Goal: Task Accomplishment & Management: Use online tool/utility

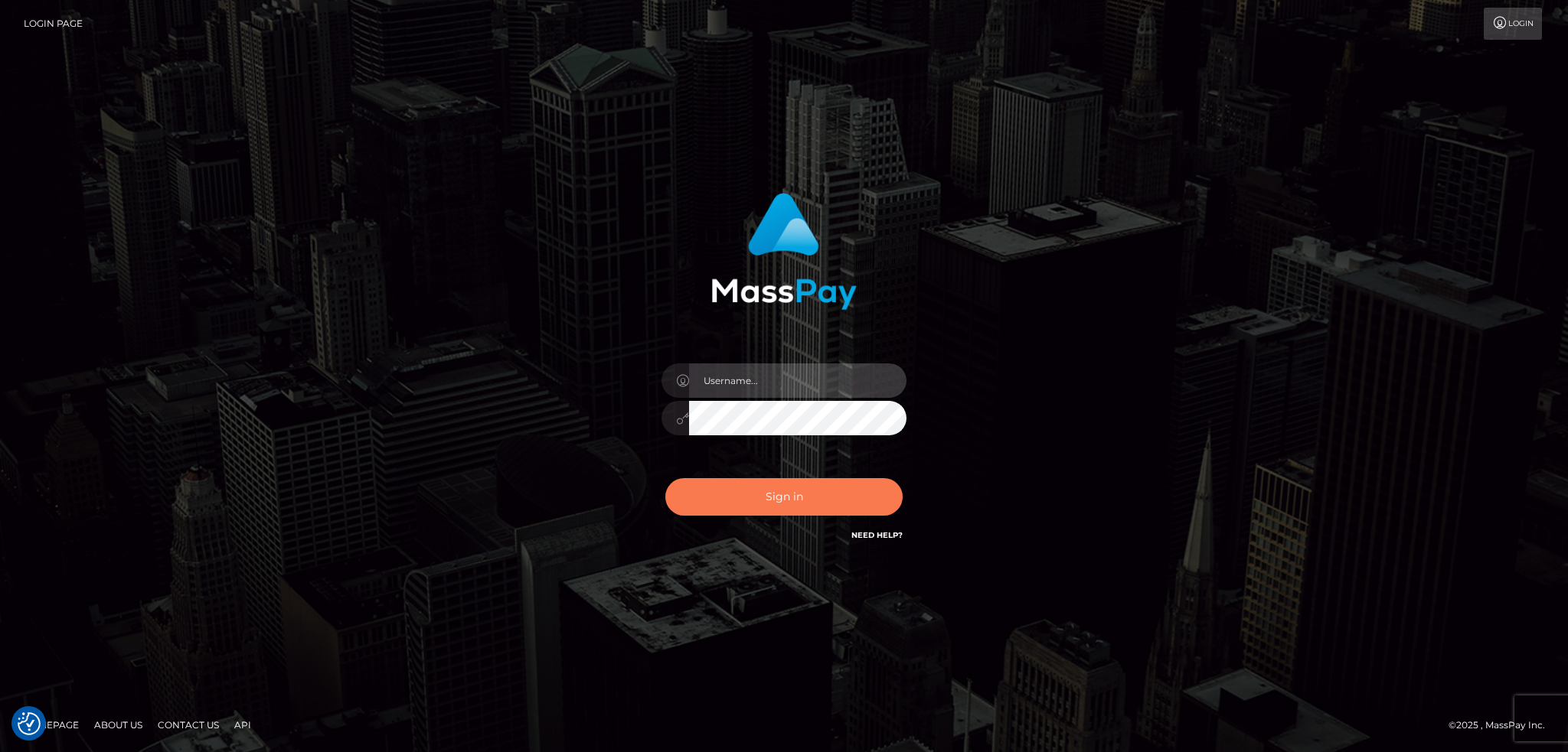
type input "alexstef"
click at [793, 505] on button "Sign in" at bounding box center [784, 497] width 237 height 38
checkbox input "true"
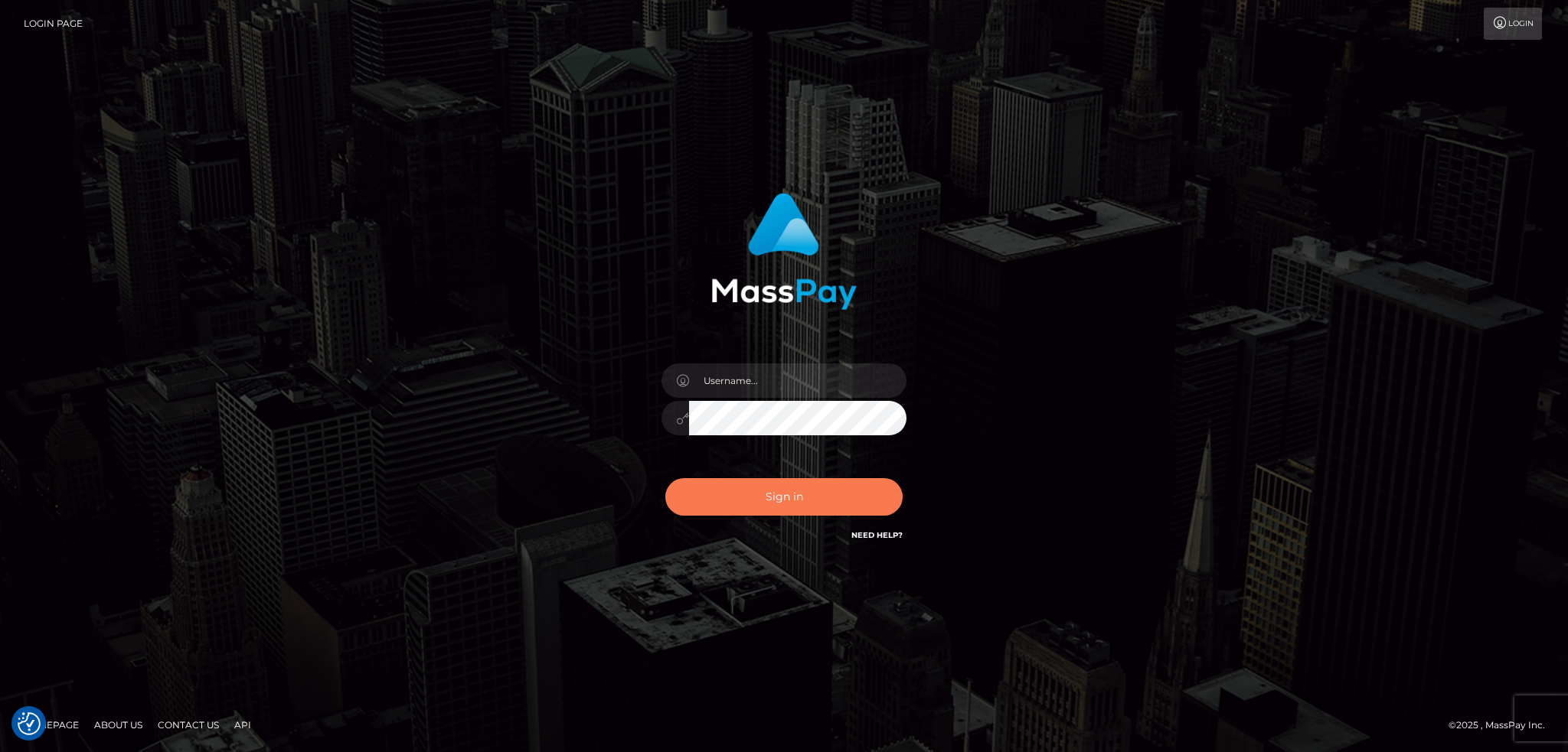
checkbox input "true"
type input "alexstef"
click at [790, 494] on button "Sign in" at bounding box center [784, 497] width 237 height 38
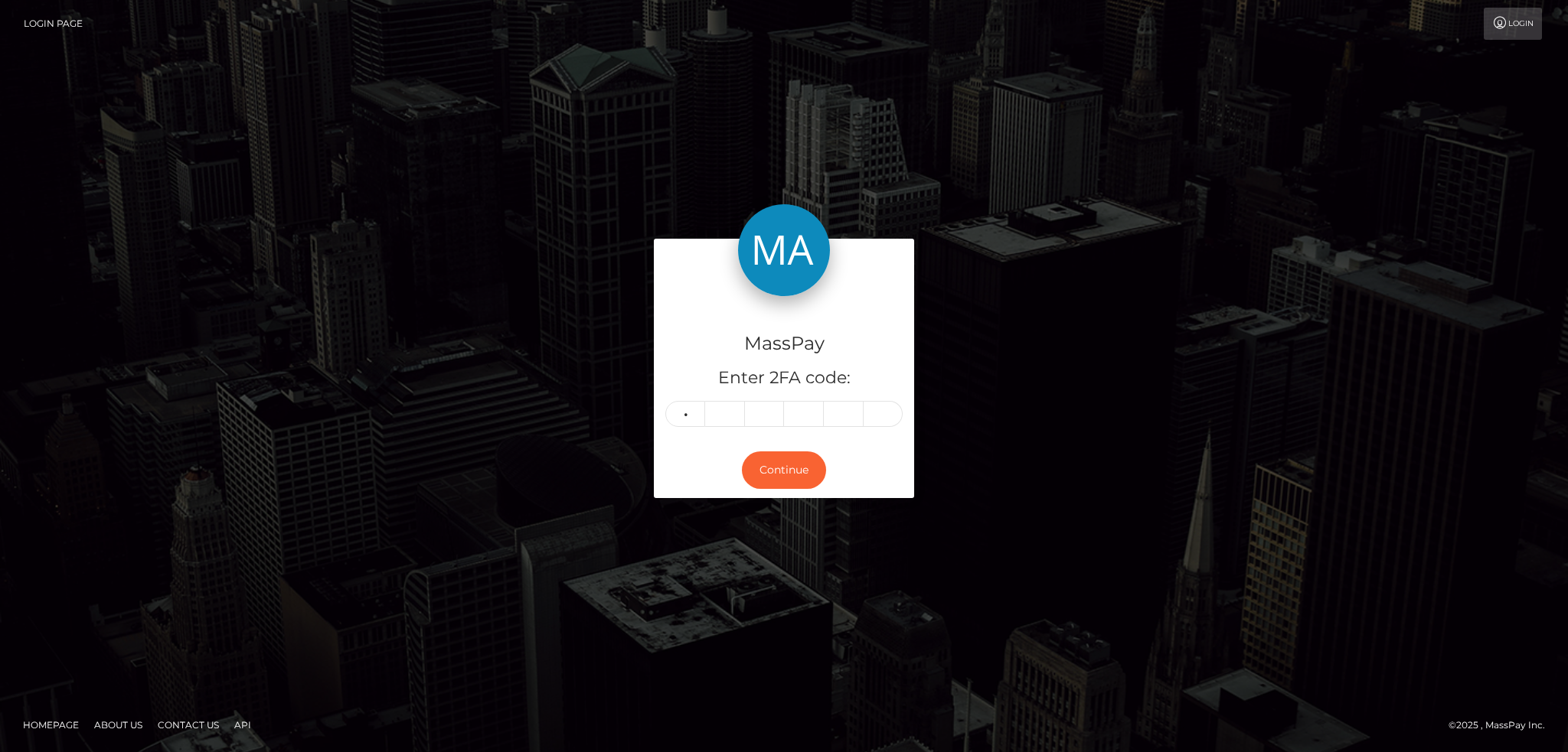
type input "8"
type input "4"
type input "1"
type input "5"
type input "9"
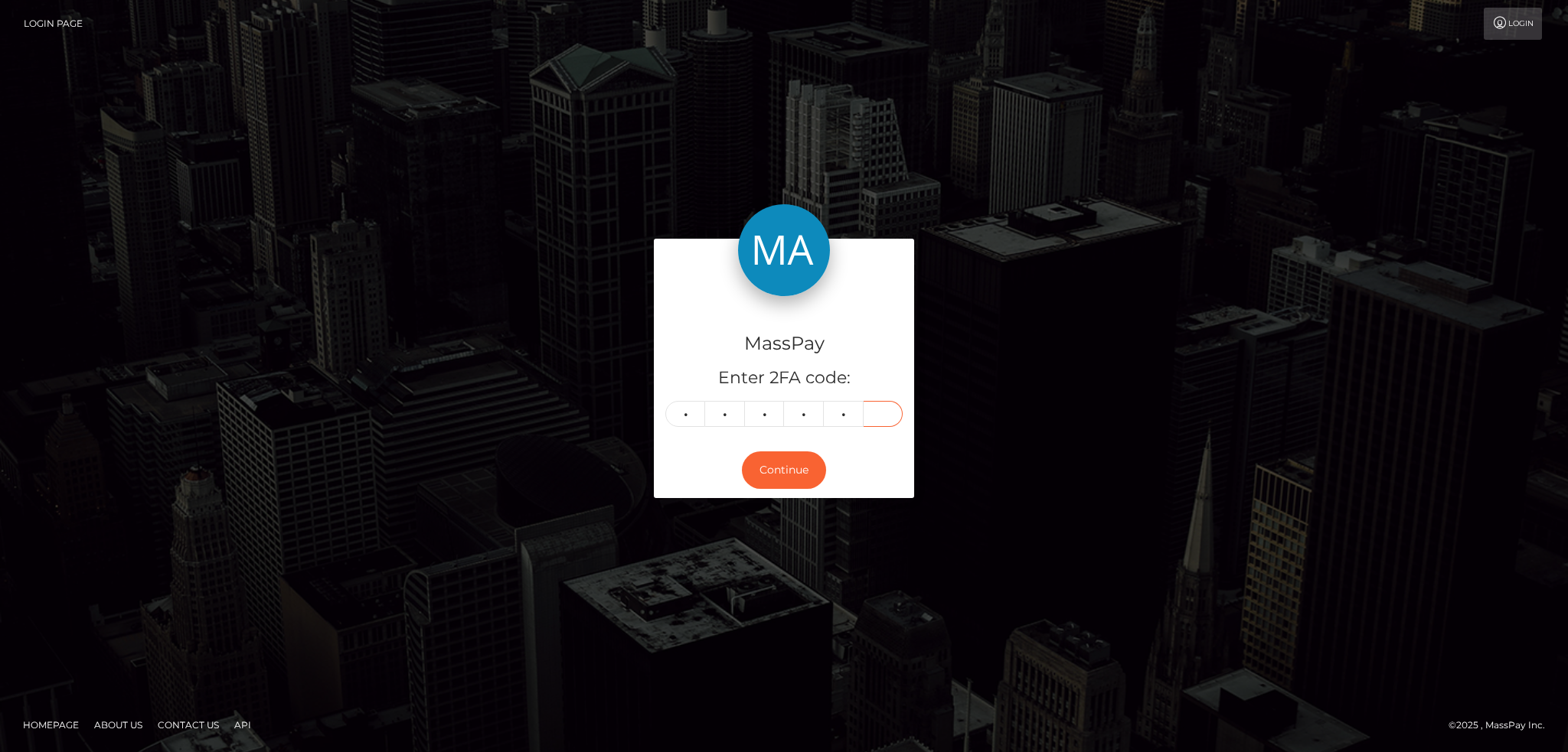
type input "5"
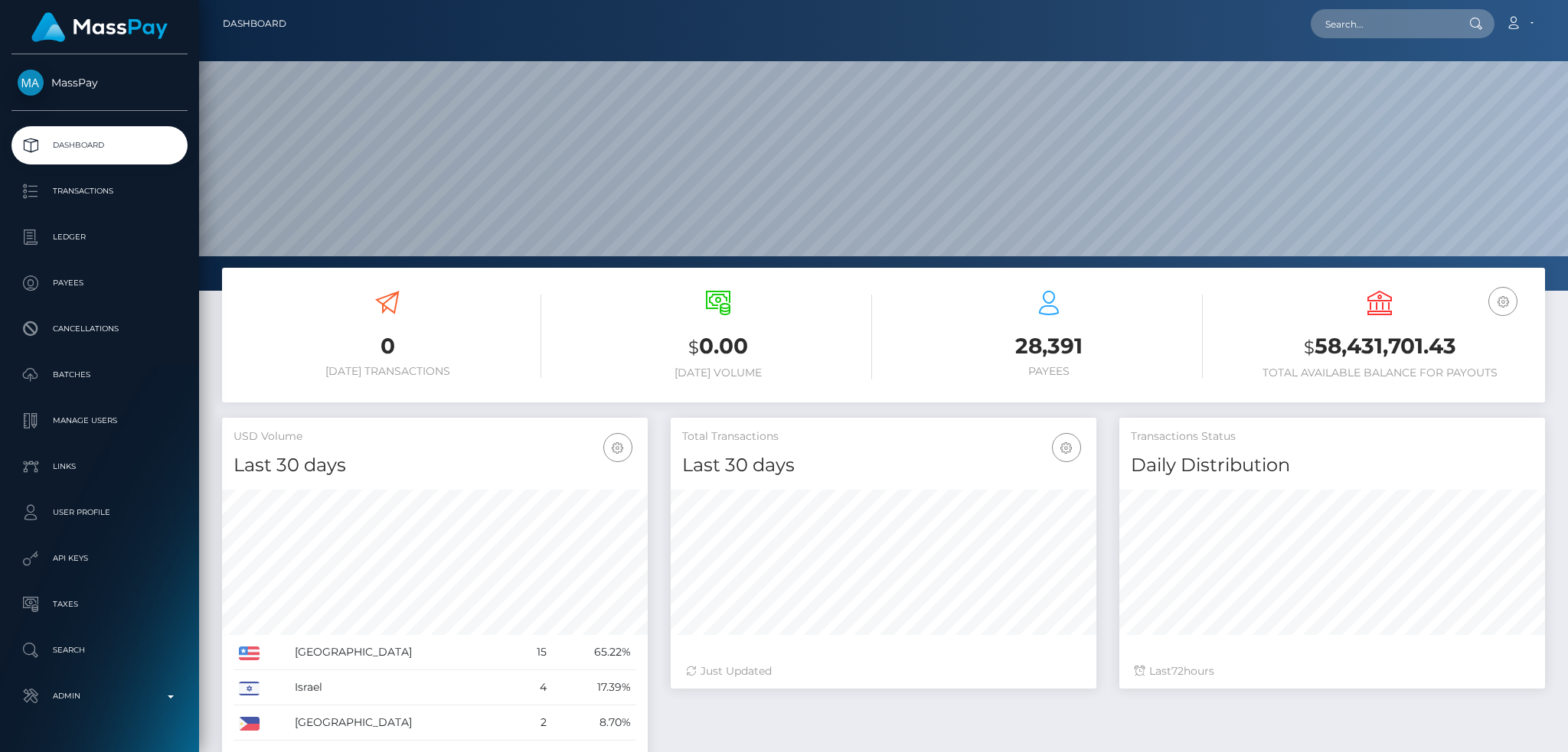
scroll to position [272, 425]
click at [1379, 35] on input "text" at bounding box center [1383, 24] width 144 height 29
paste input "[EMAIL_ADDRESS][DOMAIN_NAME]"
type input "[EMAIL_ADDRESS][DOMAIN_NAME]"
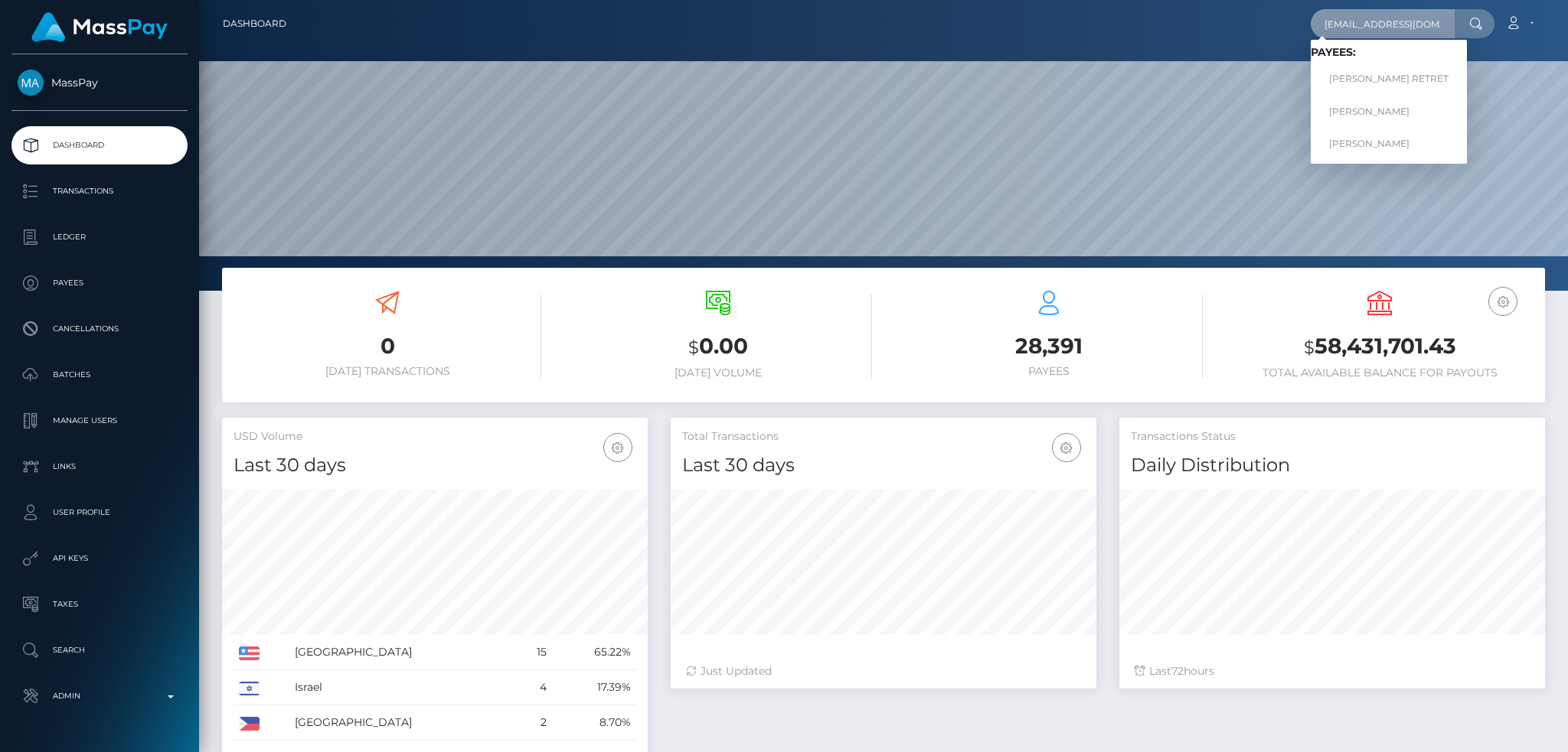
scroll to position [0, 0]
click at [1399, 140] on link "JENEVA MARIE MATTOX" at bounding box center [1390, 144] width 157 height 29
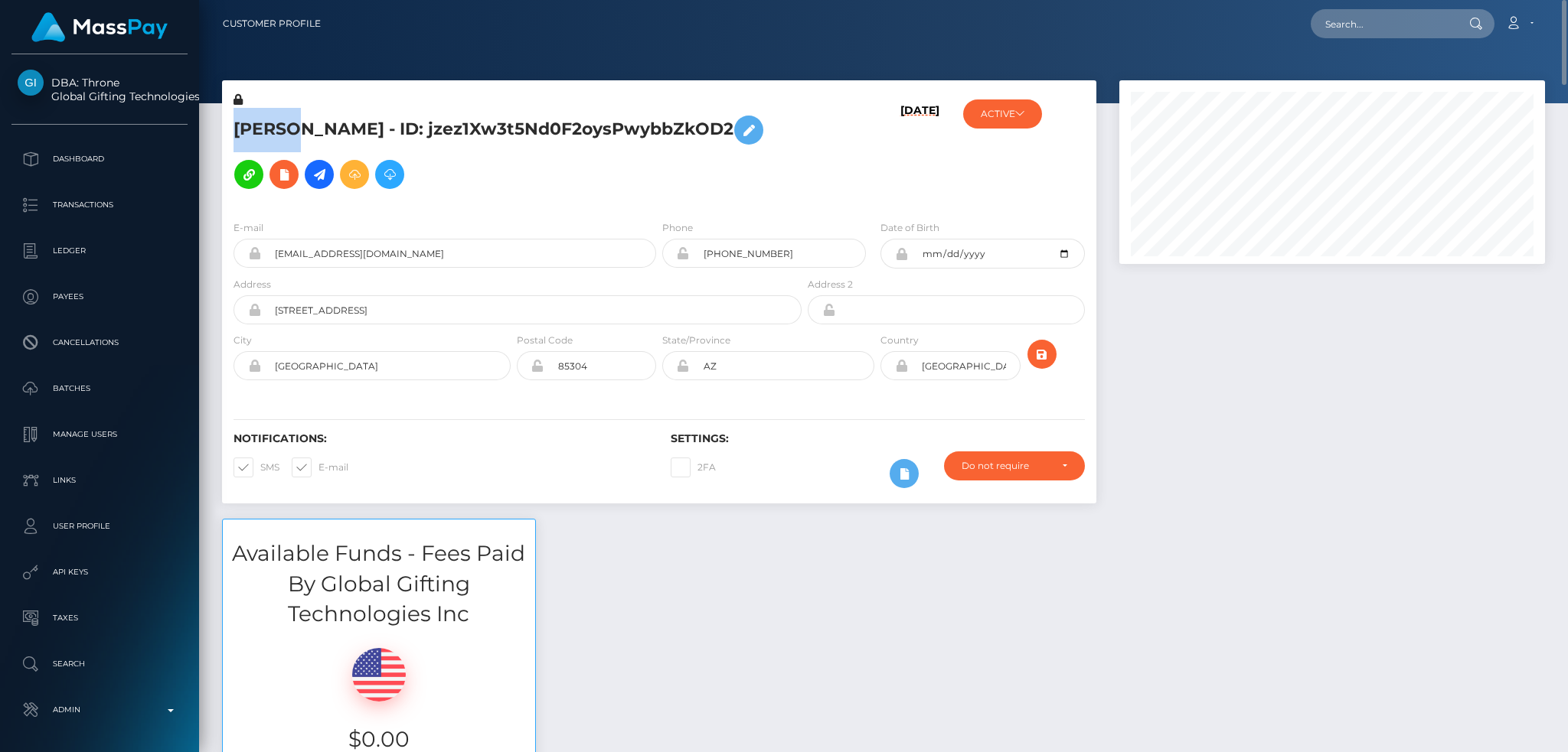
drag, startPoint x: 301, startPoint y: 119, endPoint x: 235, endPoint y: 123, distance: 66.1
click at [235, 123] on h5 "JENEVA MARIE MATTOX - ID: jzez1Xw3t5Nd0F2oysPwybbZkOD2" at bounding box center [513, 152] width 560 height 89
copy h5 "JENEVA"
click at [1387, 29] on input "text" at bounding box center [1383, 24] width 144 height 29
paste input "poact_btl9LUXBibg0"
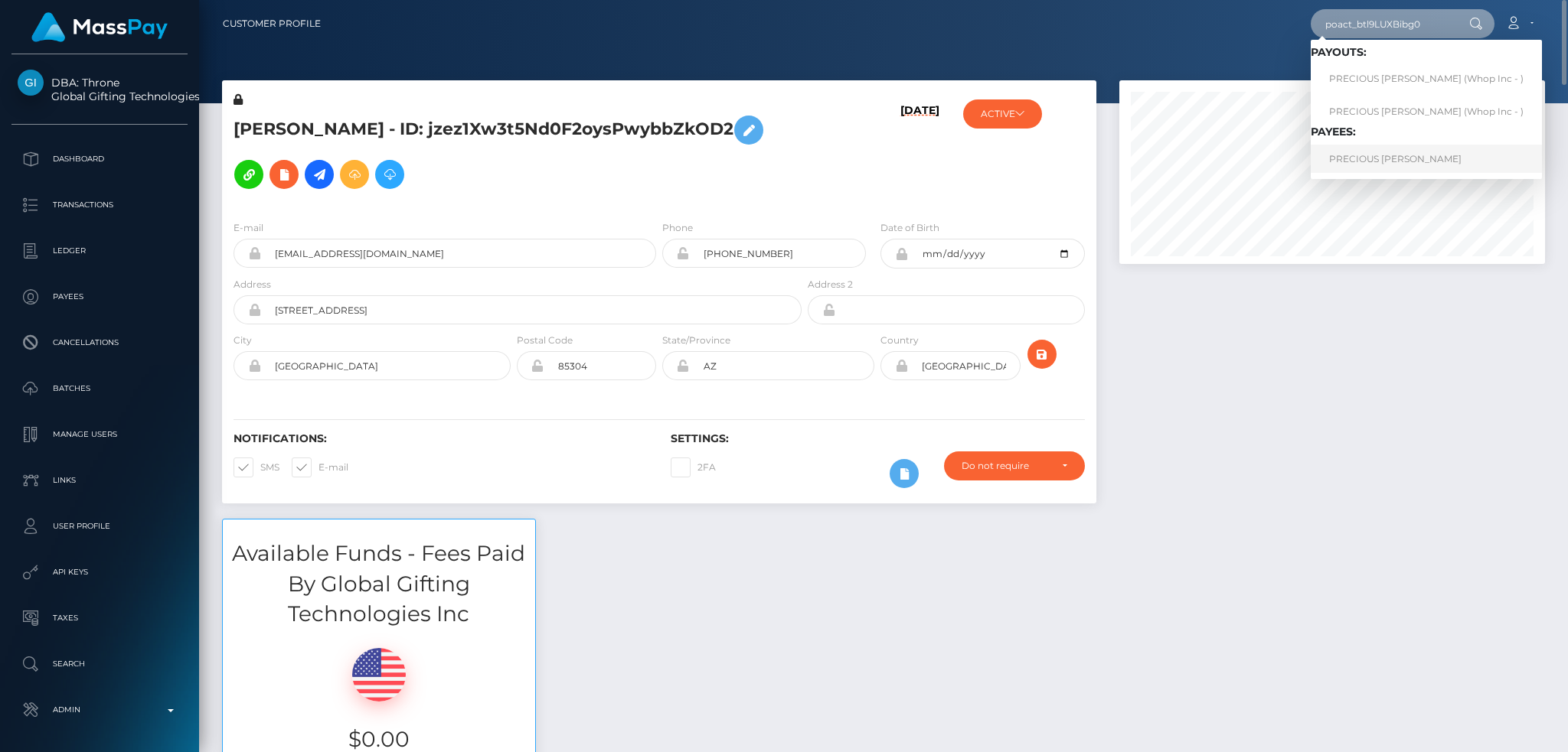
type input "poact_btl9LUXBibg0"
click at [1379, 154] on link "PRECIOUS CHIDOZIE AZUBUIKE" at bounding box center [1427, 159] width 231 height 29
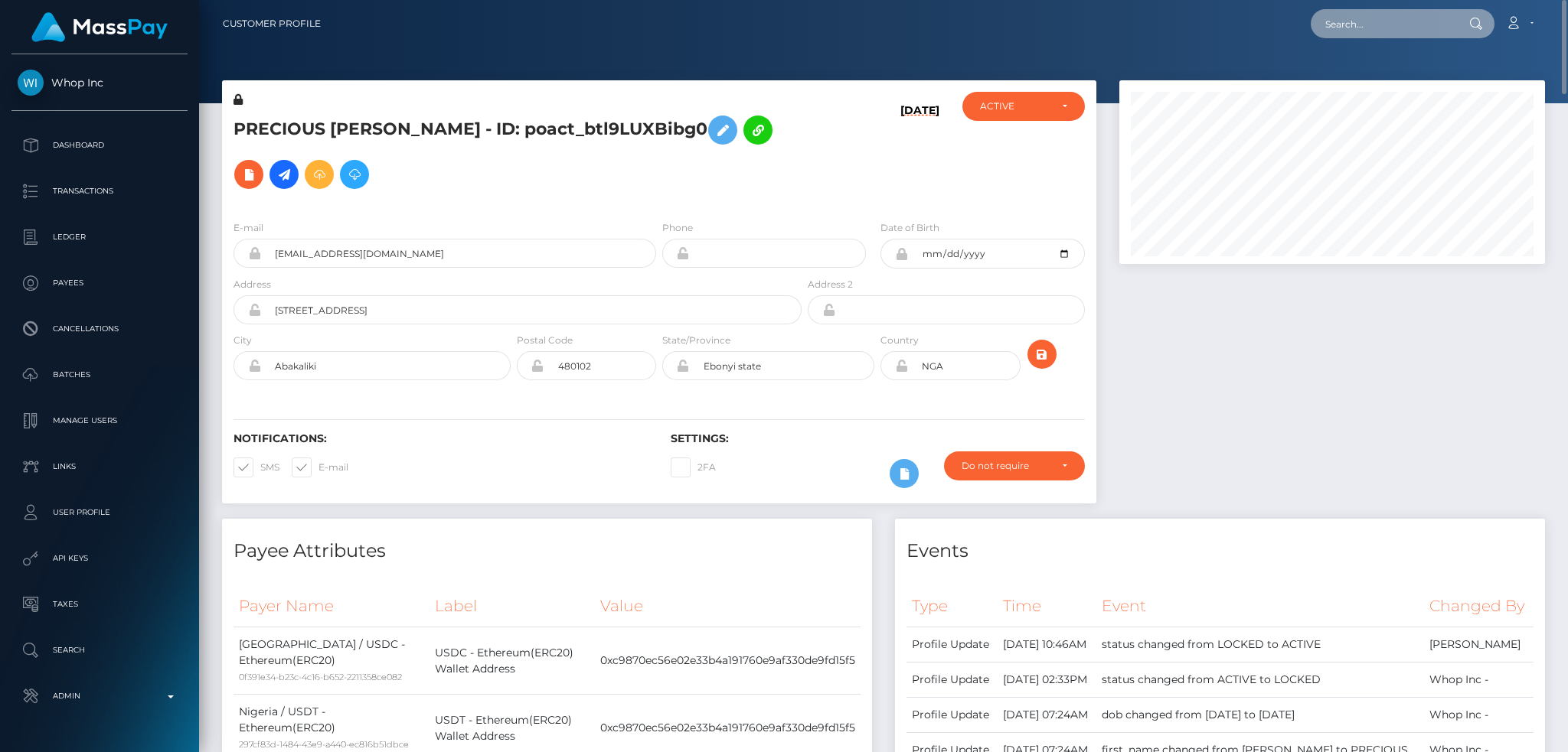
click at [1364, 25] on input "text" at bounding box center [1383, 24] width 144 height 29
paste input "d79275ca-228d-4a8f-89a8-76988fa32da0"
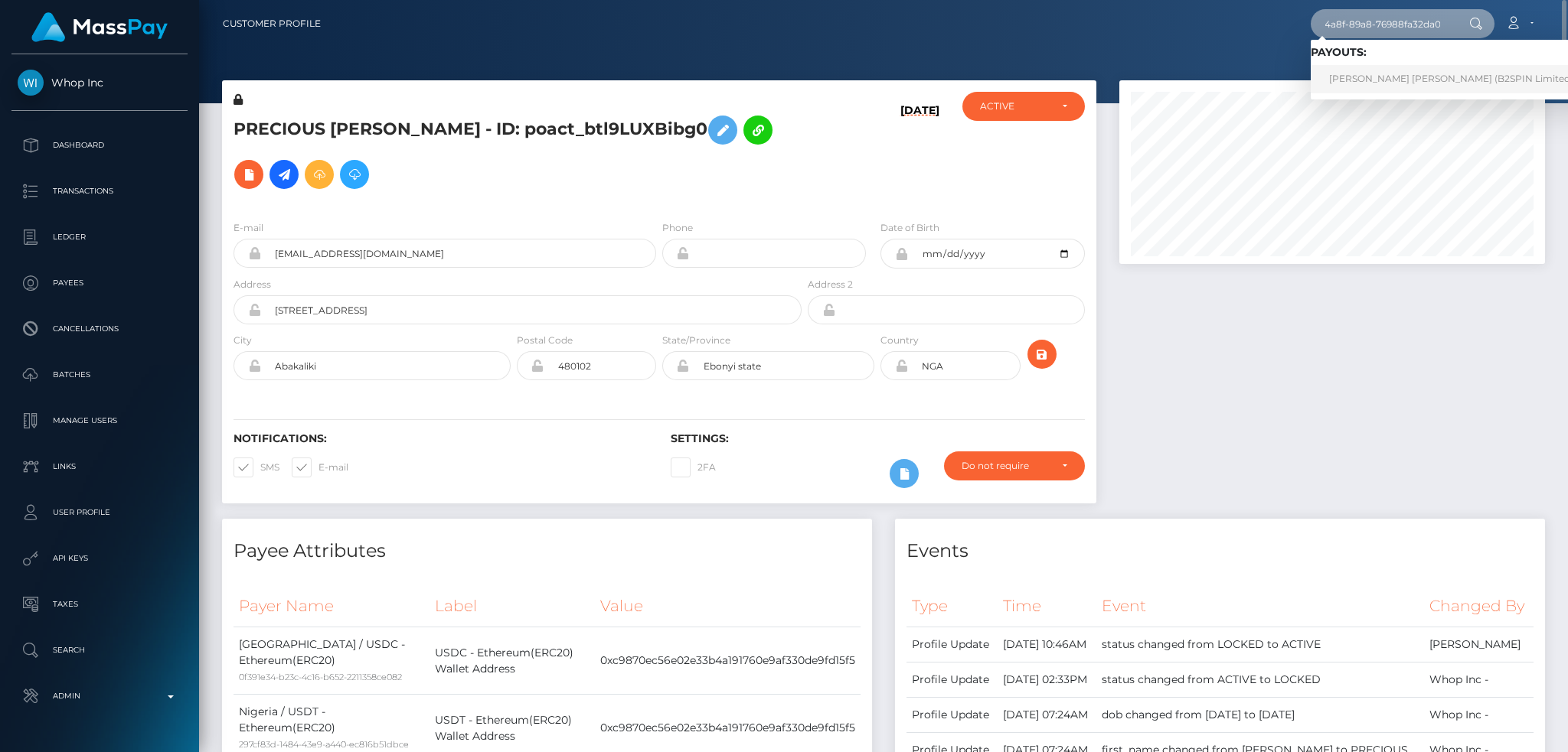
type input "d79275ca-228d-4a8f-89a8-76988fa32da0"
click at [1366, 74] on link "[PERSON_NAME] [PERSON_NAME] (B2SPIN Limited - )" at bounding box center [1456, 79] width 290 height 29
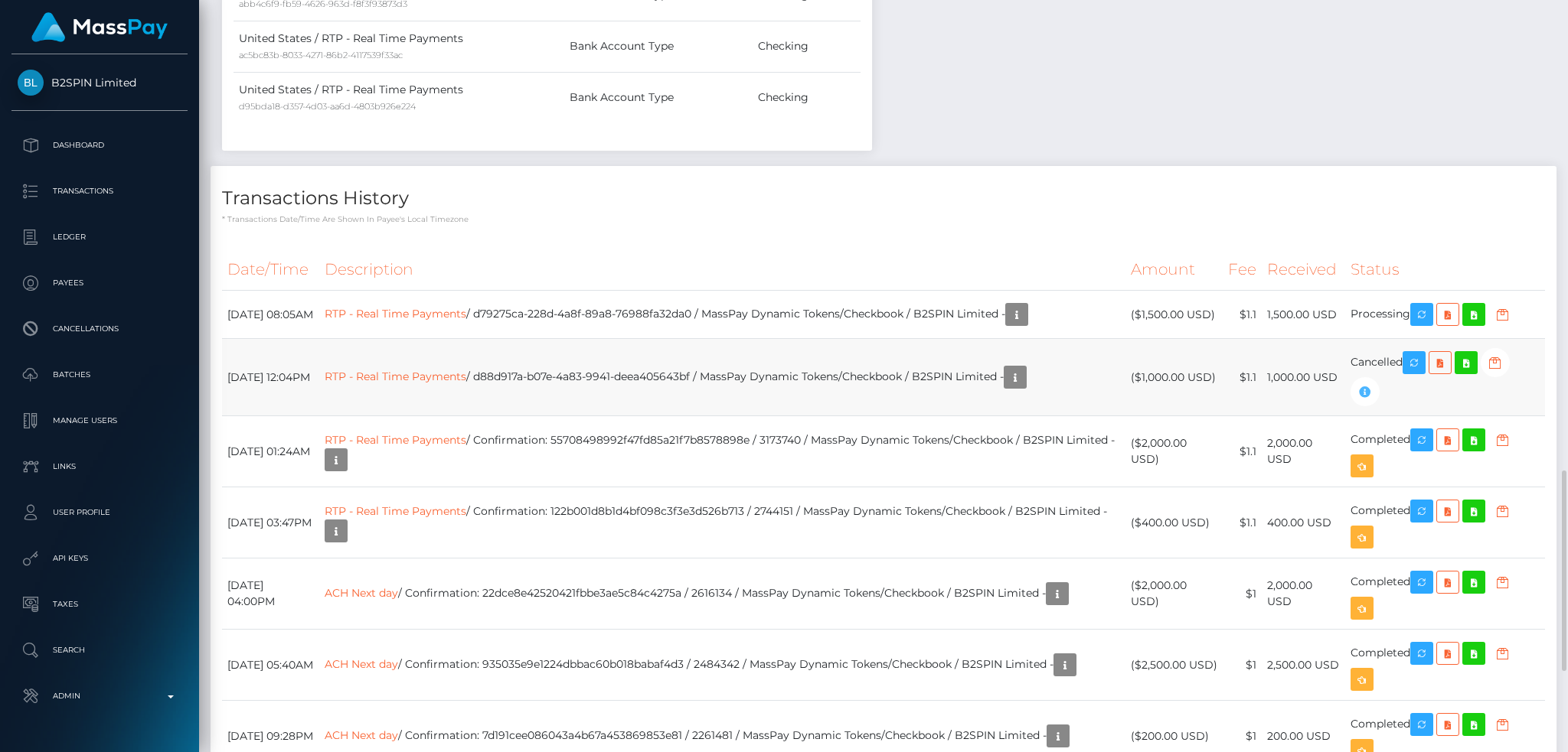
scroll to position [183, 425]
click at [466, 320] on link "RTP - Real Time Payments" at bounding box center [396, 314] width 141 height 13
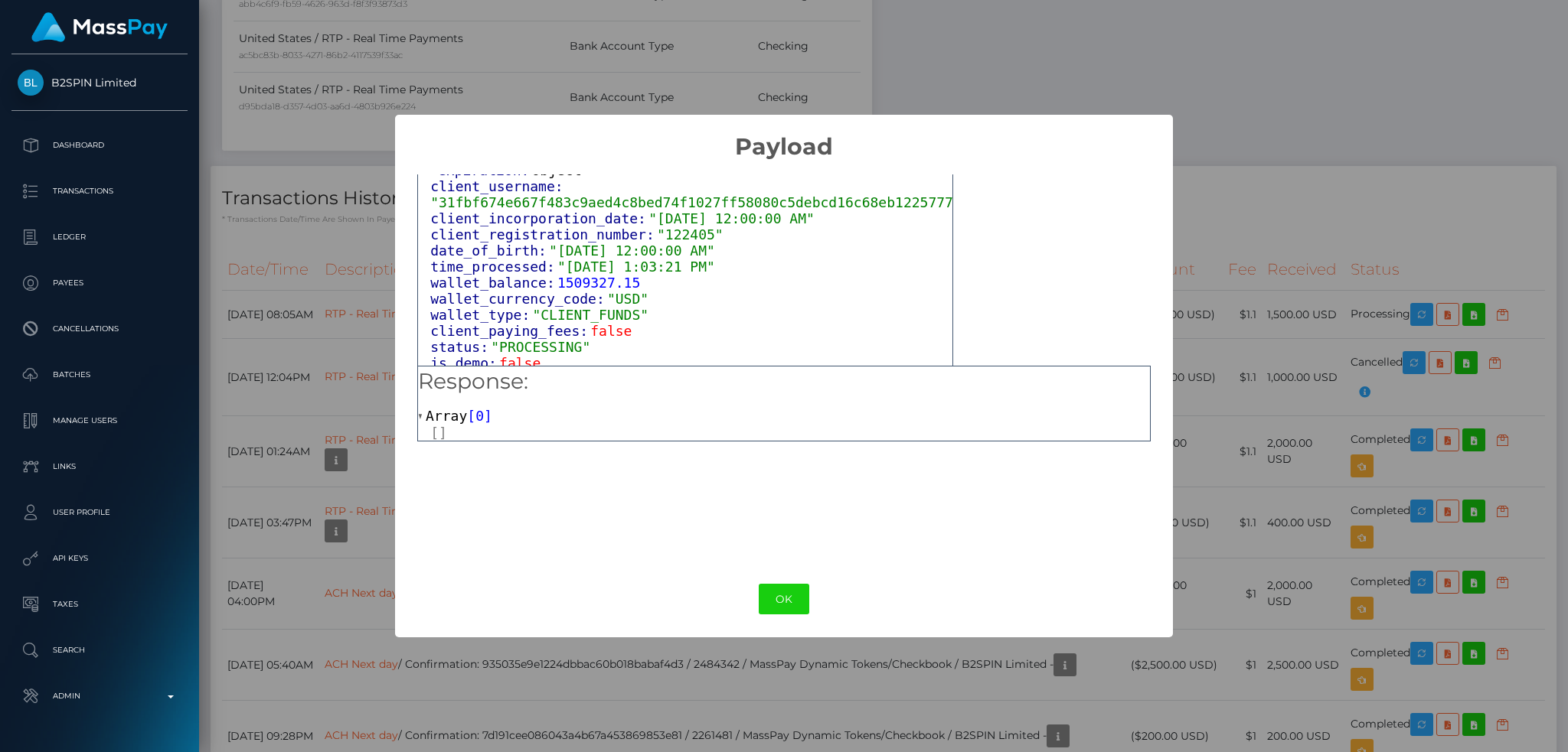
scroll to position [951, 0]
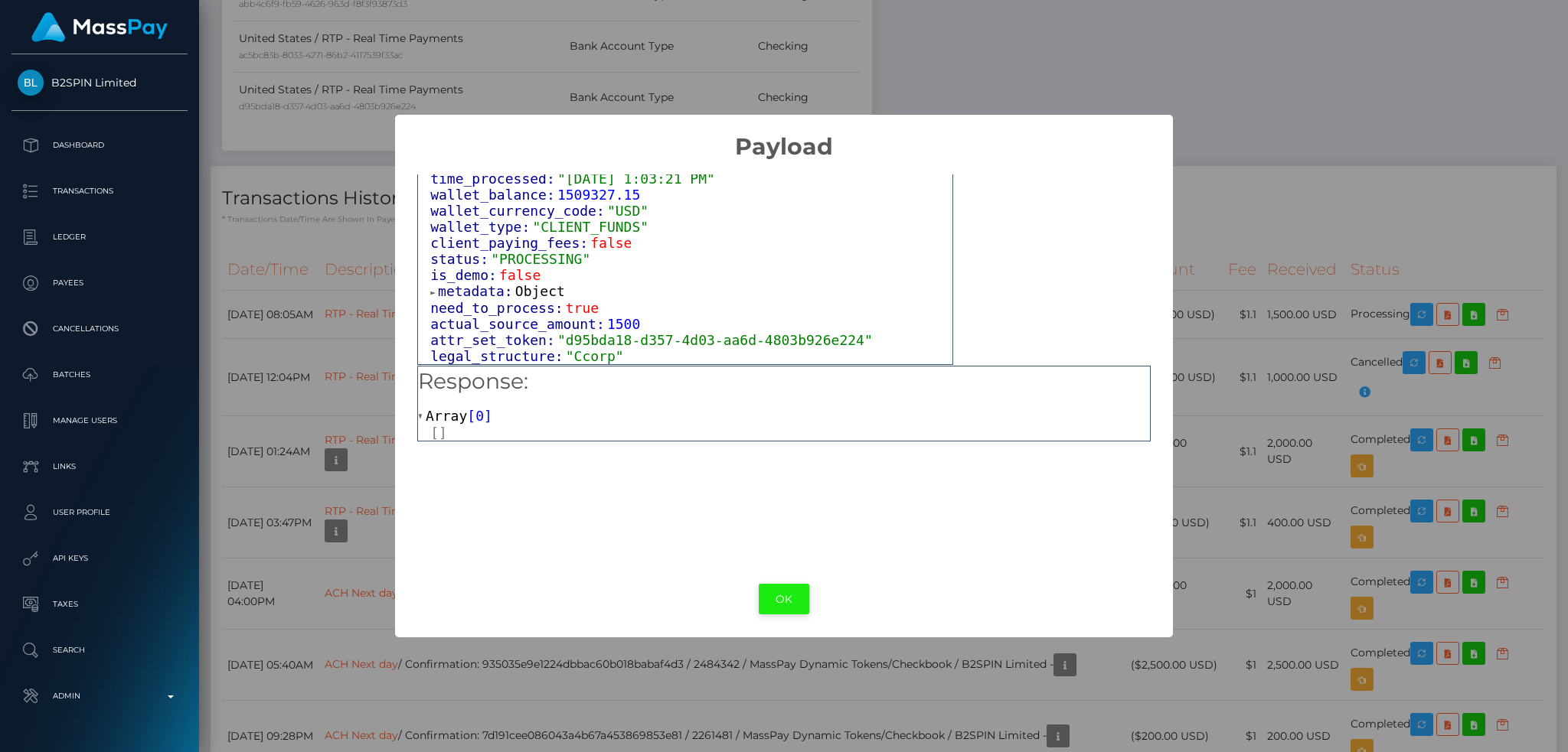
click at [784, 590] on button "OK" at bounding box center [784, 599] width 50 height 31
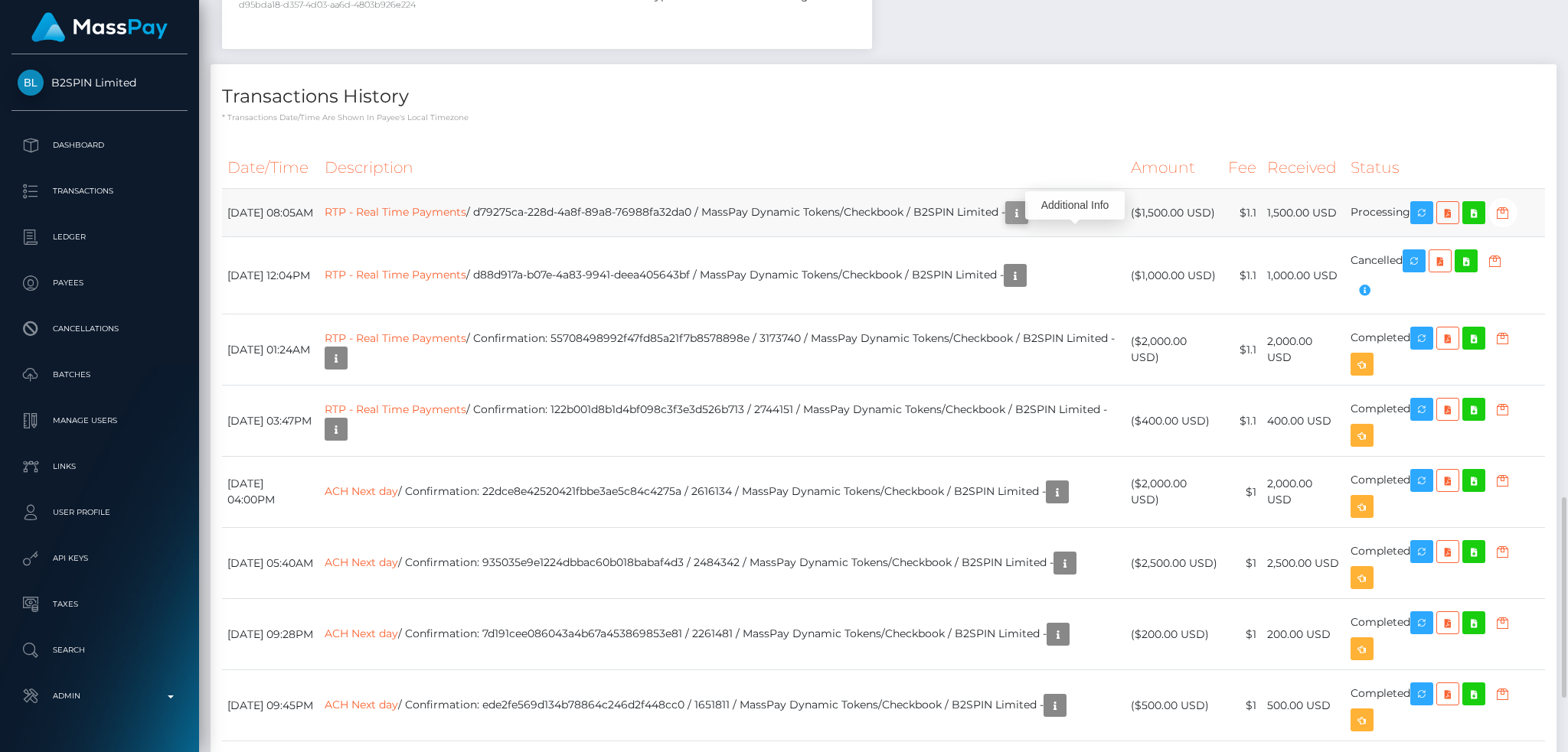
scroll to position [183, 425]
click at [1026, 223] on icon "button" at bounding box center [1017, 213] width 19 height 19
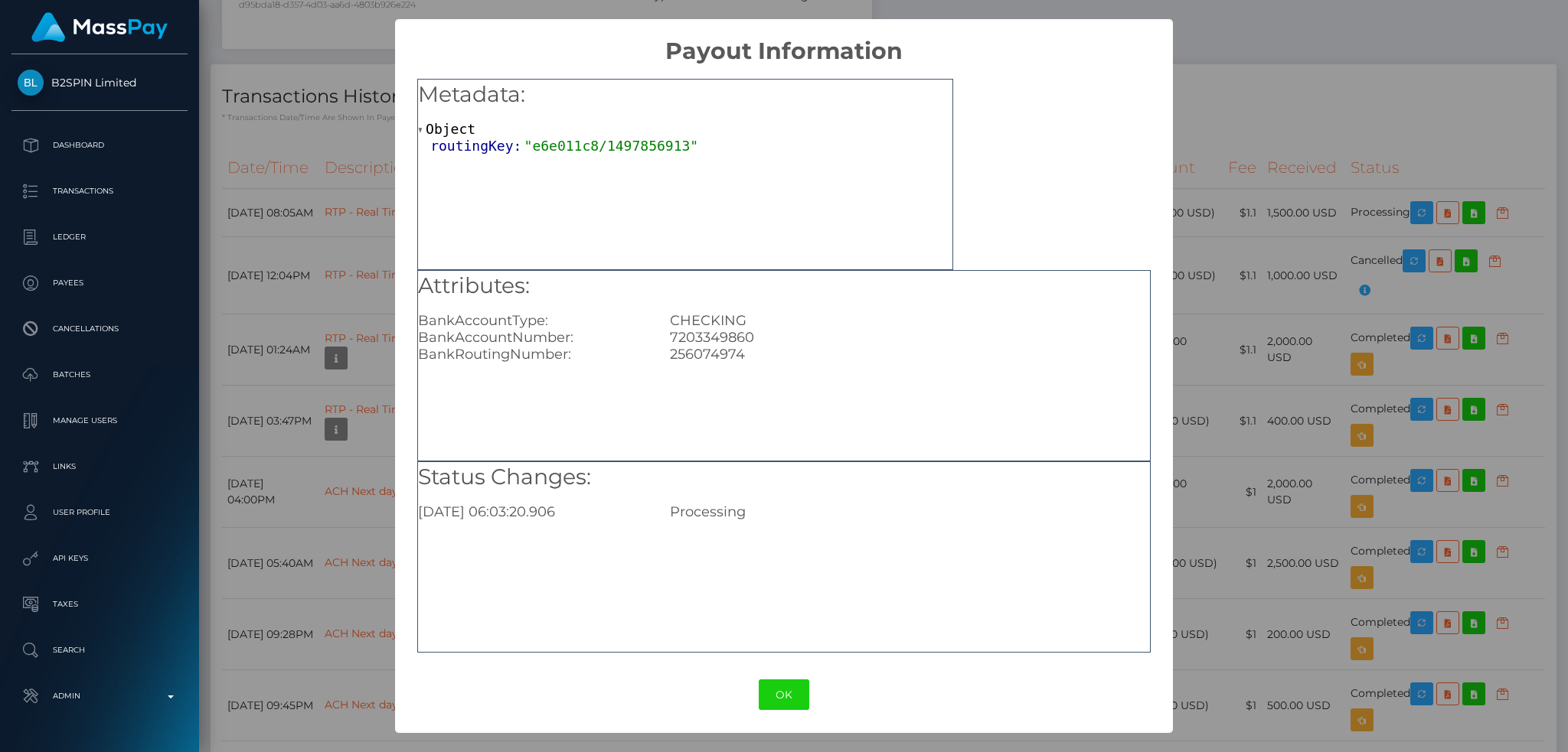
click at [707, 334] on div "7203349860" at bounding box center [910, 337] width 503 height 17
drag, startPoint x: 746, startPoint y: 357, endPoint x: 668, endPoint y: 341, distance: 79.6
click at [668, 341] on div "Attributes: BankAccountType: CHECKING BankAccountNumber: 7203349860 BankRouting…" at bounding box center [784, 317] width 732 height 93
copy div "7203349860 BankRoutingNumber: 256074974"
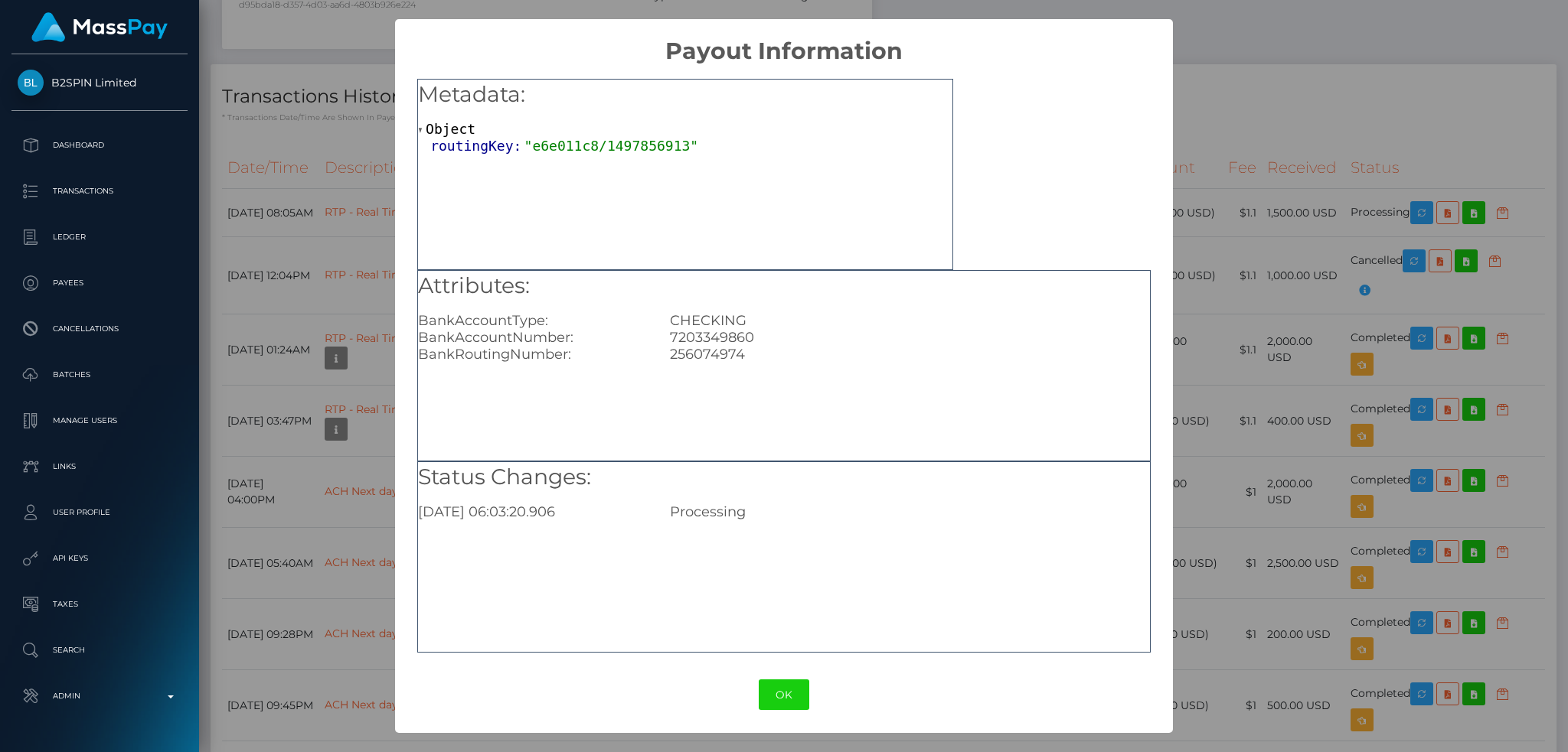
click at [781, 675] on div "OK No Cancel" at bounding box center [783, 695] width 777 height 46
click at [779, 688] on button "OK" at bounding box center [784, 695] width 50 height 31
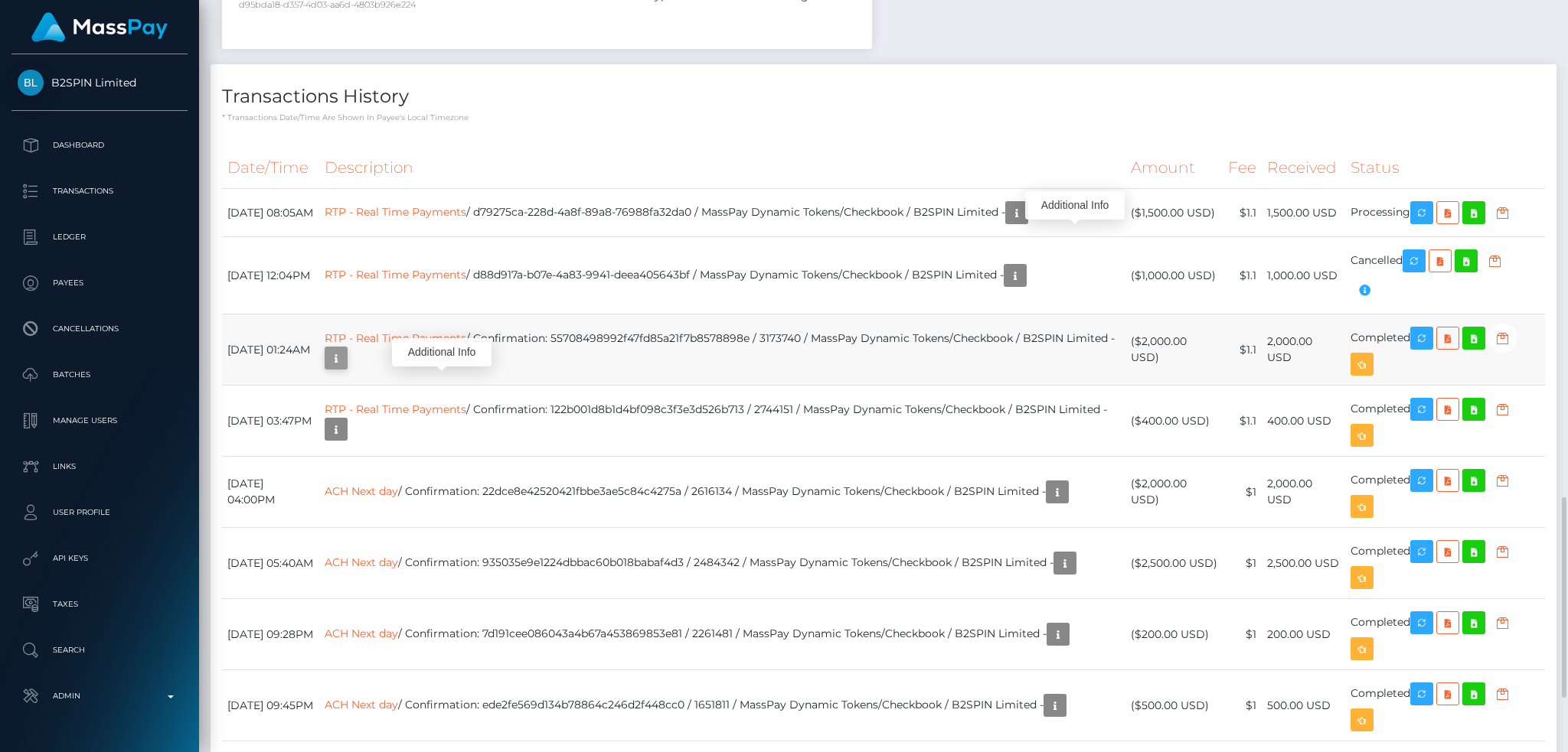
click at [345, 368] on icon "button" at bounding box center [336, 358] width 19 height 19
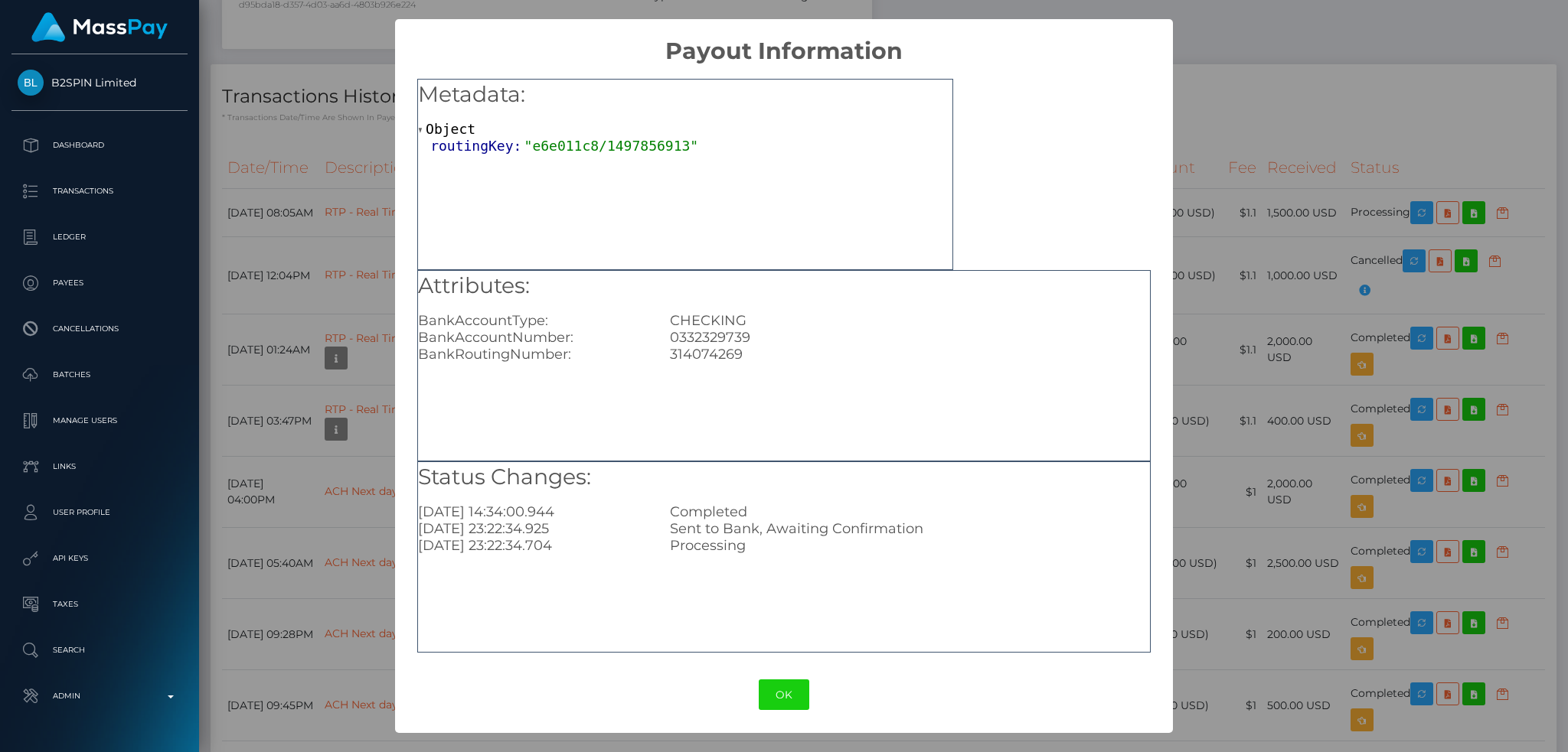
click at [1221, 187] on div "× Payout Information Metadata: Object routingKey: "e6e011c8/1497856913" Attribu…" at bounding box center [784, 376] width 1568 height 752
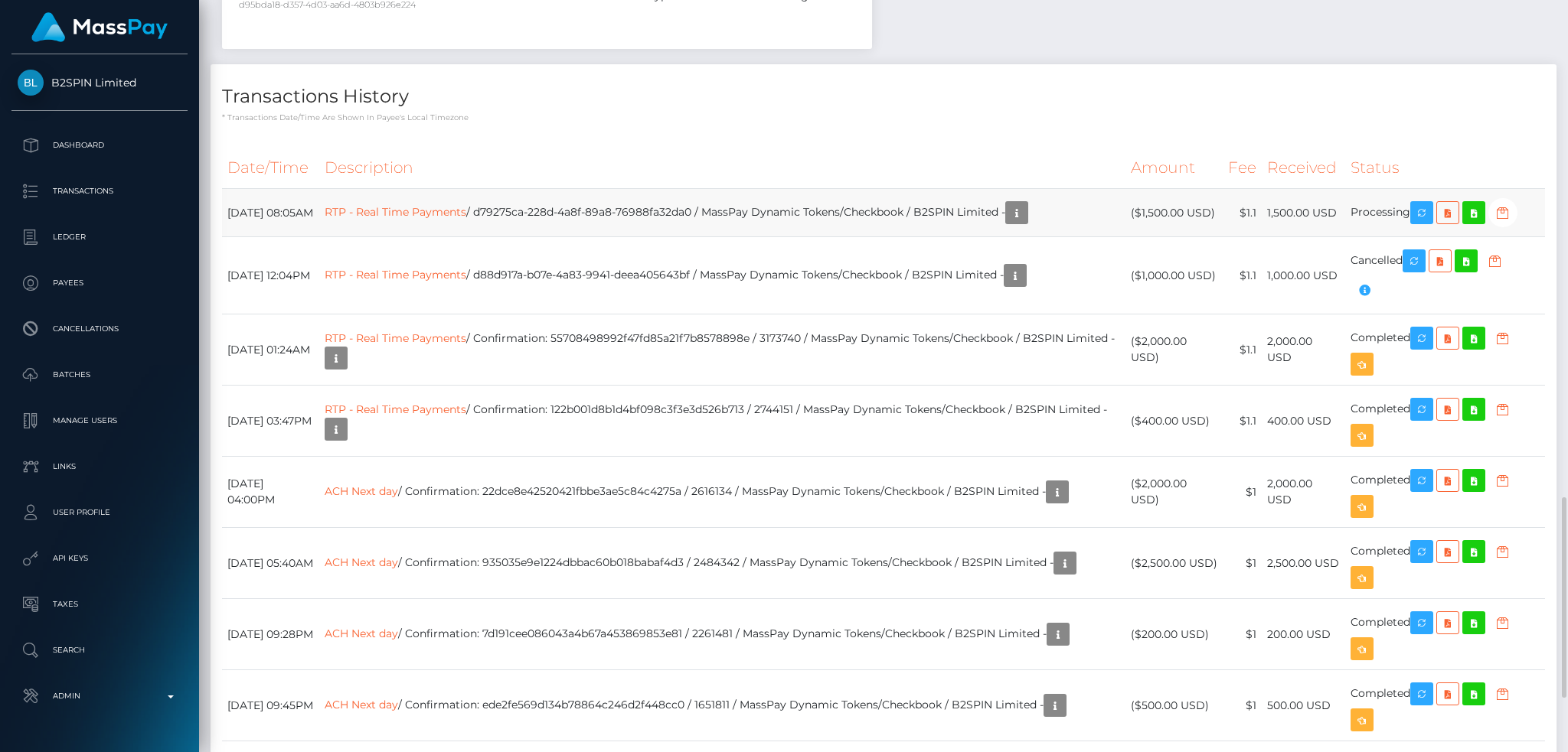
click at [606, 233] on td "RTP - Real Time Payments / d79275ca-228d-4a8f-89a8-76988fa32da0 / MassPay Dynam…" at bounding box center [722, 213] width 806 height 48
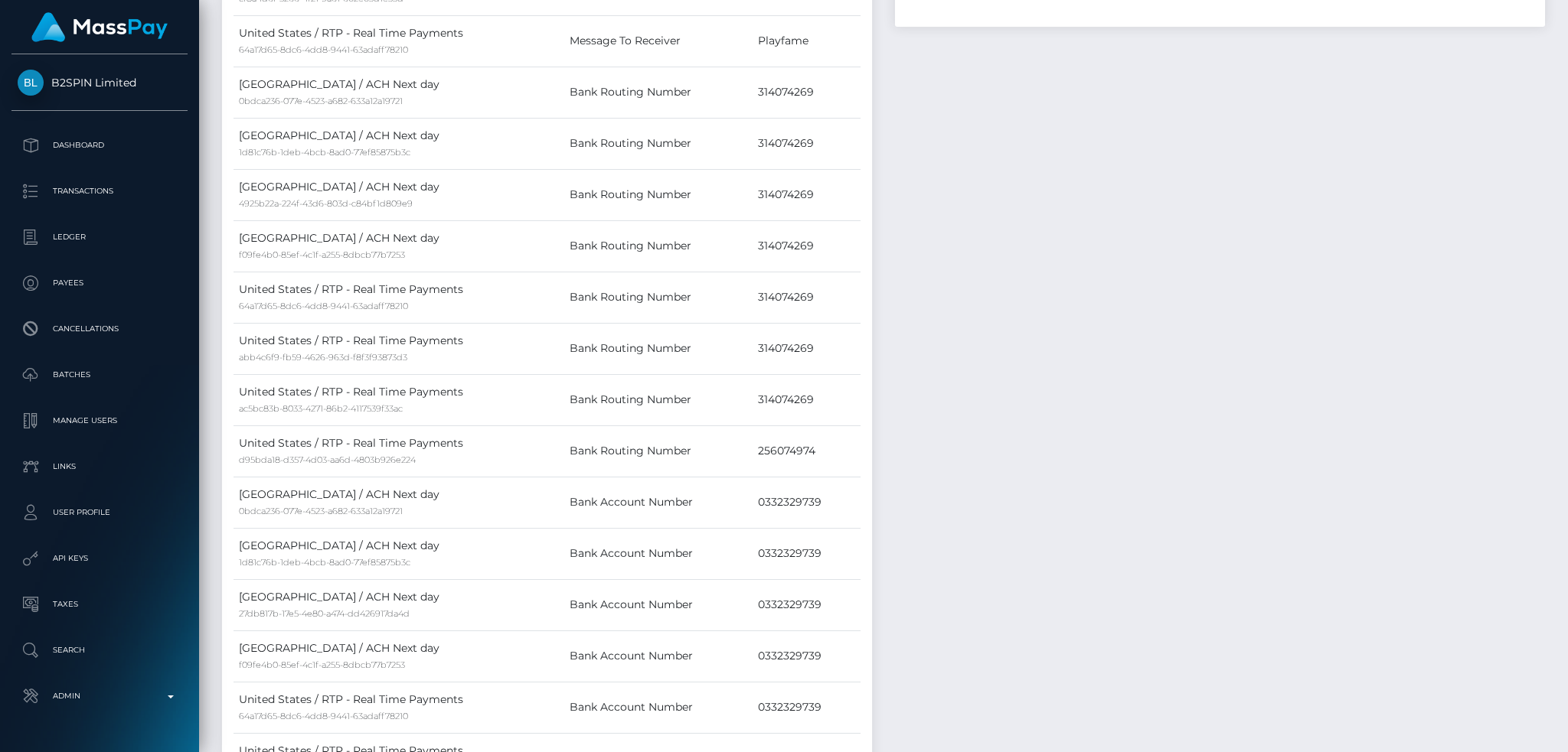
scroll to position [0, 0]
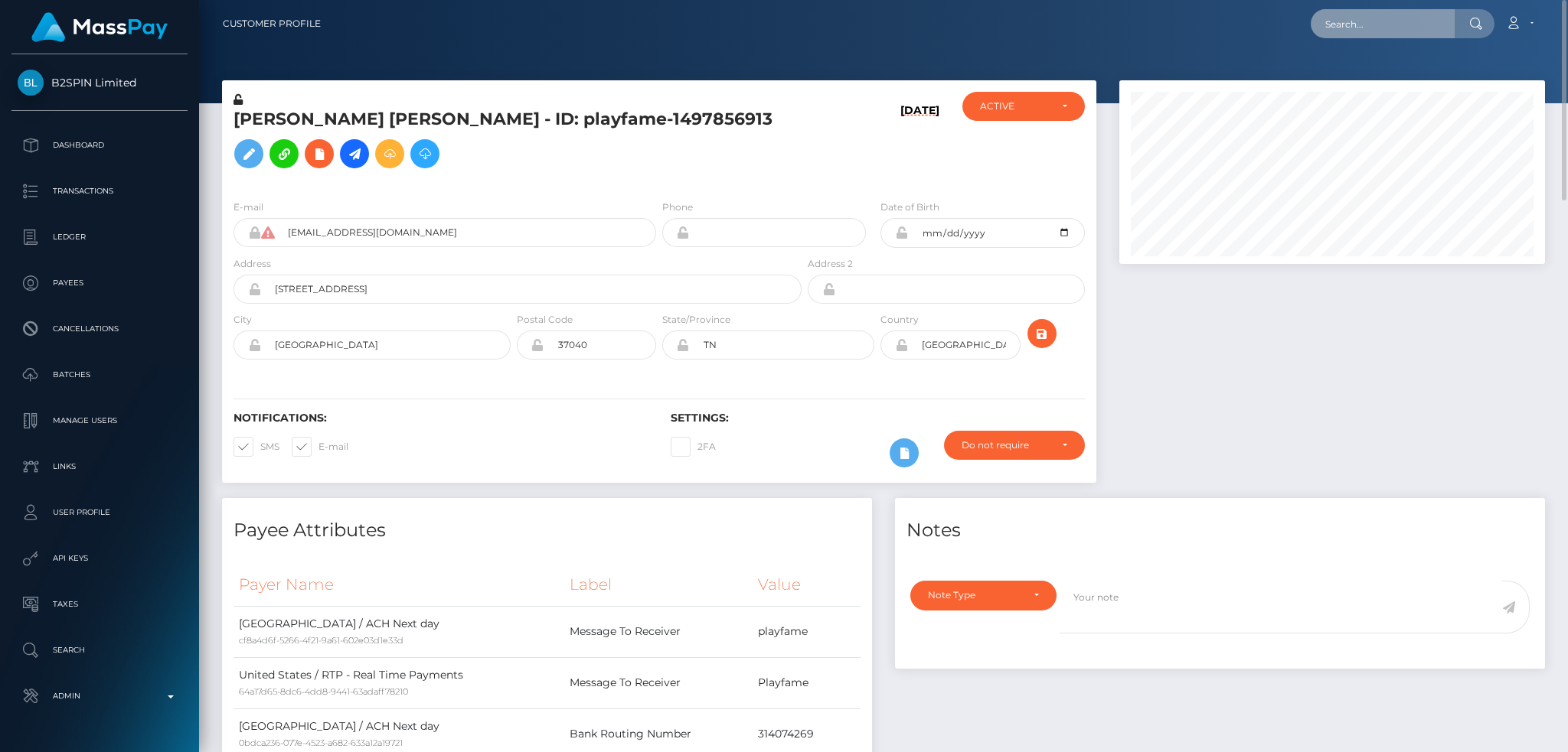
click at [1388, 22] on input "text" at bounding box center [1383, 24] width 144 height 29
paste input "68c04a7635eee"
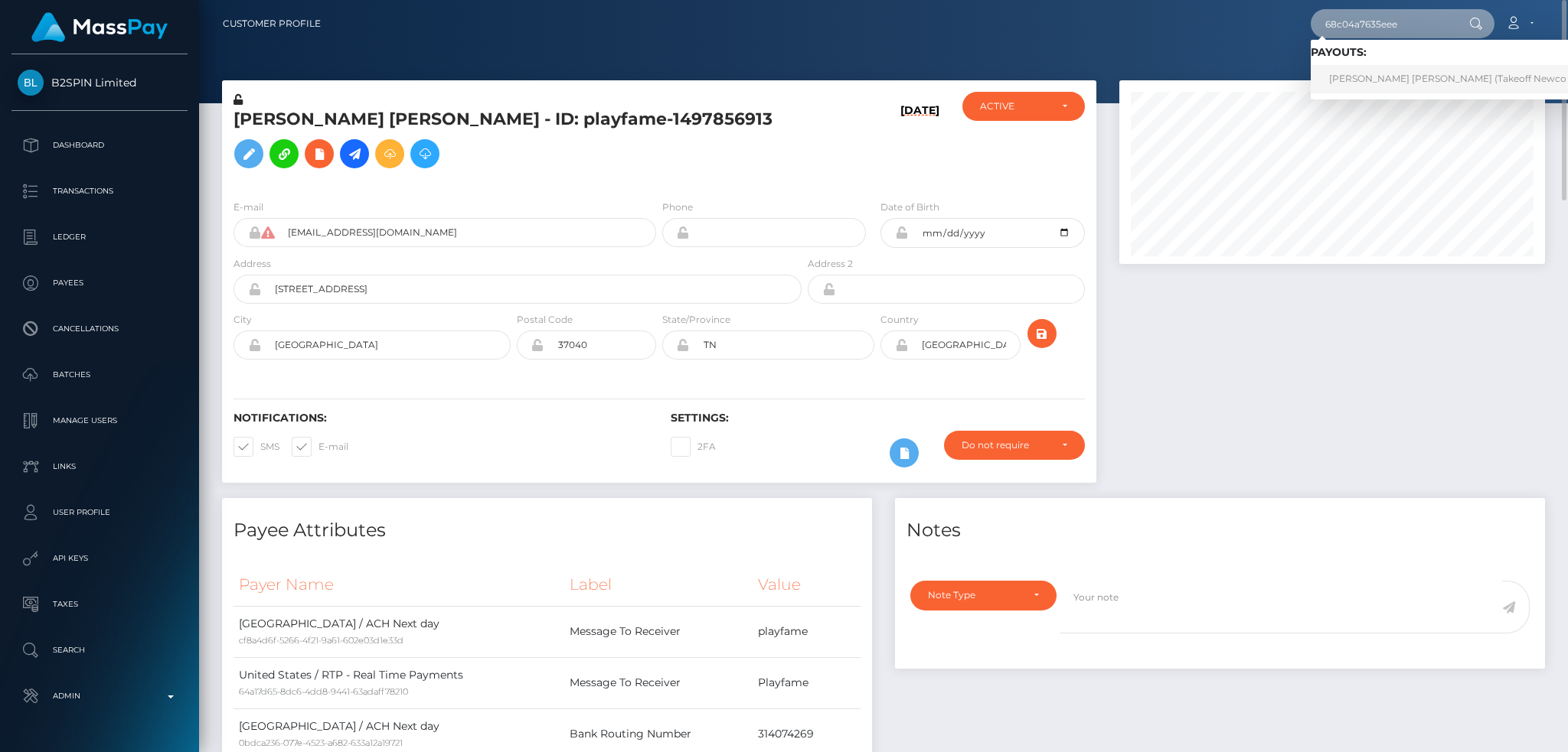
type input "68c04a7635eee"
click at [1343, 77] on link "KATELYN ROSS FITZGERALD (Takeoff Newco Inc - Club Fans)" at bounding box center [1486, 79] width 348 height 29
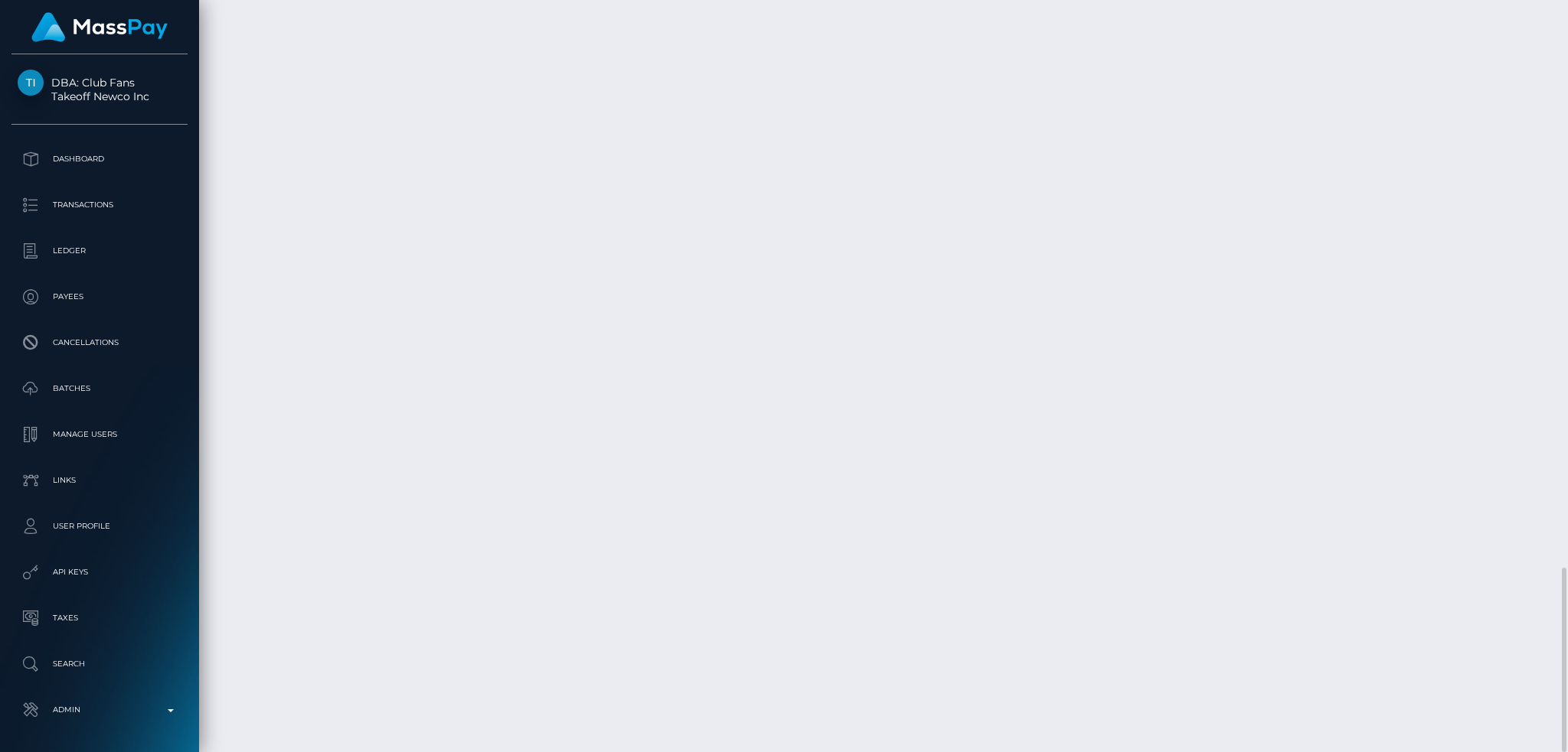
scroll to position [183, 425]
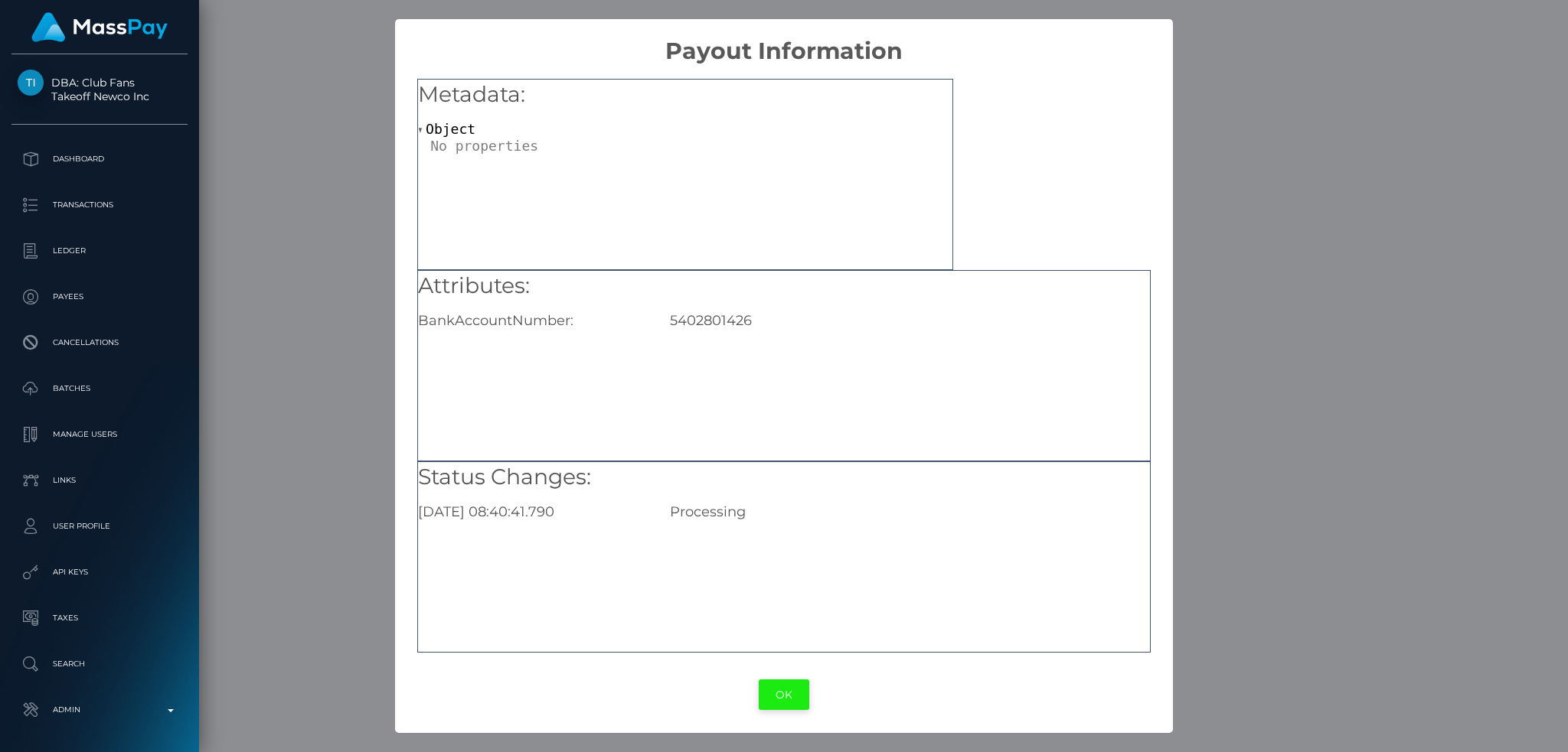
click at [783, 696] on button "OK" at bounding box center [784, 695] width 50 height 31
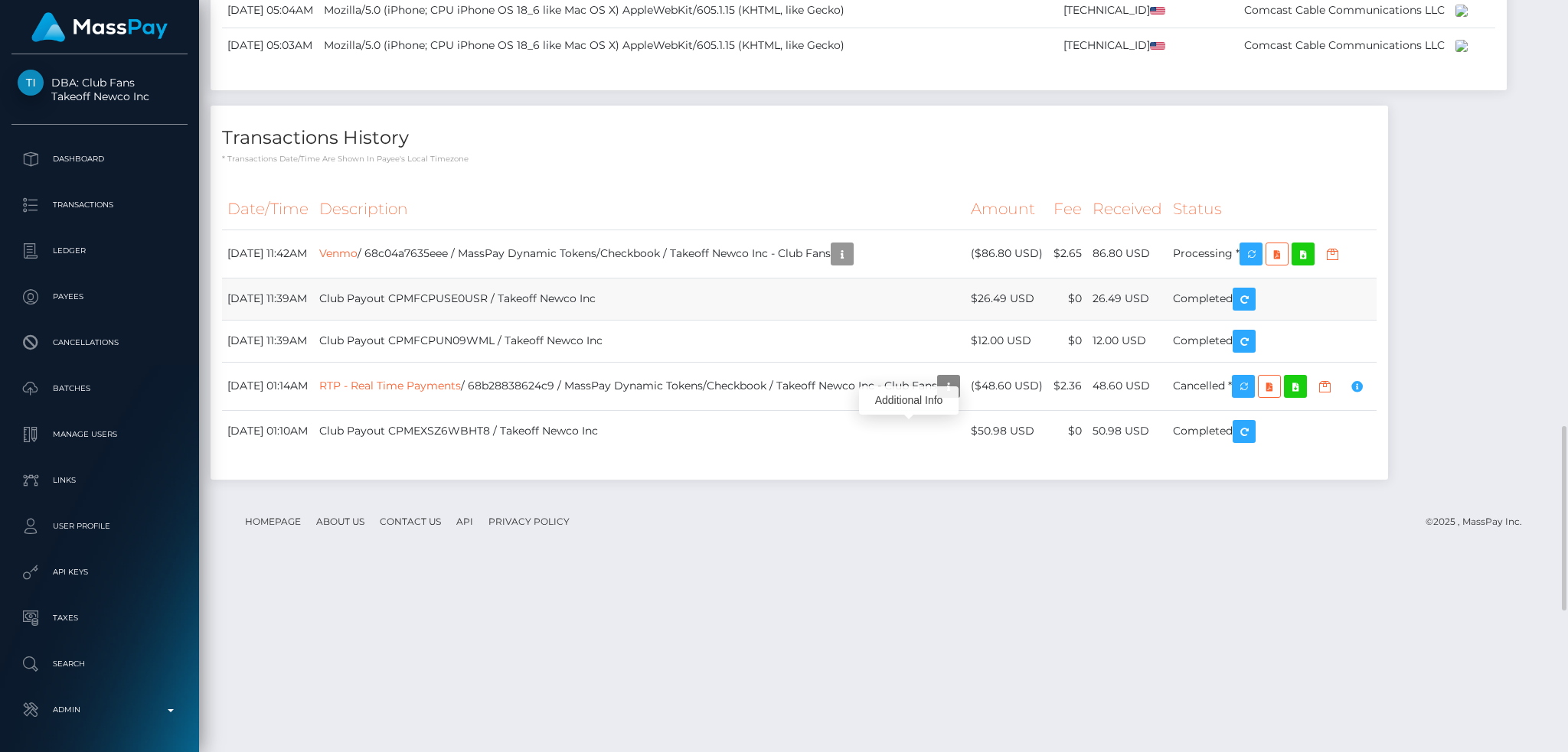
scroll to position [2312, 0]
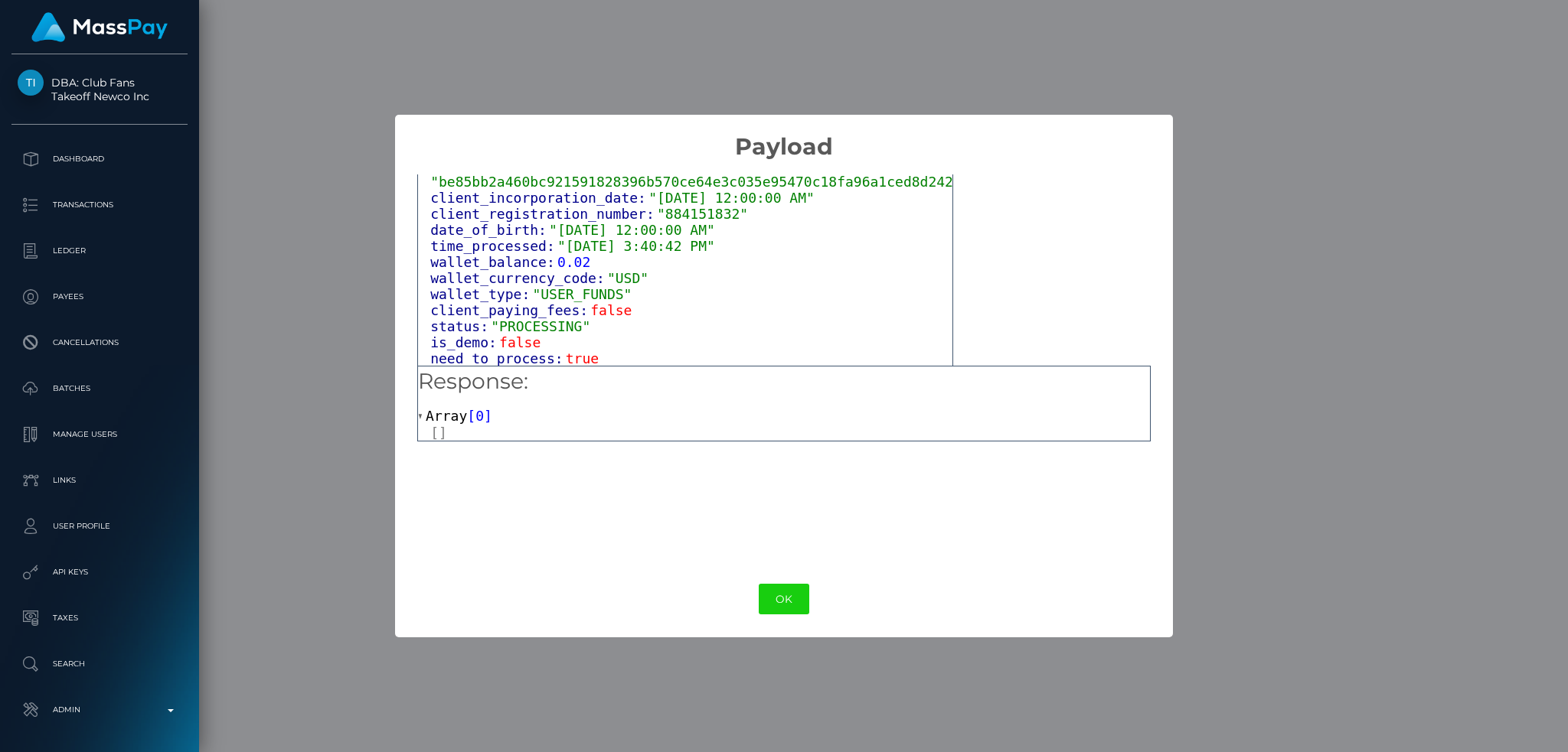
scroll to position [951, 0]
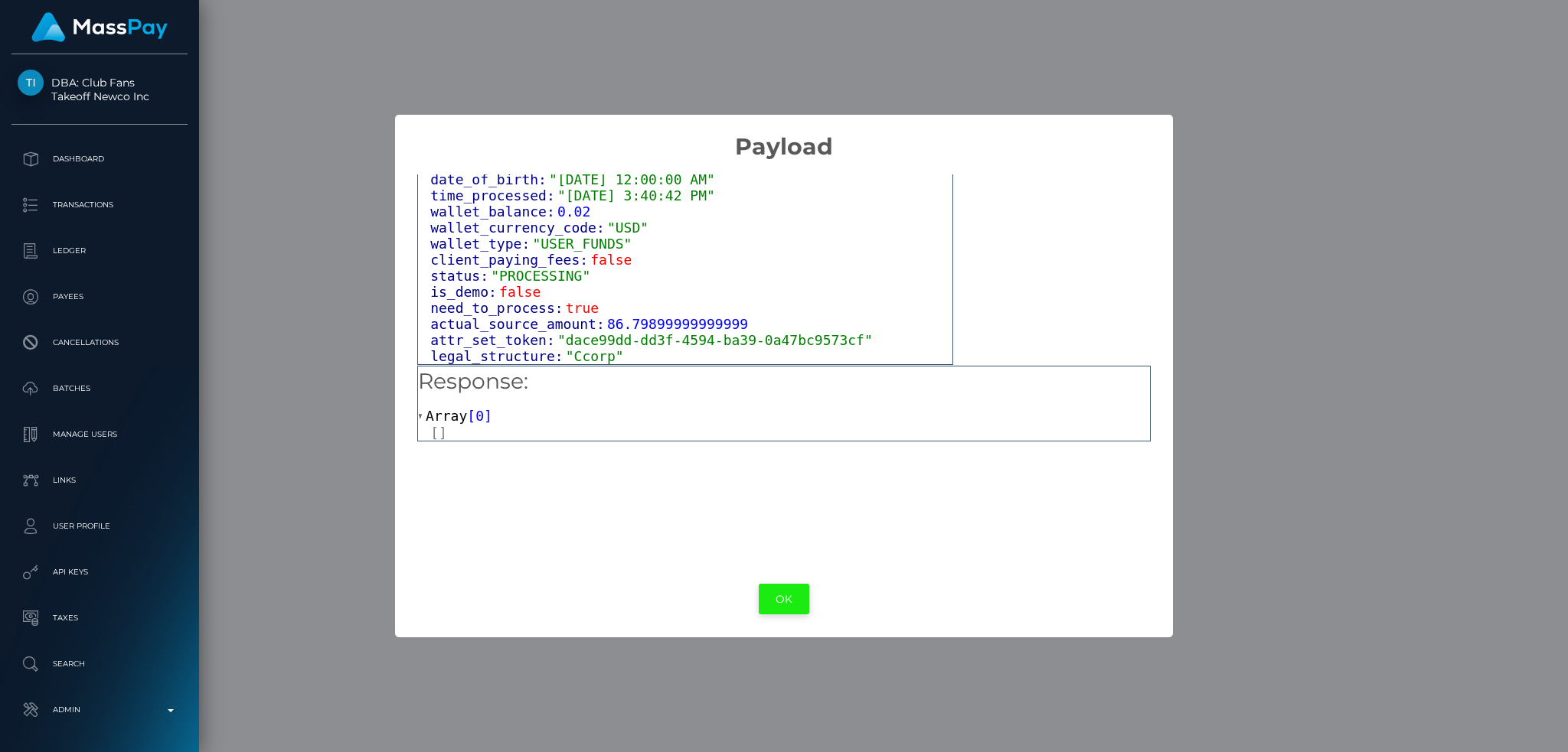
click at [782, 605] on button "OK" at bounding box center [784, 599] width 50 height 31
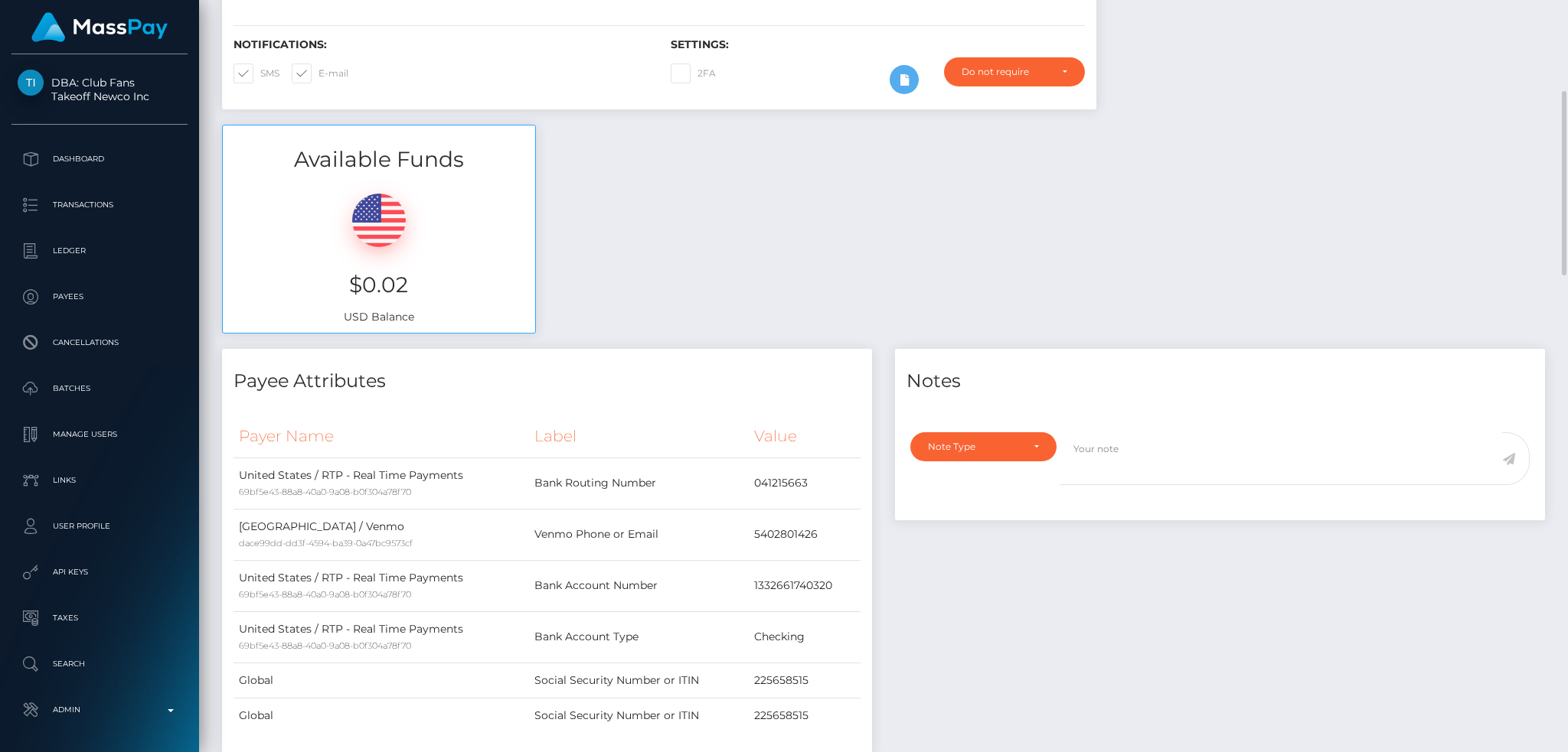
scroll to position [0, 0]
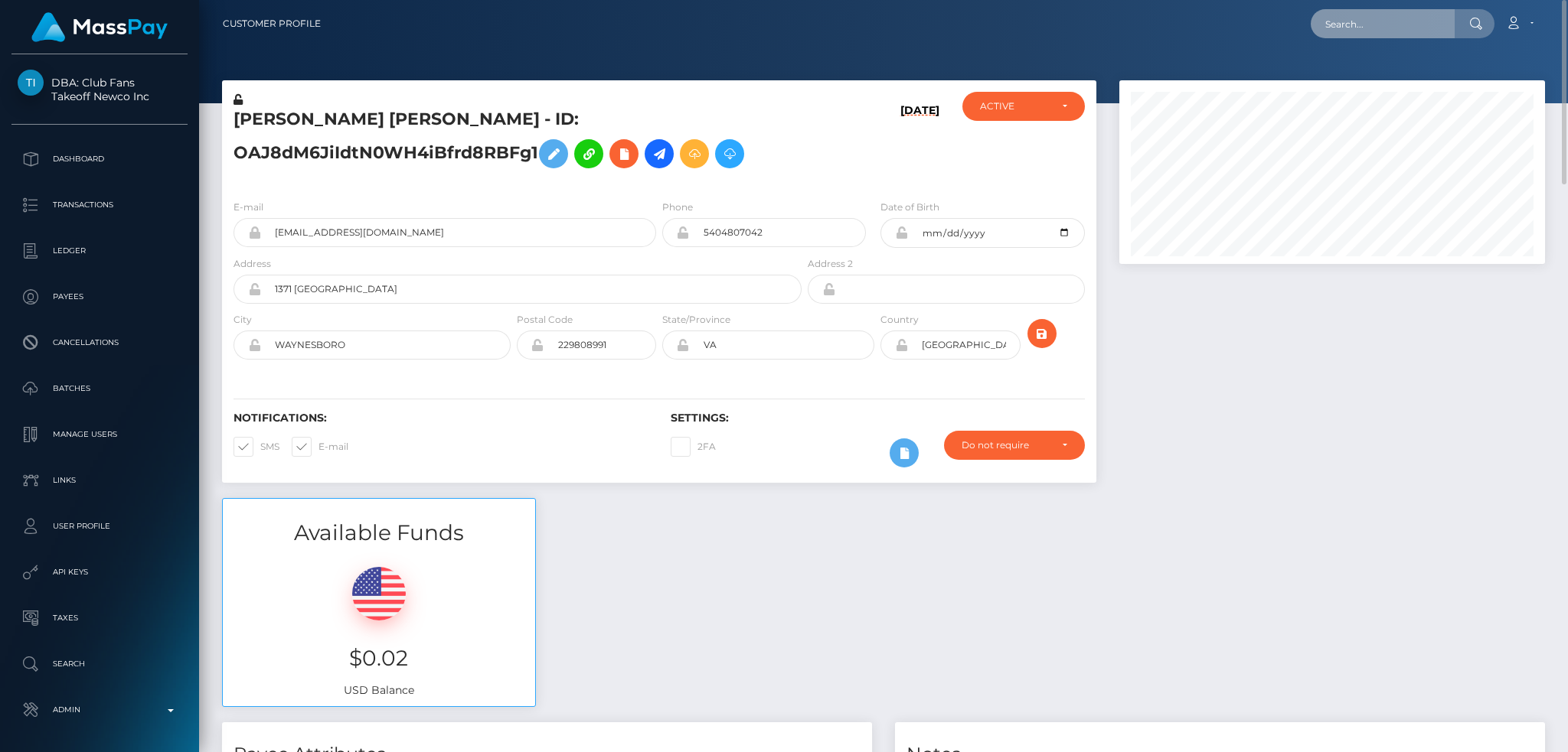
click at [1366, 36] on input "text" at bounding box center [1383, 24] width 144 height 29
paste input "68c172997145d"
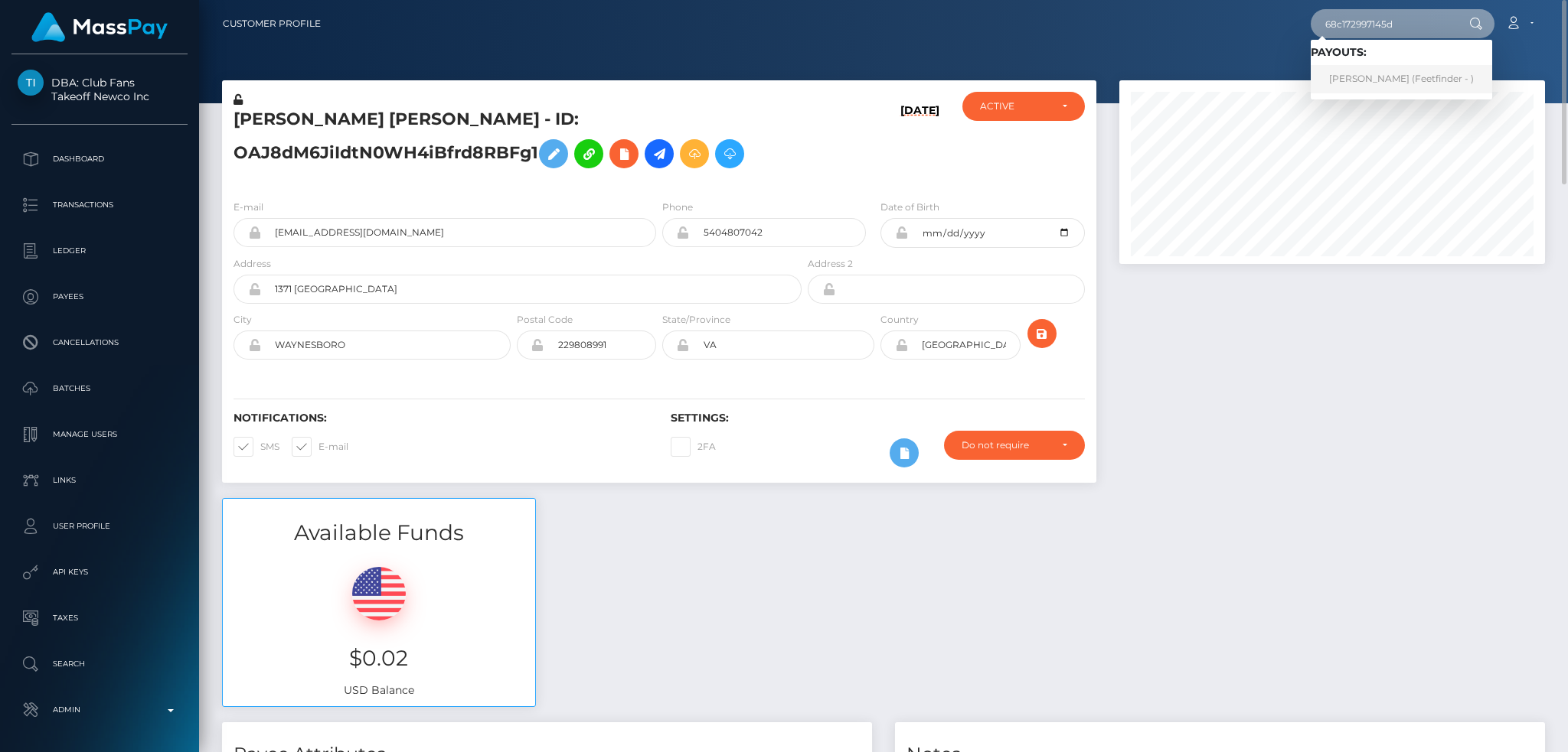
type input "68c172997145d"
click at [1366, 76] on link "Vlad Calin Naimaer (Feetfinder - )" at bounding box center [1402, 79] width 182 height 29
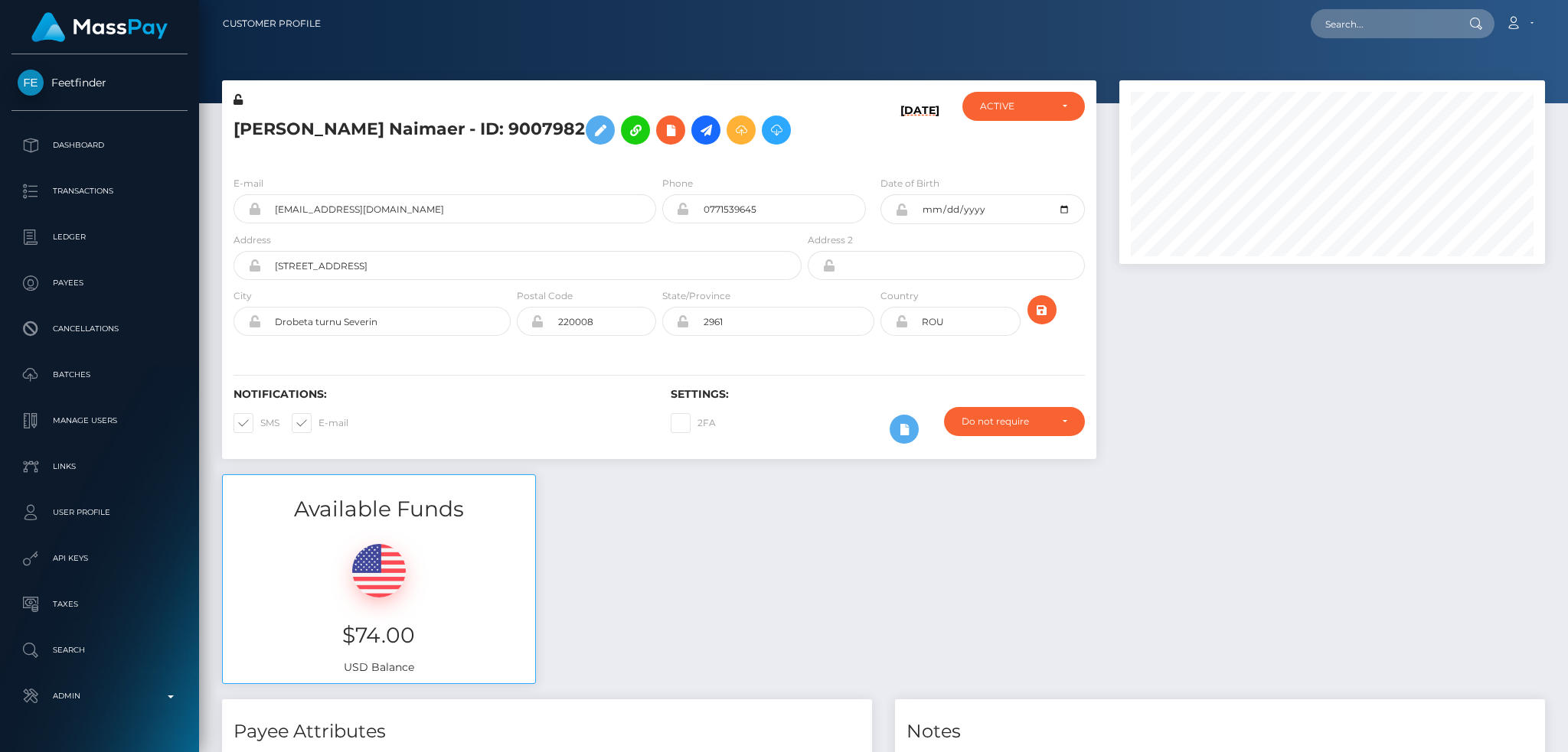
scroll to position [183, 425]
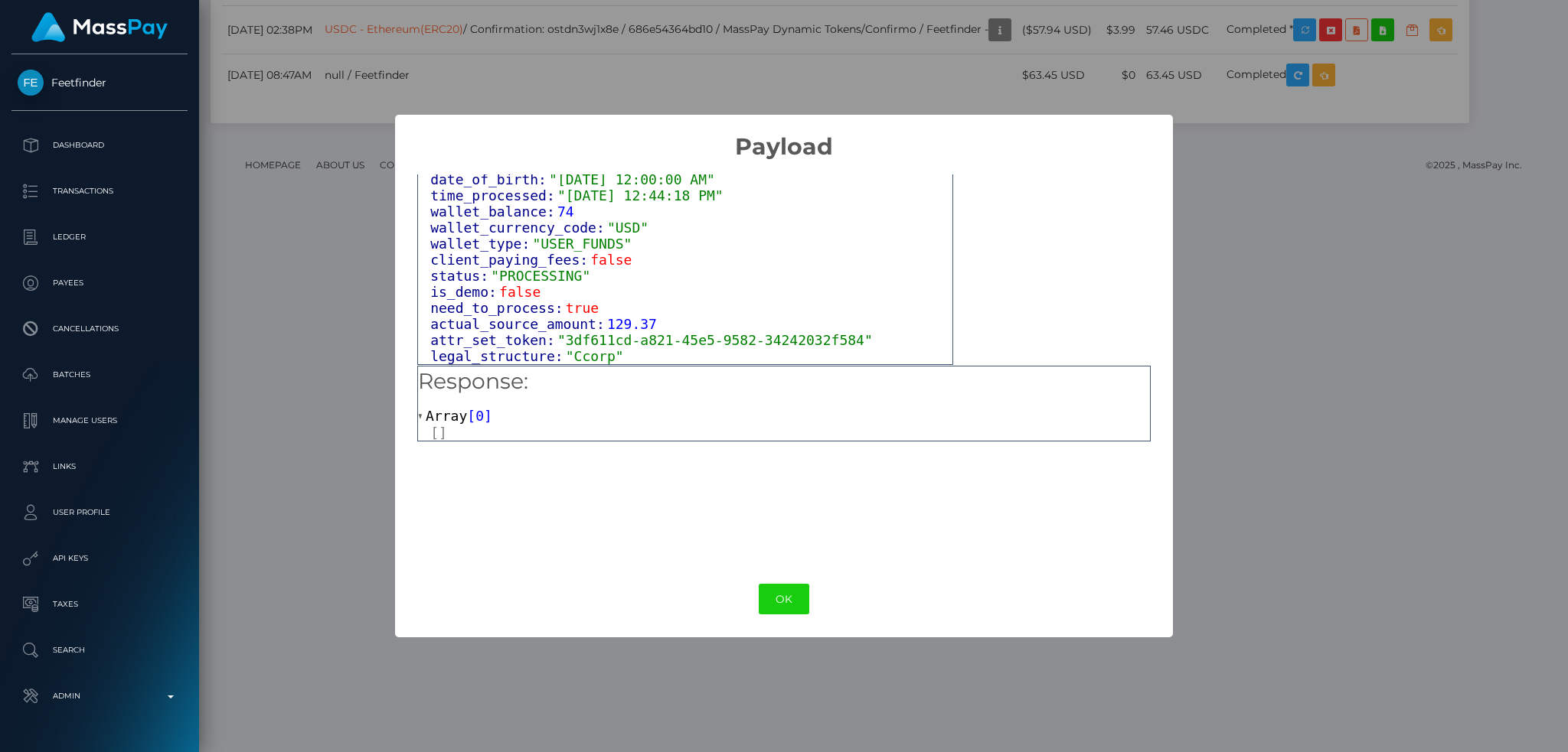
scroll to position [951, 0]
click at [764, 595] on button "OK" at bounding box center [784, 599] width 50 height 31
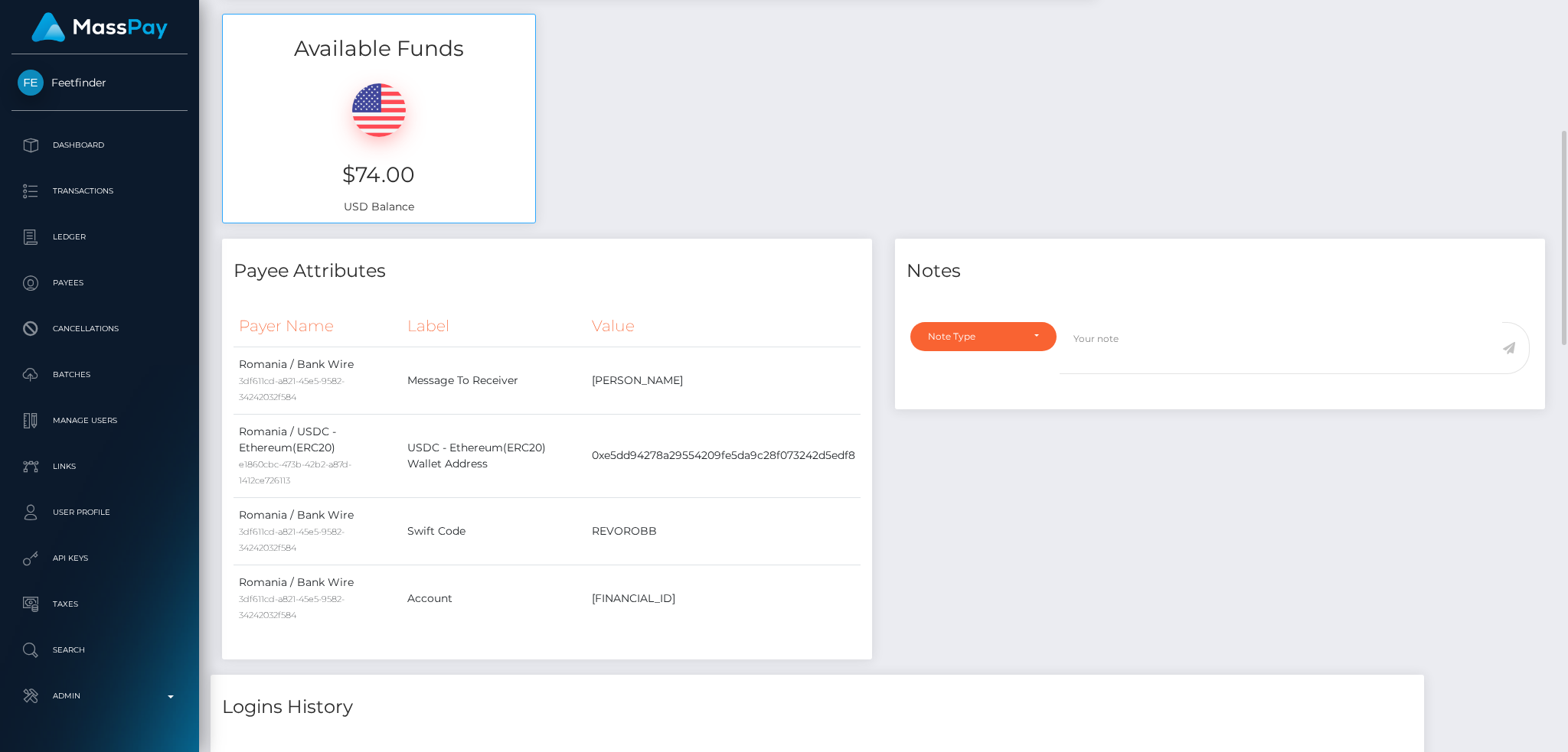
scroll to position [0, 0]
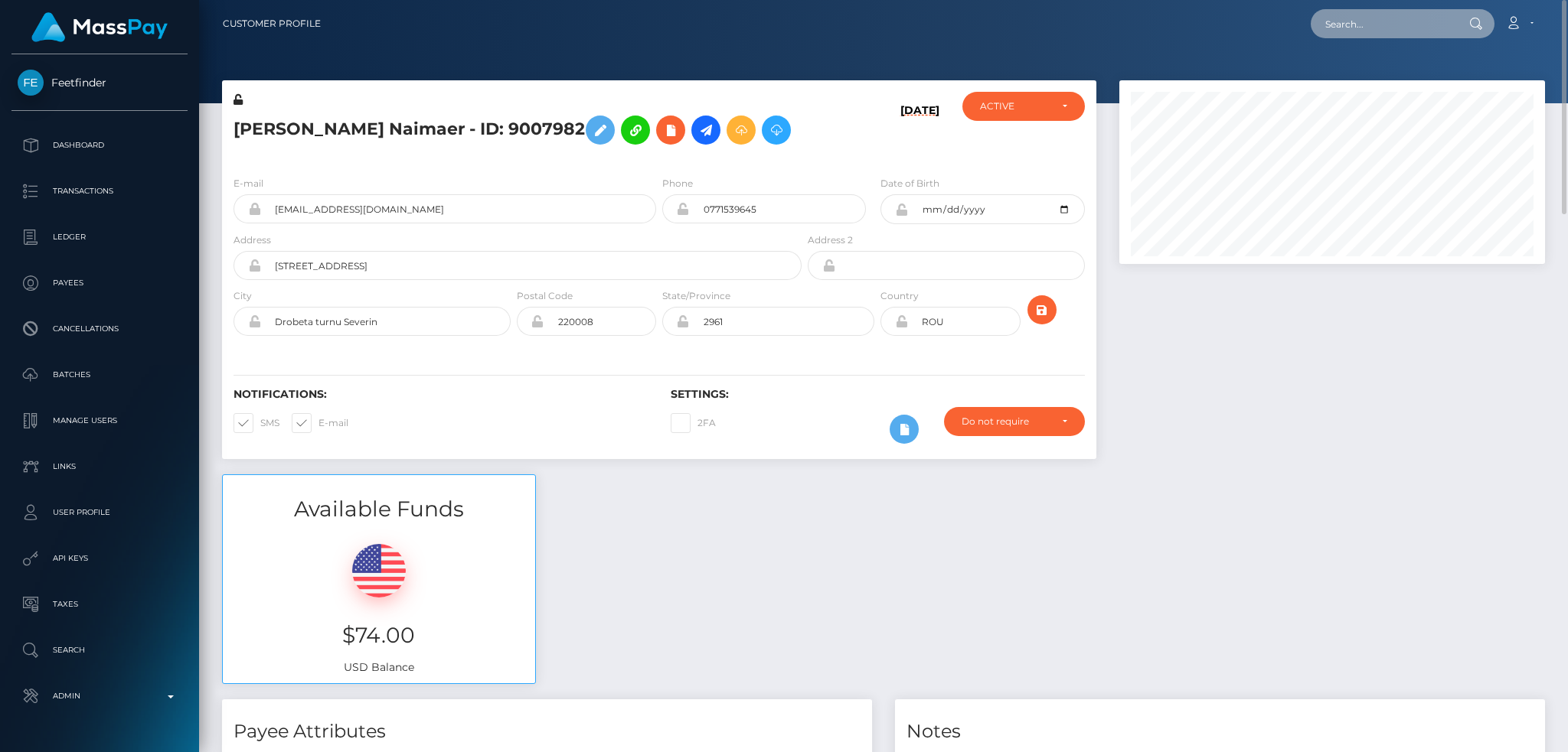
click at [1372, 31] on input "text" at bounding box center [1383, 24] width 144 height 29
paste input "4155f8d2-d024-40a8-9617-98a3355b129f"
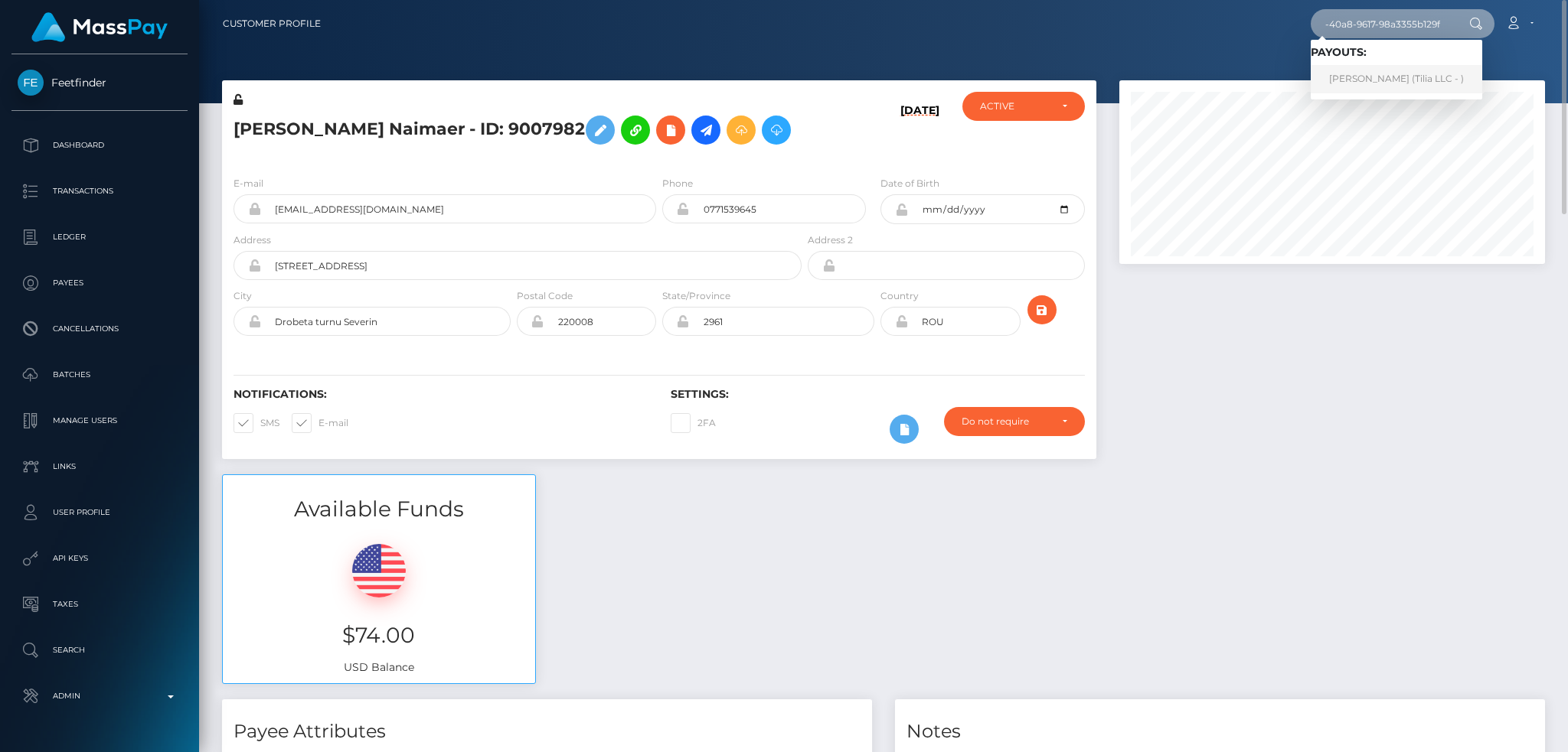
type input "4155f8d2-d024-40a8-9617-98a3355b129f"
click at [1363, 71] on link "Pedro Luis Resende Costa (Tilia LLC - )" at bounding box center [1397, 79] width 172 height 29
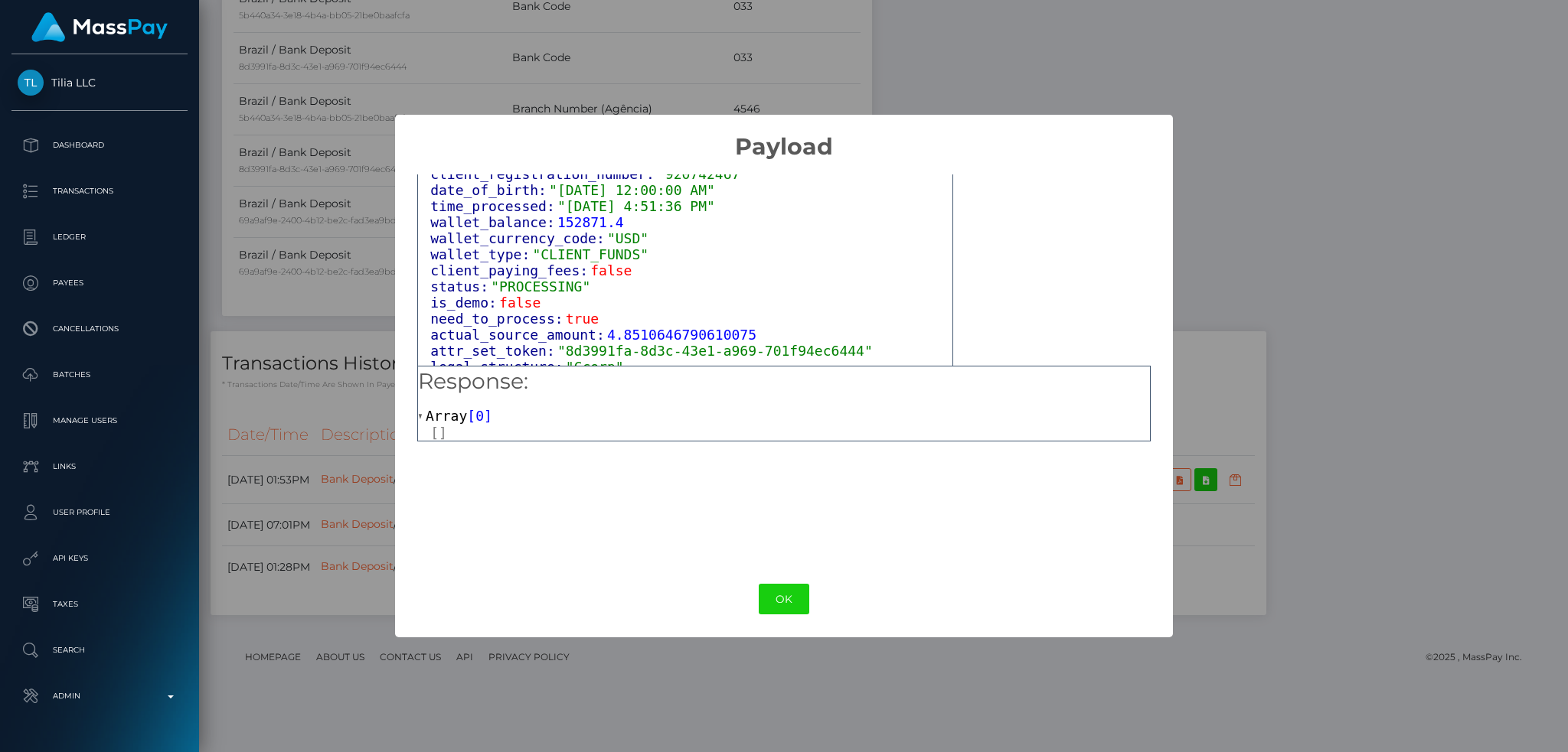
scroll to position [935, 0]
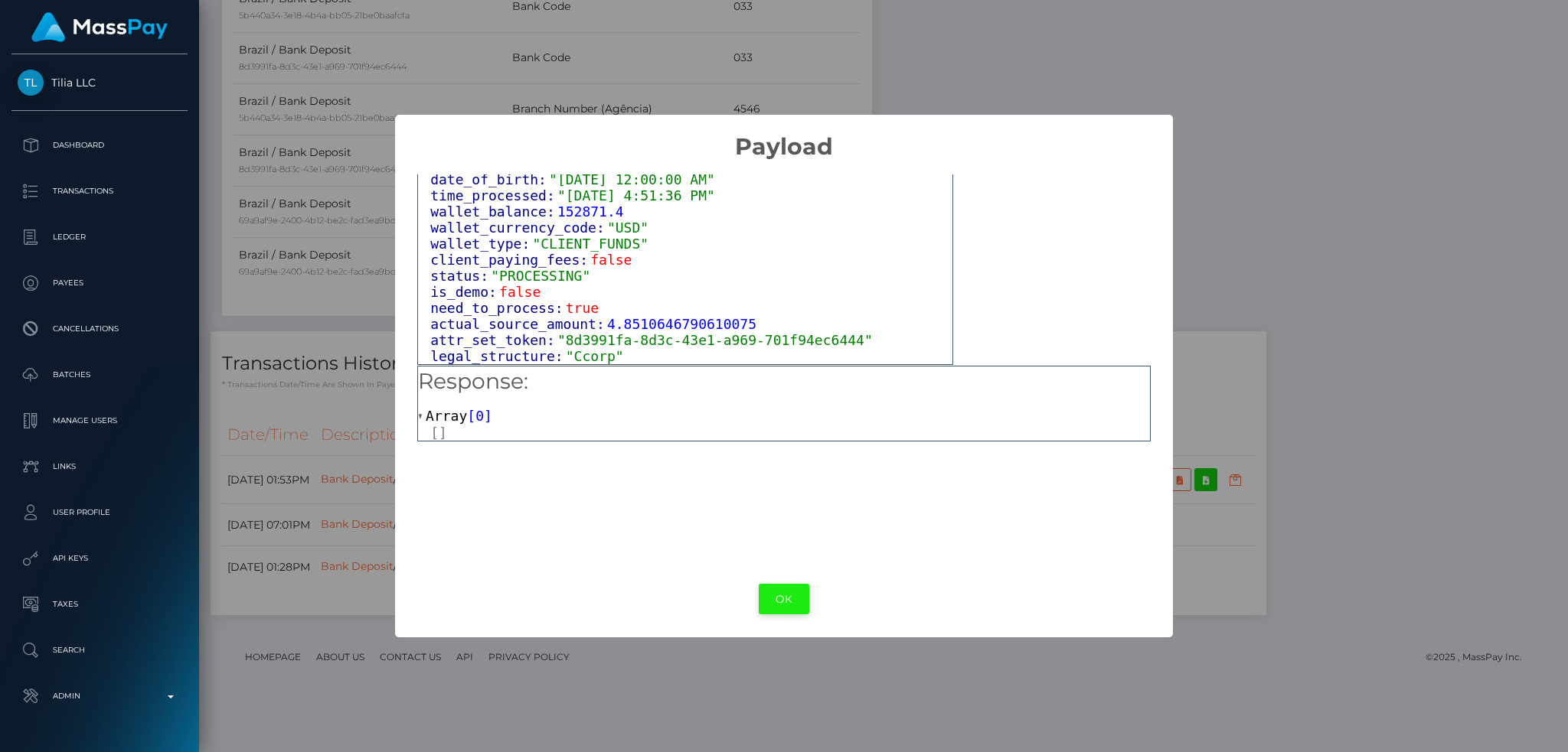
click at [779, 590] on button "OK" at bounding box center [784, 599] width 50 height 31
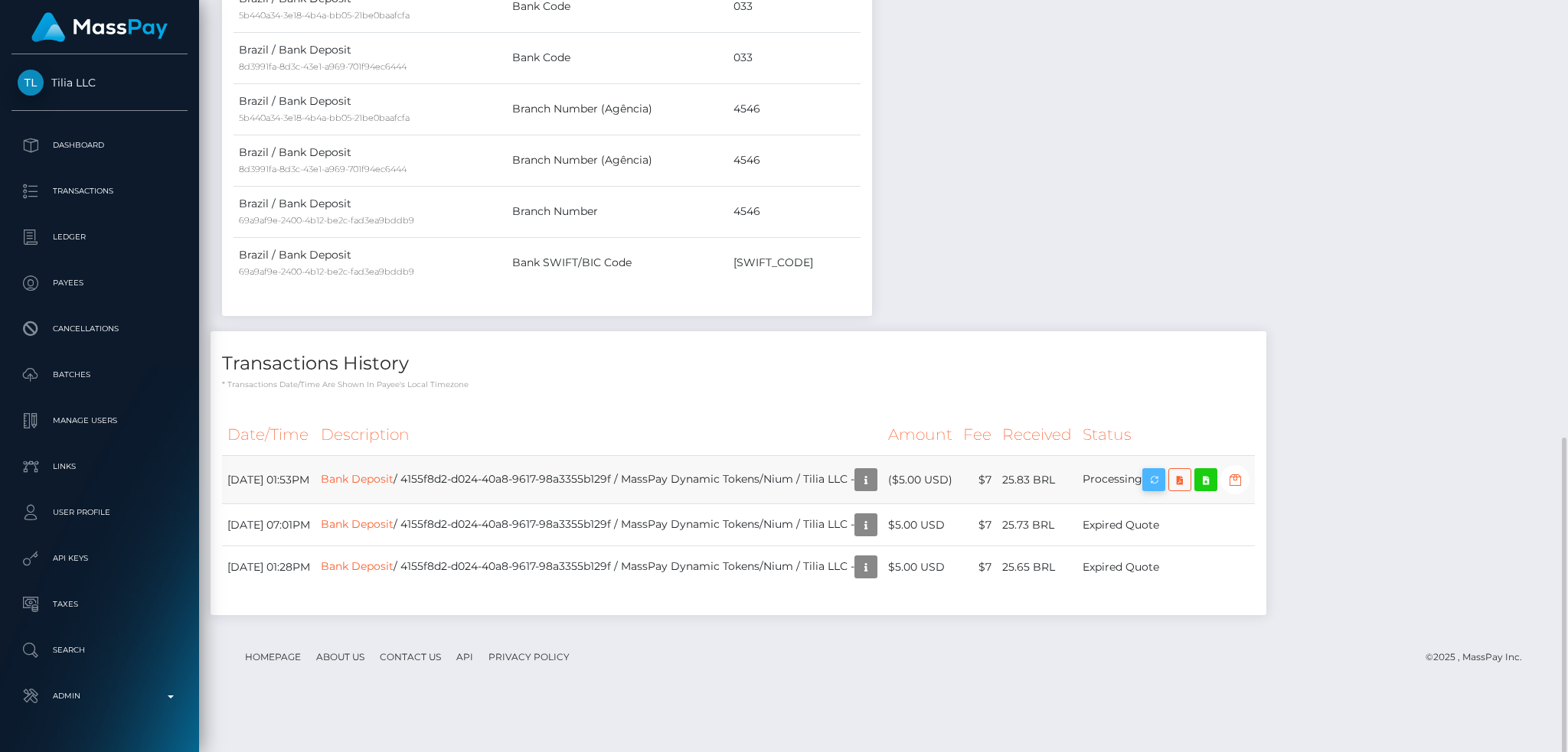
scroll to position [183, 425]
click at [1163, 490] on icon "button" at bounding box center [1154, 480] width 19 height 19
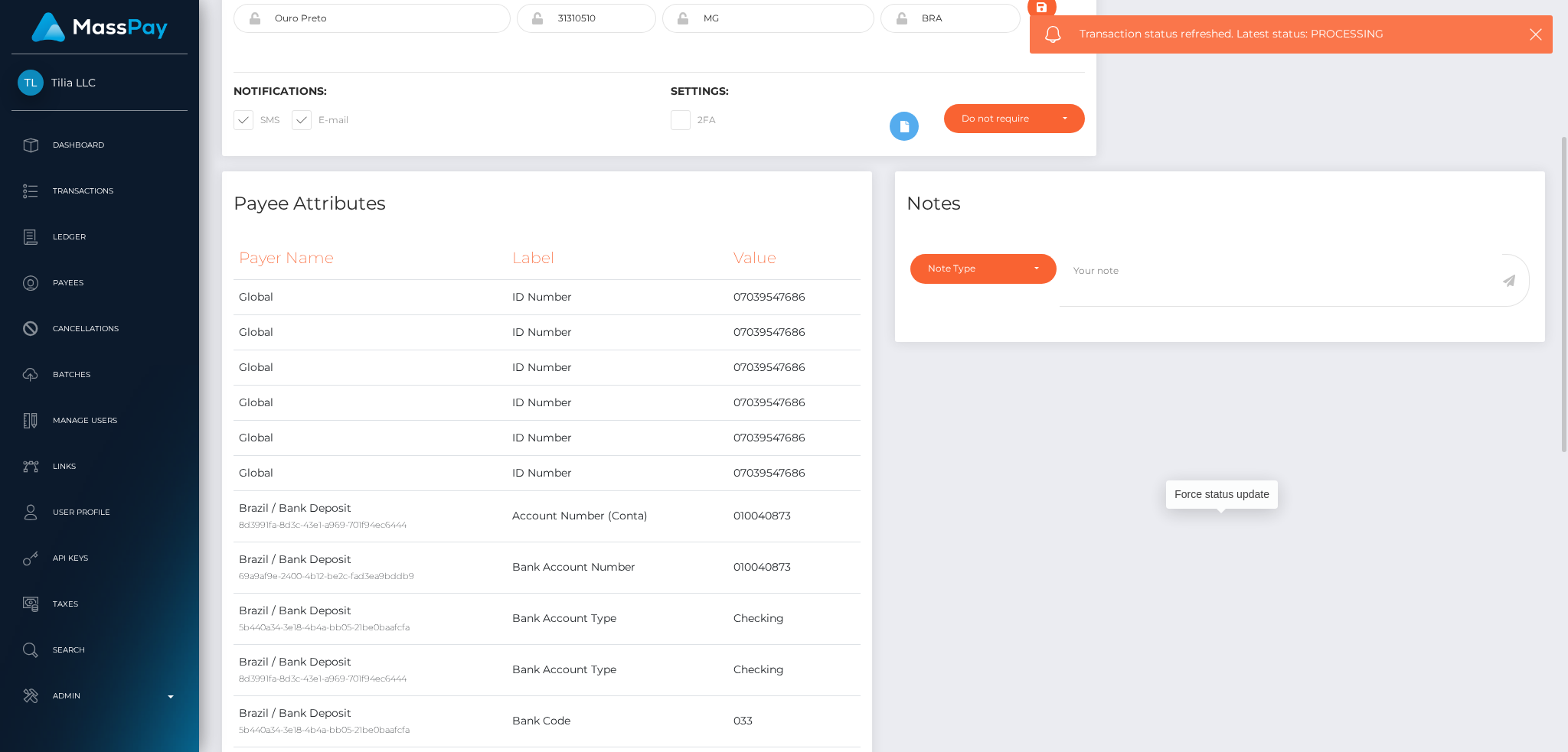
scroll to position [0, 0]
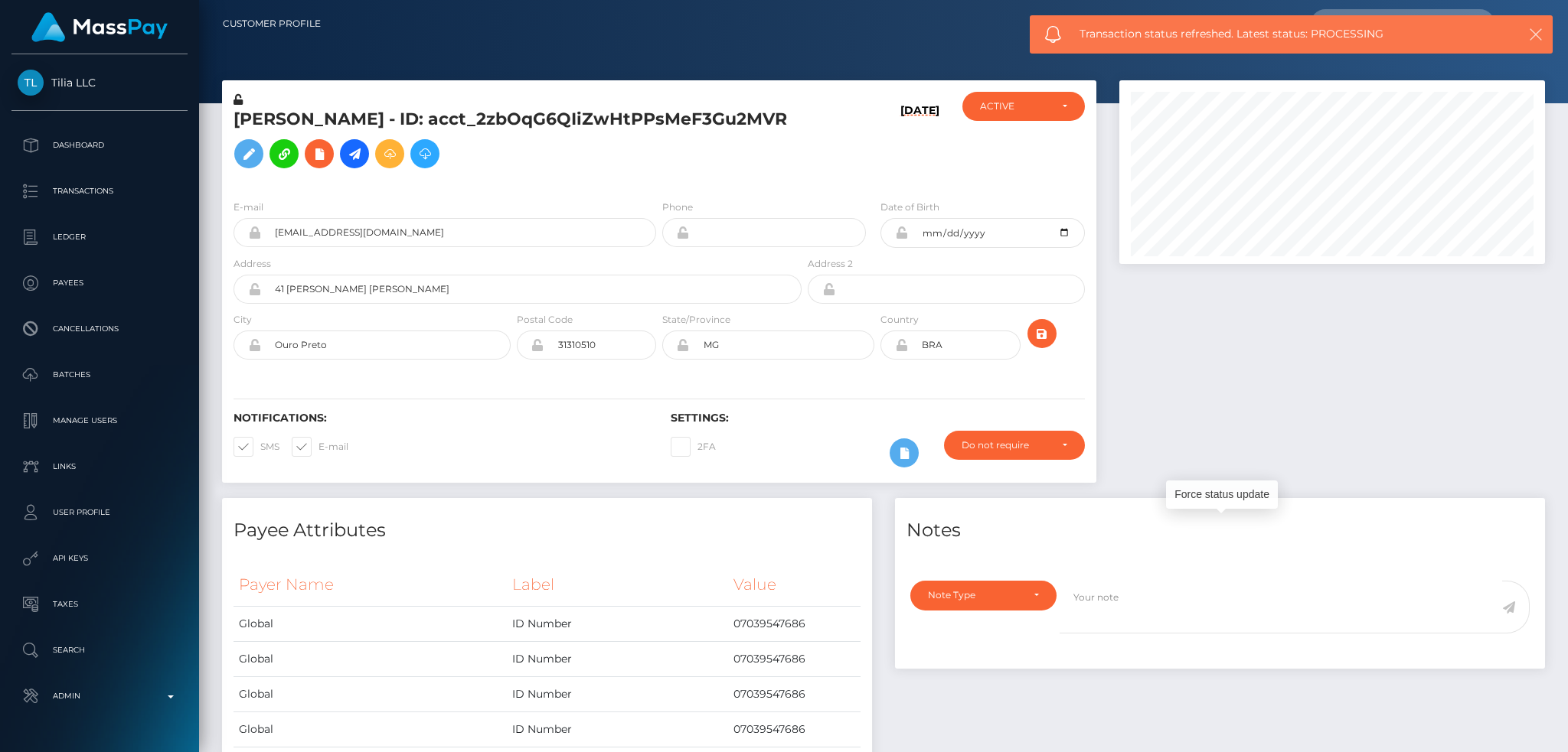
click at [1542, 31] on icon "button" at bounding box center [1536, 34] width 15 height 15
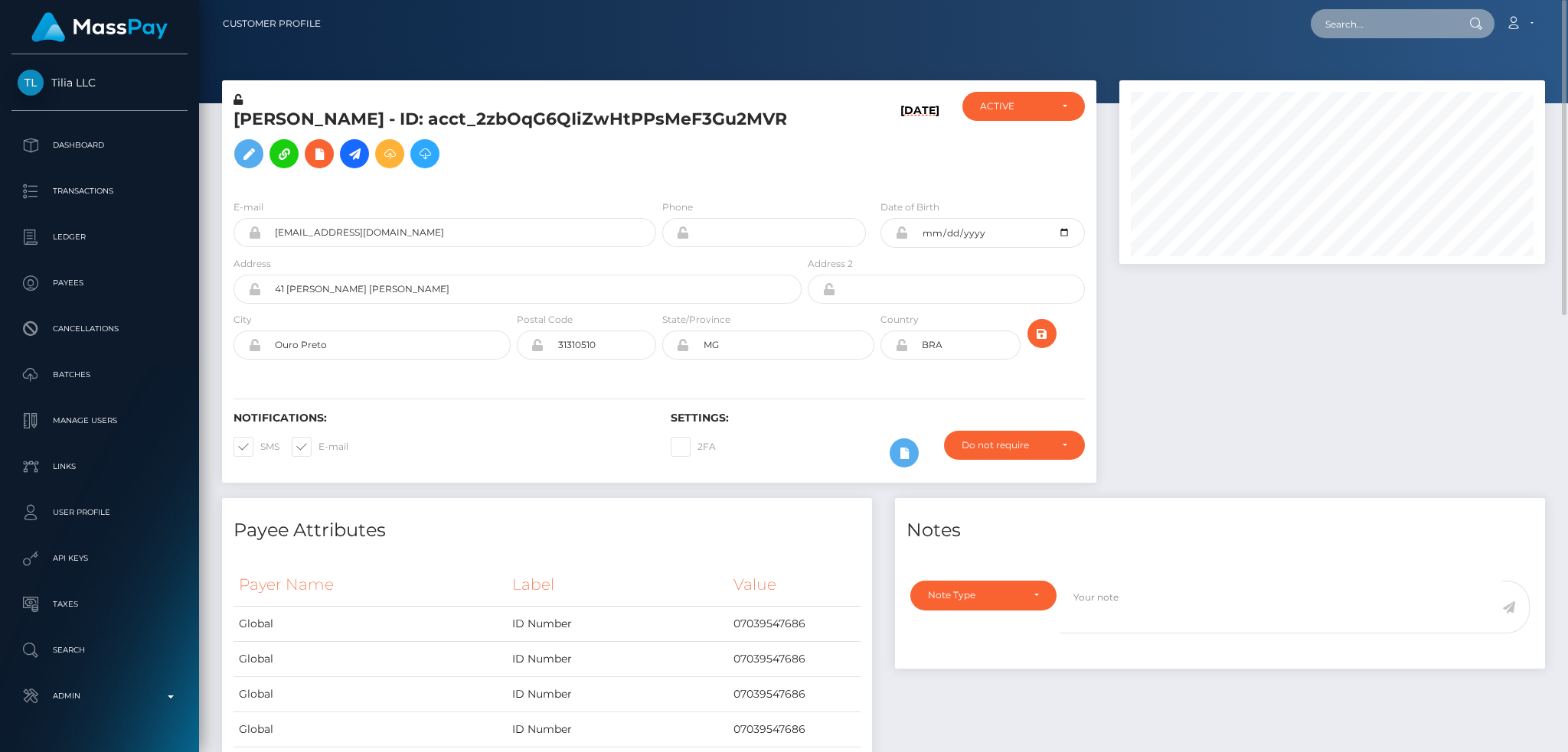
click at [1398, 27] on input "text" at bounding box center [1383, 24] width 144 height 29
paste input "77445556"
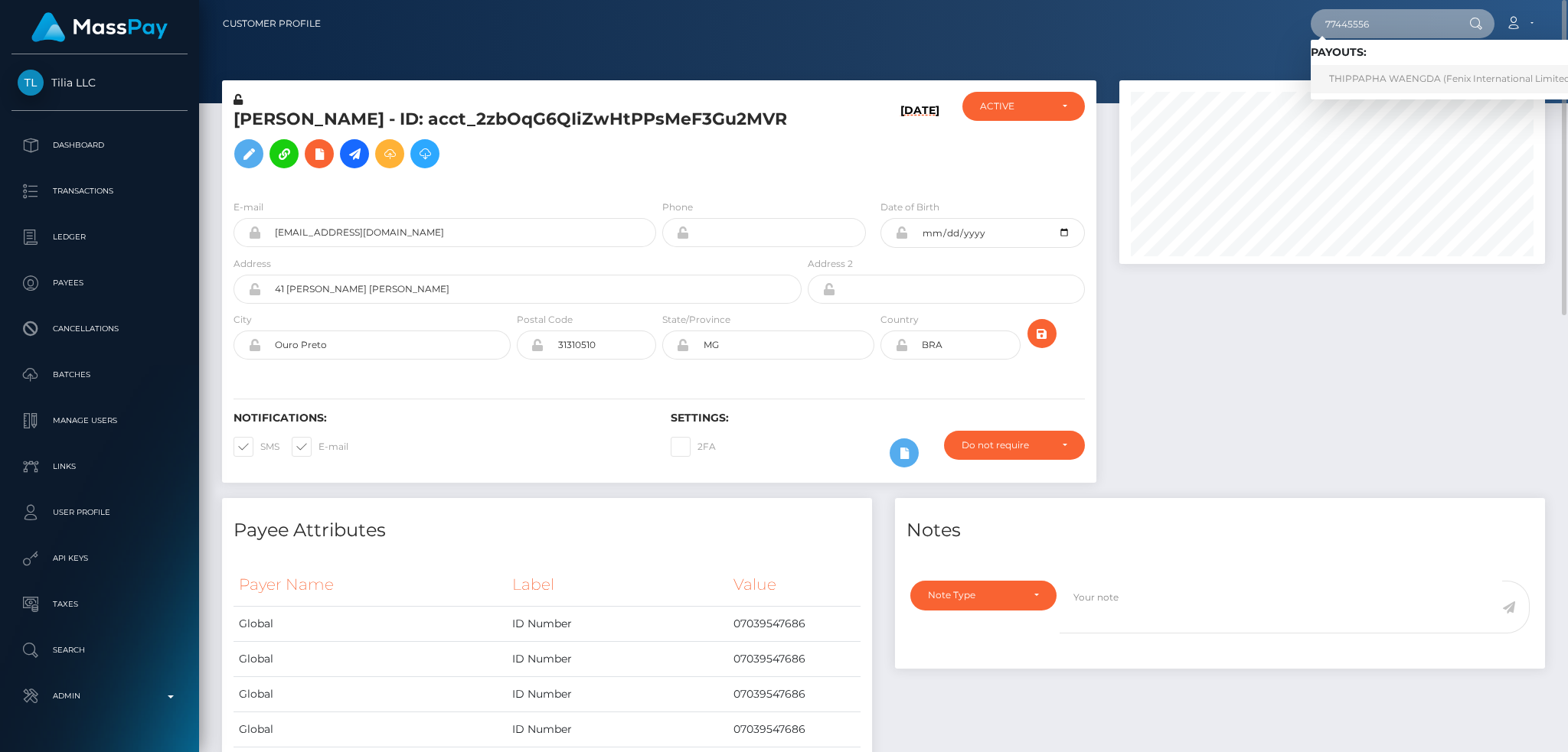
type input "77445556"
click at [1385, 74] on link "THIPPAPHA WAENGDA (Fenix International Limited - )" at bounding box center [1456, 79] width 290 height 29
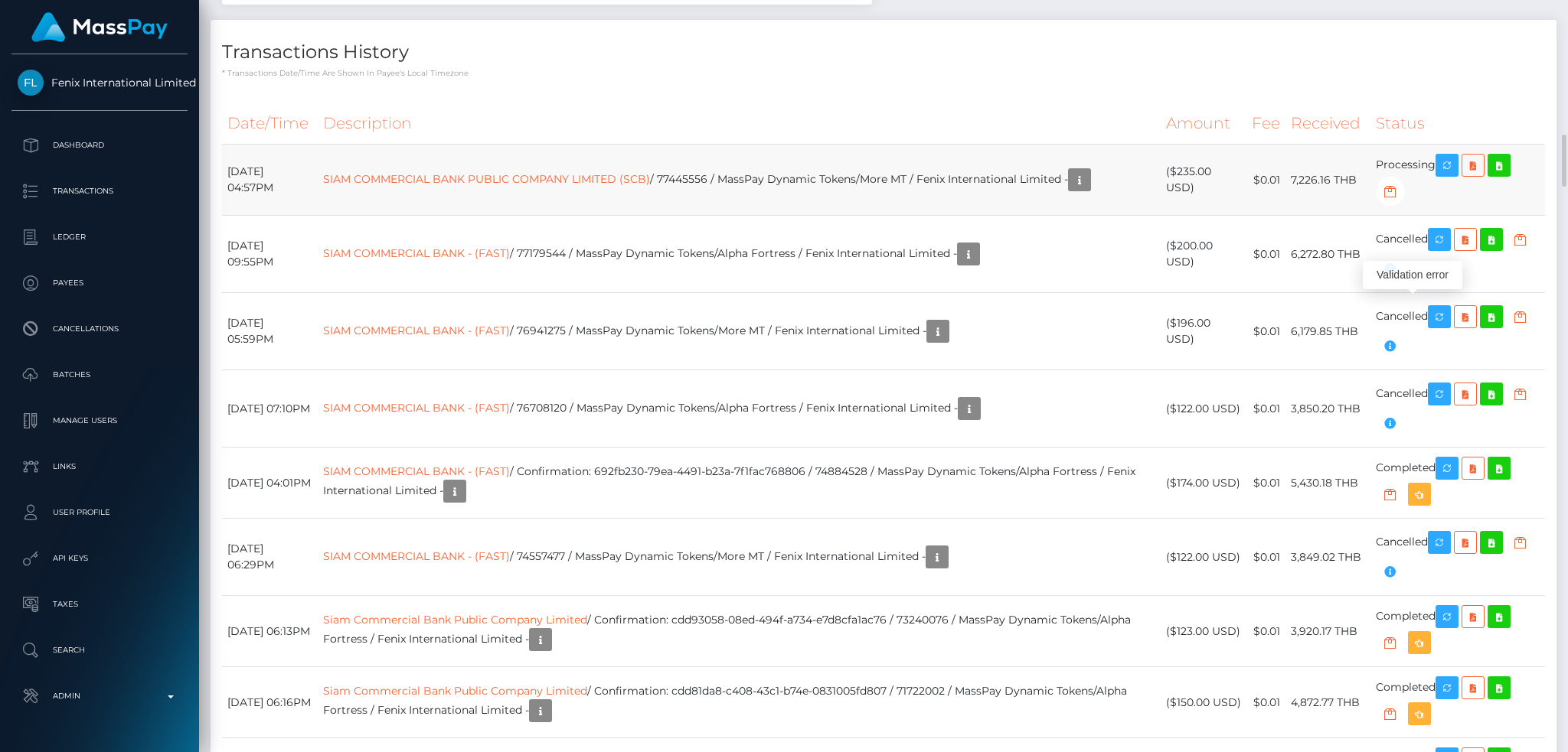
scroll to position [183, 425]
click at [650, 186] on link "SIAM COMMERCIAL BANK PUBLIC COMPANY LIMITED (SCB)" at bounding box center [486, 179] width 327 height 13
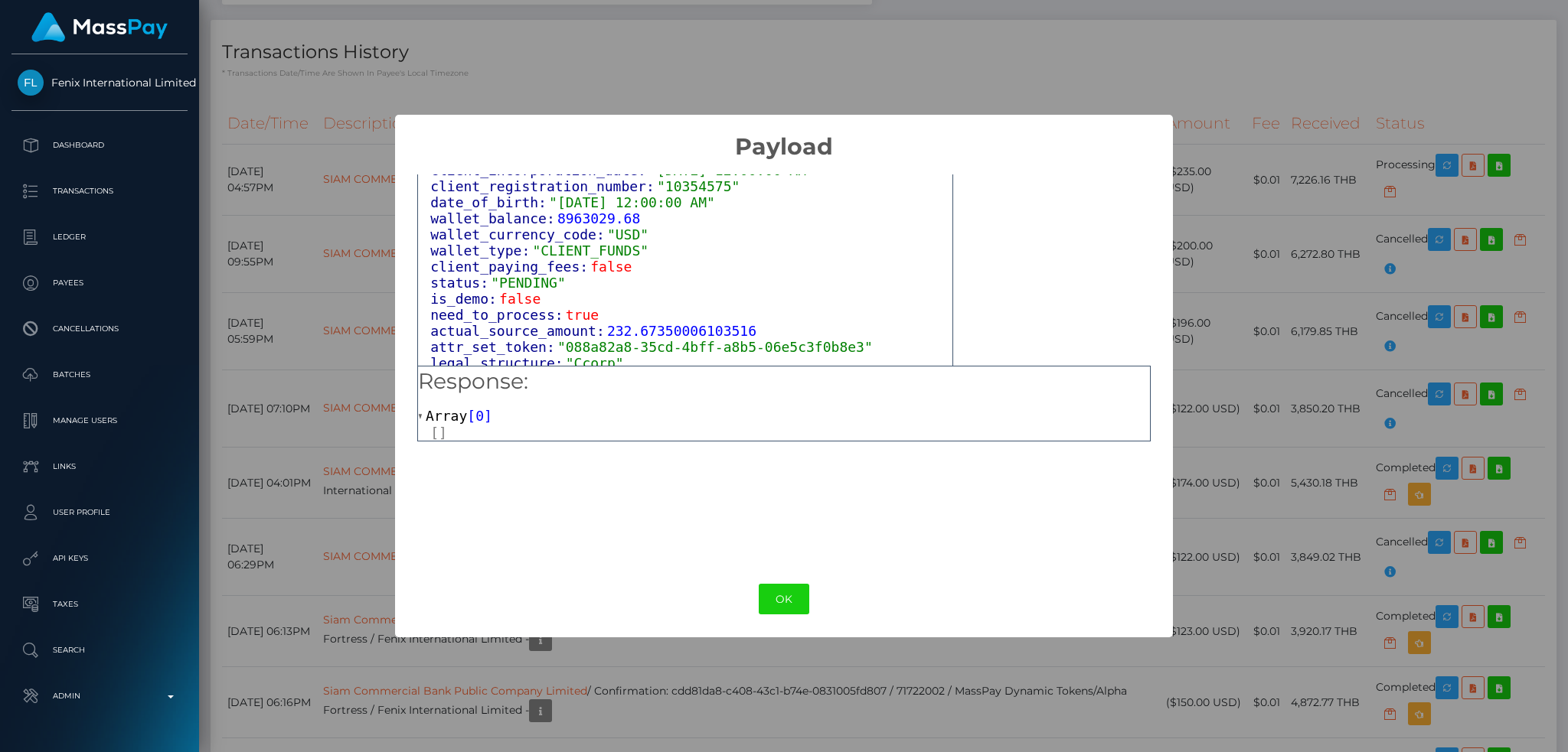
scroll to position [983, 0]
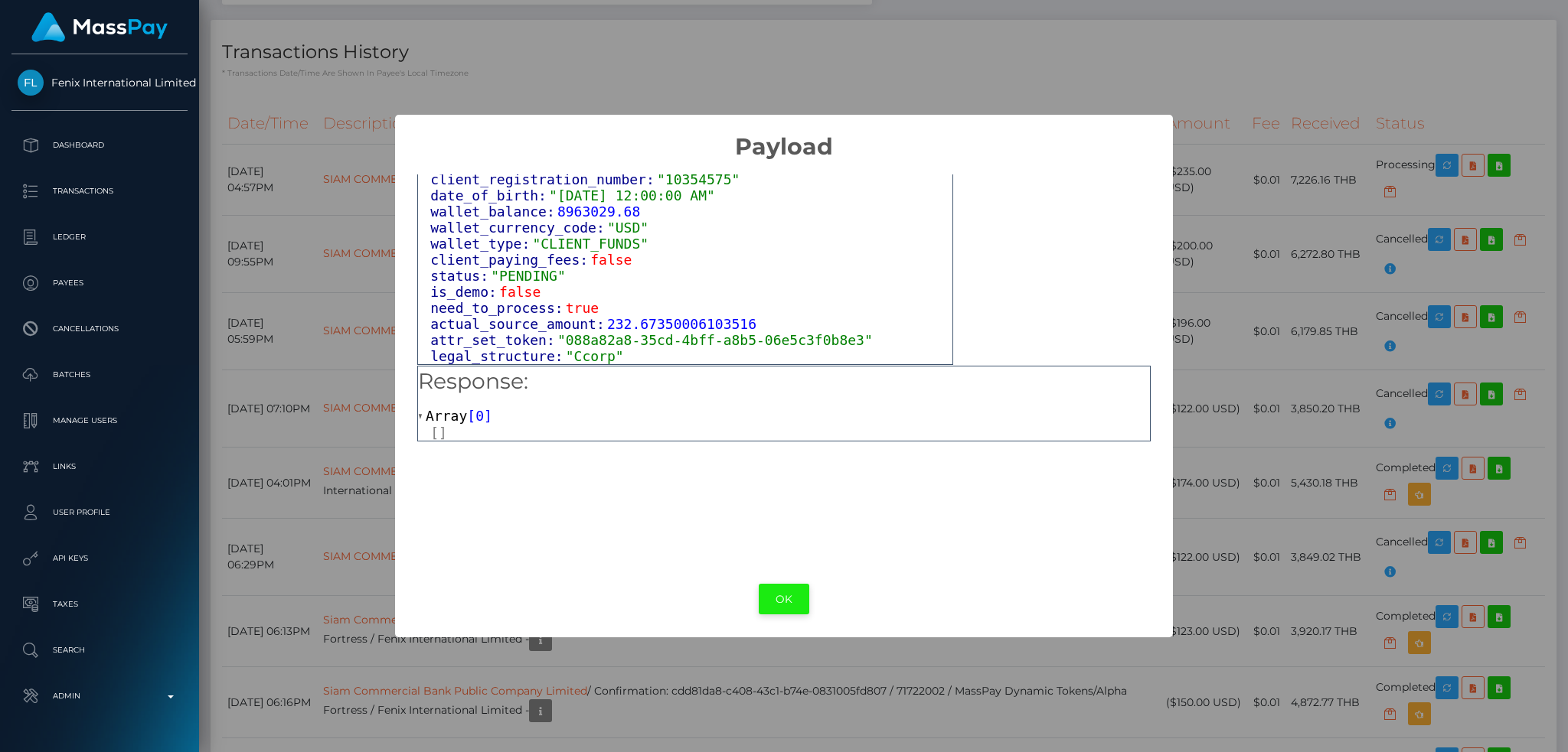
click at [788, 592] on button "OK" at bounding box center [784, 599] width 50 height 31
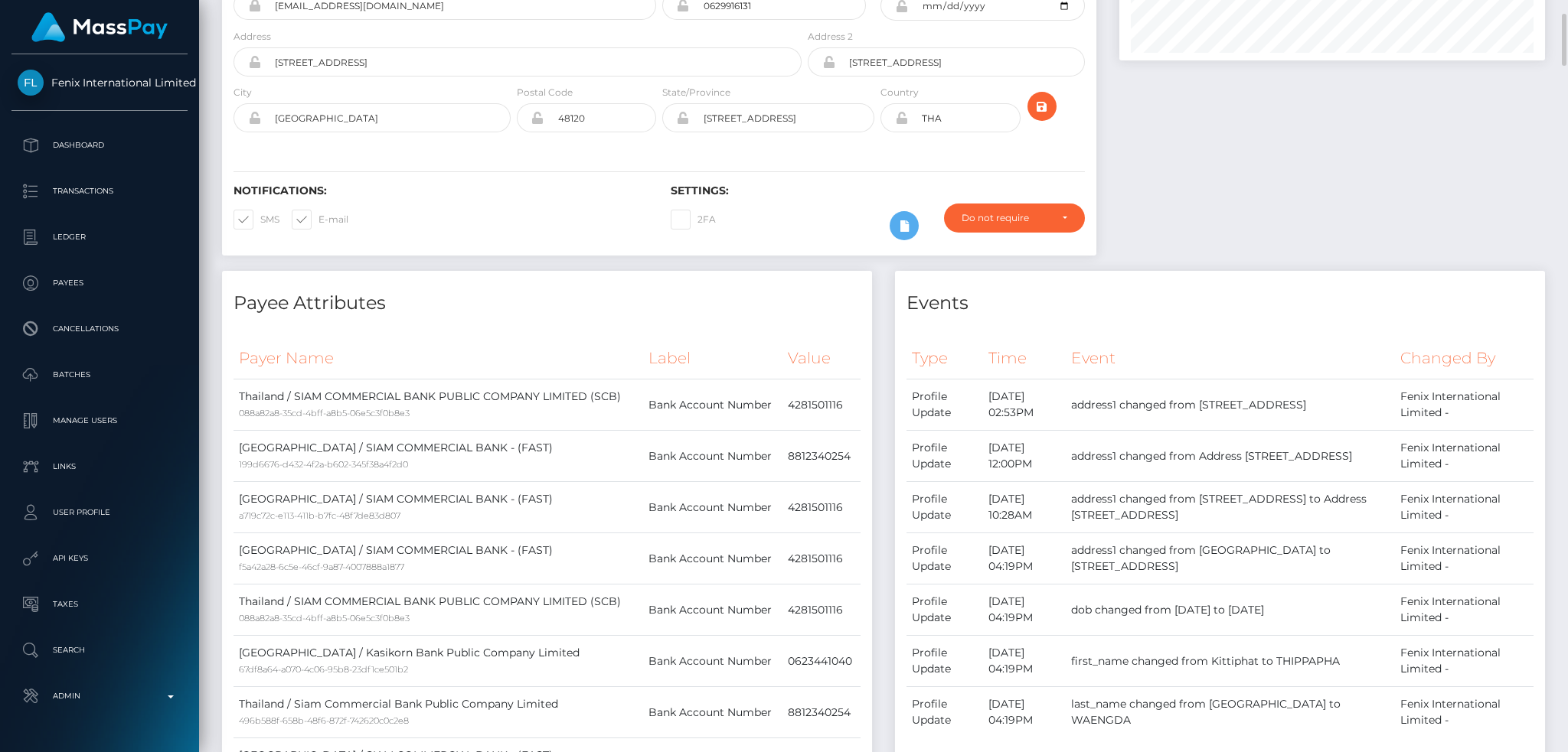
scroll to position [0, 0]
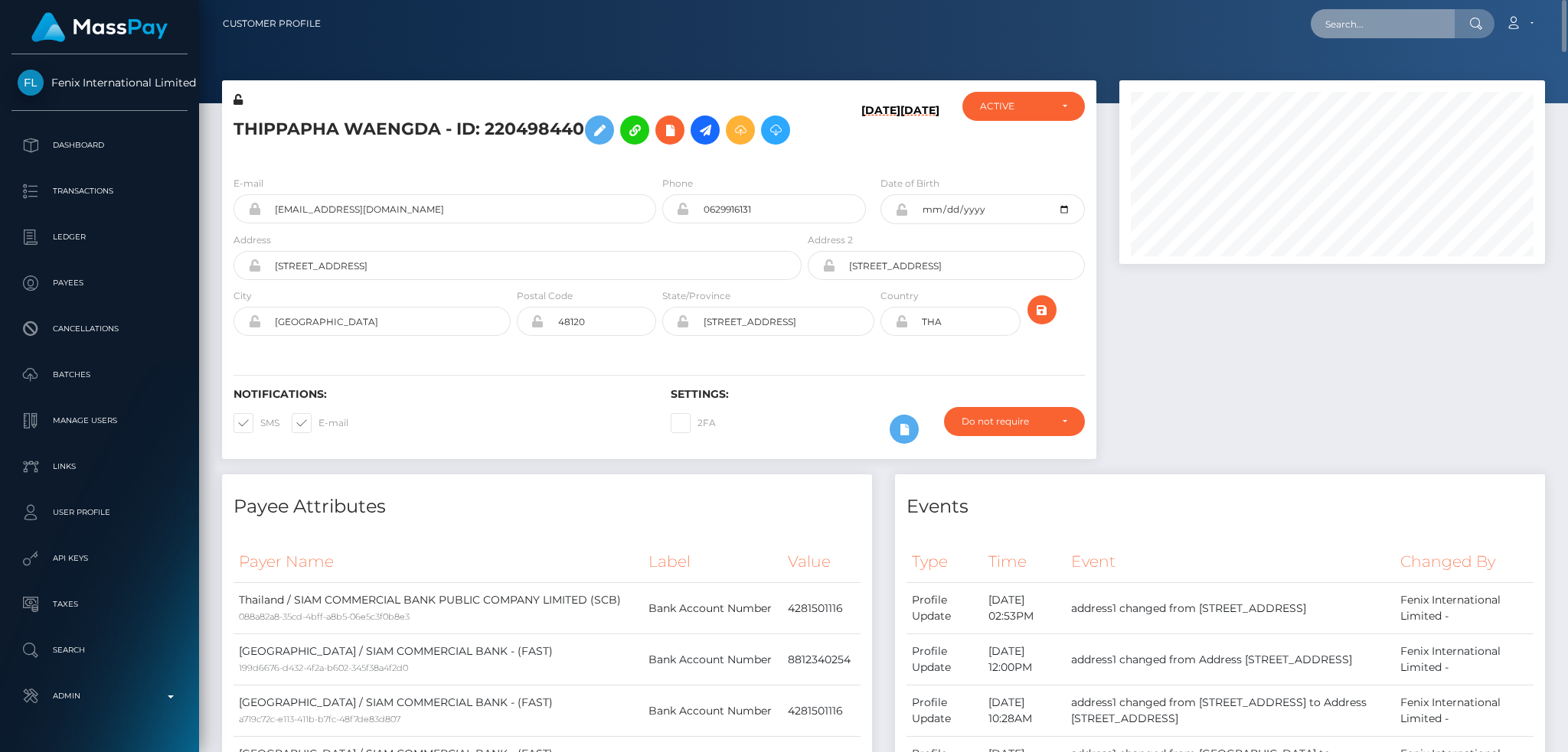
click at [1371, 24] on input "text" at bounding box center [1383, 24] width 144 height 29
paste input "poact_gK4ePxeOBXDv"
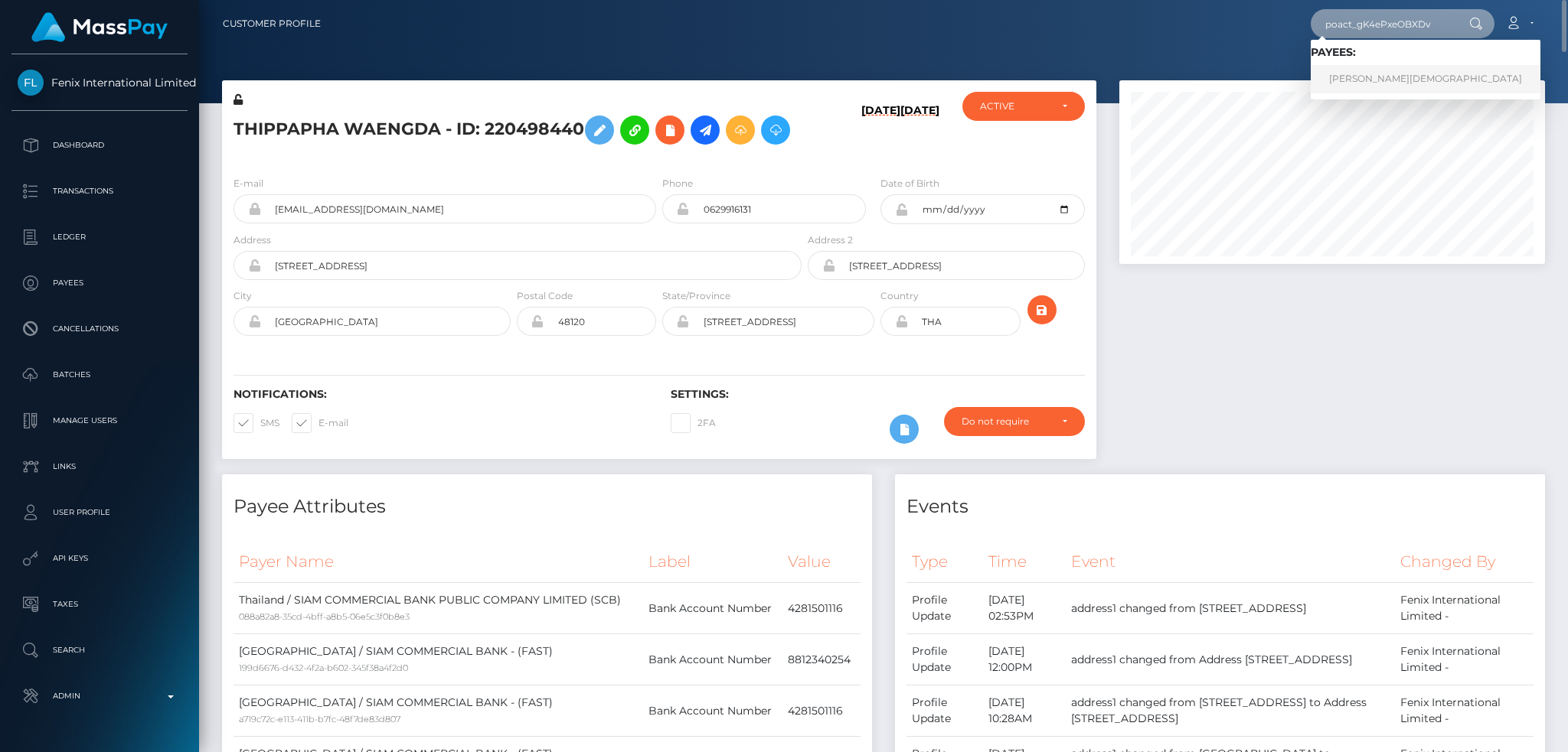
type input "poact_gK4ePxeOBXDv"
click at [1382, 76] on link "Robiul Islam" at bounding box center [1426, 79] width 230 height 29
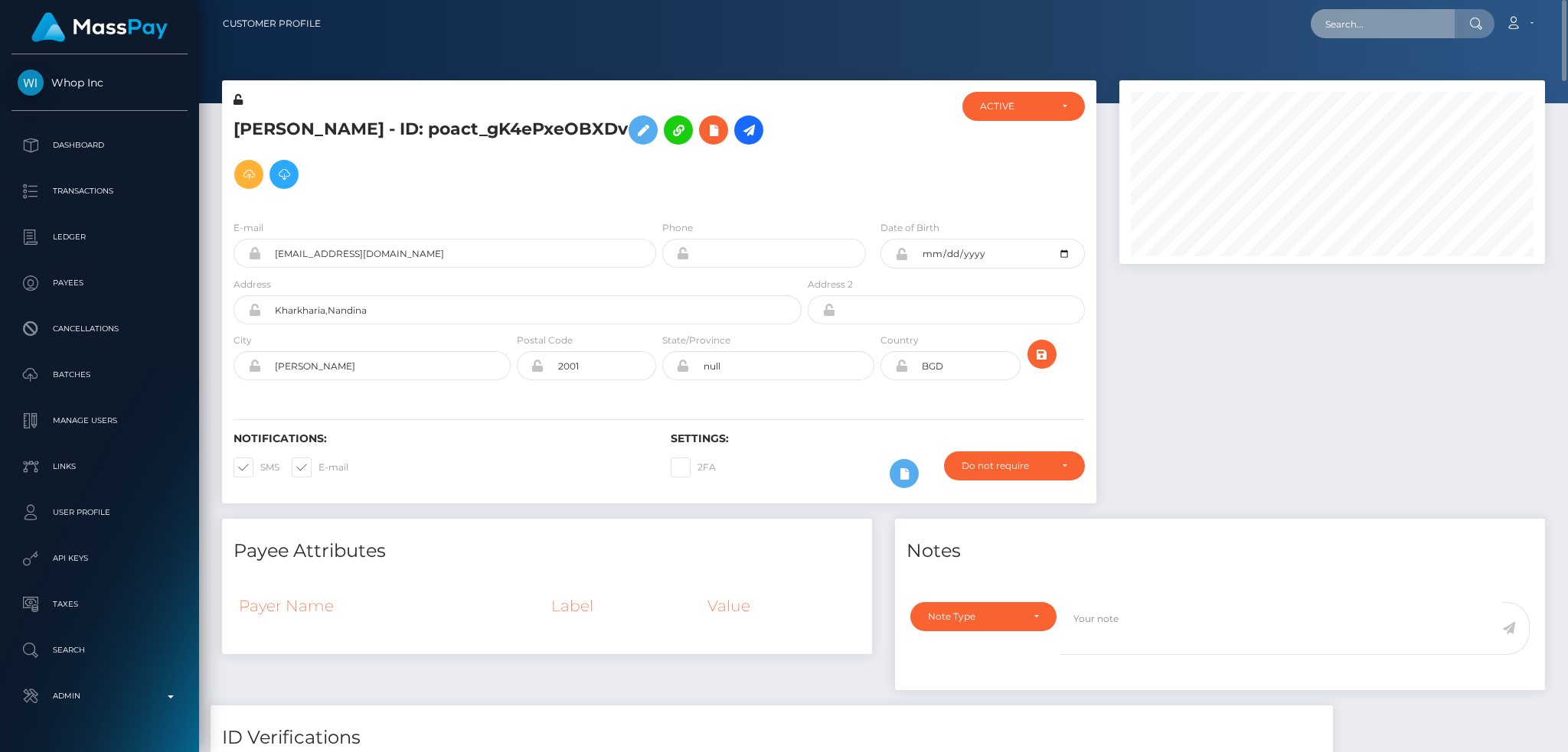
click at [1386, 22] on input "text" at bounding box center [1383, 24] width 144 height 29
paste input "77445556"
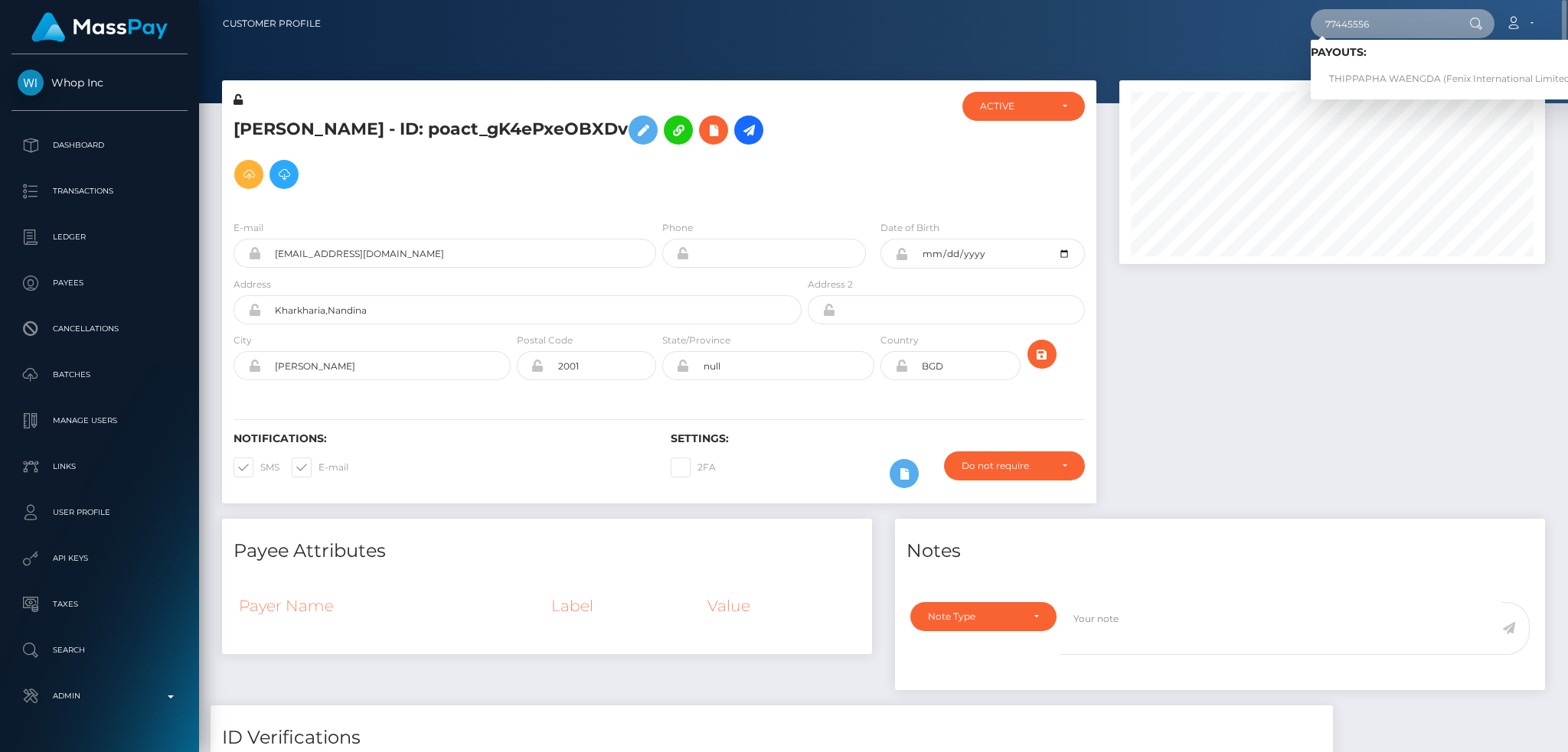
type input "77445556"
click at [1386, 72] on link "THIPPAPHA WAENGDA (Fenix International Limited - )" at bounding box center [1456, 79] width 290 height 29
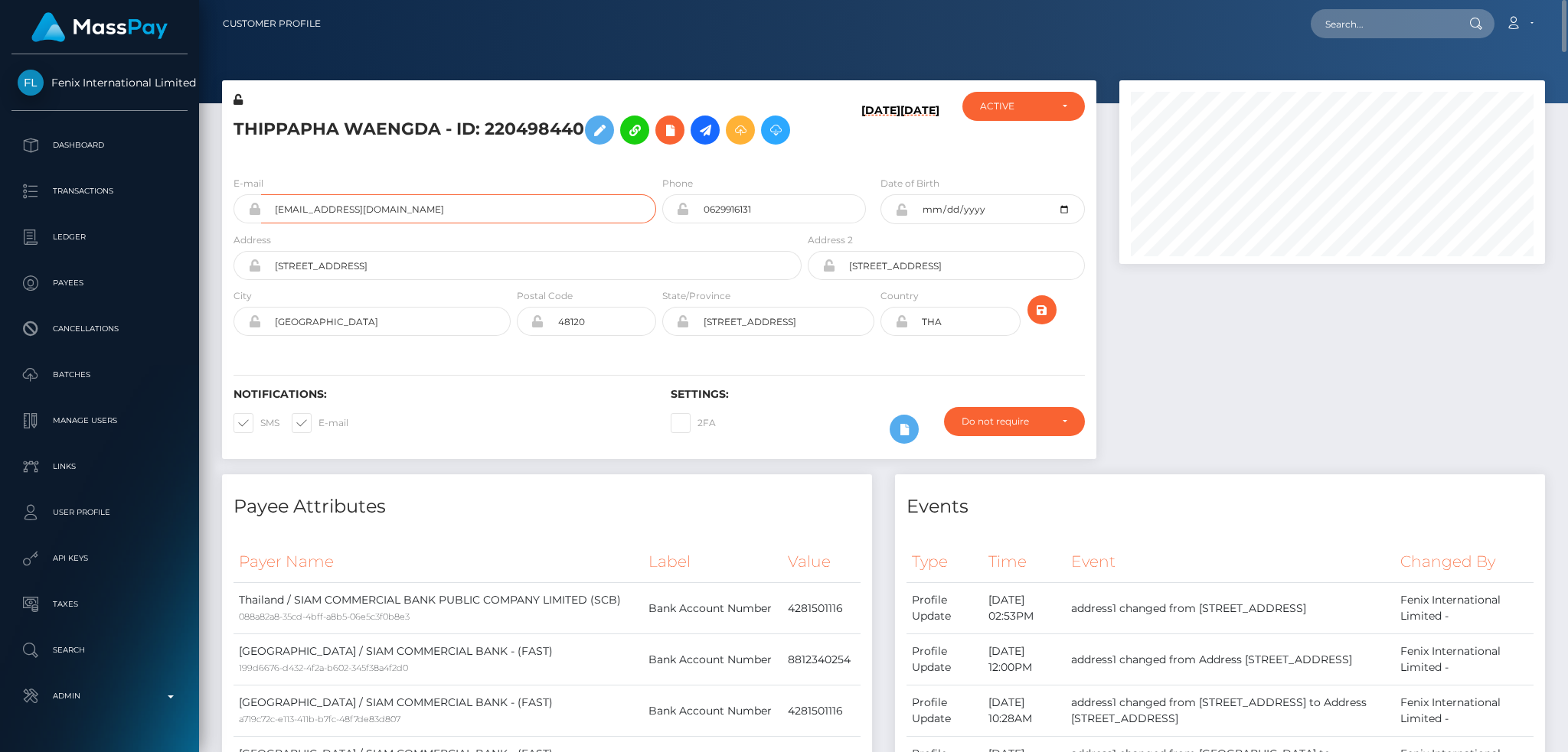
click at [409, 224] on input "bomkub.42@gmail.com" at bounding box center [458, 209] width 395 height 29
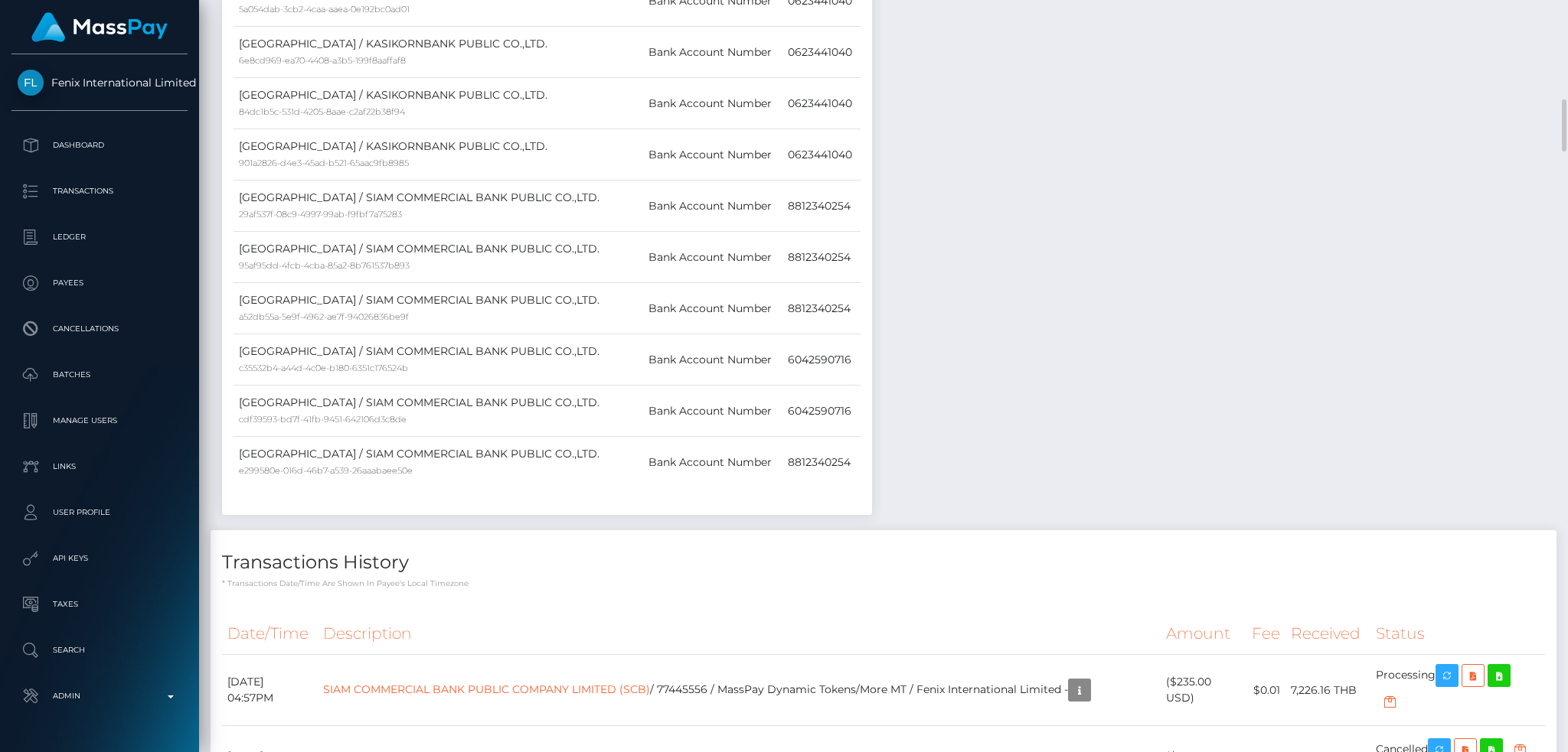
scroll to position [2040, 0]
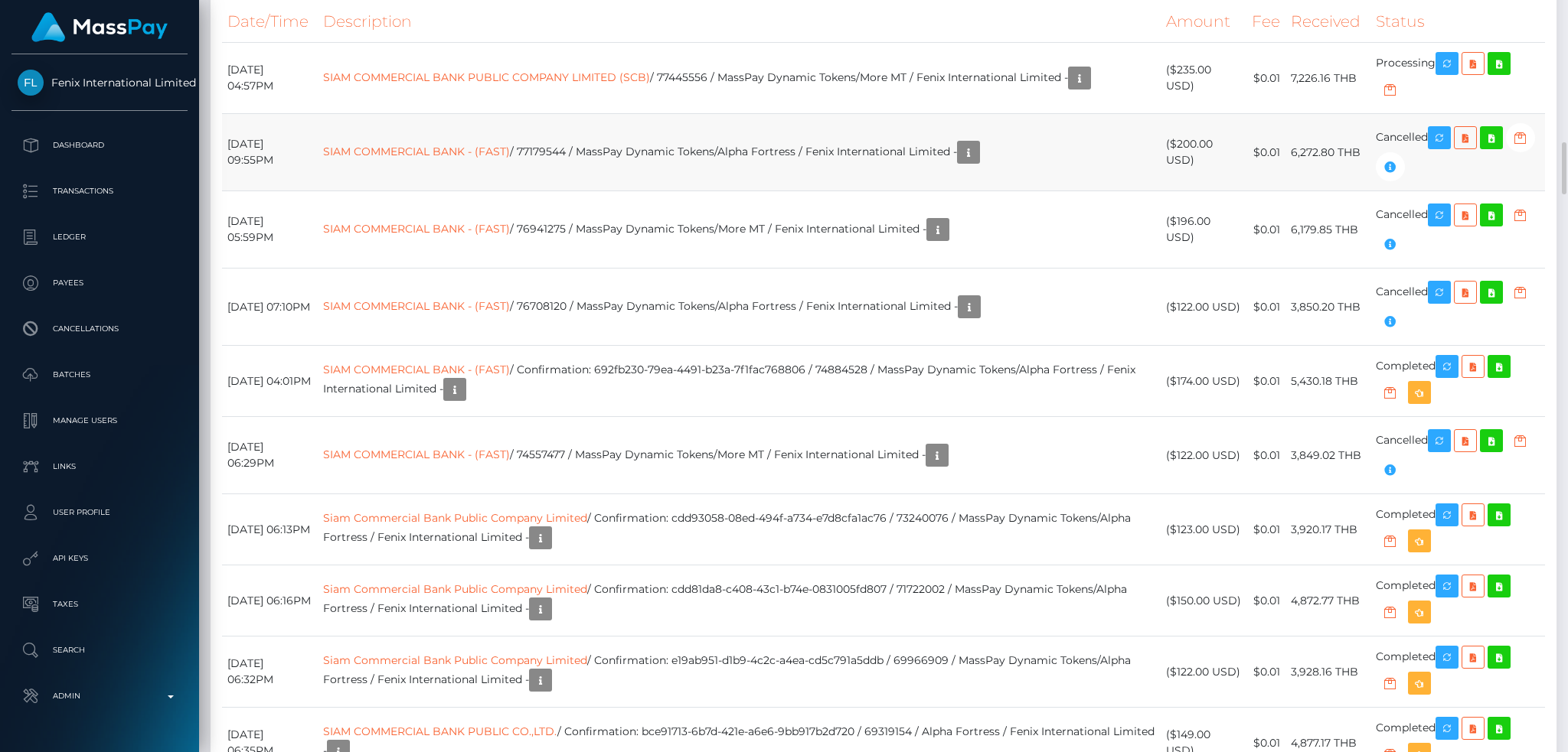
click at [583, 191] on td "SIAM COMMERCIAL BANK - (FAST) / 77179544 / MassPay Dynamic Tokens/Alpha Fortres…" at bounding box center [740, 153] width 843 height 77
copy td "77179544"
click at [730, 114] on td "SIAM COMMERCIAL BANK PUBLIC COMPANY LIMITED (SCB) / 77445556 / MassPay Dynamic …" at bounding box center [740, 78] width 843 height 71
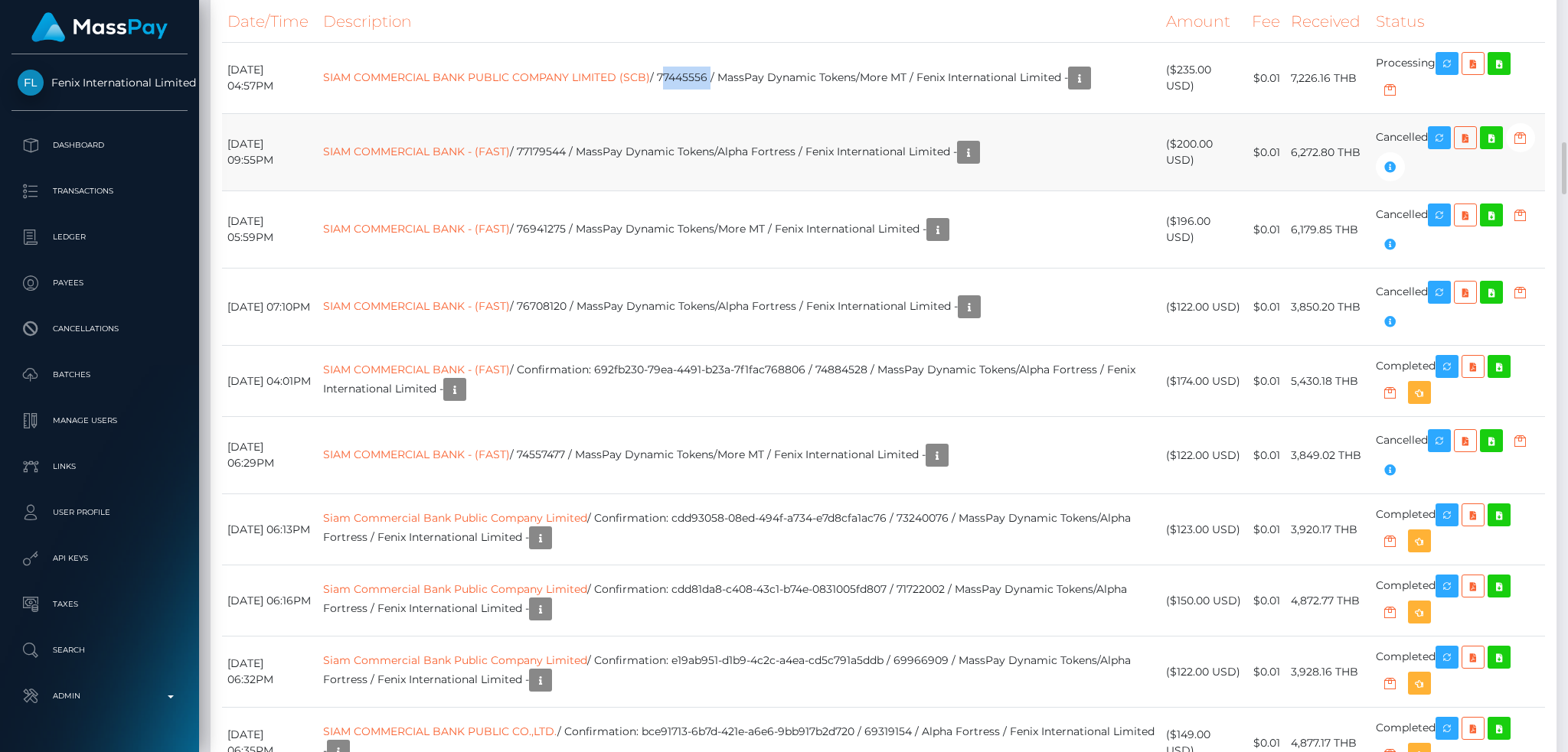
copy td "77445556"
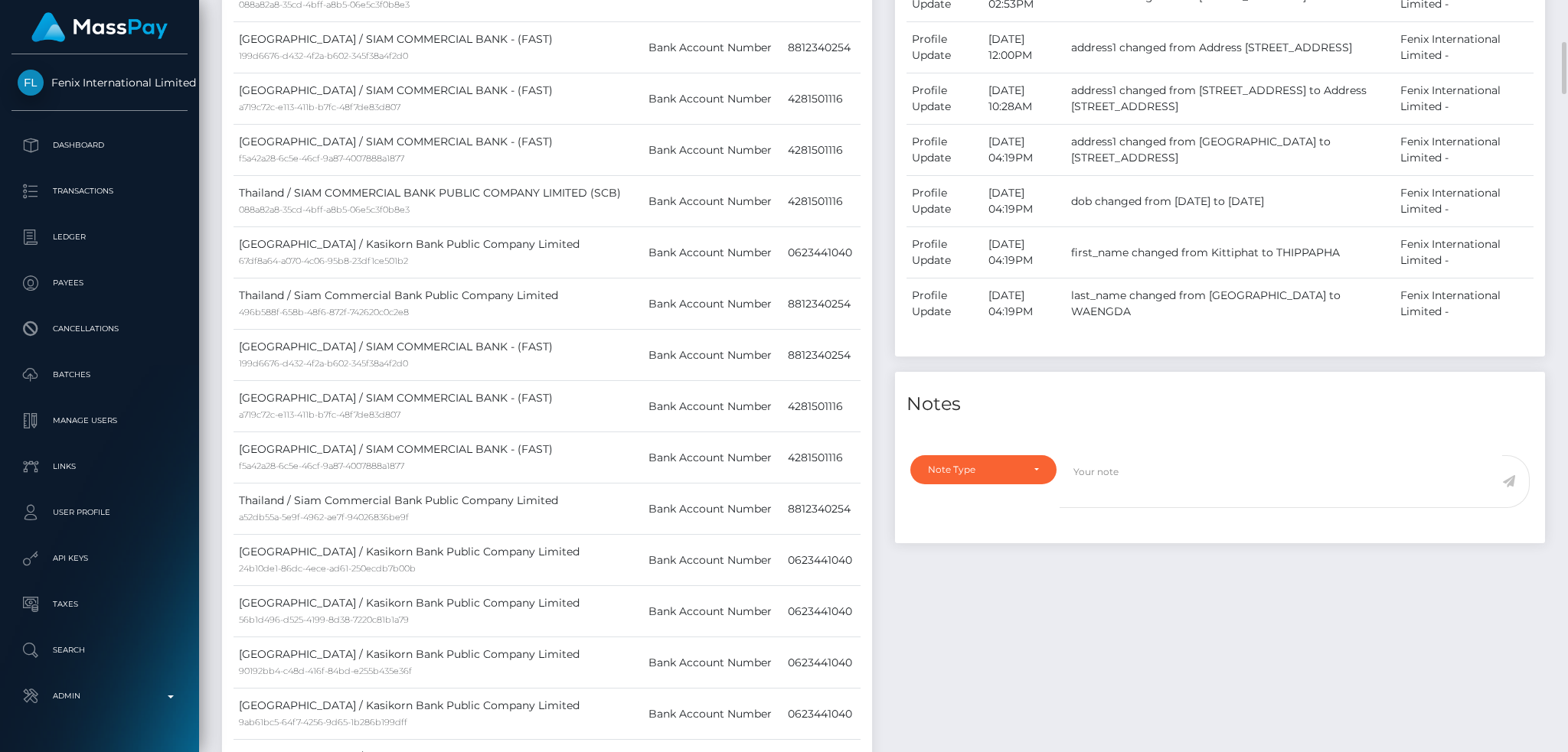
scroll to position [0, 0]
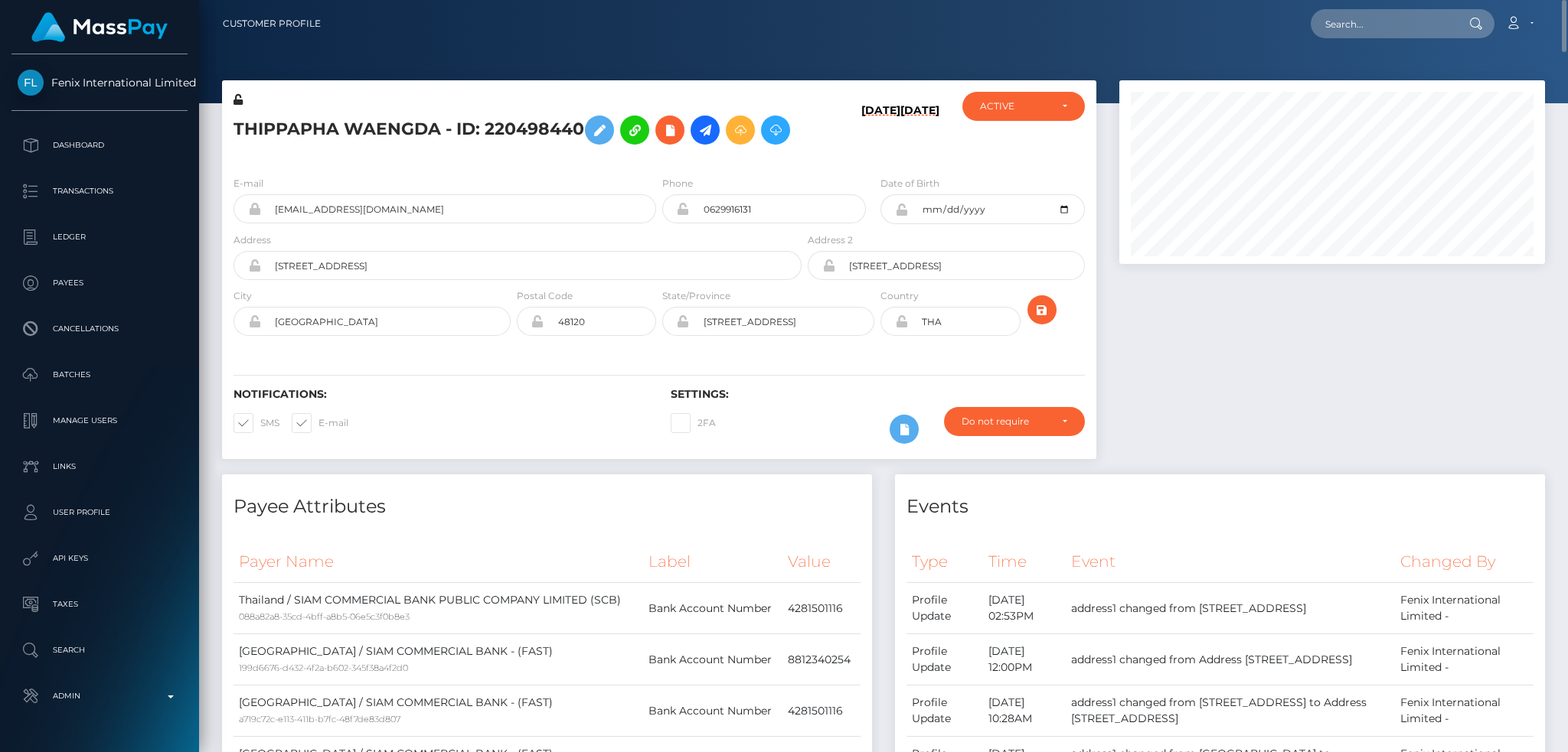
click at [508, 122] on h5 "THIPPAPHA WAENGDA - ID: 220498440" at bounding box center [513, 130] width 560 height 45
copy h5 "220498440"
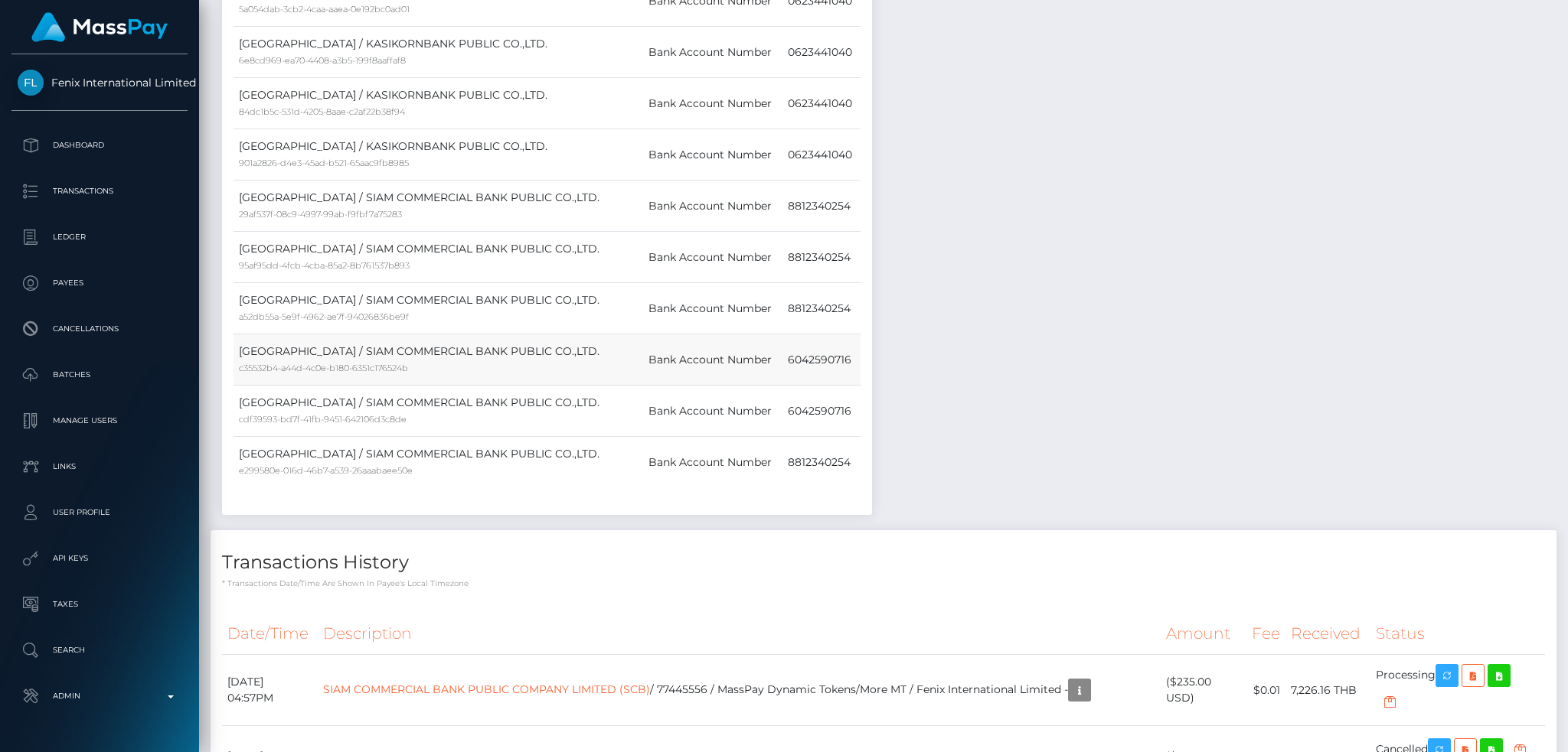
scroll to position [2040, 0]
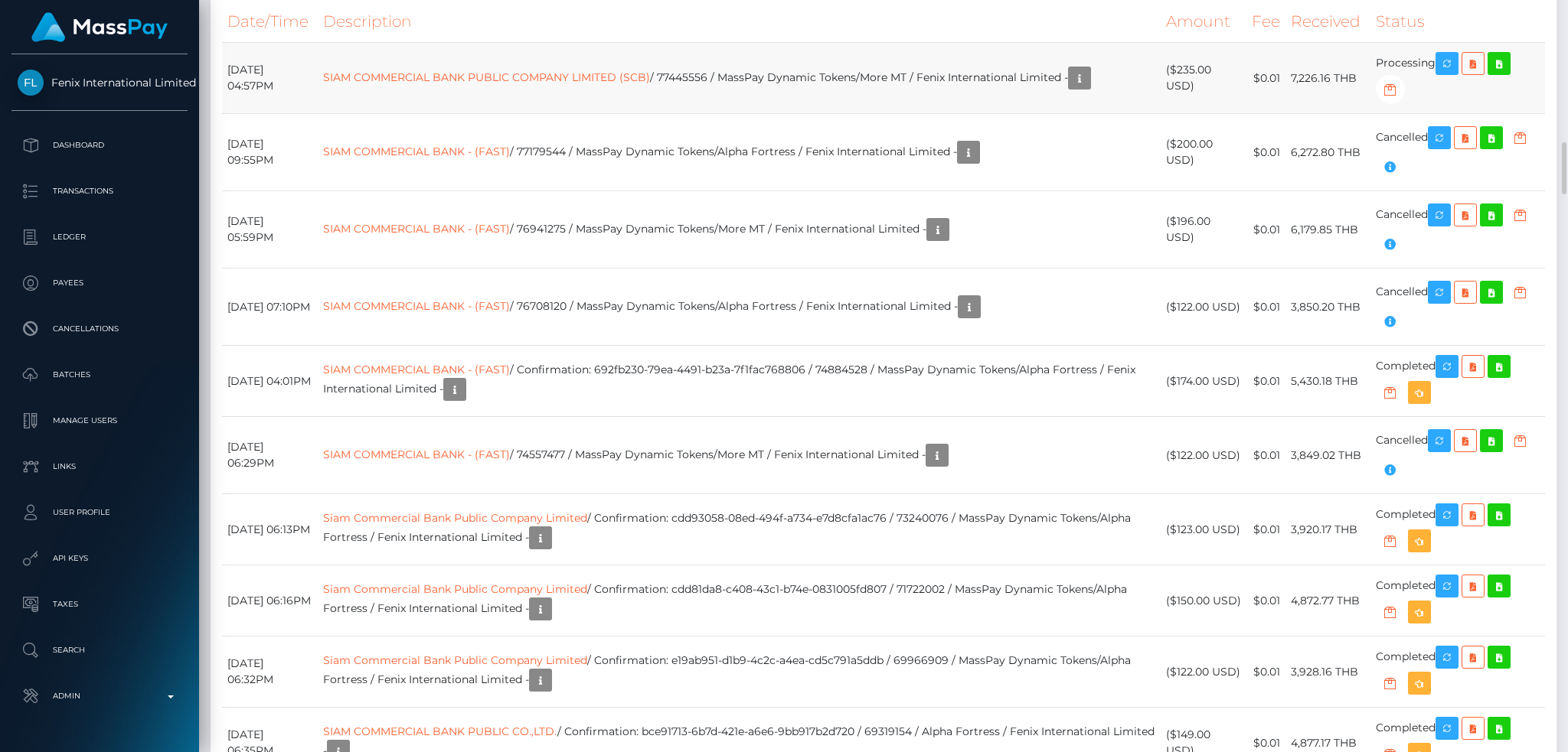
click at [760, 114] on td "SIAM COMMERCIAL BANK PUBLIC COMPANY LIMITED (SCB) / 77445556 / MassPay Dynamic …" at bounding box center [740, 78] width 843 height 71
copy td "SIAM COMMERCIAL BANK PUBLIC COMPANY LIMITED (SCB) / 77445556 / MassPay Dynamic …"
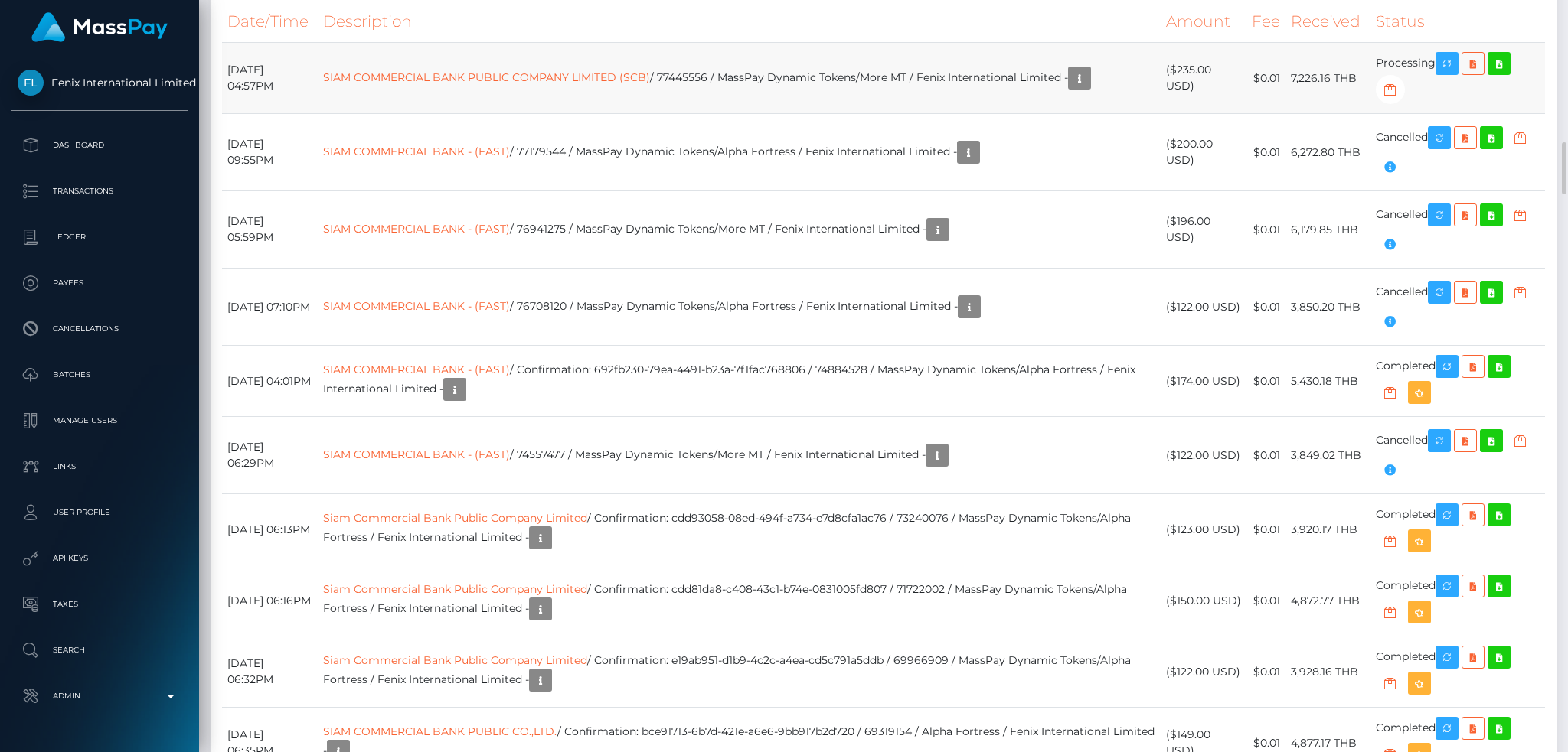
drag, startPoint x: 459, startPoint y: 164, endPoint x: 463, endPoint y: 151, distance: 13.6
click at [459, 162] on td "SIAM COMMERCIAL BANK - (FAST) / 77179544 / MassPay Dynamic Tokens/Alpha Fortres…" at bounding box center [740, 153] width 843 height 77
click at [480, 84] on link "SIAM COMMERCIAL BANK PUBLIC COMPANY LIMITED (SCB)" at bounding box center [486, 77] width 327 height 13
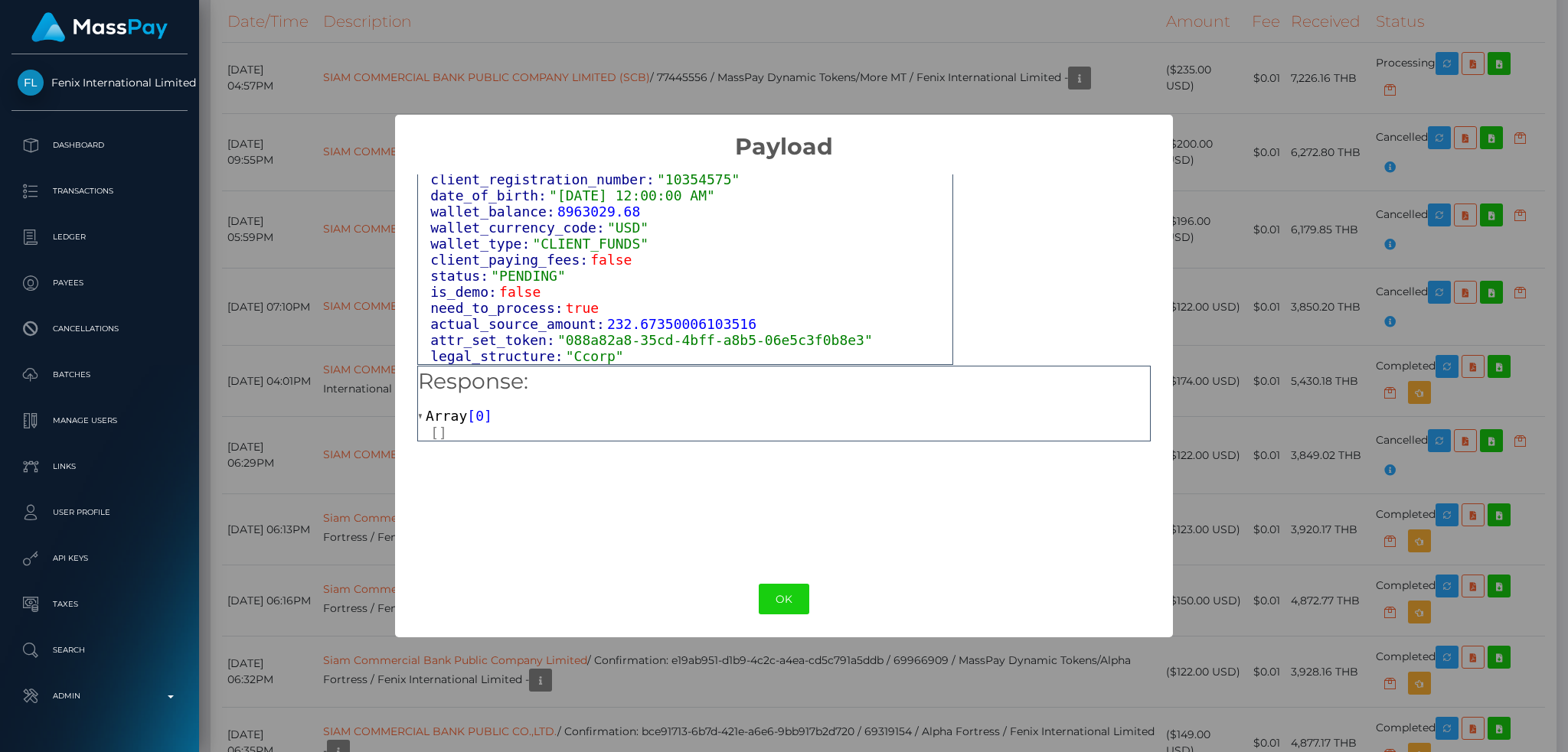
scroll to position [983, 0]
click at [768, 598] on button "OK" at bounding box center [784, 599] width 50 height 31
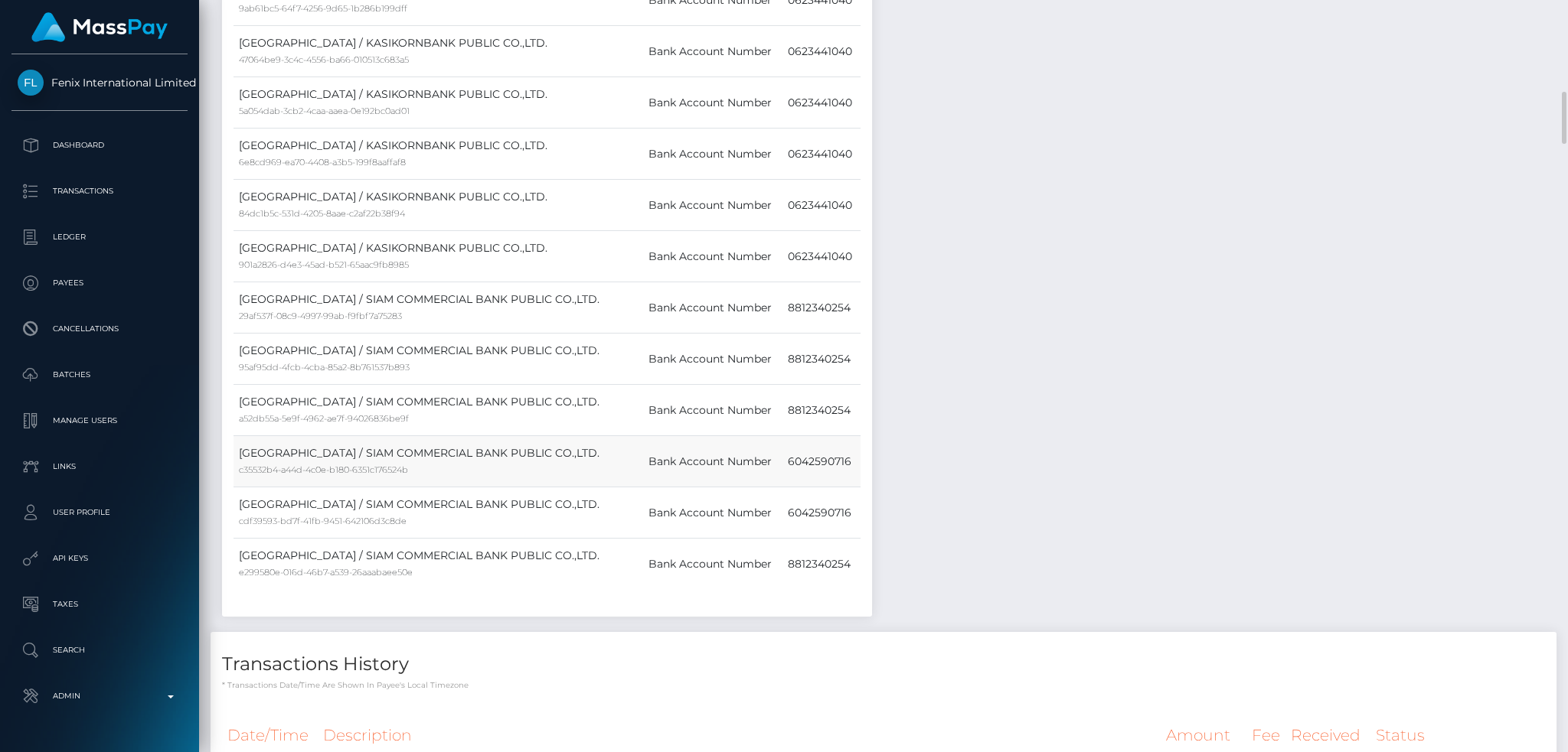
scroll to position [1938, 0]
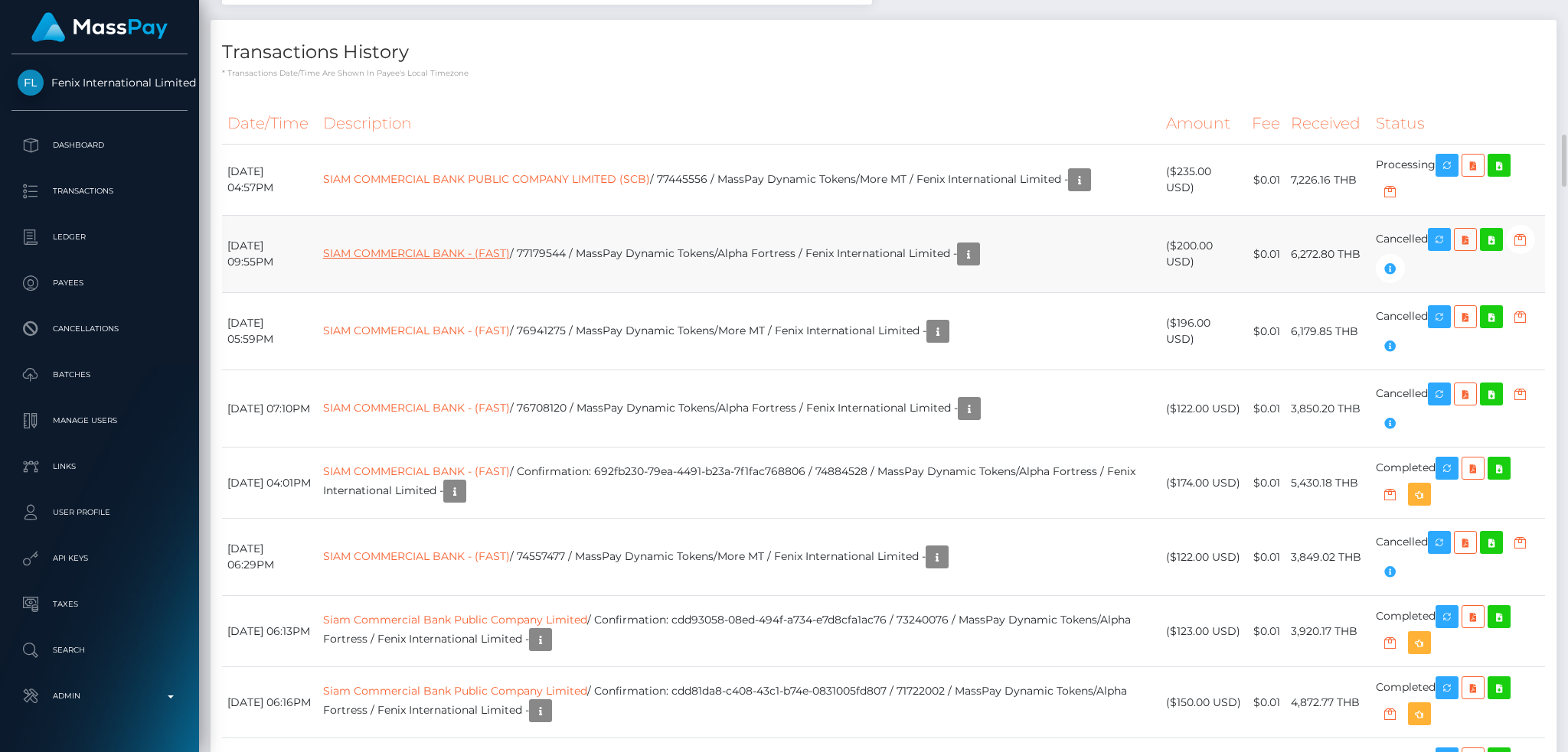
click at [510, 260] on link "SIAM COMMERCIAL BANK - (FAST)" at bounding box center [417, 253] width 187 height 13
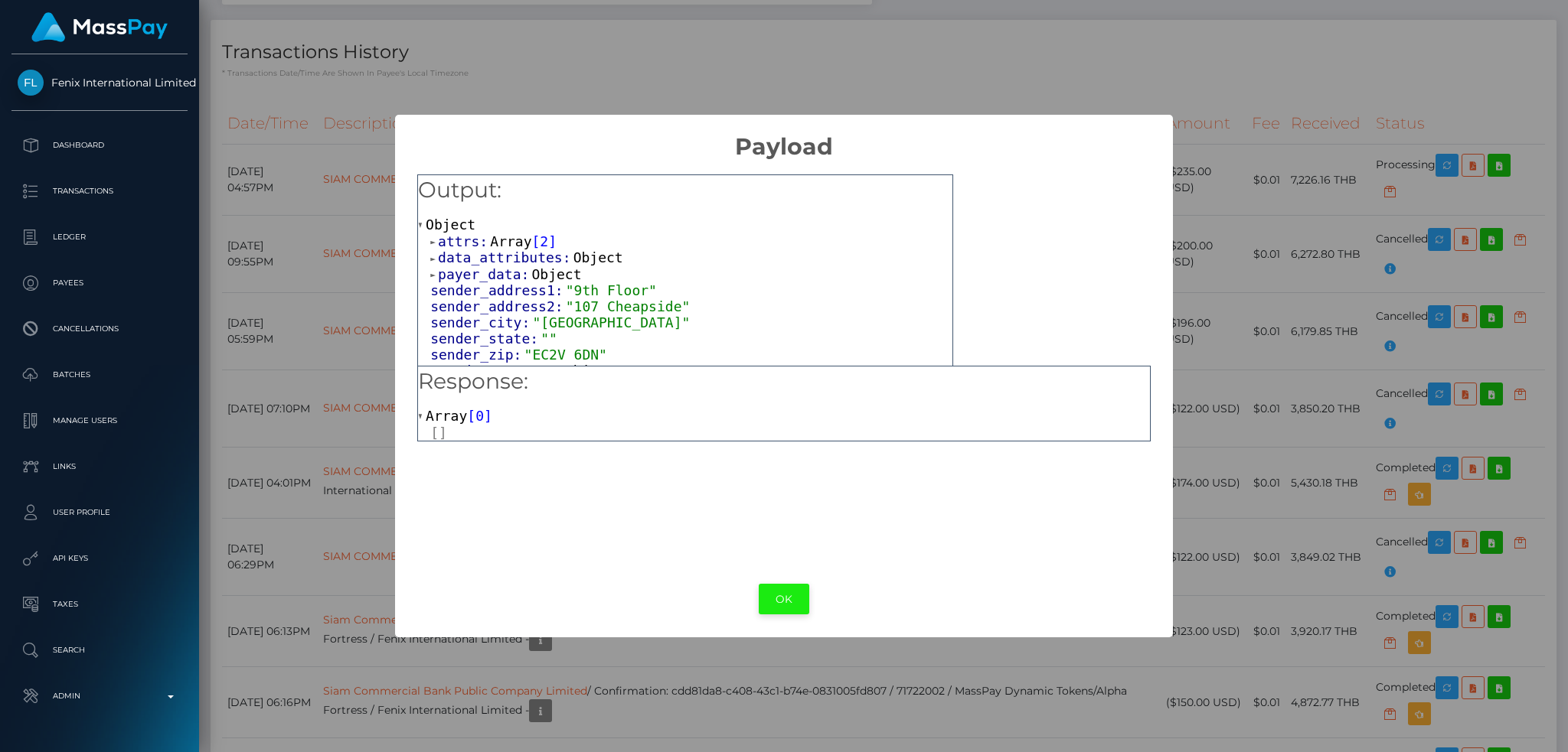
click at [769, 590] on button "OK" at bounding box center [784, 599] width 50 height 31
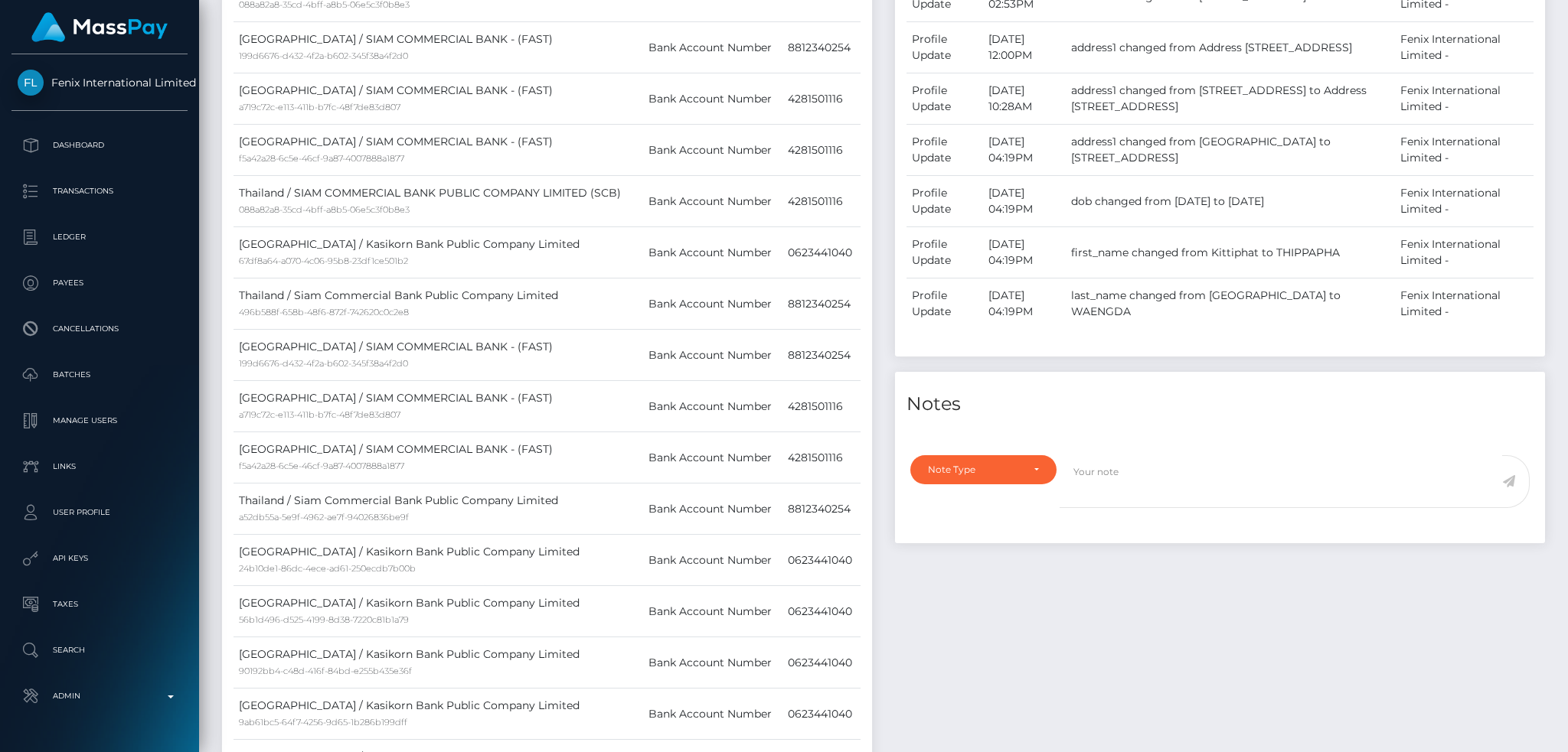
scroll to position [0, 0]
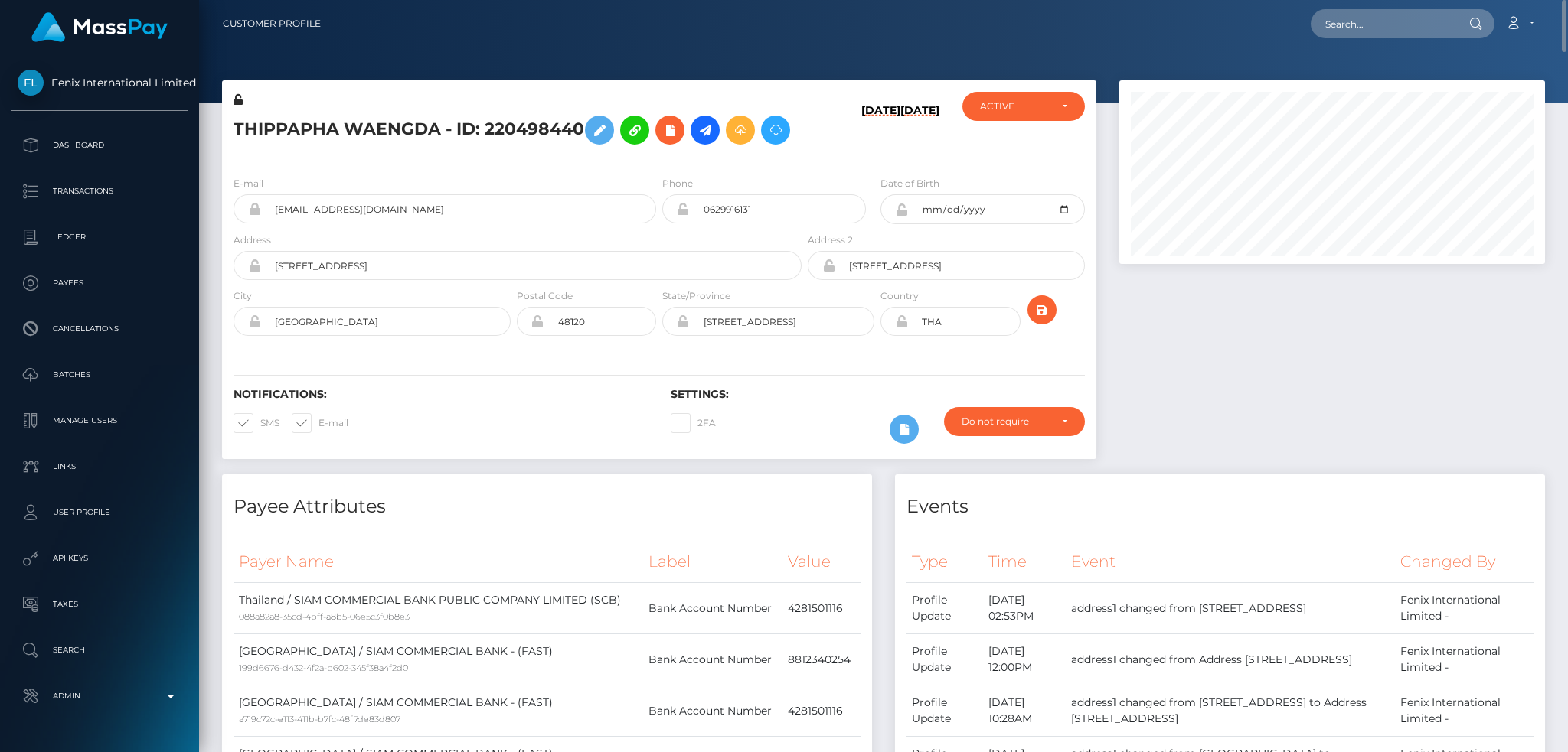
click at [480, 126] on h5 "THIPPAPHA WAENGDA - ID: 220498440" at bounding box center [513, 130] width 560 height 45
copy h5 "THIPPAPHA WAENGDA - ID: 220498440"
click at [1233, 389] on div at bounding box center [1331, 278] width 449 height 395
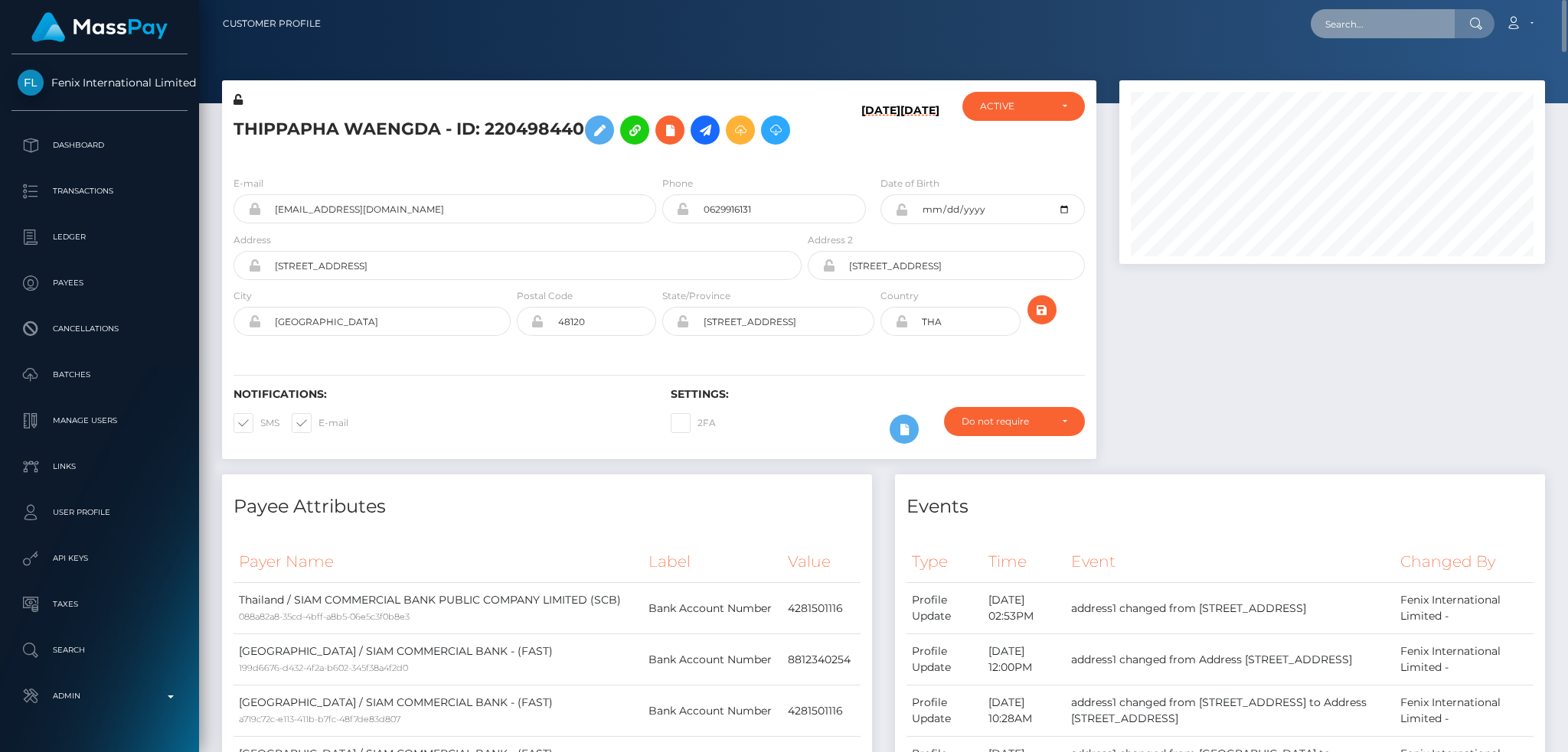
click at [1387, 27] on input "text" at bounding box center [1383, 24] width 144 height 29
paste input "77415500"
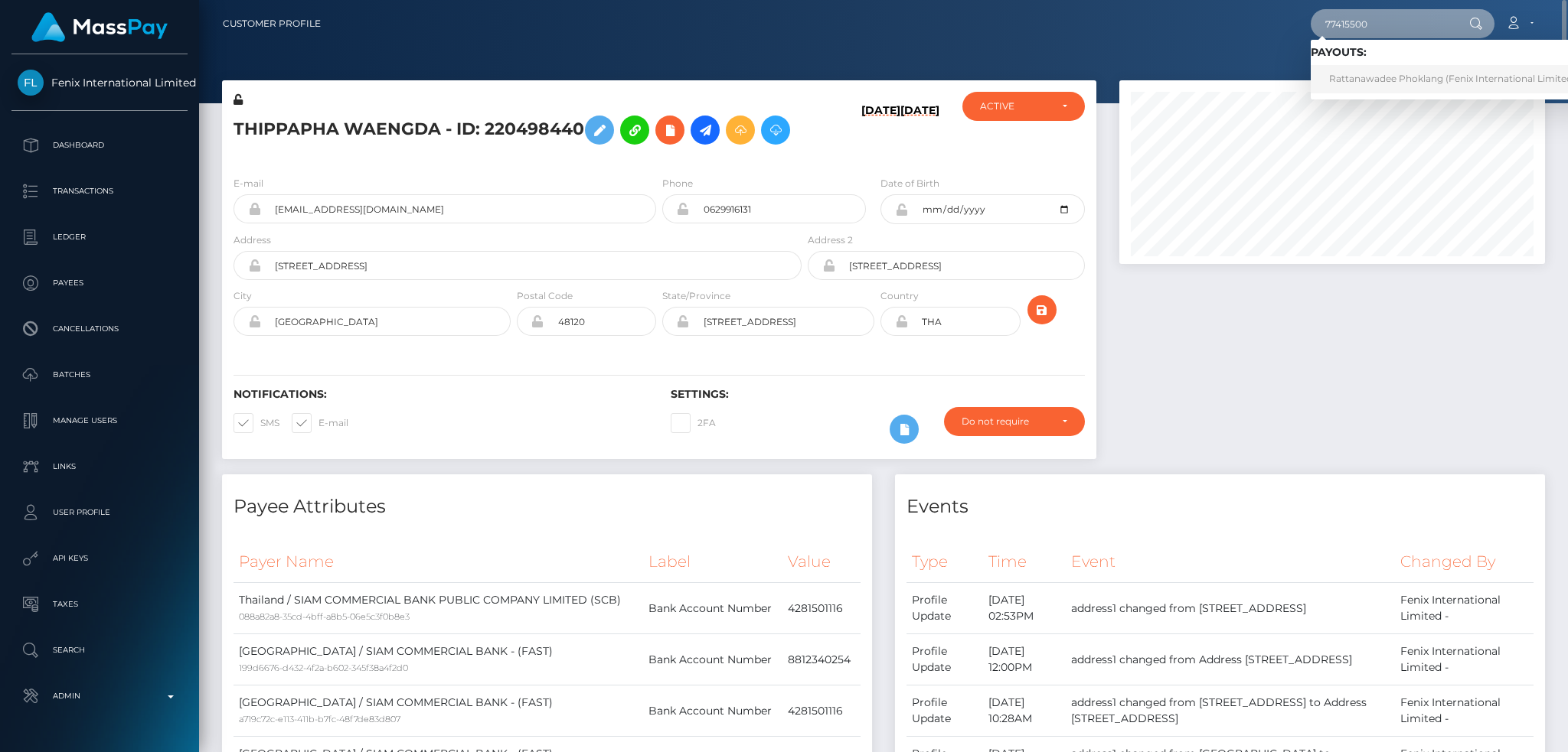
type input "77415500"
click at [1379, 82] on link "Rattanawadee Phoklang (Fenix International Limited - )" at bounding box center [1457, 79] width 292 height 29
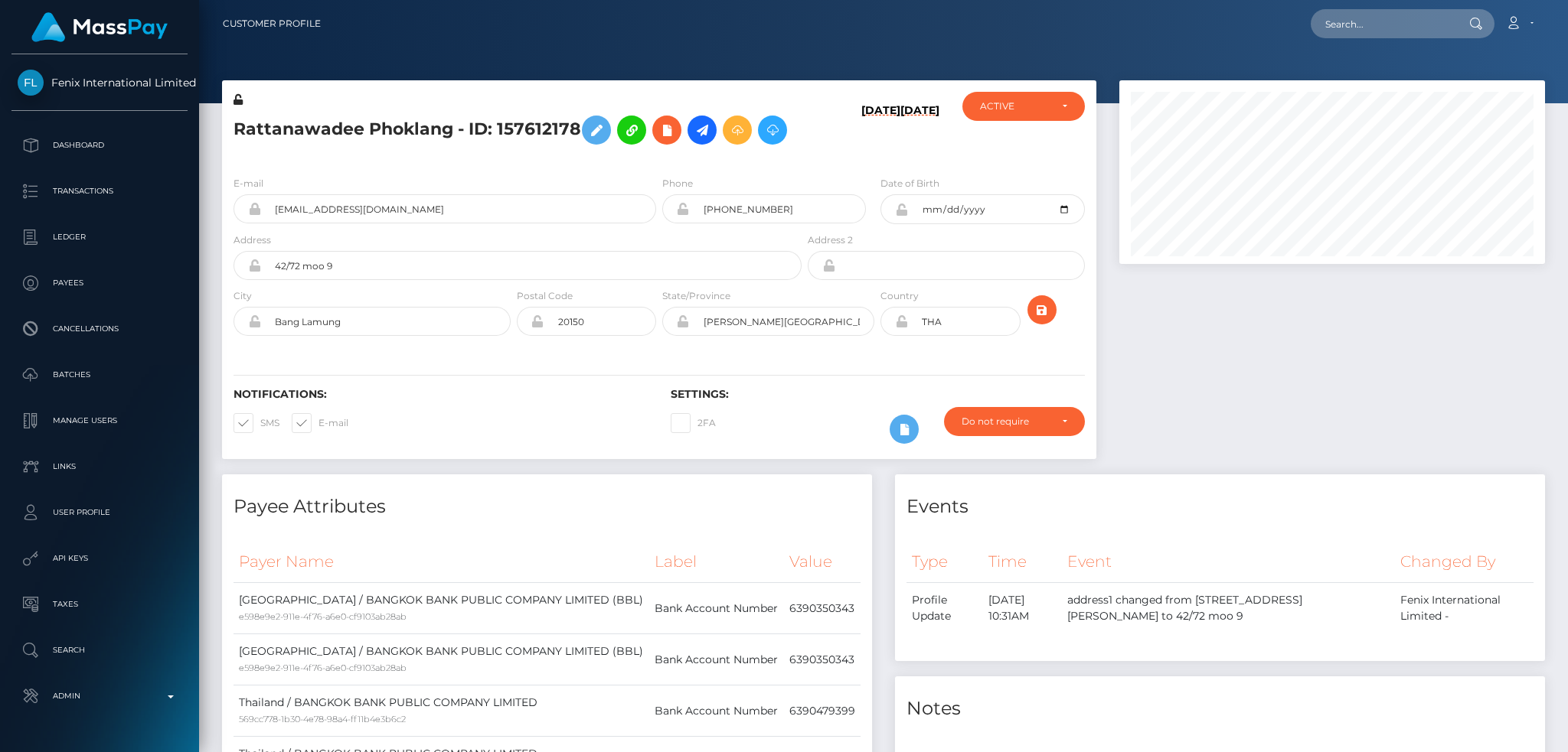
scroll to position [183, 425]
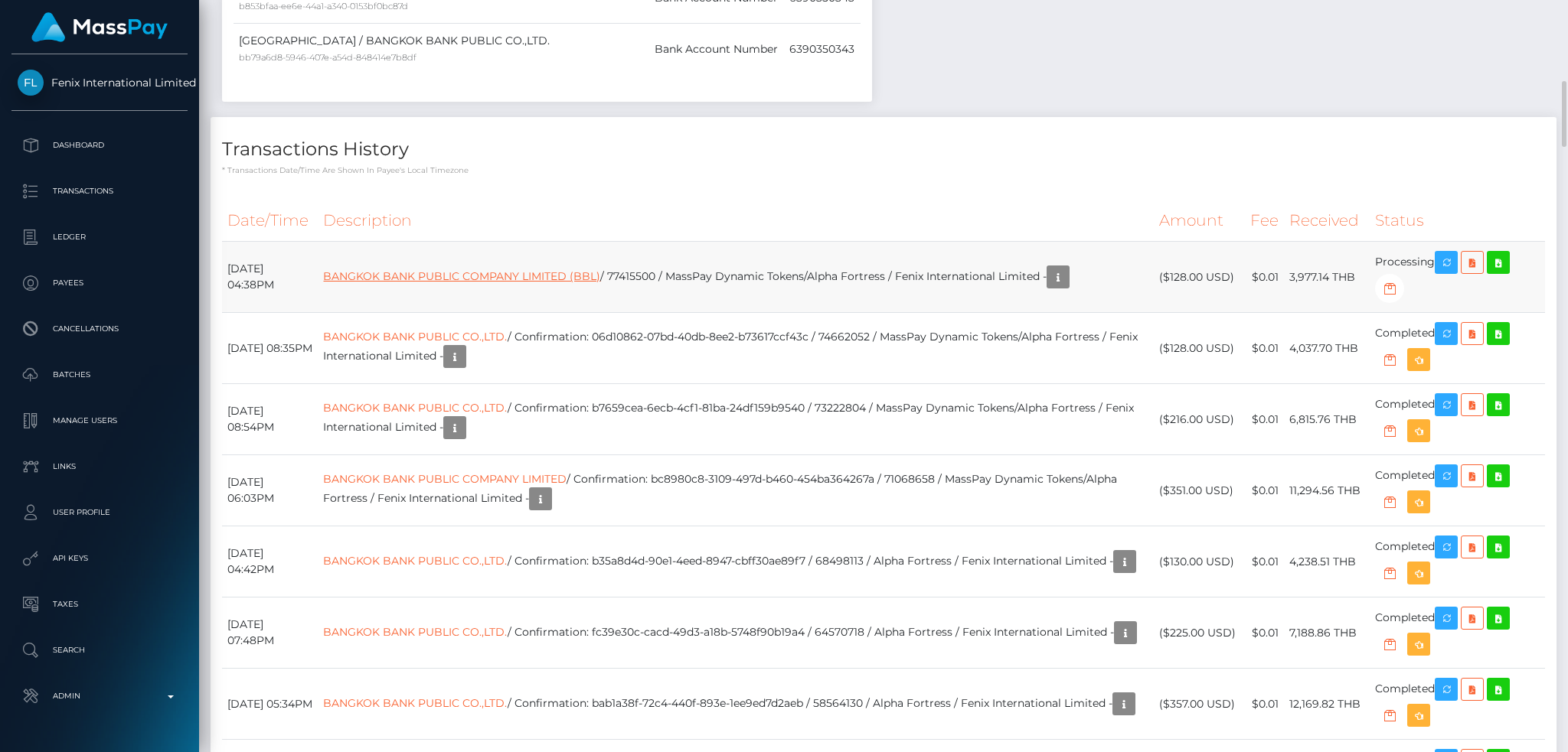
click at [584, 272] on link "BANGKOK BANK PUBLIC COMPANY LIMITED (BBL)" at bounding box center [461, 276] width 277 height 13
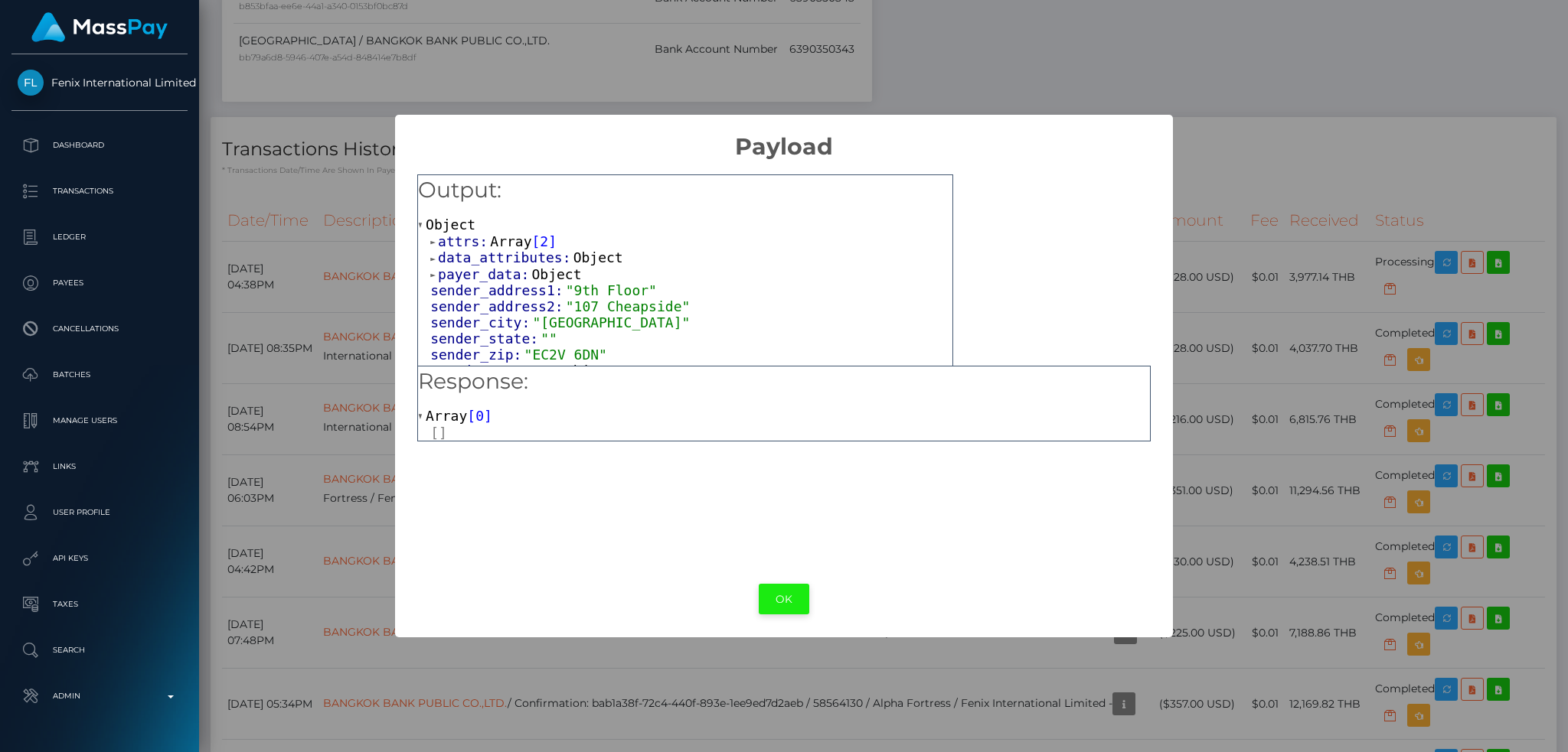
drag, startPoint x: 756, startPoint y: 591, endPoint x: 766, endPoint y: 593, distance: 10.2
click at [760, 593] on div "OK No Cancel" at bounding box center [783, 599] width 777 height 46
click at [773, 596] on button "OK" at bounding box center [784, 599] width 50 height 31
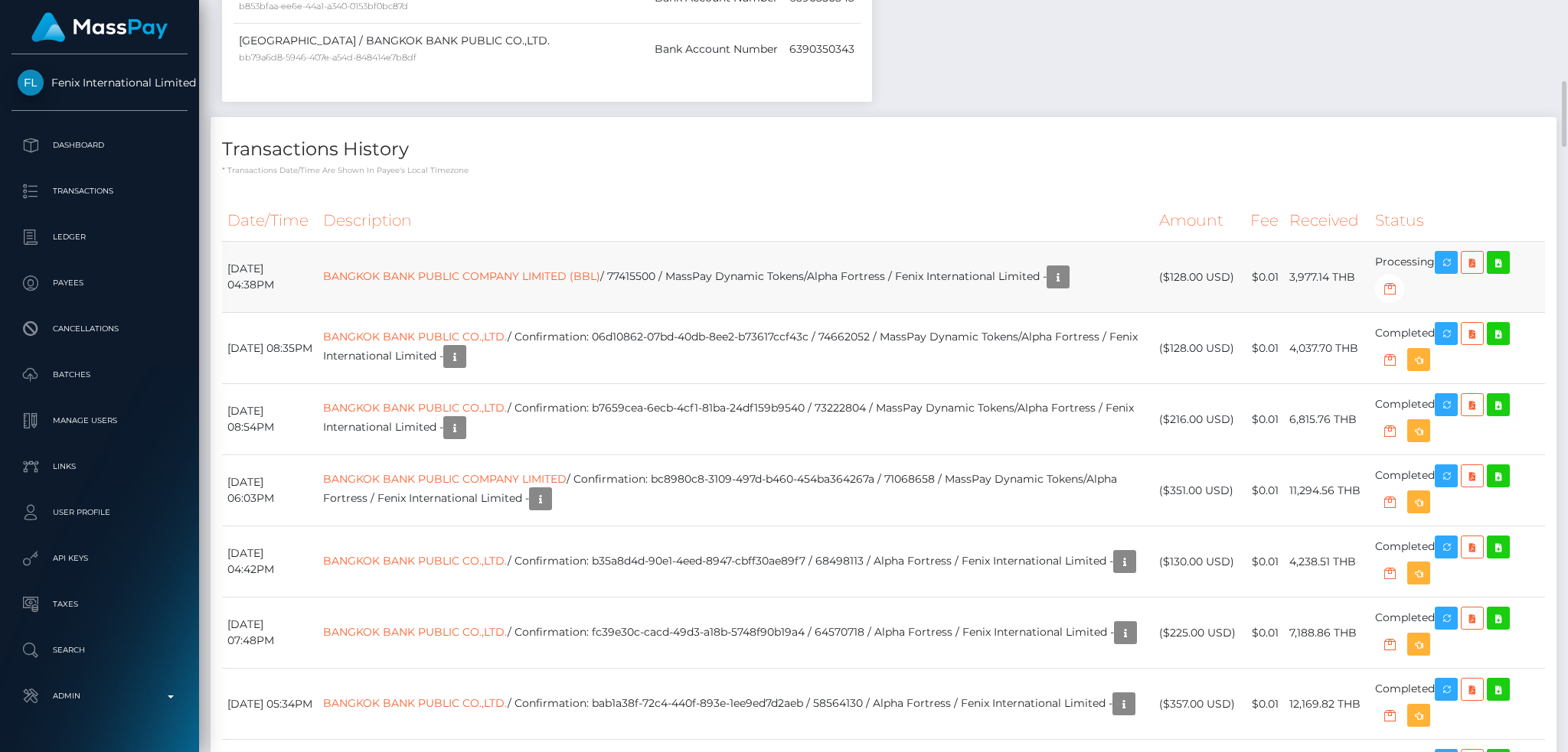
click at [716, 282] on td "BANGKOK BANK PUBLIC COMPANY LIMITED (BBL) / 77415500 / MassPay Dynamic Tokens/A…" at bounding box center [736, 277] width 836 height 71
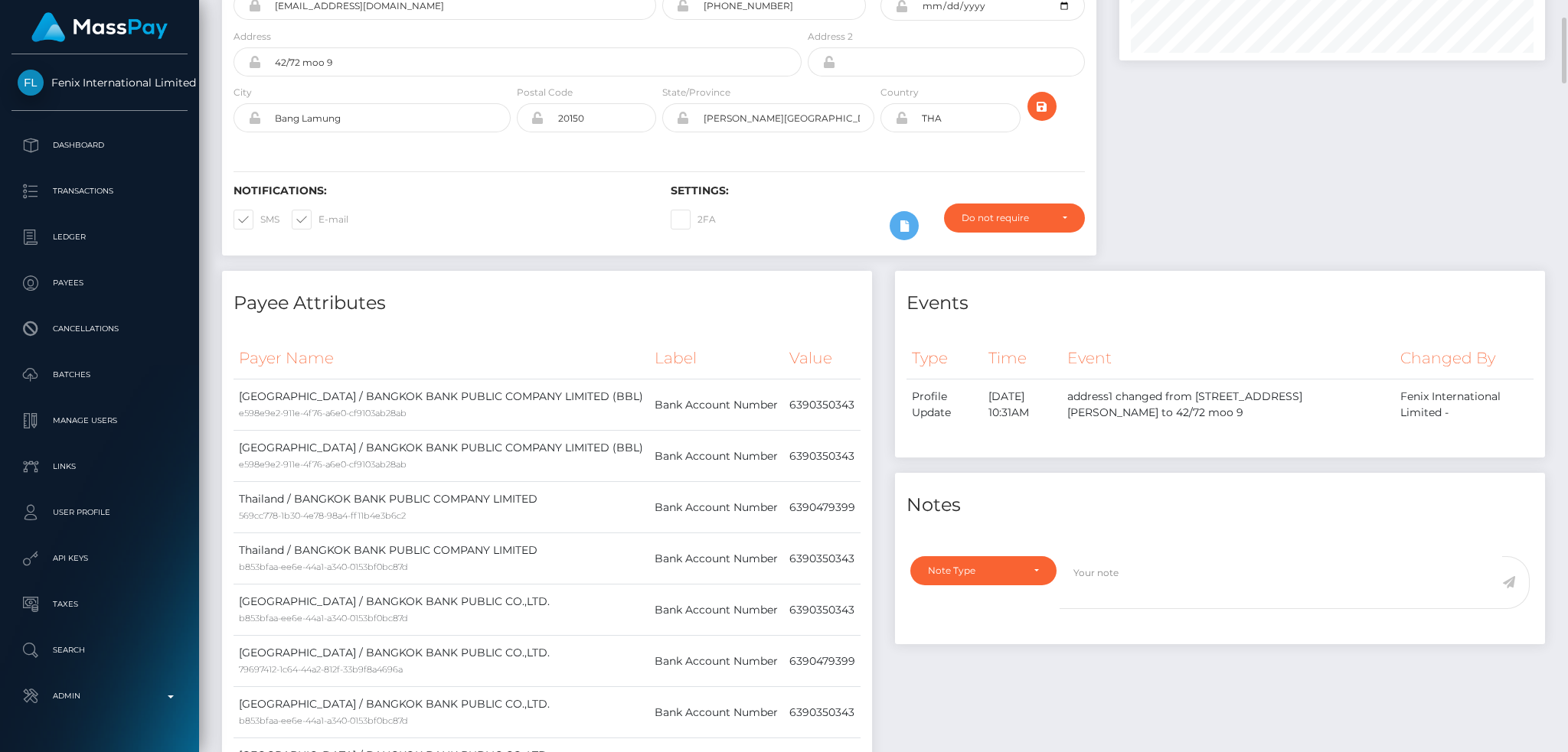
scroll to position [0, 0]
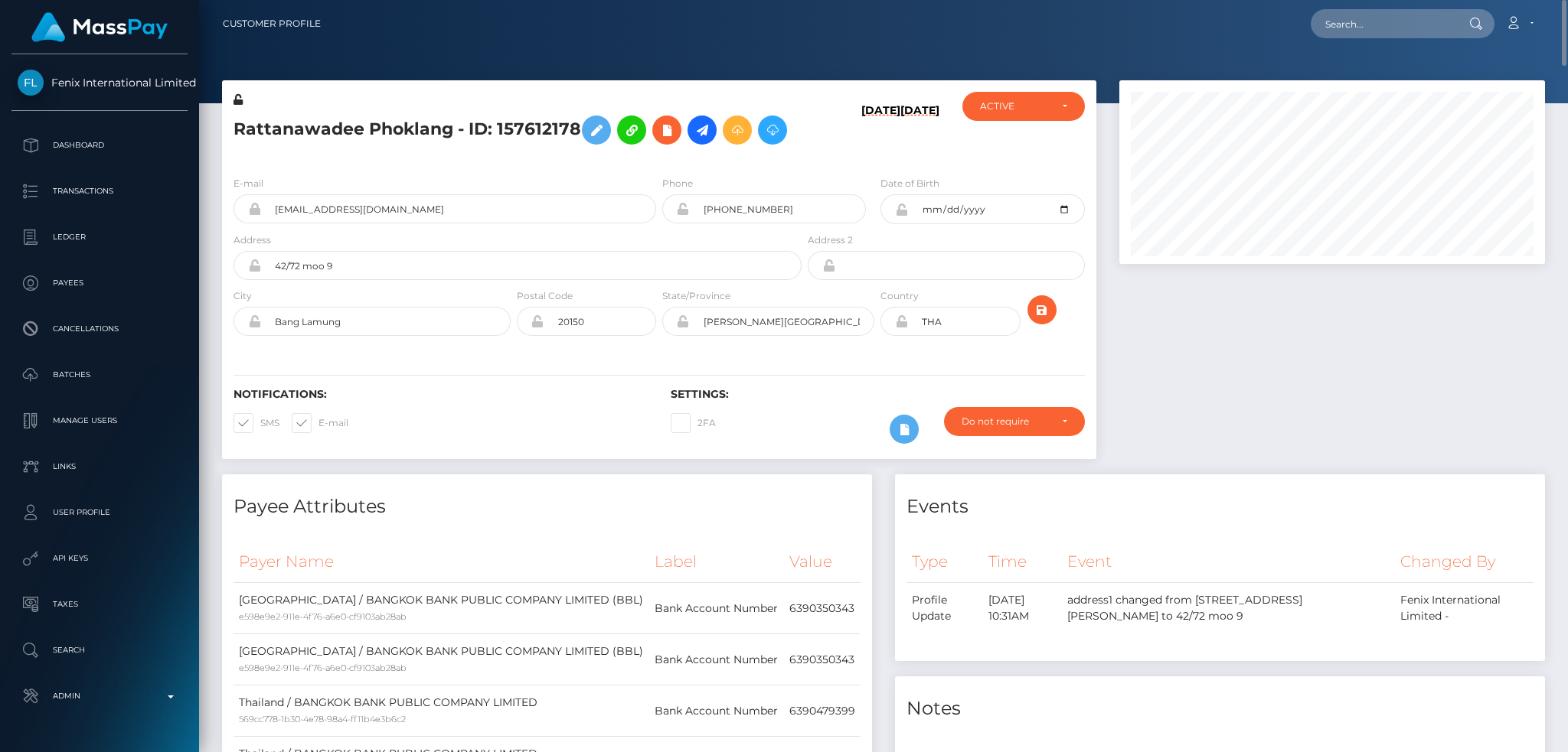
click at [456, 128] on h5 "Rattanawadee Phoklang - ID: 157612178" at bounding box center [513, 130] width 560 height 45
copy h5 "Rattanawadee Phoklang - ID: 157612178"
click at [1351, 18] on input "text" at bounding box center [1383, 24] width 144 height 29
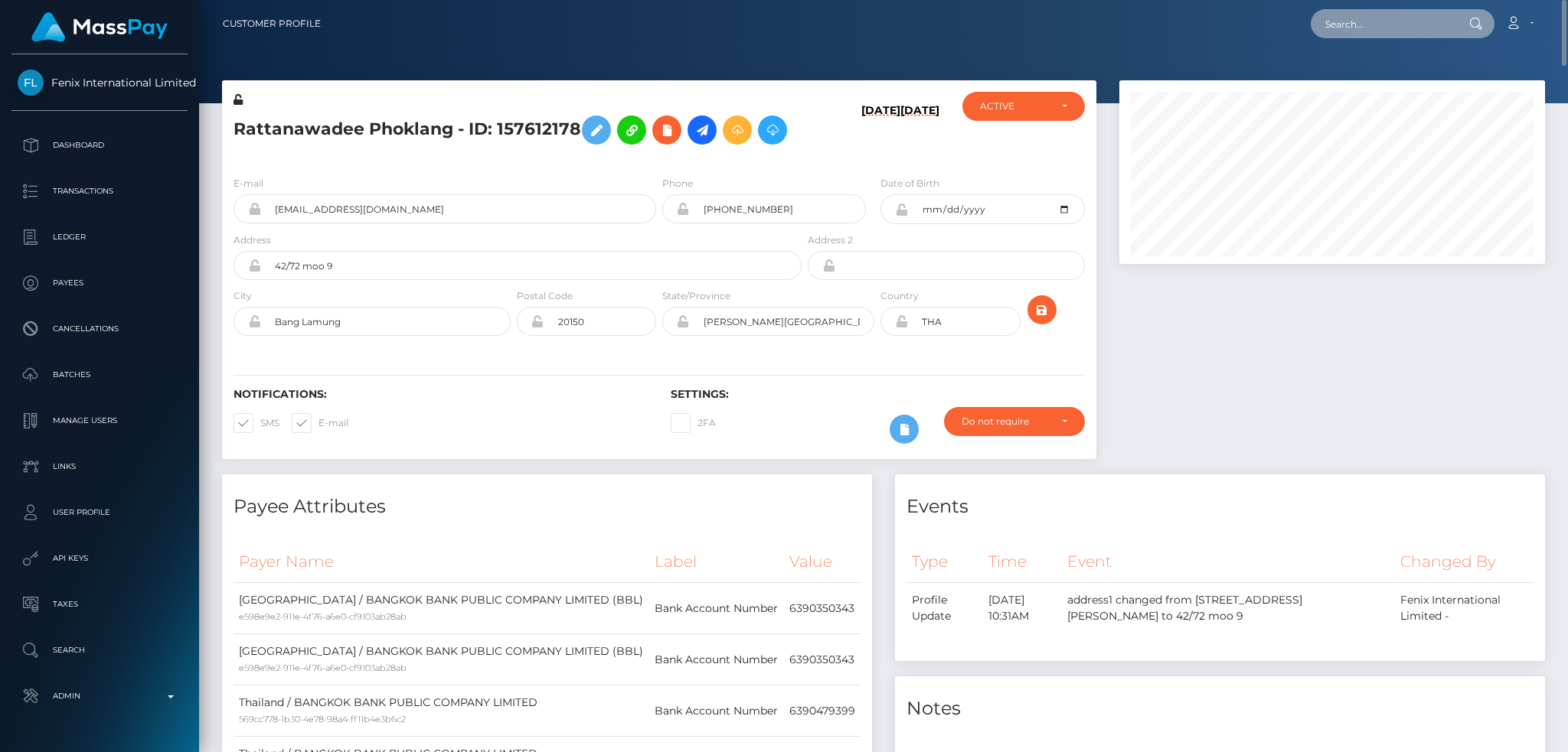
paste input "77368517"
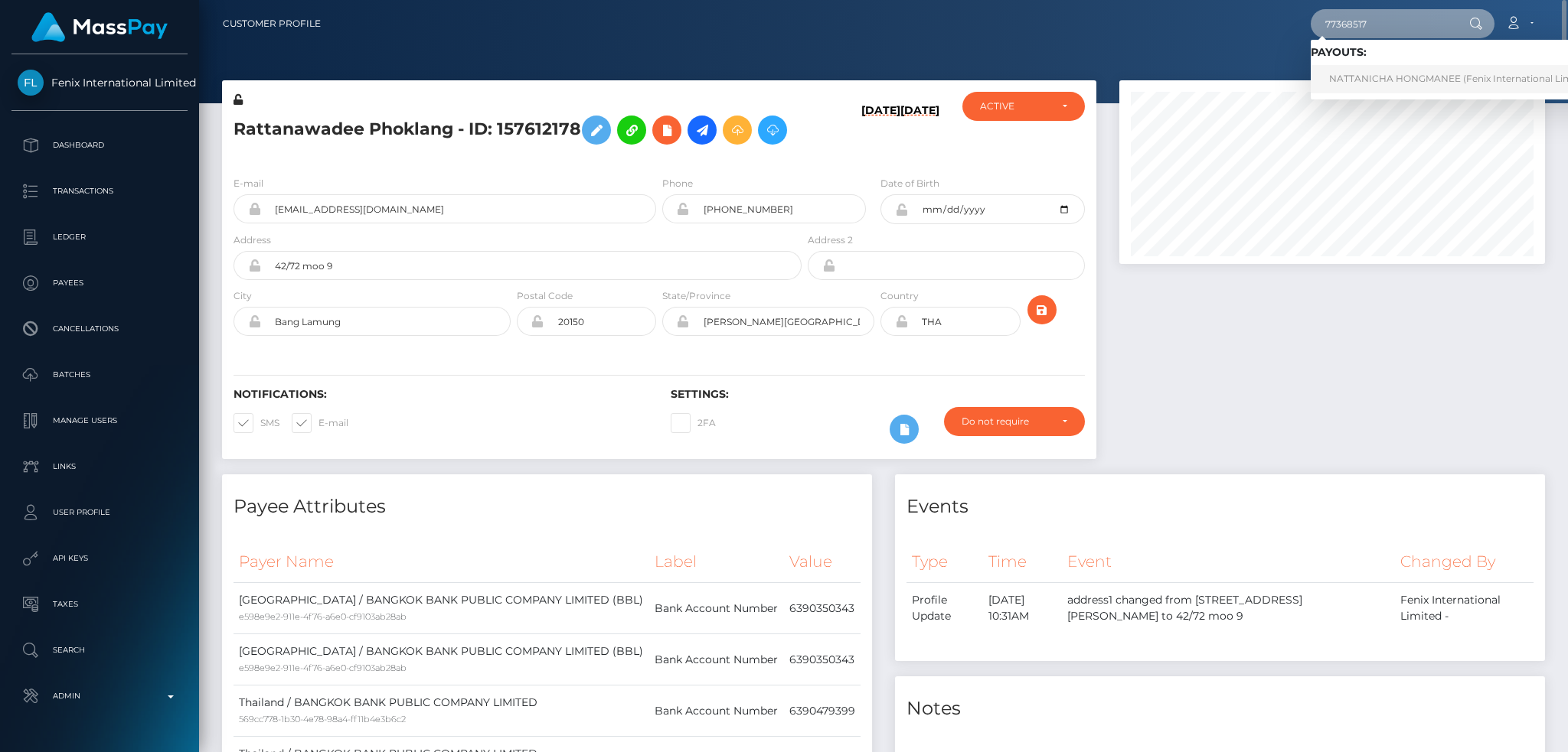
type input "77368517"
click at [1382, 85] on link "NATTANICHA HONGMANEE (Fenix International Limited - )" at bounding box center [1466, 79] width 310 height 29
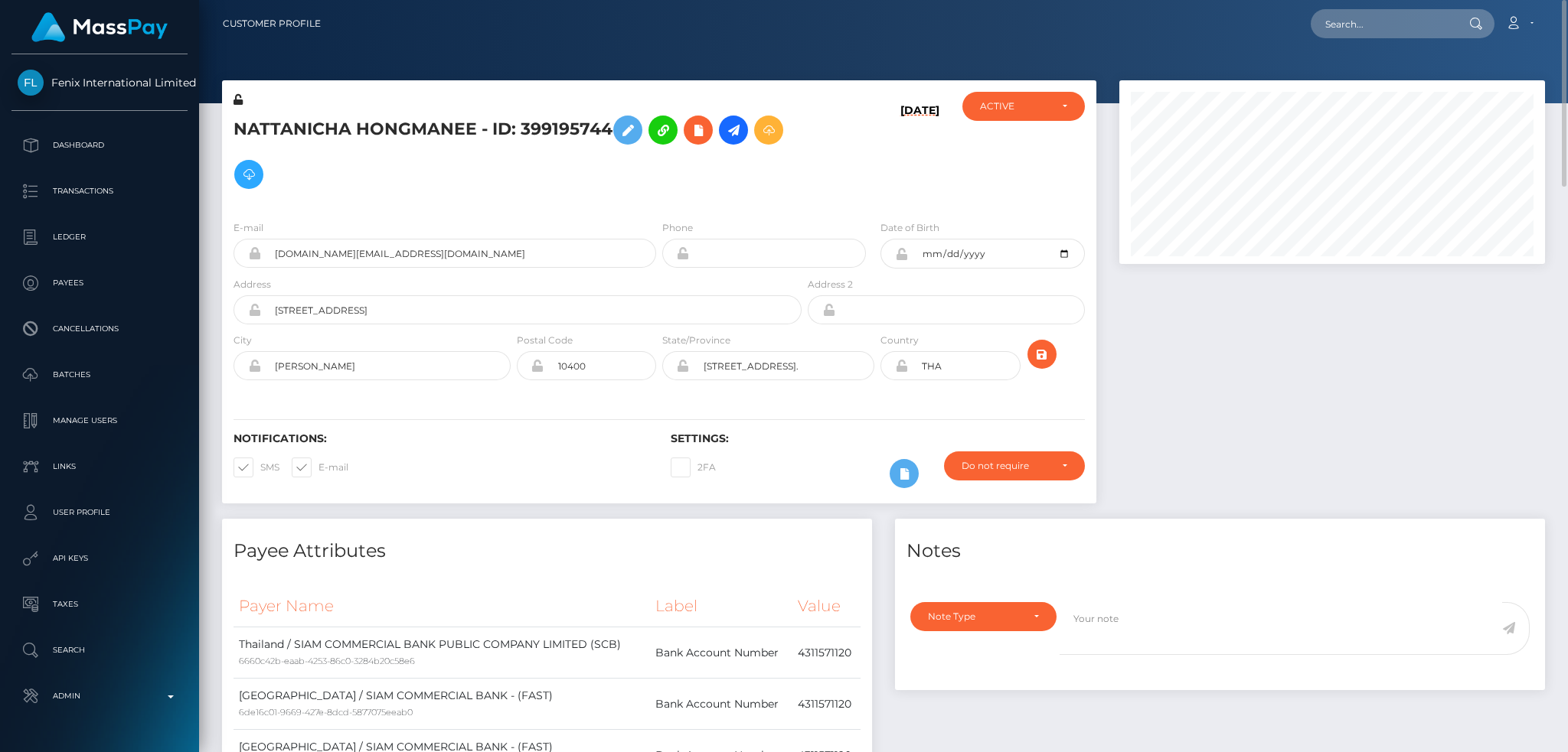
click at [411, 134] on h5 "NATTANICHA HONGMANEE - ID: 399195744" at bounding box center [513, 152] width 560 height 89
copy h5 "NATTANICHA HONGMANEE - ID: 399195744"
click at [1255, 337] on div at bounding box center [1331, 299] width 449 height 438
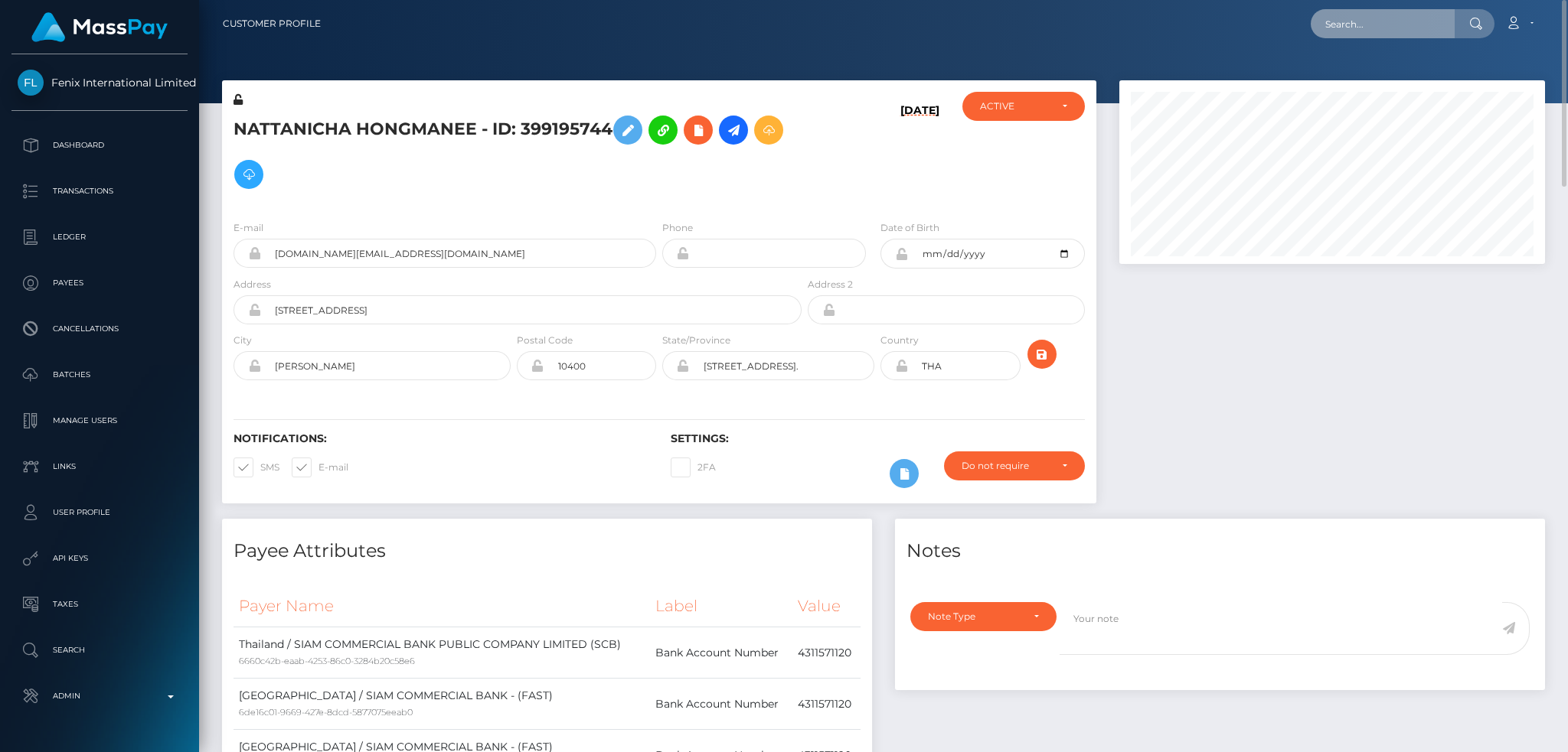
click at [1387, 24] on input "text" at bounding box center [1383, 24] width 144 height 29
paste input "68c0c4bfb20be"
type input "68c0c4bfb20be"
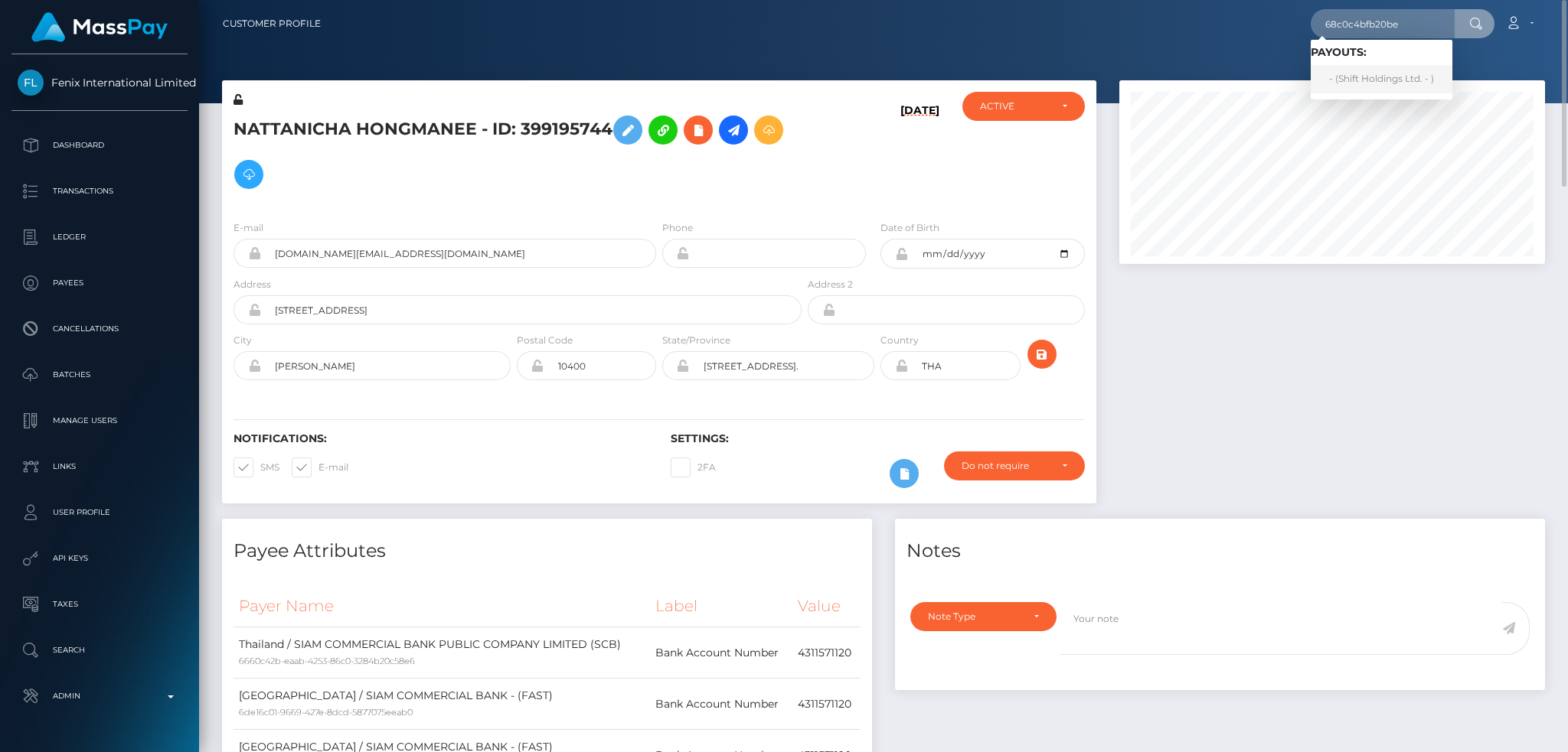
click at [1361, 77] on link "- (Shift Holdings Ltd. - )" at bounding box center [1382, 79] width 141 height 29
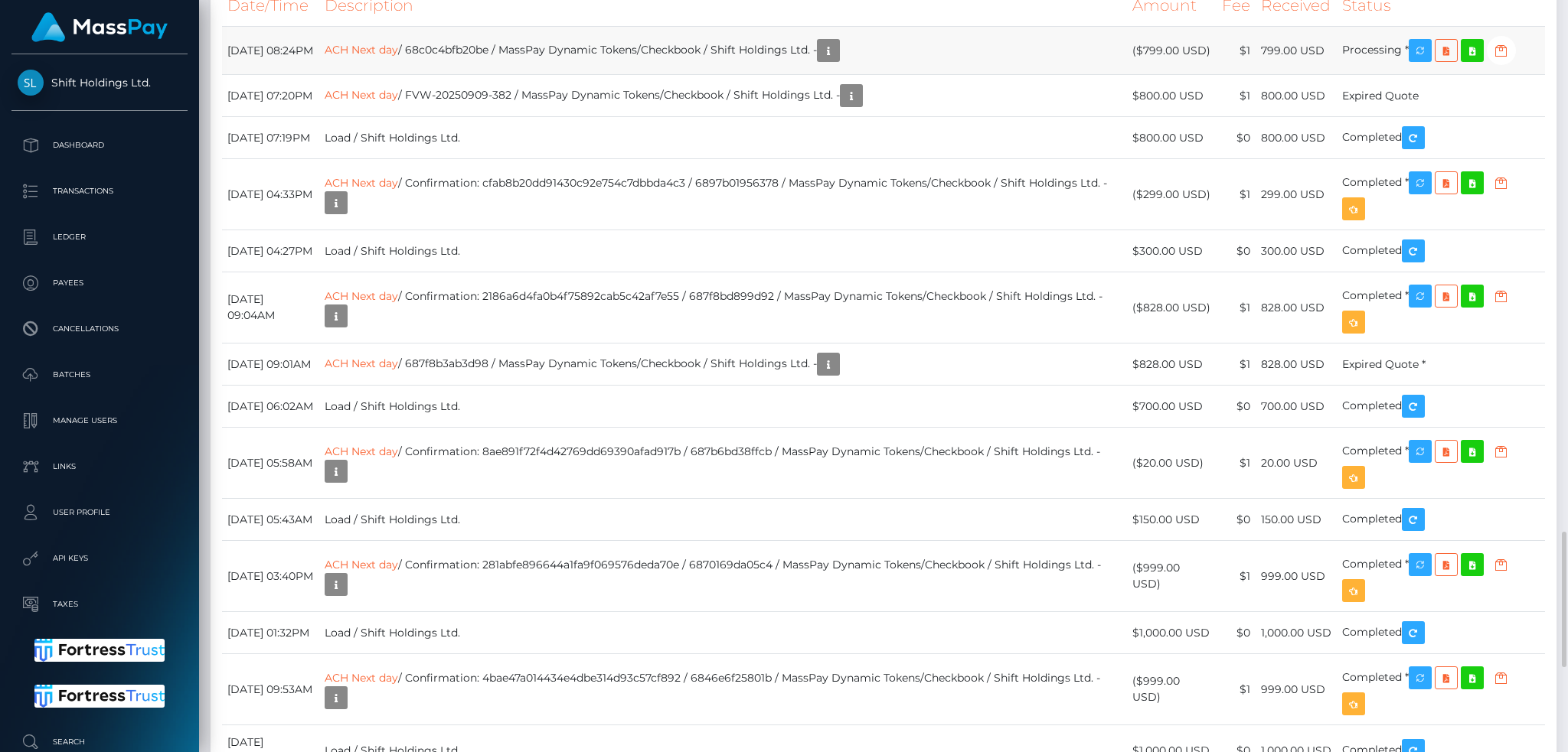
scroll to position [183, 425]
click at [398, 56] on link "ACH Next day" at bounding box center [361, 50] width 73 height 13
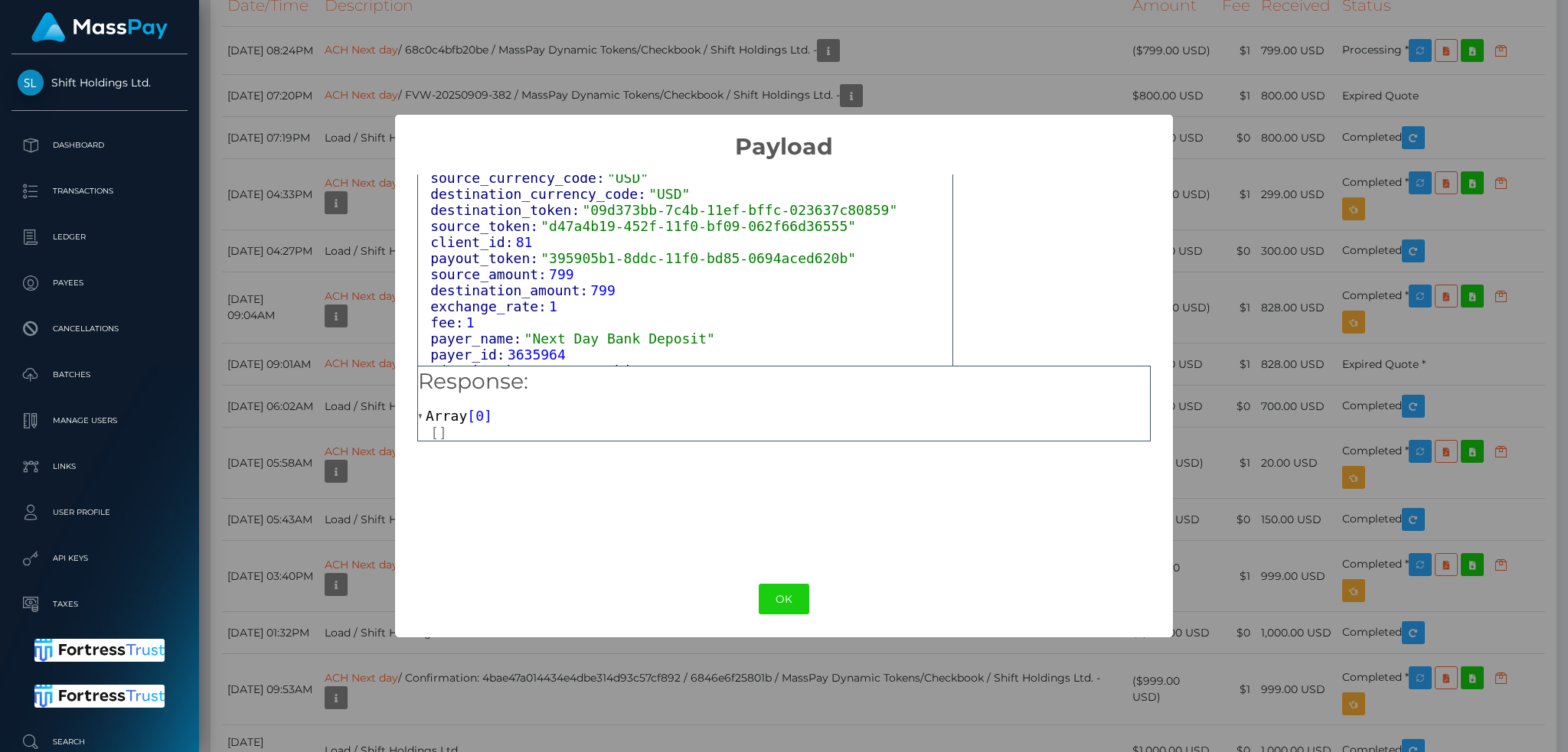
scroll to position [967, 0]
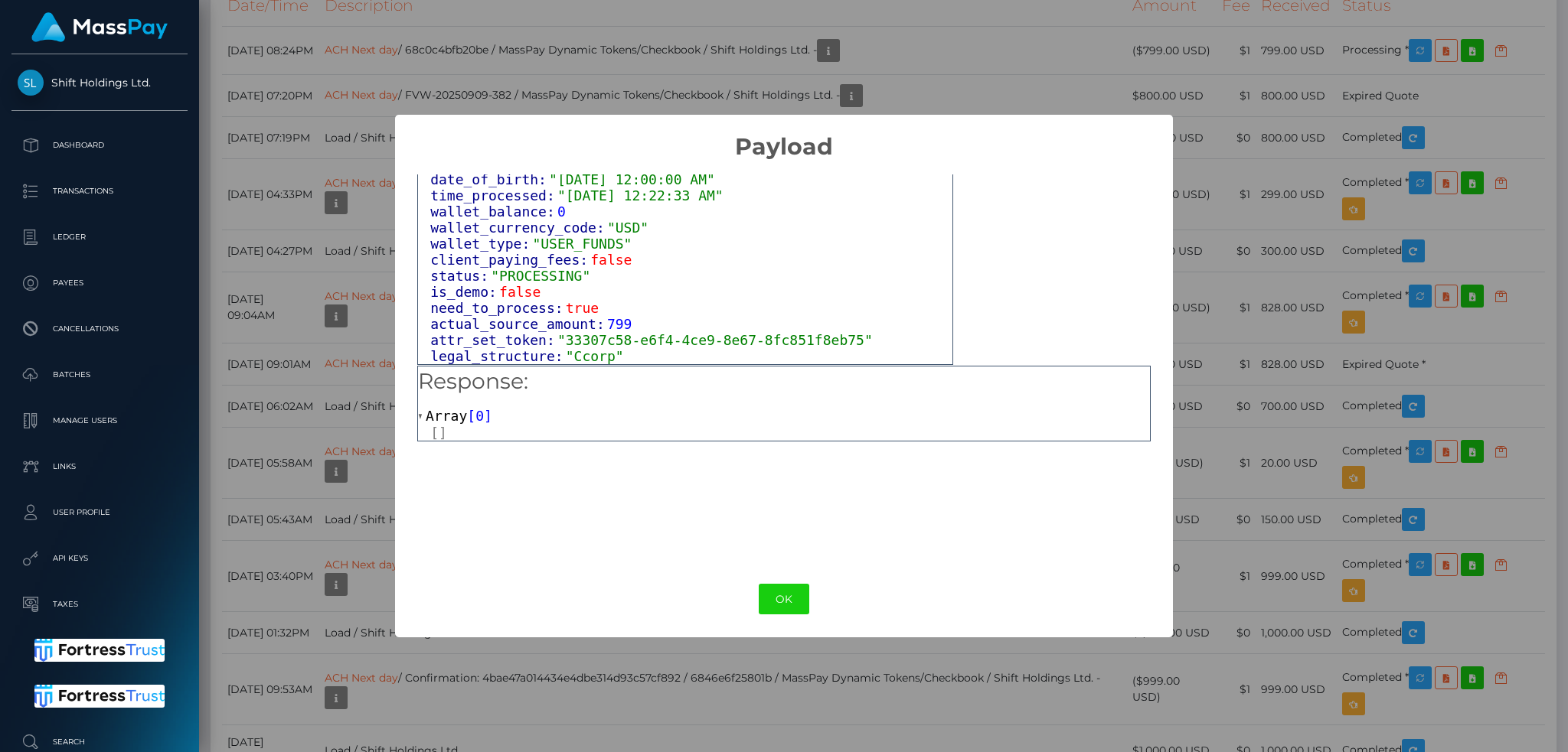
click at [790, 600] on button "OK" at bounding box center [784, 599] width 50 height 31
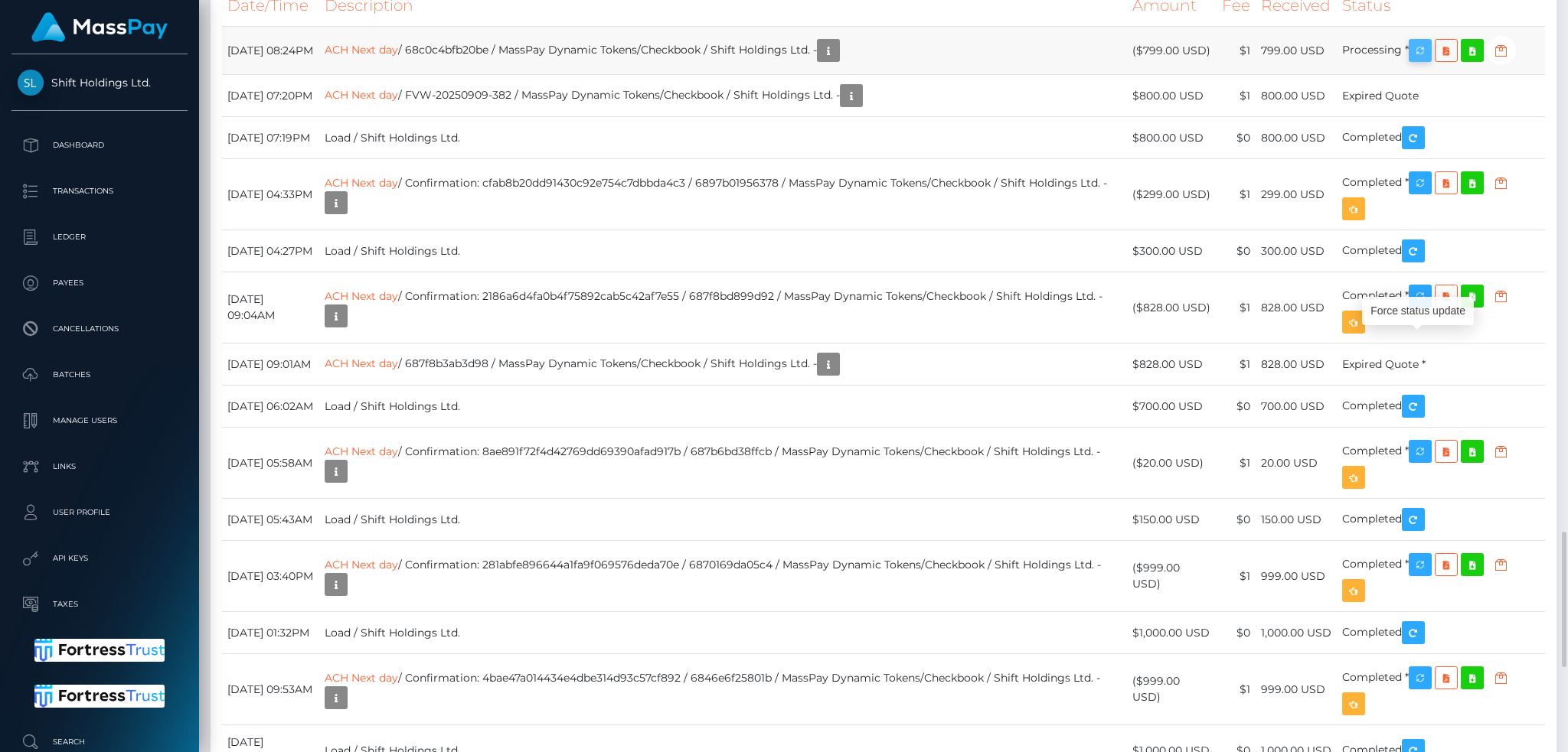
scroll to position [183, 425]
click at [1423, 61] on icon "button" at bounding box center [1421, 50] width 19 height 19
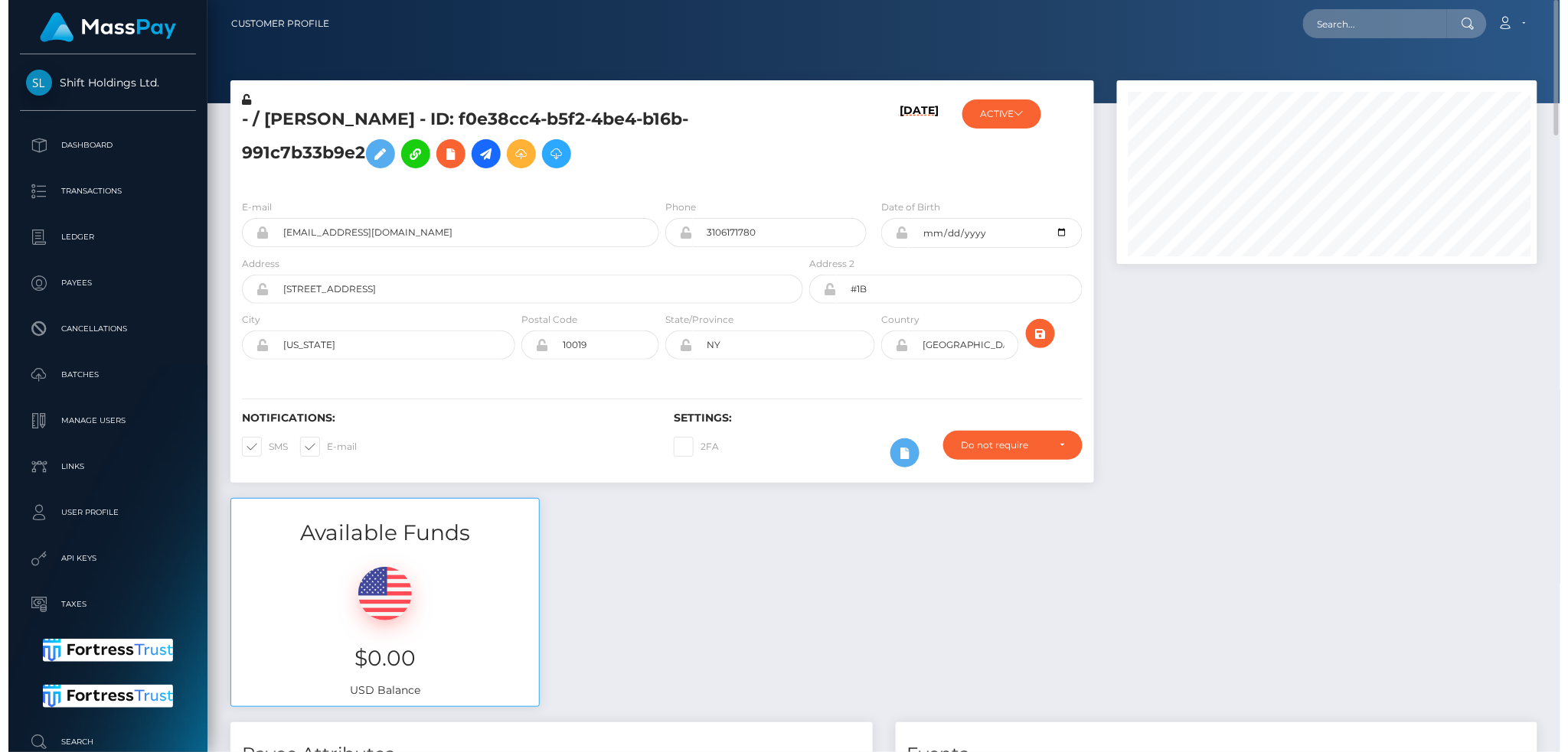
scroll to position [765098, 765306]
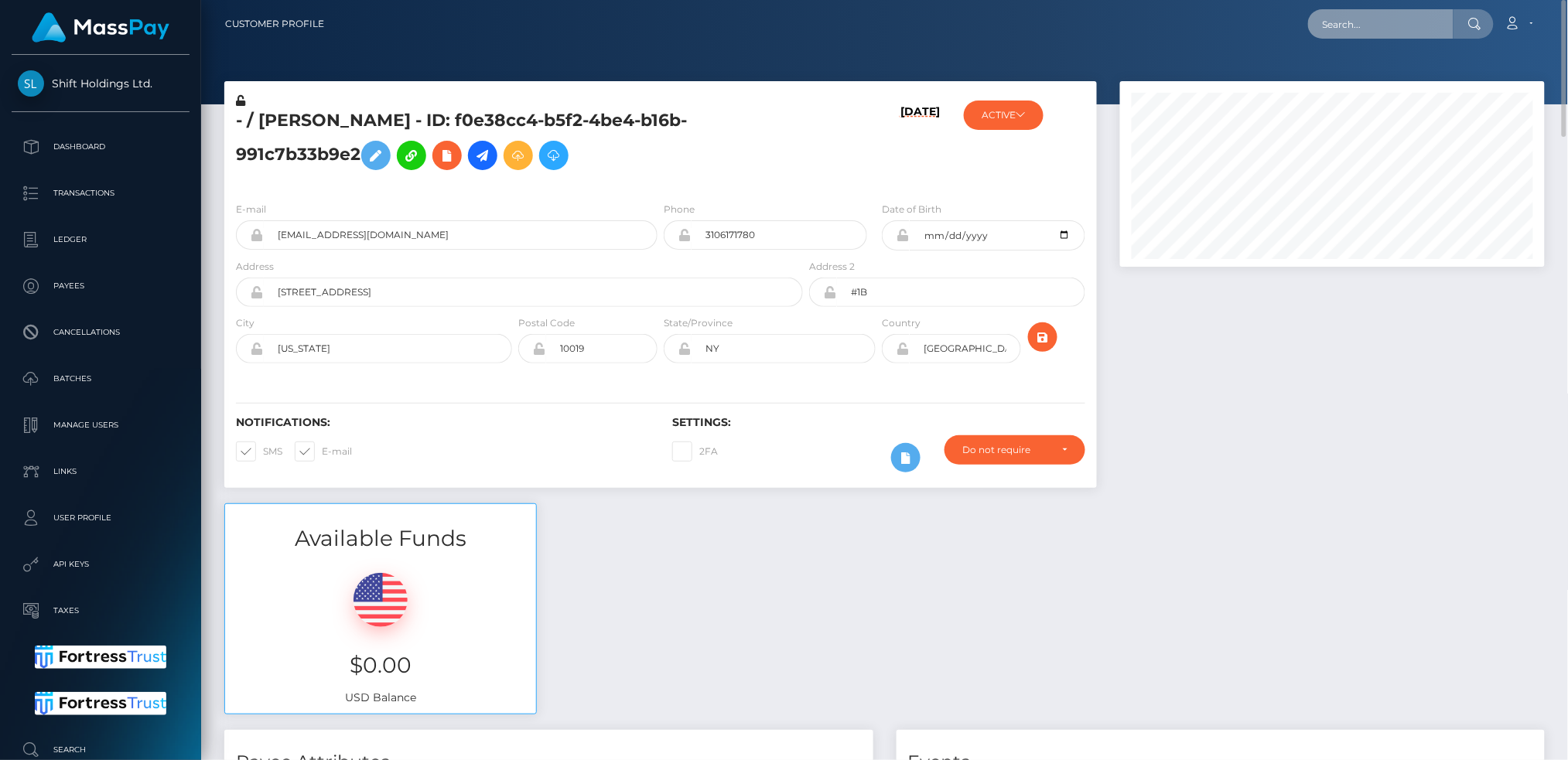
drag, startPoint x: 1340, startPoint y: 23, endPoint x: 1332, endPoint y: 29, distance: 10.0
click at [1340, 23] on input "text" at bounding box center [1380, 24] width 145 height 30
paste input "68bff21130171"
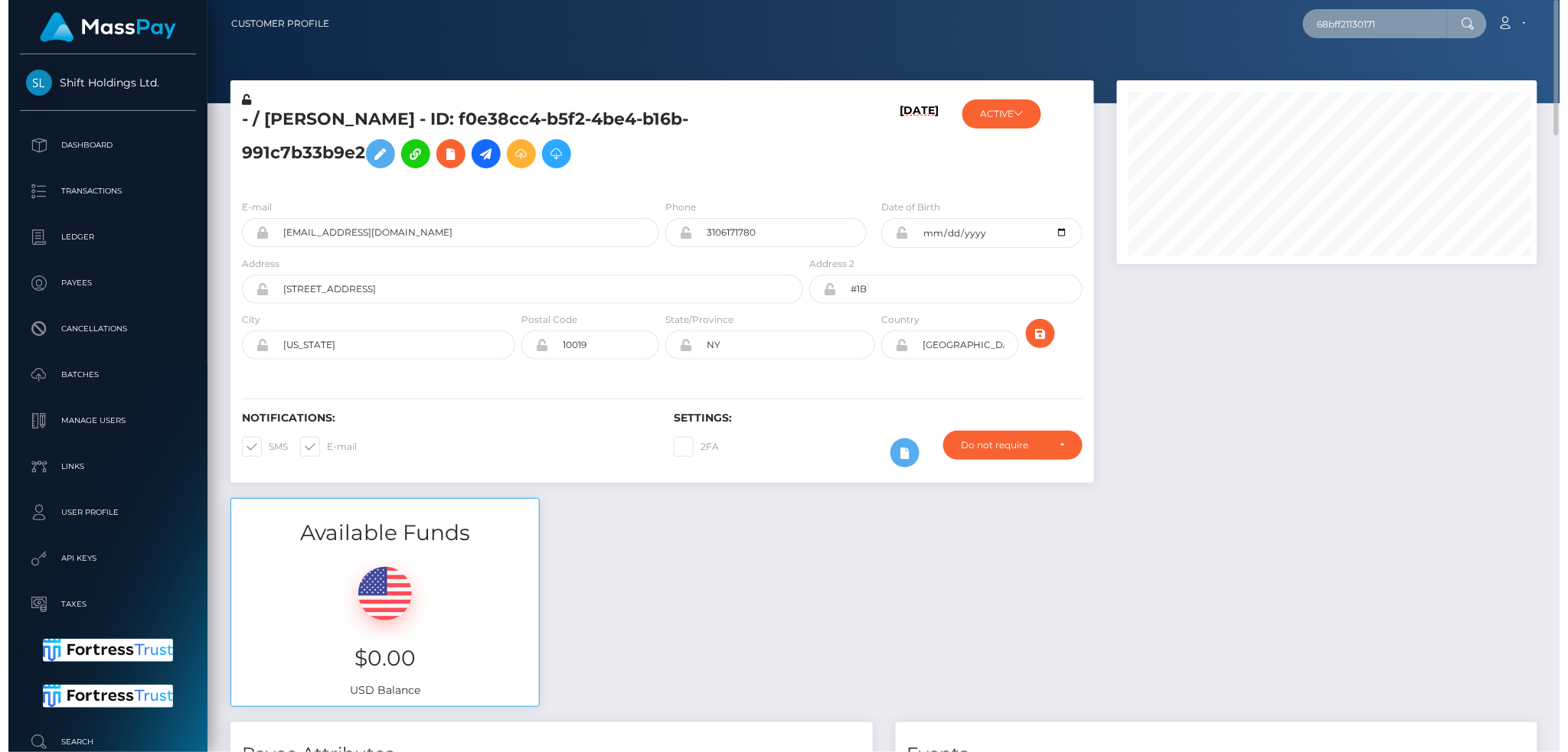
scroll to position [183, 425]
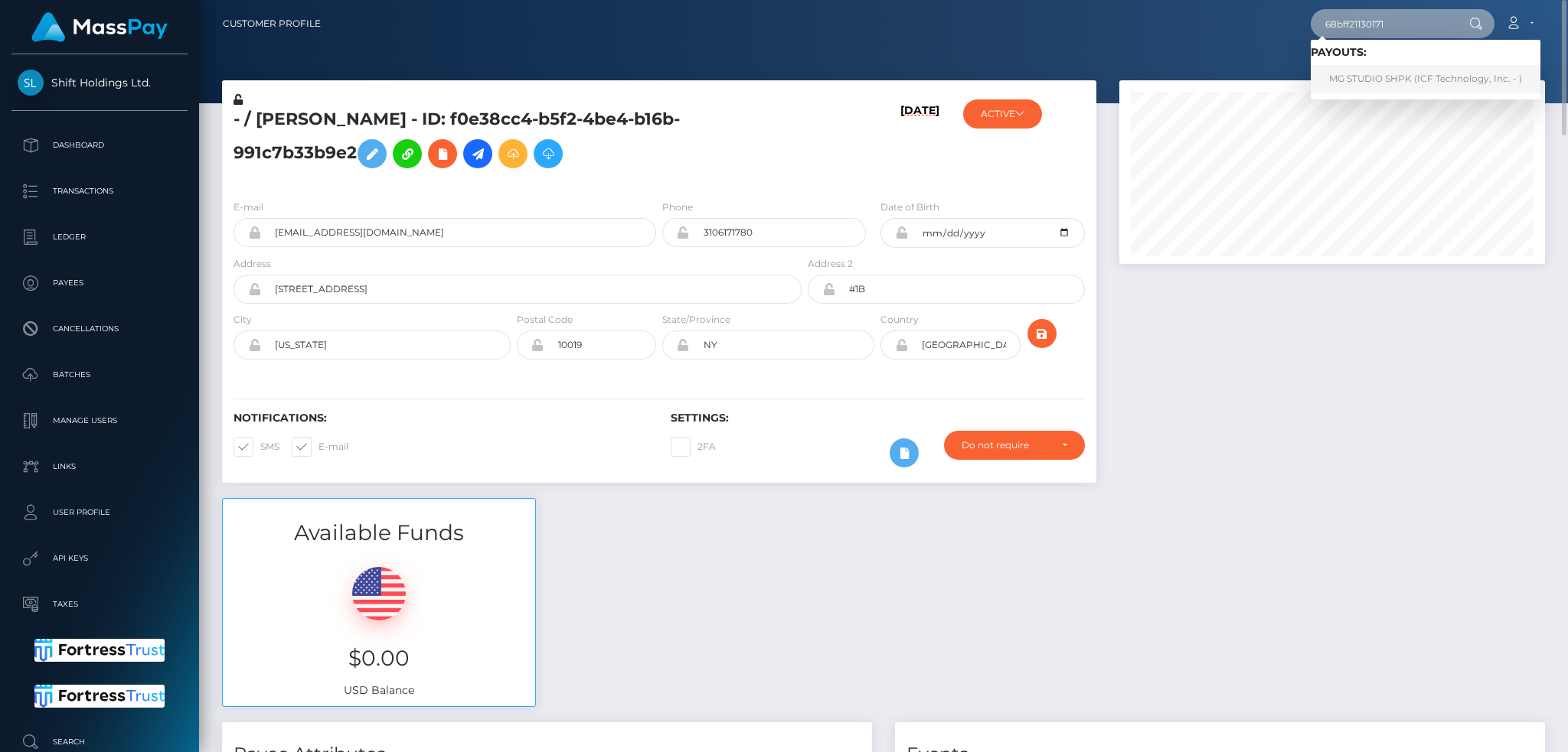
type input "68bff21130171"
click at [1358, 71] on link "MG STUDIO SHPK (ICF Technology, Inc. - )" at bounding box center [1426, 79] width 230 height 29
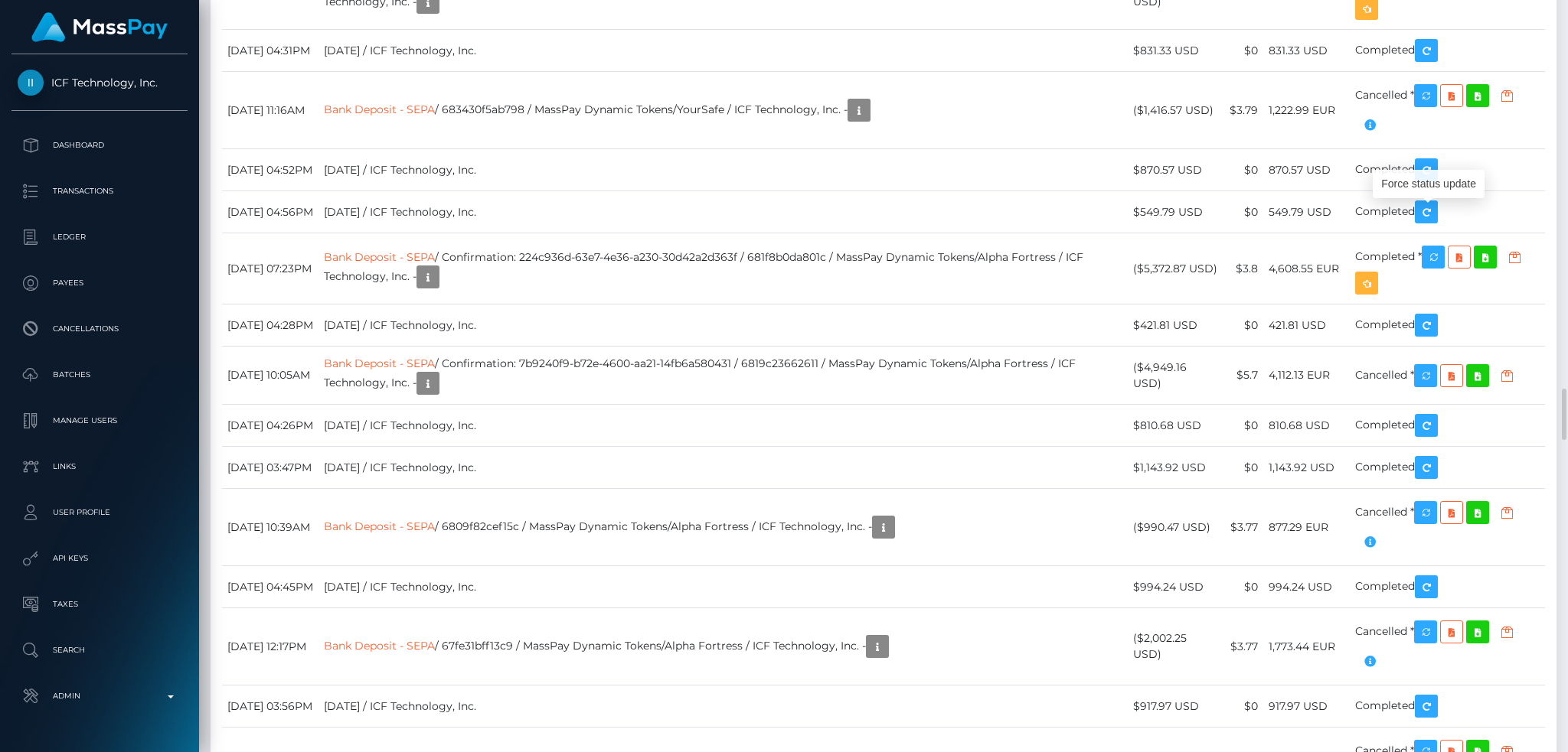
scroll to position [183, 425]
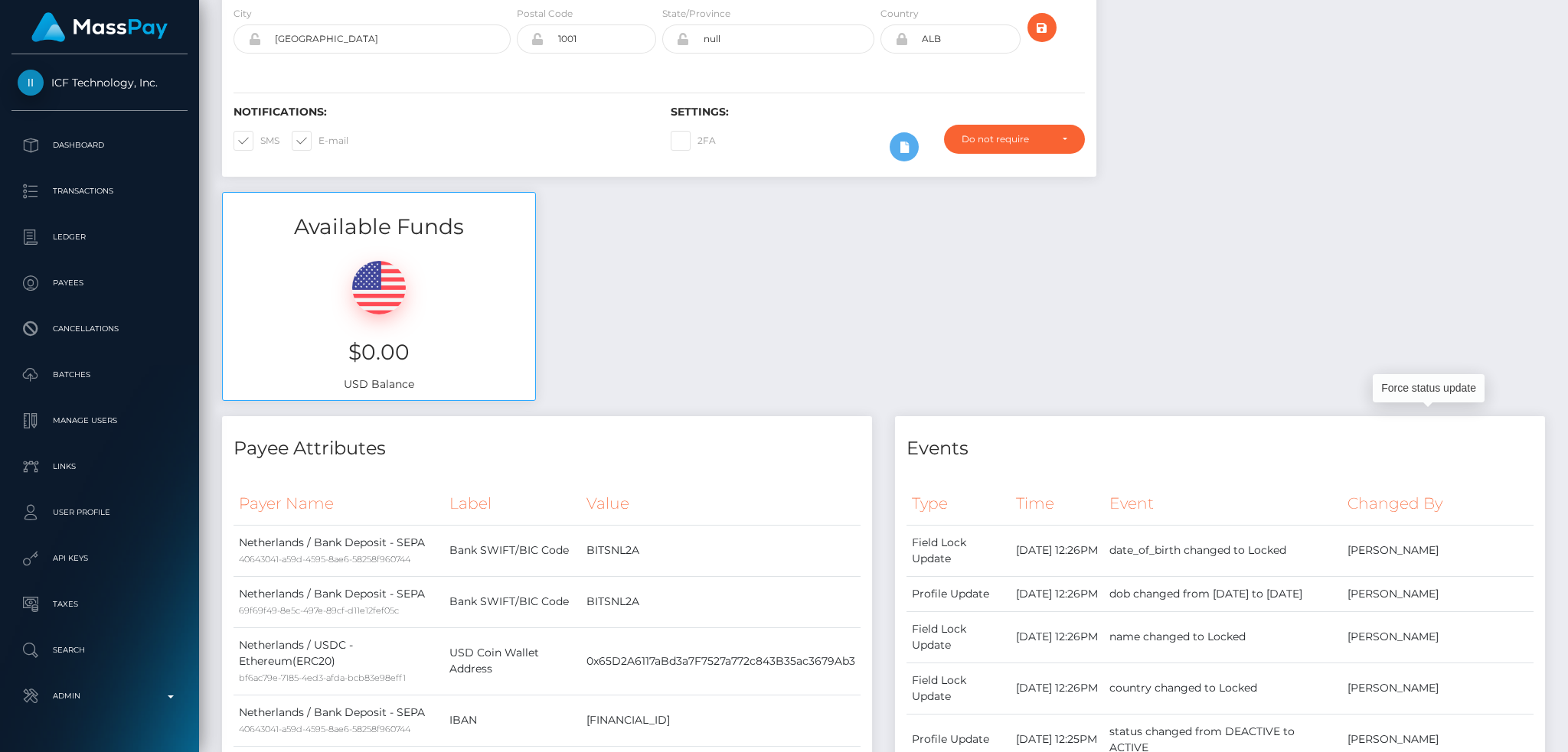
scroll to position [0, 0]
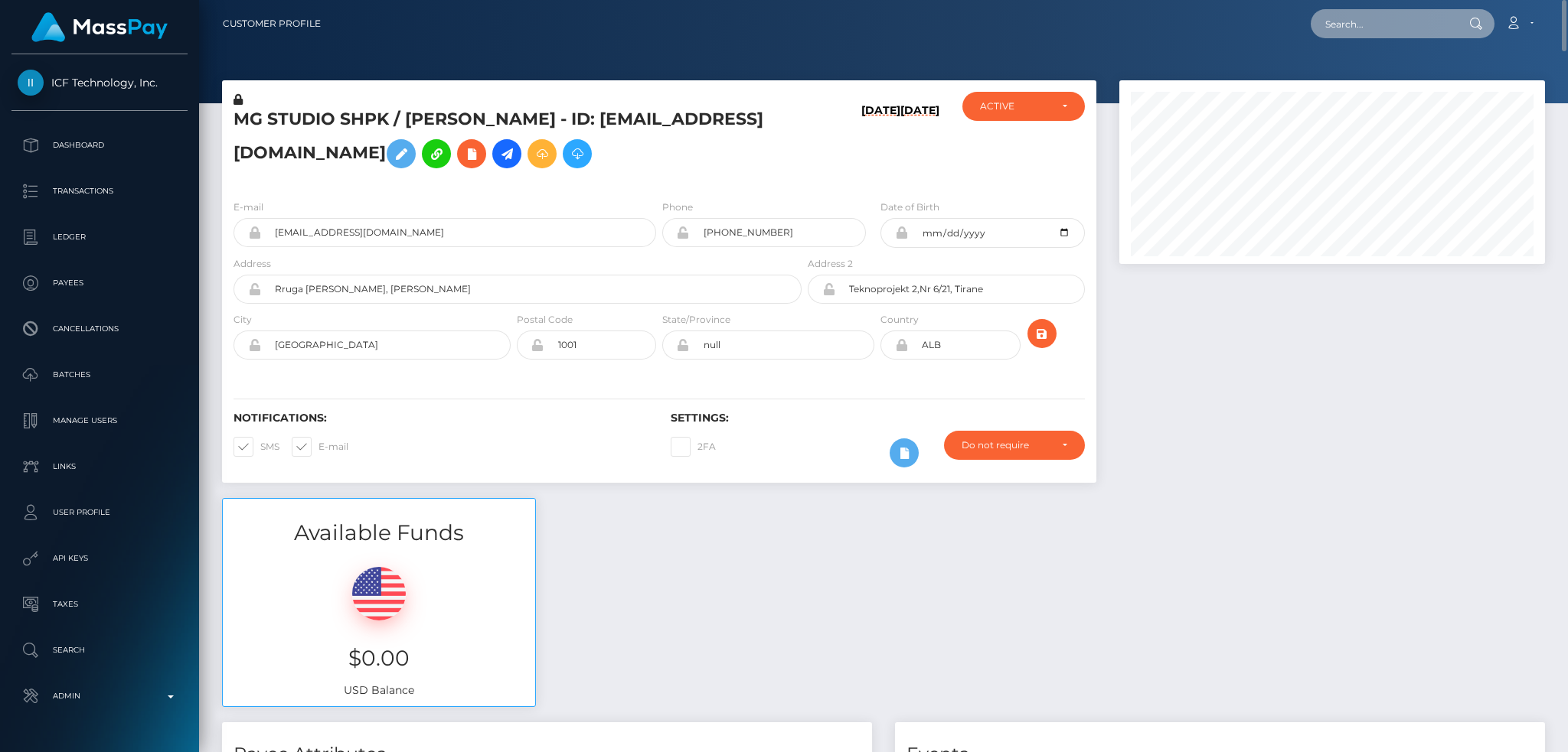
click at [1397, 24] on input "text" at bounding box center [1383, 24] width 144 height 29
paste input "68c02889f300a"
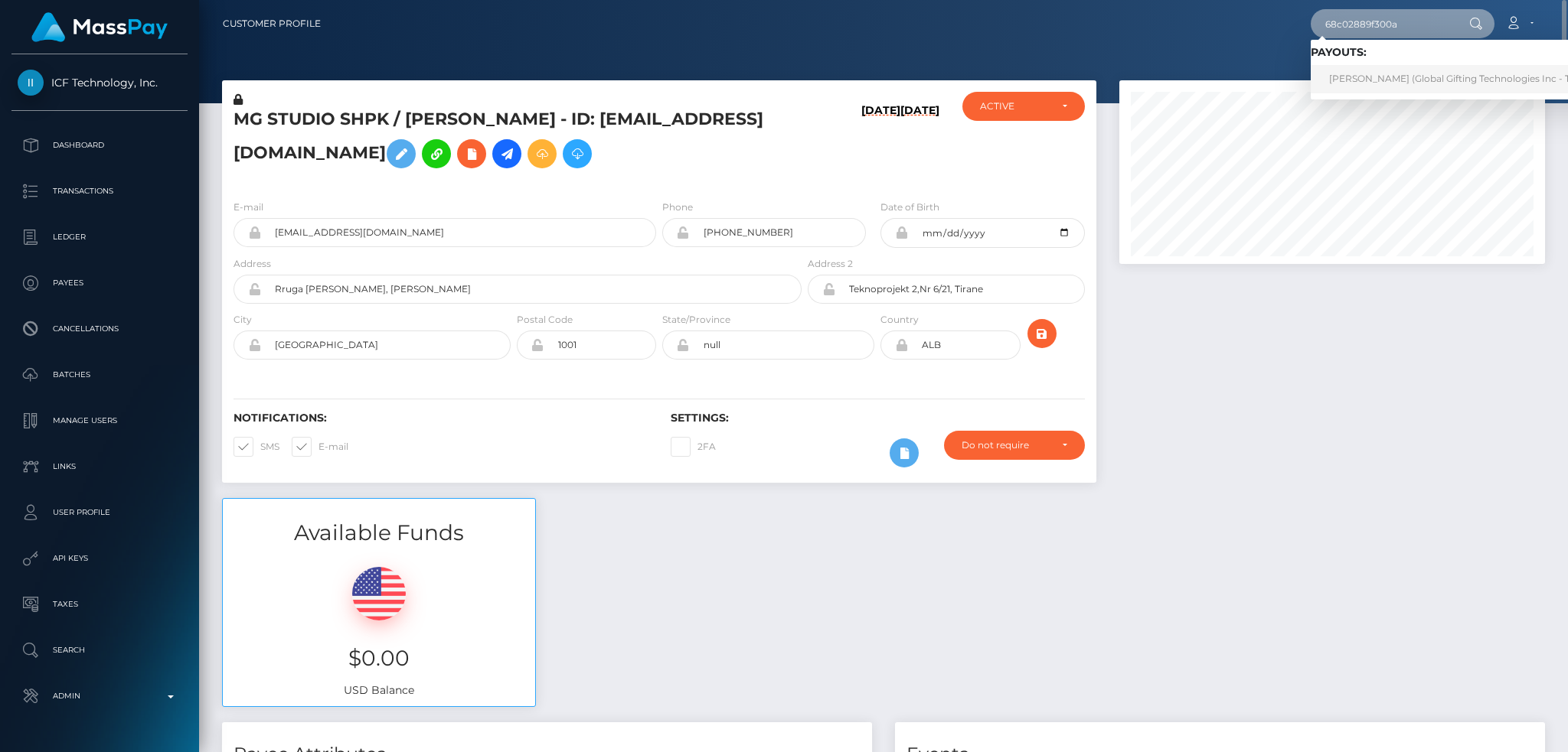
type input "68c02889f300a"
click at [1395, 80] on link "[PERSON_NAME] (Global Gifting Technologies Inc - Throne)" at bounding box center [1465, 79] width 309 height 29
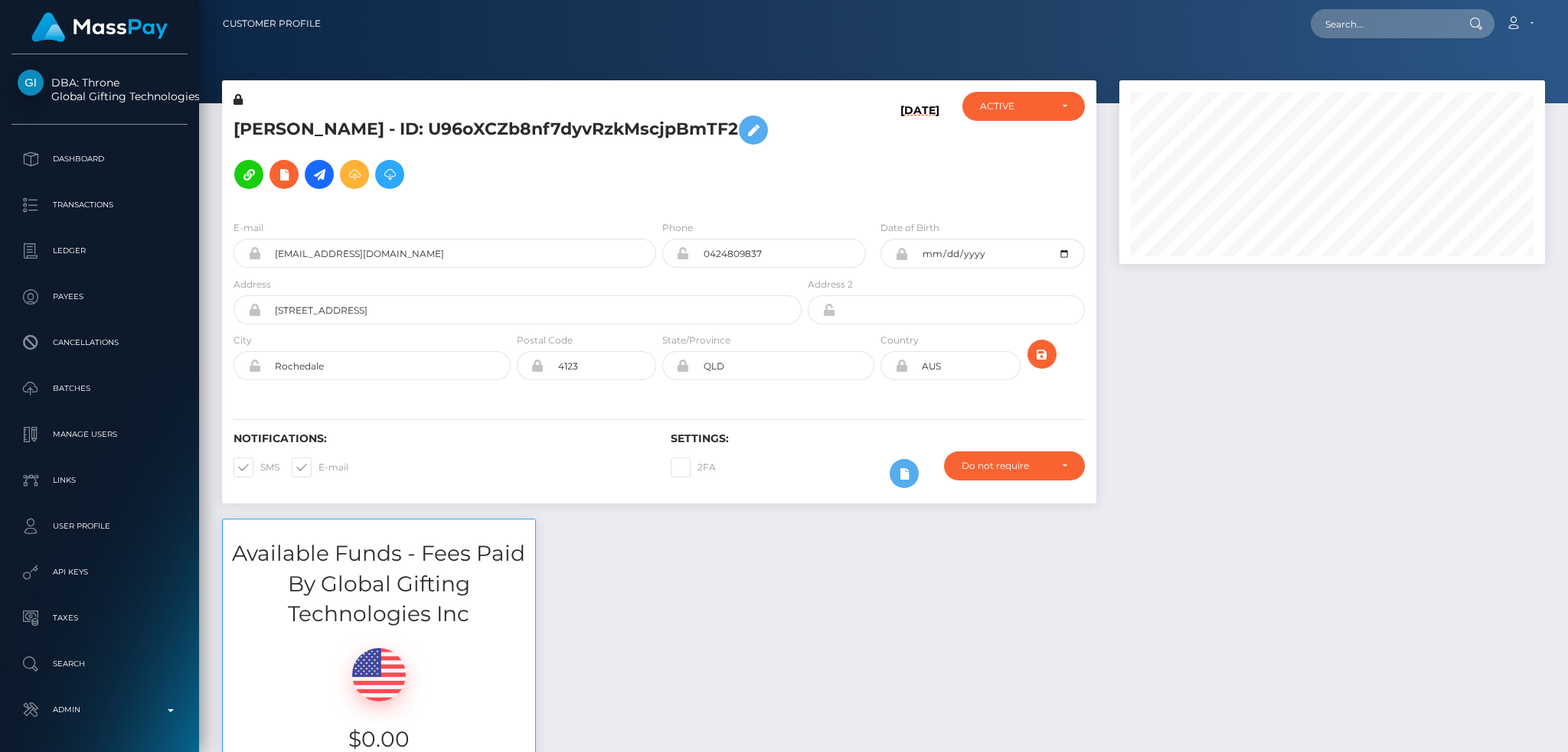
scroll to position [183, 425]
drag, startPoint x: 1357, startPoint y: 20, endPoint x: 1185, endPoint y: 62, distance: 177.1
click at [1357, 20] on input "text" at bounding box center [1383, 24] width 144 height 29
paste input "panelor444@gmail.com"
type input "panelor444@gmail.com"
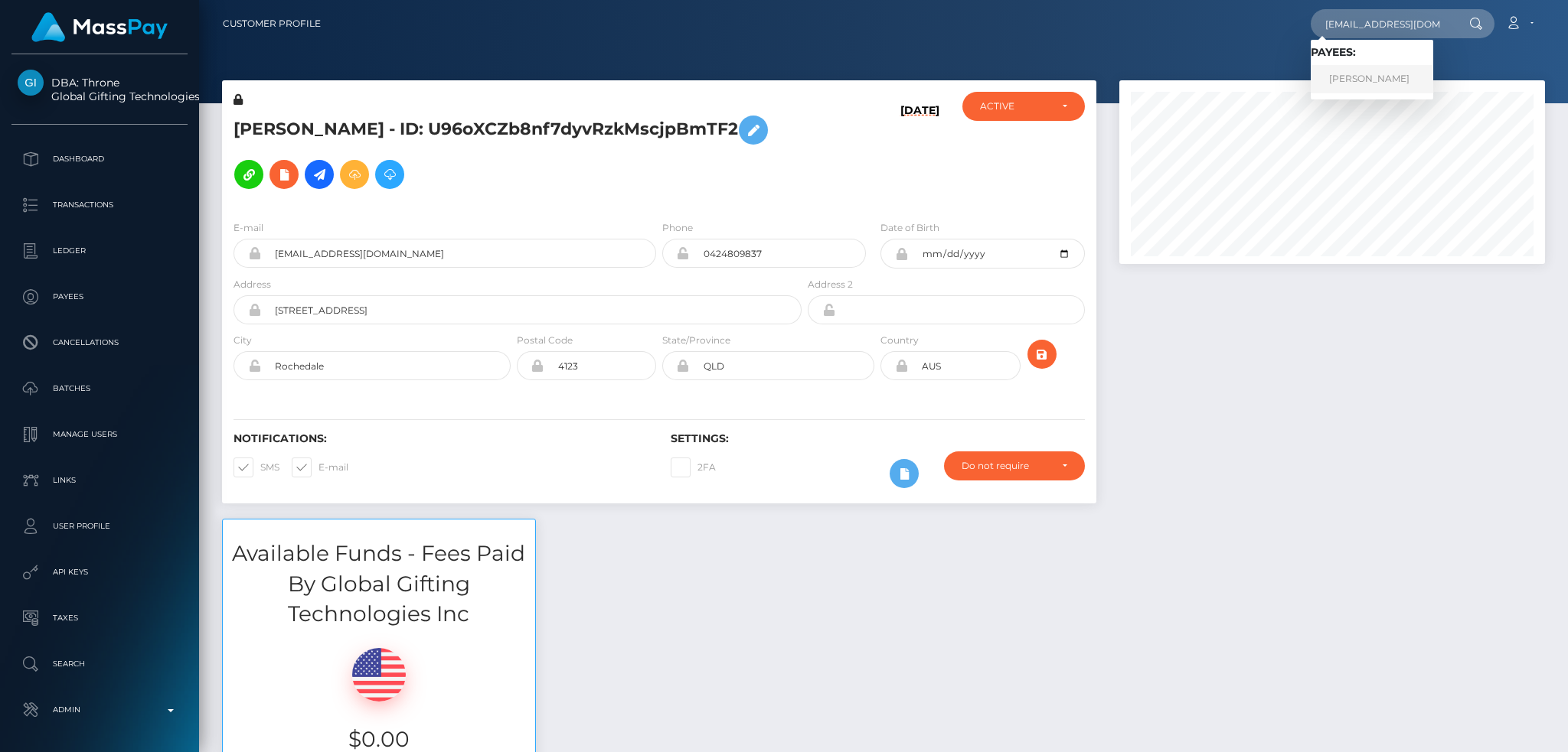
click at [1349, 73] on link "ALEXANDRA VASILEVNA GAEVA" at bounding box center [1373, 79] width 123 height 29
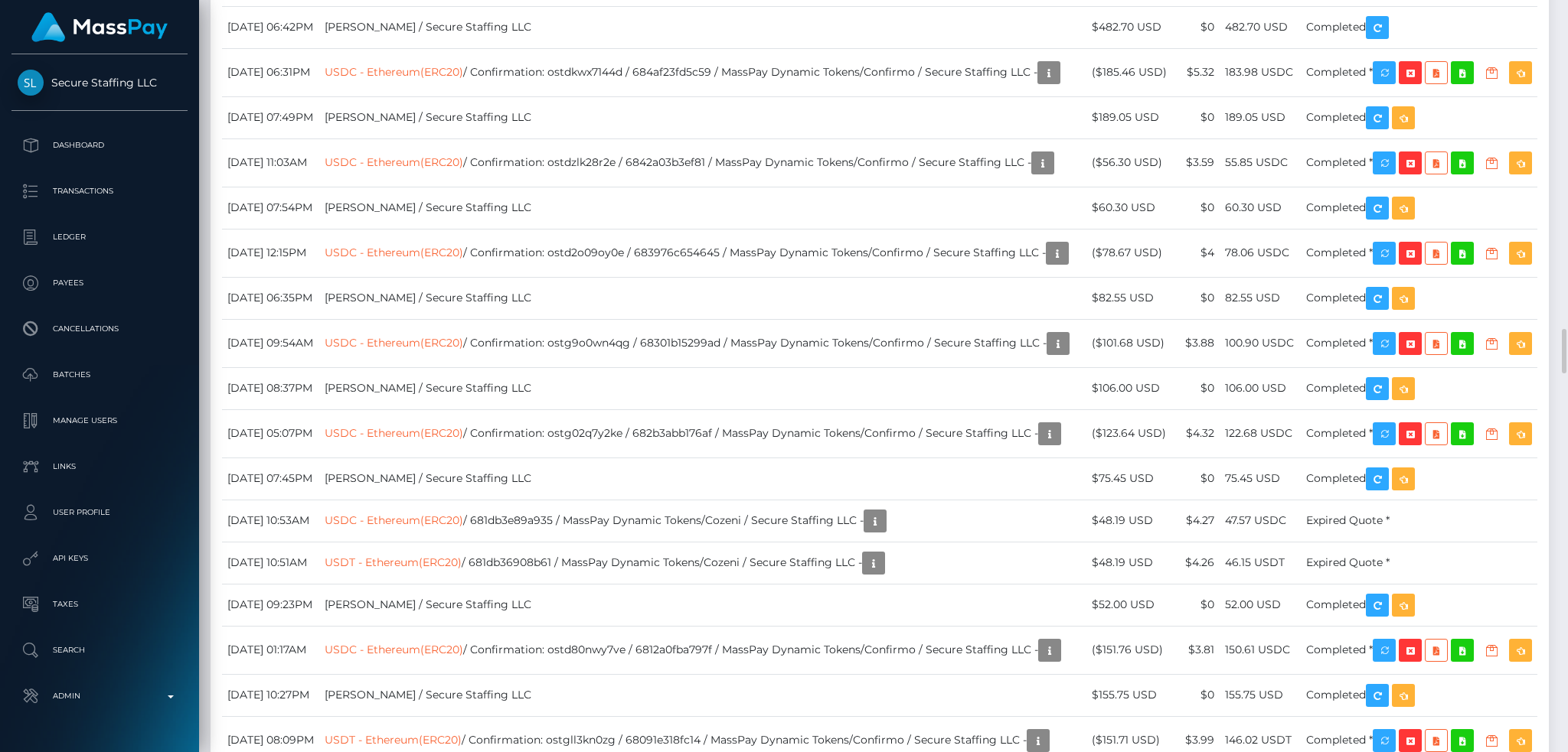
scroll to position [5102, 0]
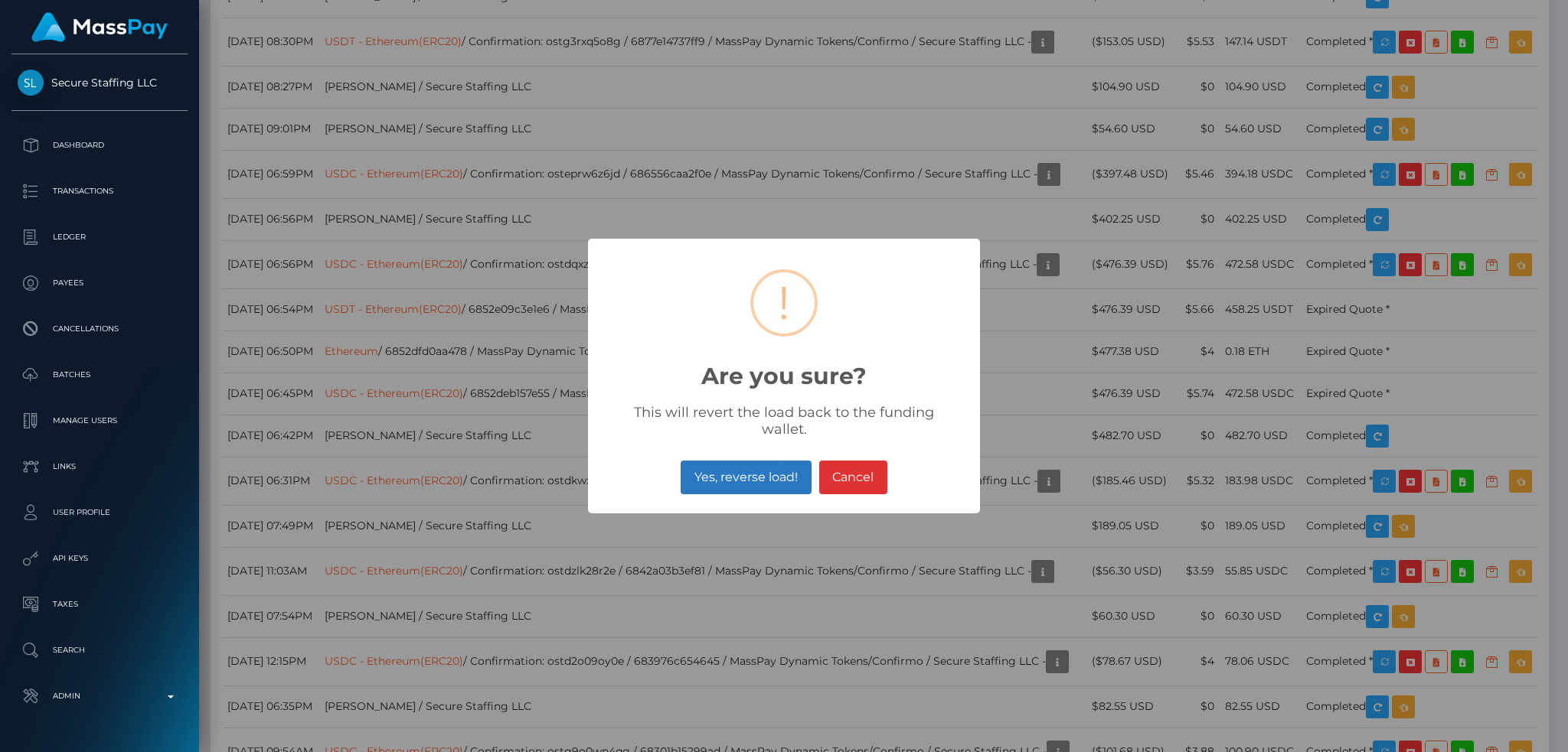
click at [768, 474] on button "Yes, reverse load!" at bounding box center [746, 478] width 130 height 34
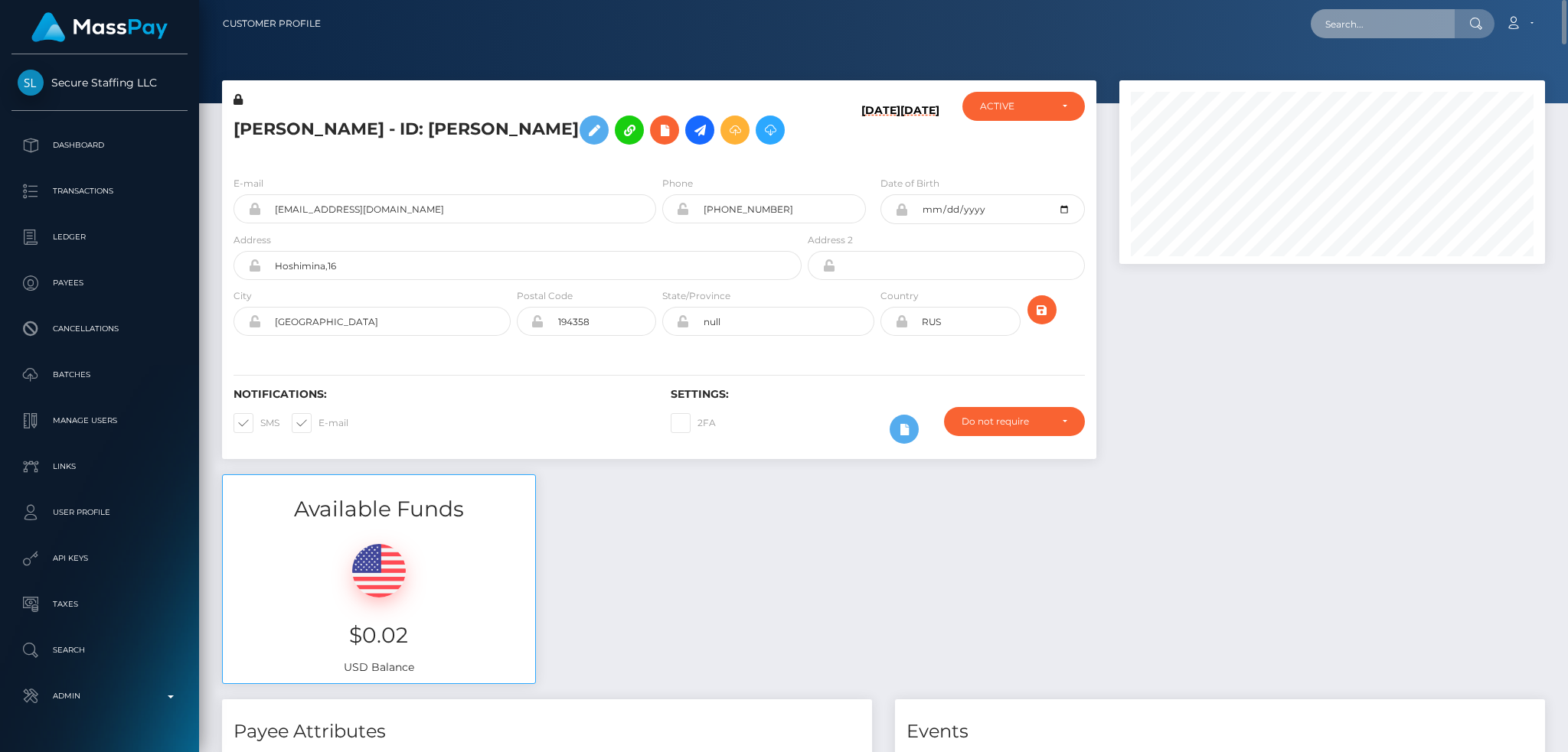
click at [1368, 20] on input "text" at bounding box center [1383, 24] width 144 height 29
paste input "68c02889f300a"
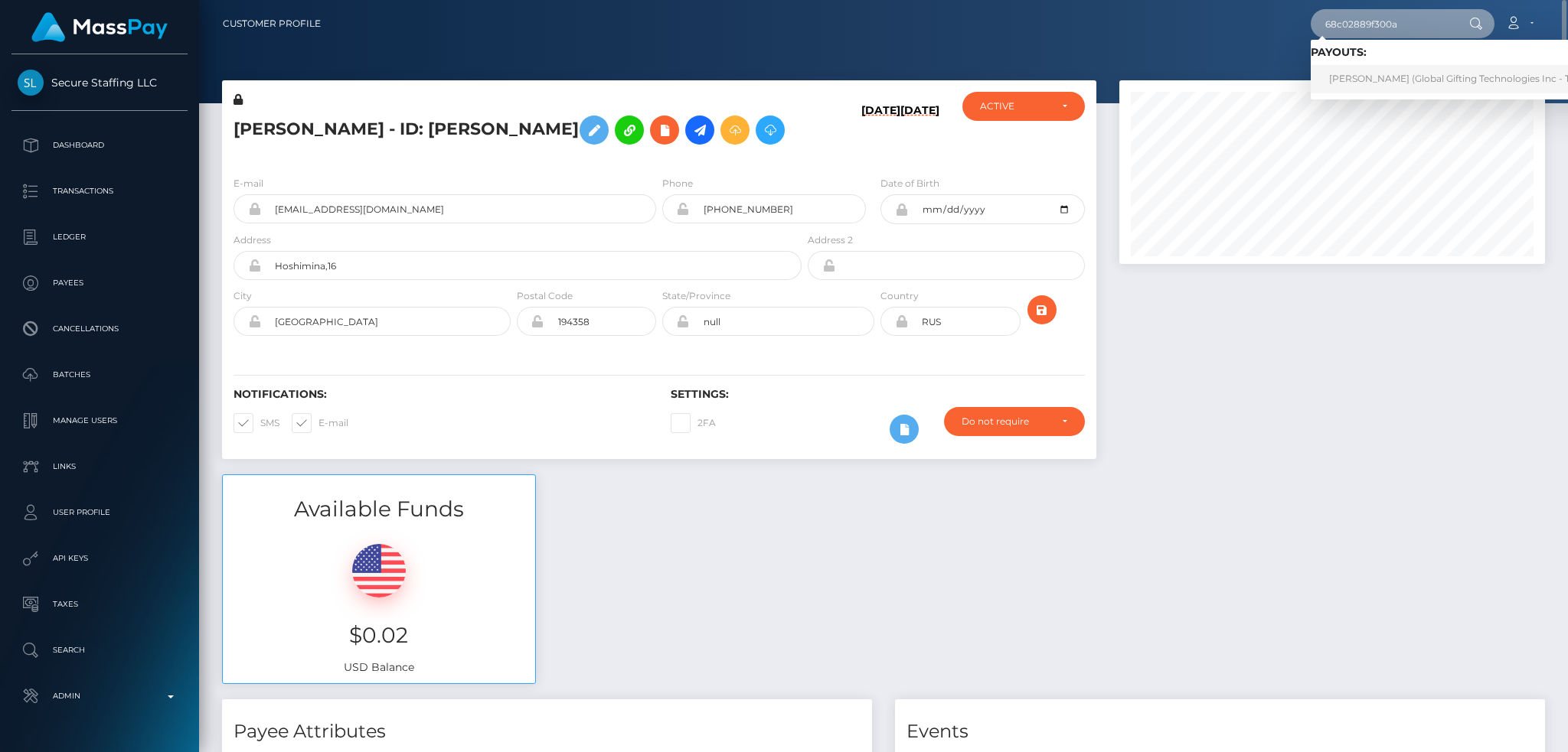
type input "68c02889f300a"
click at [1373, 72] on link "DIANNE SHIM (Global Gifting Technologies Inc - Throne)" at bounding box center [1465, 79] width 309 height 29
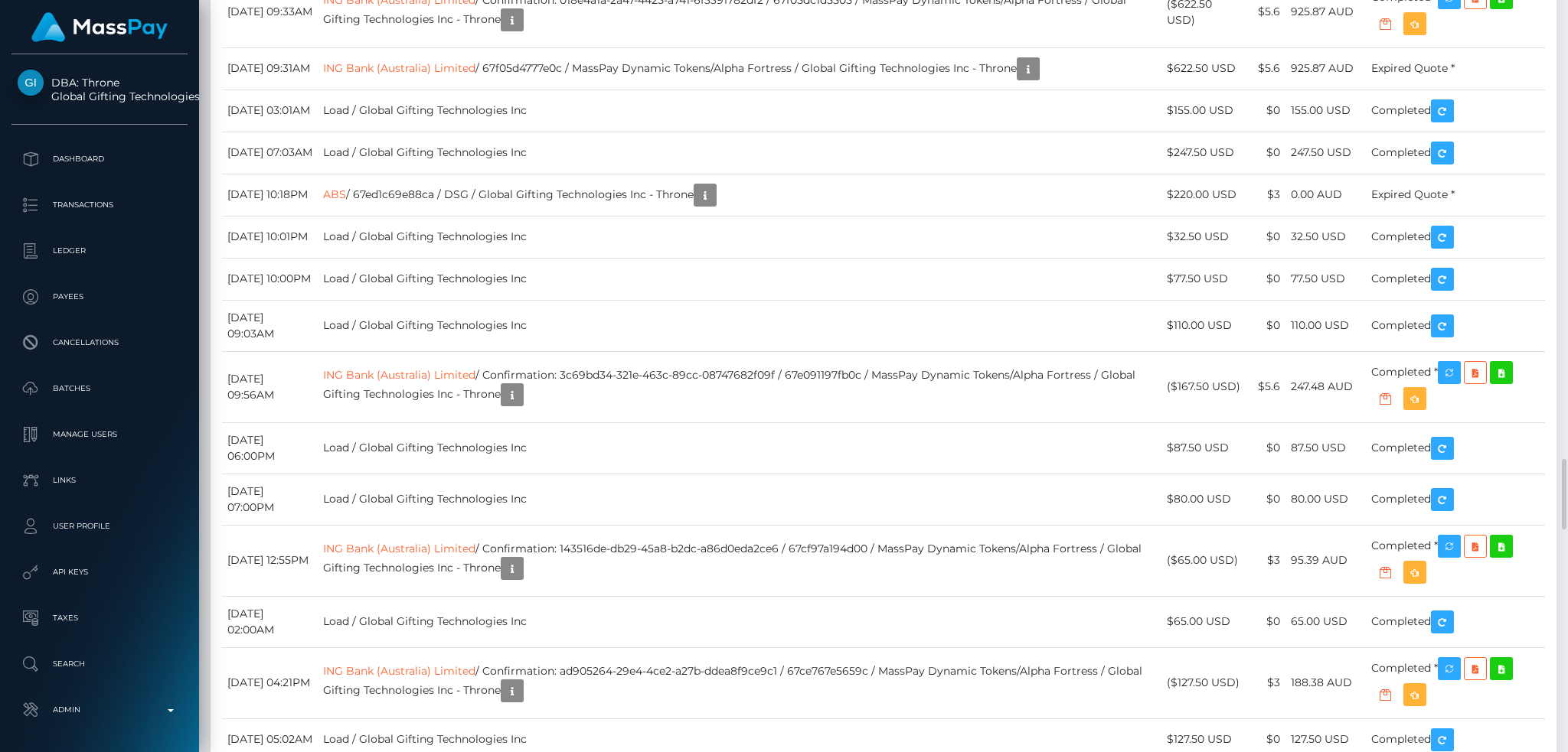
scroll to position [4489, 0]
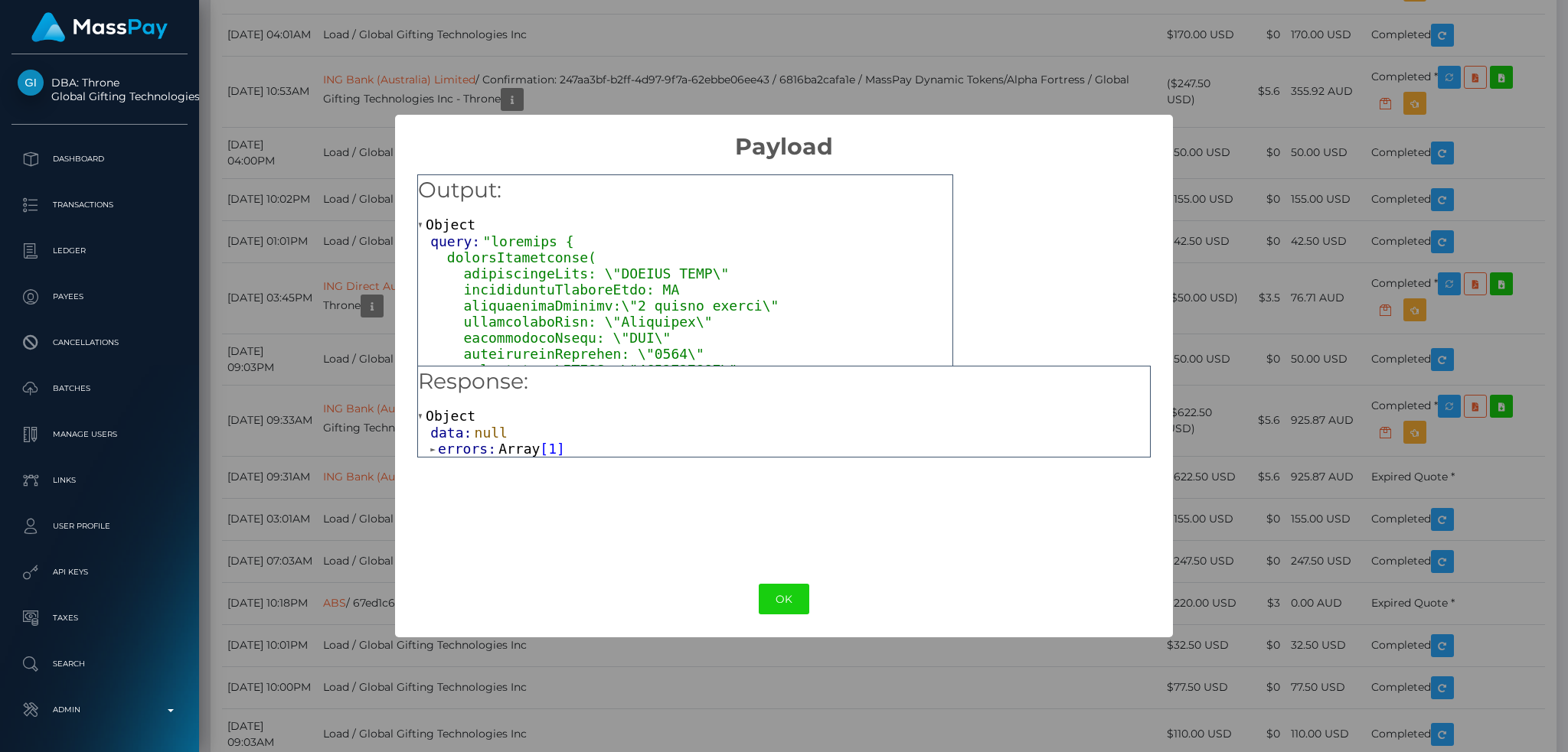
click at [510, 455] on span "Array" at bounding box center [518, 448] width 41 height 16
click at [494, 466] on span "Object" at bounding box center [494, 464] width 50 height 16
click at [555, 500] on span "Array" at bounding box center [568, 497] width 41 height 16
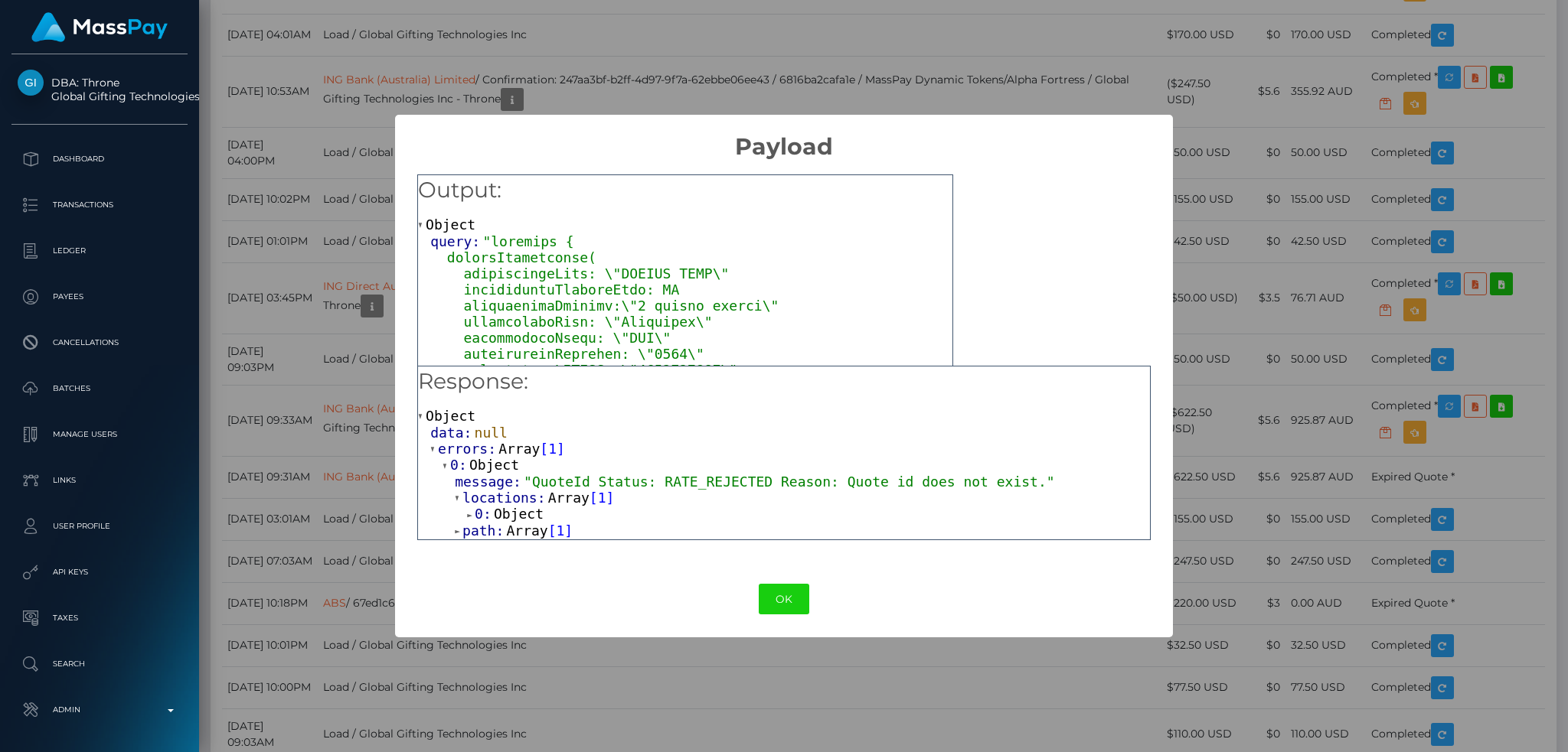
click at [513, 508] on span "Object" at bounding box center [518, 513] width 50 height 16
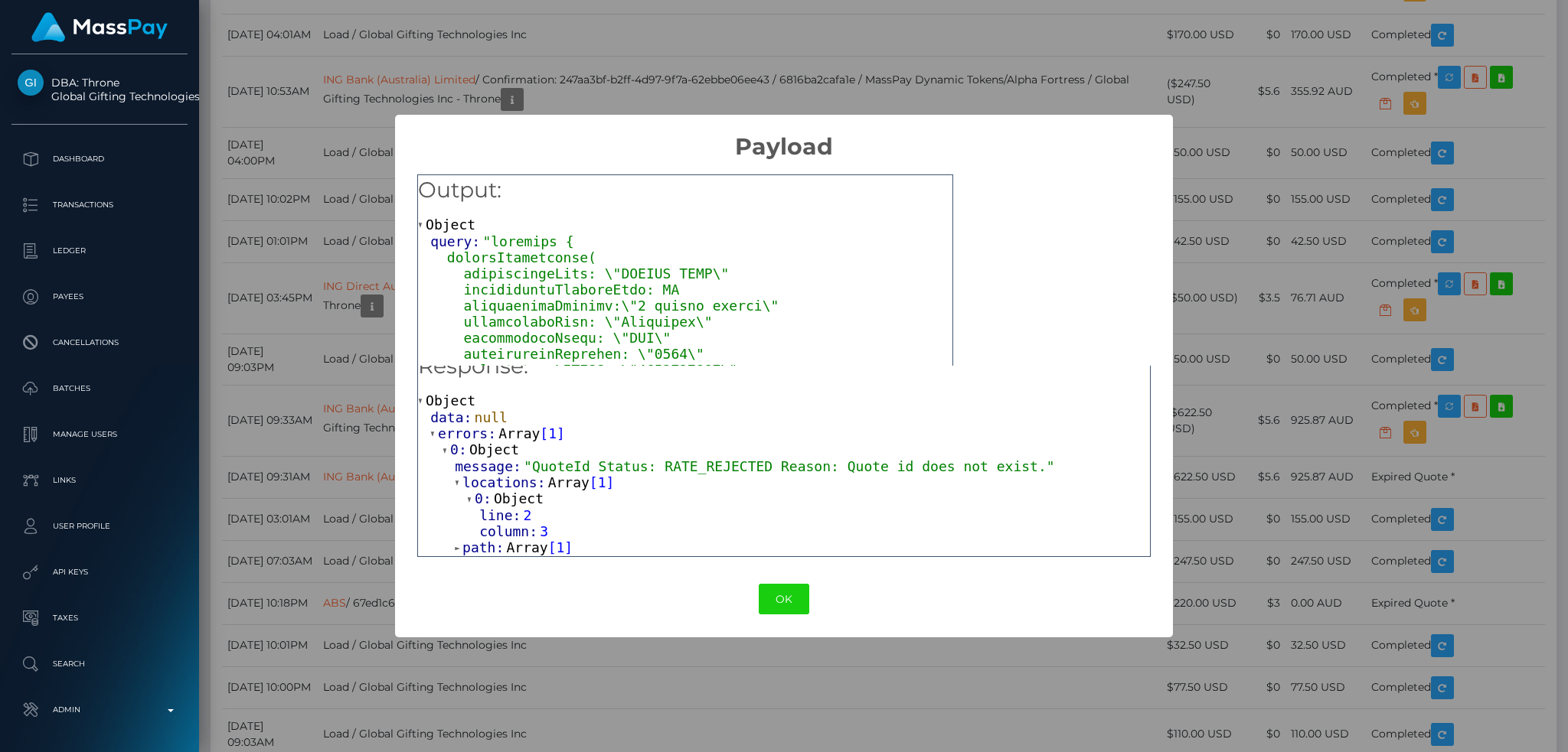
click at [529, 545] on span "Array" at bounding box center [526, 547] width 41 height 16
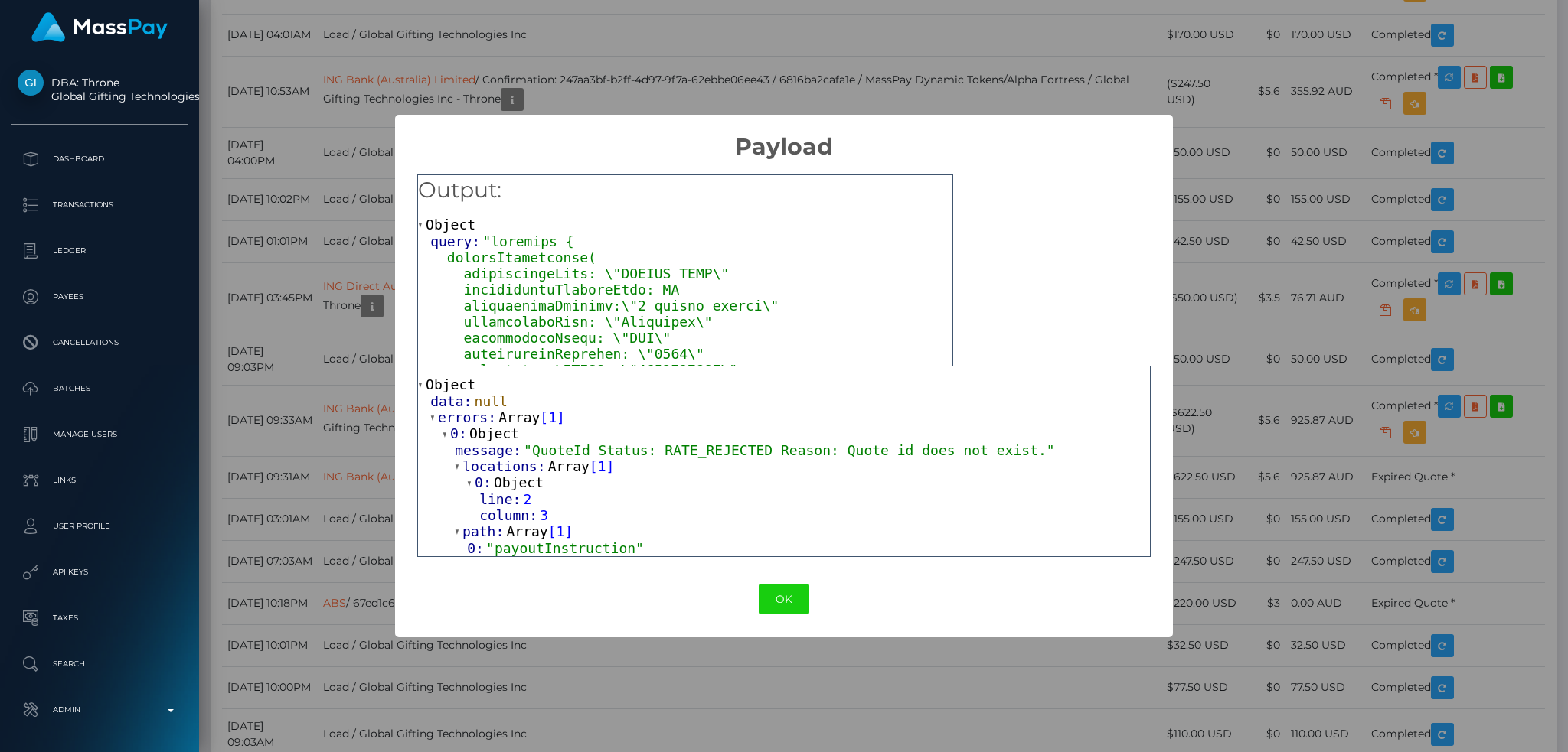
scroll to position [35, 0]
click at [788, 593] on button "OK" at bounding box center [784, 599] width 50 height 31
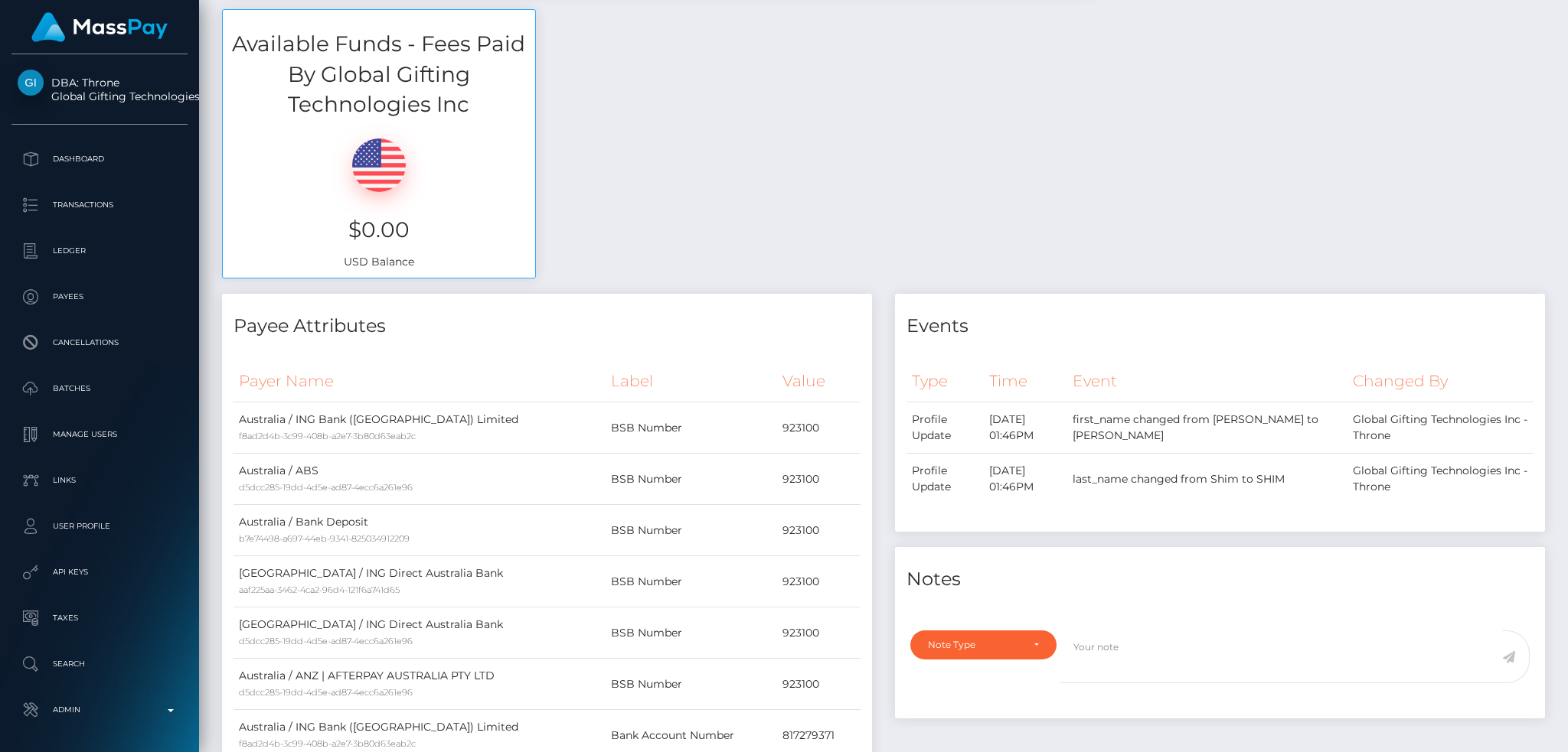
scroll to position [0, 0]
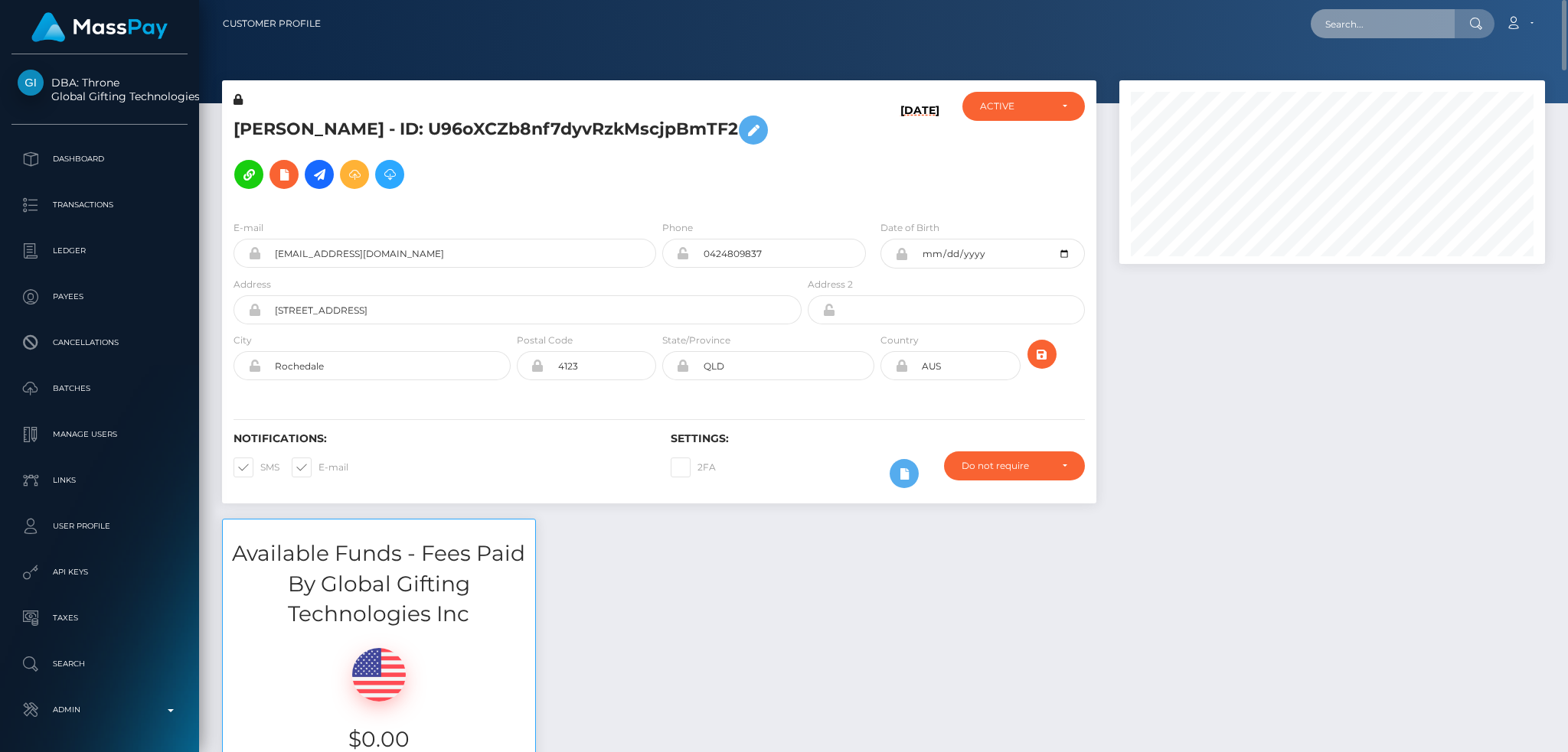
click at [1416, 30] on input "text" at bounding box center [1383, 24] width 144 height 29
paste input "5645d6ba-e67b-452d-9816-4dd0f1ea1eab,2025-09-10"
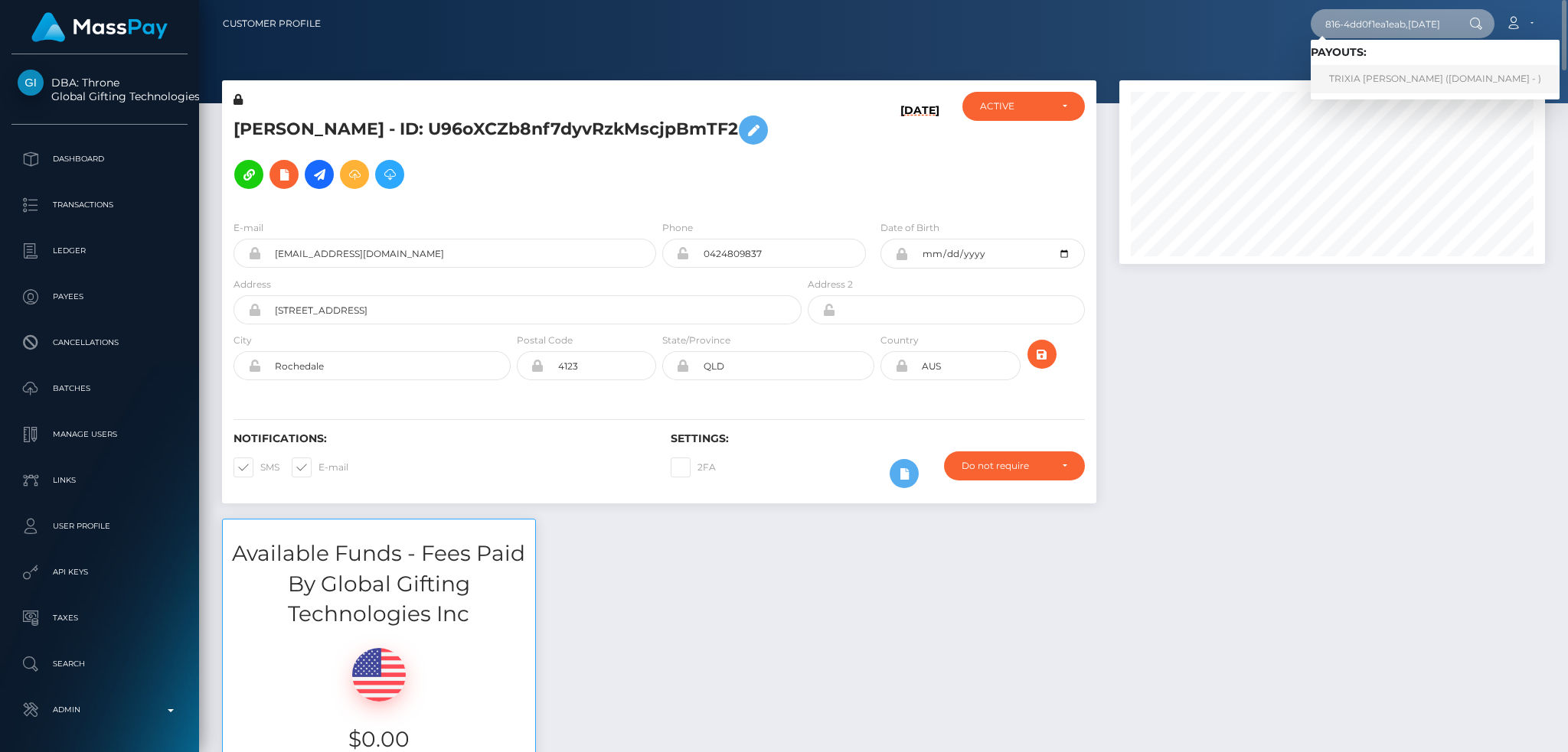
type input "5645d6ba-e67b-452d-9816-4dd0f1ea1eab,2025-09-10"
click at [1385, 72] on link "TRIXIA EMMELINE EPHESTION (Unlockt.me - )" at bounding box center [1436, 79] width 249 height 29
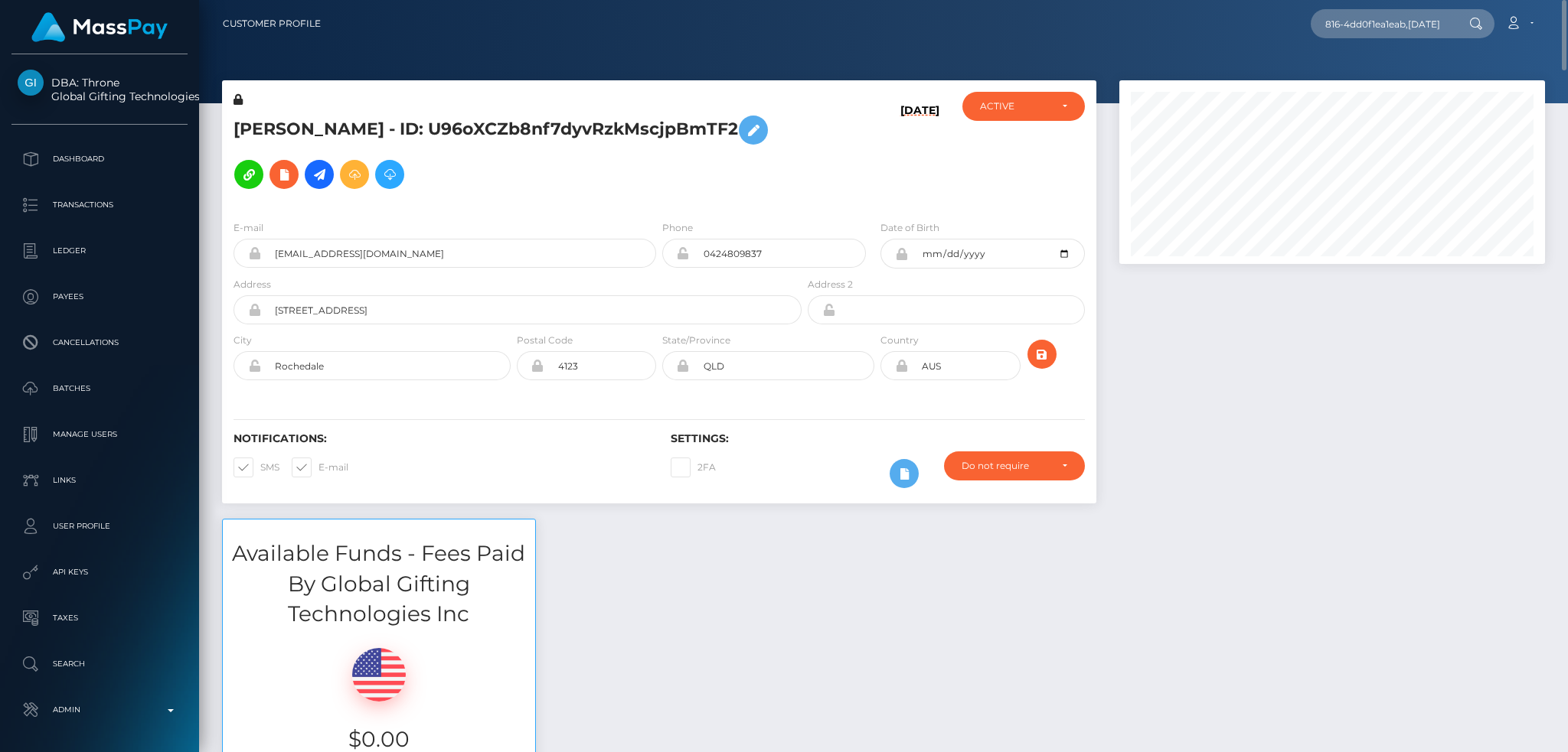
scroll to position [0, 0]
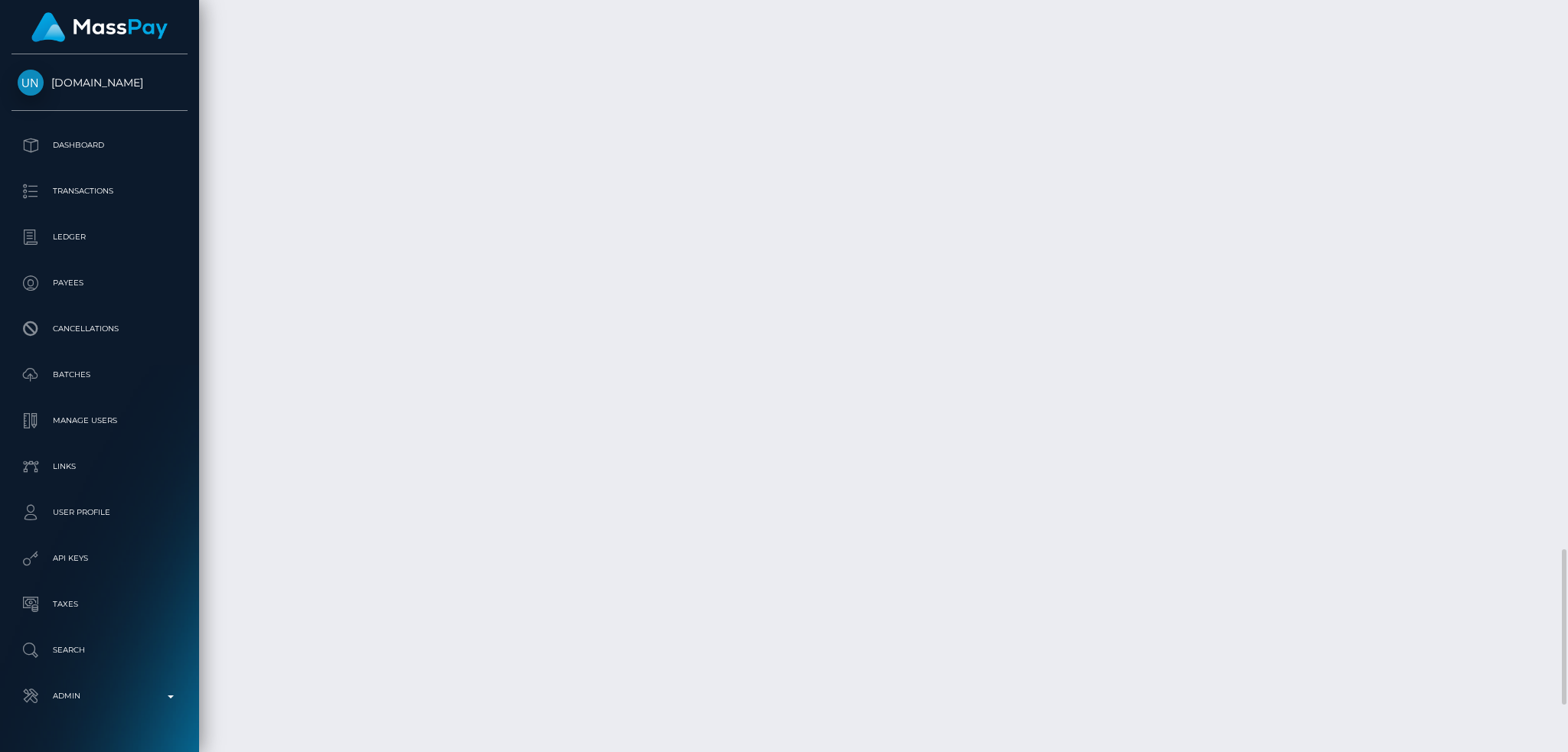
scroll to position [2882, 0]
click at [1346, 613] on div at bounding box center [1351, 611] width 10 height 4
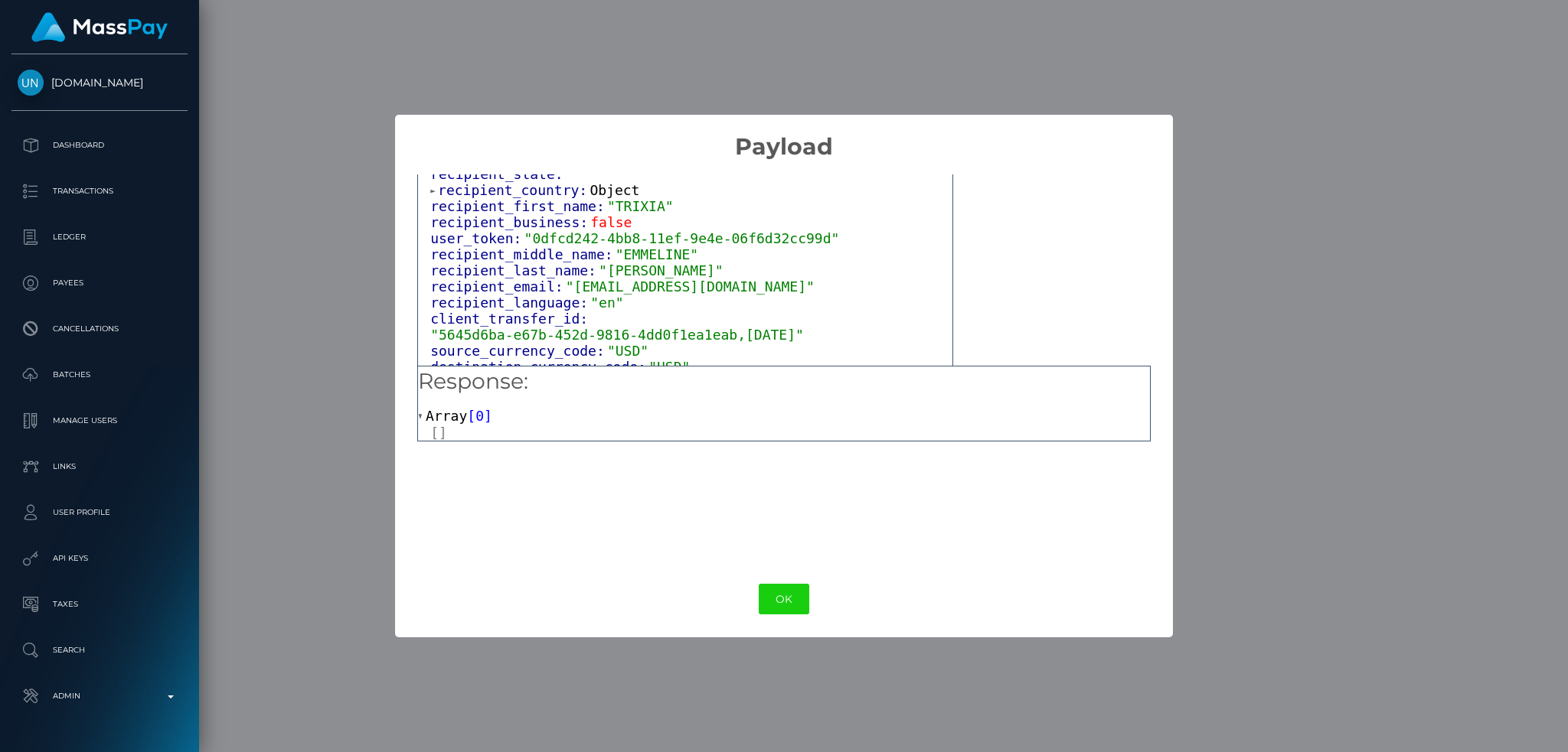
scroll to position [408, 0]
click at [775, 595] on button "OK" at bounding box center [784, 599] width 50 height 31
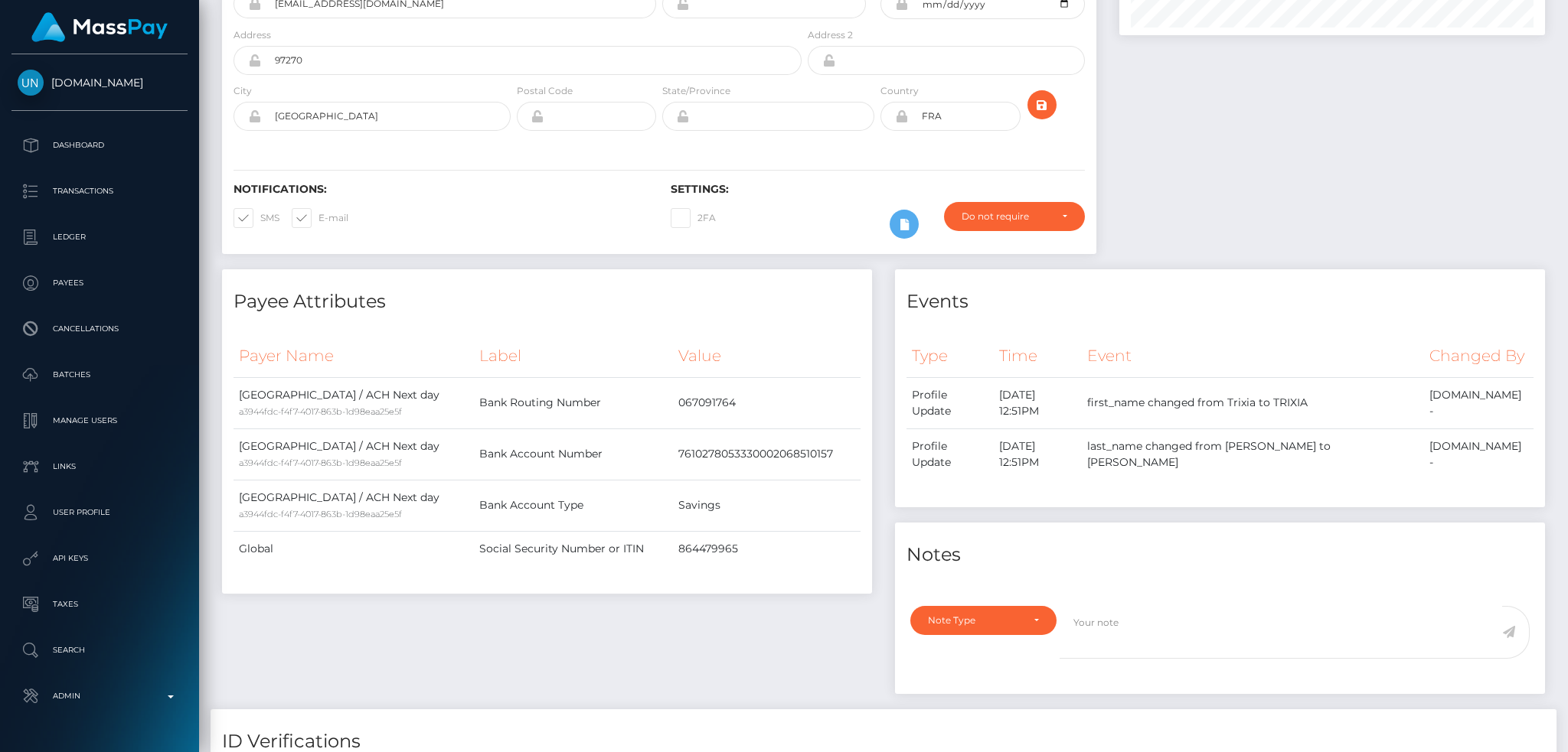
scroll to position [0, 0]
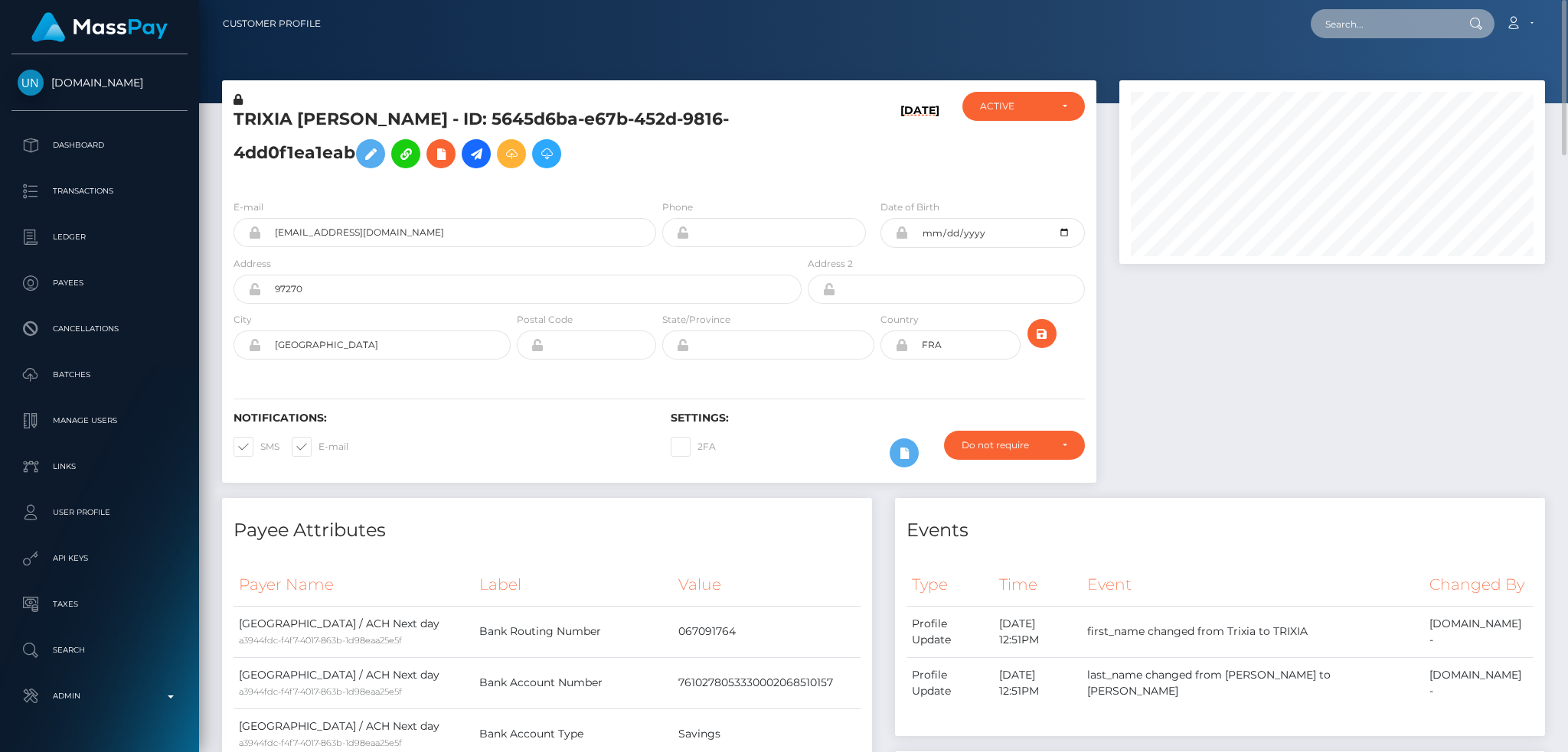
click at [1363, 31] on input "text" at bounding box center [1383, 24] width 144 height 29
paste input "pout_l8f5sJSv8DXfr"
type input "pout_l8f5sJSv8DXfr"
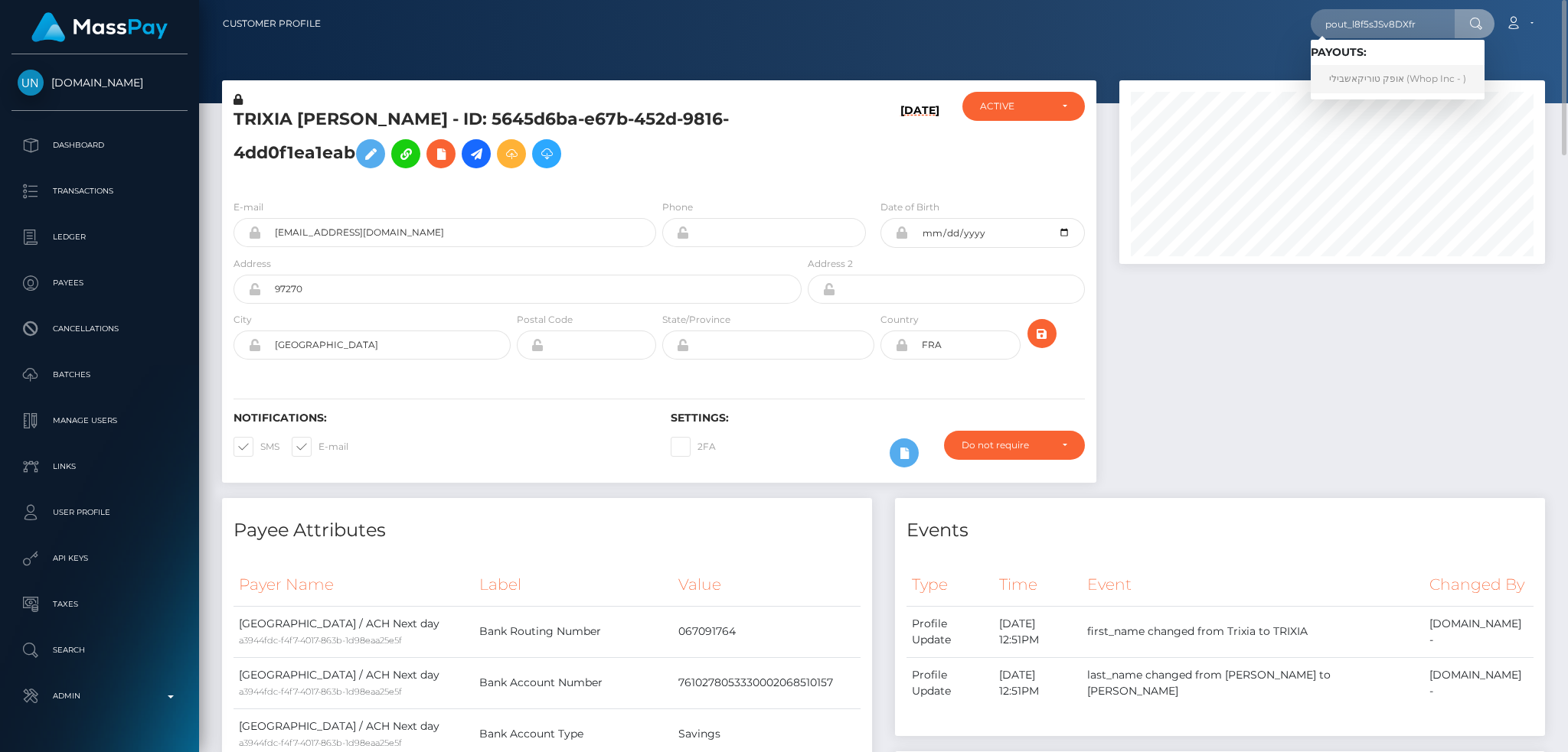
click at [1398, 76] on link "אופק טוריקאשבילי (Whop Inc - )" at bounding box center [1398, 79] width 174 height 29
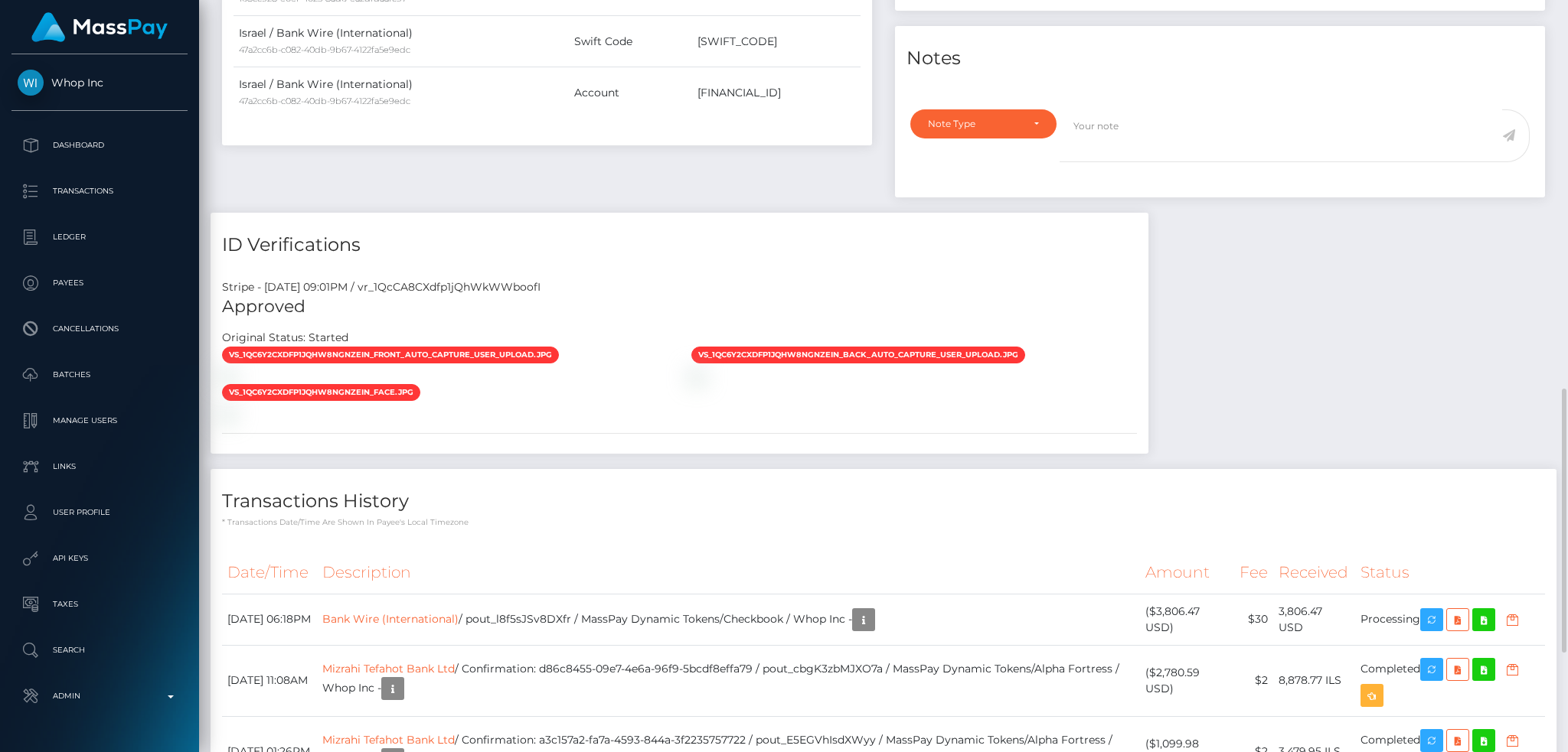
scroll to position [1390, 0]
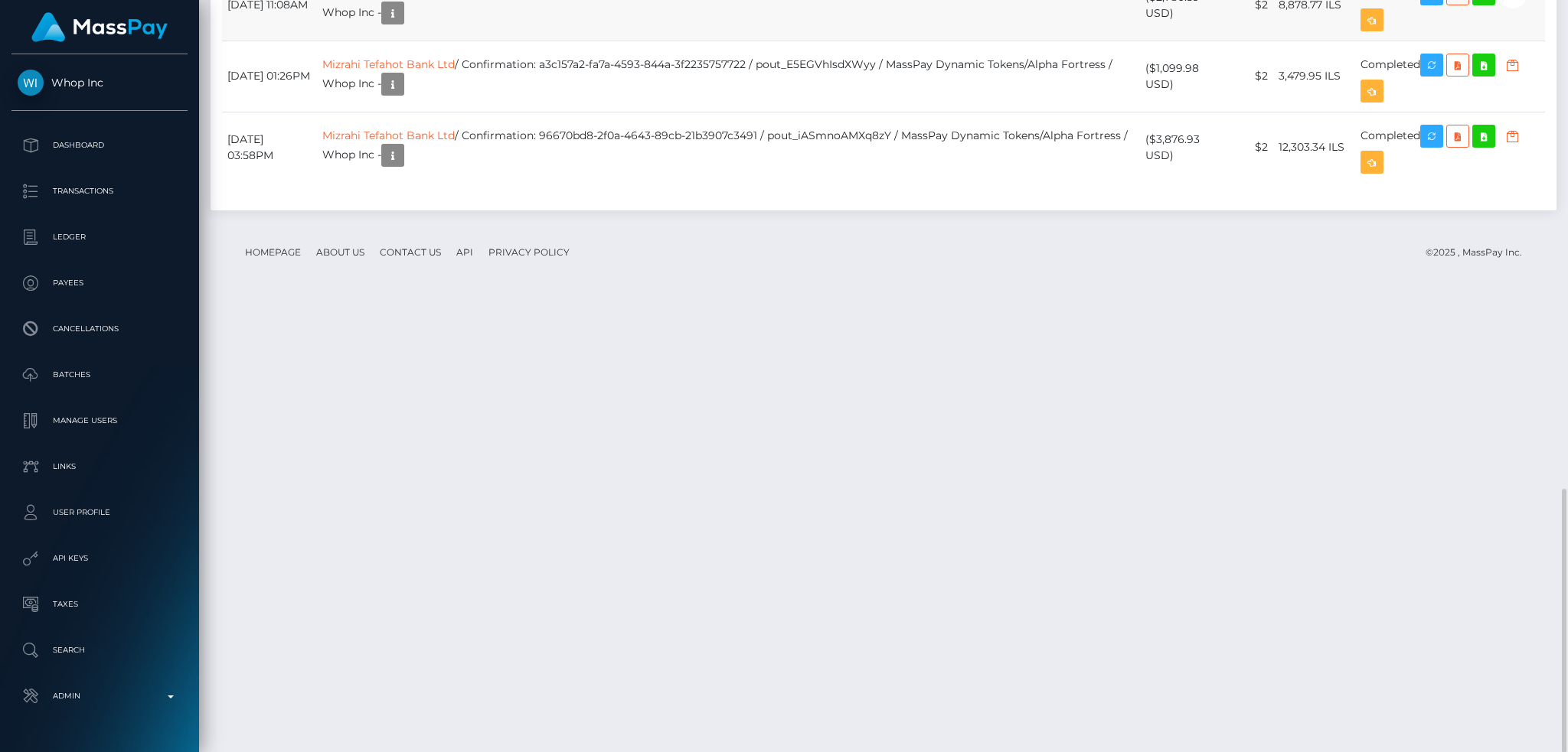
click at [630, 40] on td "Mizrahi Tefahot Bank Ltd / Confirmation: d86c8455-09e7-4e6a-96f9-5bcdf8effa79 /…" at bounding box center [728, 5] width 822 height 71
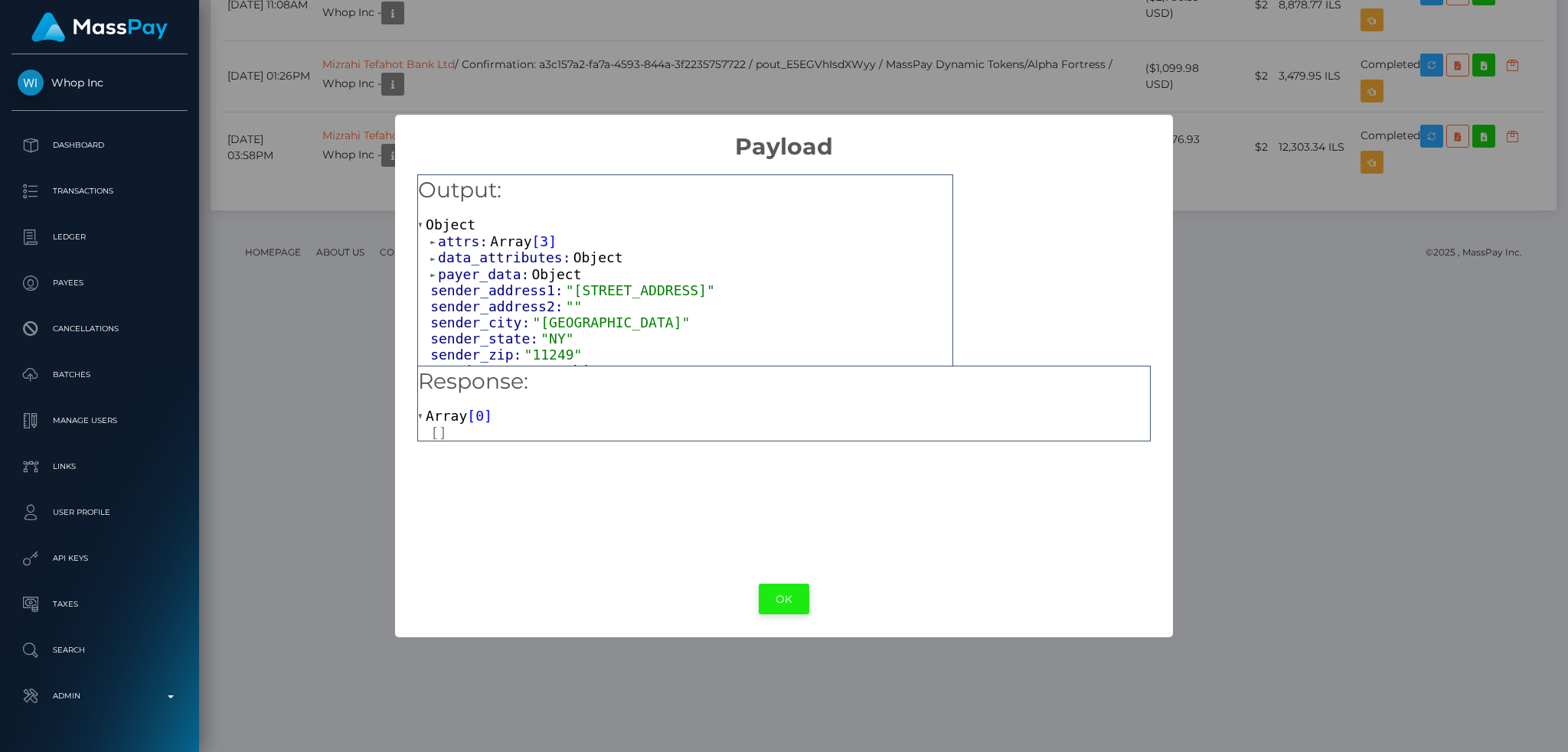
click at [792, 585] on button "OK" at bounding box center [784, 599] width 50 height 31
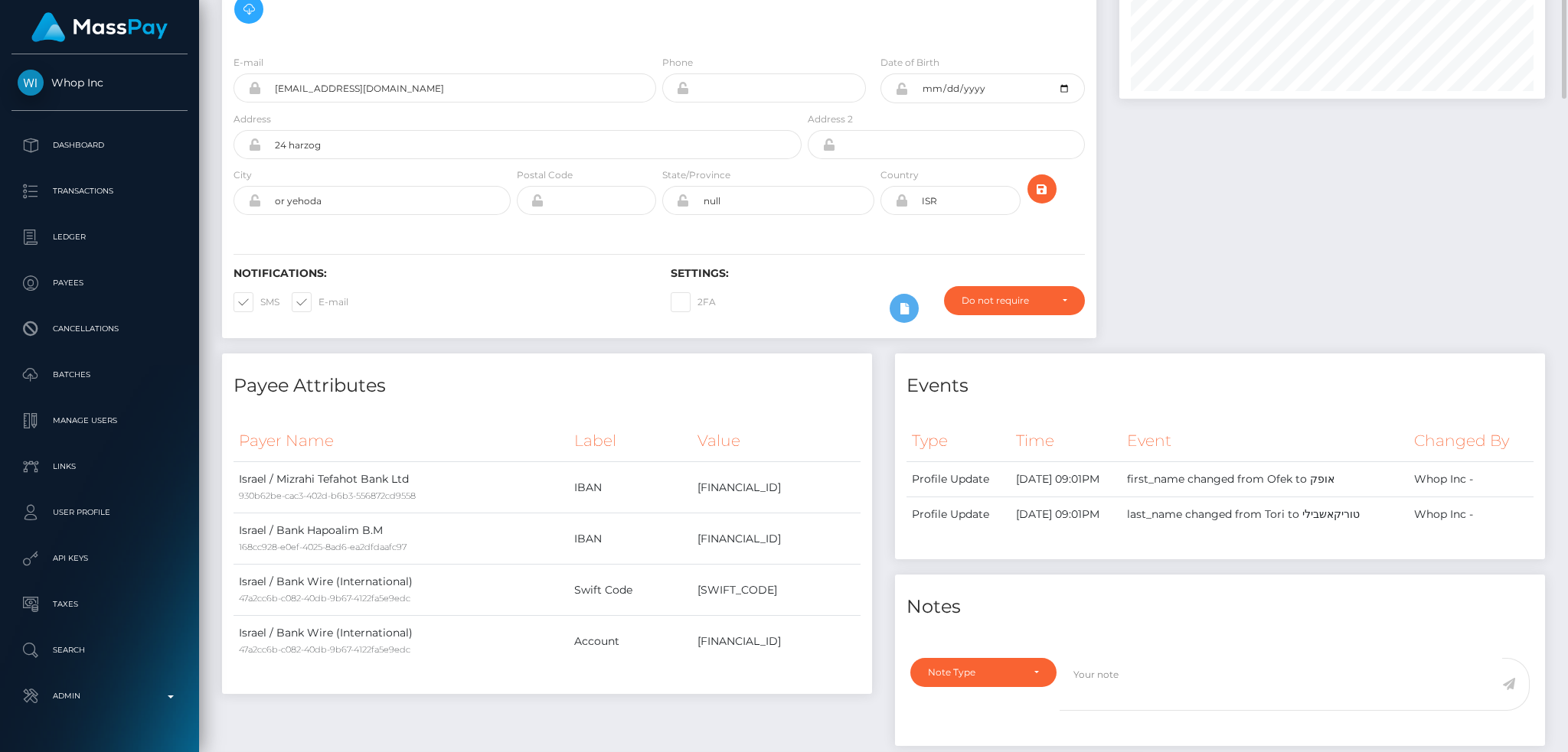
scroll to position [0, 0]
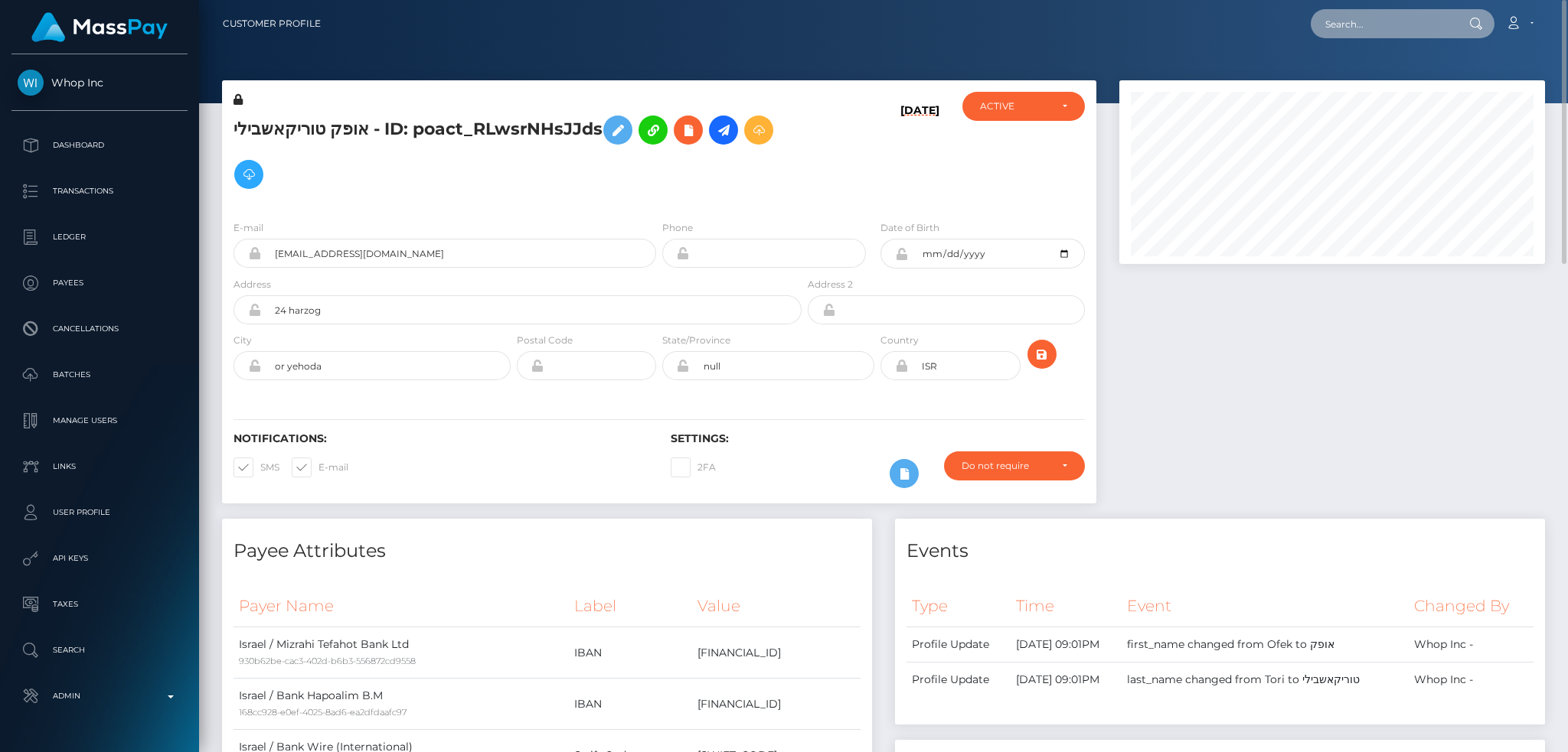
click at [1377, 28] on input "text" at bounding box center [1383, 24] width 144 height 29
paste input "pout_pyfsQf3YB1PiI"
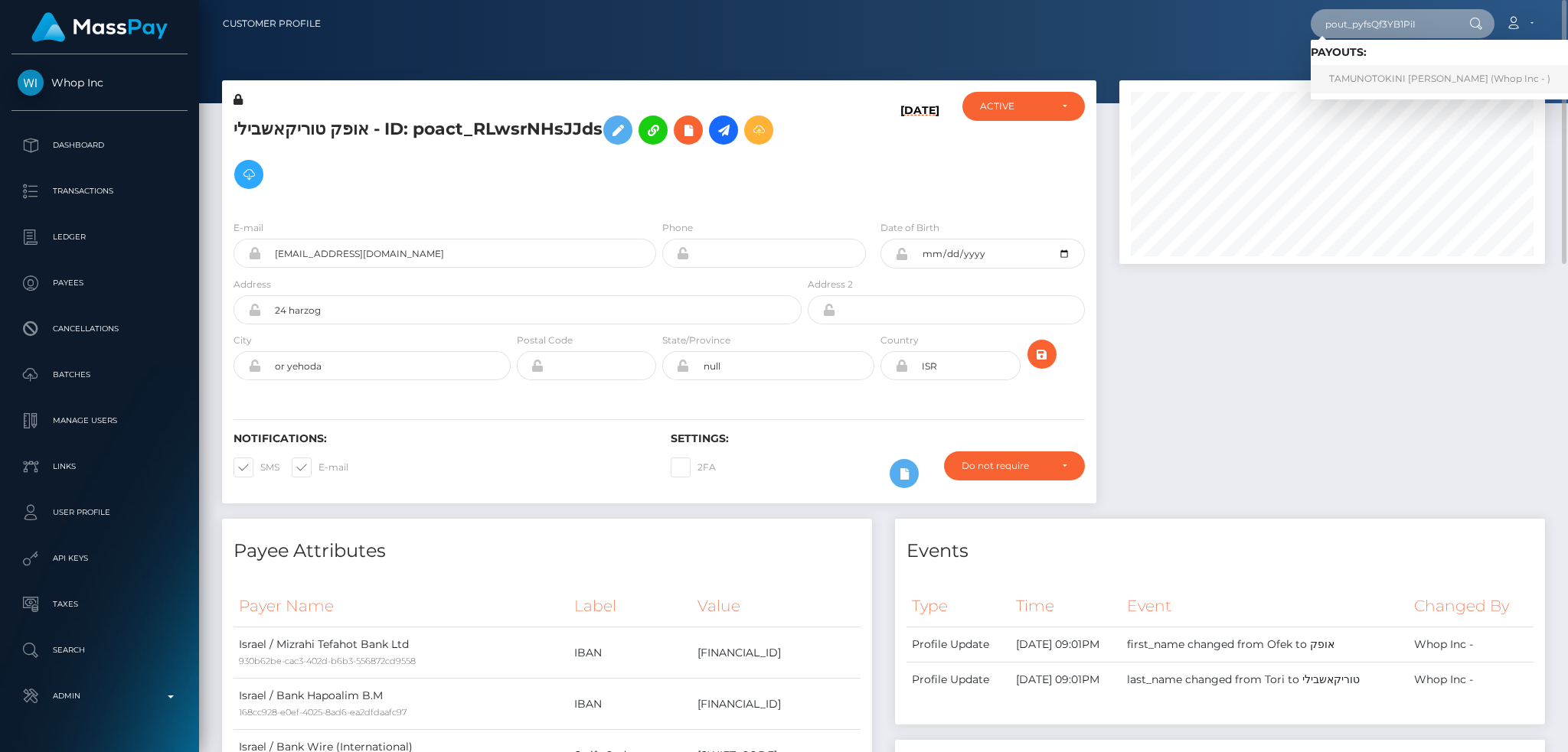
type input "pout_pyfsQf3YB1PiI"
click at [1378, 75] on link "TAMUNOTOKINI BOB-MANUEL-BENIBO (Whop Inc - )" at bounding box center [1440, 79] width 258 height 29
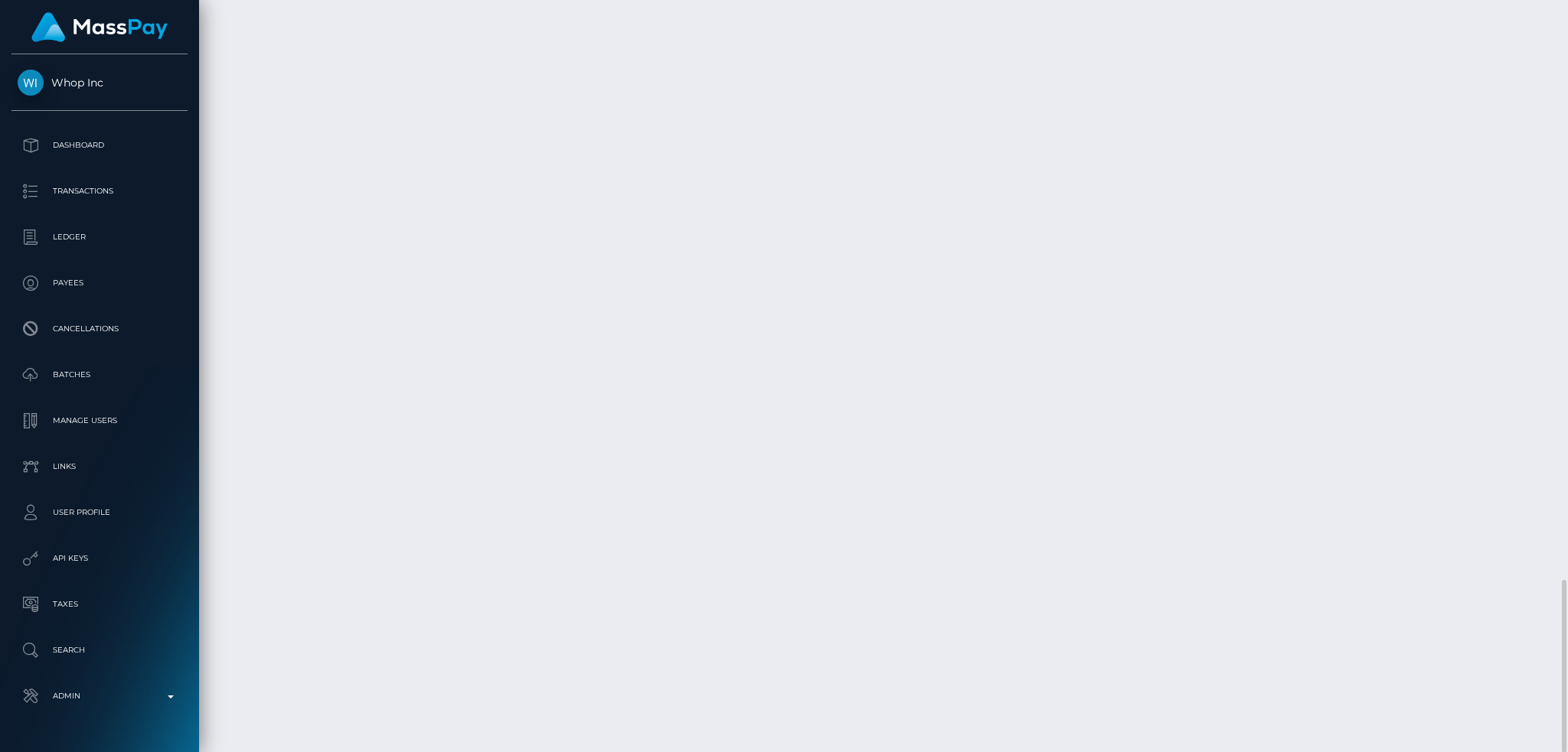
scroll to position [183, 425]
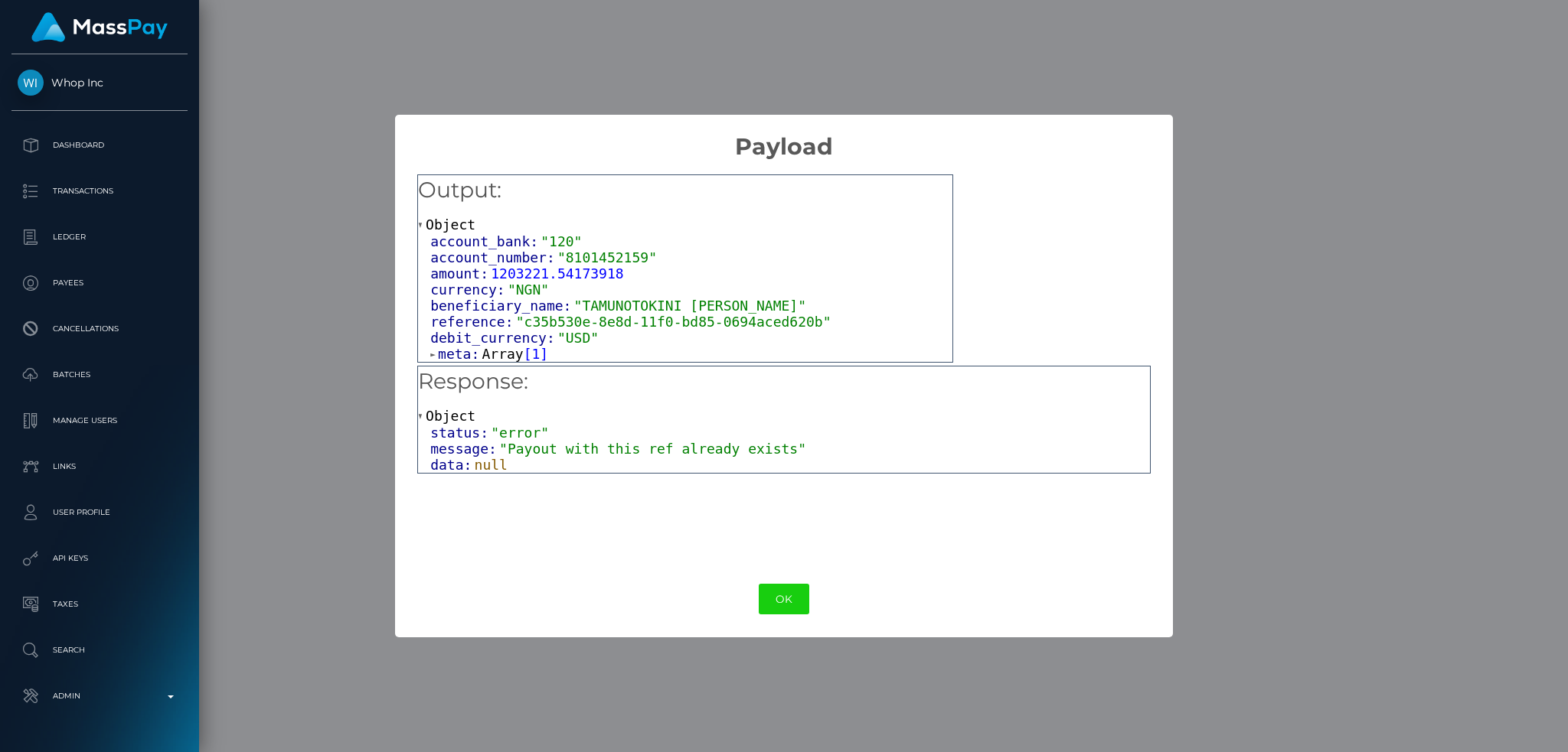
click at [706, 451] on span ""Payout with this ref already exists"" at bounding box center [652, 448] width 307 height 16
click at [804, 594] on button "OK" at bounding box center [784, 599] width 50 height 31
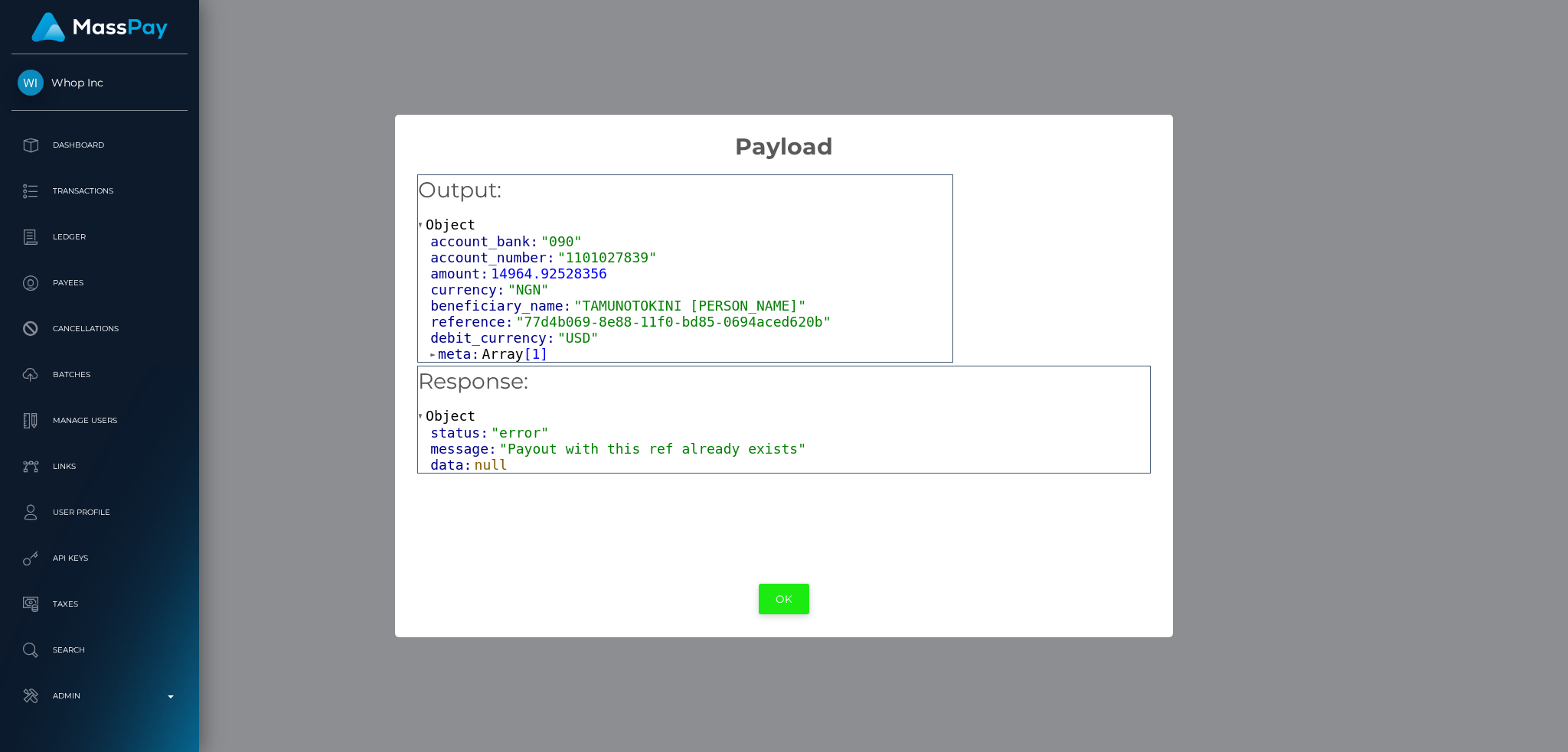
click at [799, 594] on button "OK" at bounding box center [784, 599] width 50 height 31
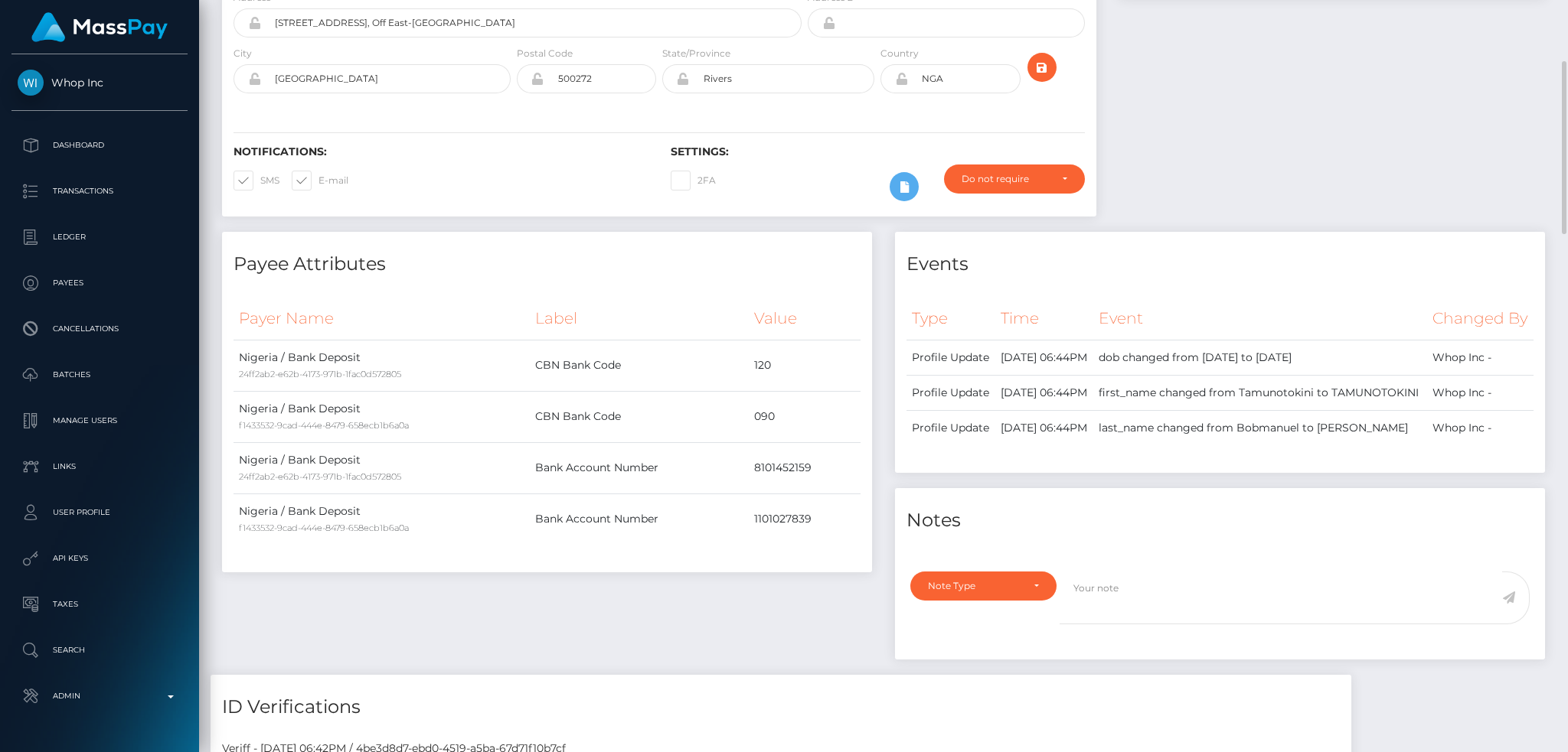
scroll to position [0, 0]
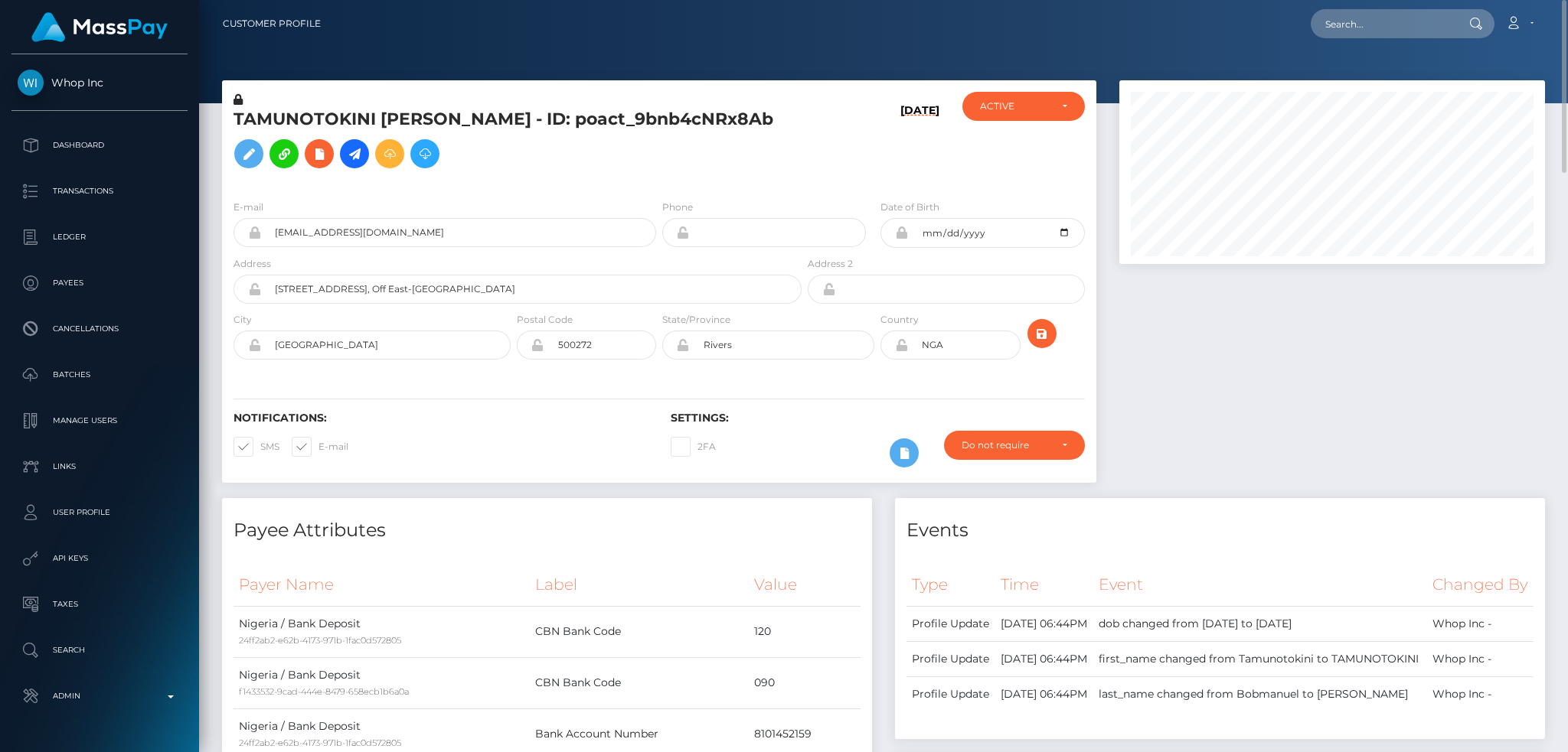
click at [1393, 42] on nav "Customer Profile Loading... Loading... Account" at bounding box center [884, 24] width 1369 height 47
click at [1395, 26] on input "text" at bounding box center [1383, 24] width 144 height 29
paste input "pout_e0tjZ4rvVAoTi"
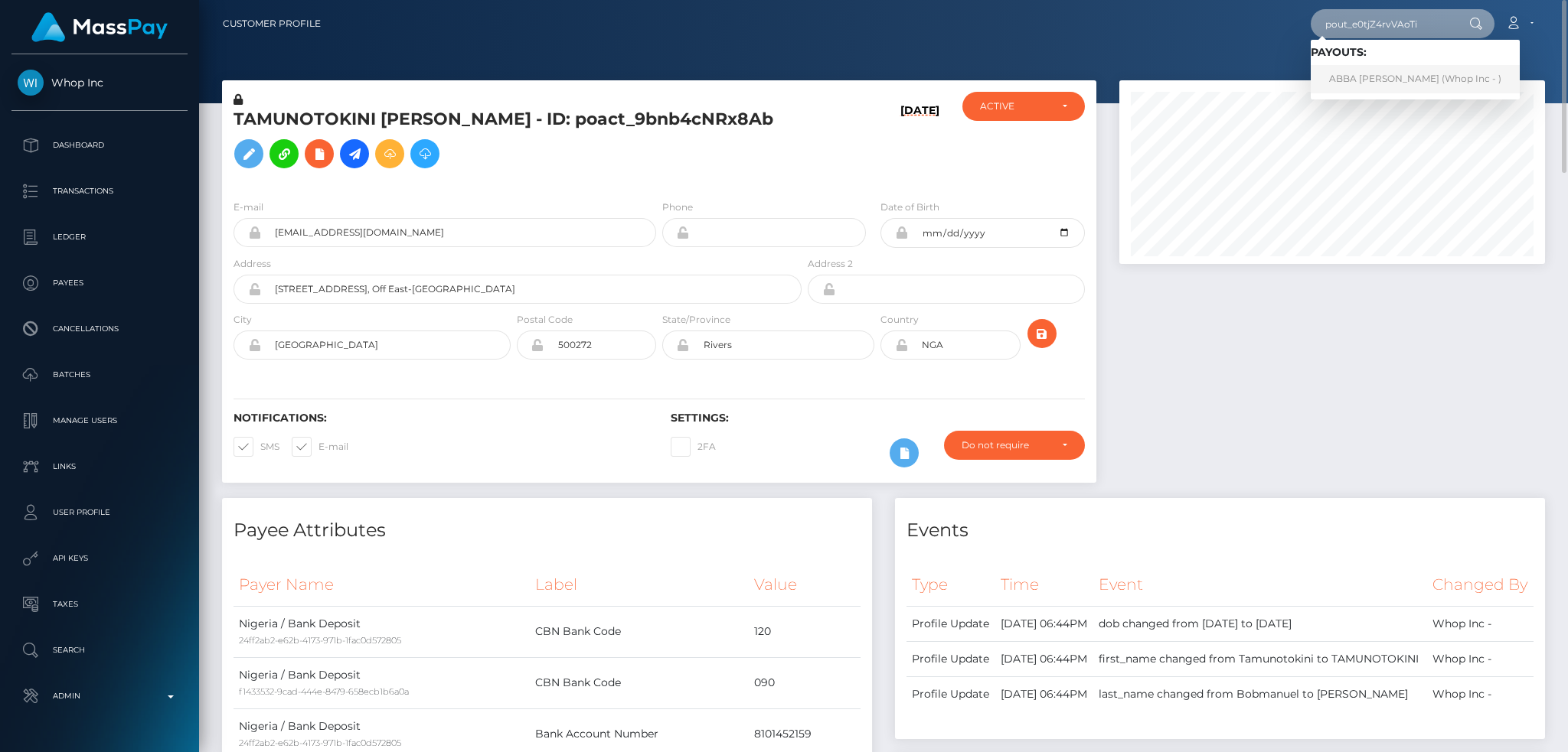
type input "pout_e0tjZ4rvVAoTi"
click at [1362, 76] on link "ABBA [PERSON_NAME] (Whop Inc - )" at bounding box center [1416, 79] width 209 height 29
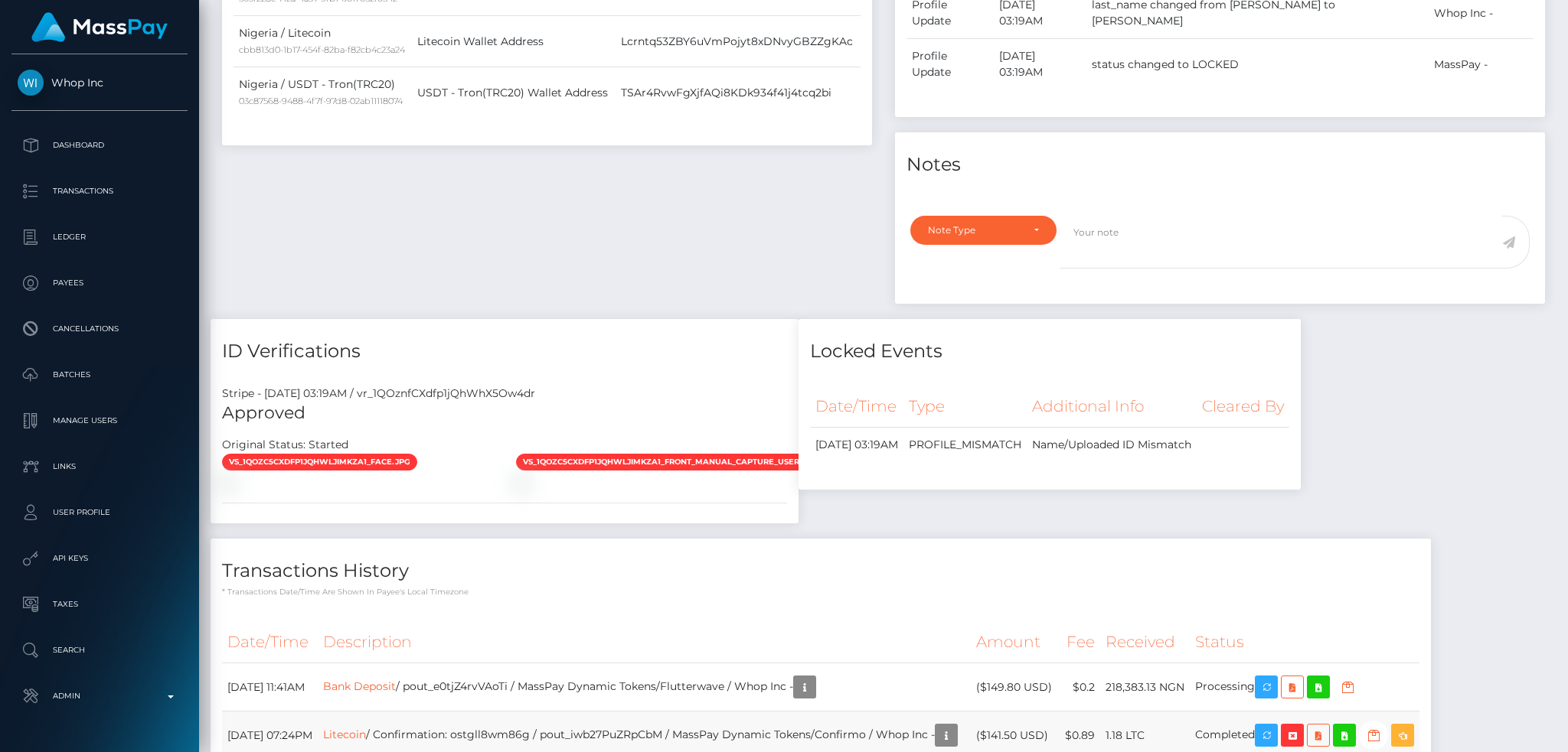
scroll to position [1107, 0]
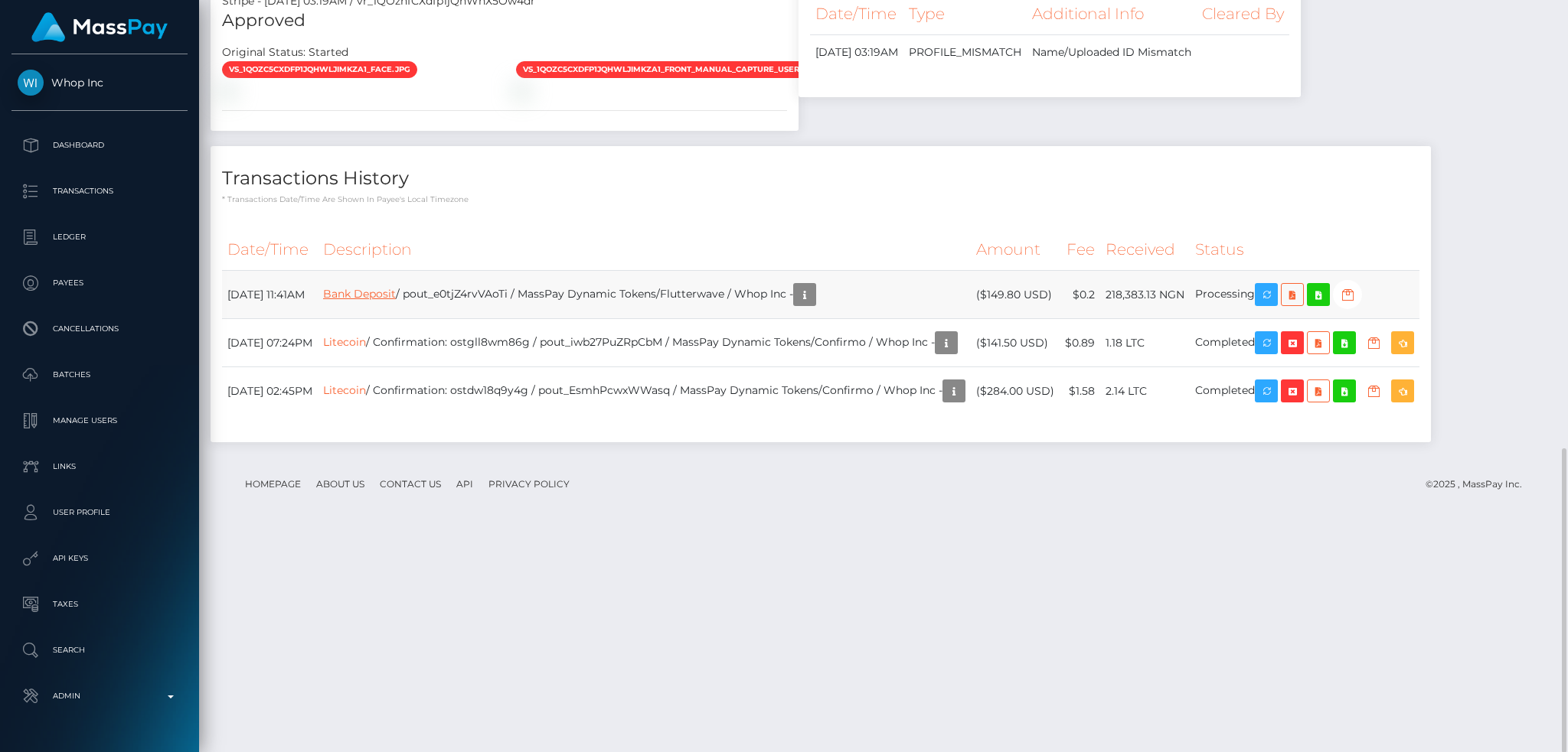
click at [396, 301] on link "Bank Deposit" at bounding box center [359, 294] width 72 height 13
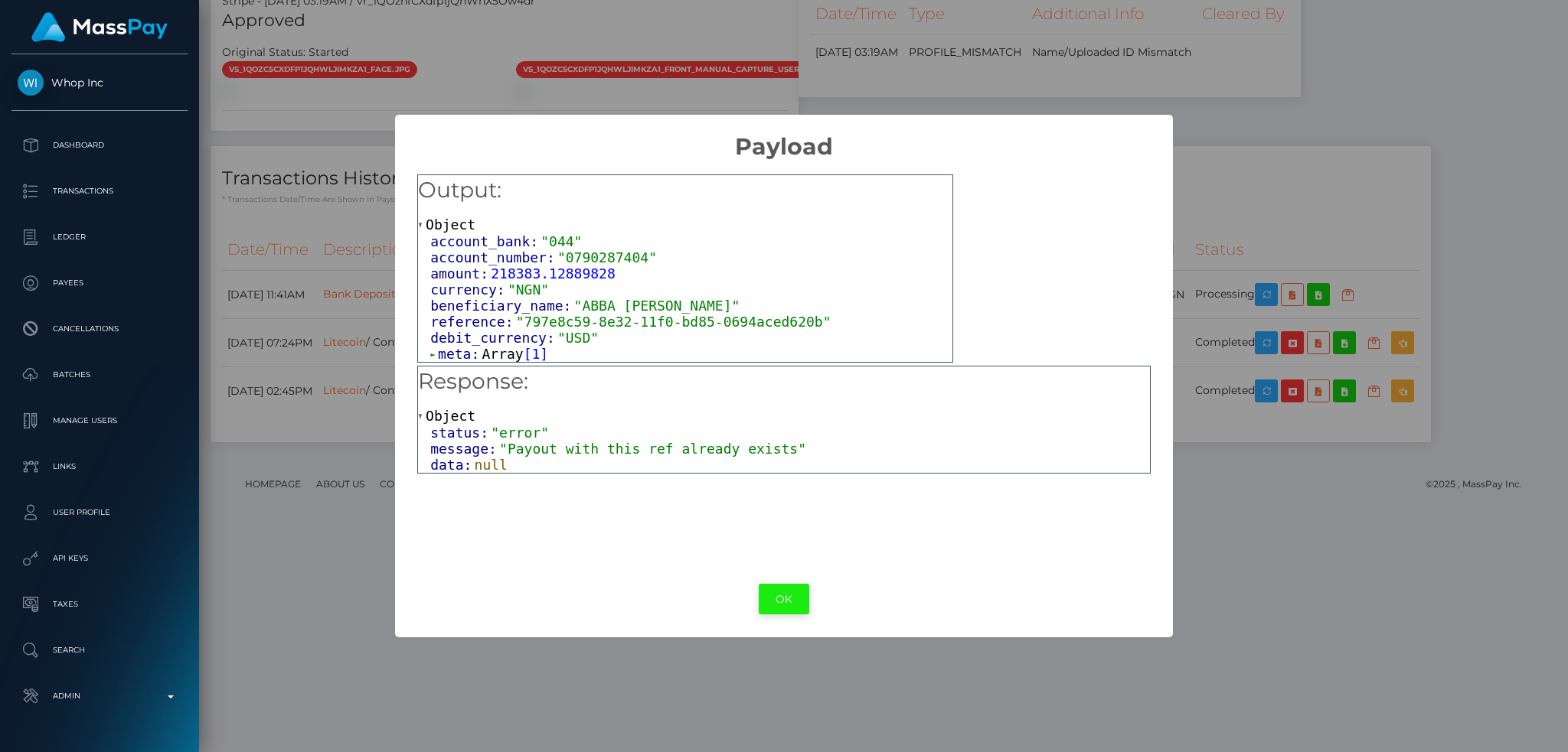
click at [777, 591] on button "OK" at bounding box center [784, 599] width 50 height 31
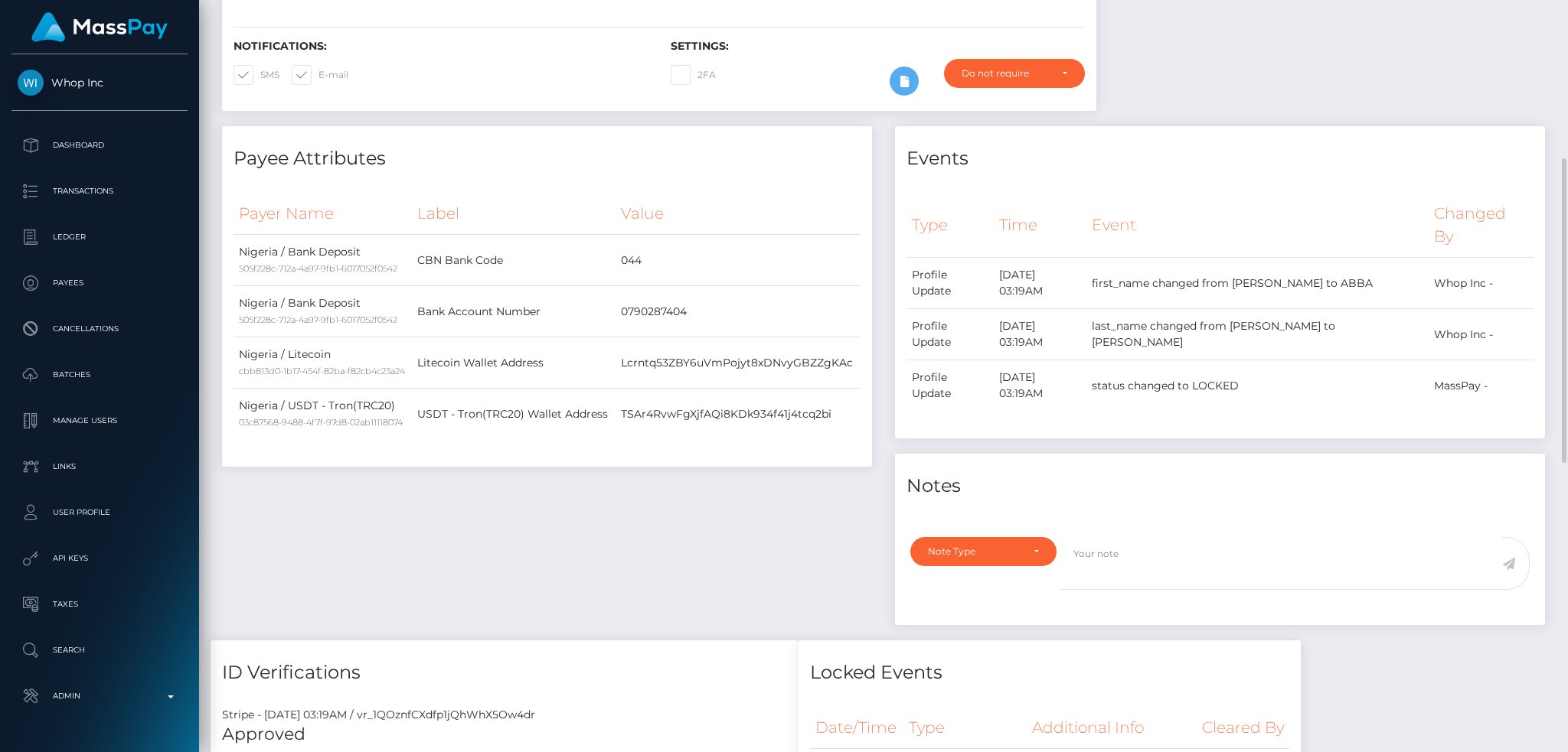
scroll to position [0, 0]
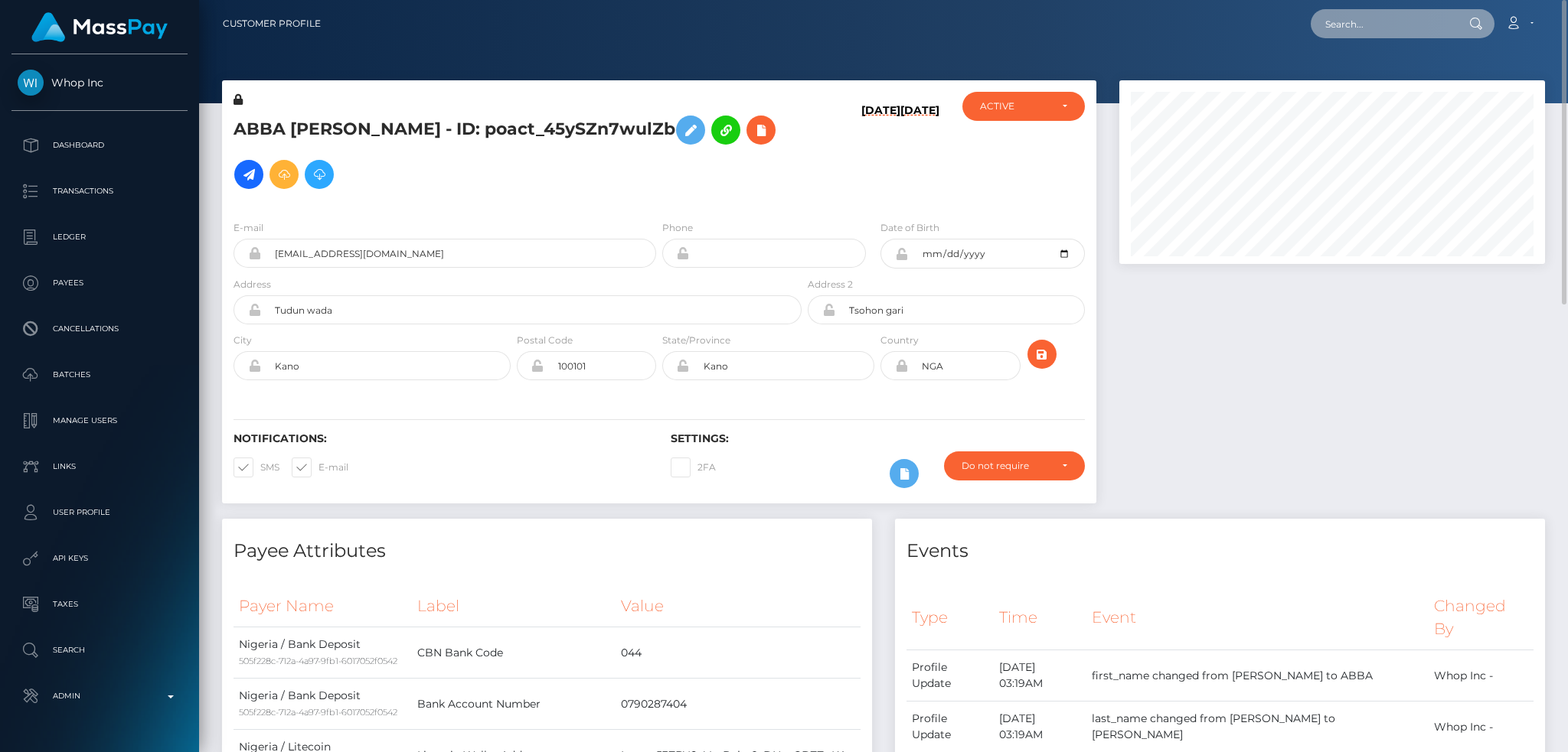
click at [1400, 16] on input "text" at bounding box center [1383, 24] width 144 height 29
paste input "pout_Qx85pBCzYbwZA"
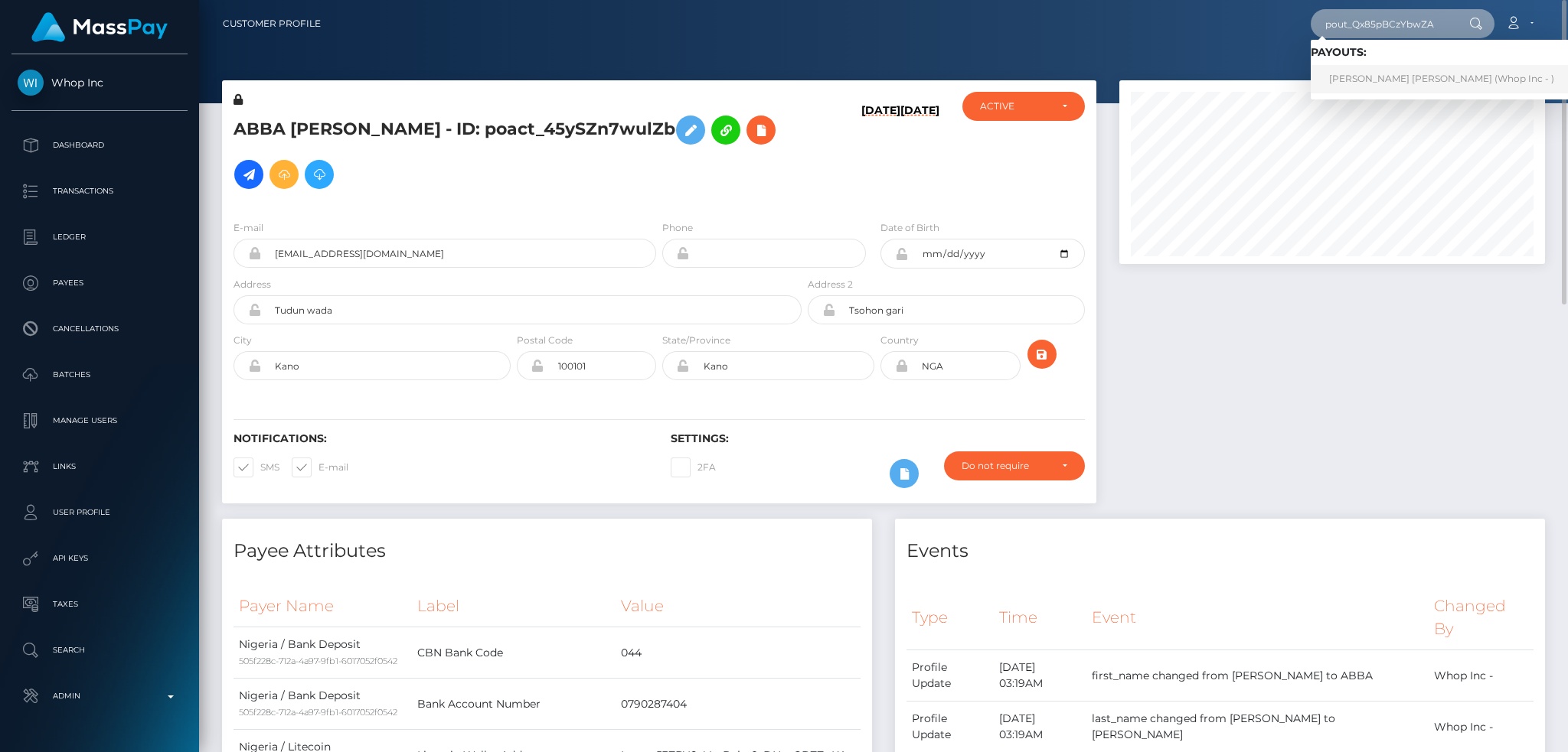
type input "pout_Qx85pBCzYbwZA"
click at [1392, 81] on link "AJALA KAYODE GABRIEL (Whop Inc - )" at bounding box center [1442, 79] width 262 height 29
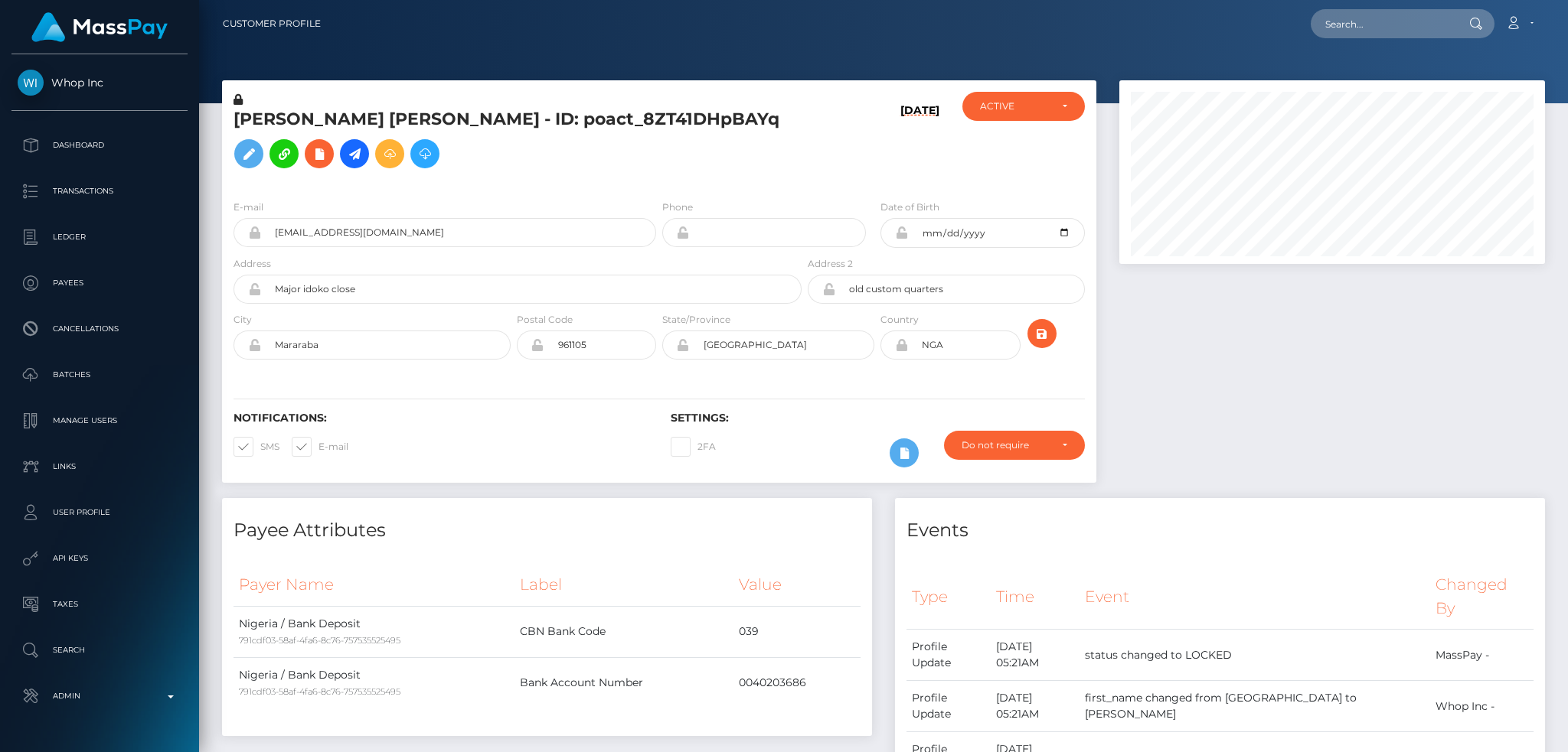
scroll to position [183, 425]
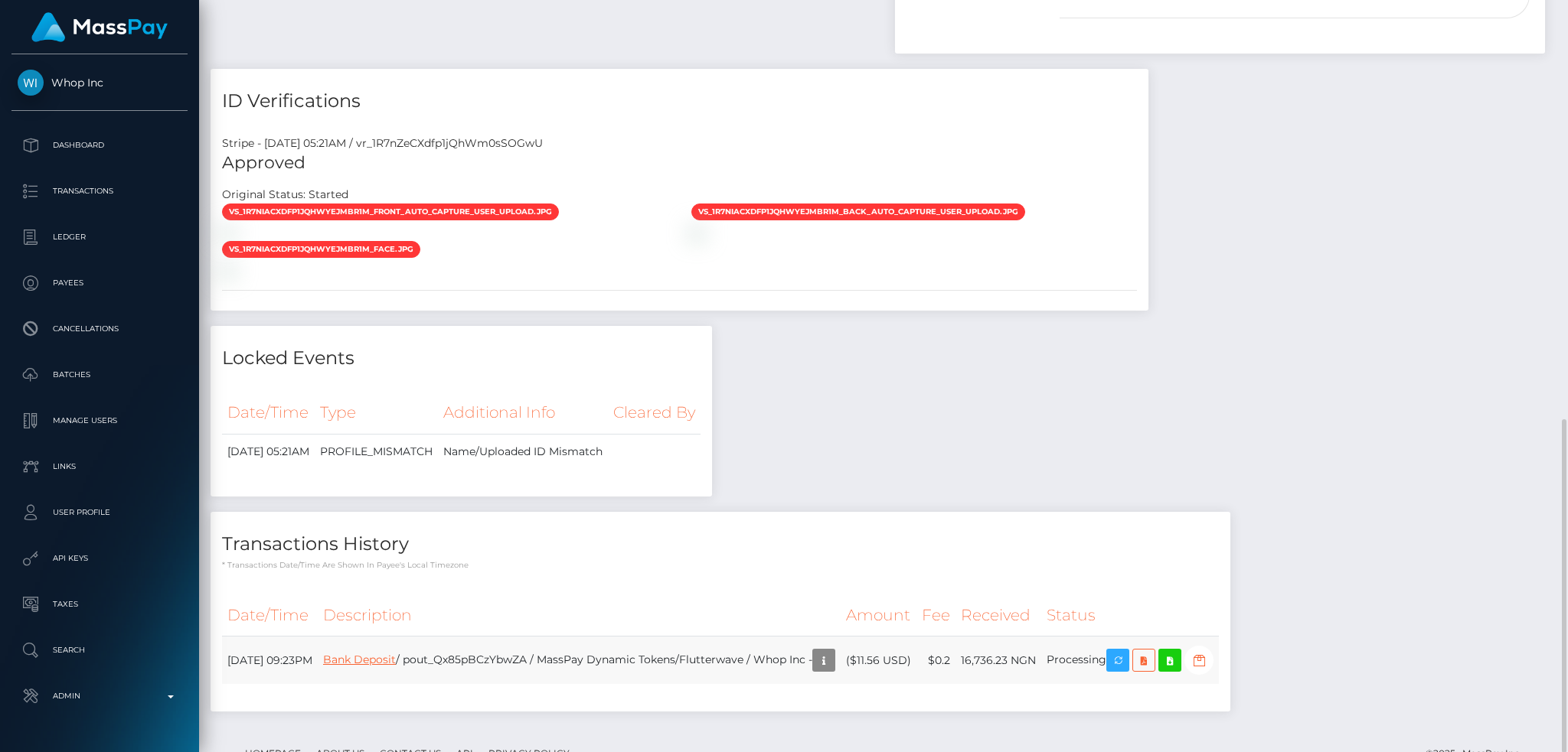
click link "Bank Deposit"
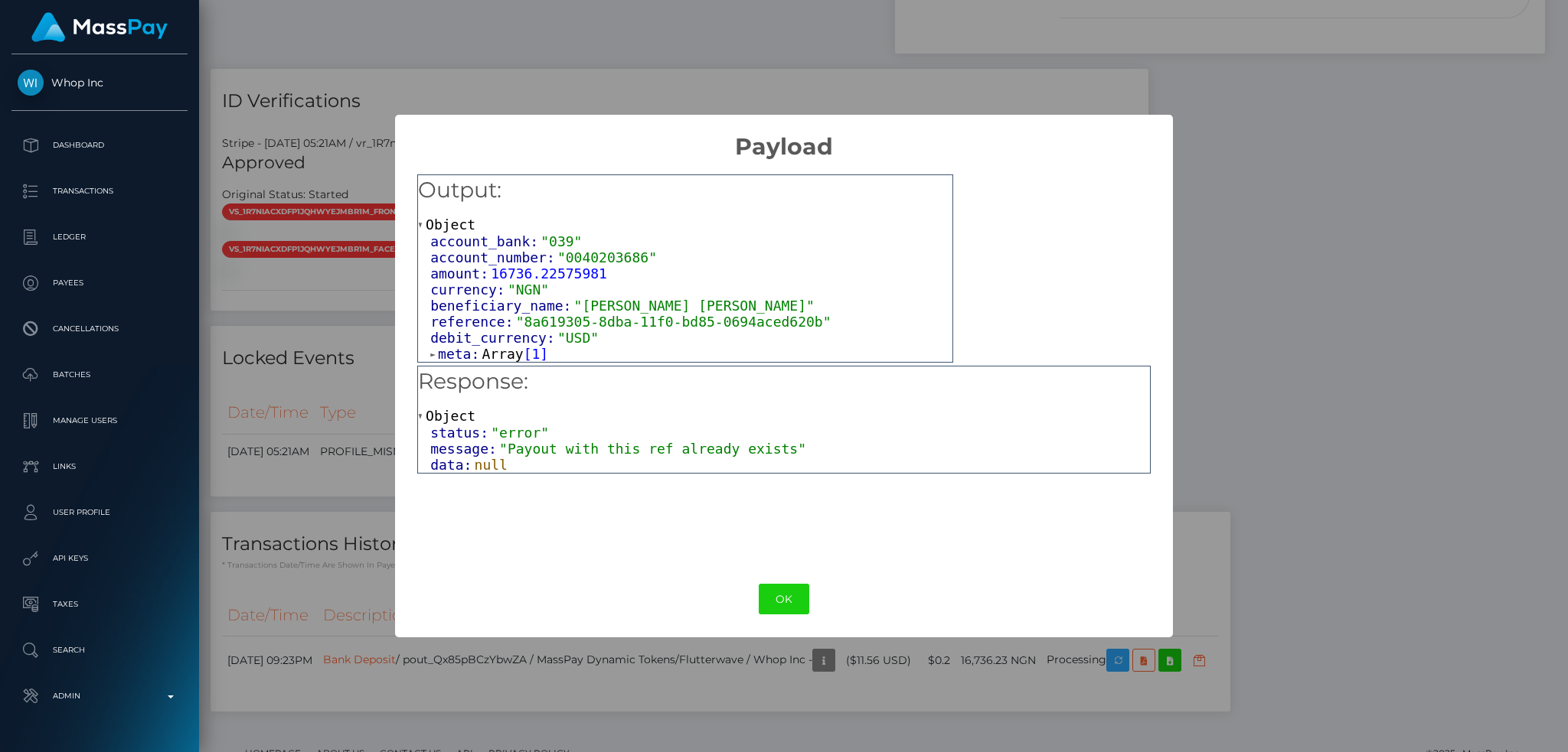
click button "OK"
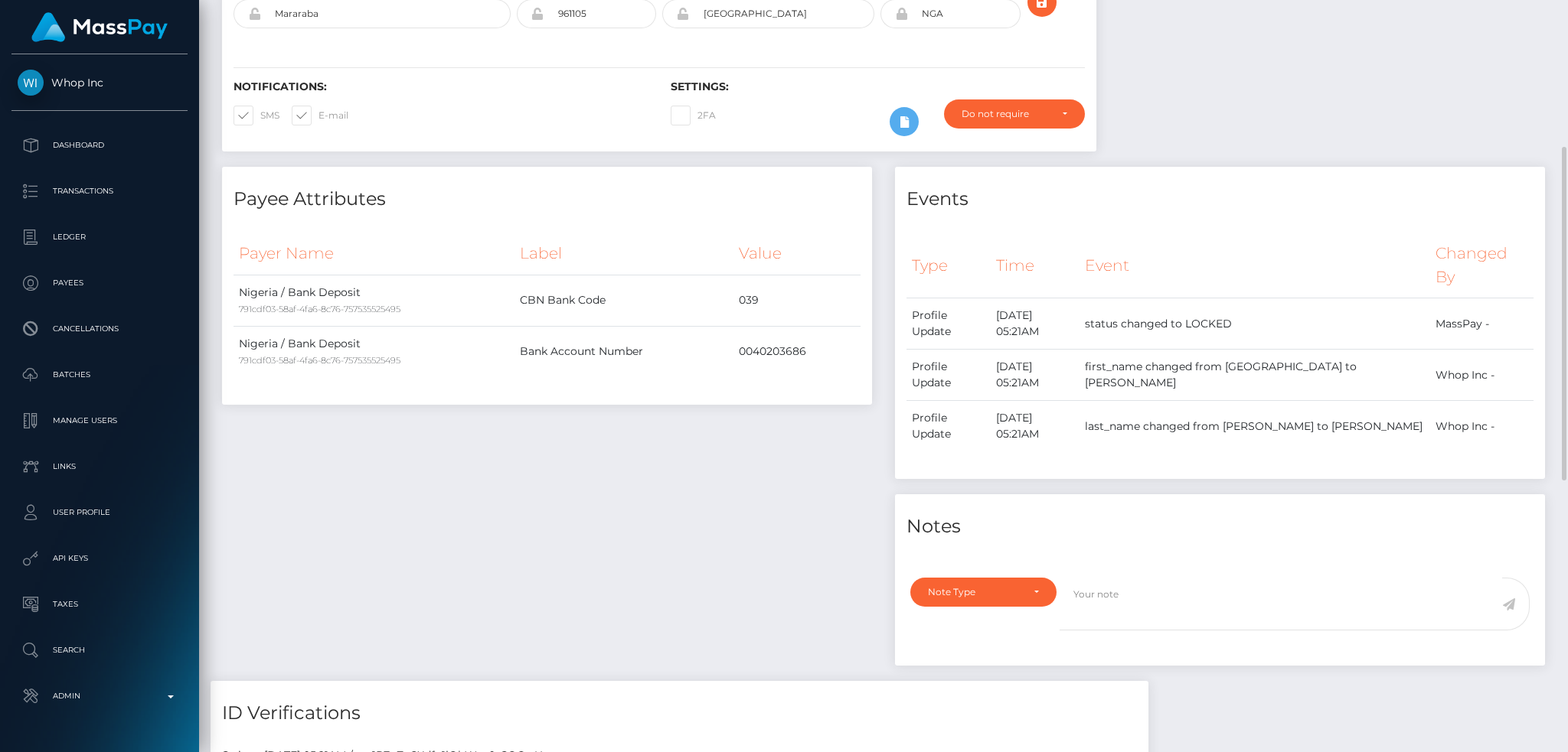
scroll to position [0, 0]
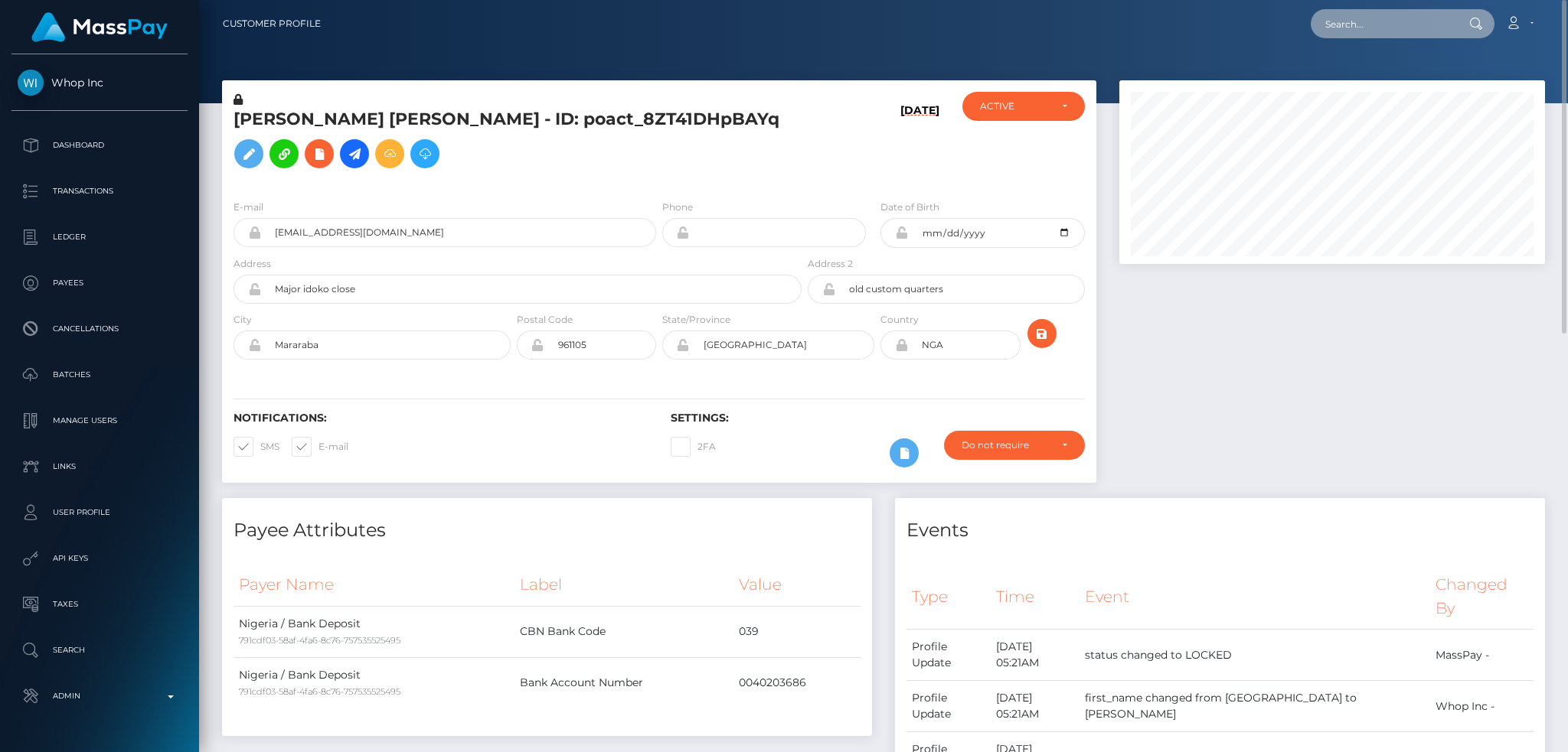
click input "text"
paste input "pout_UOjHY5EjK5VxN"
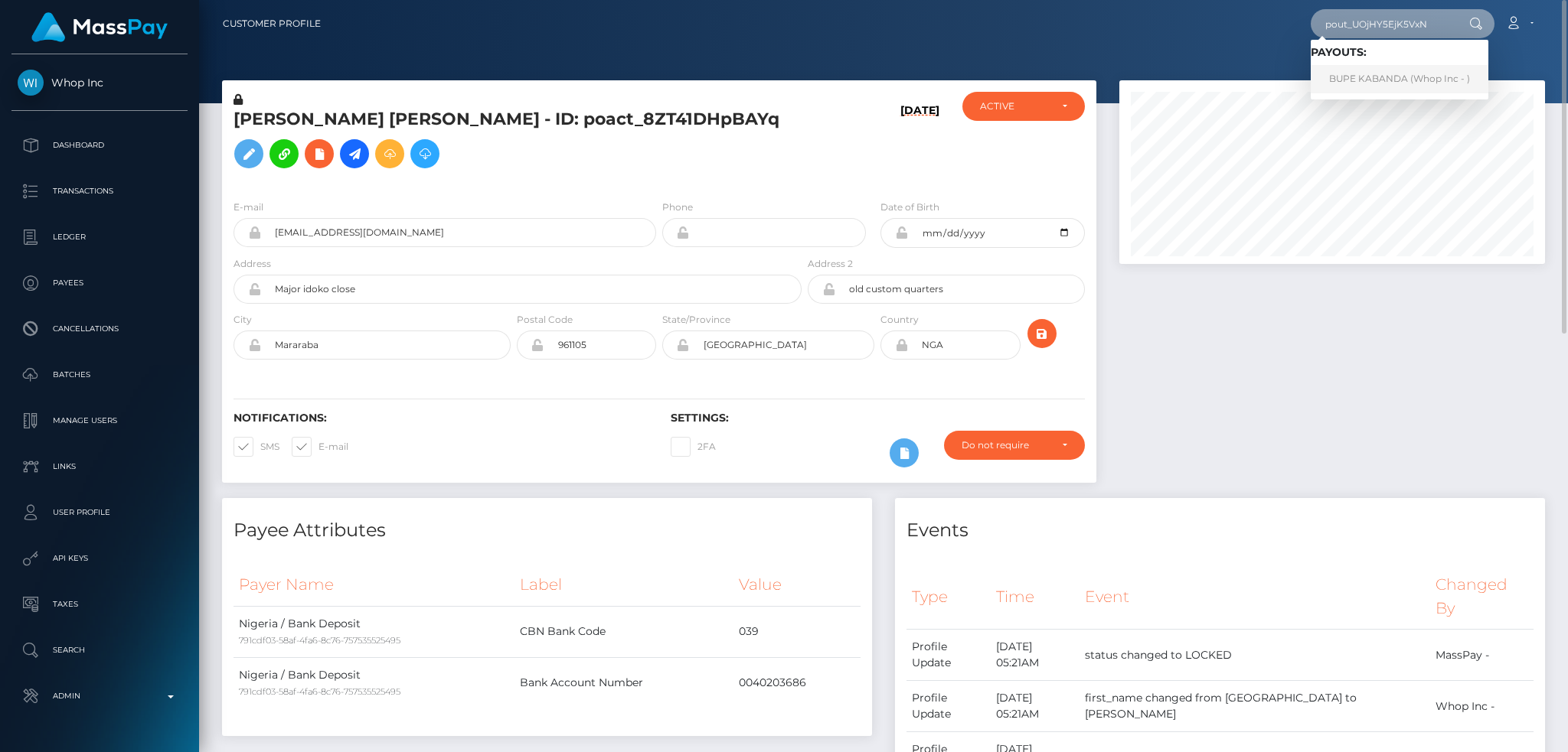
type input "pout_UOjHY5EjK5VxN"
click link "BUPE KABANDA (Whop Inc - )"
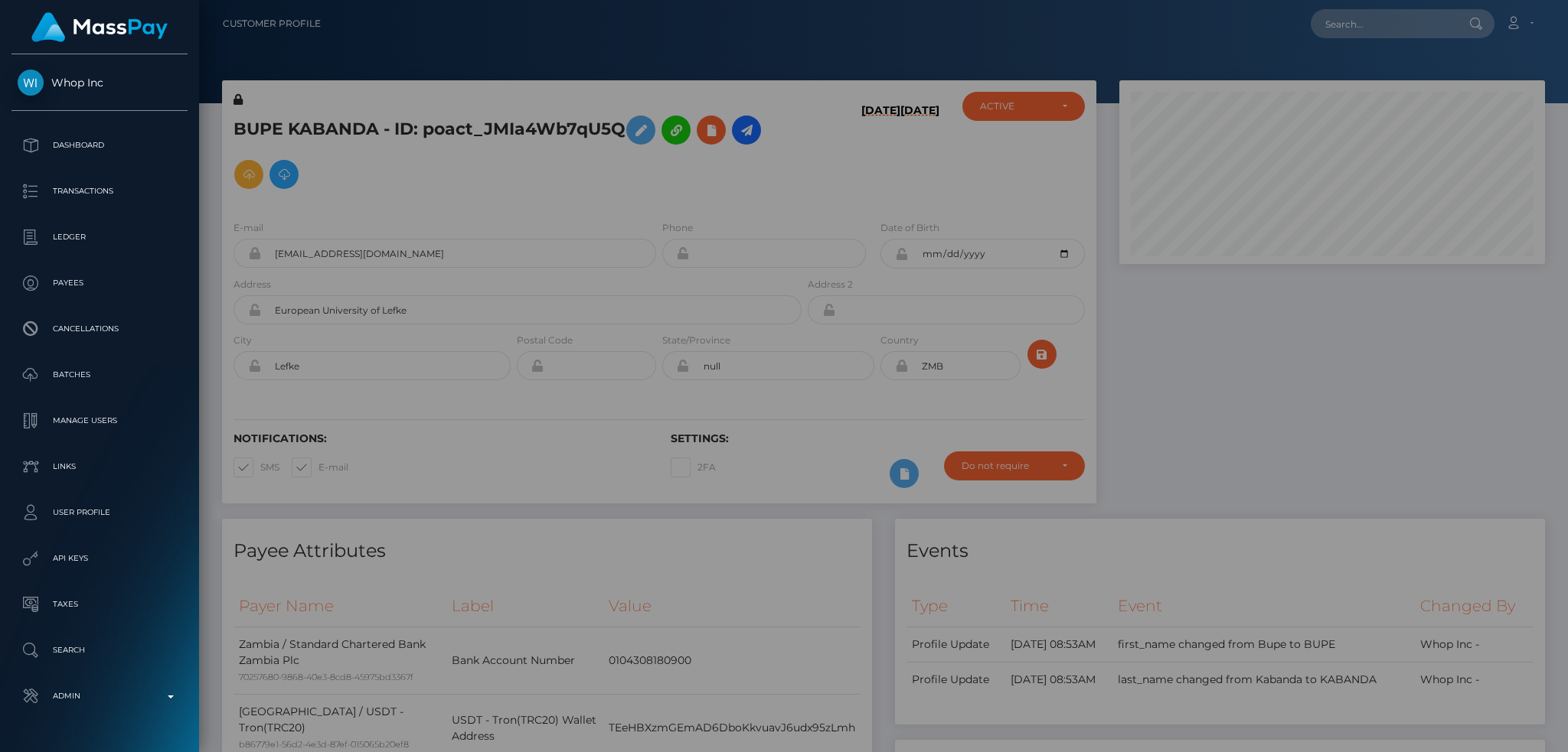
scroll to position [183, 425]
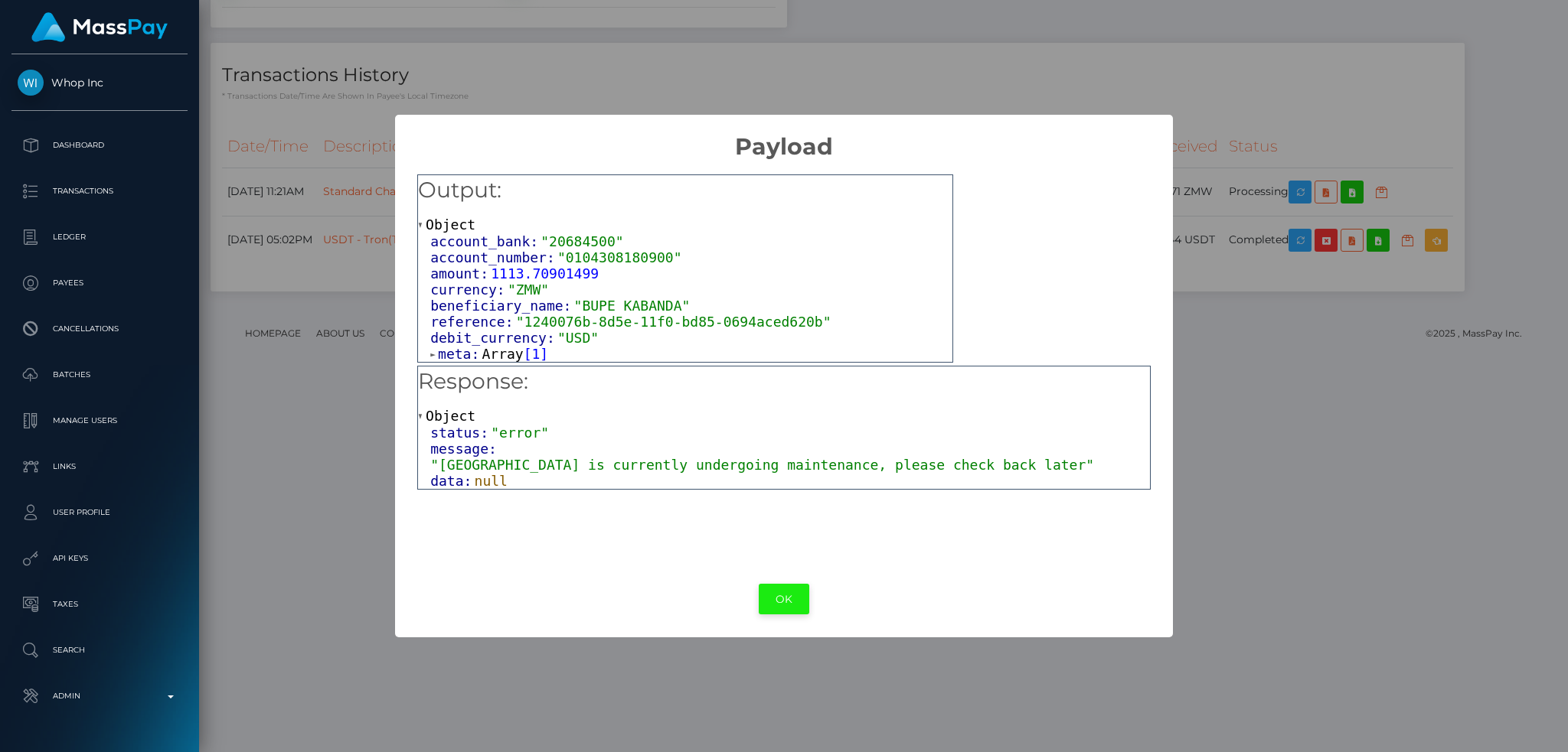
click at [785, 598] on button "OK" at bounding box center [784, 599] width 50 height 31
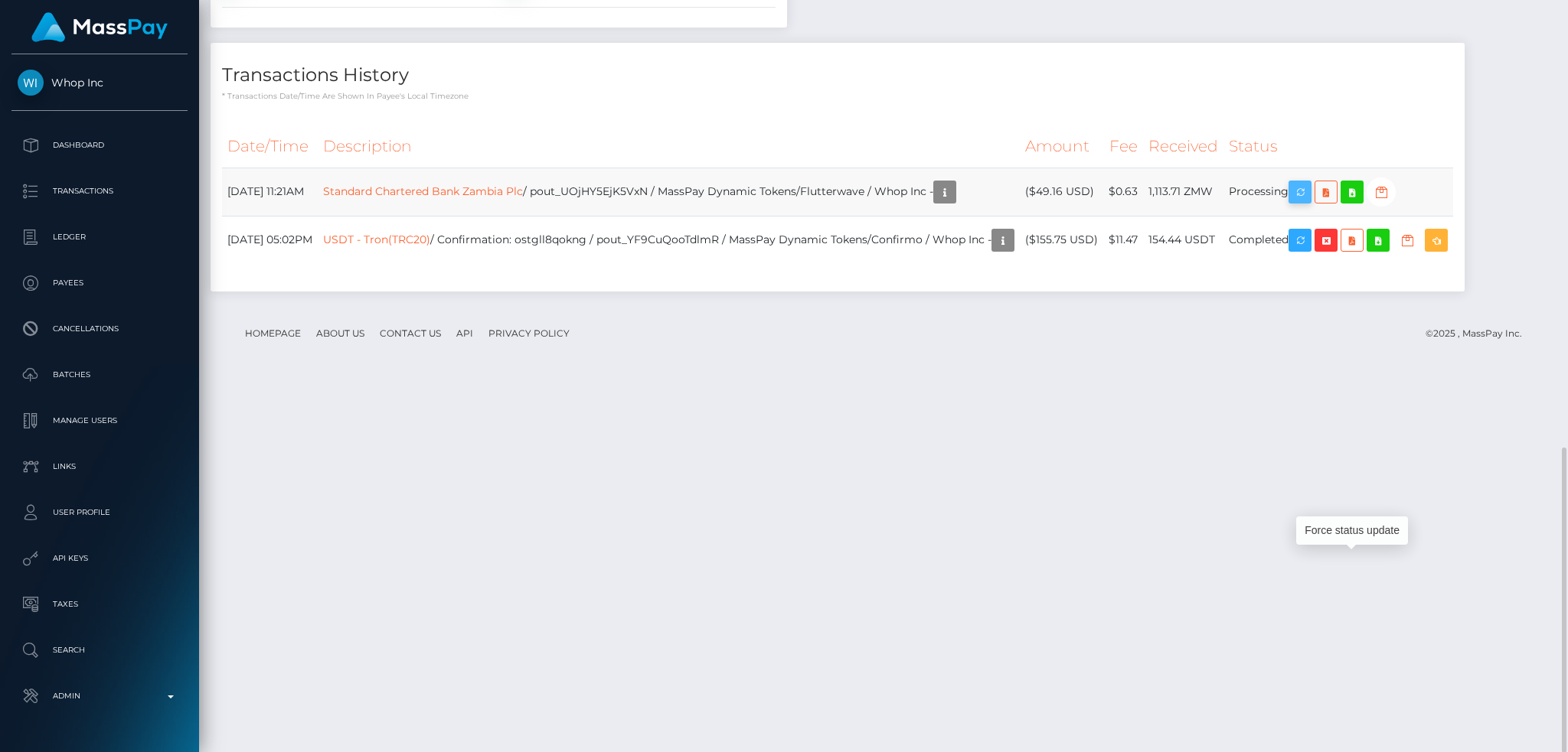
click at [1310, 202] on icon "button" at bounding box center [1300, 192] width 19 height 19
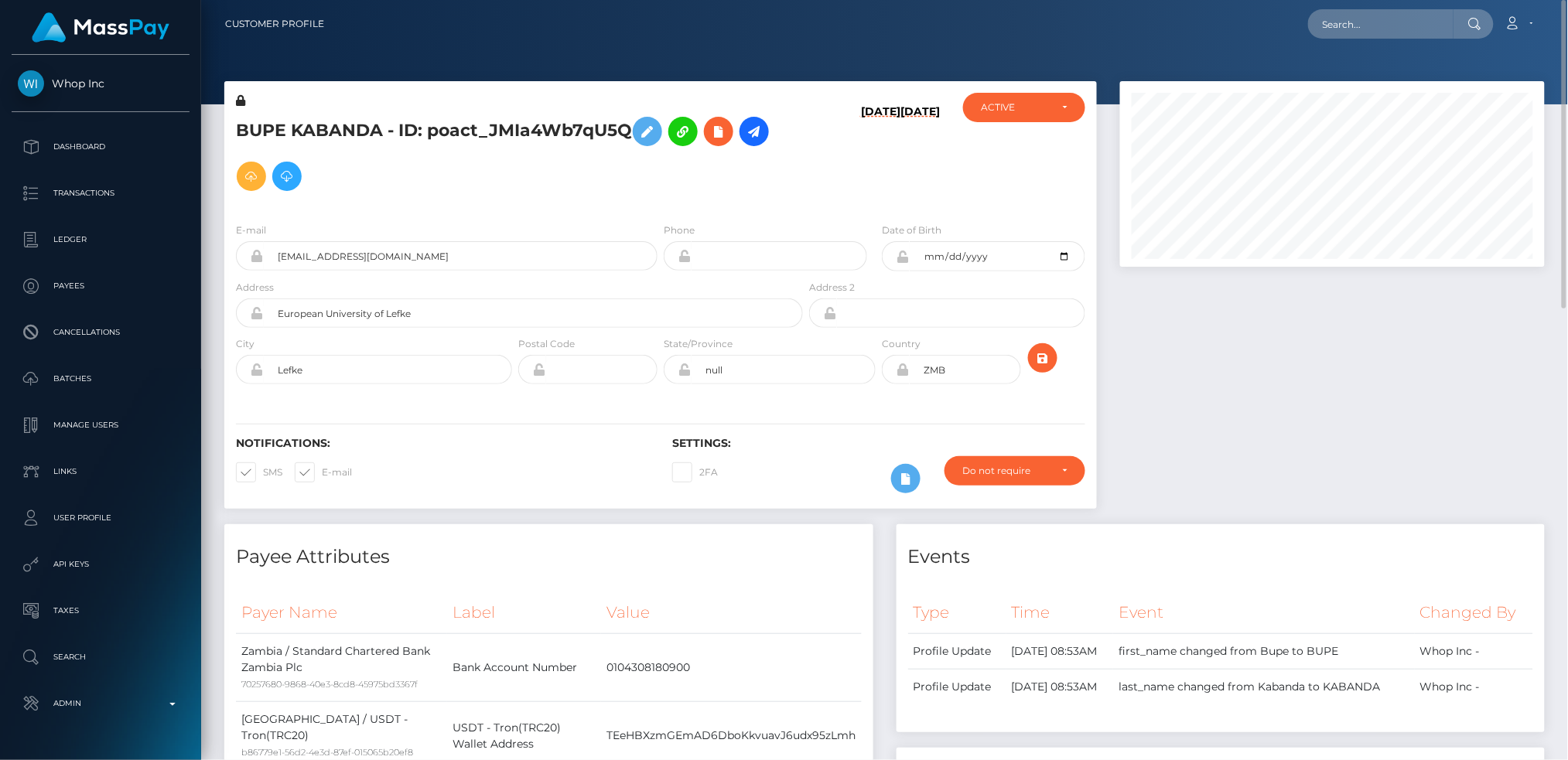
scroll to position [773237, 773192]
click at [1406, 24] on input "text" at bounding box center [1380, 24] width 145 height 30
paste input "[EMAIL_ADDRESS][DOMAIN_NAME]"
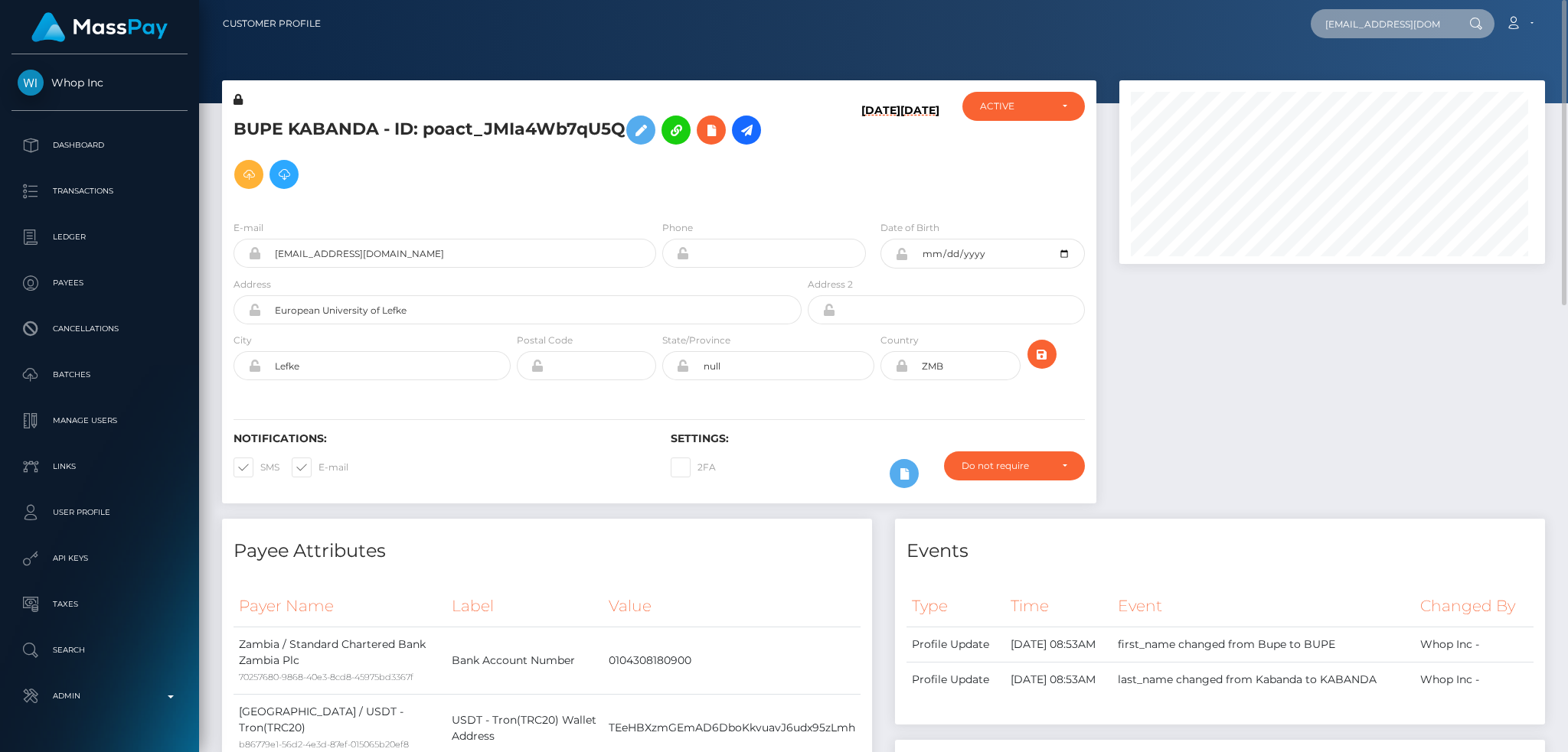
scroll to position [183, 425]
type input "[EMAIL_ADDRESS][DOMAIN_NAME]"
click at [1340, 85] on link "UzestA LLC" at bounding box center [1373, 79] width 123 height 29
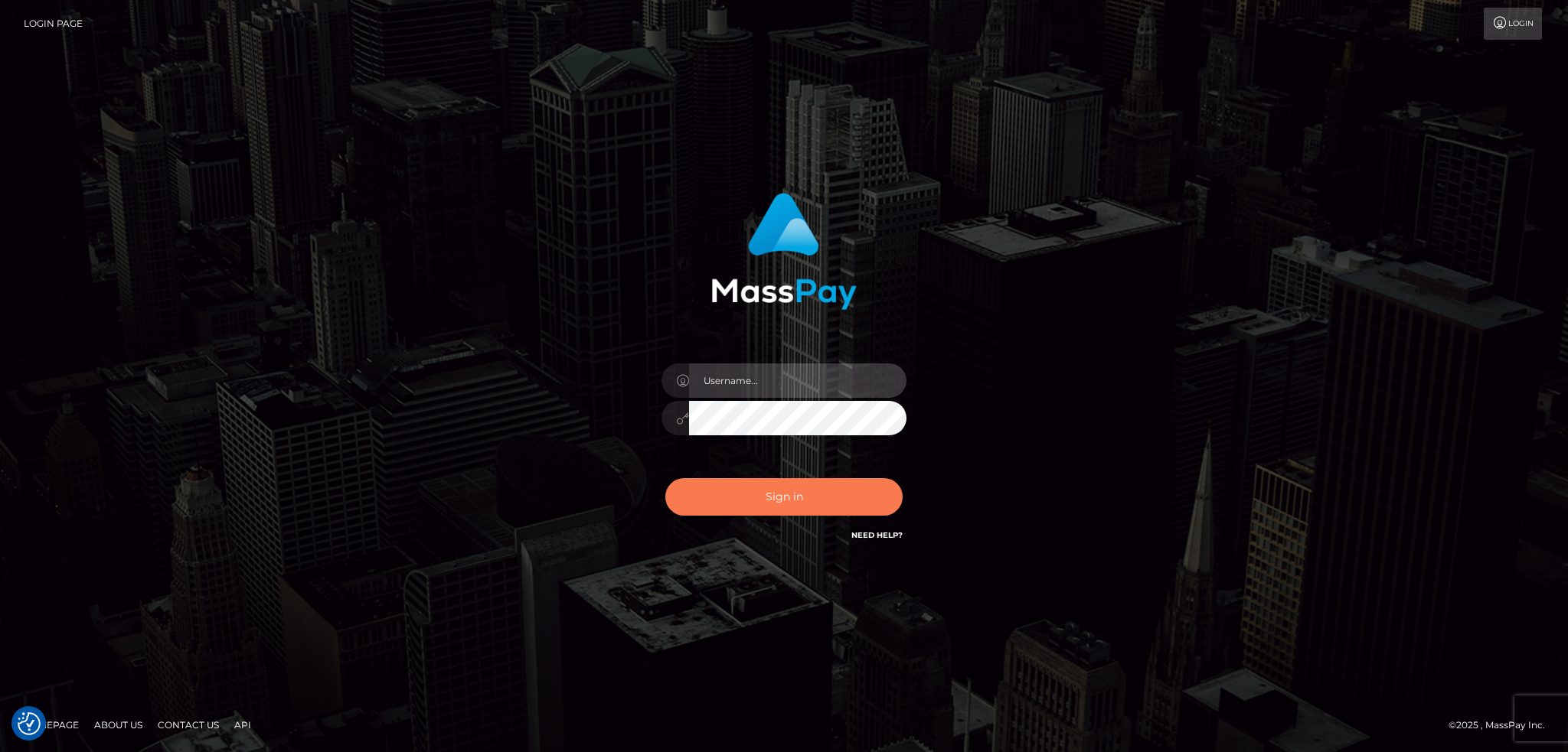
type input "alexstef"
click at [752, 495] on button "Sign in" at bounding box center [784, 497] width 237 height 38
type input "alexstef"
click at [752, 493] on button "Sign in" at bounding box center [784, 497] width 237 height 38
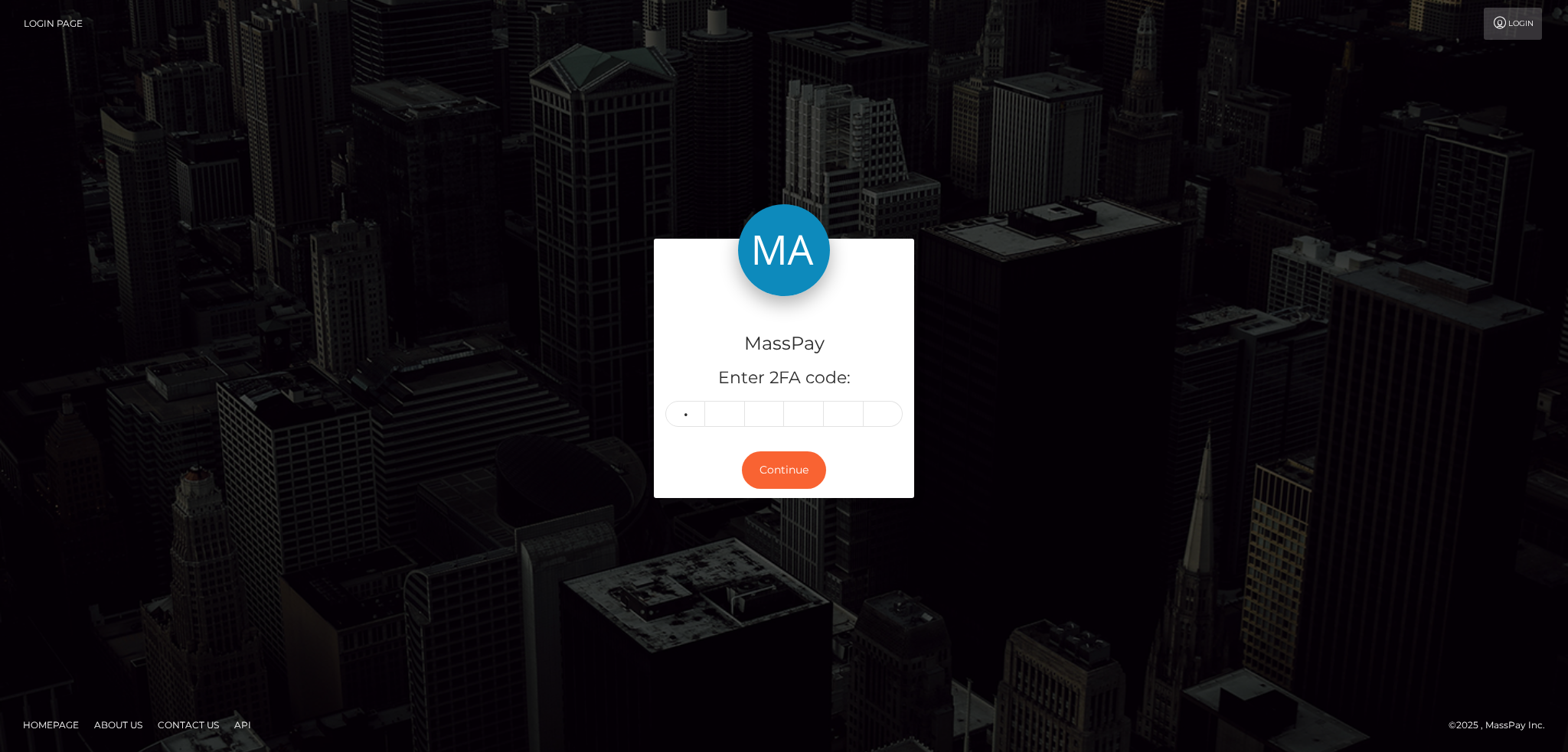
type input "0"
type input "7"
type input "6"
type input "8"
type input "2"
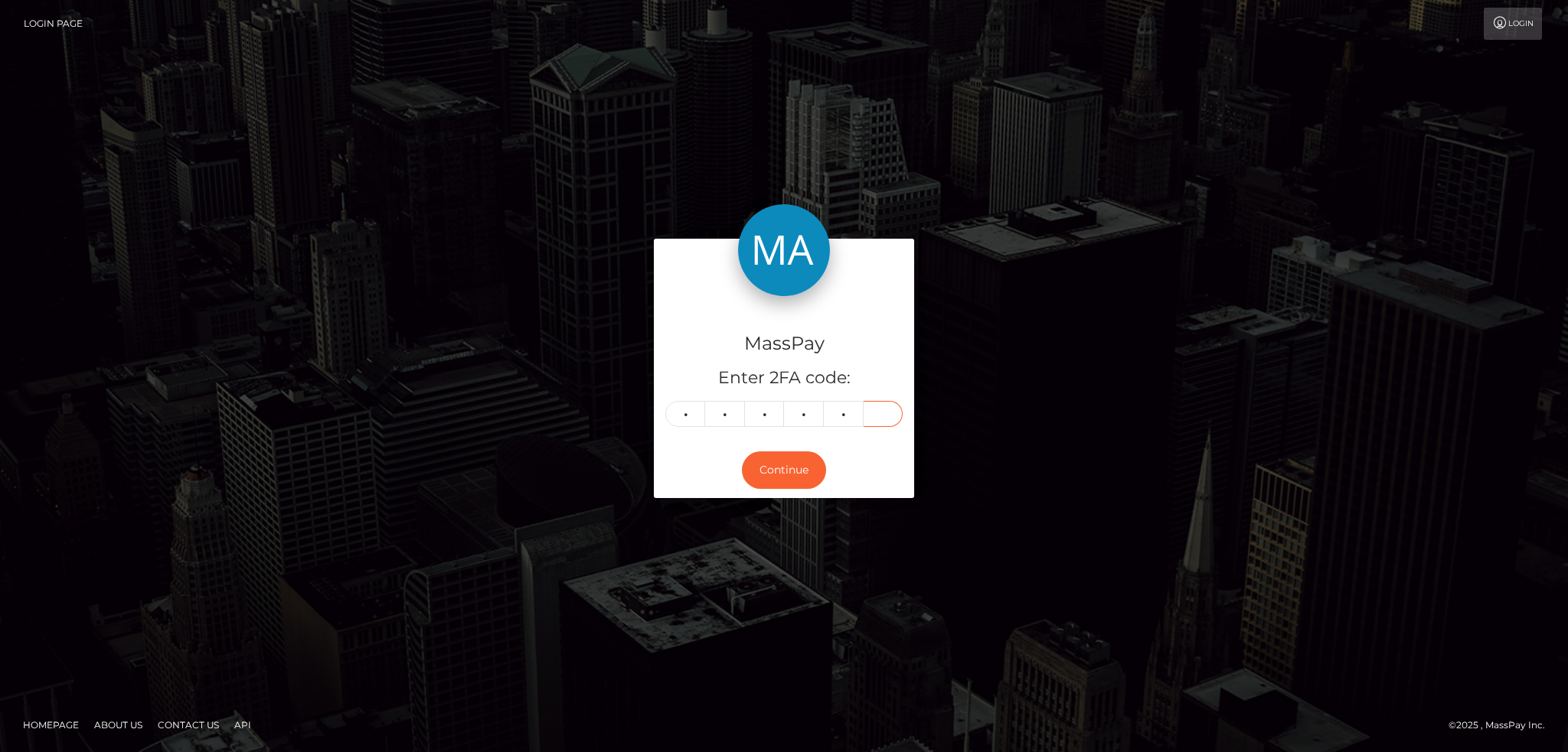
type input "2"
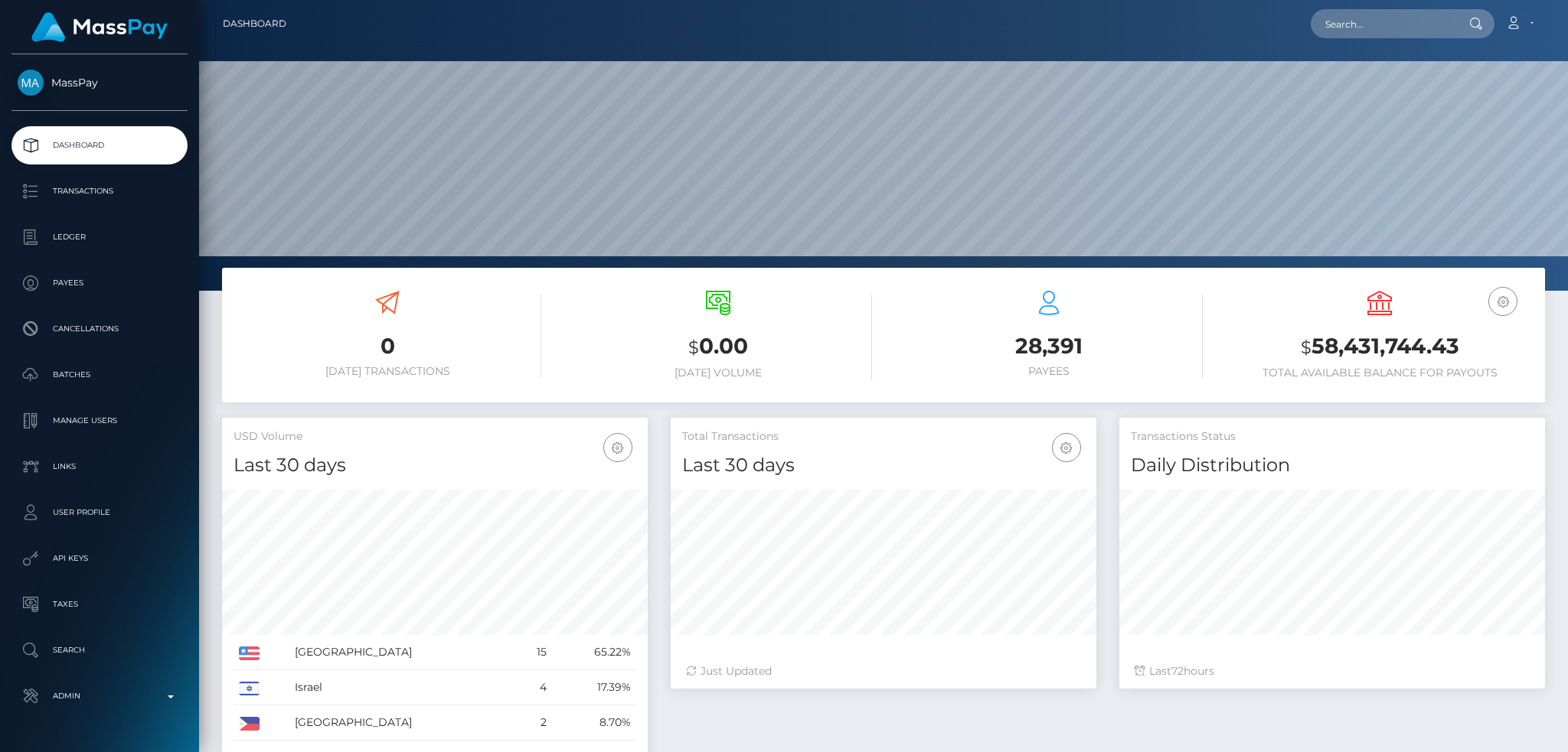
scroll to position [272, 425]
click at [1376, 29] on input "text" at bounding box center [1383, 24] width 144 height 29
paste input "RQevSpneAMrFv2BUtOb150"
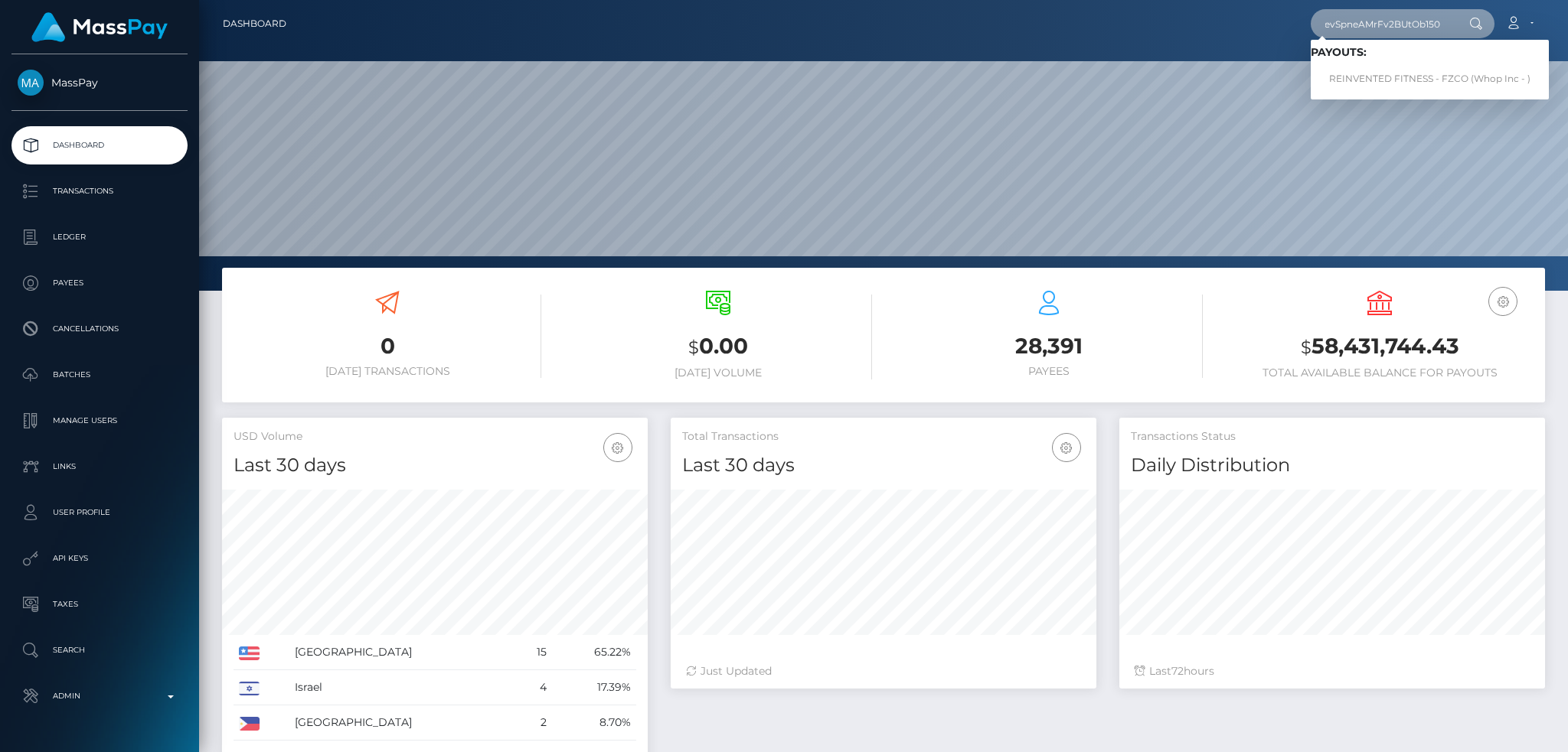
type input "RQevSpneAMrFv2BUtOb150"
click at [1353, 75] on link "REINVENTED FITNESS - FZCO (Whop Inc - )" at bounding box center [1430, 79] width 238 height 29
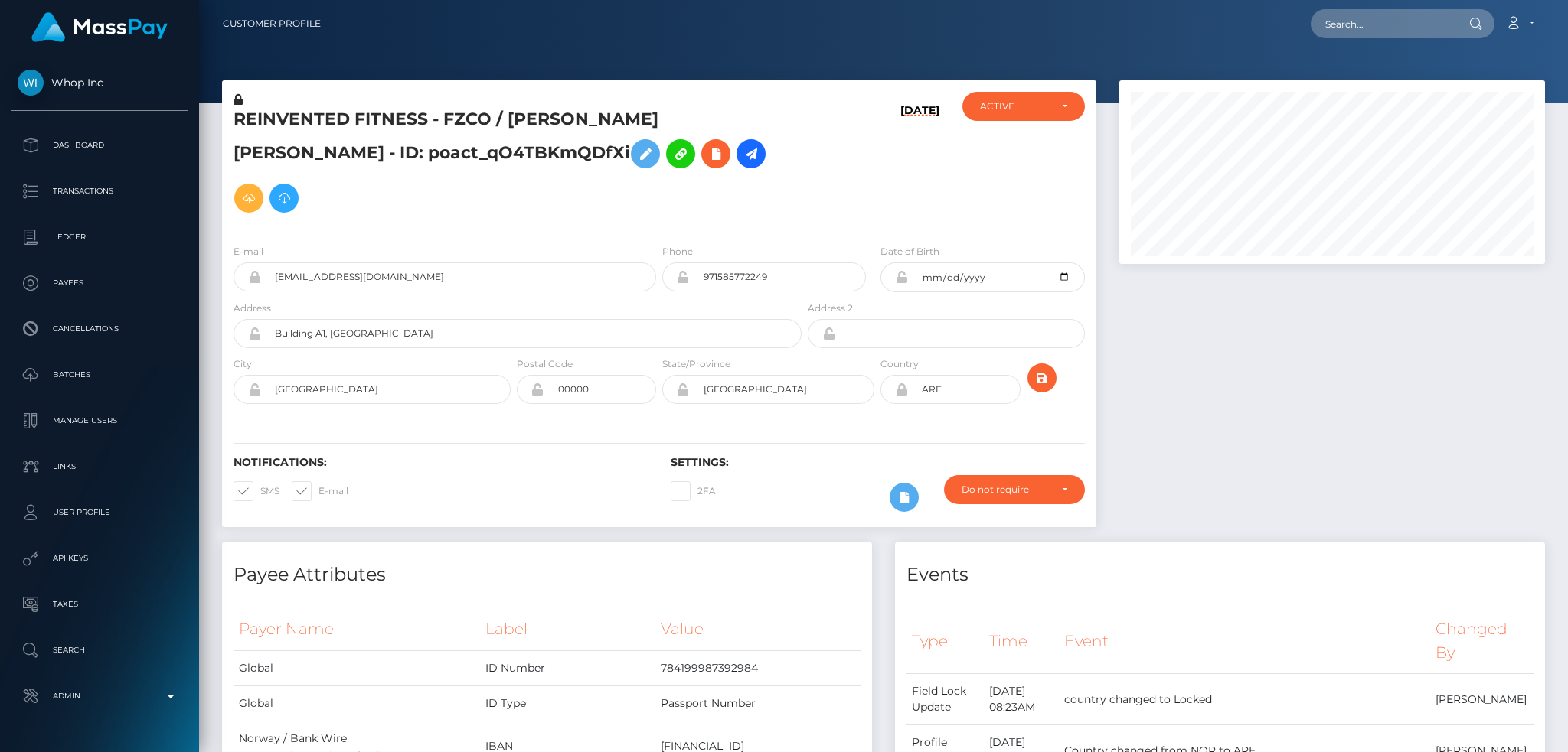
scroll to position [183, 425]
click at [1332, 23] on input "text" at bounding box center [1383, 24] width 144 height 29
paste input "Ticket #125169"
click at [1374, 23] on input "Ticket #125169" at bounding box center [1383, 24] width 144 height 29
paste input "[EMAIL_ADDRESS][DOMAIN_NAME]"
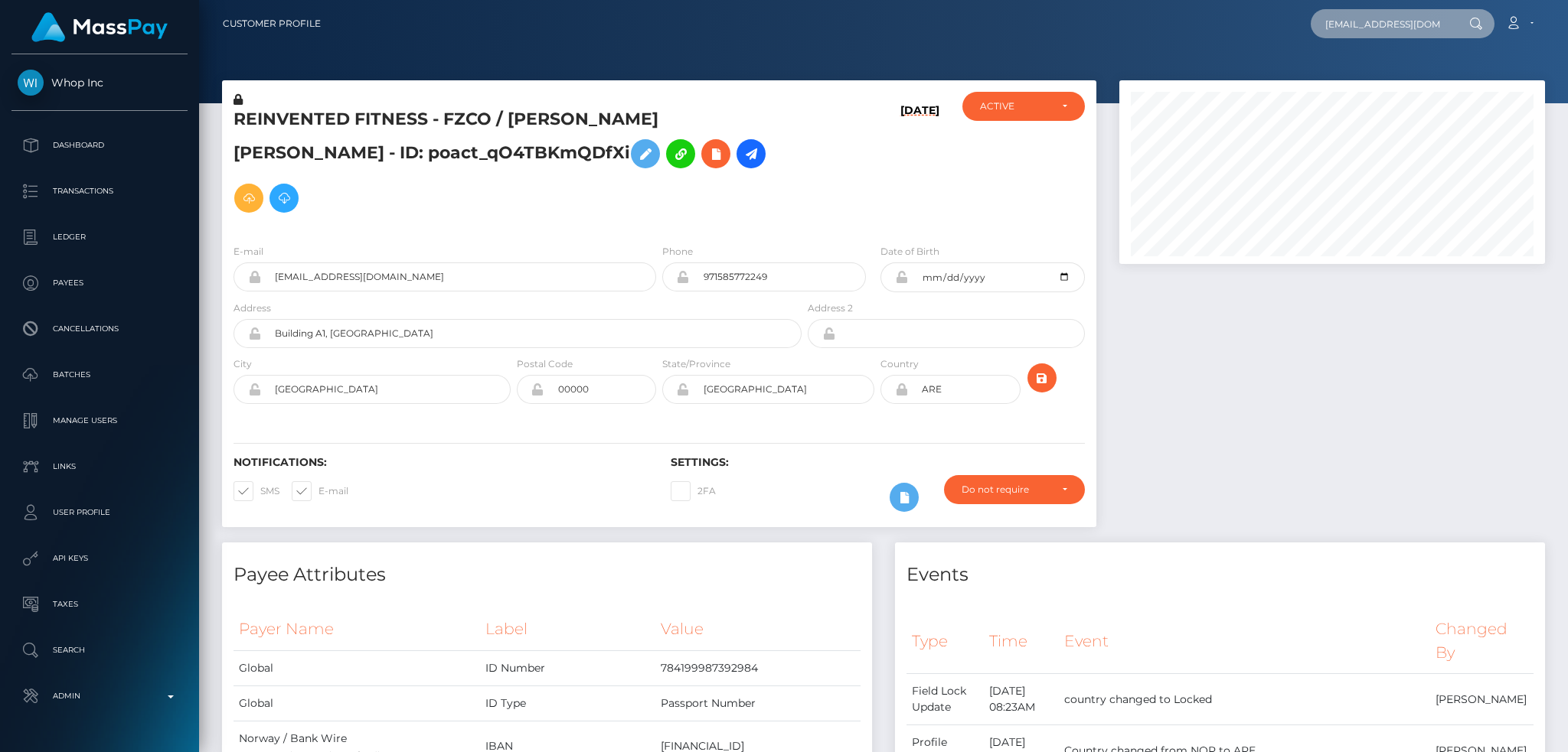
scroll to position [0, 4]
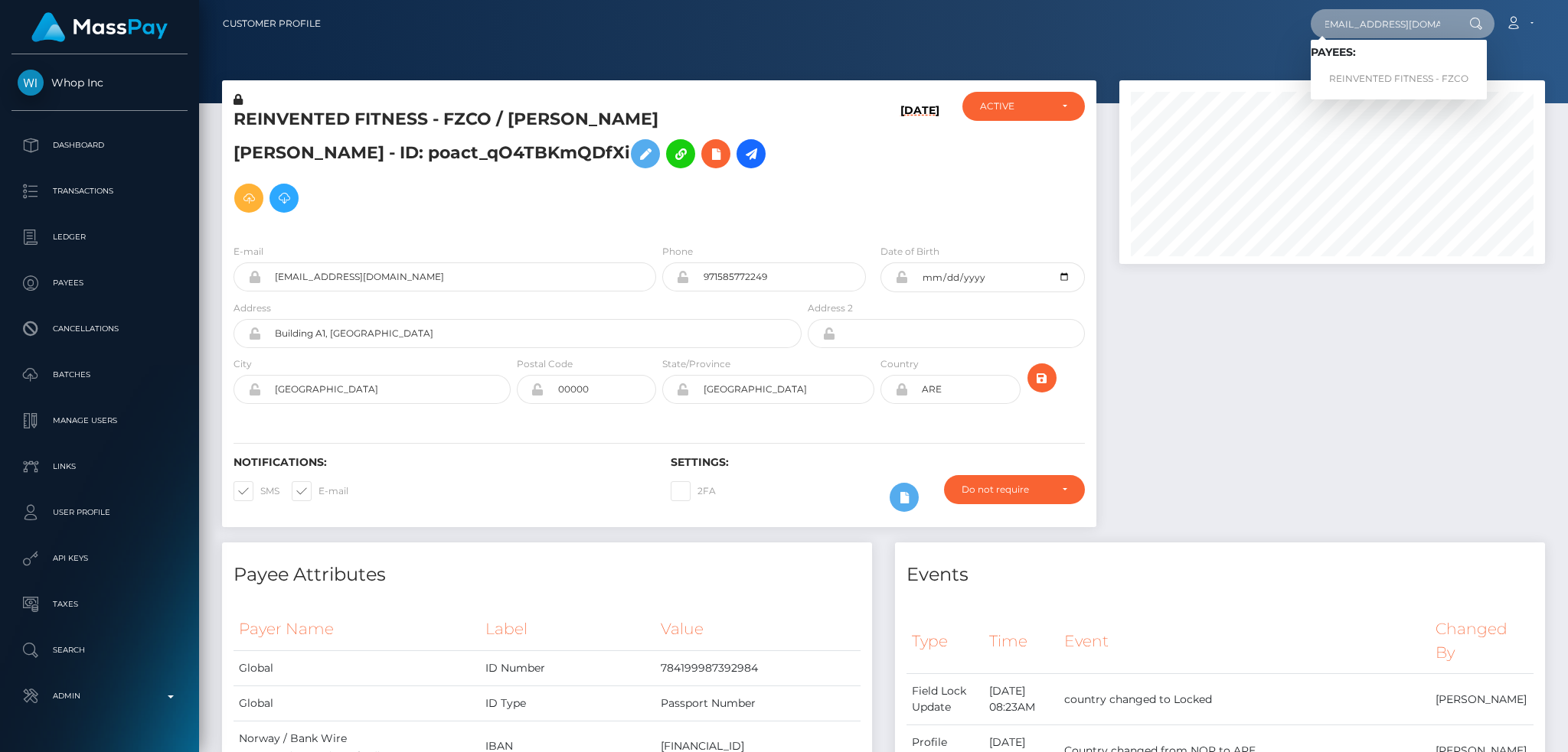
type input "[EMAIL_ADDRESS][DOMAIN_NAME]"
click at [1383, 77] on link "REINVENTED FITNESS - FZCO" at bounding box center [1399, 79] width 176 height 29
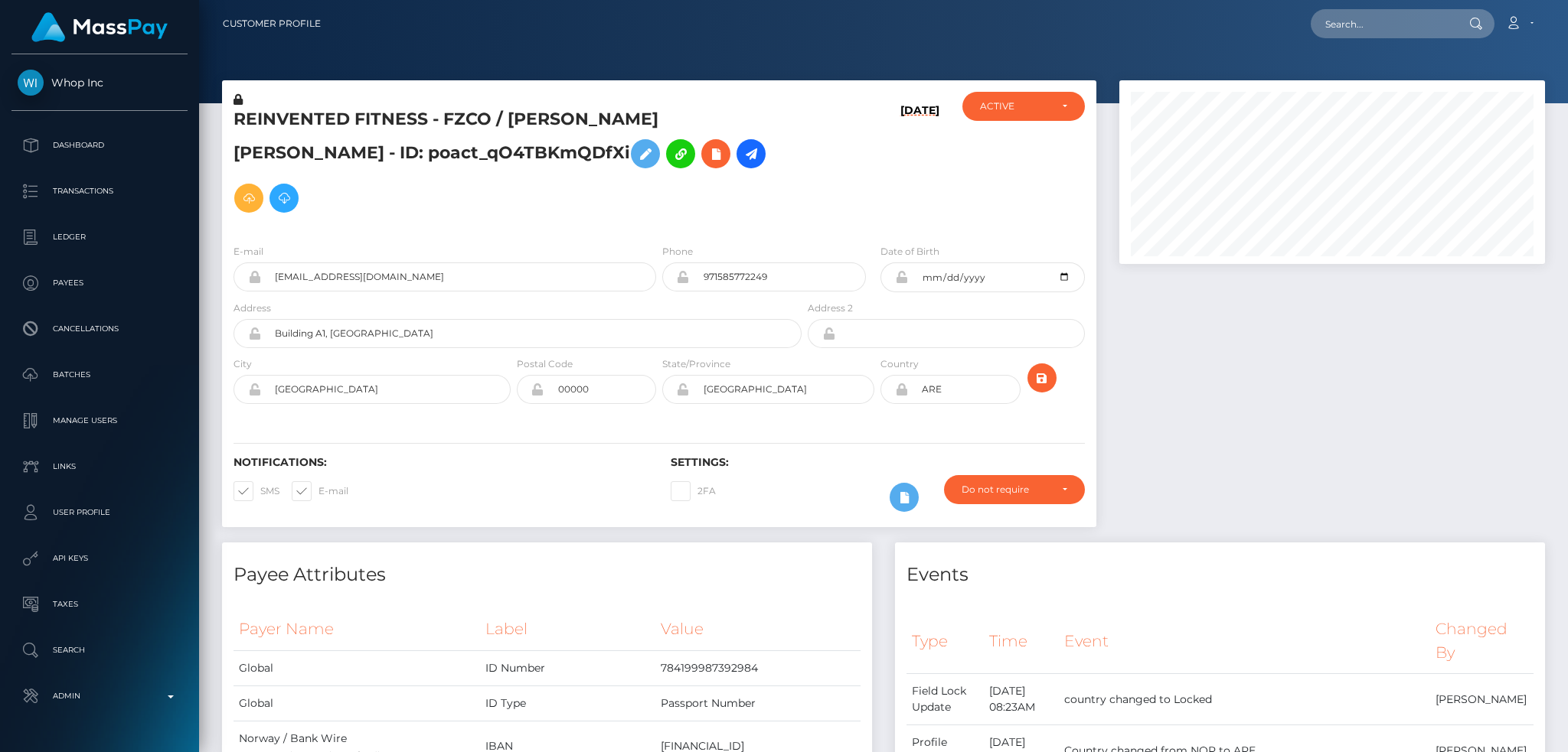
scroll to position [183, 425]
click at [742, 149] on icon at bounding box center [752, 154] width 19 height 19
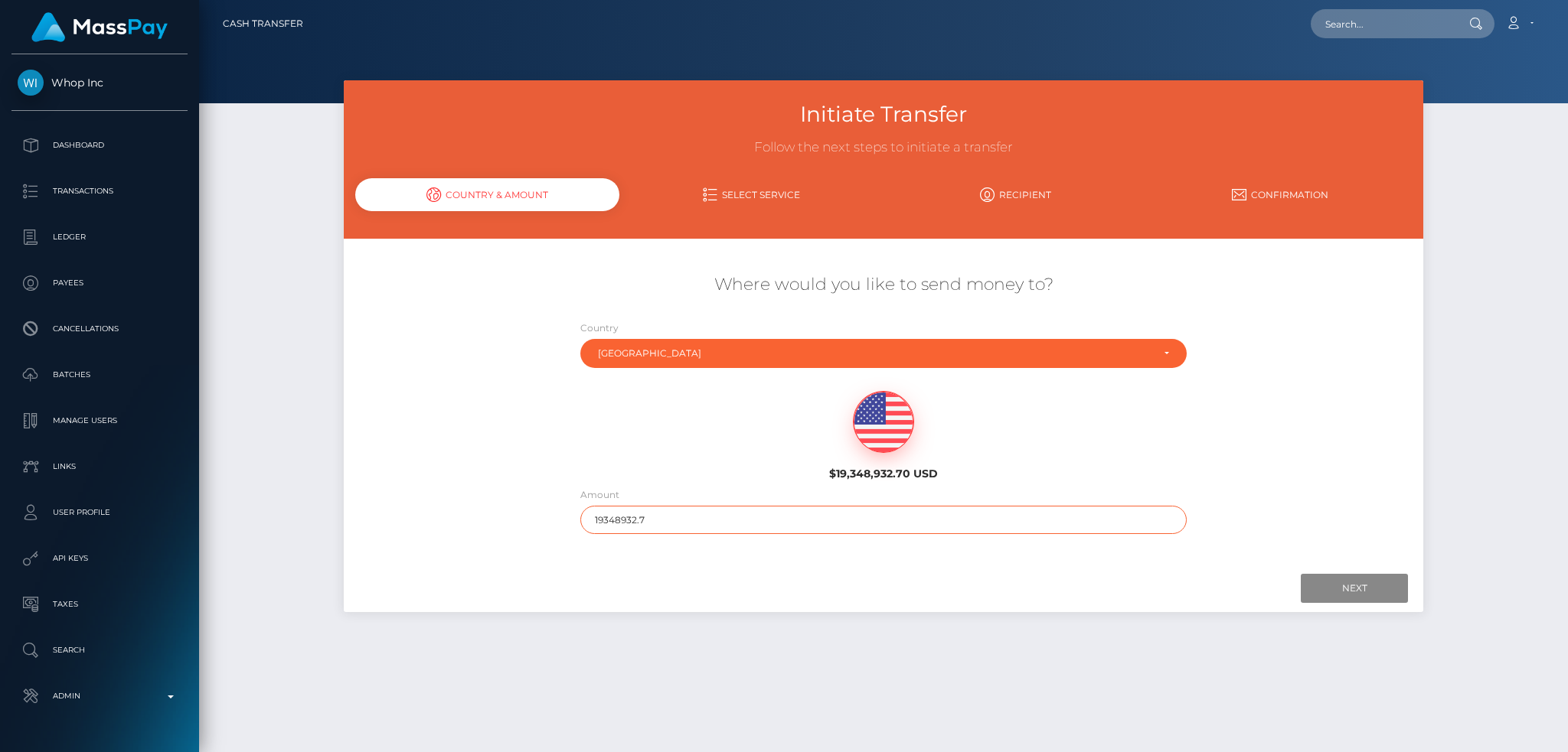
click at [773, 522] on input "19348932.7" at bounding box center [884, 520] width 607 height 29
type input "200"
drag, startPoint x: 1330, startPoint y: 590, endPoint x: 84, endPoint y: 751, distance: 1256.4
click at [1330, 590] on input "Next" at bounding box center [1354, 588] width 107 height 29
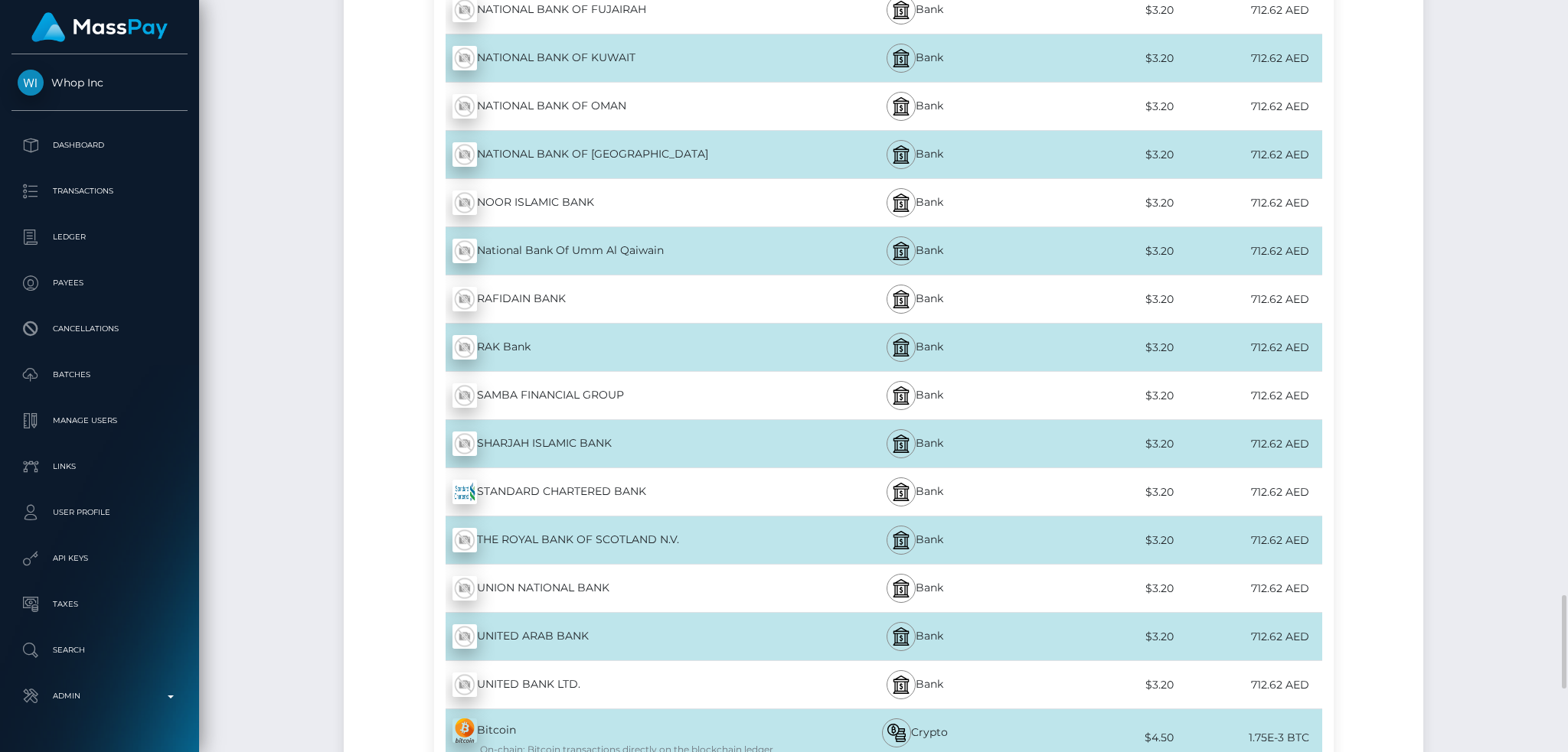
scroll to position [5309, 0]
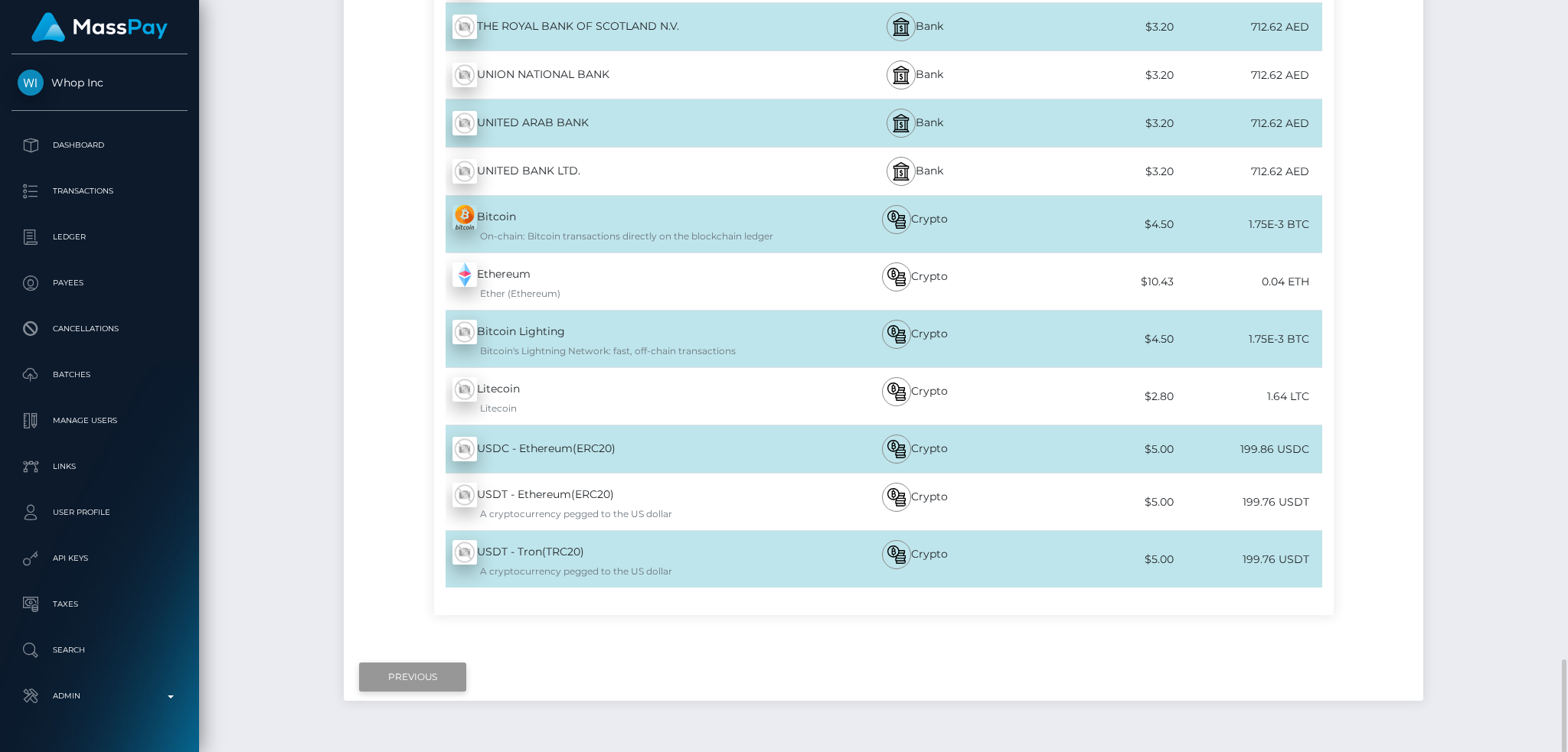
click at [412, 663] on input "Previous" at bounding box center [412, 677] width 107 height 29
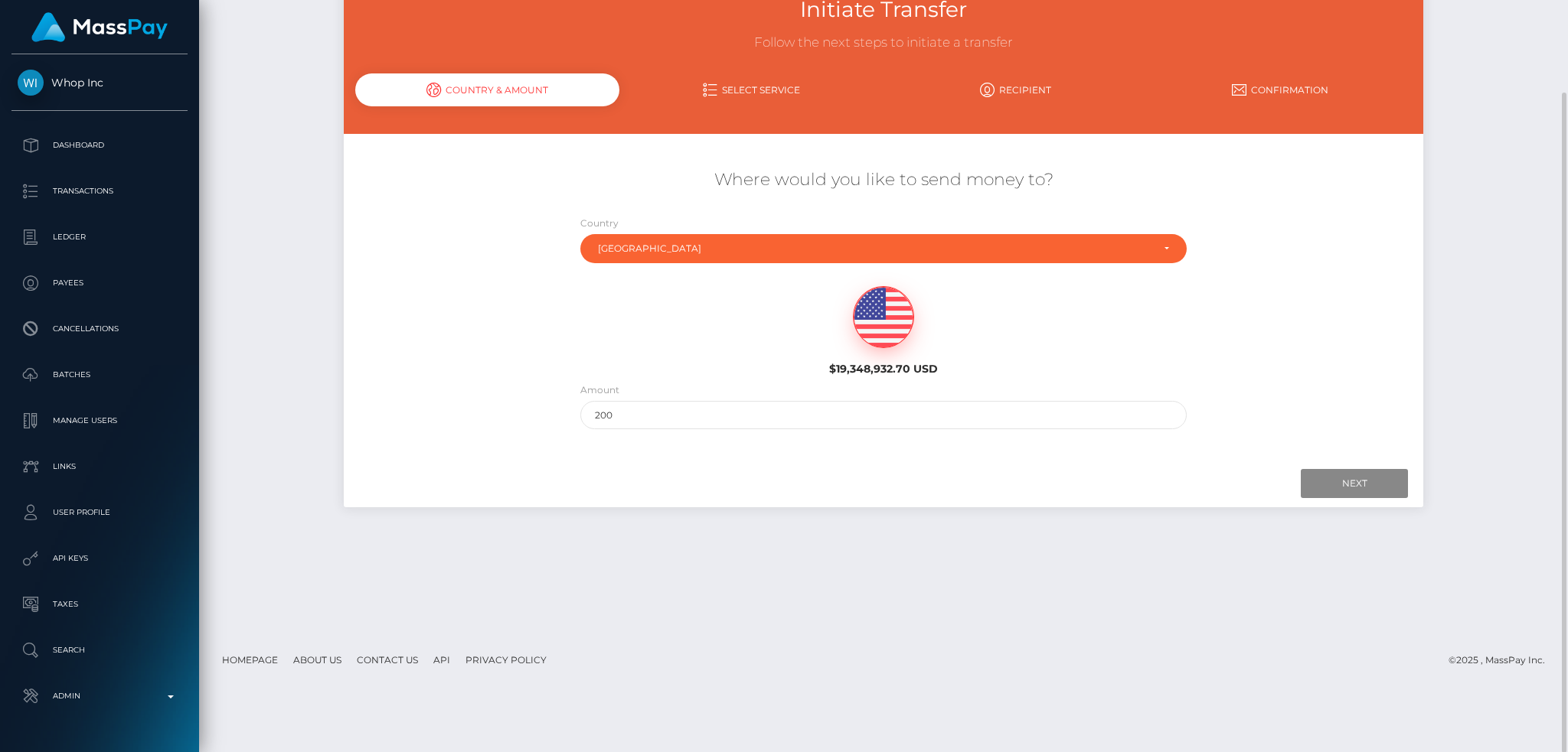
scroll to position [0, 0]
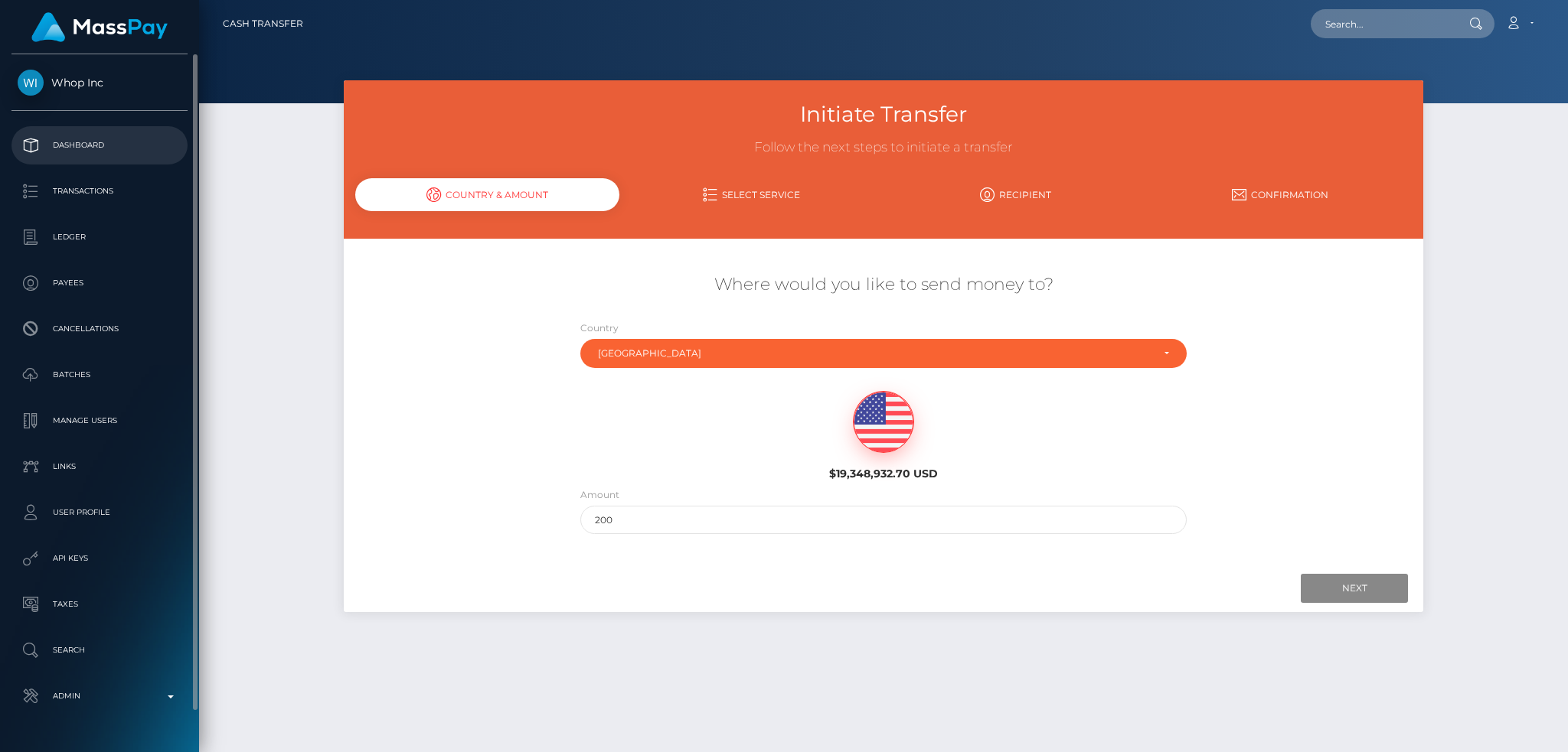
click at [126, 146] on p "Dashboard" at bounding box center [99, 145] width 164 height 23
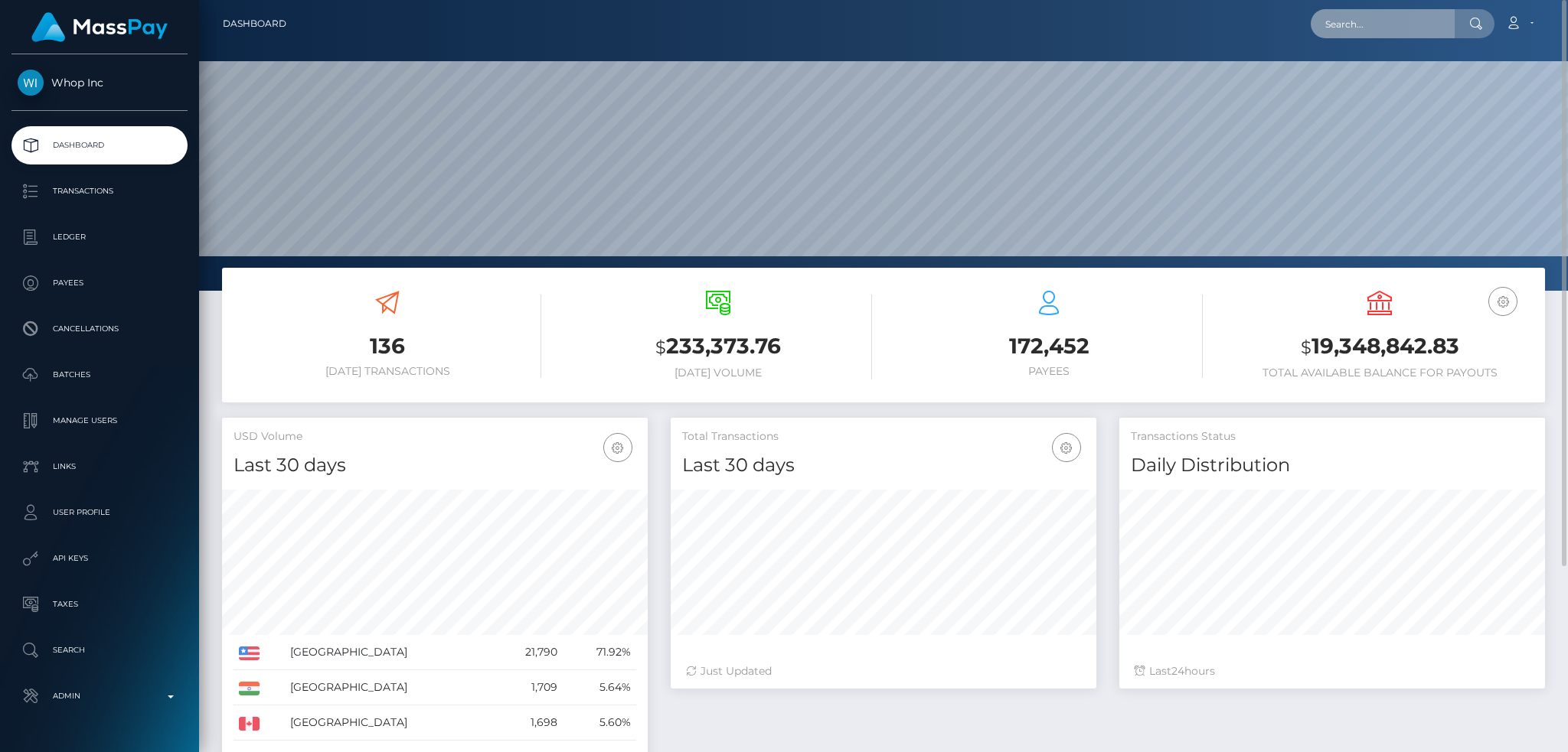
click at [1383, 25] on input "text" at bounding box center [1383, 24] width 144 height 29
paste input "poact_infhustMoO5N"
type input "poact_infhustMoO5N"
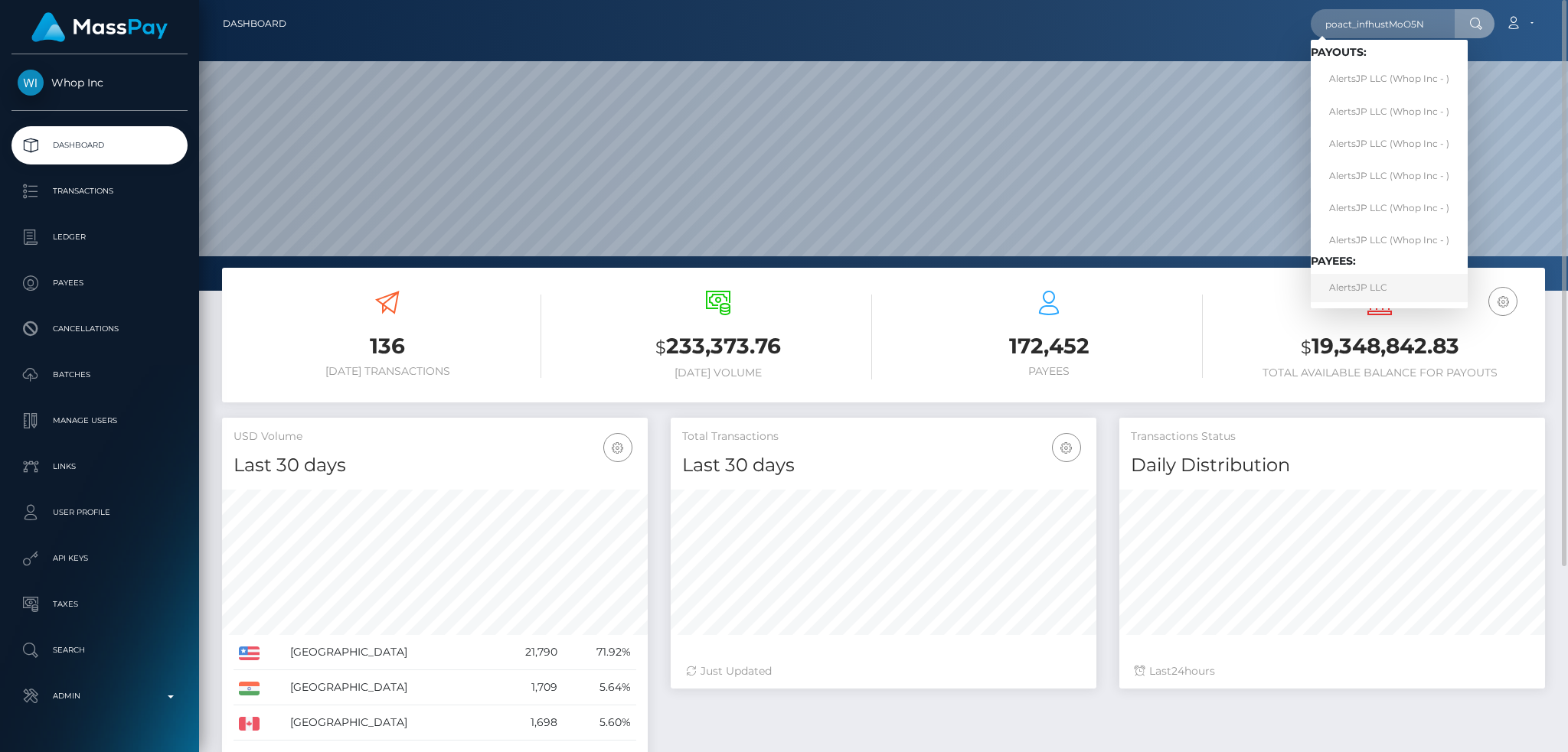
click at [1372, 292] on link "AlertsJP LLC" at bounding box center [1390, 289] width 157 height 29
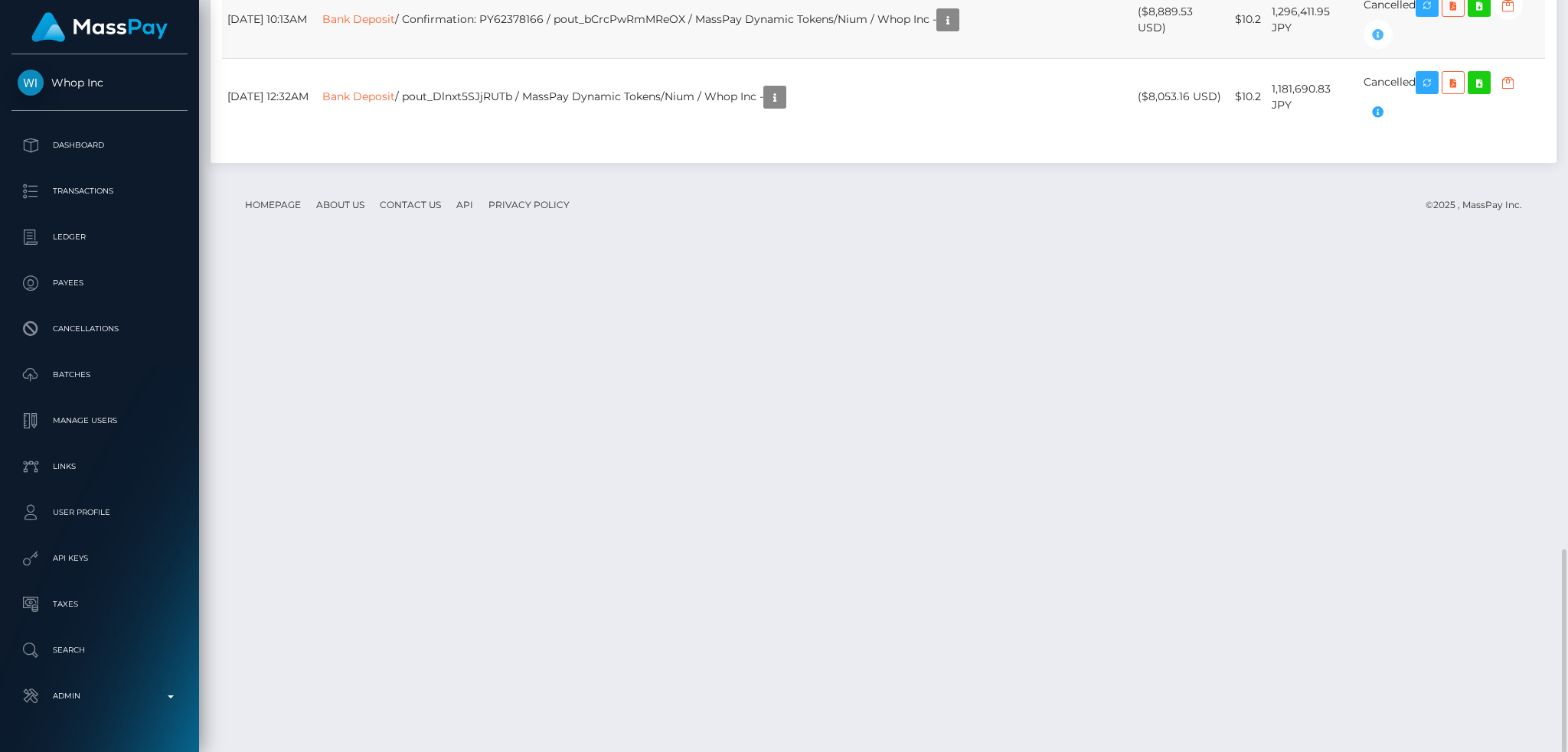
scroll to position [183, 425]
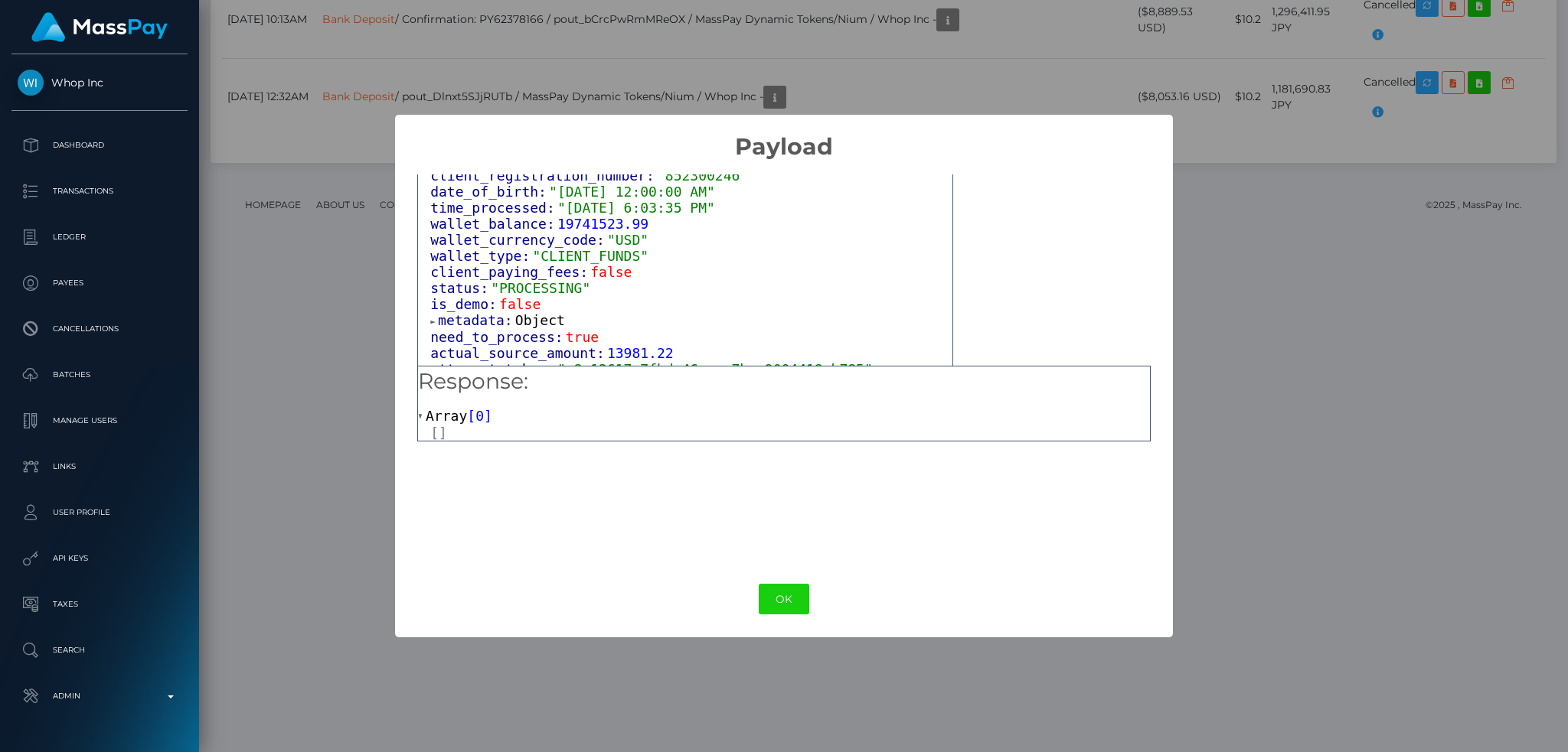
scroll to position [983, 0]
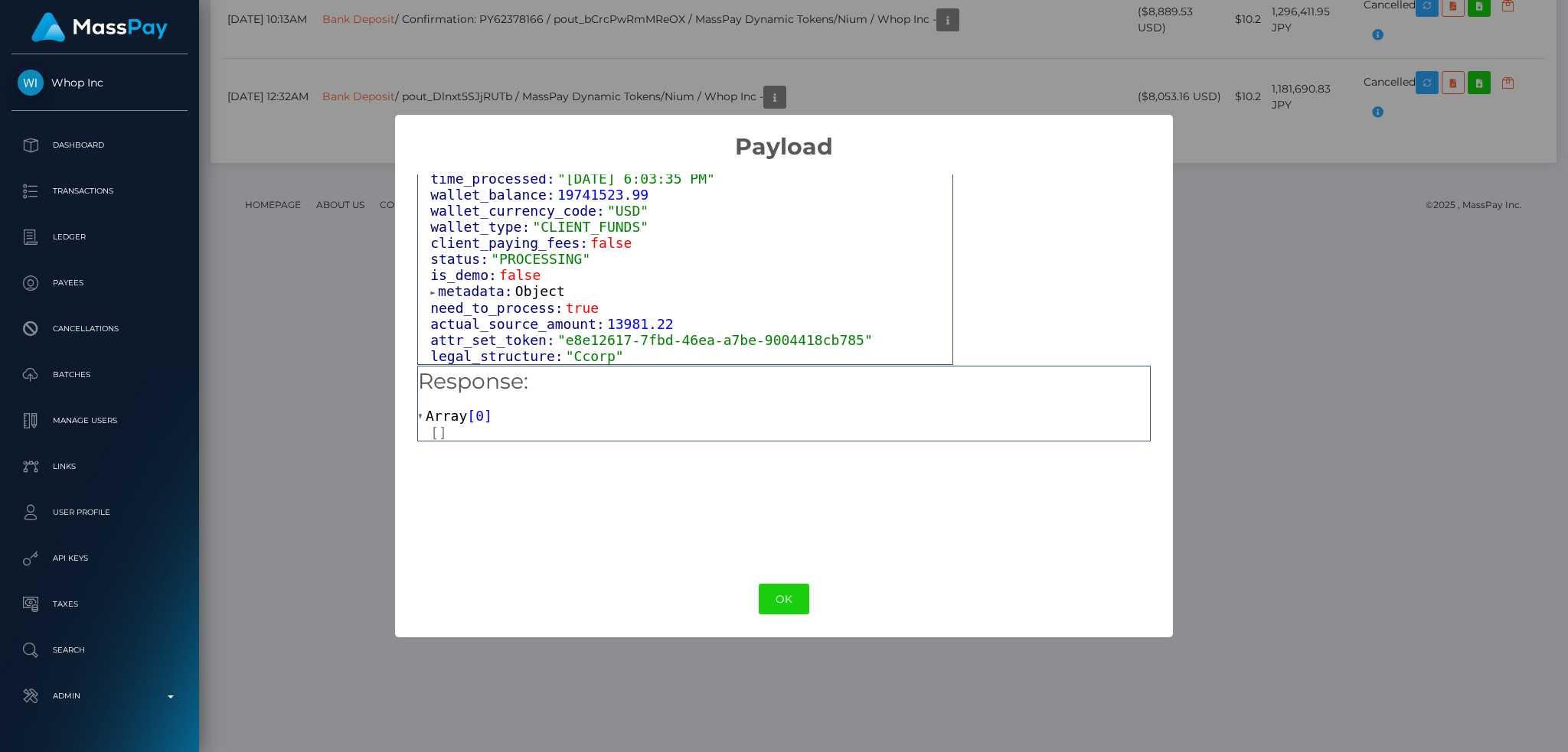
click at [780, 594] on button "OK" at bounding box center [784, 599] width 50 height 31
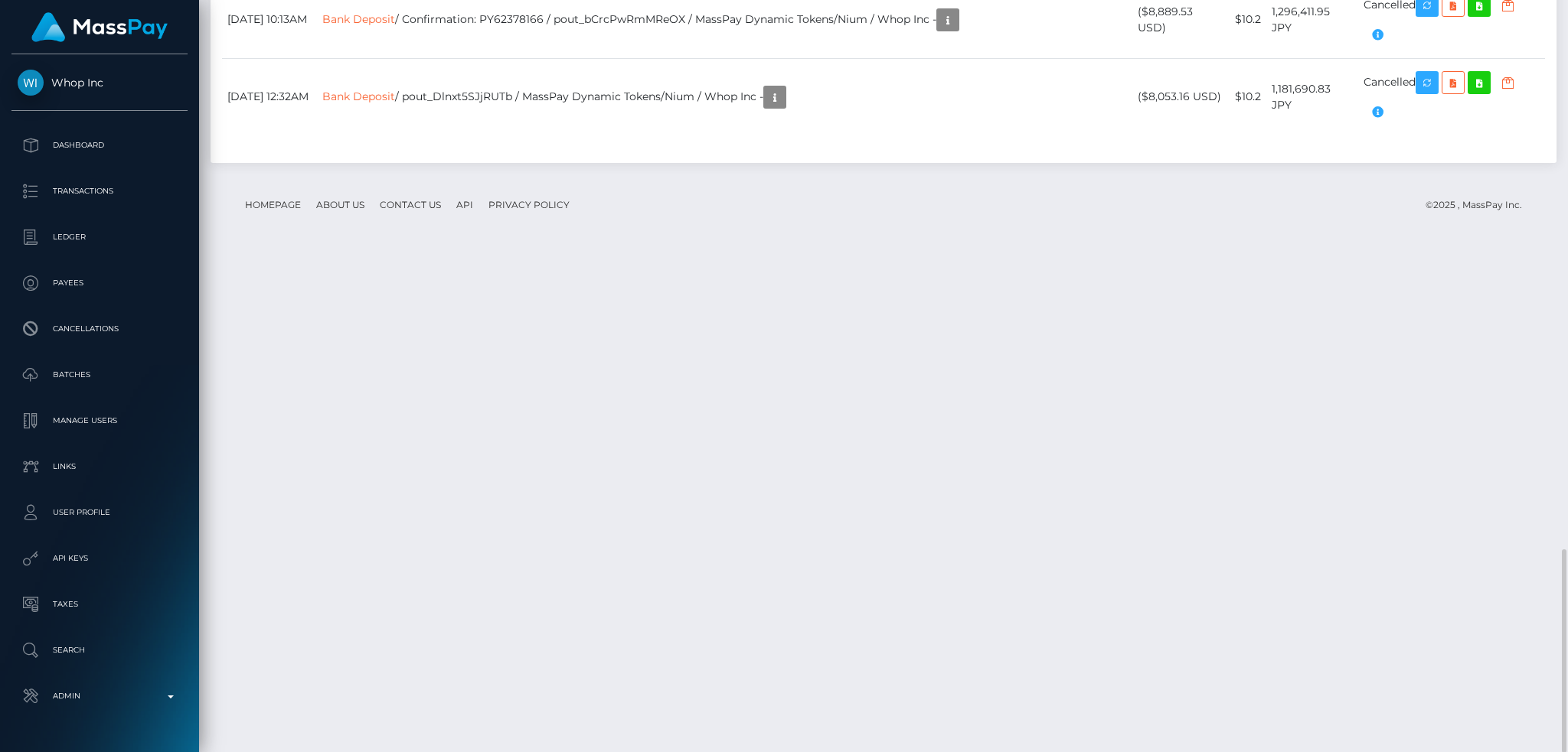
scroll to position [183, 425]
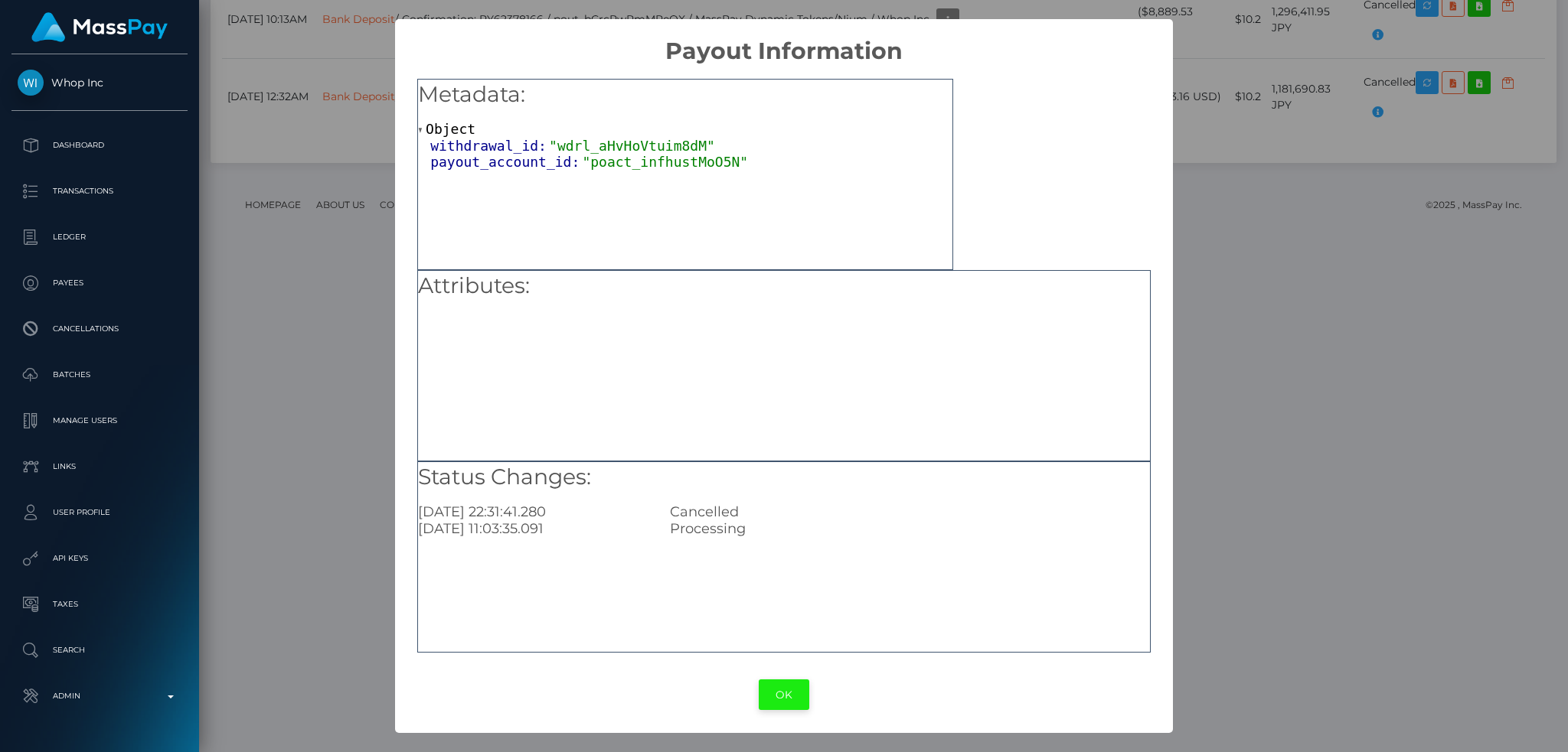
click at [785, 691] on button "OK" at bounding box center [784, 695] width 50 height 31
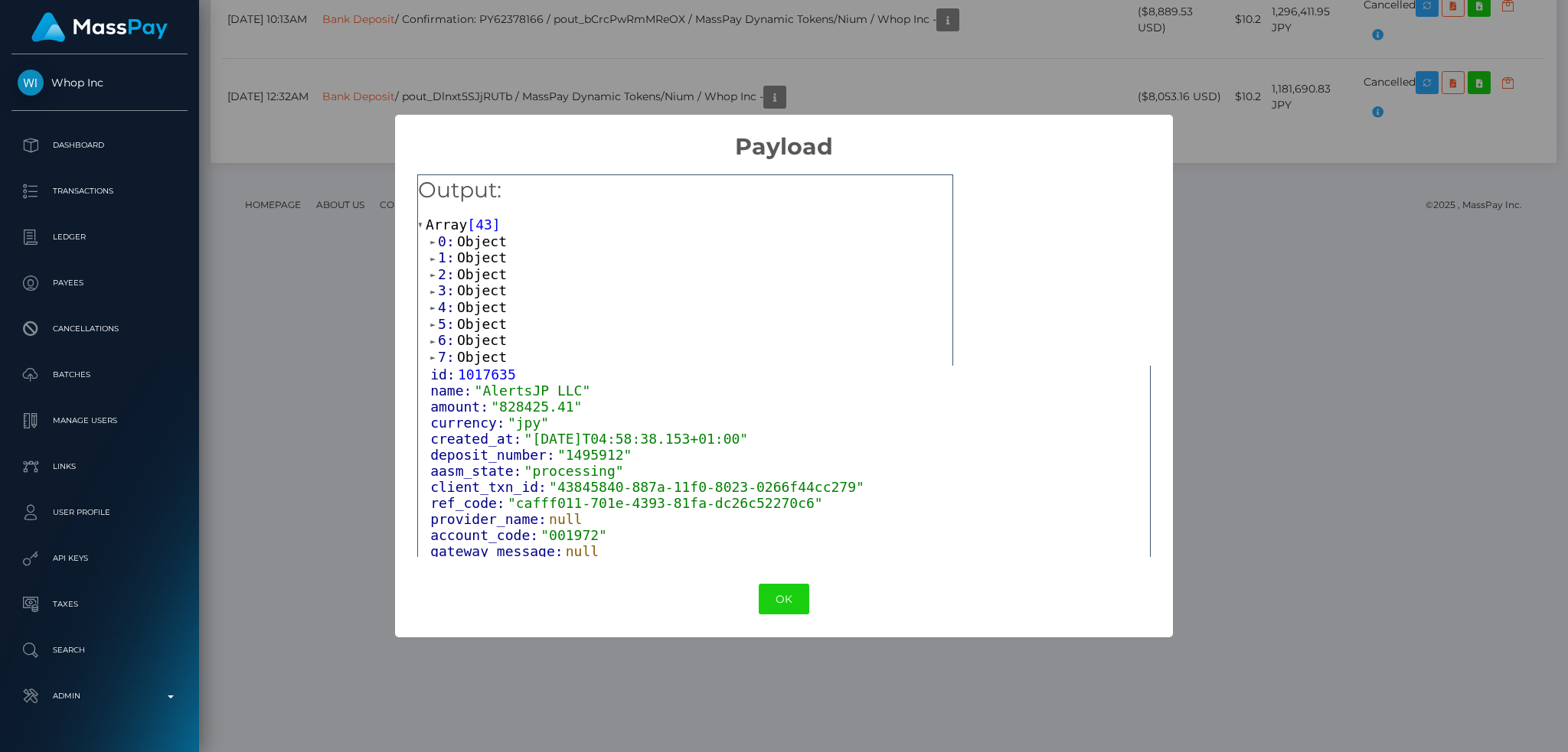
scroll to position [114, 0]
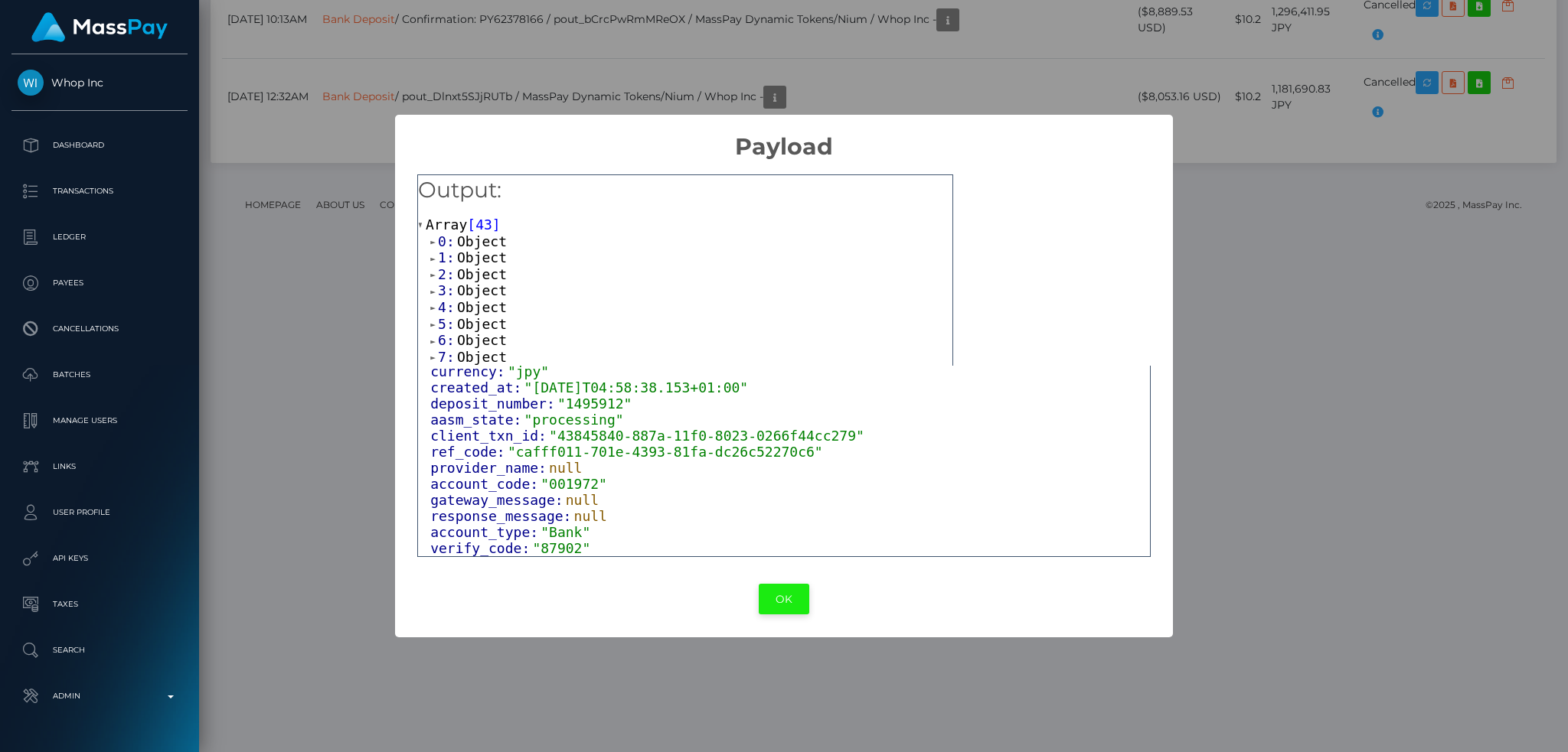
click at [784, 602] on button "OK" at bounding box center [784, 599] width 50 height 31
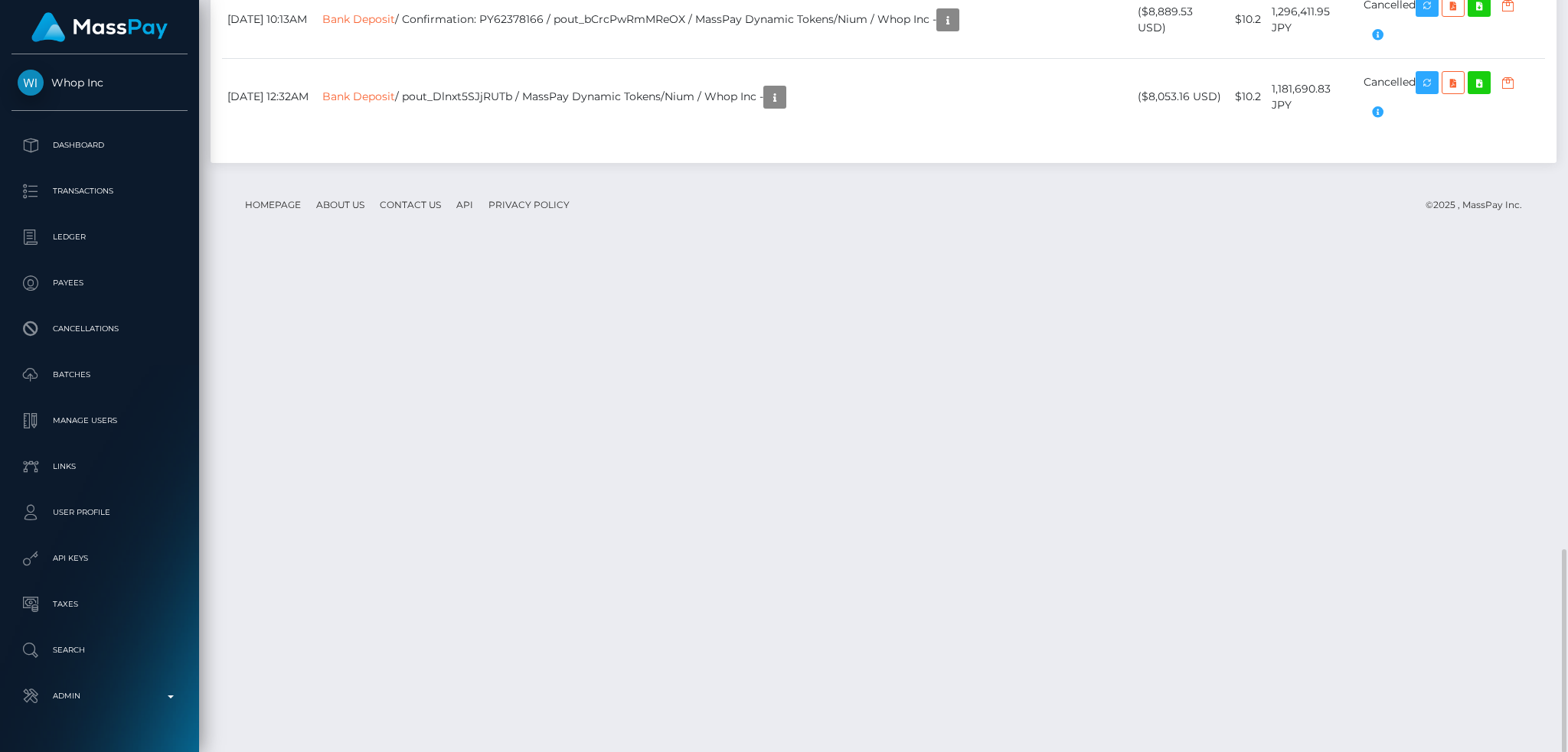
scroll to position [183, 425]
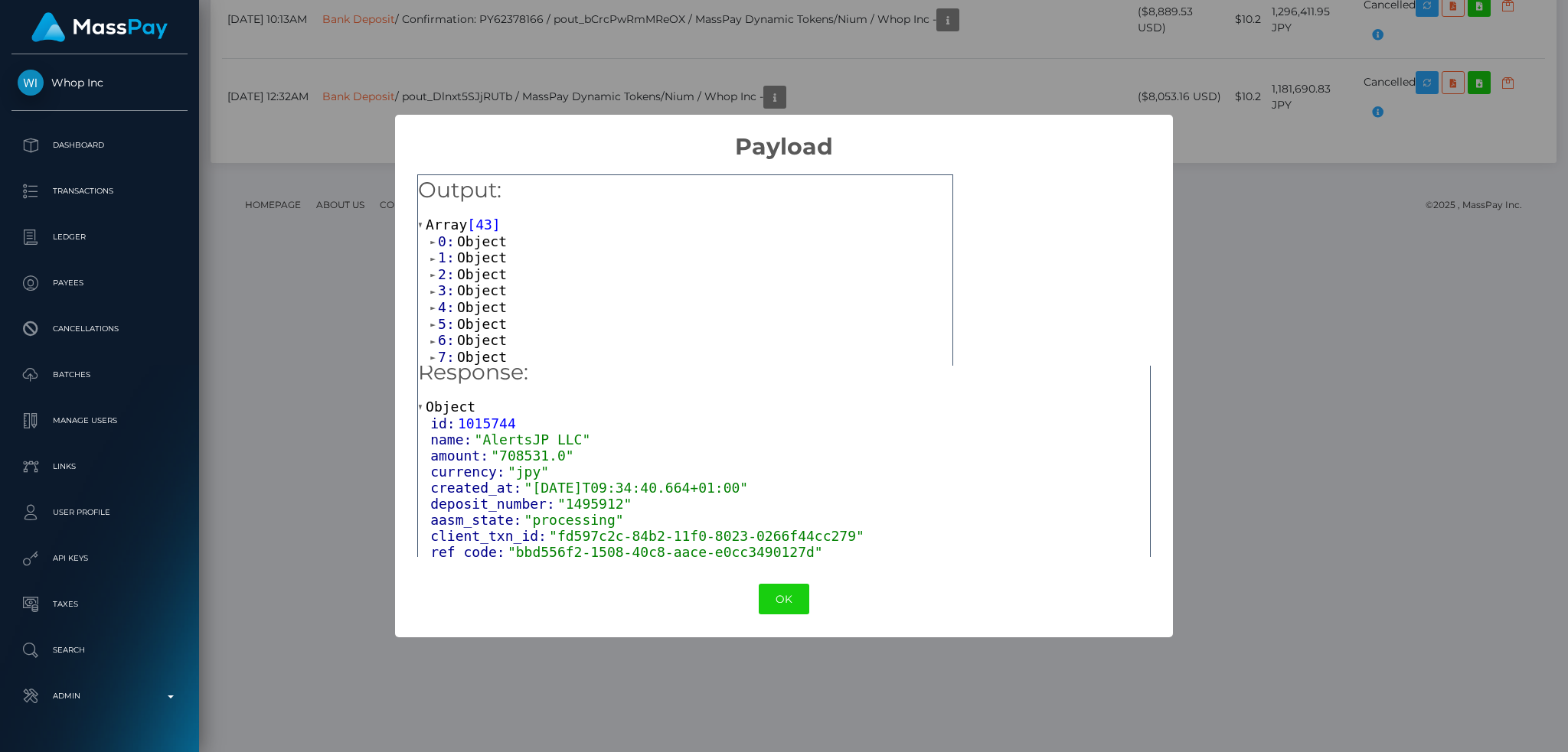
scroll to position [0, 0]
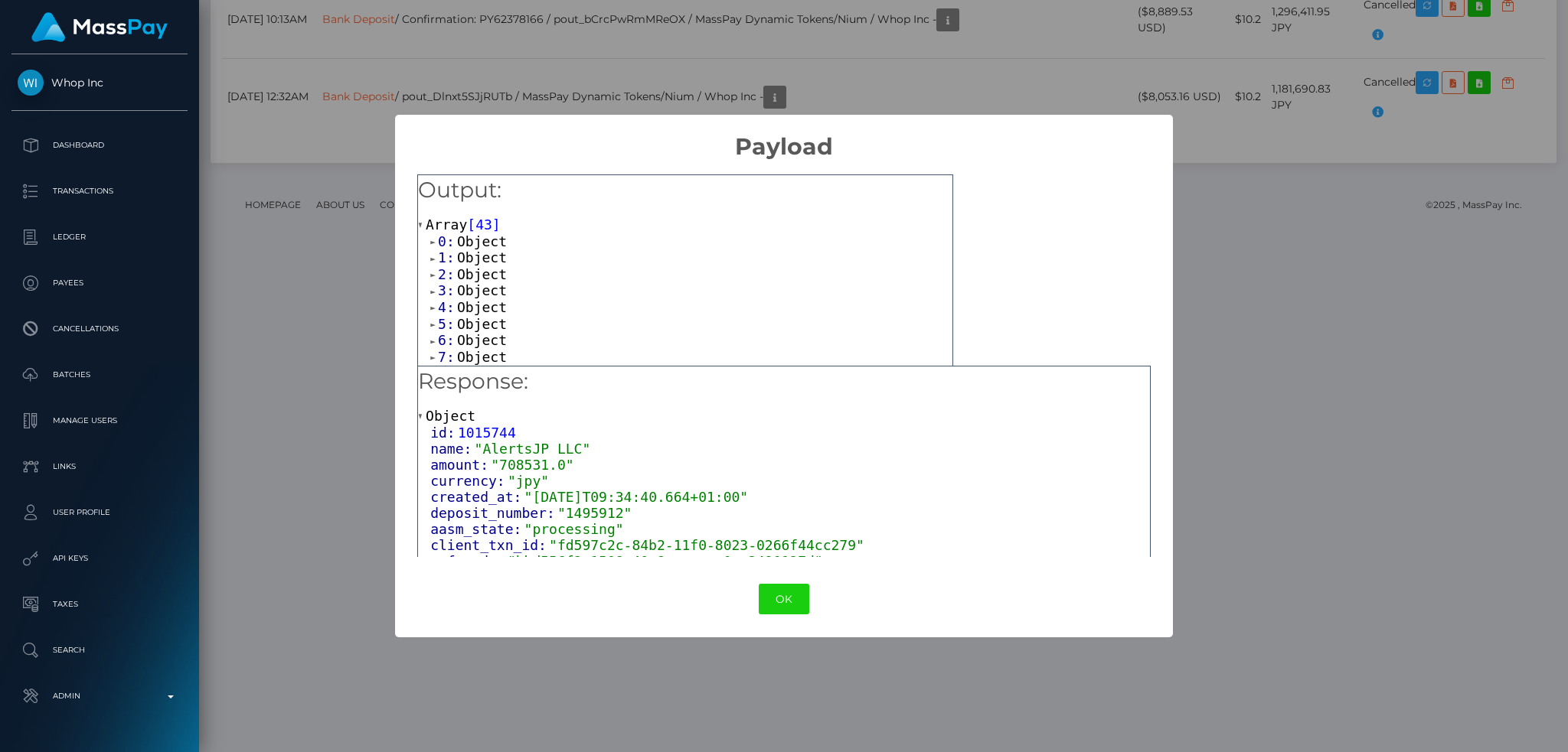
click at [472, 239] on span "Object" at bounding box center [481, 241] width 50 height 16
click at [481, 294] on span "Object" at bounding box center [481, 289] width 50 height 16
click at [495, 243] on span "Object" at bounding box center [481, 236] width 50 height 16
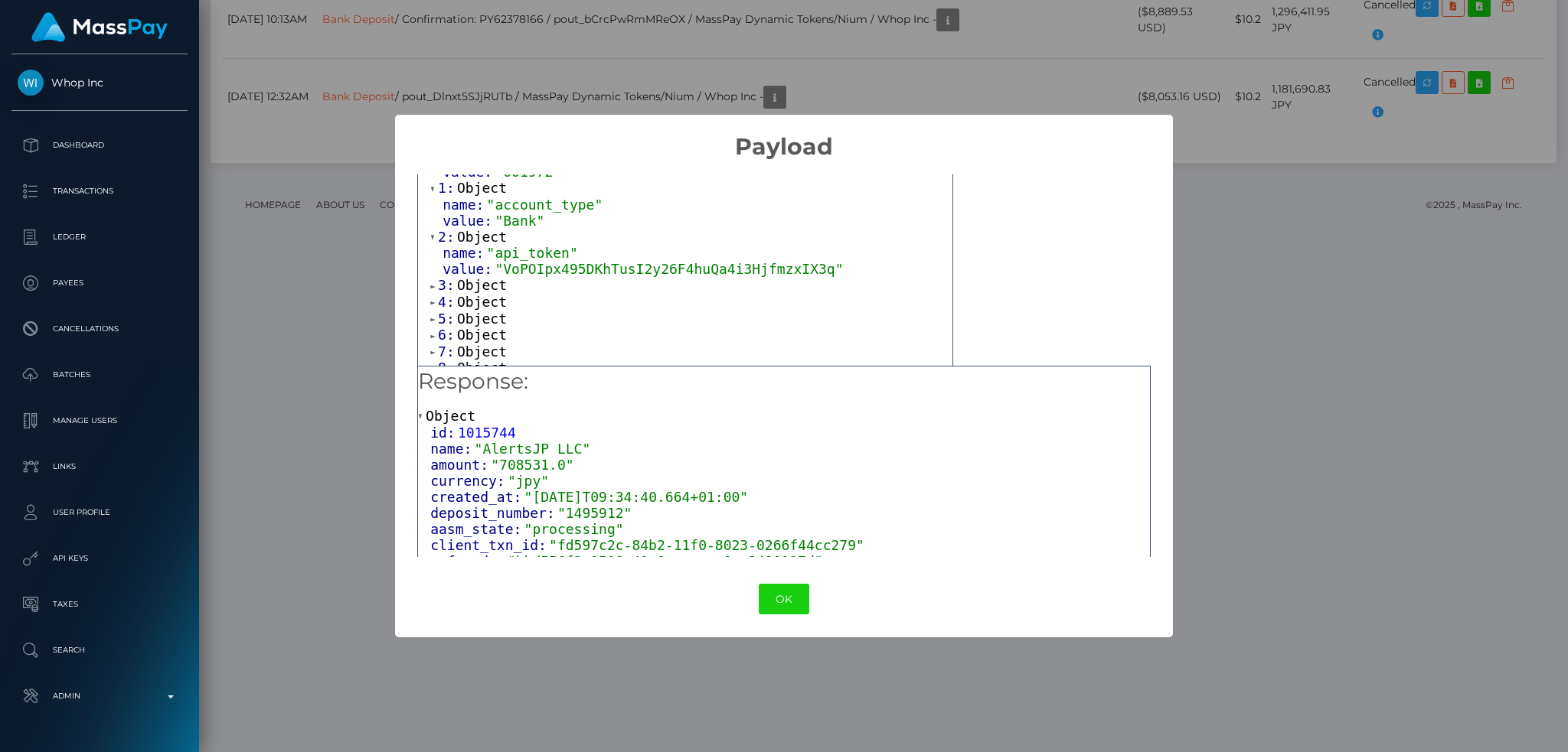
click at [495, 286] on span "Object" at bounding box center [481, 284] width 50 height 16
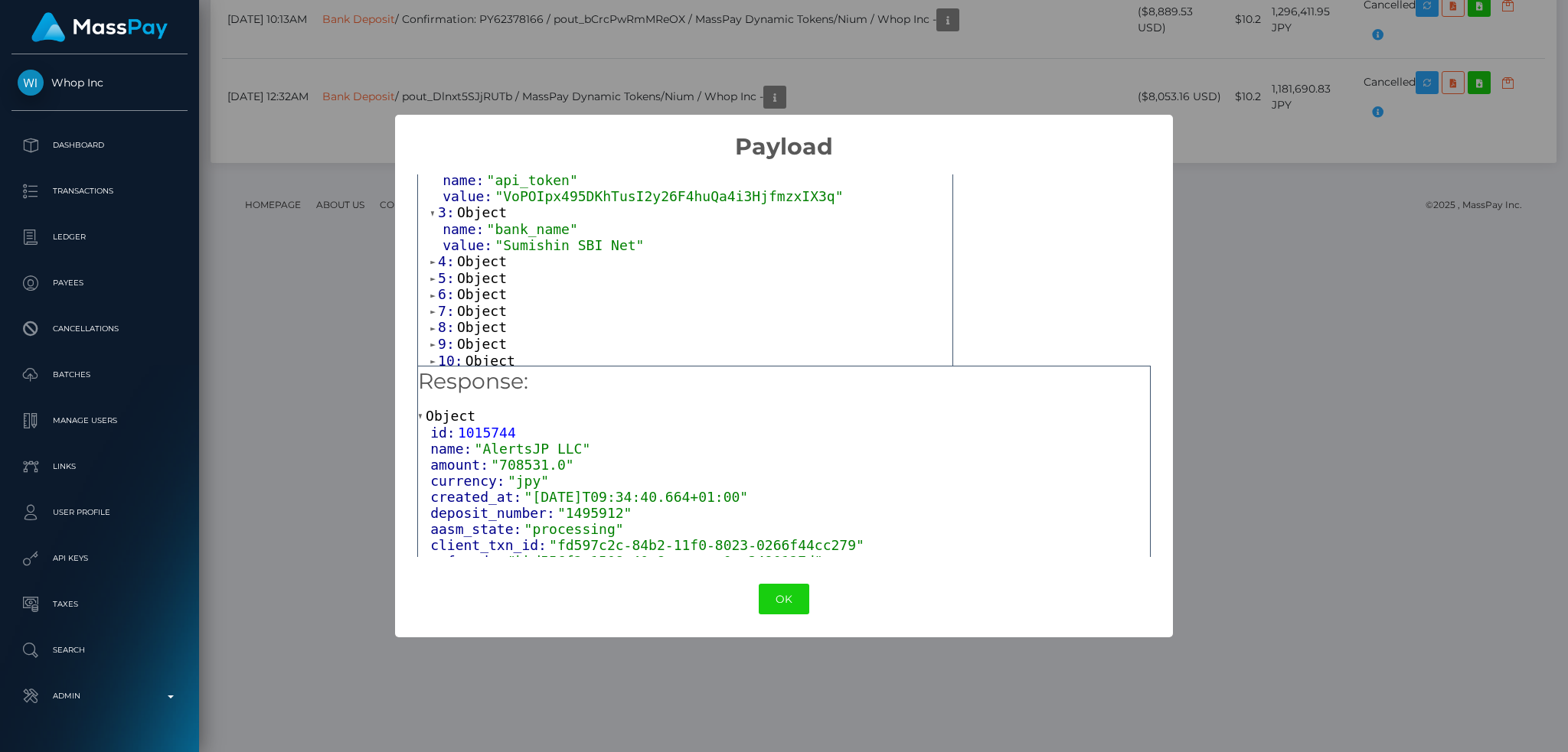
scroll to position [204, 0]
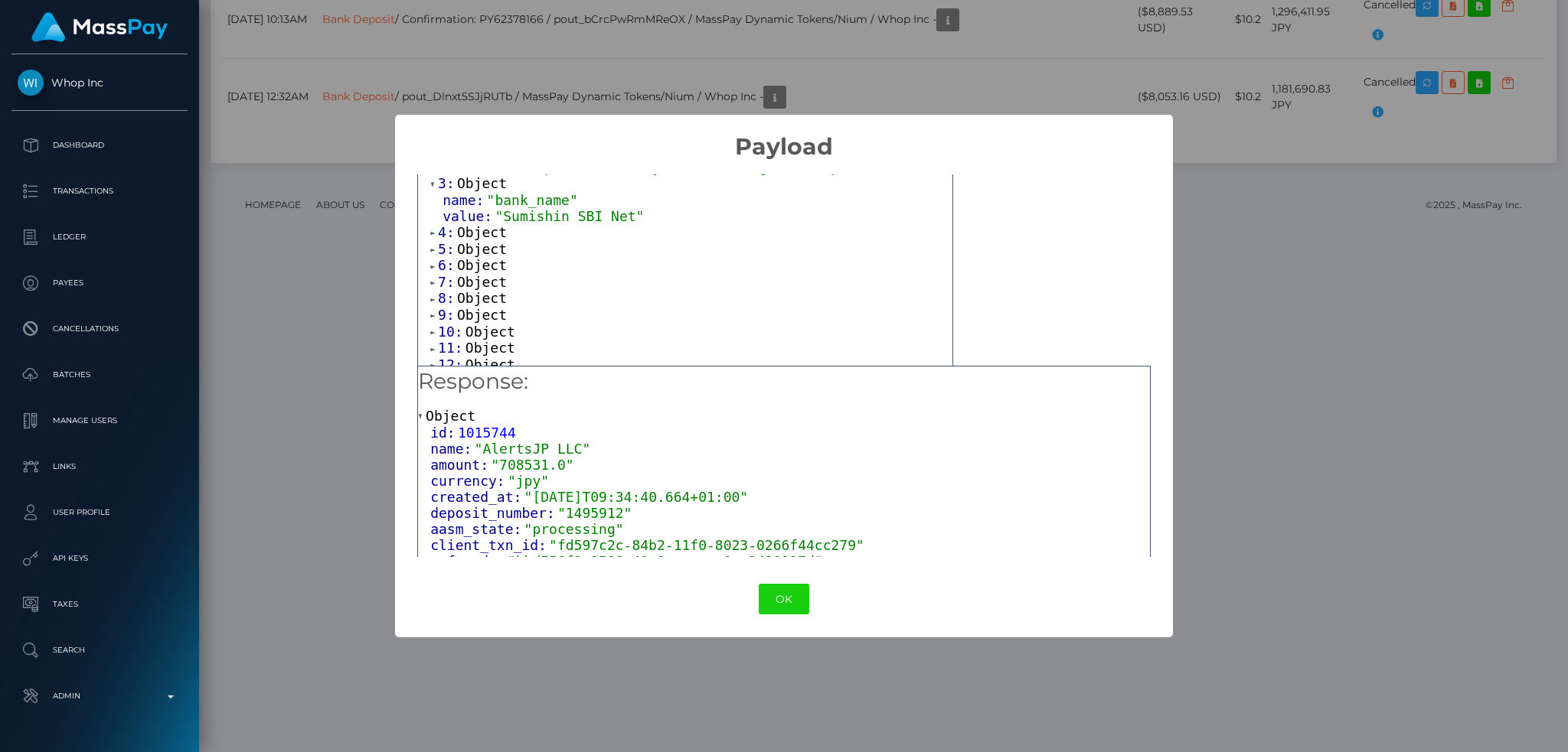
click at [485, 241] on span "Object" at bounding box center [481, 232] width 50 height 16
click at [488, 286] on span "Object" at bounding box center [481, 281] width 50 height 16
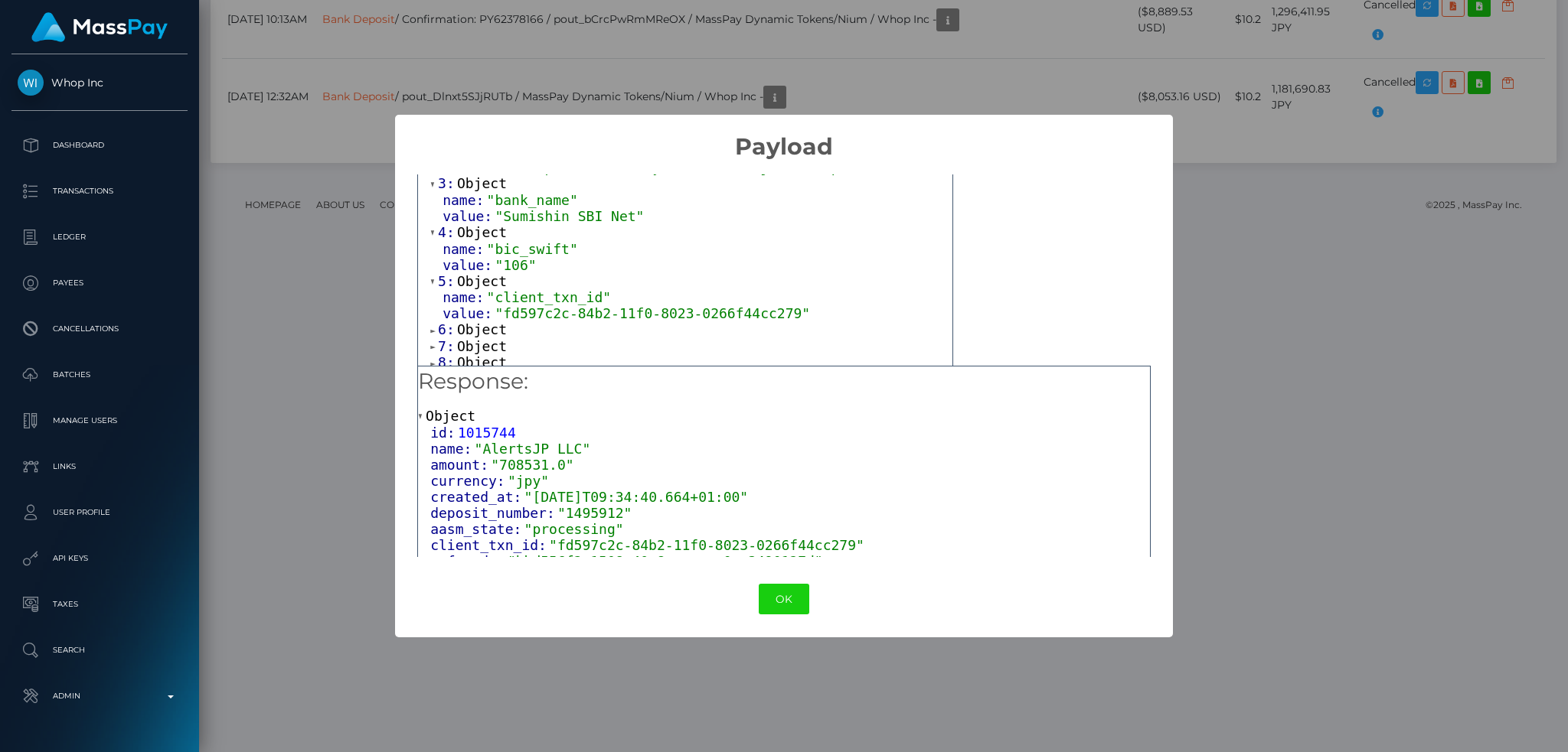
click at [490, 330] on span "Object" at bounding box center [481, 329] width 50 height 16
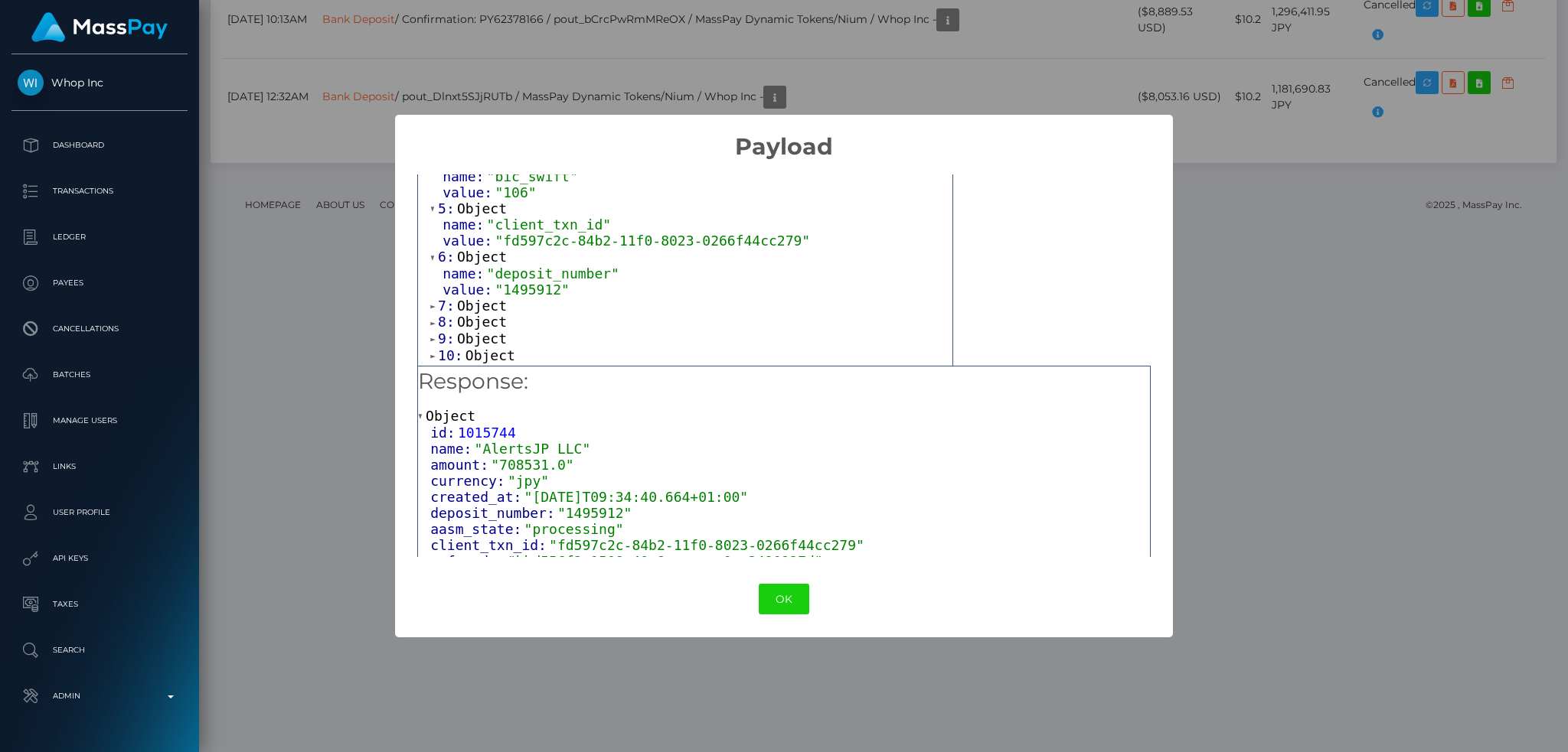
scroll to position [306, 0]
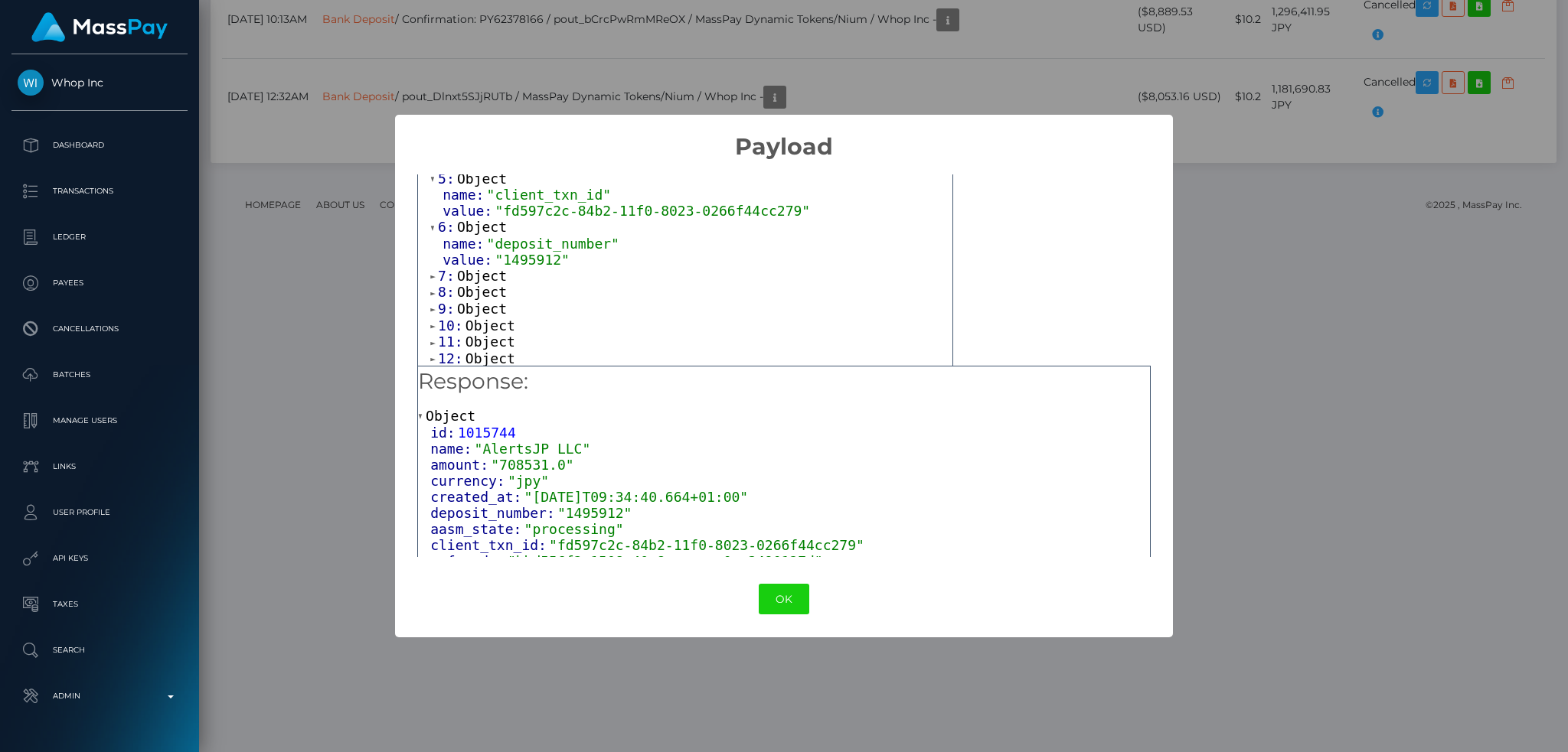
click at [485, 283] on span "Object" at bounding box center [481, 275] width 50 height 16
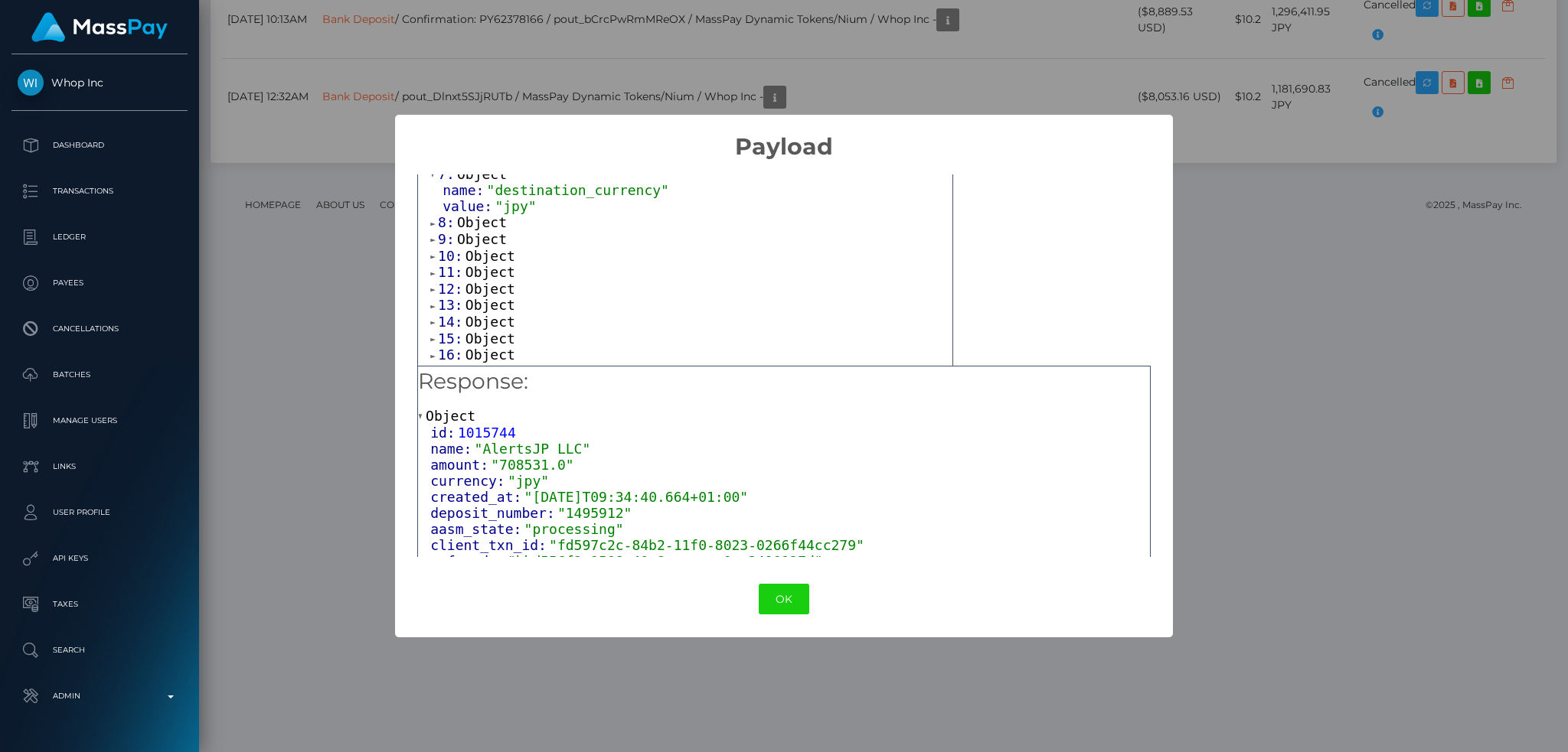
click at [490, 230] on span "Object" at bounding box center [481, 222] width 50 height 16
click at [482, 279] on span "Object" at bounding box center [481, 271] width 50 height 16
click at [481, 328] on span "Object" at bounding box center [490, 320] width 50 height 16
click at [484, 275] on span "Object" at bounding box center [490, 267] width 50 height 16
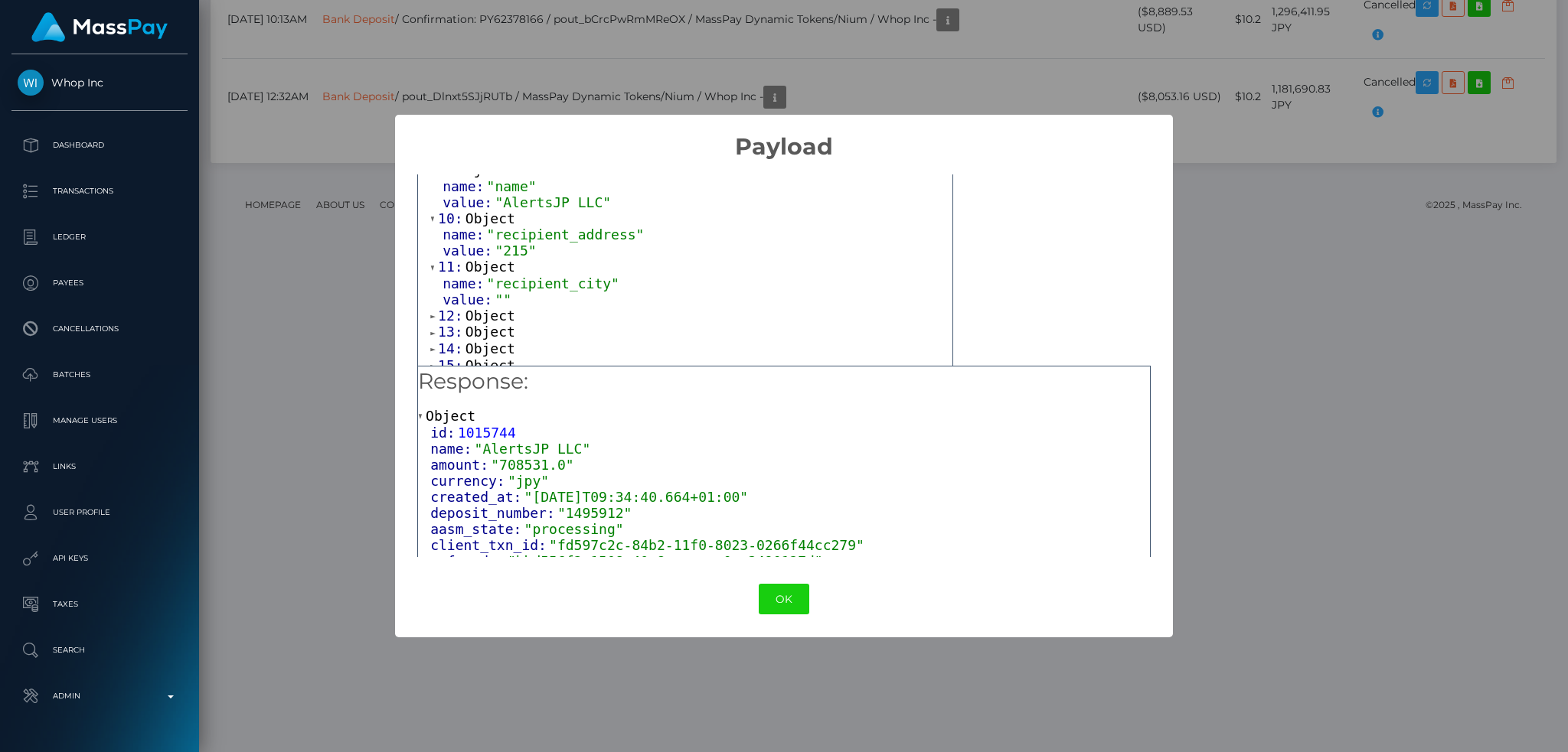
click at [486, 324] on span "Object" at bounding box center [490, 315] width 50 height 16
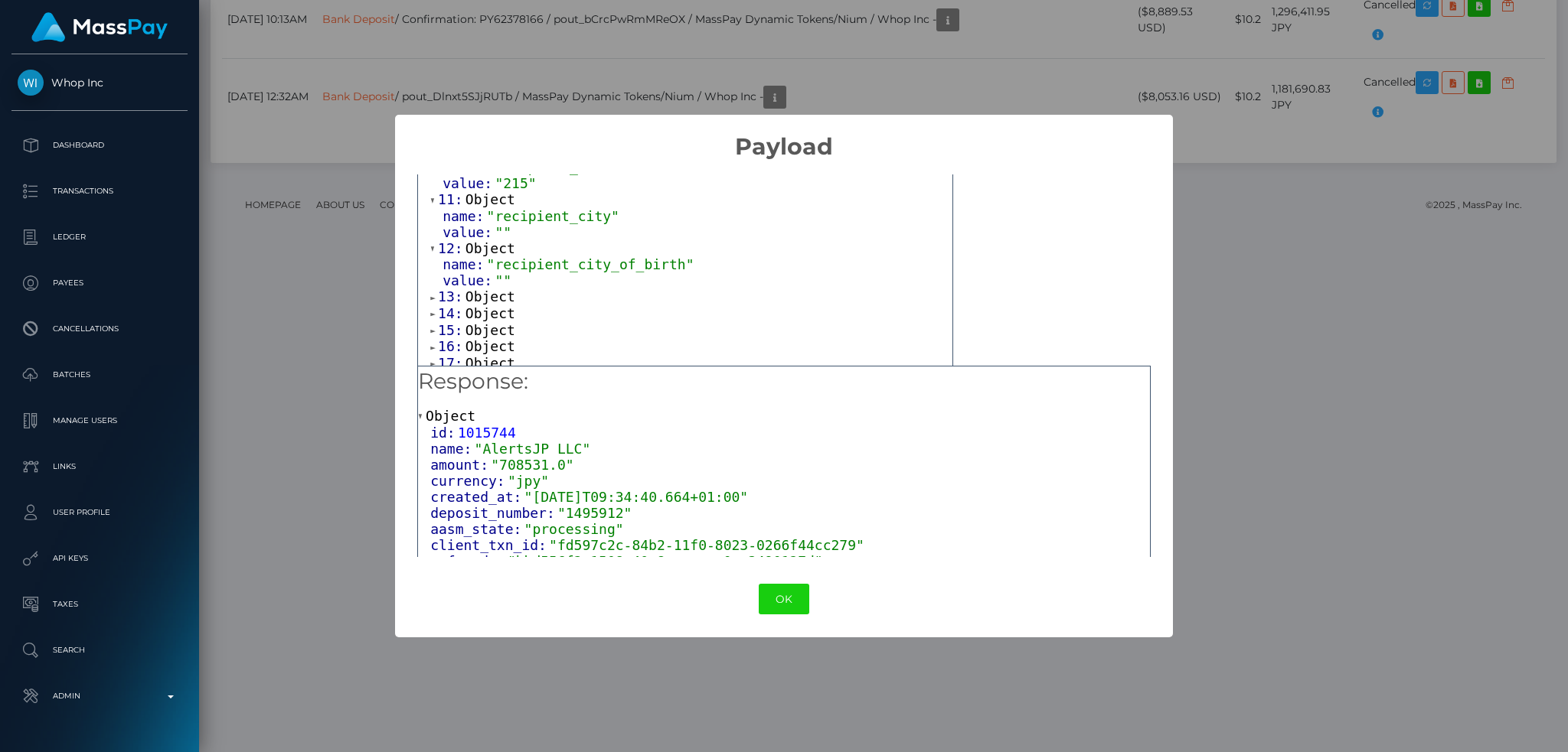
scroll to position [612, 0]
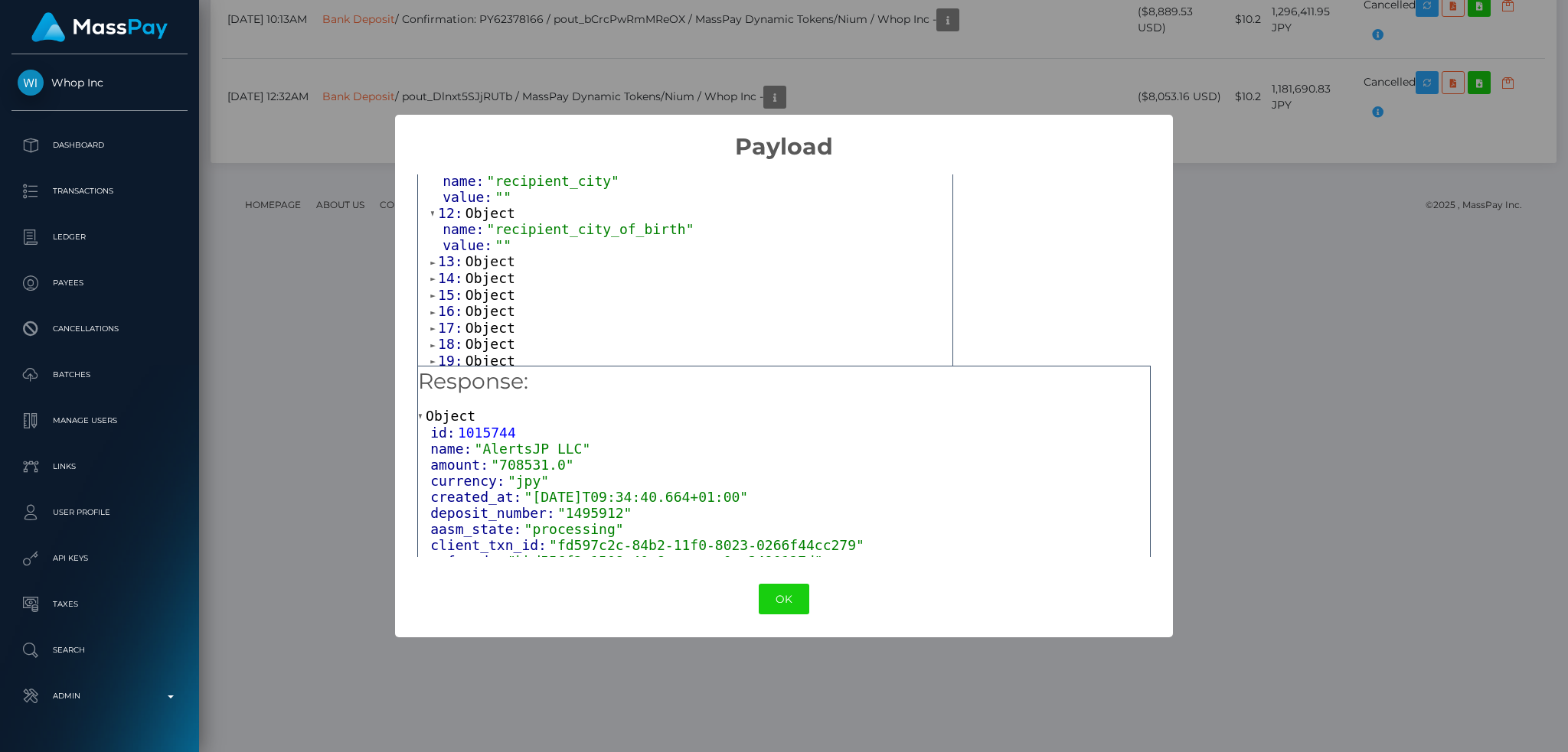
click at [492, 269] on span "Object" at bounding box center [490, 261] width 50 height 16
click at [491, 318] on span "Object" at bounding box center [490, 310] width 50 height 16
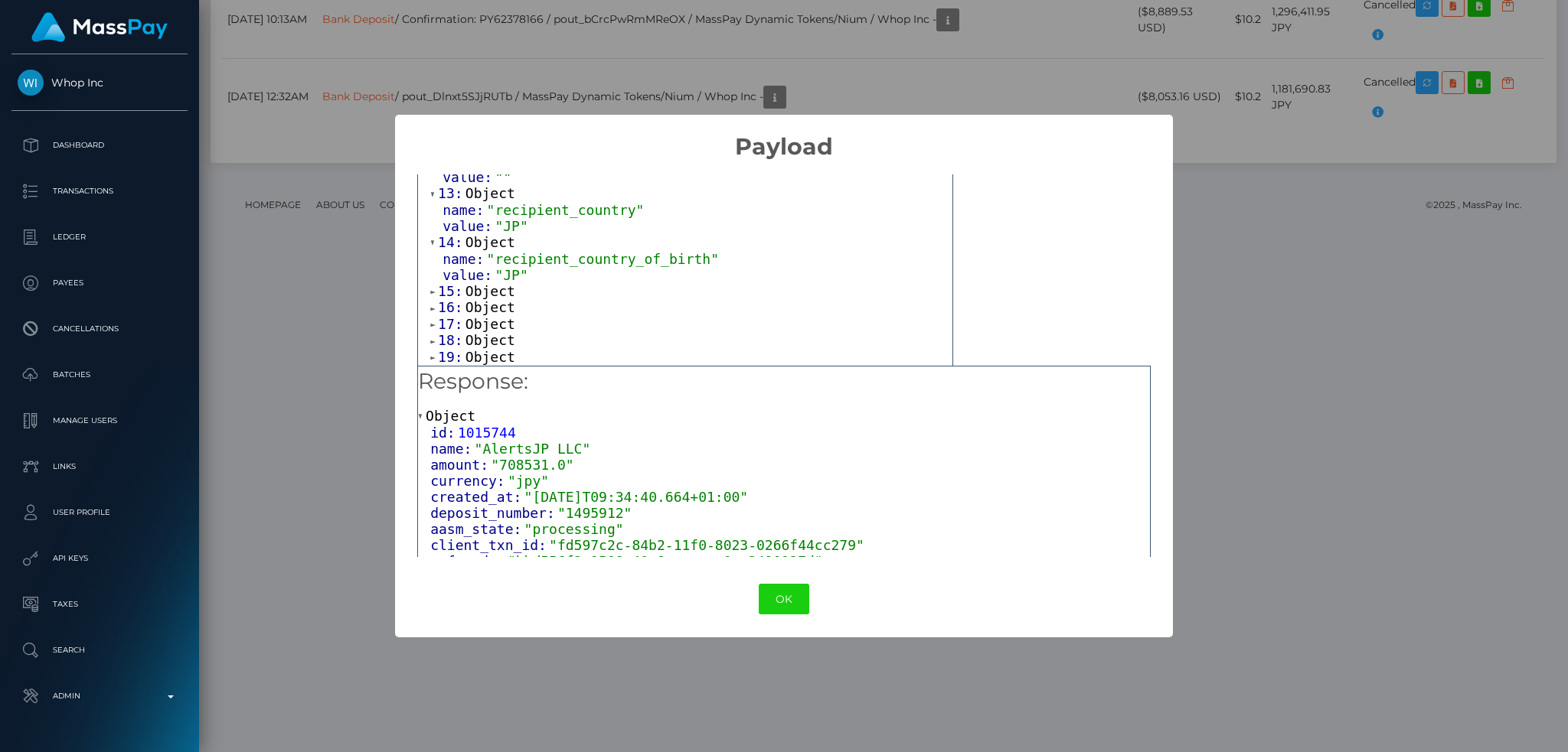
scroll to position [714, 0]
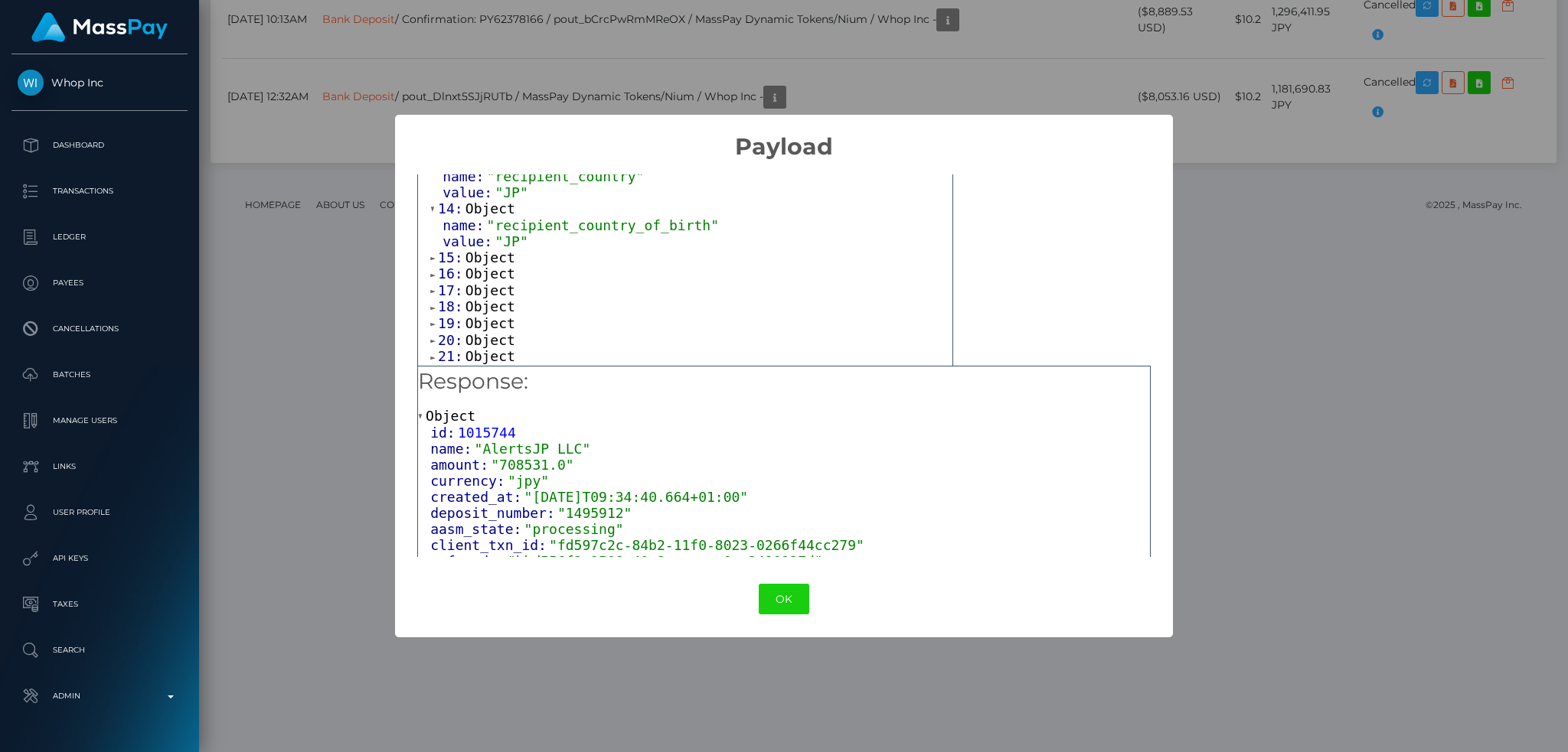
click at [486, 266] on span "Object" at bounding box center [490, 257] width 50 height 16
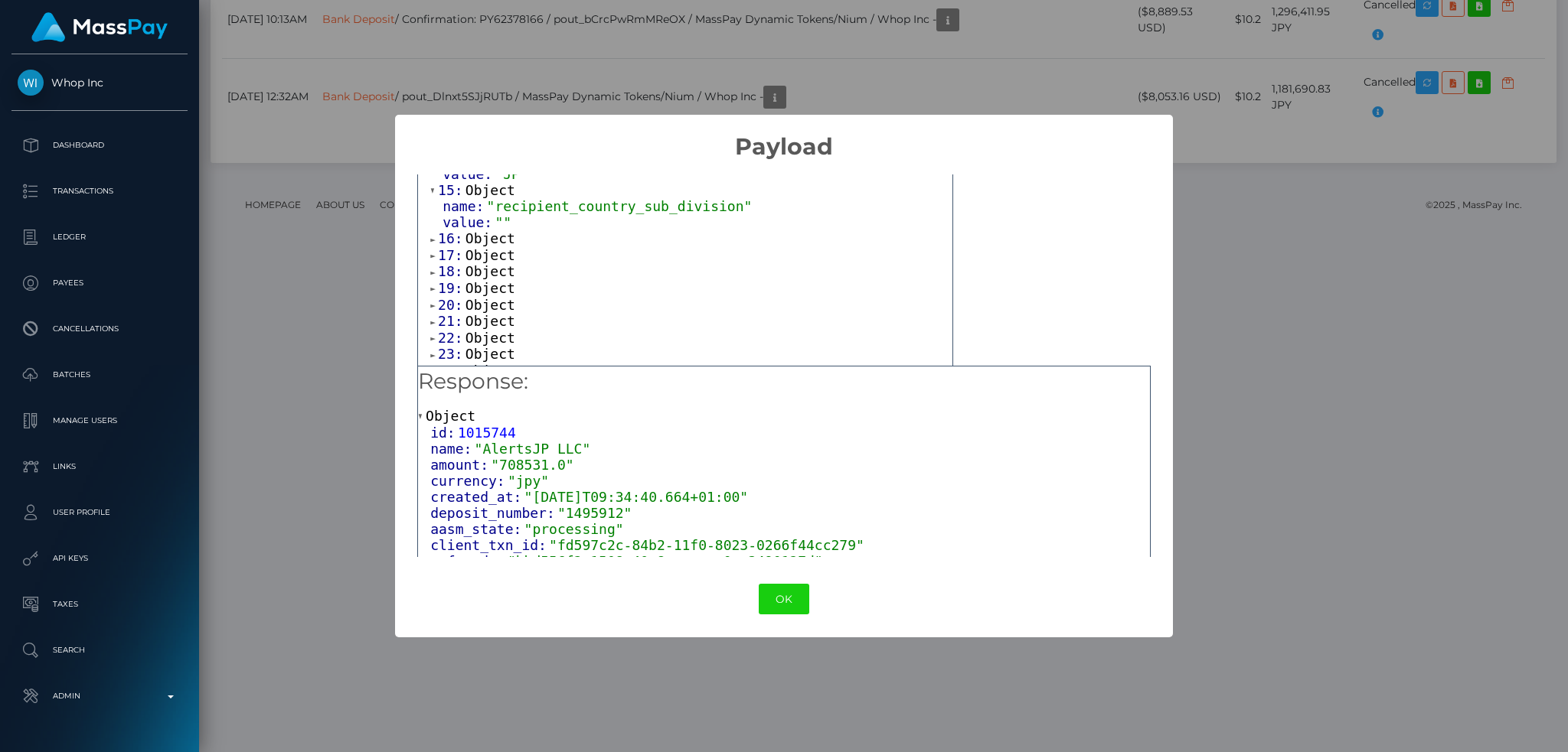
scroll to position [816, 0]
click at [499, 212] on span "Object" at bounding box center [490, 204] width 50 height 16
click at [488, 261] on span "Object" at bounding box center [490, 252] width 50 height 16
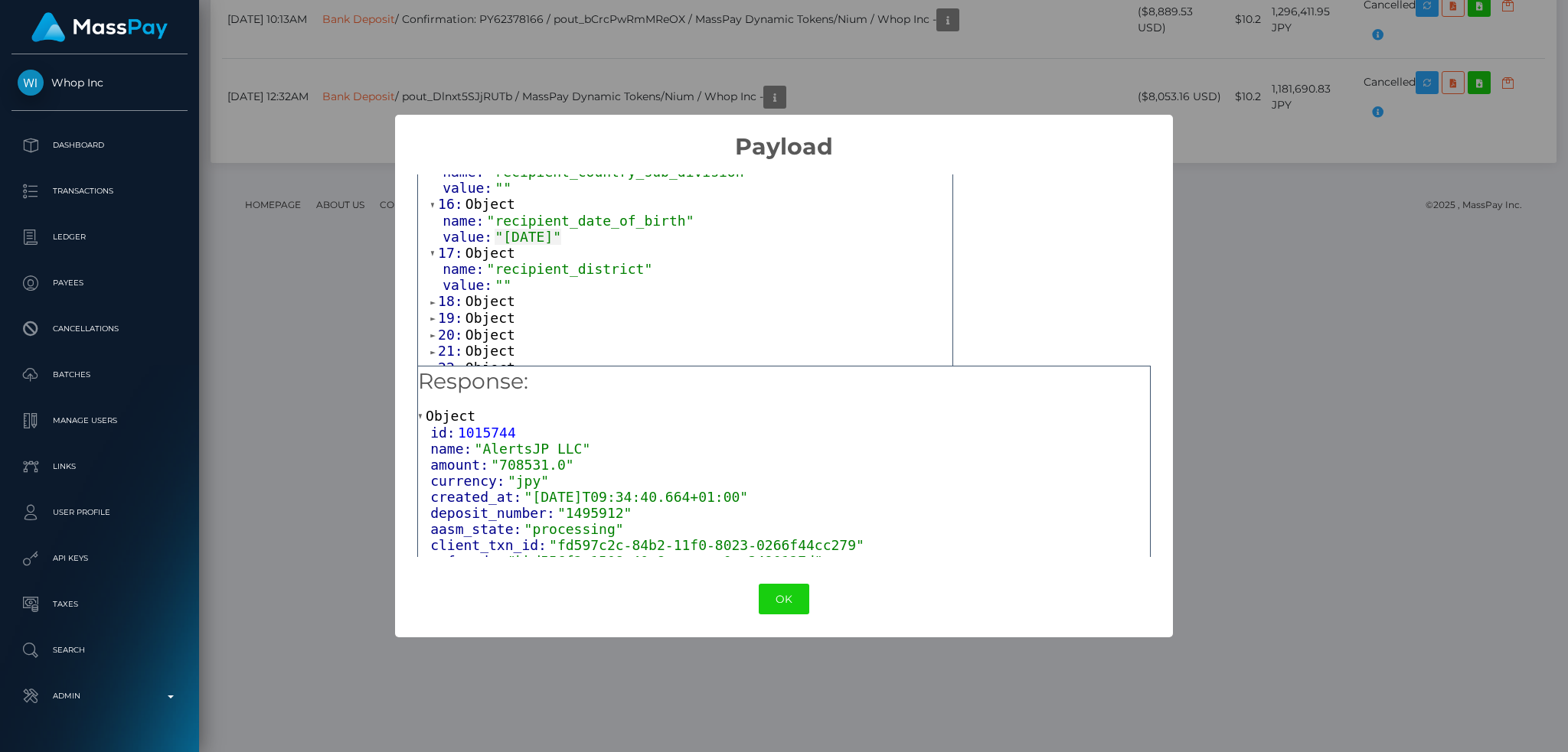
click at [487, 310] on span "Object" at bounding box center [490, 300] width 50 height 16
click at [490, 256] on span "Object" at bounding box center [490, 247] width 50 height 16
click at [493, 305] on span "Object" at bounding box center [490, 296] width 50 height 16
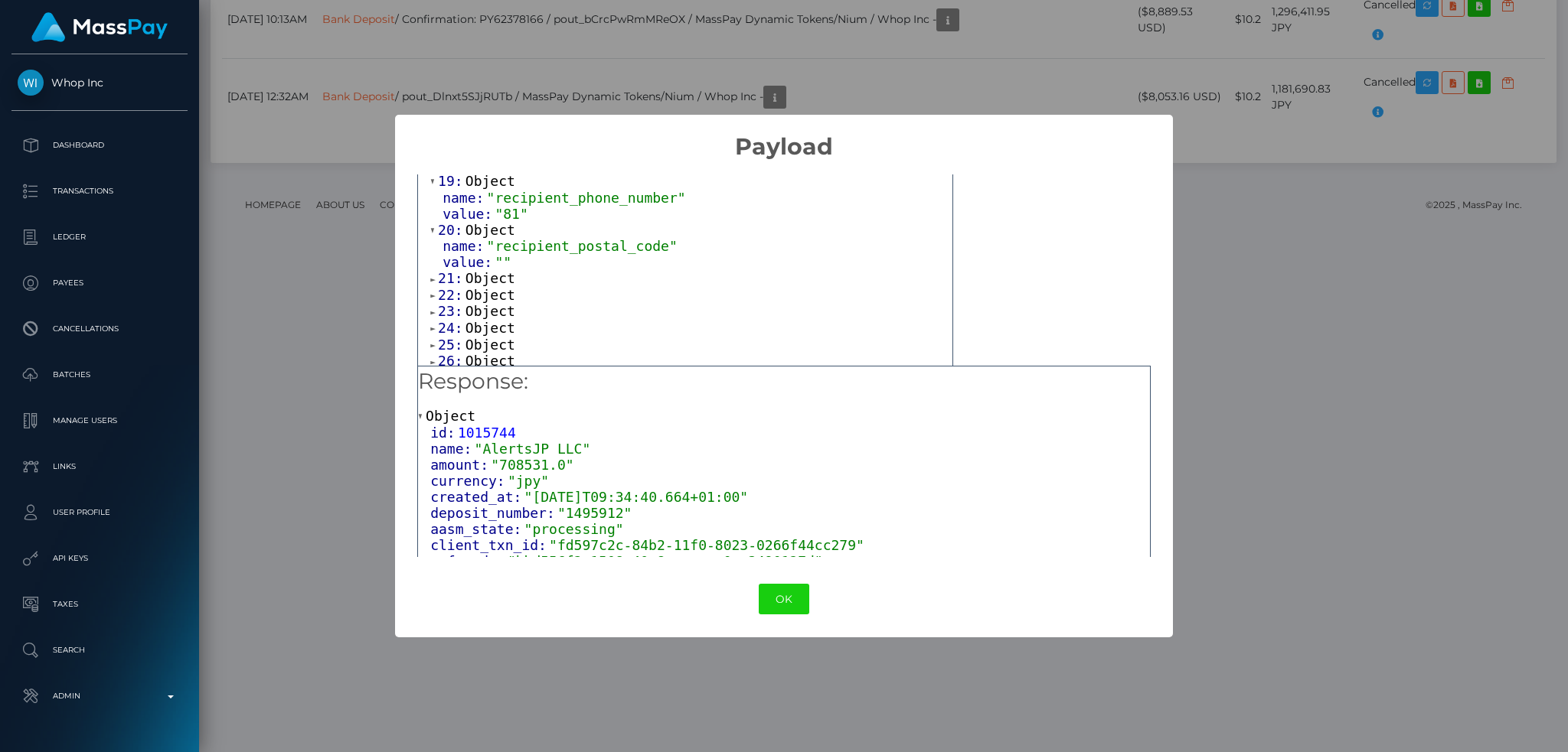
scroll to position [1020, 0]
click at [495, 251] on span "Object" at bounding box center [490, 242] width 50 height 16
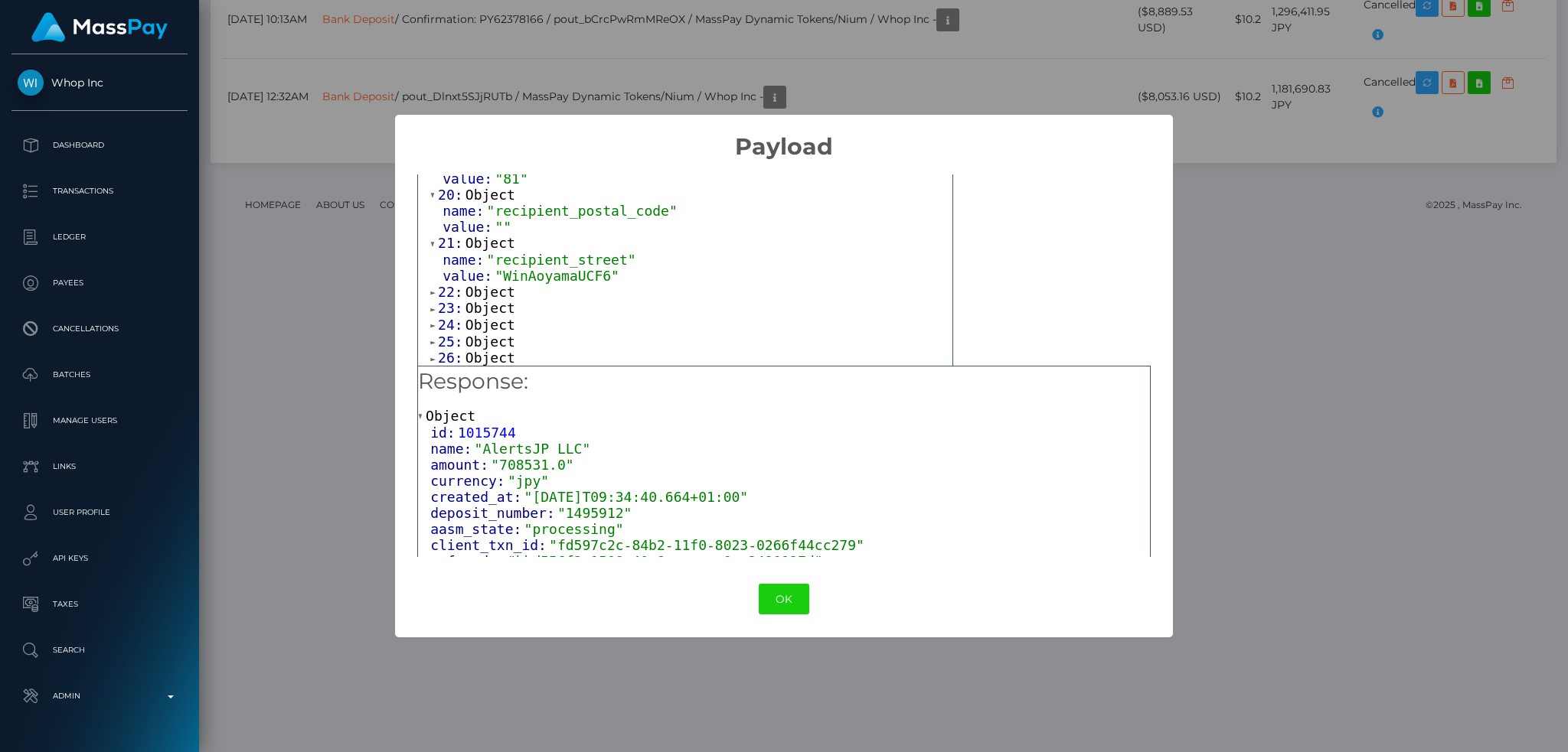
click at [493, 300] on span "Object" at bounding box center [490, 292] width 50 height 16
click at [496, 246] on span "Object" at bounding box center [490, 238] width 50 height 16
click at [495, 312] on span "Object" at bounding box center [490, 304] width 50 height 16
click at [501, 295] on span "Object" at bounding box center [490, 287] width 50 height 16
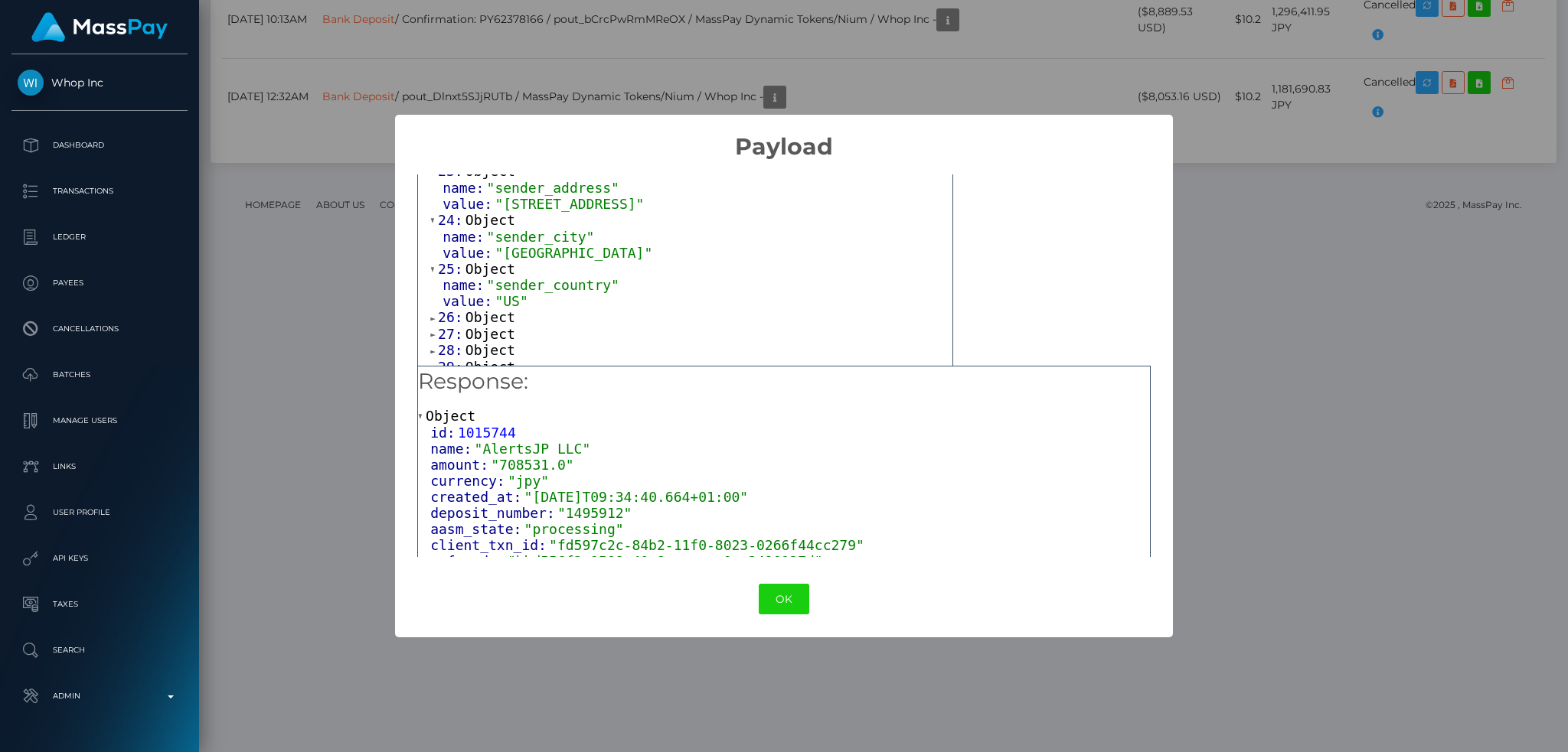
scroll to position [1225, 0]
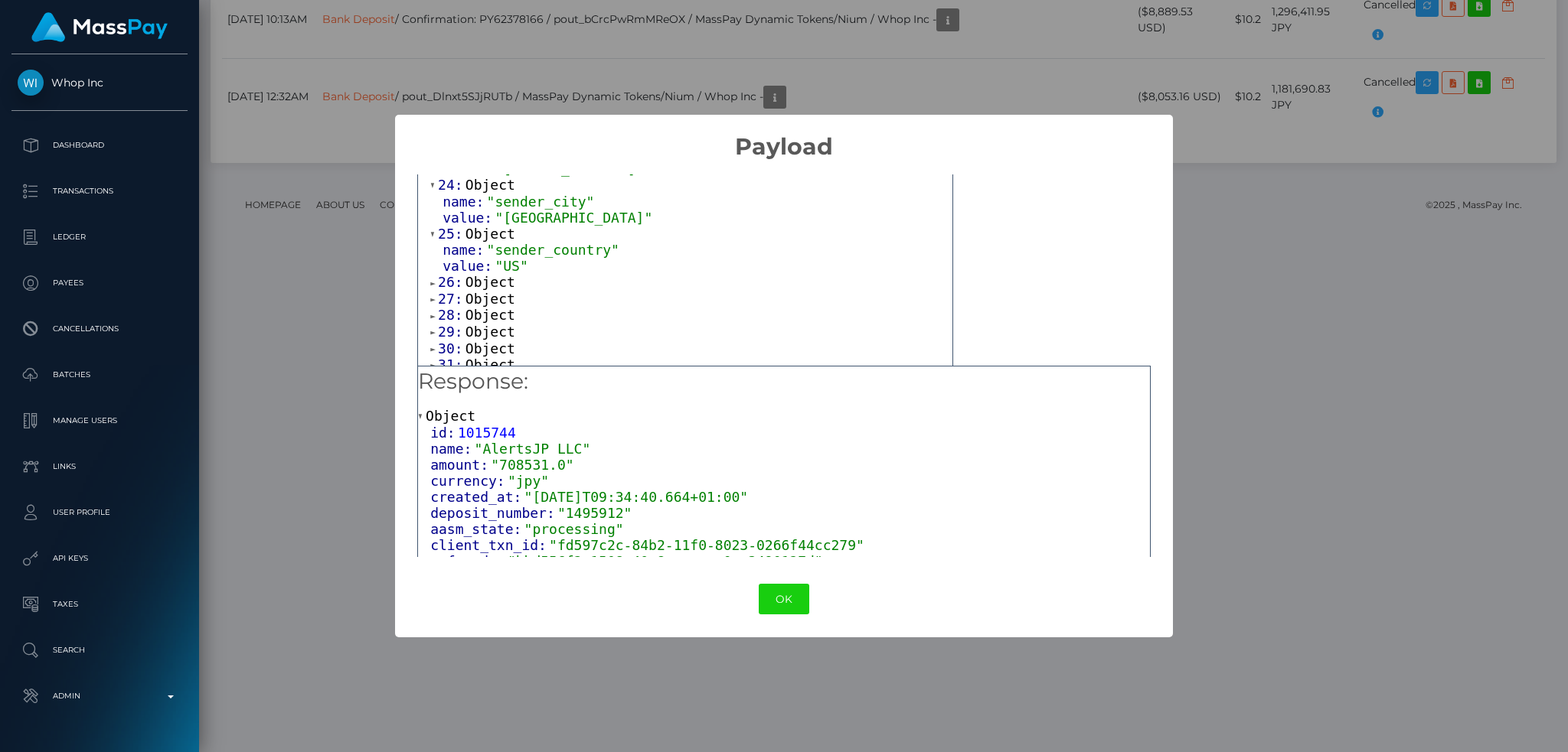
click at [501, 290] on span "Object" at bounding box center [490, 282] width 50 height 16
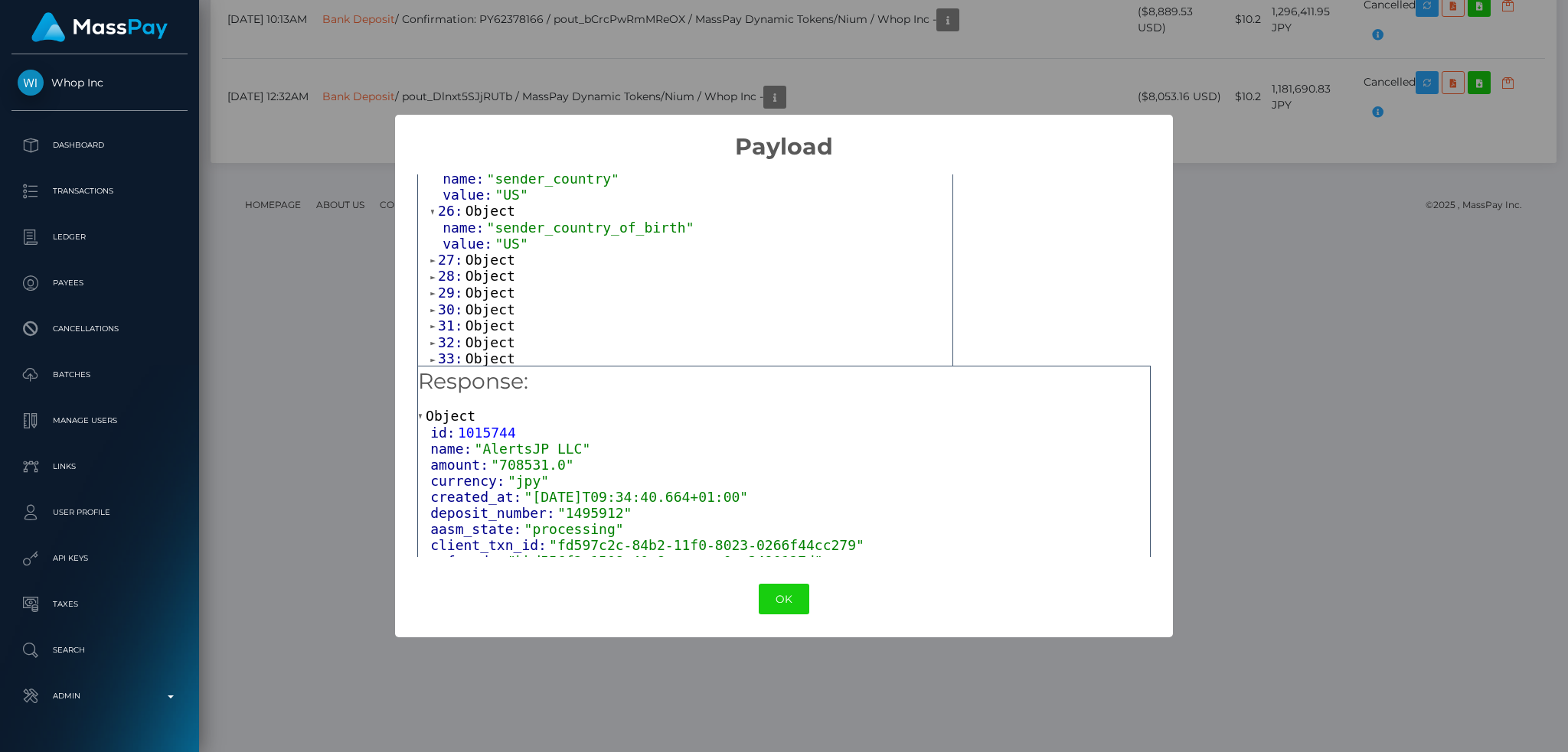
scroll to position [1327, 0]
click at [492, 237] on span "Object" at bounding box center [490, 229] width 50 height 16
click at [495, 285] on span "Object" at bounding box center [490, 277] width 50 height 16
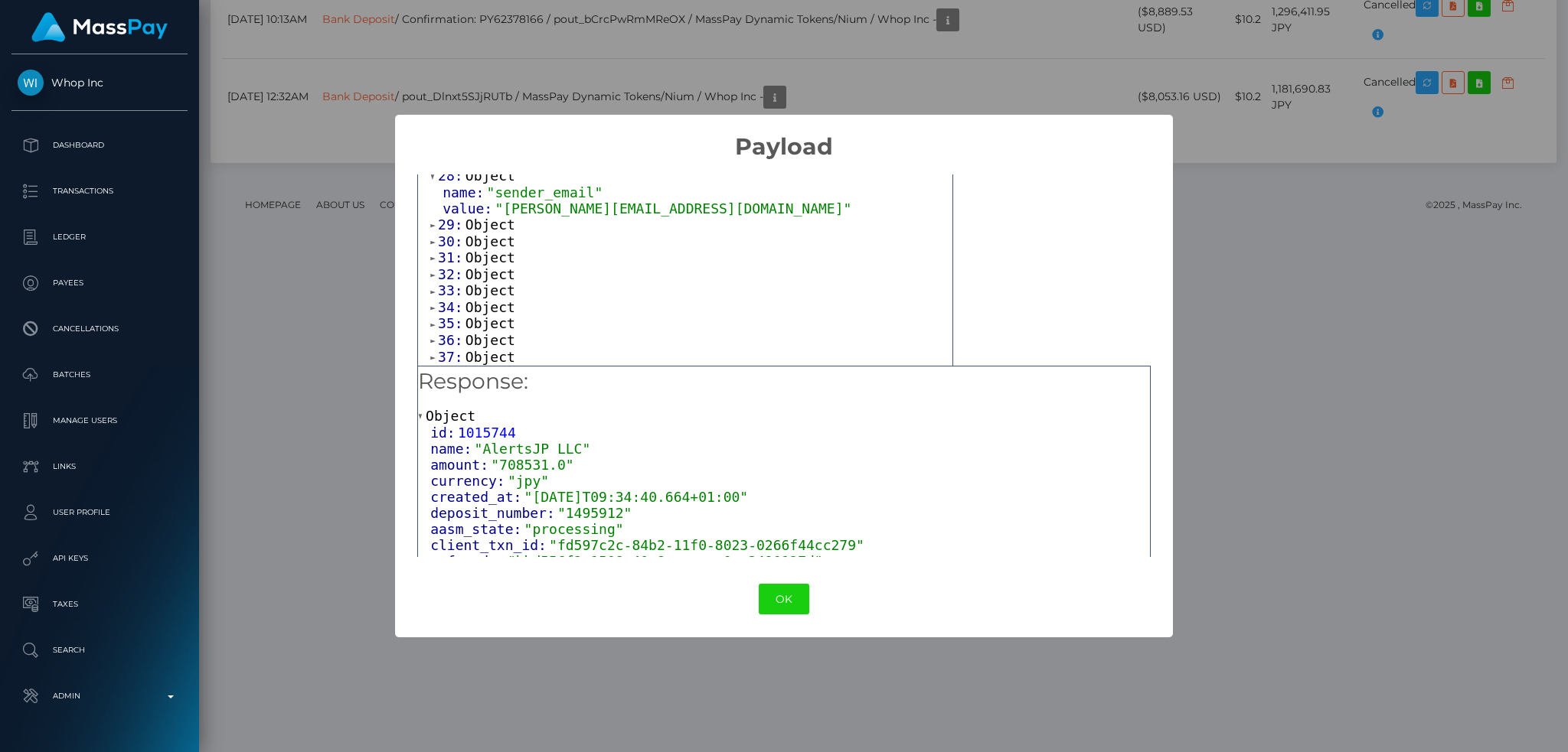
click at [495, 233] on span "Object" at bounding box center [490, 224] width 50 height 16
click at [488, 282] on span "Object" at bounding box center [490, 273] width 50 height 16
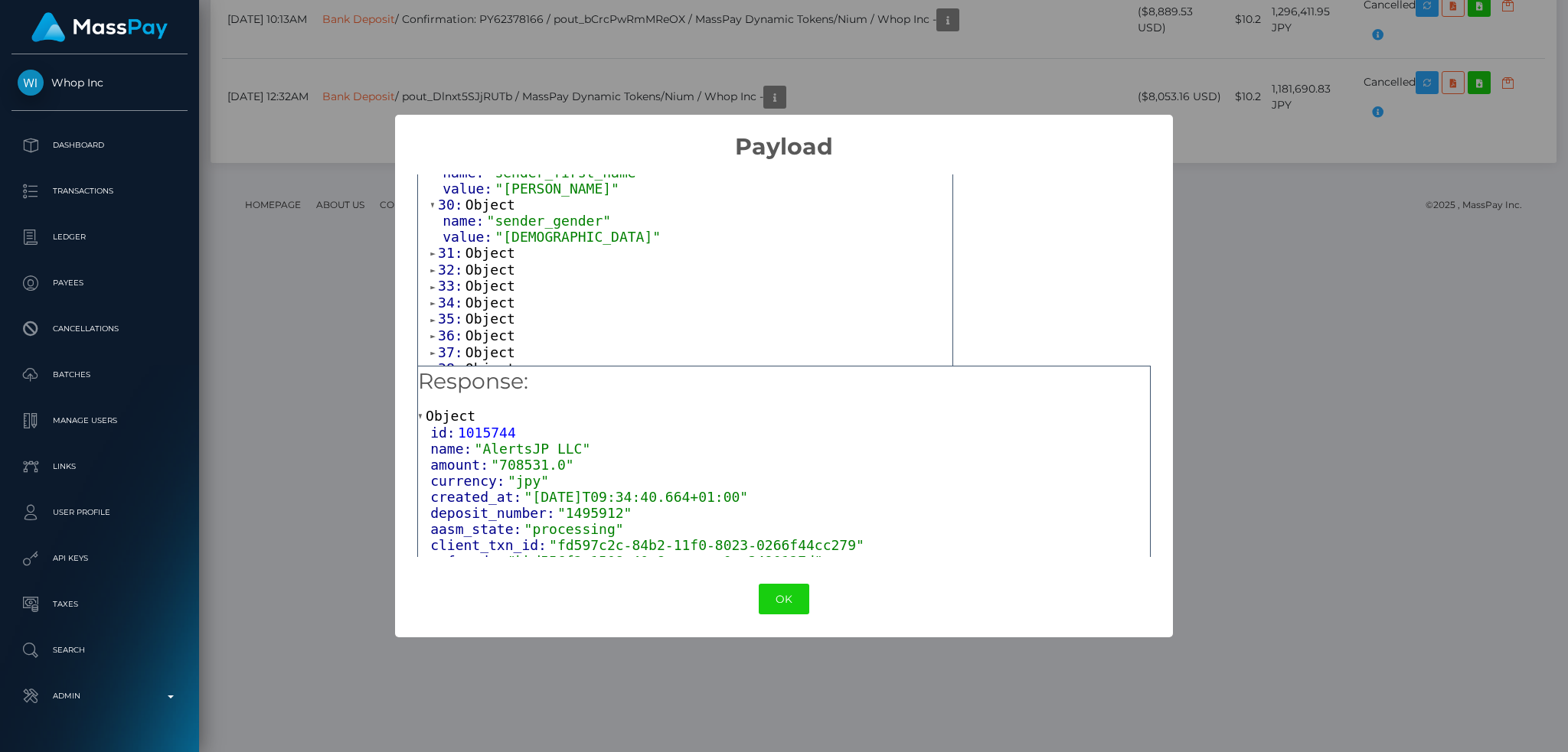
scroll to position [1531, 0]
click at [494, 227] on span "Object" at bounding box center [490, 219] width 50 height 16
click at [488, 276] on span "Object" at bounding box center [490, 267] width 50 height 16
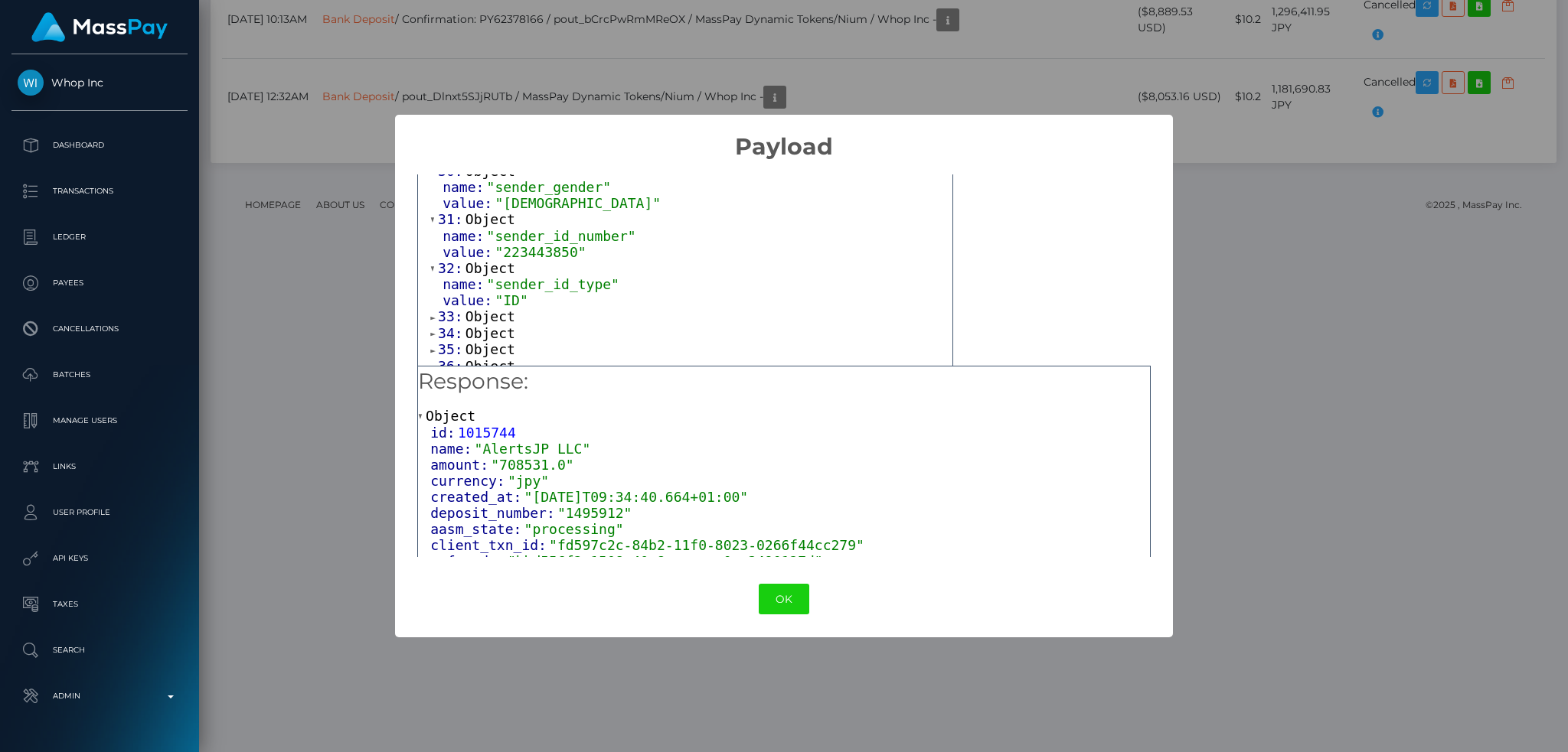
click at [490, 325] on span "Object" at bounding box center [490, 316] width 50 height 16
click at [496, 223] on span "Object" at bounding box center [490, 224] width 50 height 16
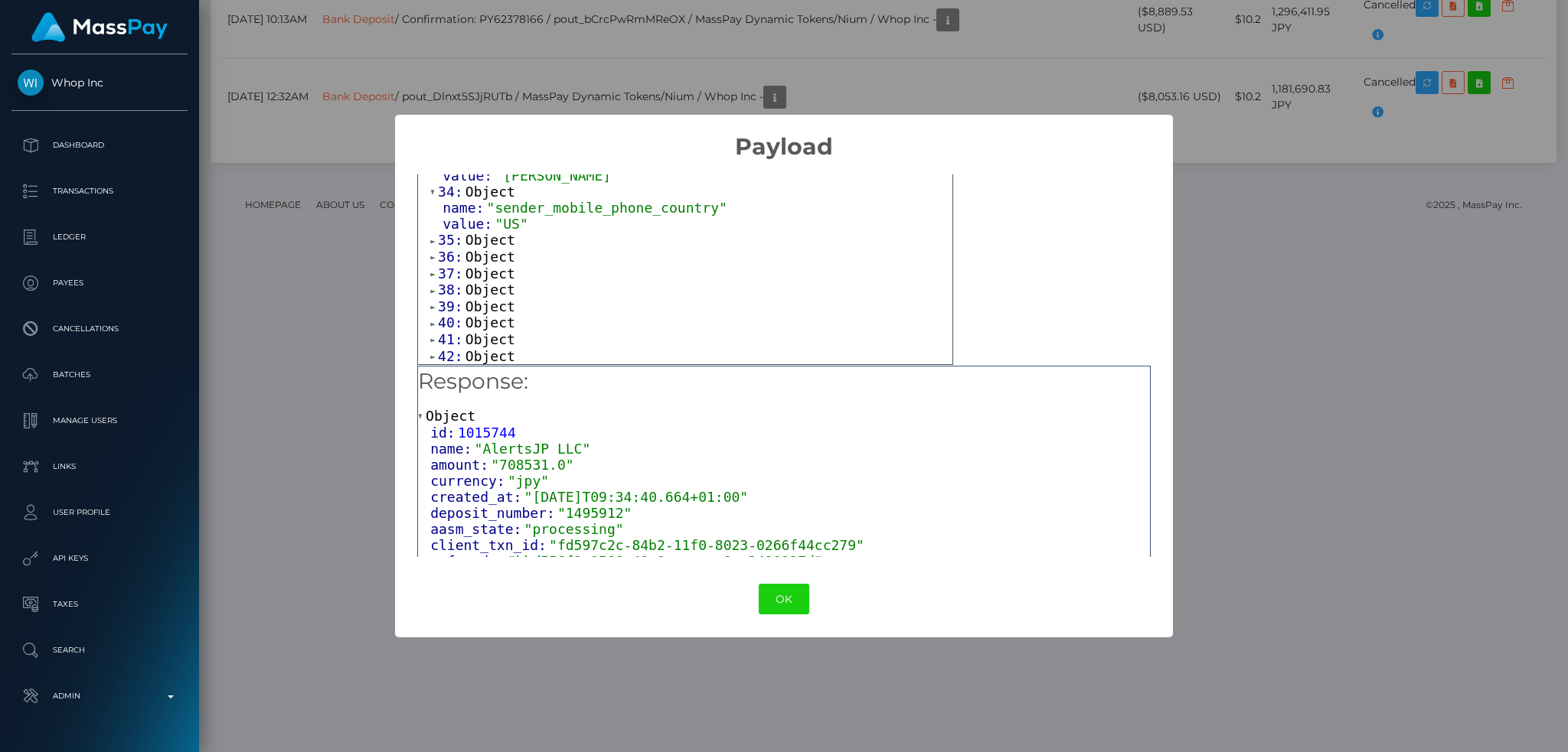
click at [484, 248] on span "Object" at bounding box center [490, 240] width 50 height 16
click at [486, 290] on span "Object" at bounding box center [490, 282] width 50 height 16
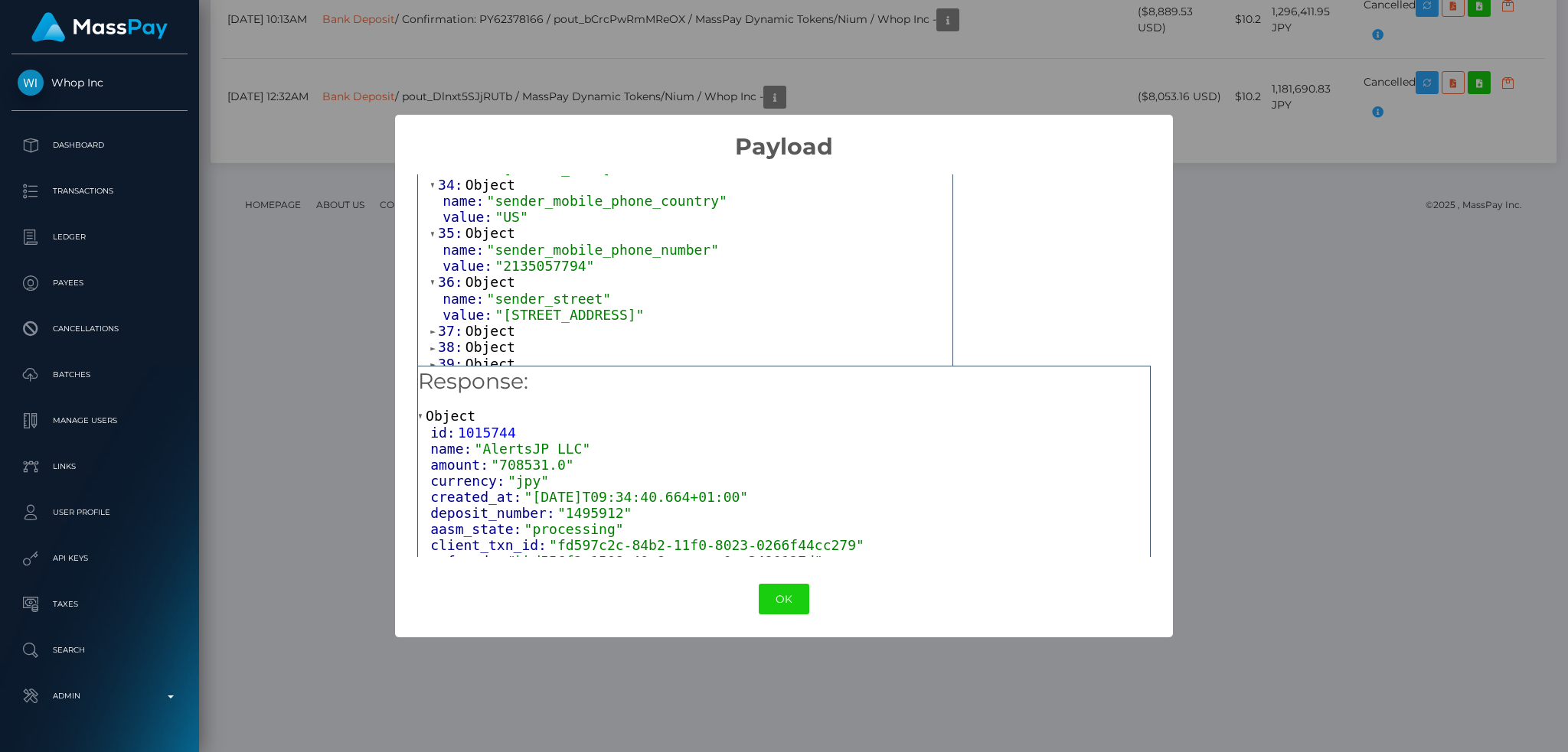
scroll to position [1809, 0]
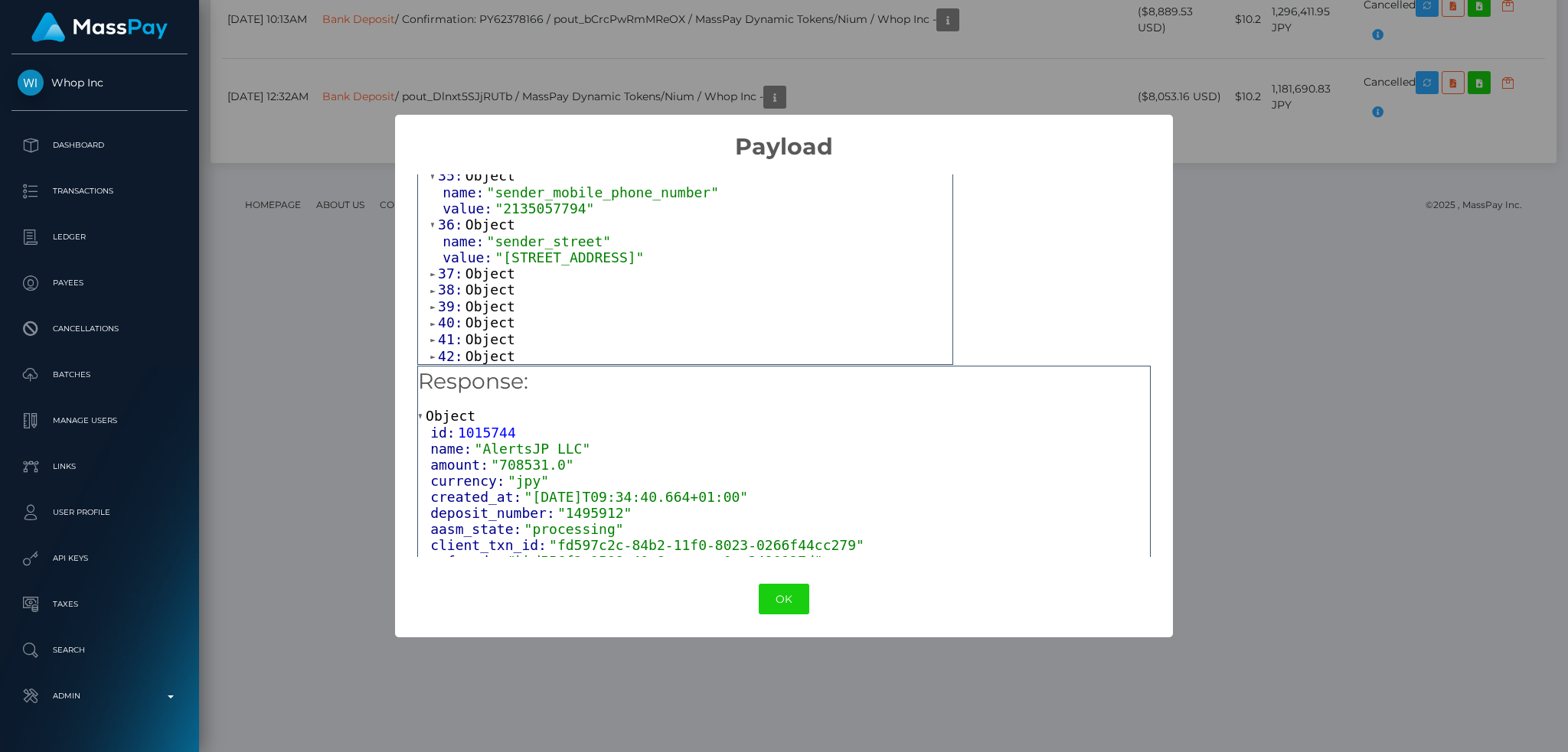
click at [490, 273] on span "Object" at bounding box center [490, 273] width 50 height 16
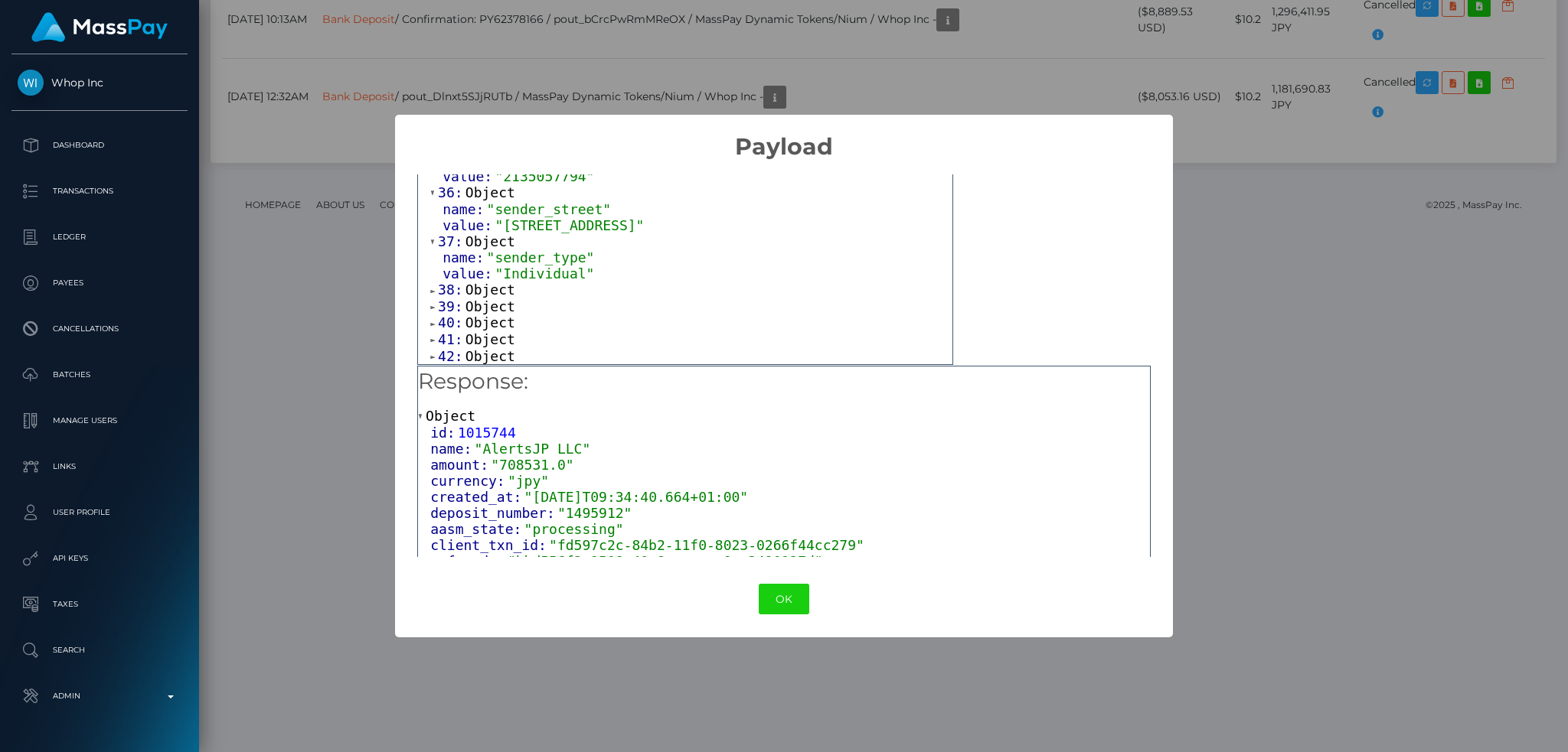
click at [488, 298] on span "Object" at bounding box center [490, 289] width 50 height 16
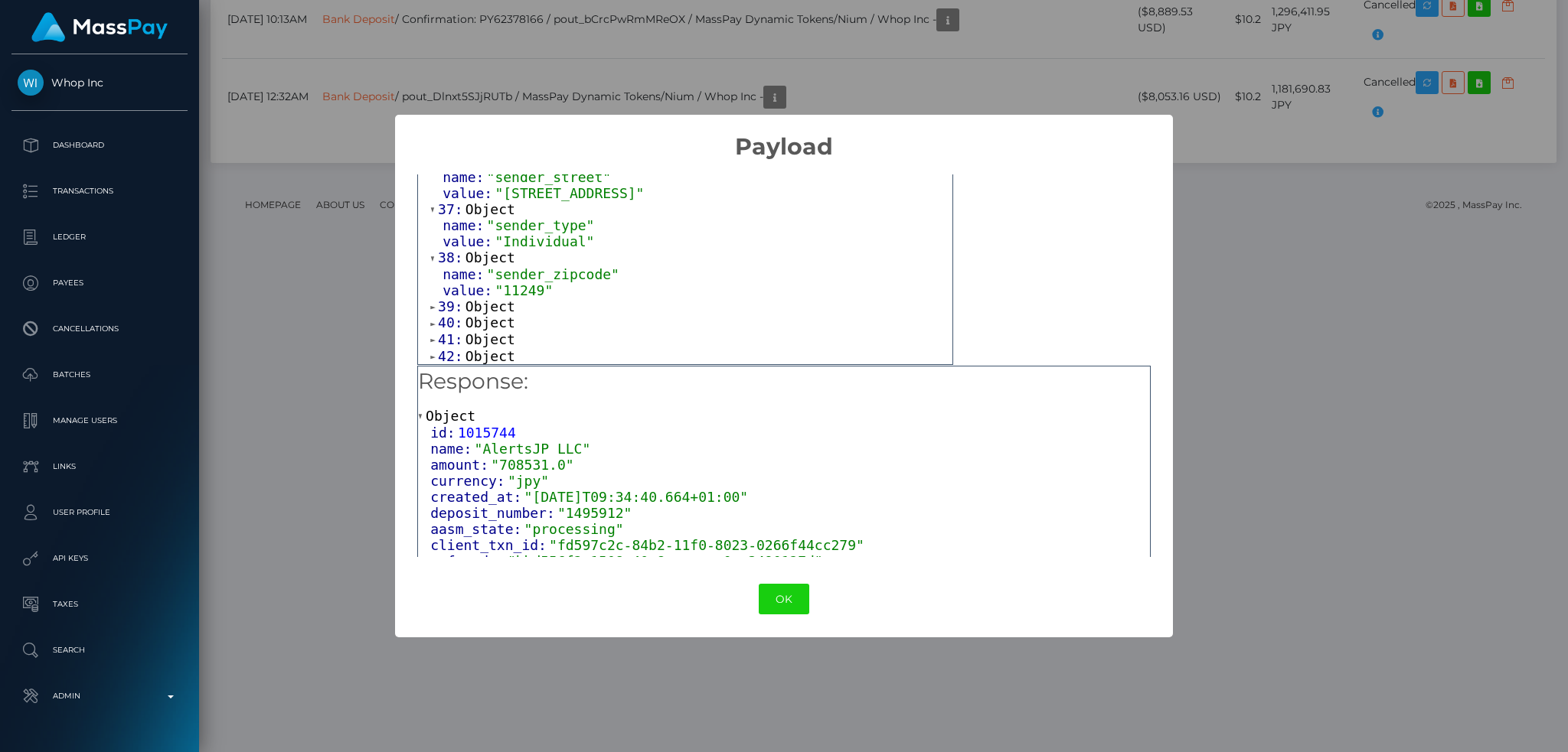
click at [496, 301] on span "Object" at bounding box center [490, 306] width 50 height 16
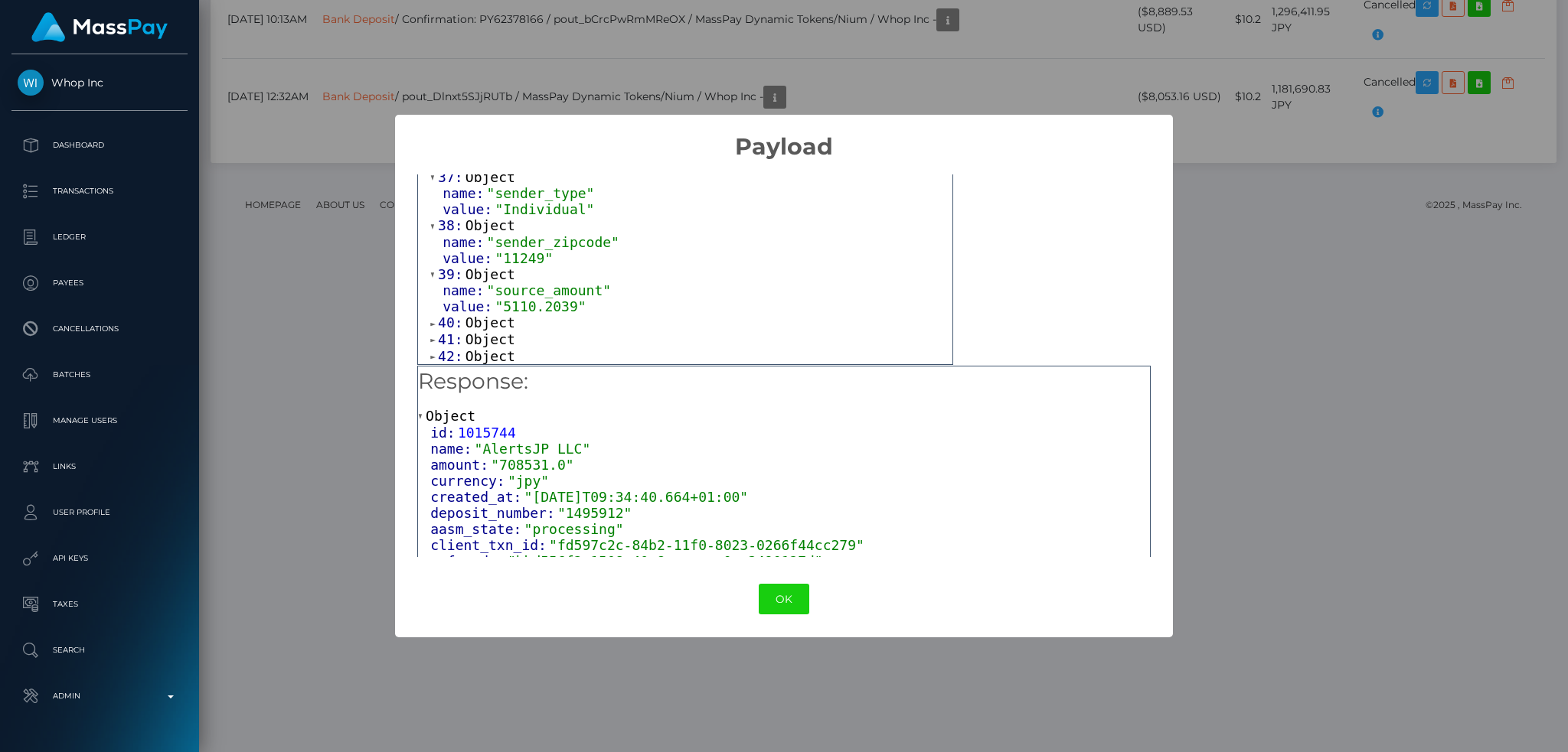
click at [493, 324] on span "Object" at bounding box center [490, 322] width 50 height 16
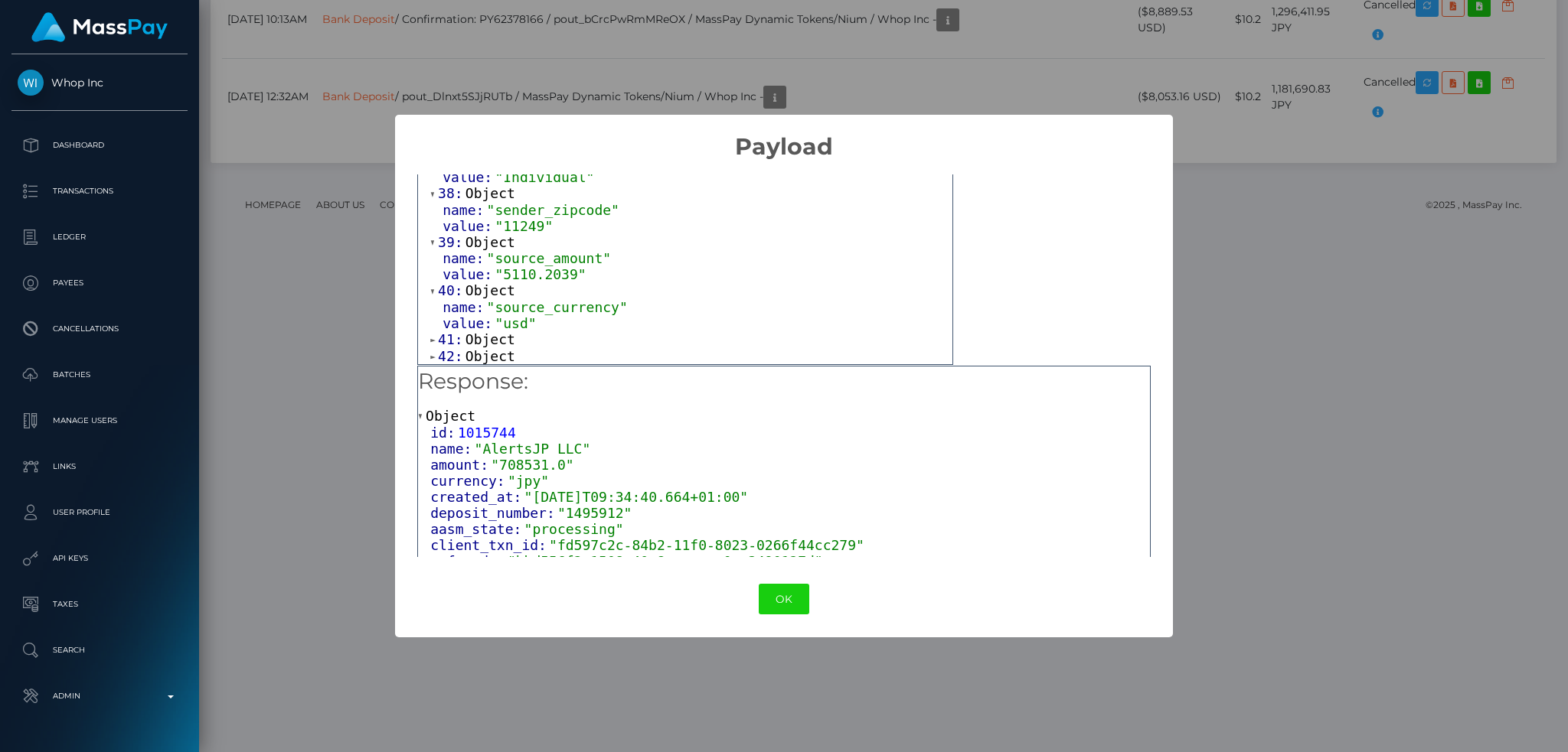
click at [486, 336] on span "Object" at bounding box center [490, 339] width 50 height 16
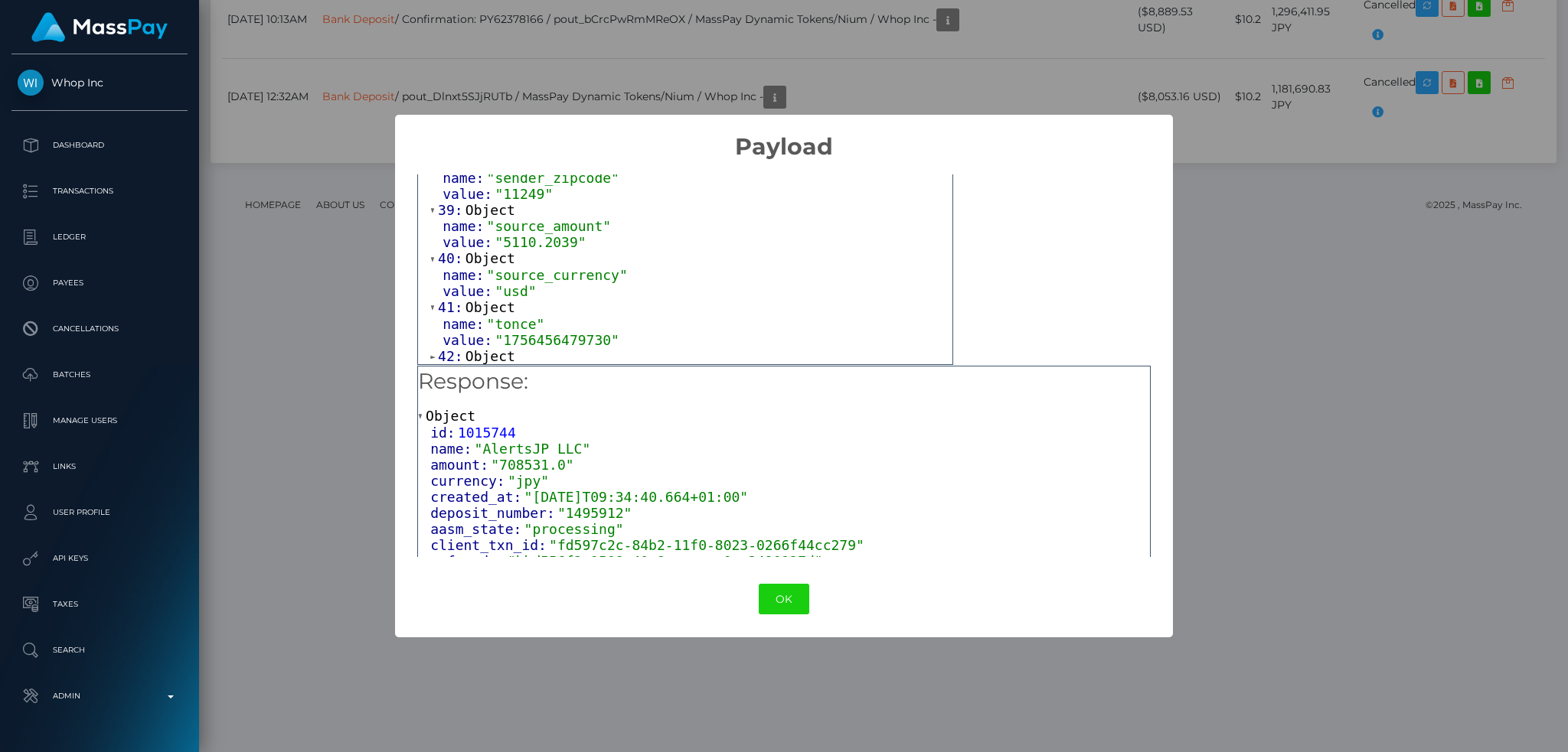
click at [488, 352] on span "Object" at bounding box center [490, 356] width 50 height 16
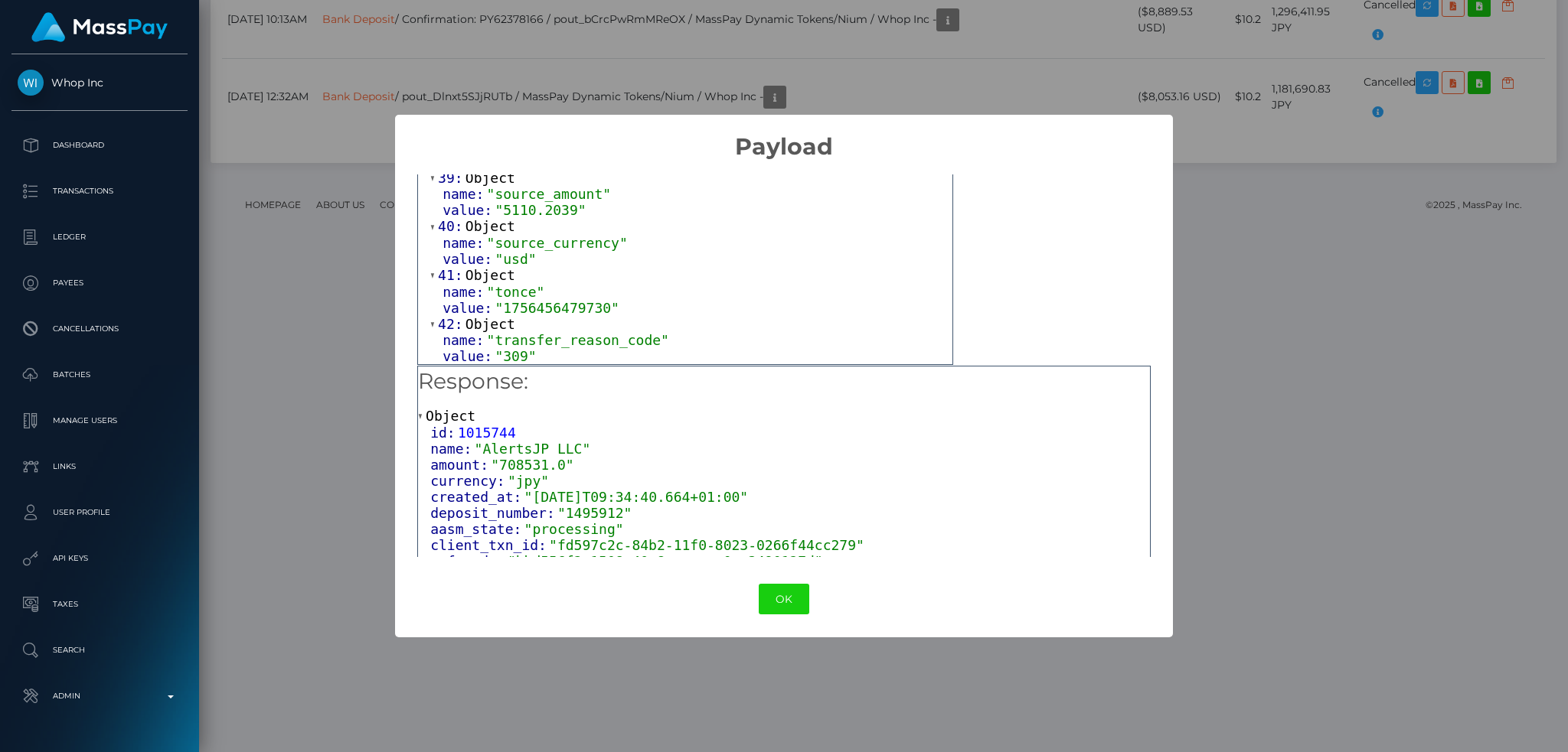
scroll to position [2005, 0]
click at [789, 605] on button "OK" at bounding box center [784, 599] width 50 height 31
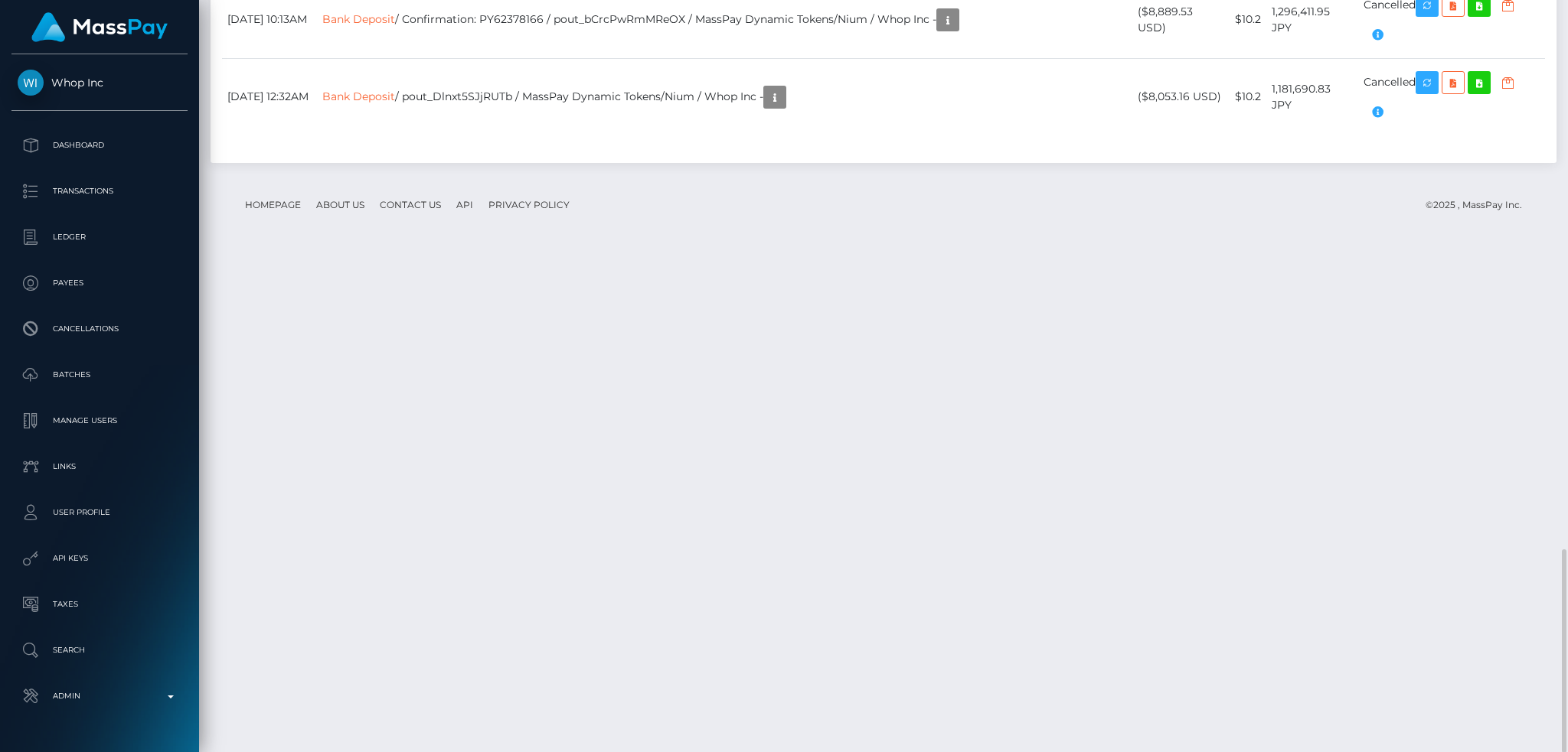
scroll to position [183, 425]
copy td "pout_EiqOaw5m2QTlo"
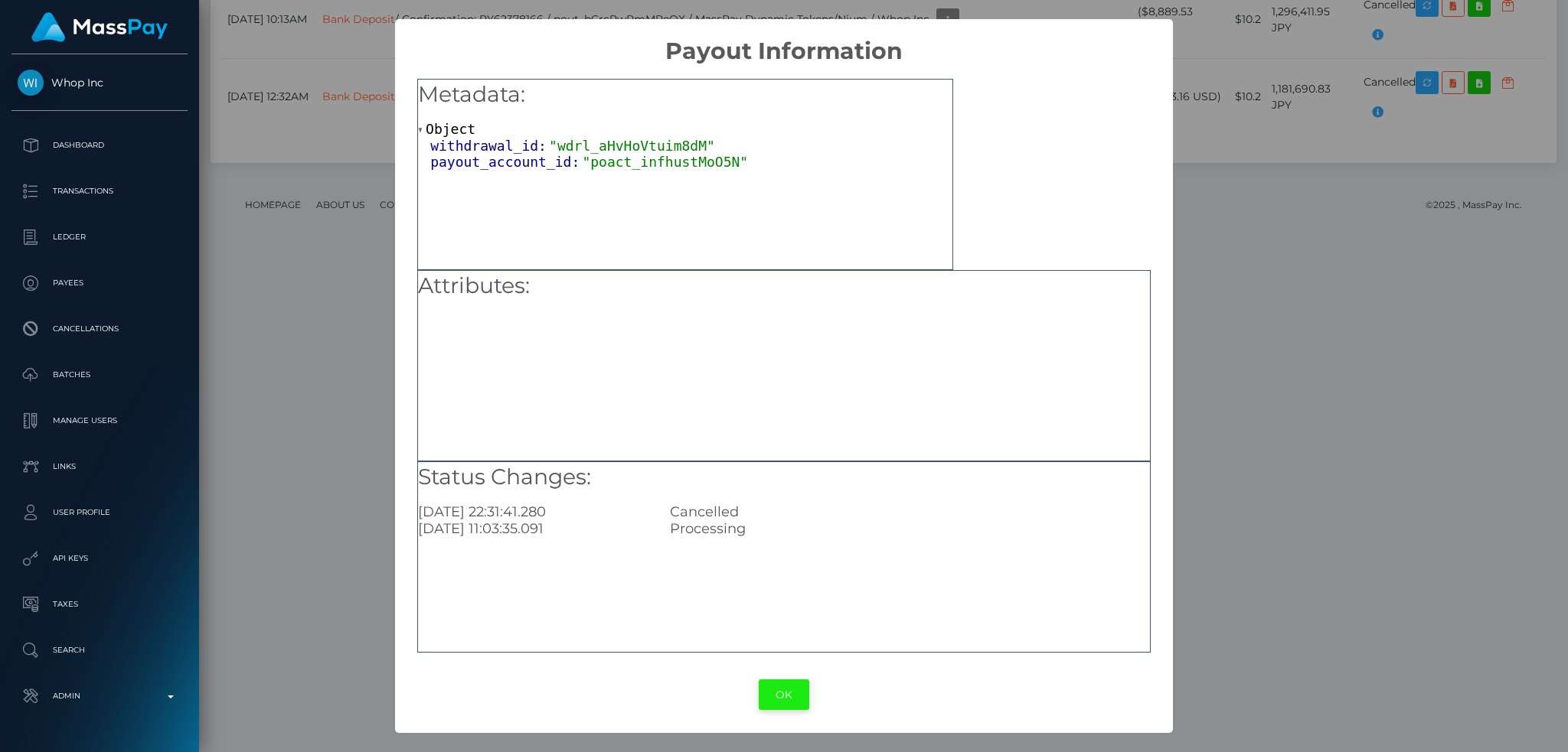
click at [784, 702] on button "OK" at bounding box center [784, 695] width 50 height 31
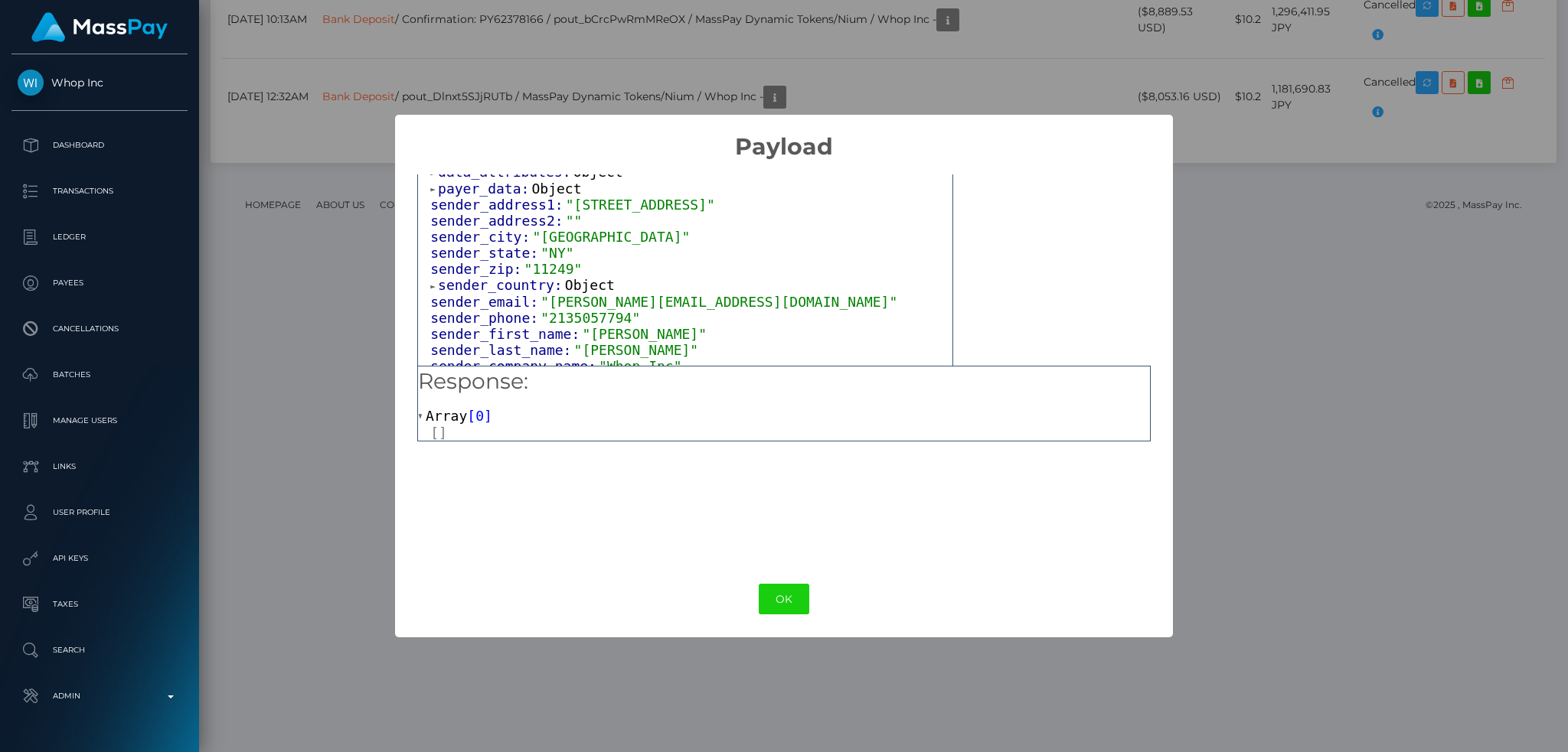
scroll to position [0, 0]
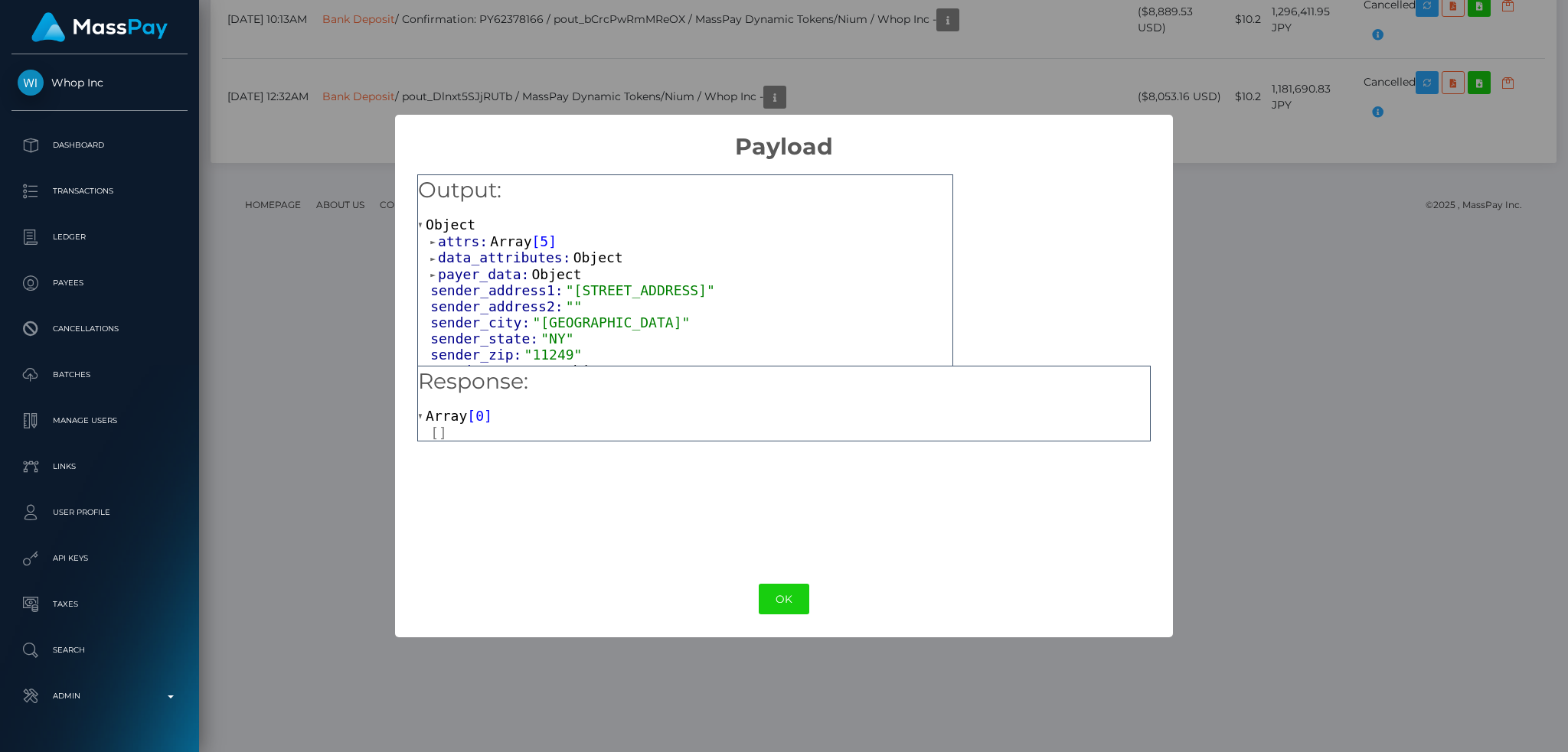
click at [503, 242] on span "Array" at bounding box center [510, 241] width 41 height 16
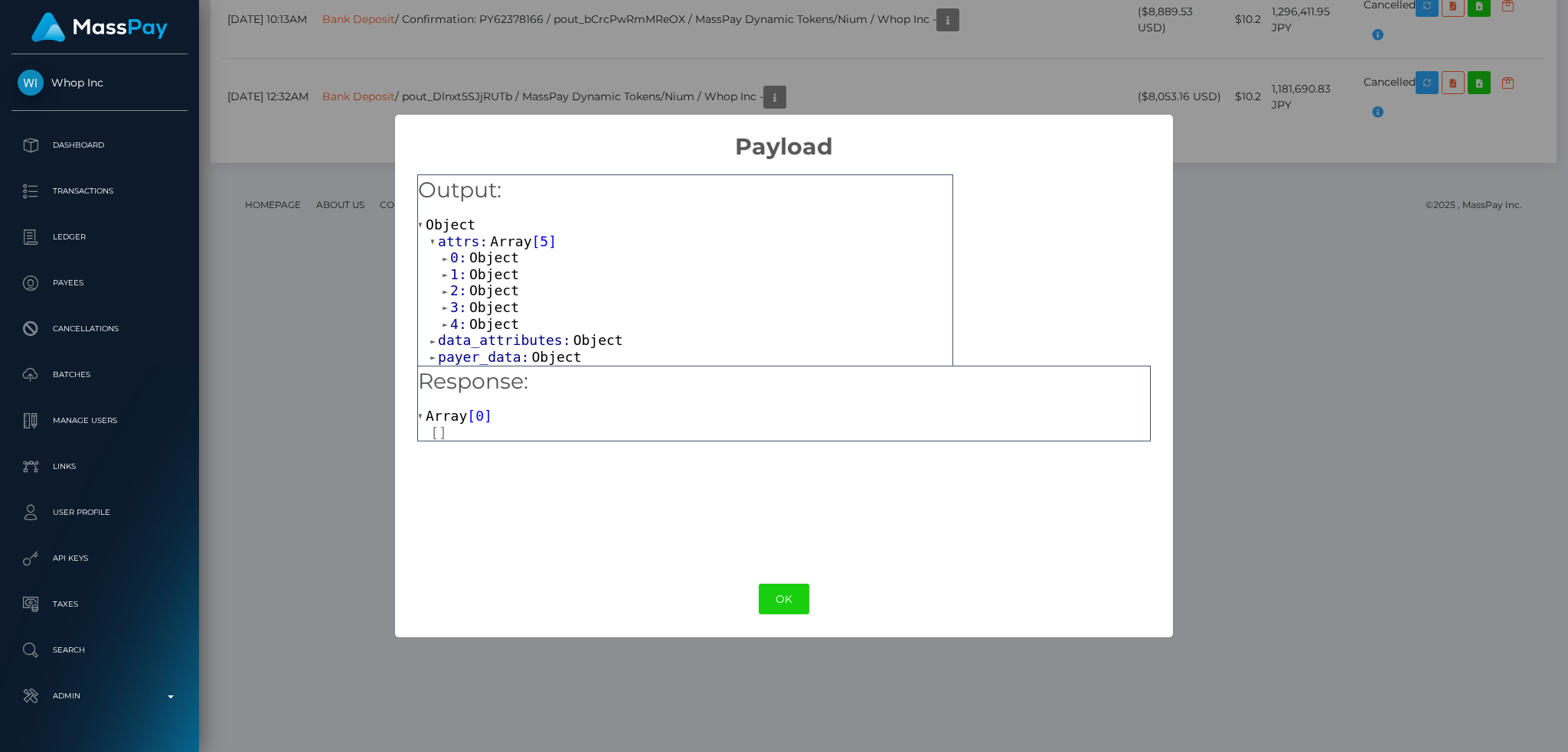
click at [501, 266] on span "Object" at bounding box center [494, 257] width 50 height 16
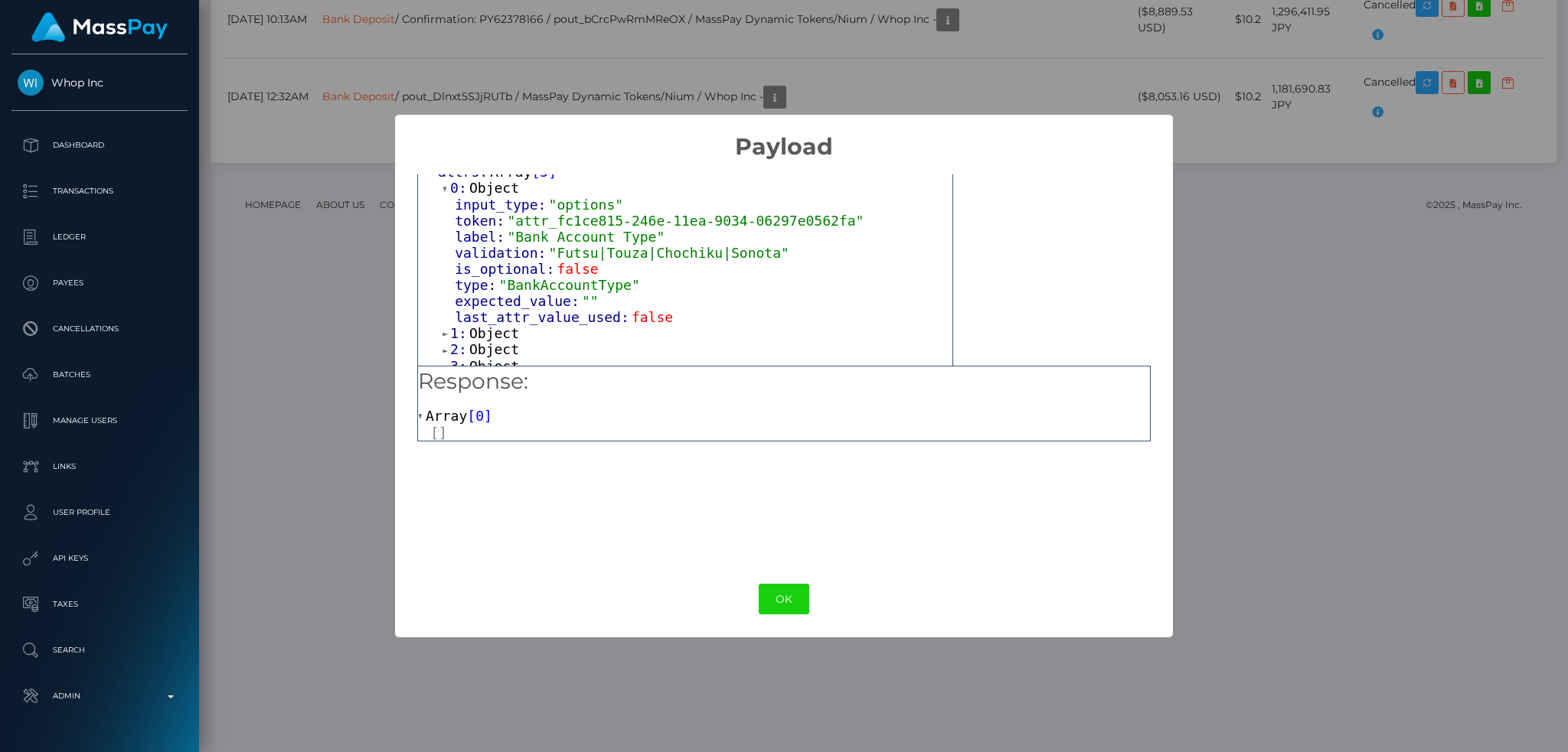
scroll to position [102, 0]
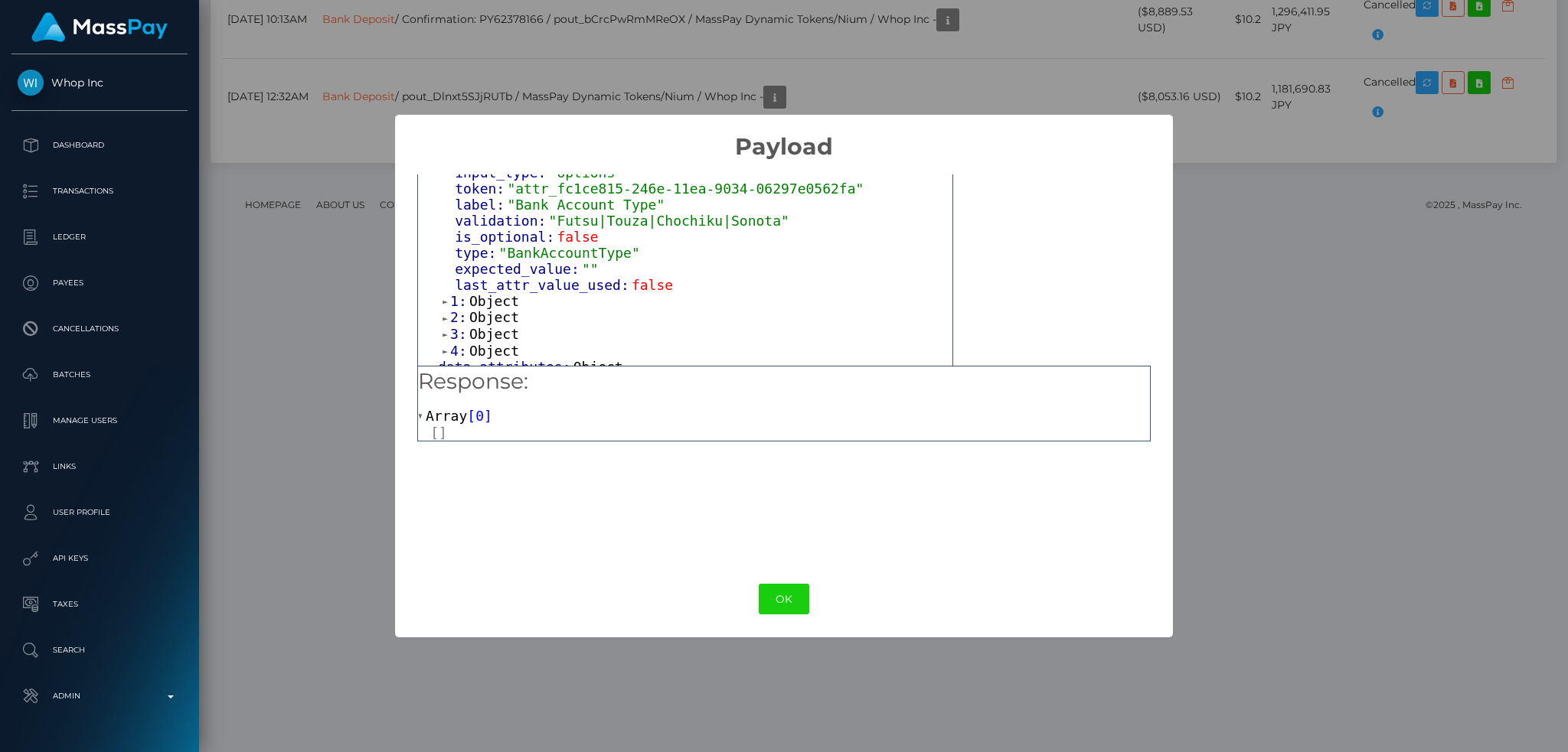
click at [494, 305] on span "Object" at bounding box center [494, 300] width 50 height 16
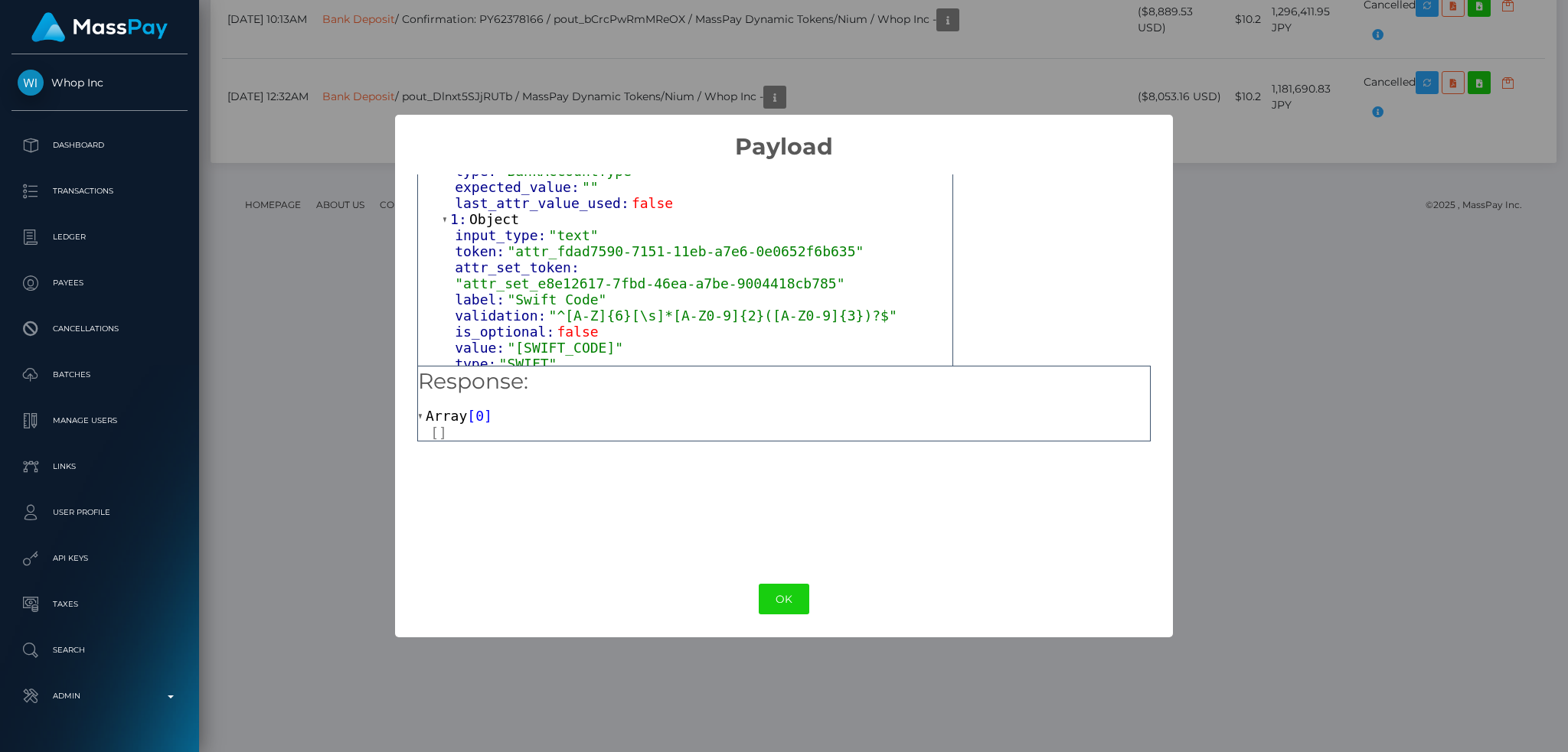
scroll to position [306, 0]
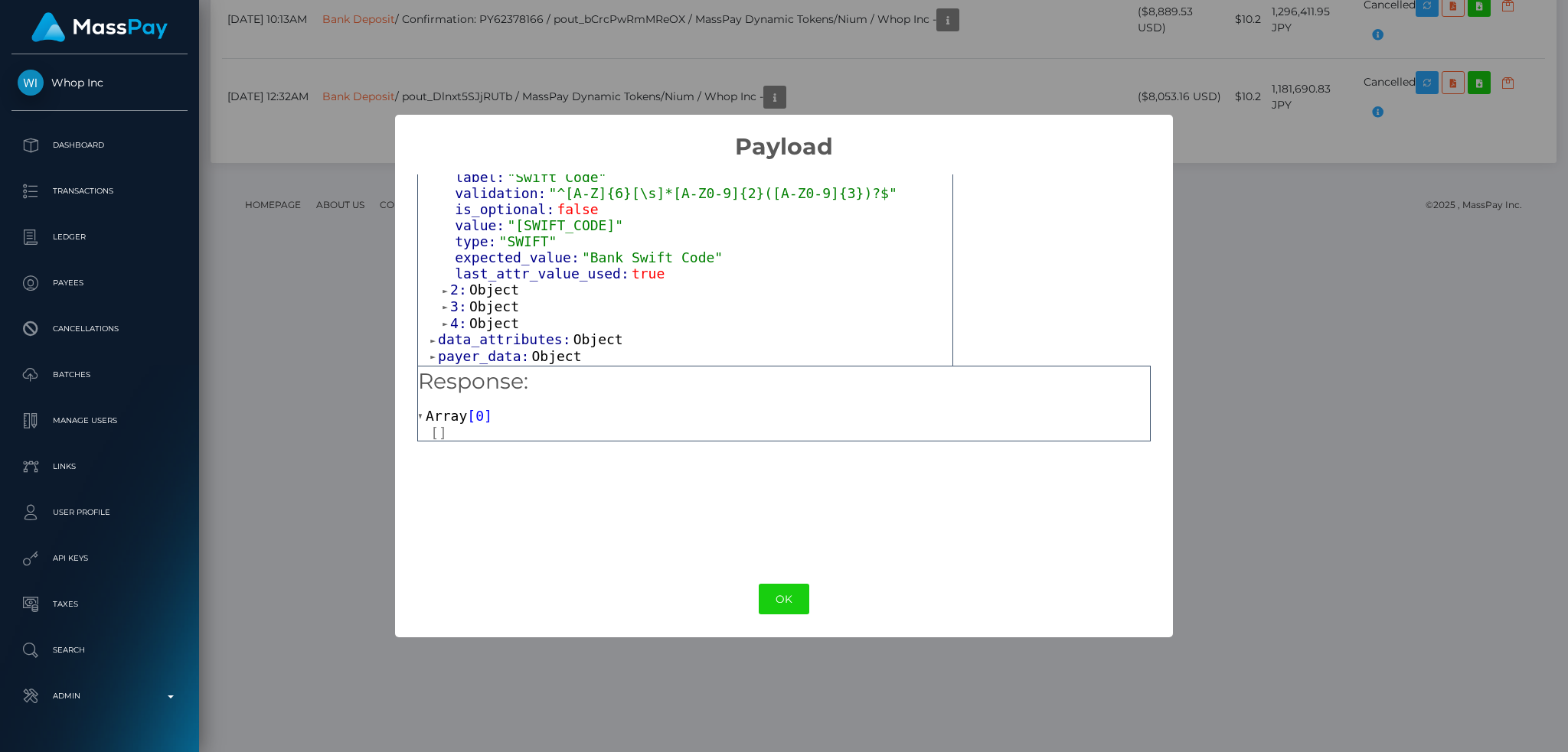
click at [492, 282] on span "Object" at bounding box center [494, 289] width 50 height 16
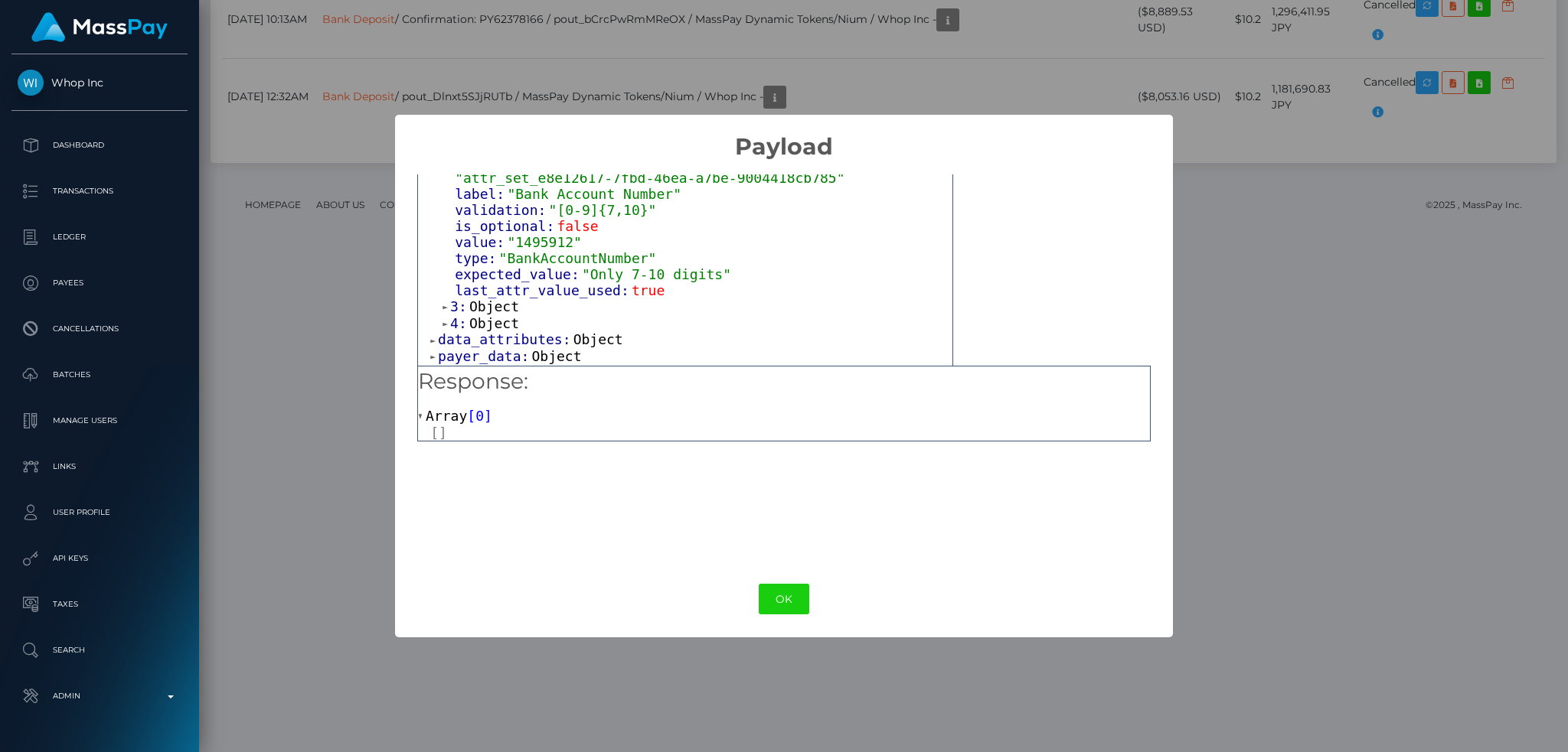
scroll to position [510, 0]
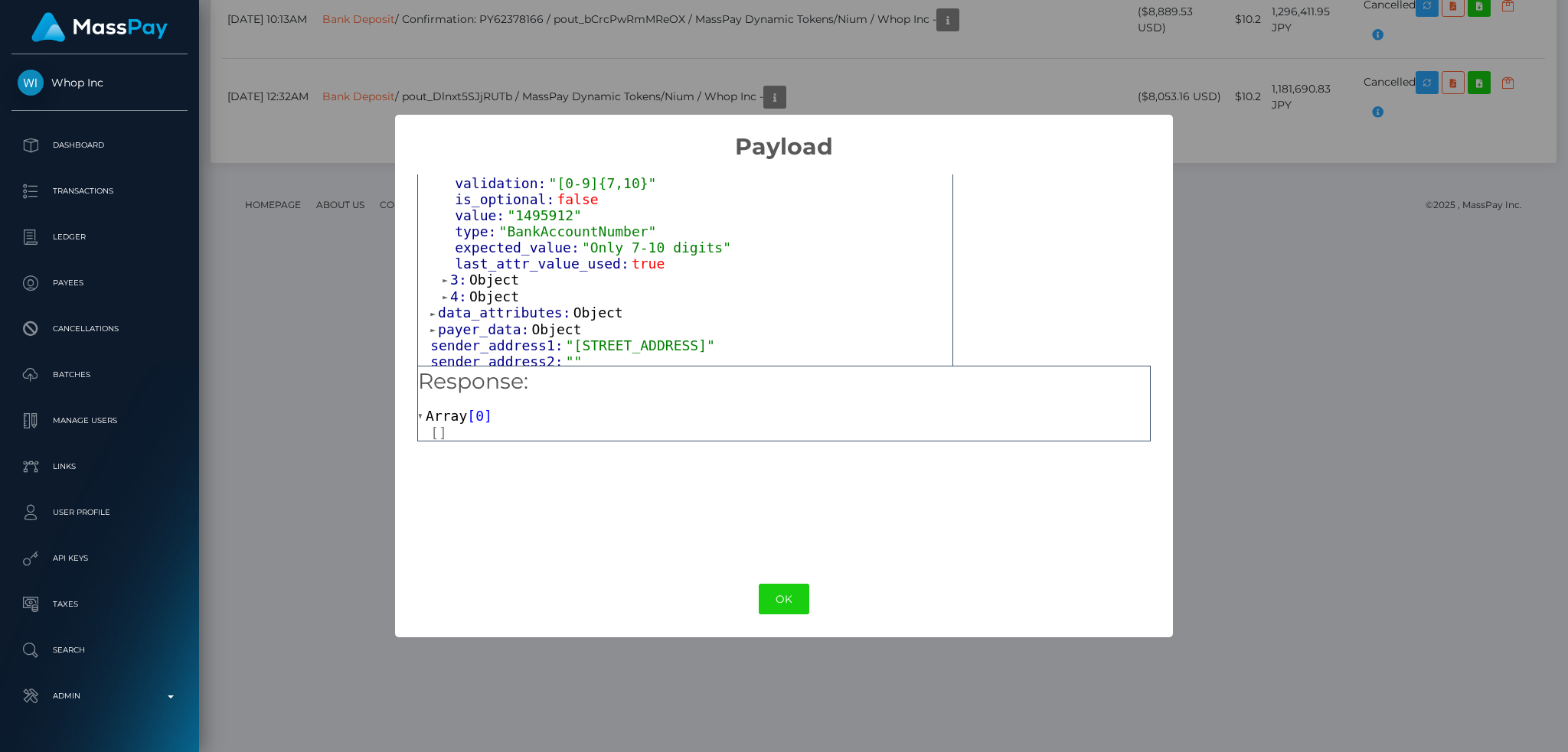
click at [480, 272] on span "Object" at bounding box center [494, 279] width 50 height 16
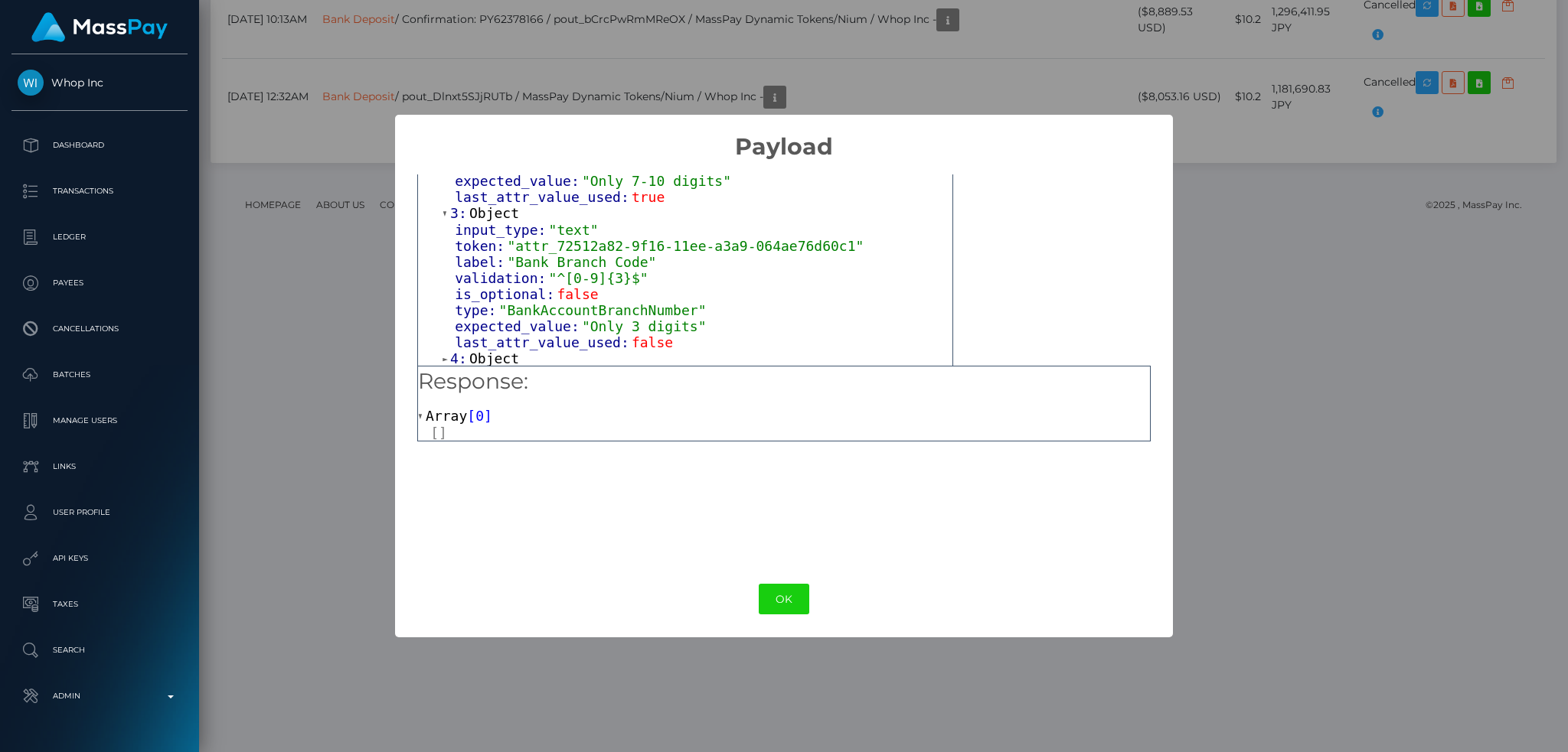
scroll to position [612, 0]
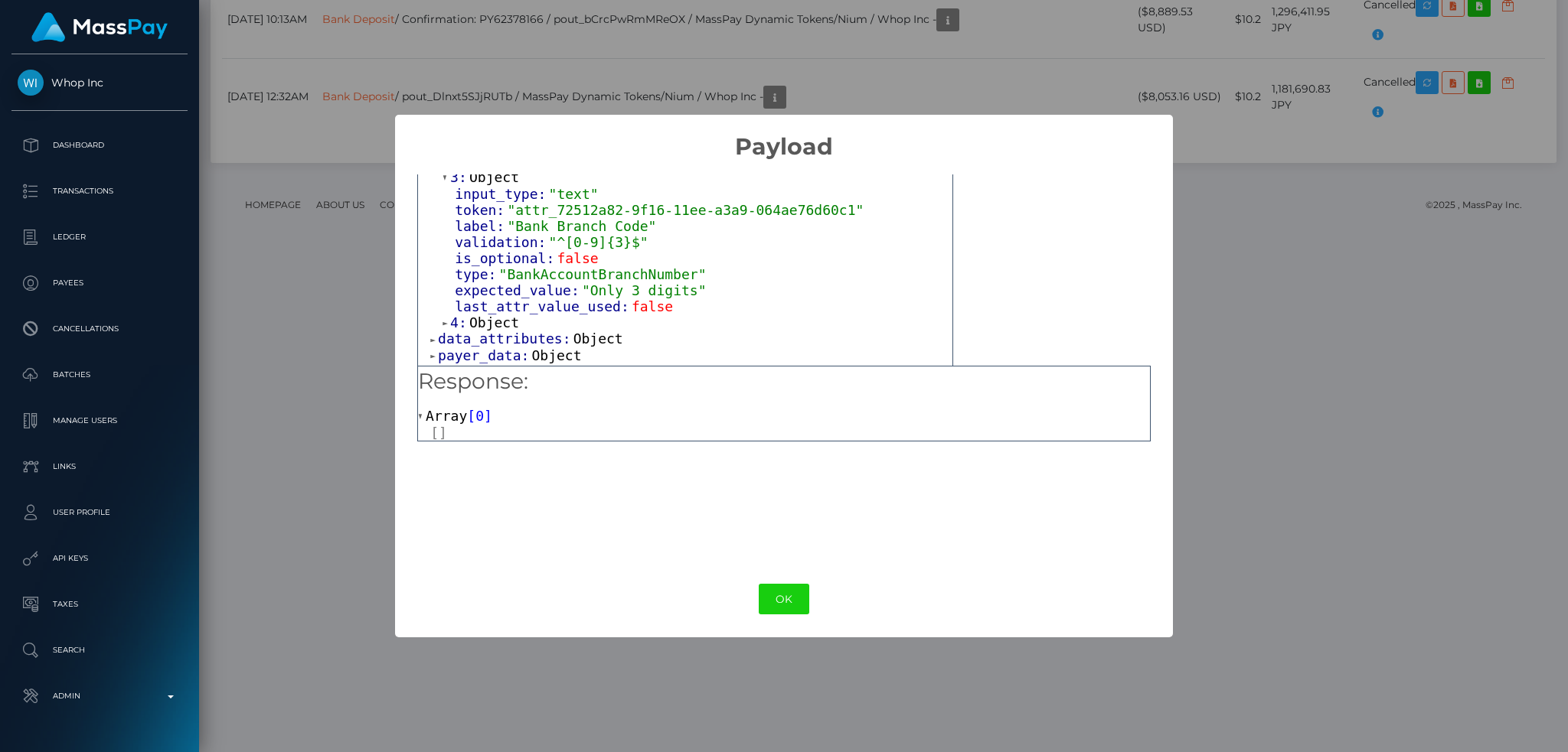
click at [486, 315] on span "Object" at bounding box center [494, 322] width 50 height 16
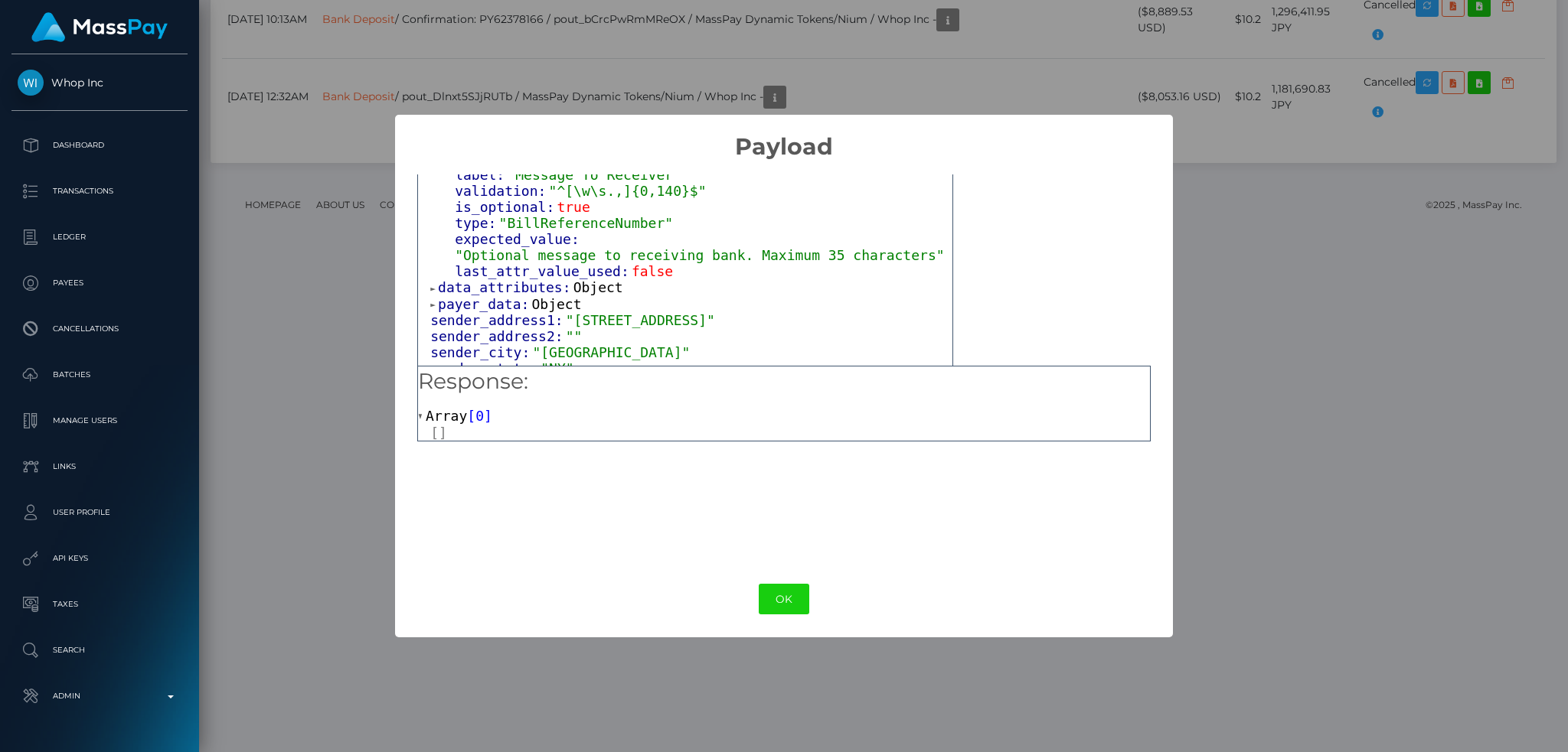
scroll to position [816, 0]
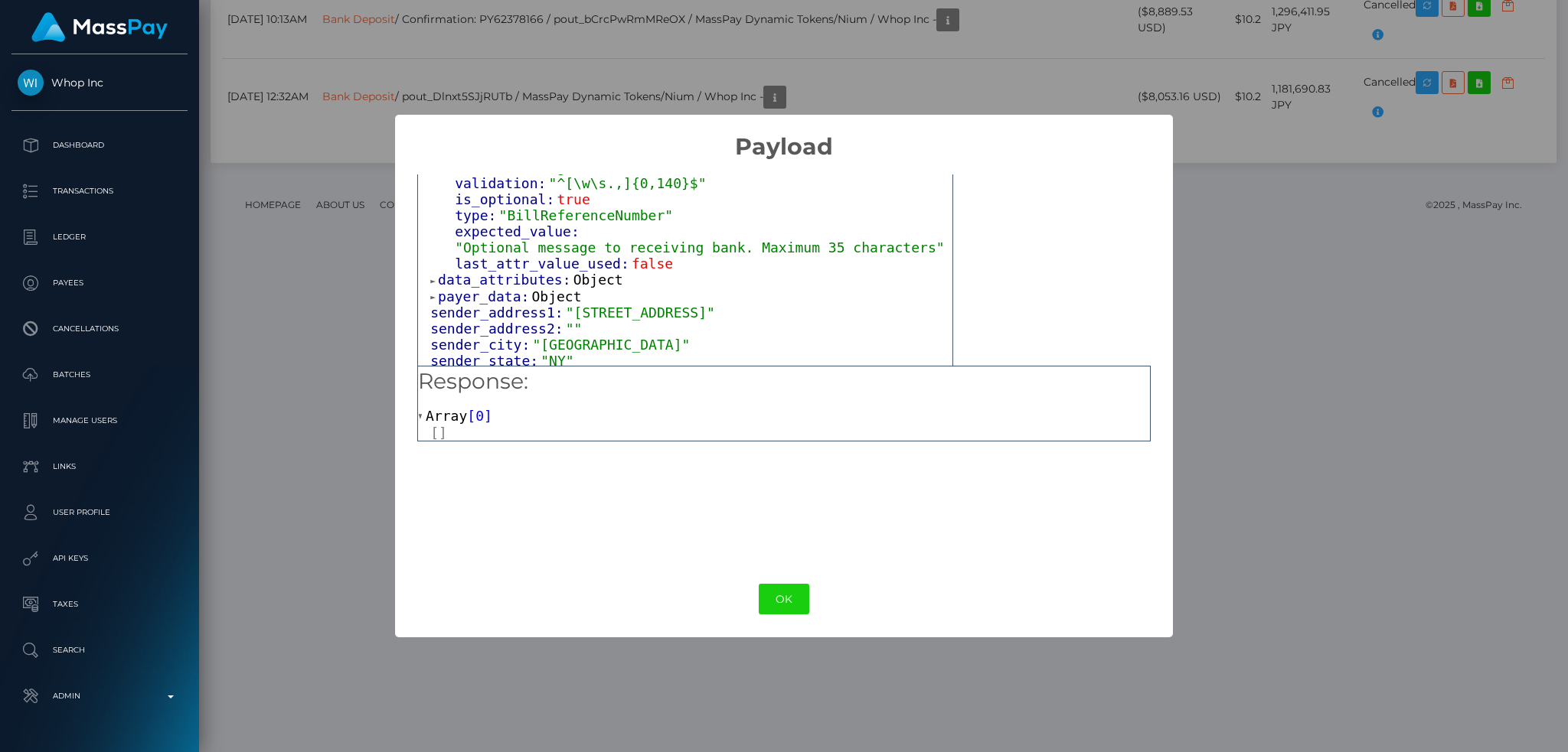
click at [593, 272] on span "Object" at bounding box center [598, 279] width 50 height 16
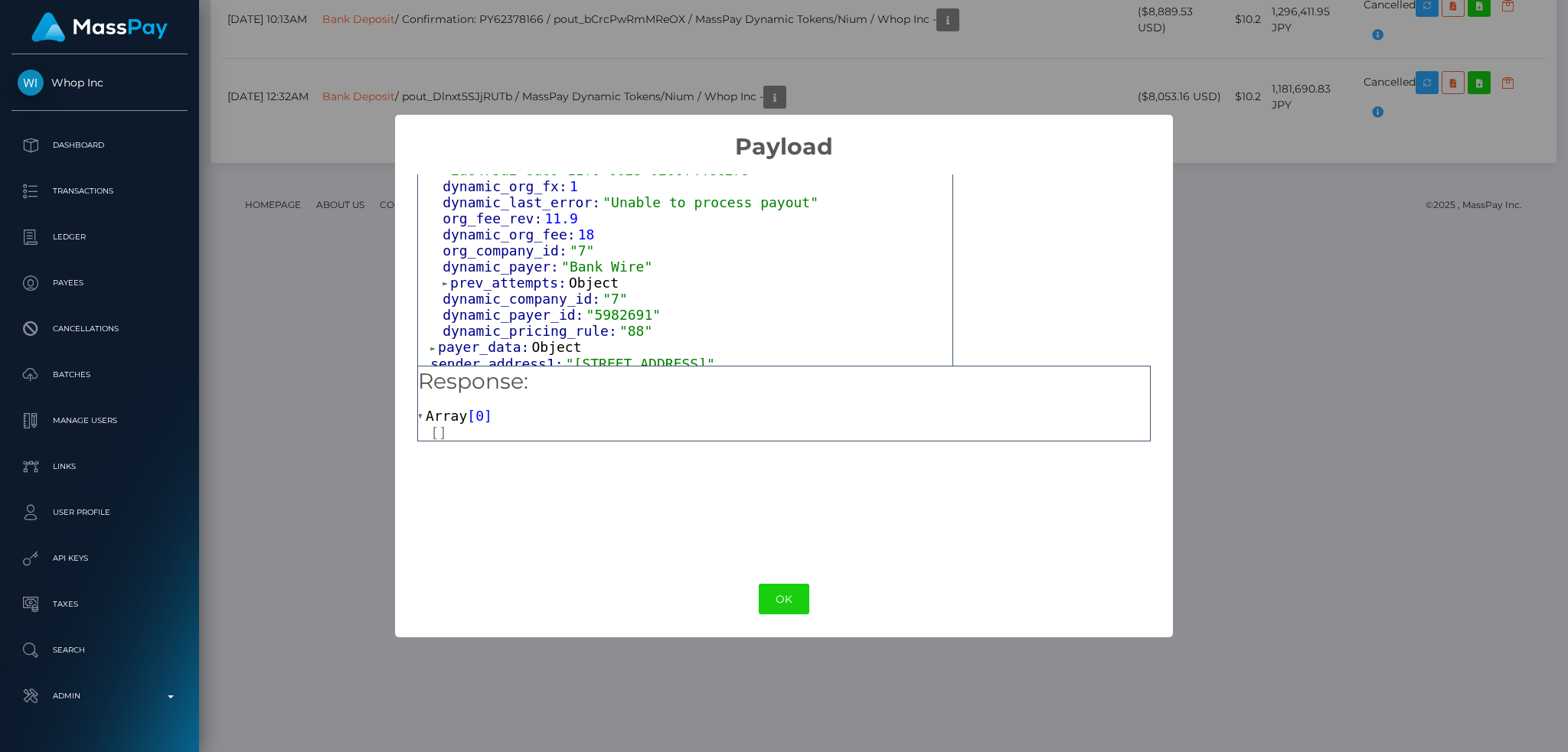
scroll to position [1020, 0]
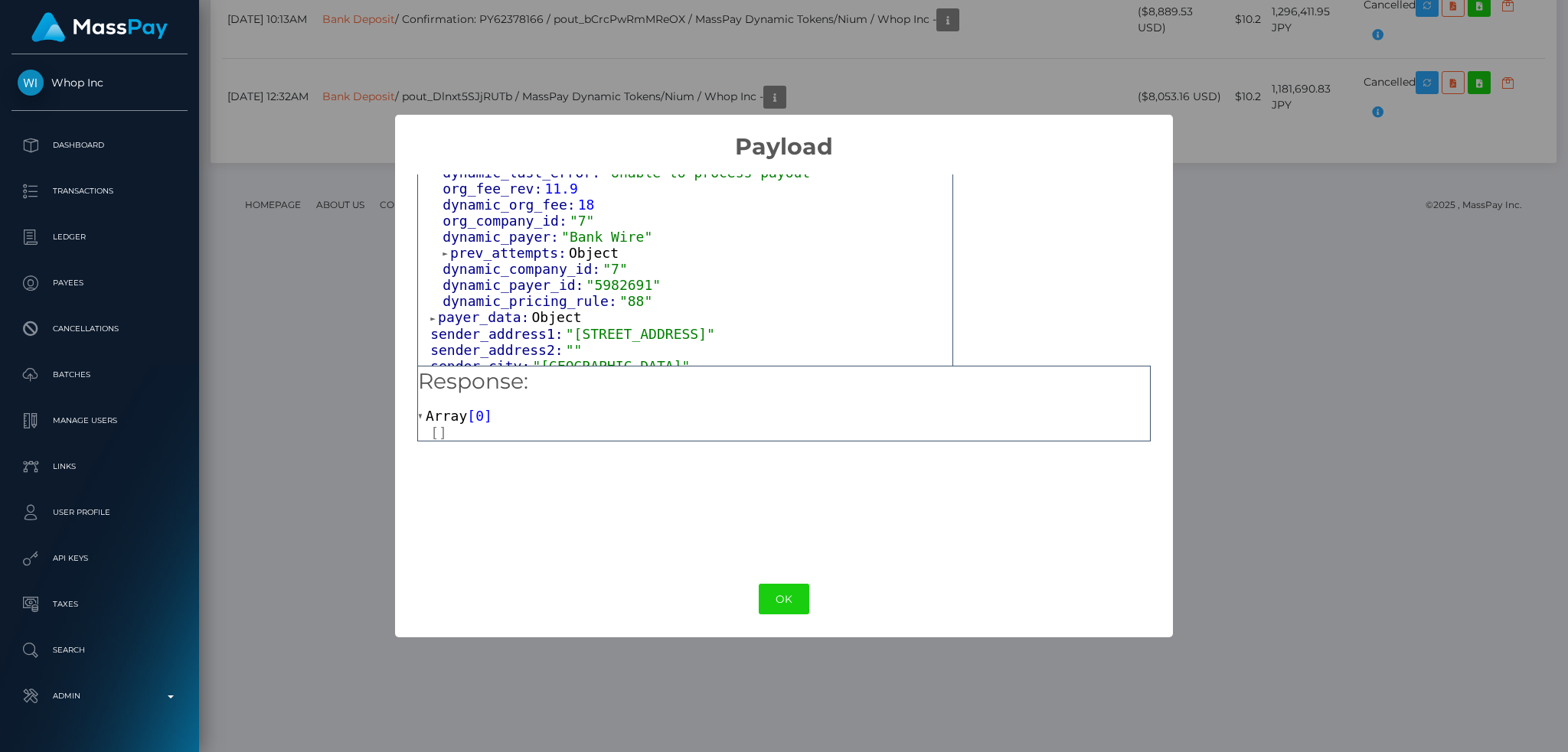
click at [579, 245] on span "Object" at bounding box center [593, 252] width 50 height 16
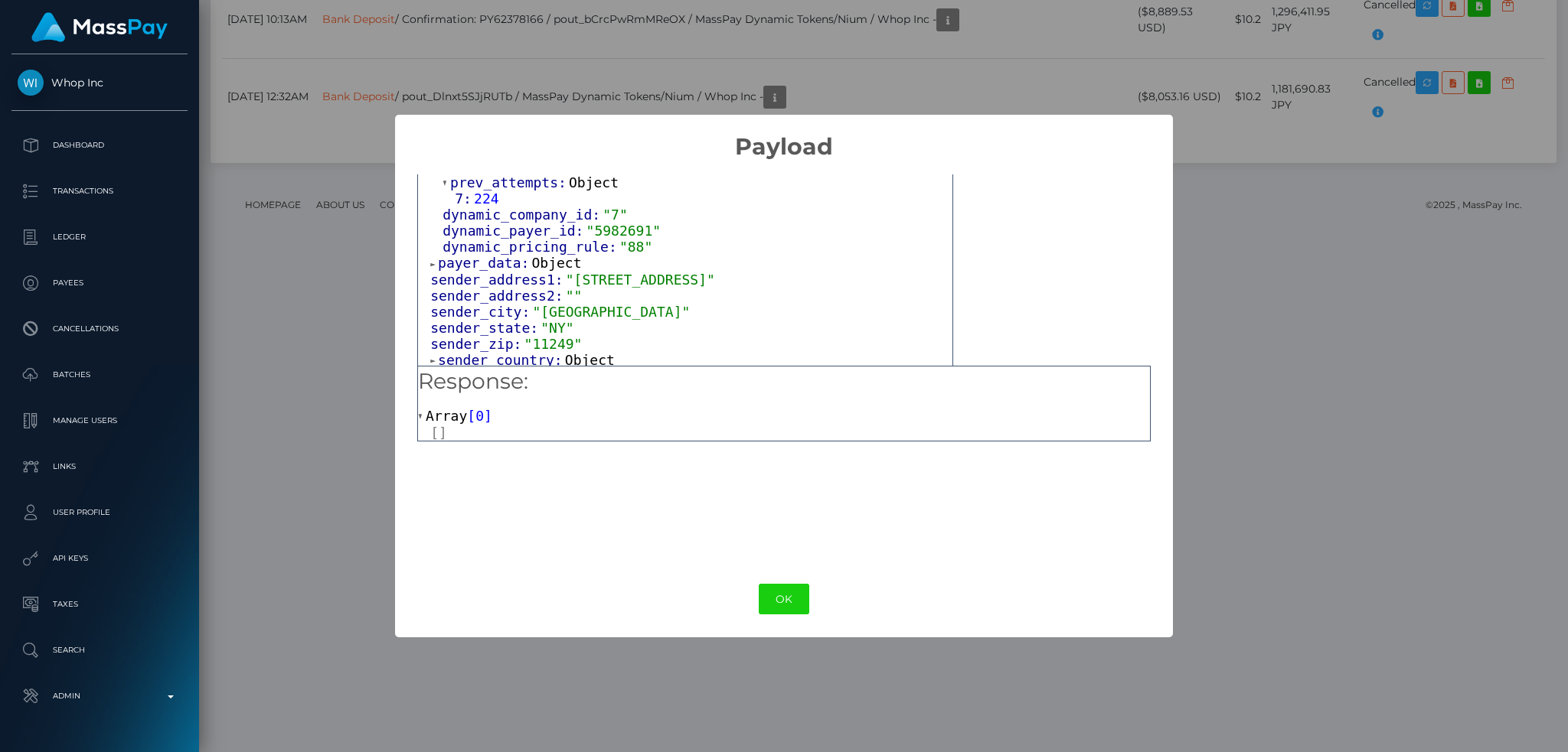
scroll to position [1122, 0]
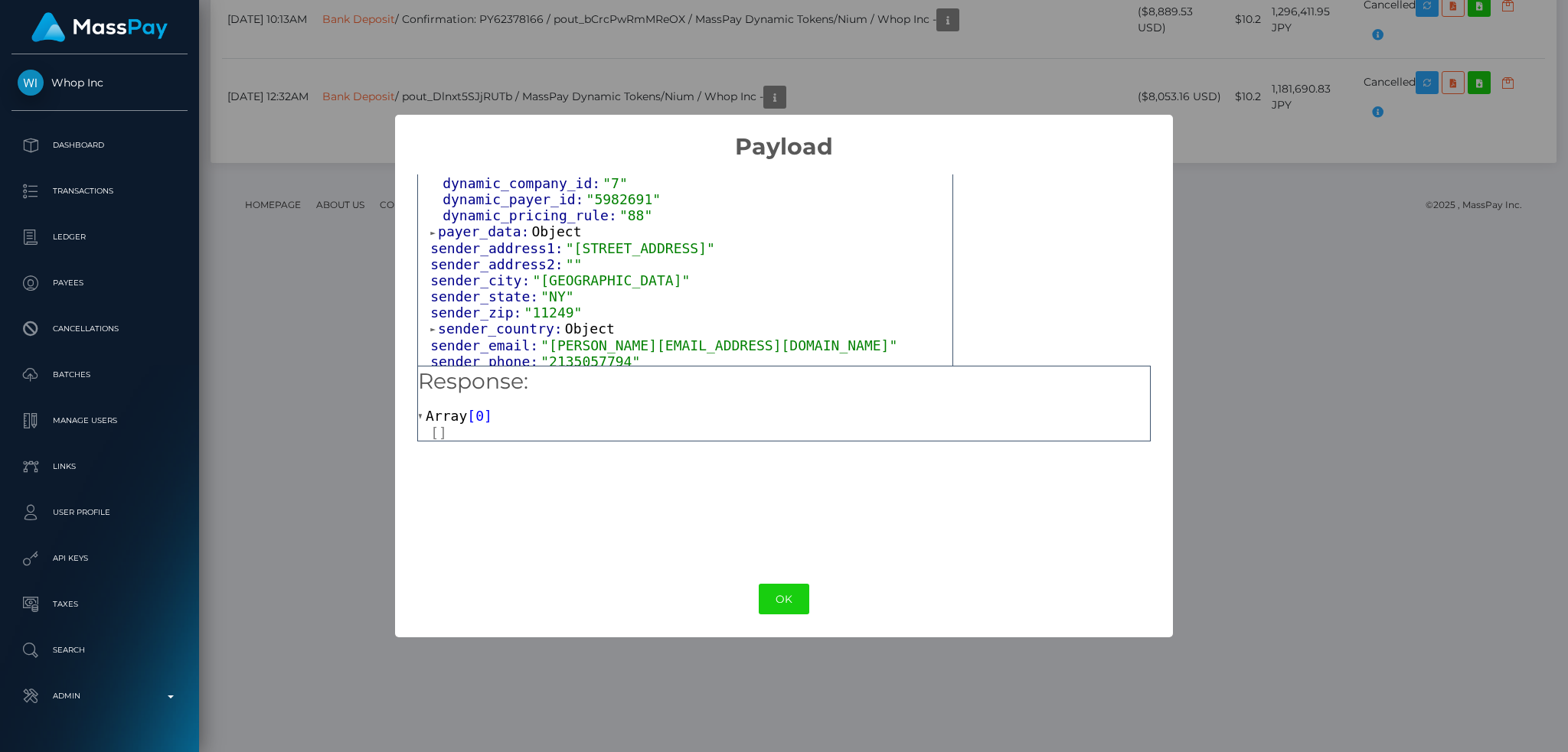
click at [532, 224] on span "Object" at bounding box center [556, 231] width 50 height 16
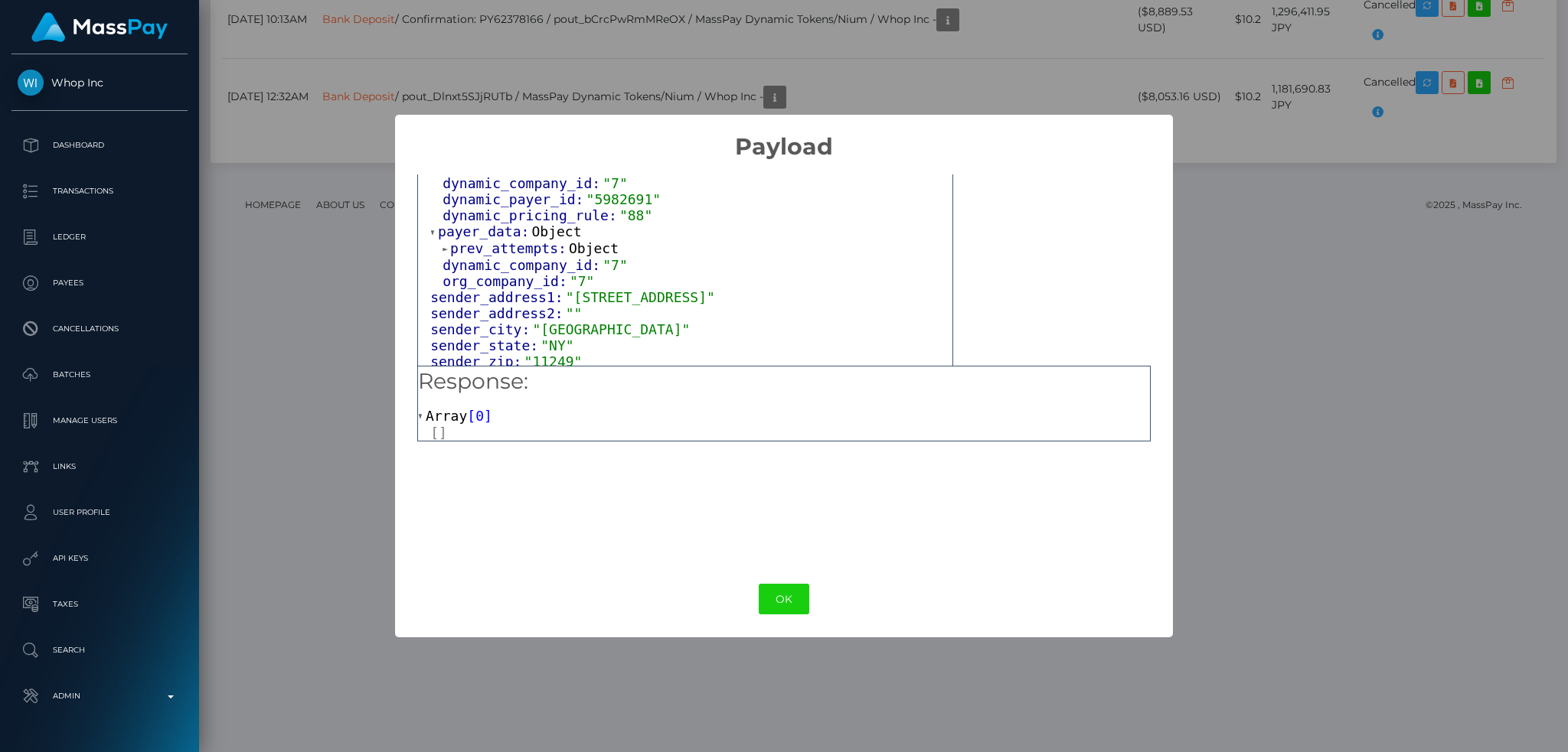
click at [580, 241] on span "Object" at bounding box center [593, 248] width 50 height 16
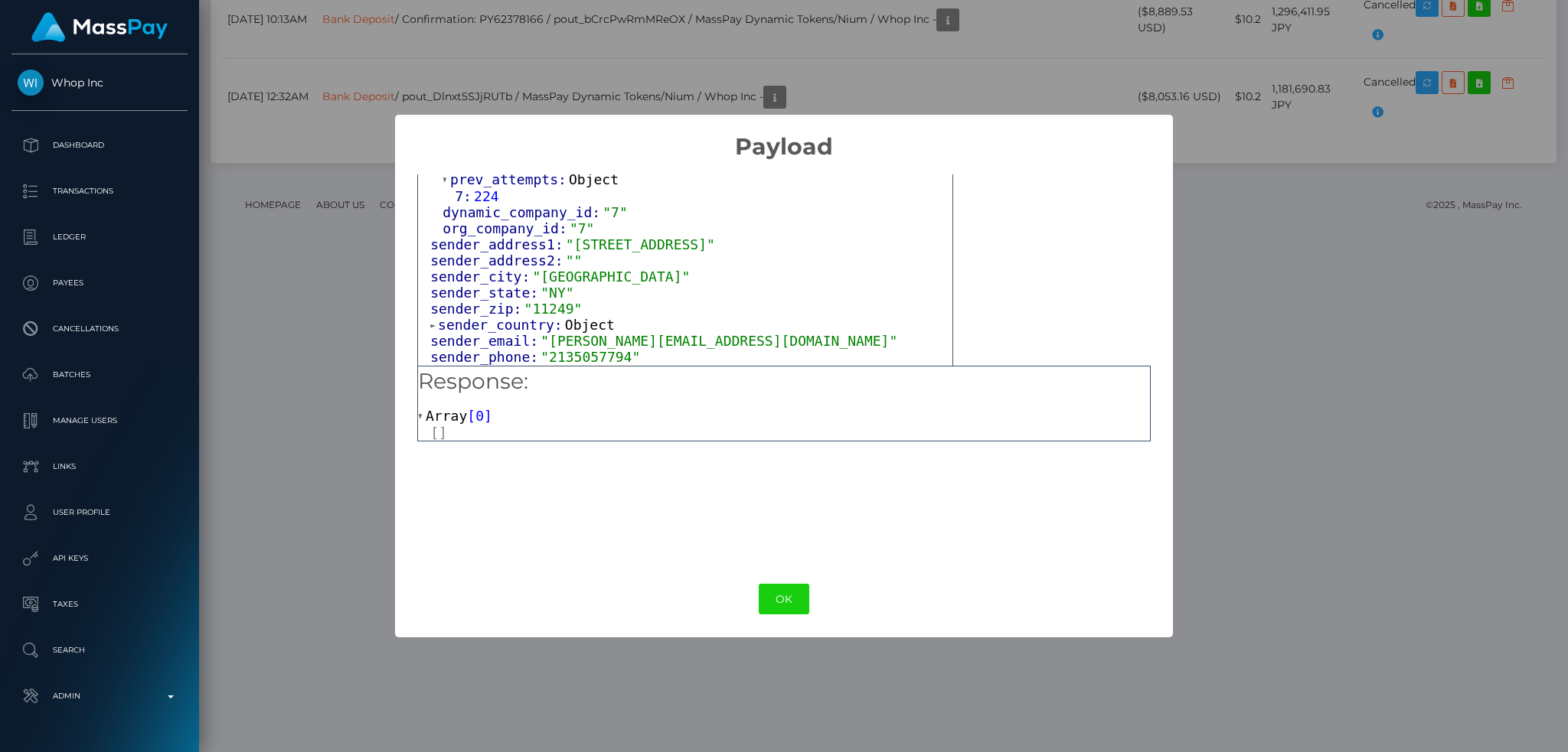
scroll to position [1225, 0]
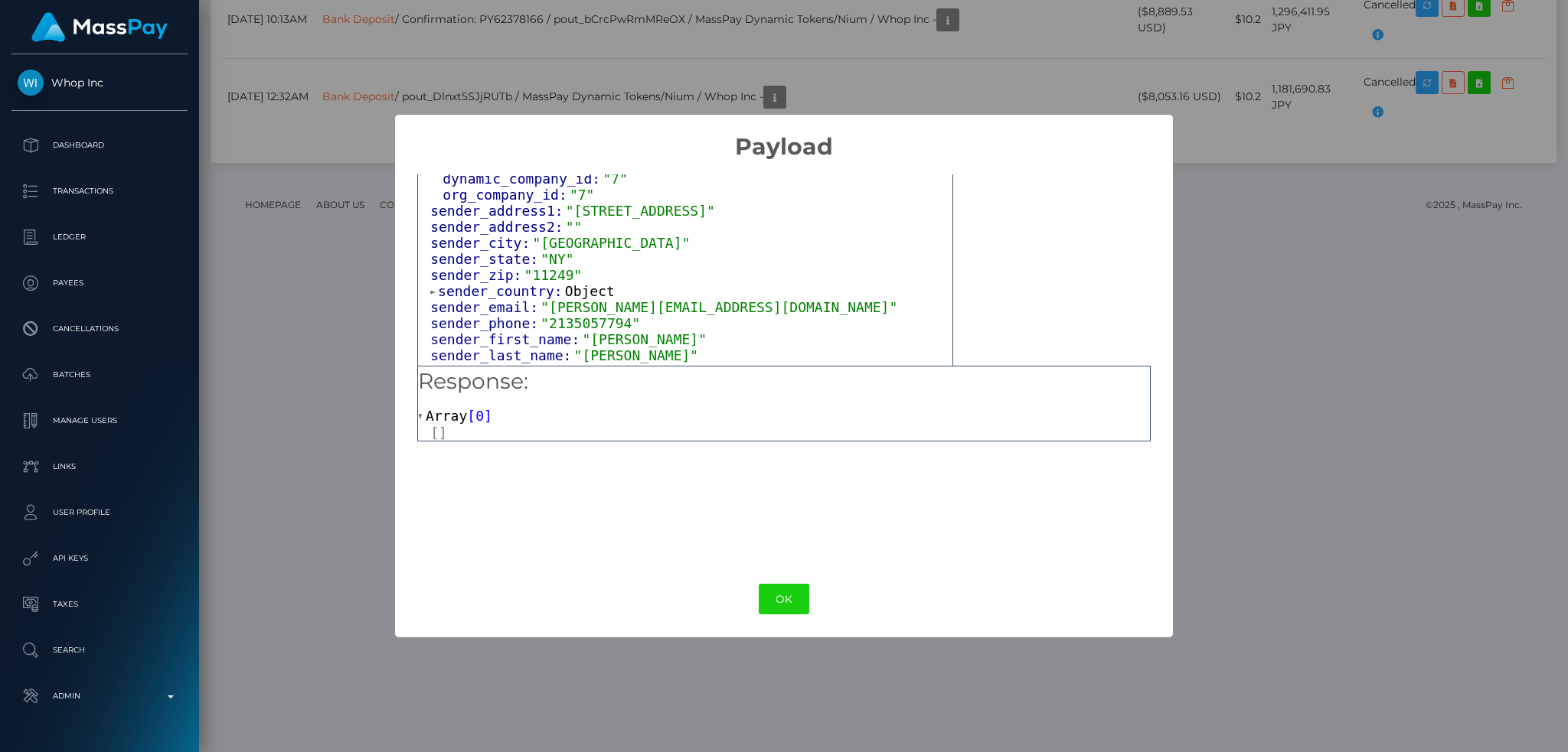
click at [586, 283] on span "Object" at bounding box center [589, 291] width 50 height 16
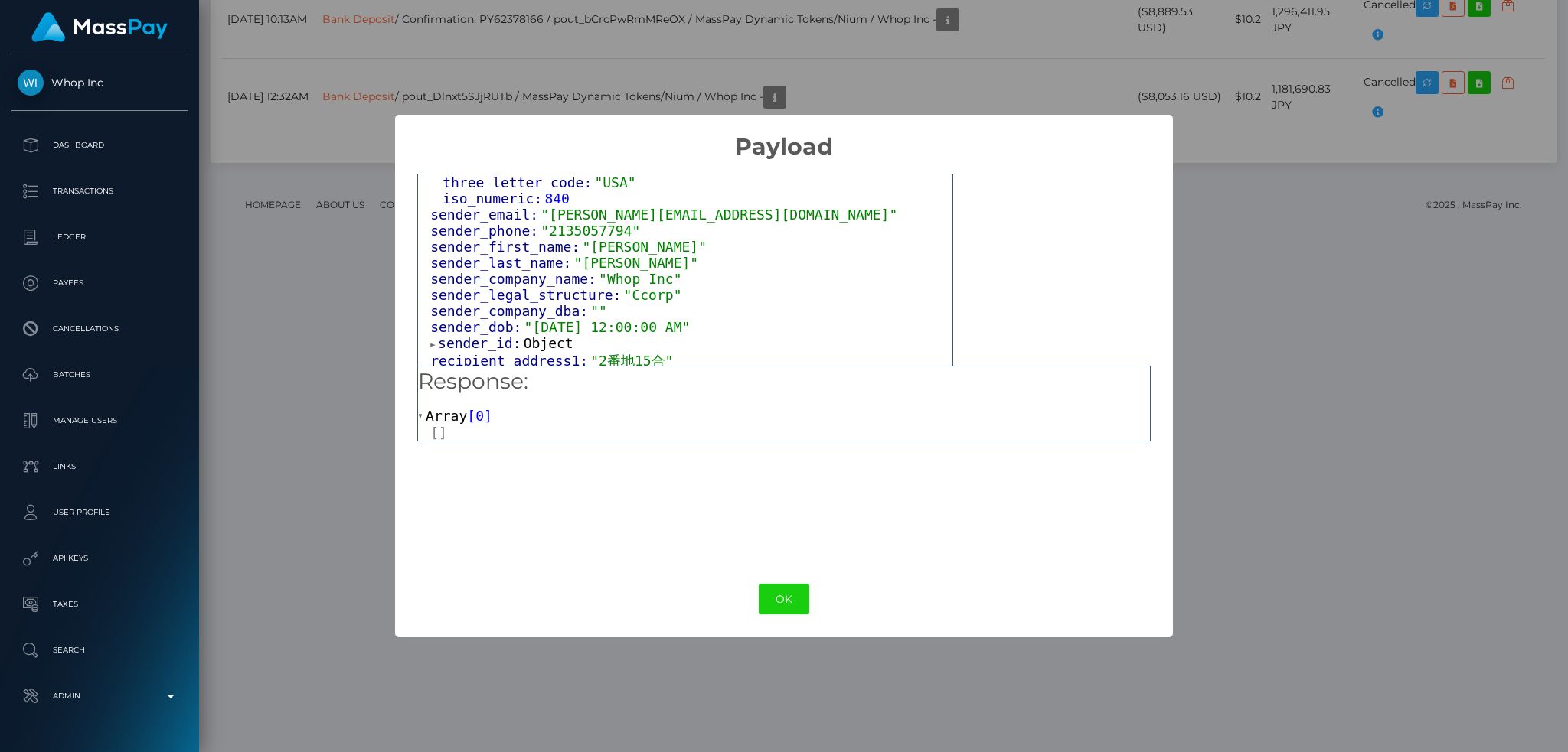
scroll to position [1428, 0]
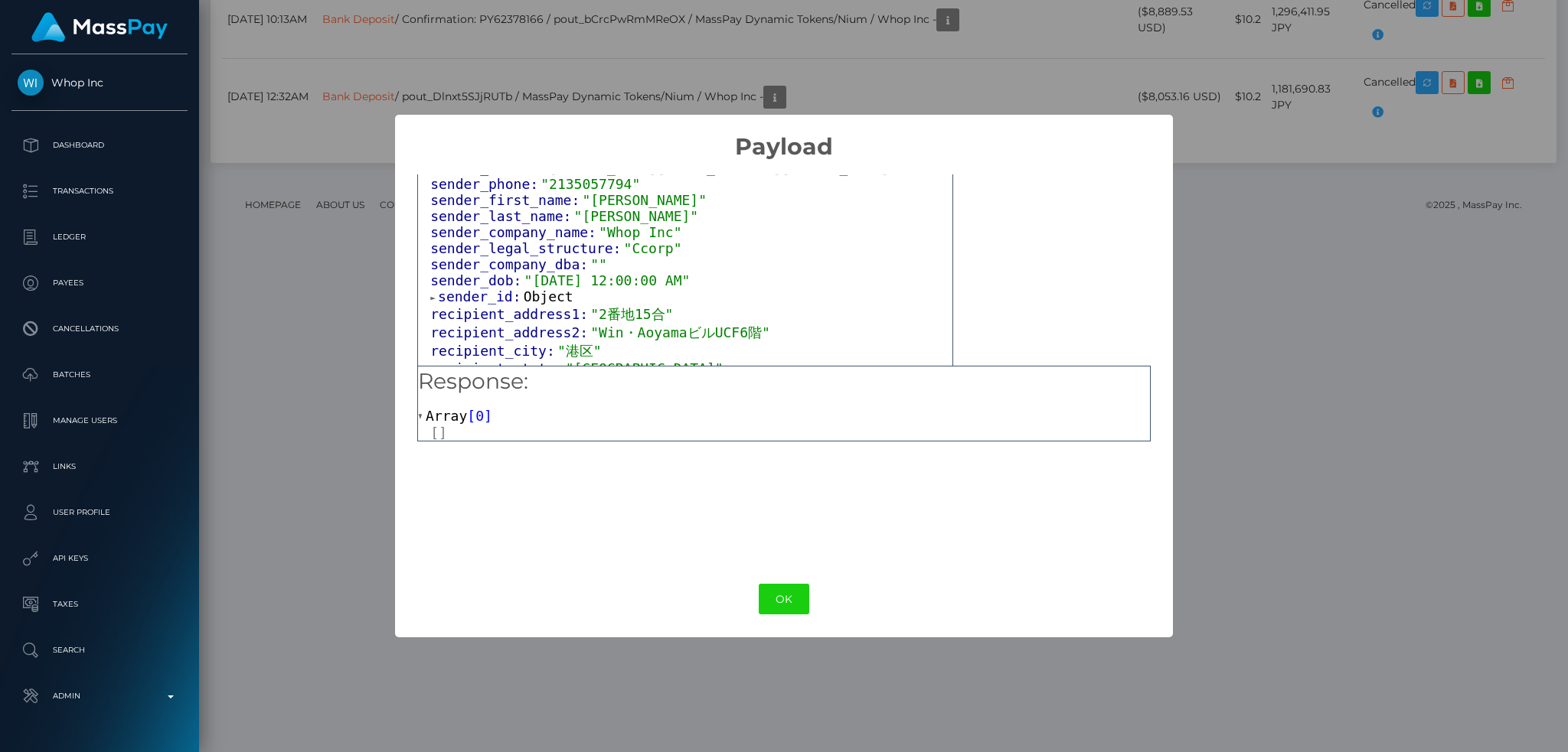
click at [525, 289] on span "Object" at bounding box center [548, 296] width 50 height 16
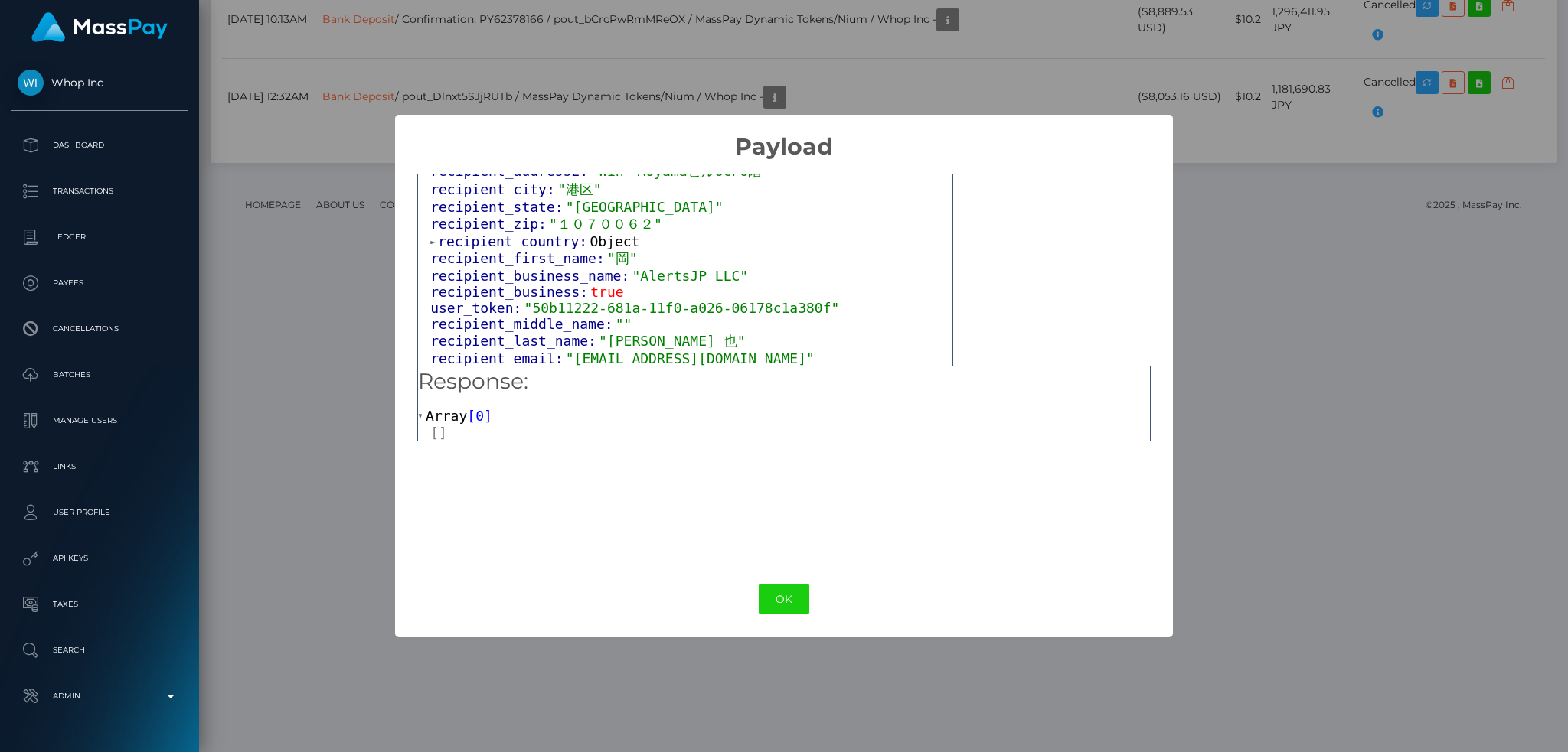
scroll to position [1633, 0]
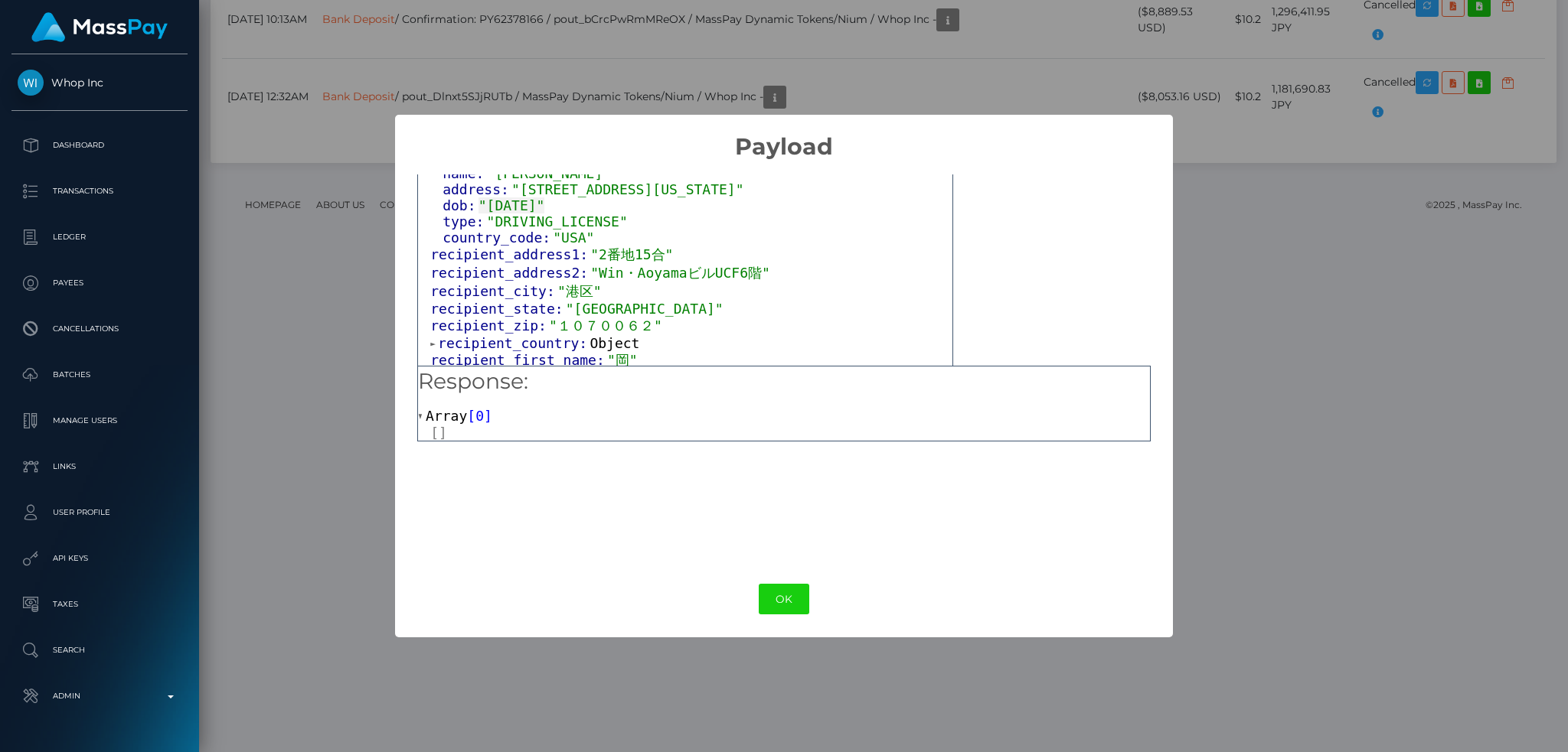
drag, startPoint x: 609, startPoint y: 327, endPoint x: 634, endPoint y: 322, distance: 25.5
click at [609, 335] on span "Object" at bounding box center [614, 342] width 50 height 16
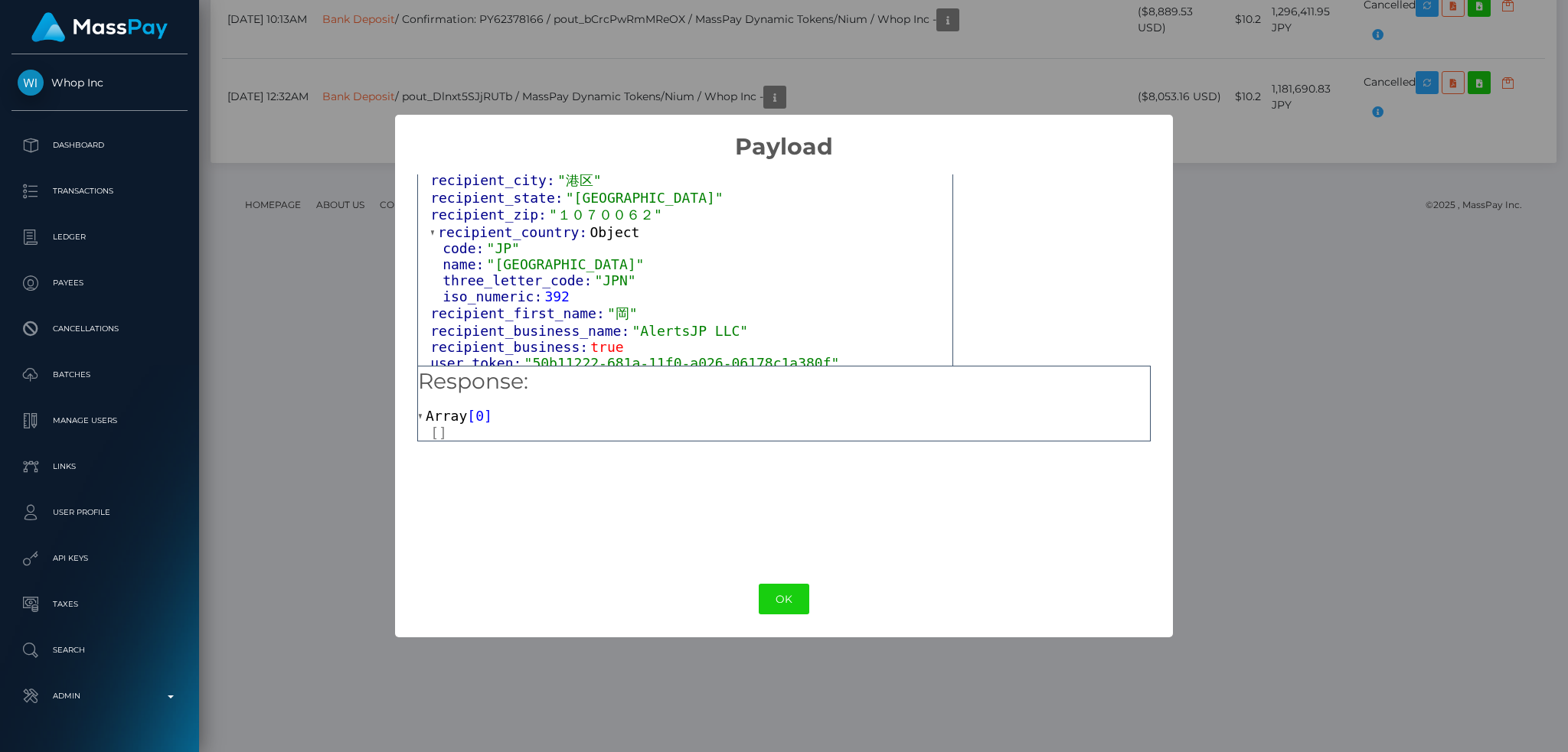
scroll to position [1836, 0]
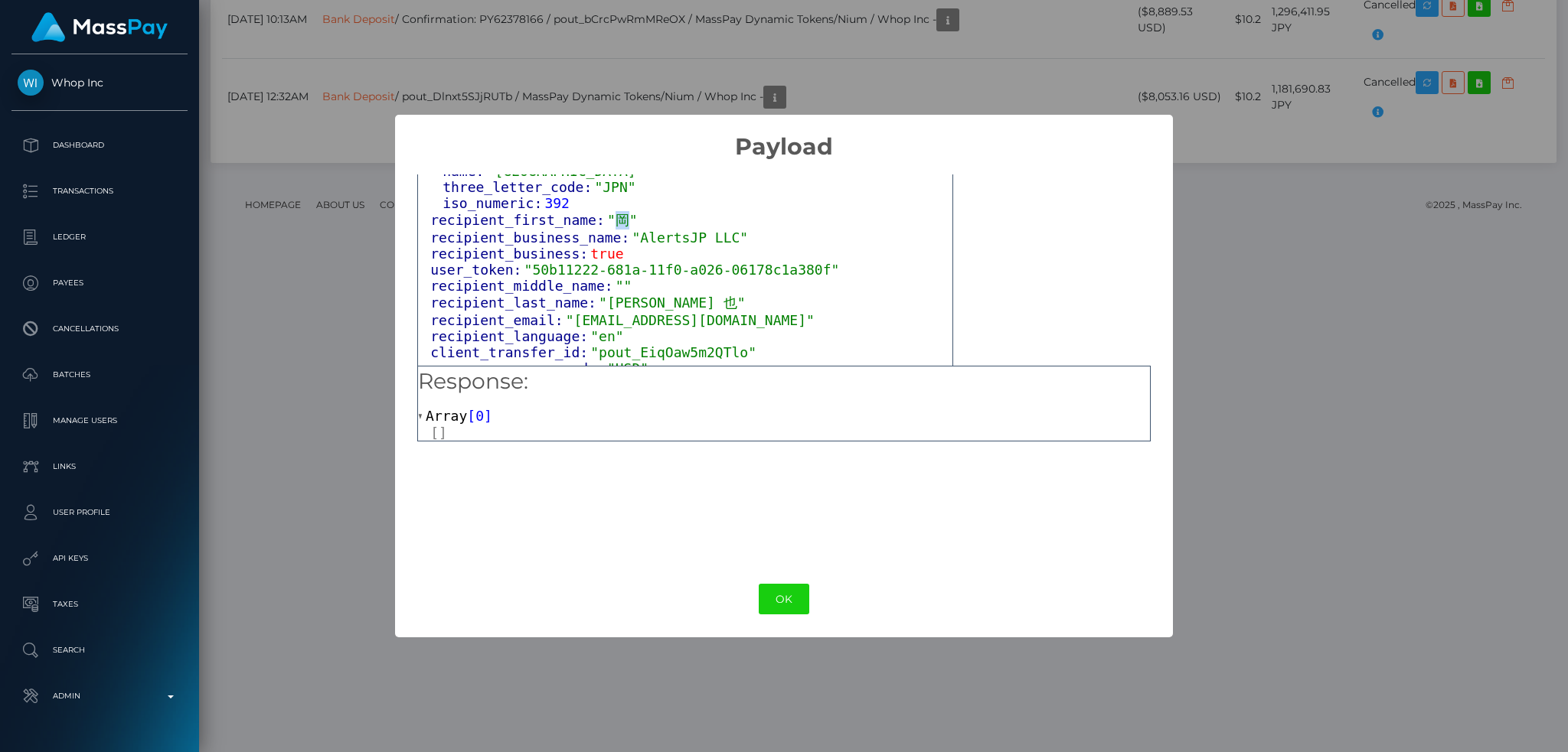
drag, startPoint x: 614, startPoint y: 212, endPoint x: 603, endPoint y: 212, distance: 11.0
click at [607, 212] on span ""岡"" at bounding box center [622, 220] width 30 height 16
copy span "岡"
click at [278, 260] on div "× Payload Output: Object attrs: Array [ 5 ] 0: Object input_type: "options" tok…" at bounding box center [784, 376] width 1568 height 752
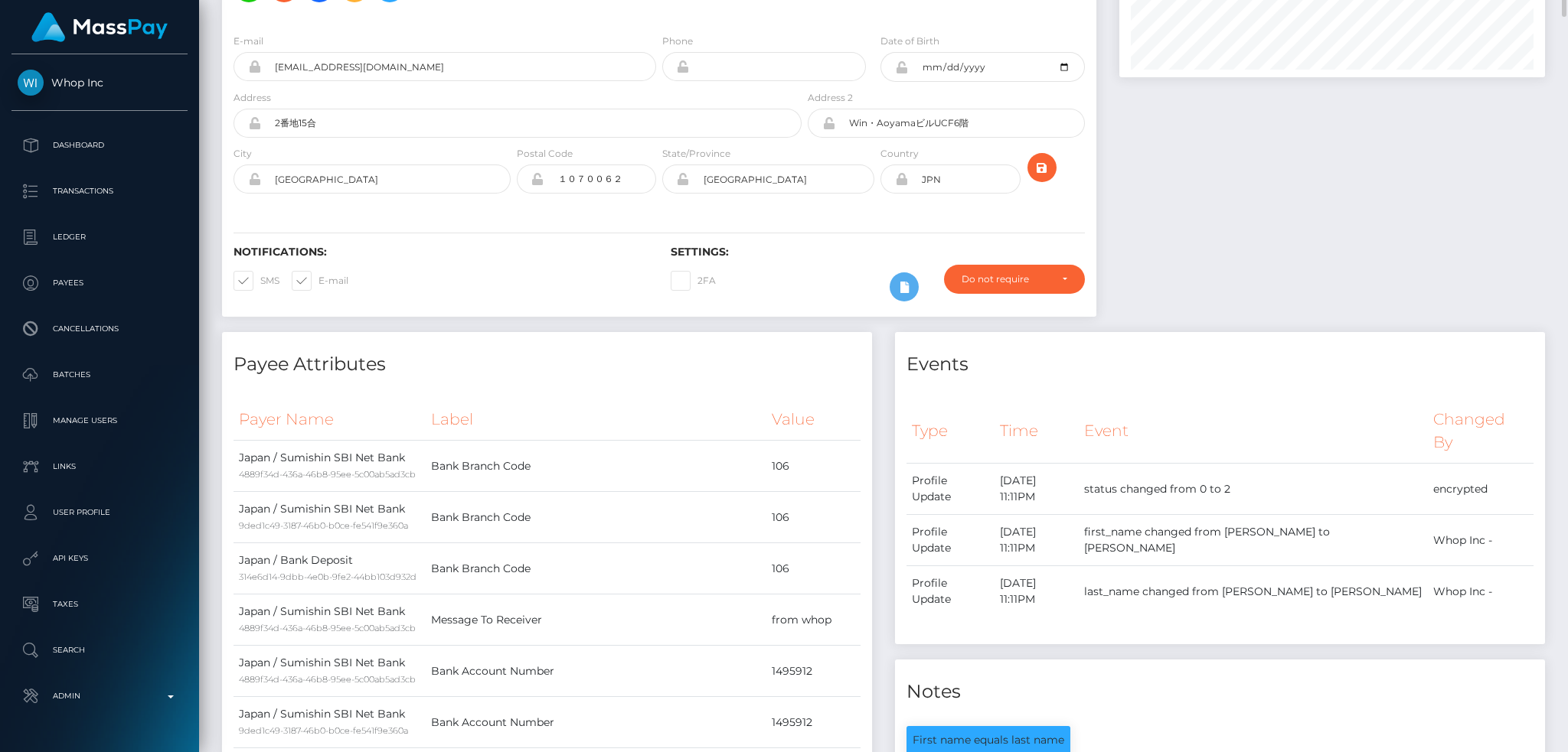
scroll to position [0, 0]
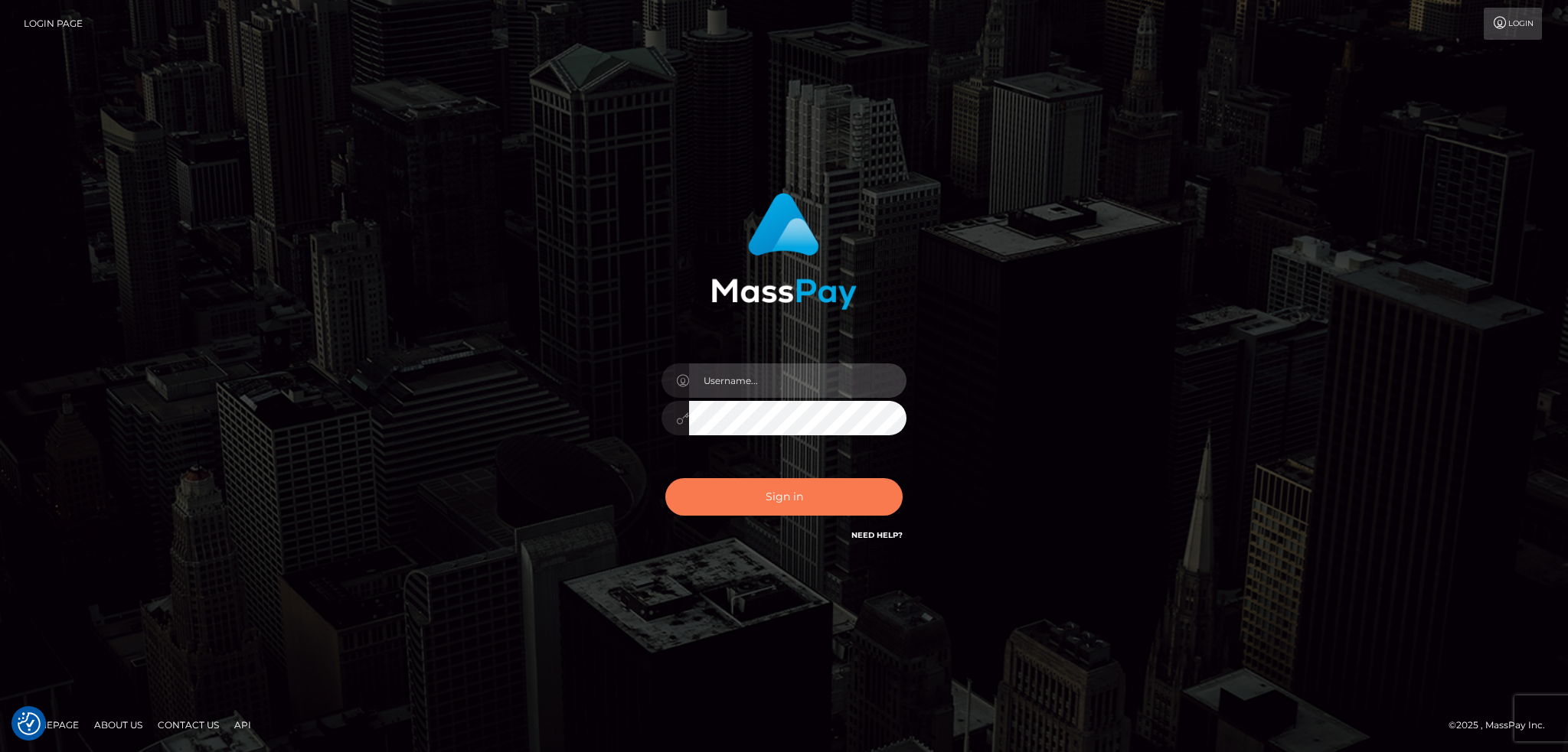
type input "alexstef"
click at [751, 506] on button "Sign in" at bounding box center [784, 497] width 237 height 38
type input "alexstef"
click at [777, 495] on button "Sign in" at bounding box center [784, 497] width 237 height 38
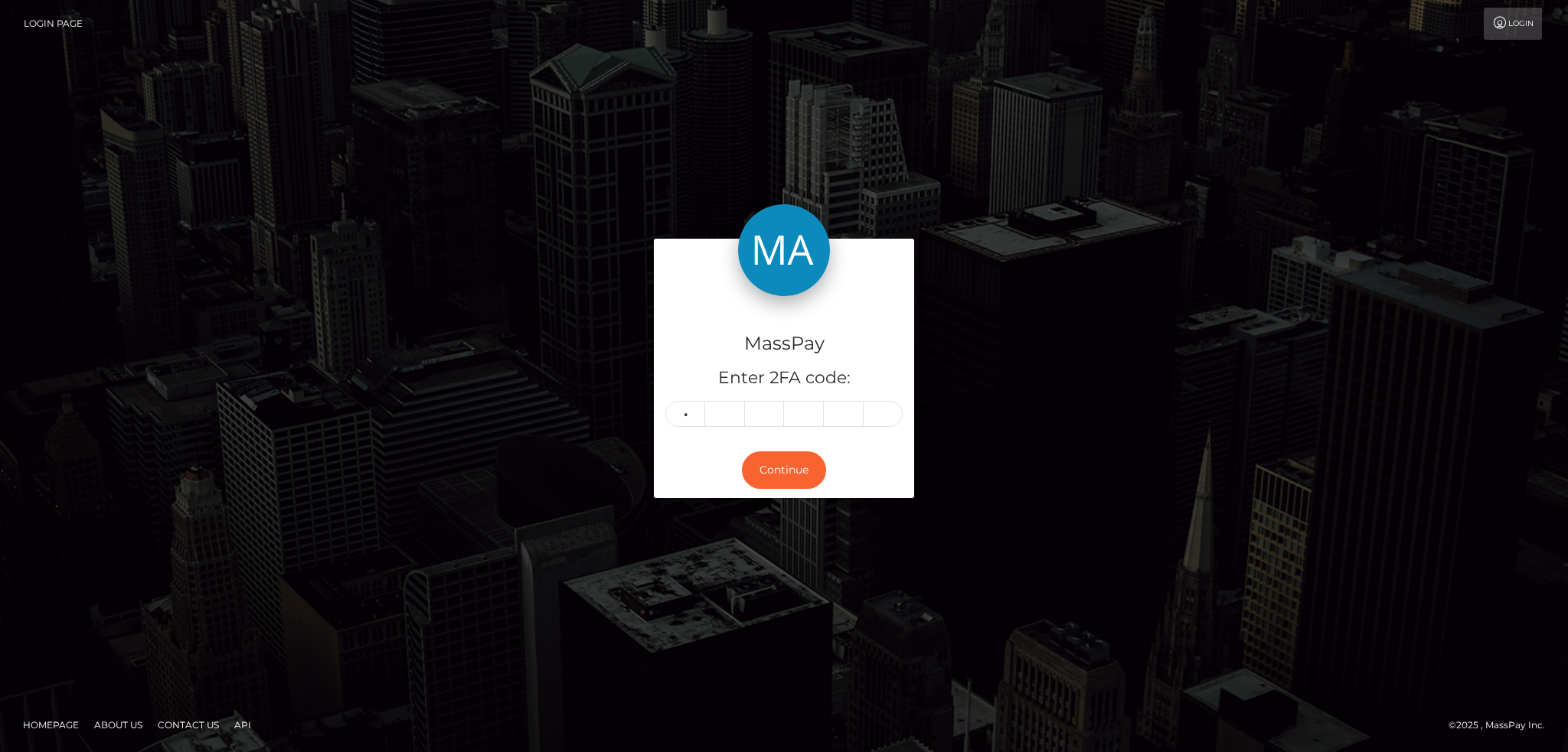
type input "9"
type input "7"
type input "6"
type input "8"
type input "7"
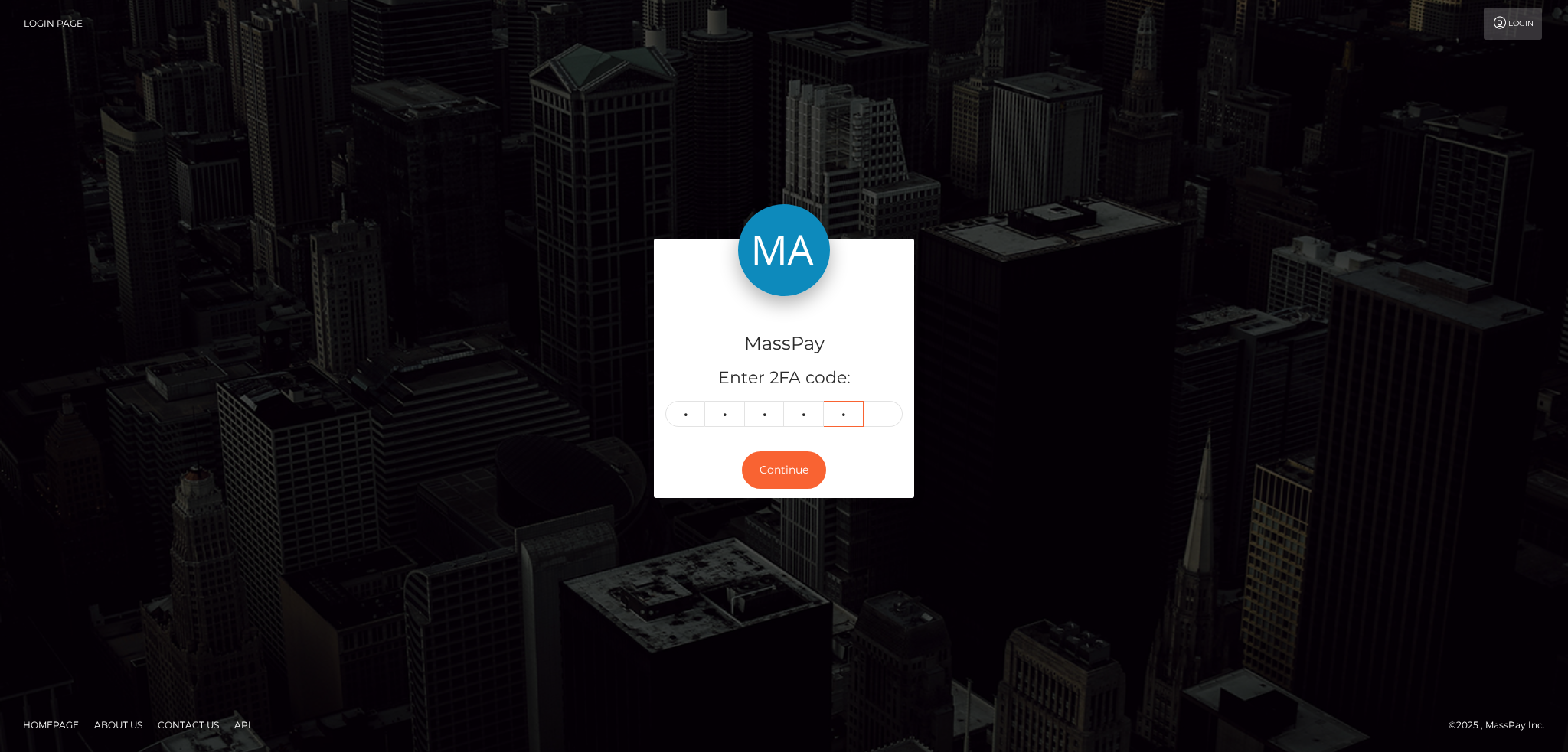
type input "3"
type input "7"
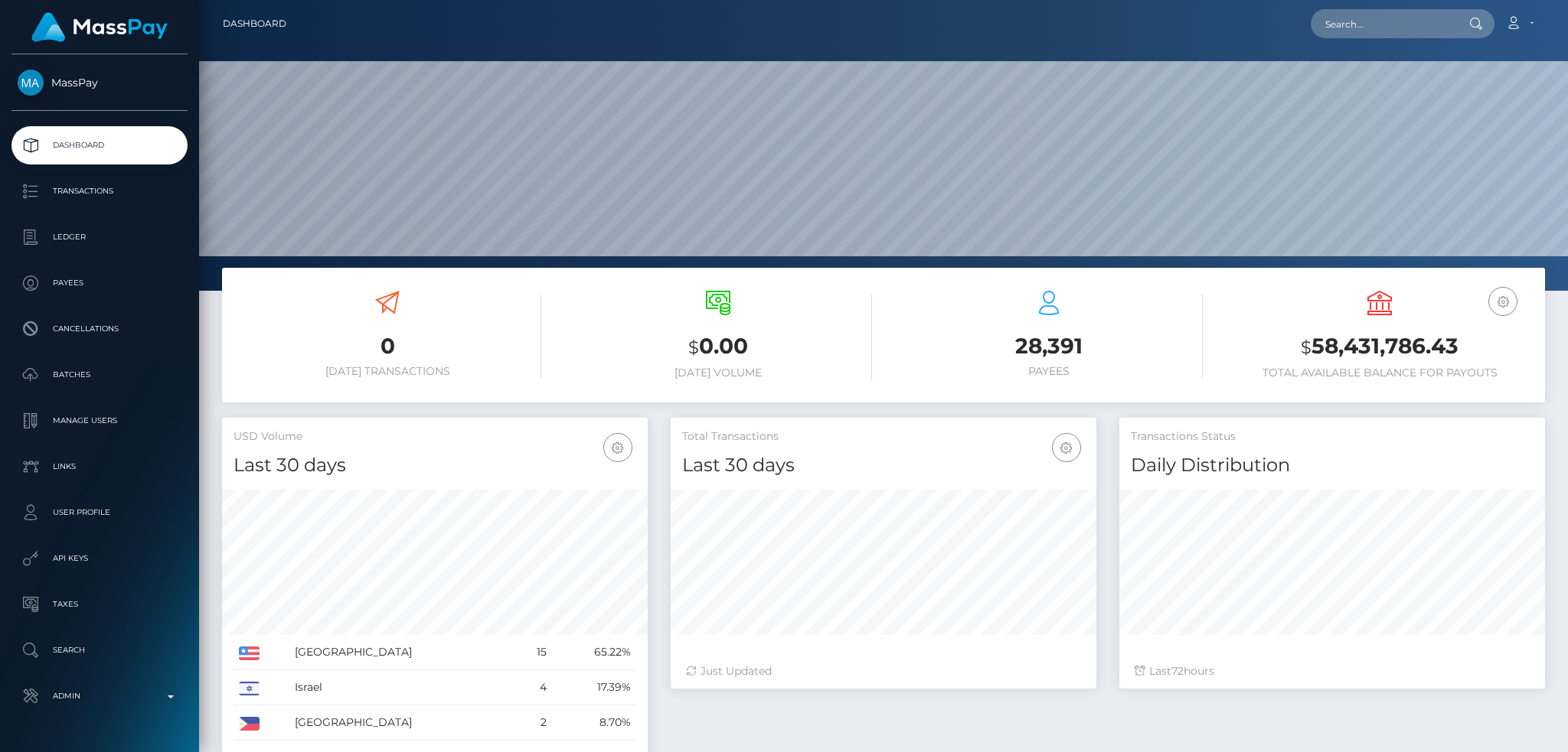
scroll to position [272, 425]
click at [421, 0] on html "MassPay Dashboard Transactions Ledger Payees Cancellations Links" at bounding box center [784, 376] width 1568 height 752
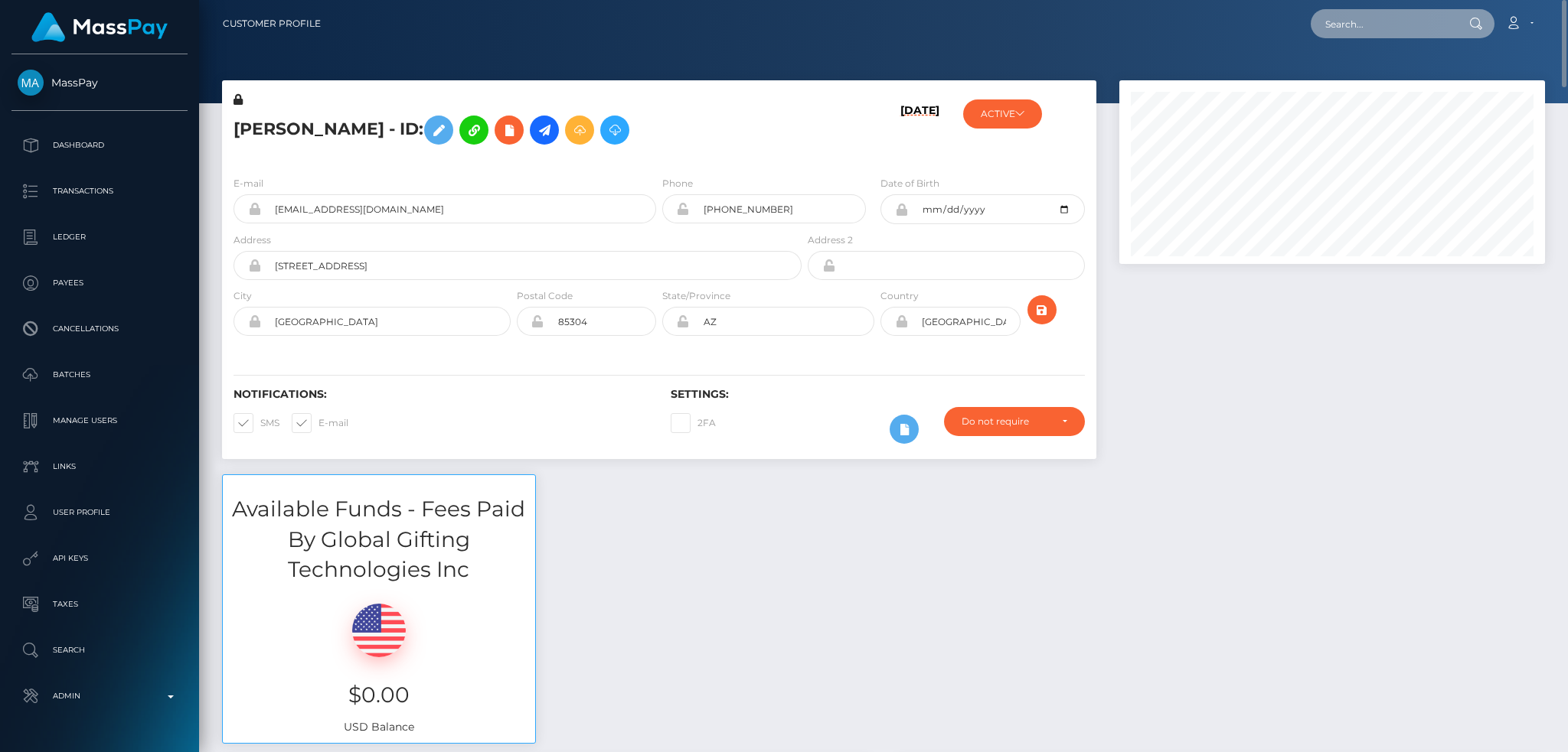
click at [1332, 30] on input "text" at bounding box center [1383, 24] width 144 height 29
paste input "pout_MxPz4mU1fd6zB"
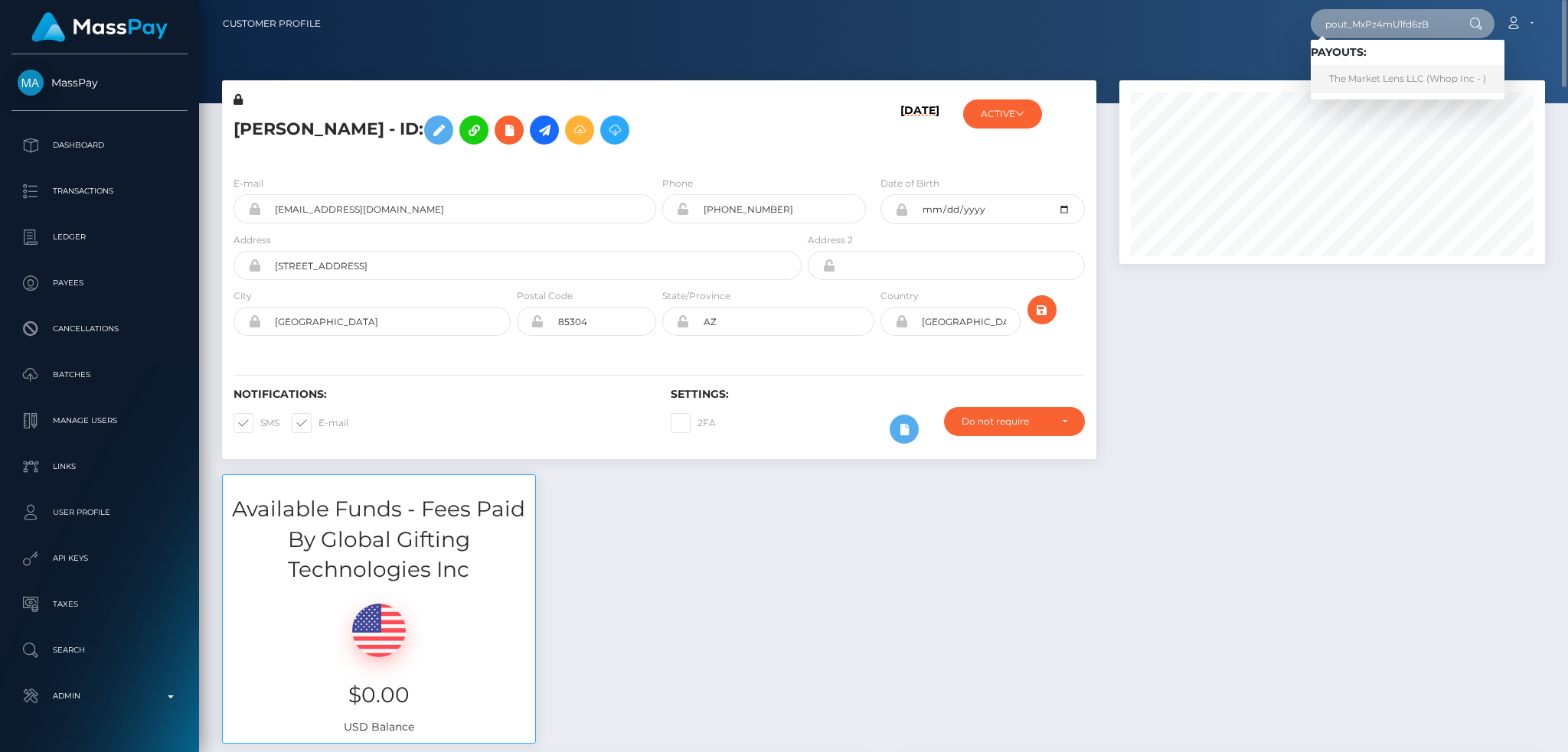
type input "pout_MxPz4mU1fd6zB"
click at [1381, 79] on link "The Market Lens LLC (Whop Inc - )" at bounding box center [1408, 79] width 194 height 29
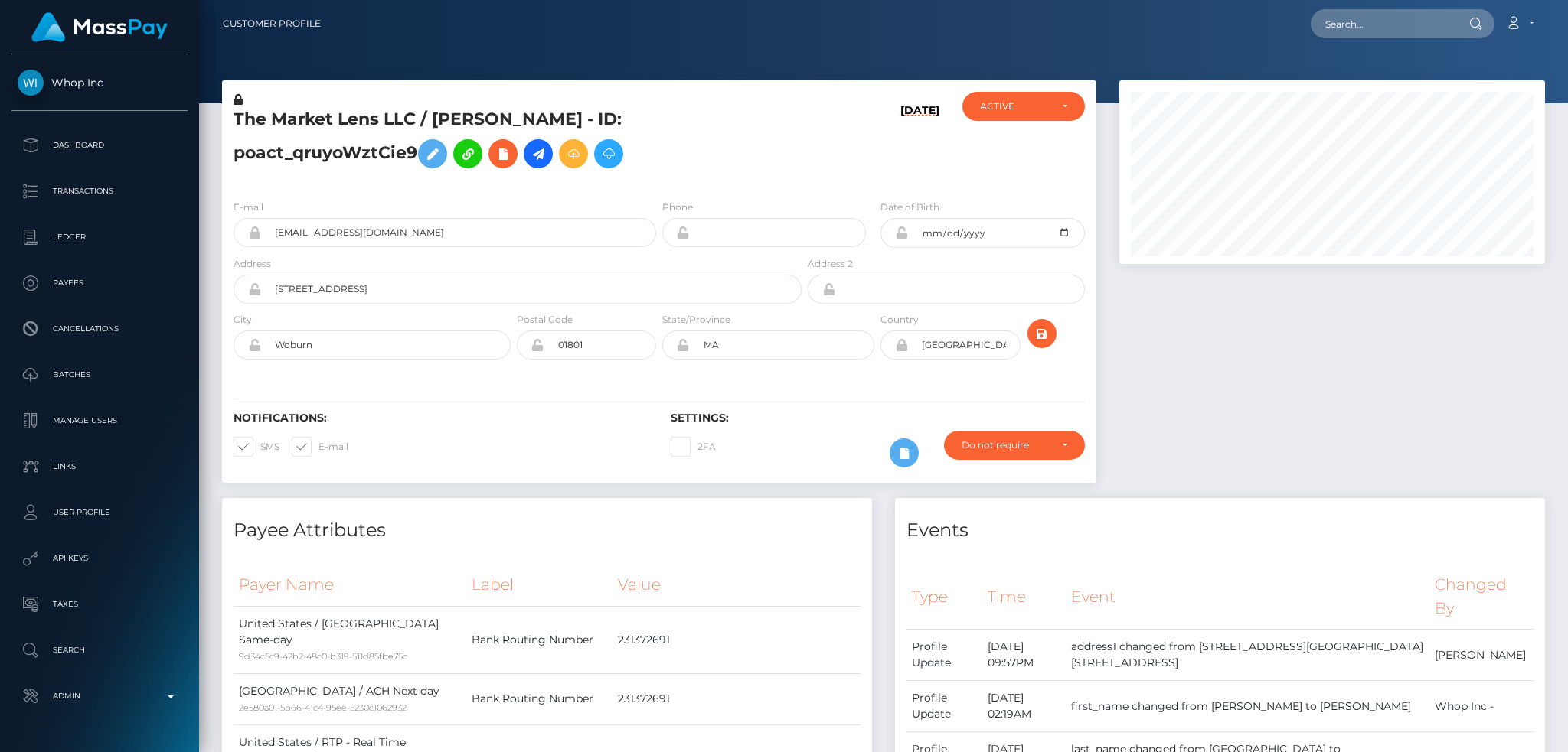
scroll to position [183, 425]
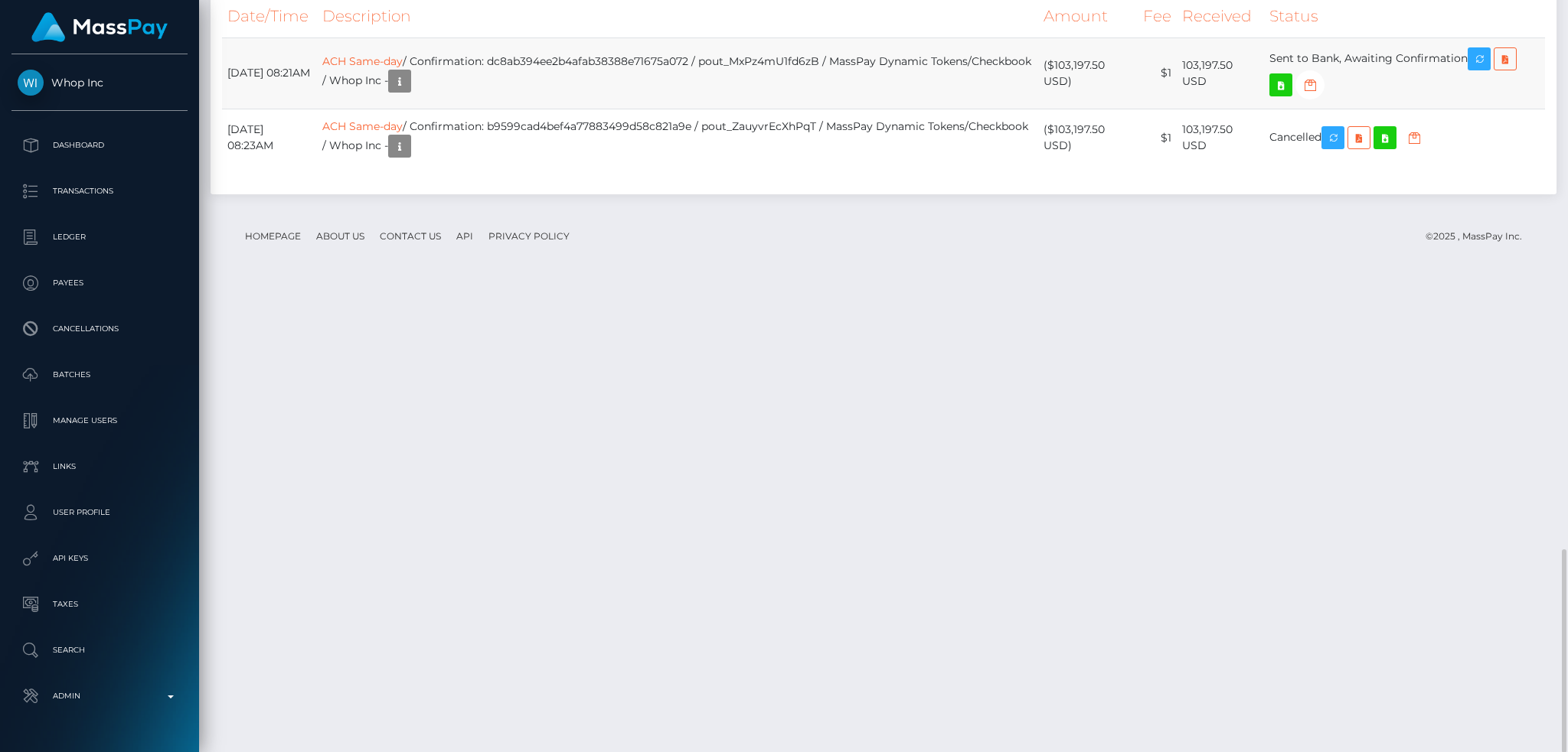
click at [640, 109] on td "ACH Same-day / Confirmation: dc8ab394ee2b4afab38388e71675a072 / pout_MxPz4mU1fd…" at bounding box center [678, 73] width 721 height 71
copy td "dc8ab394ee2b4afab38388e71675a072"
click at [409, 91] on icon "button" at bounding box center [400, 82] width 19 height 19
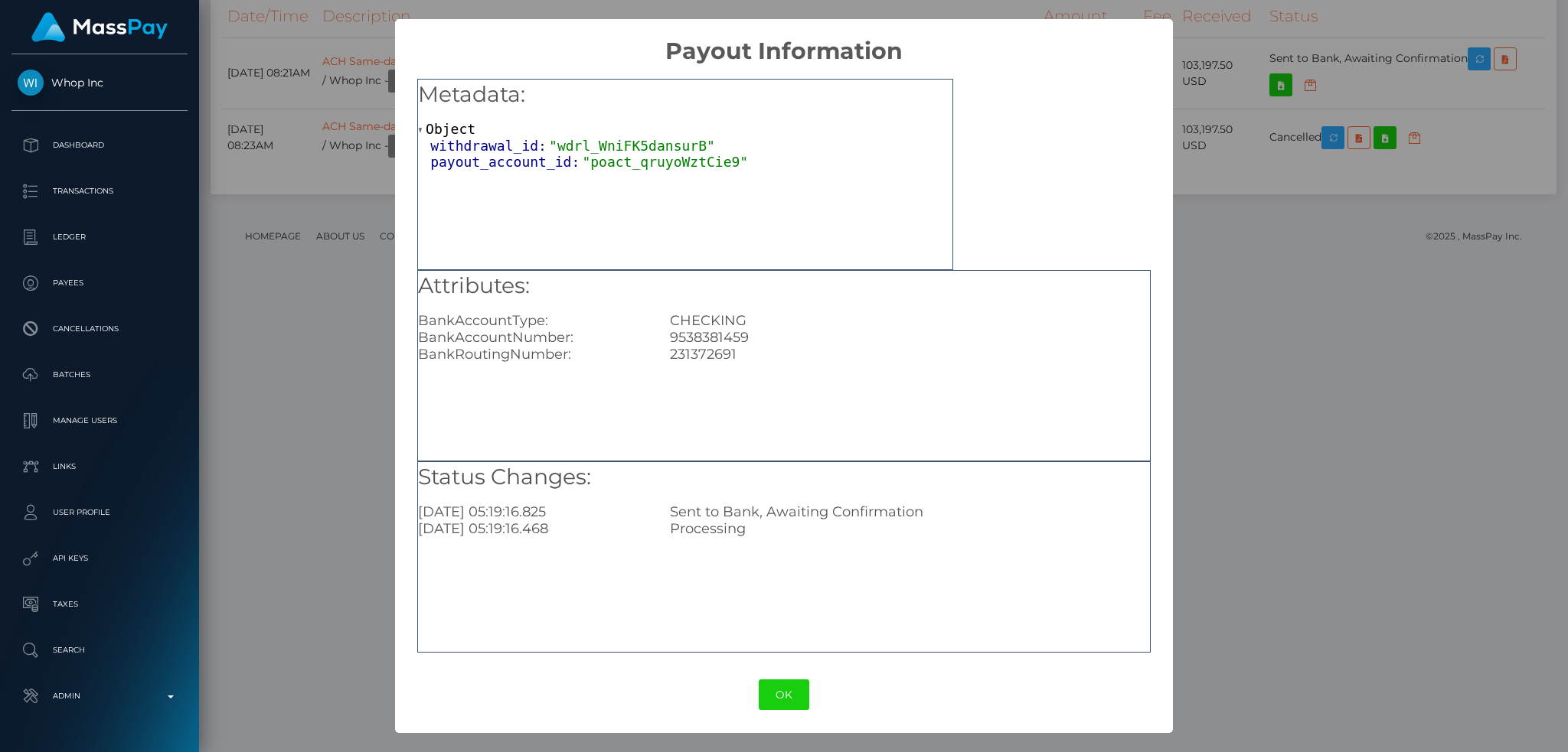
click at [1323, 159] on div "× Payout Information Metadata: Object withdrawal_id: "wdrl_WniFK5dansurB" payou…" at bounding box center [784, 376] width 1568 height 752
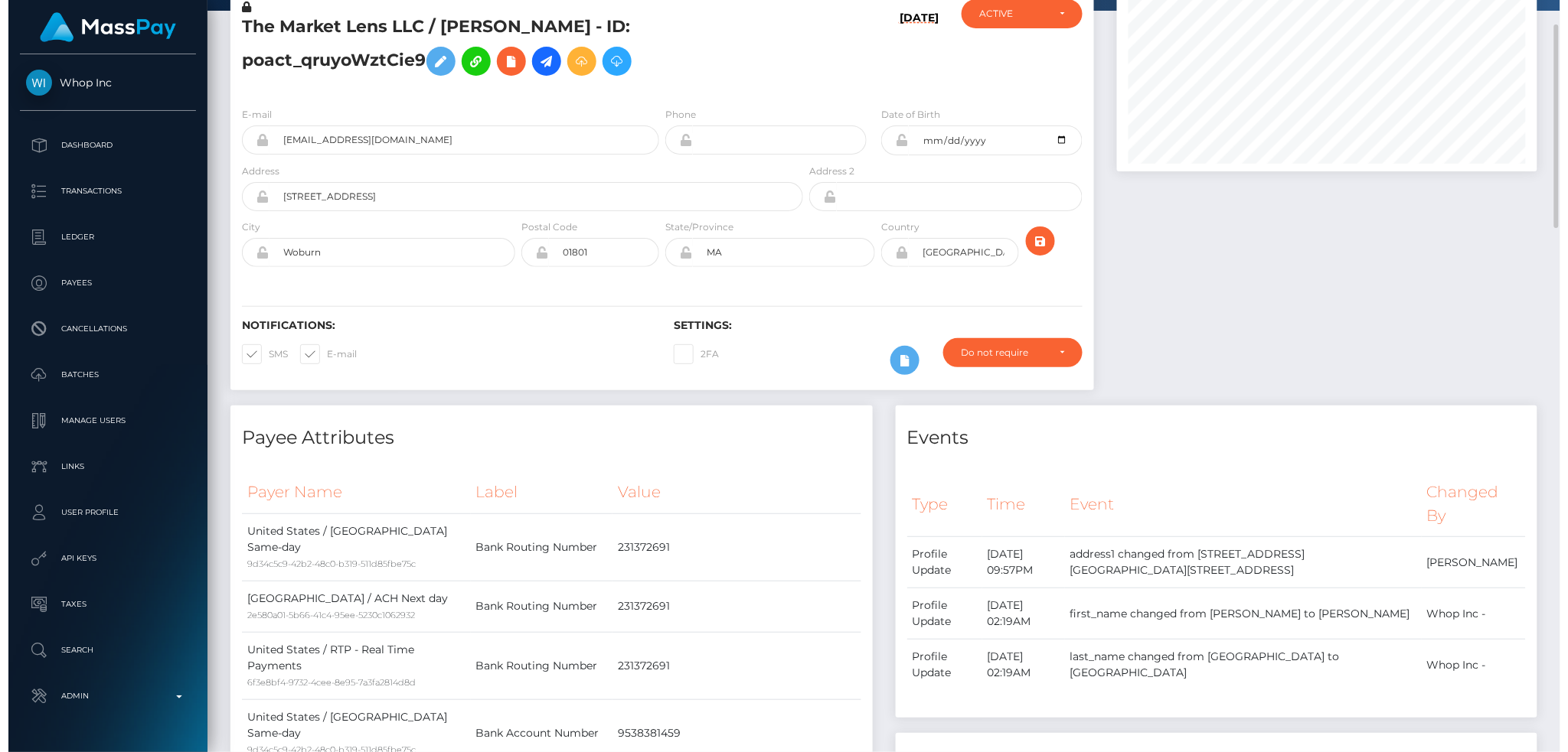
scroll to position [0, 0]
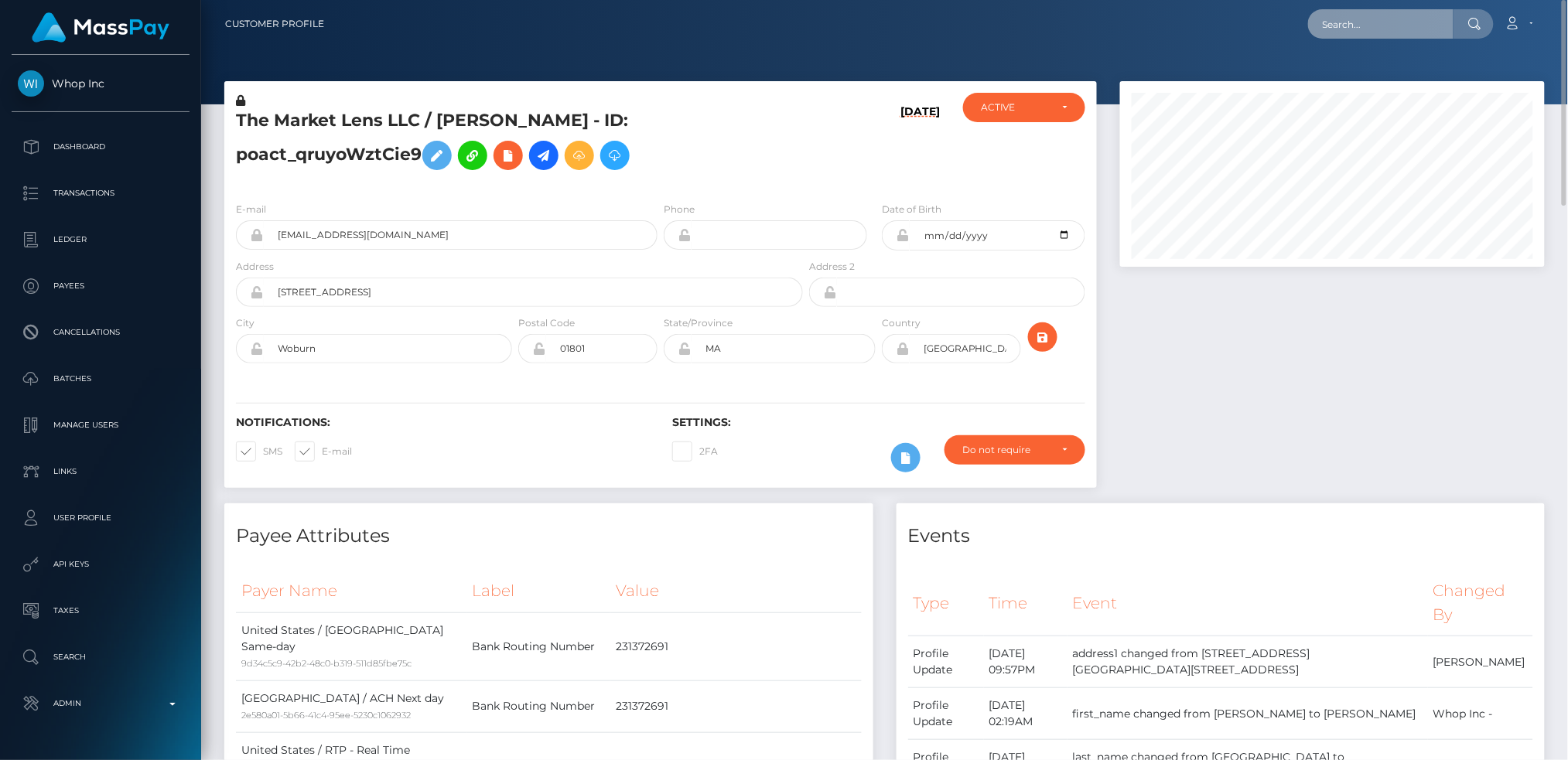
click at [1383, 24] on input "text" at bounding box center [1380, 24] width 145 height 30
paste input "pout_3pZm5XPKtyilP"
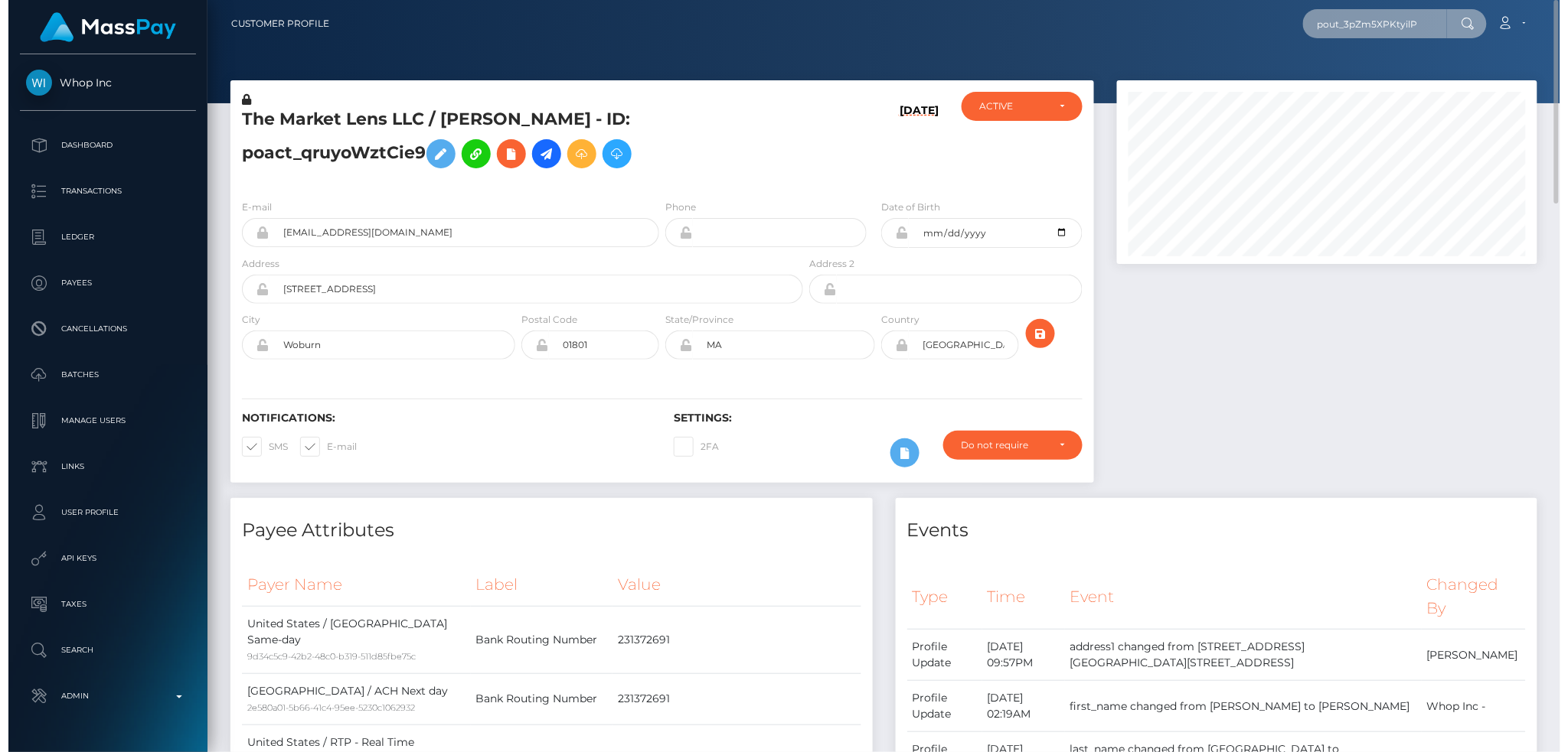
scroll to position [183, 425]
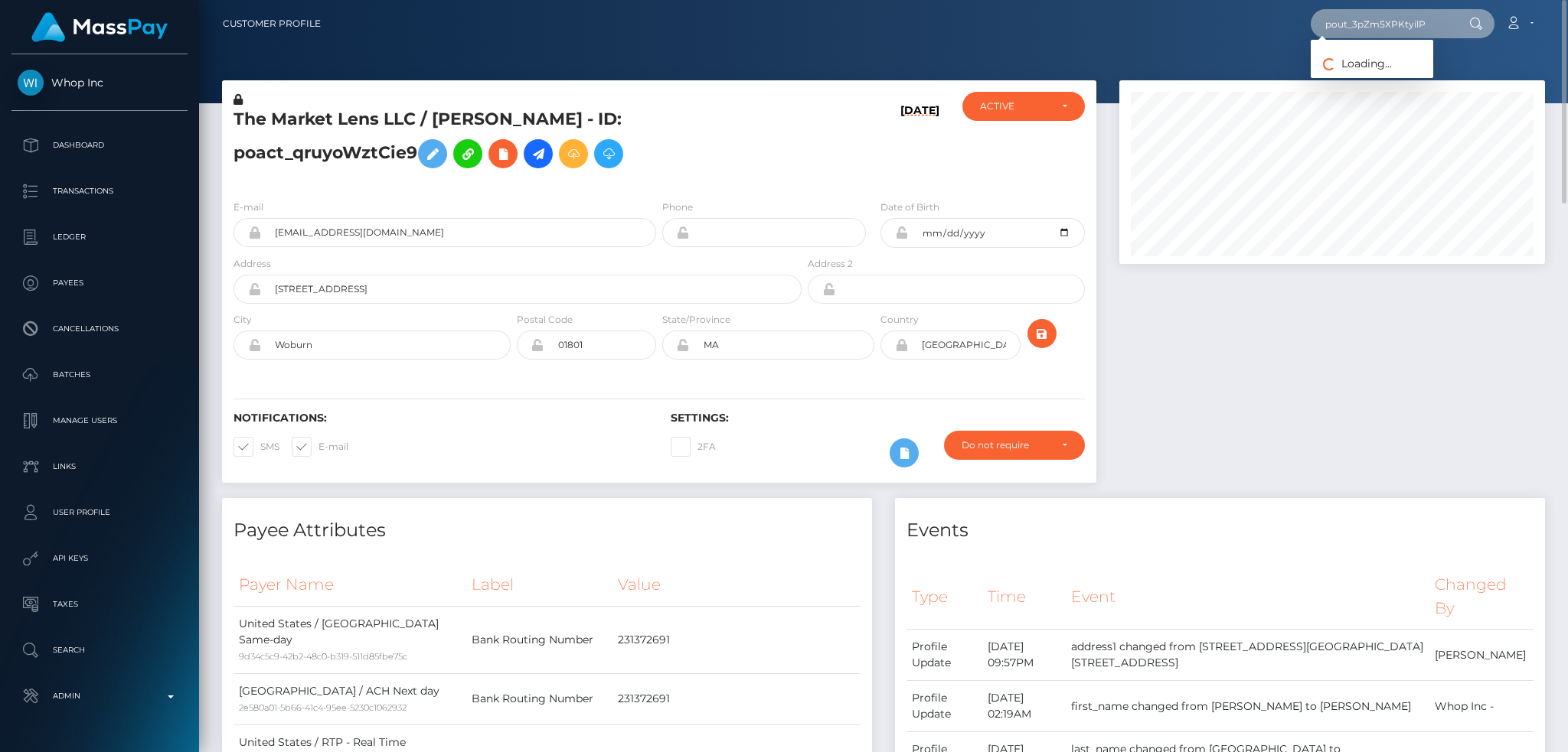
type input "pout_3pZm5XPKtyilP"
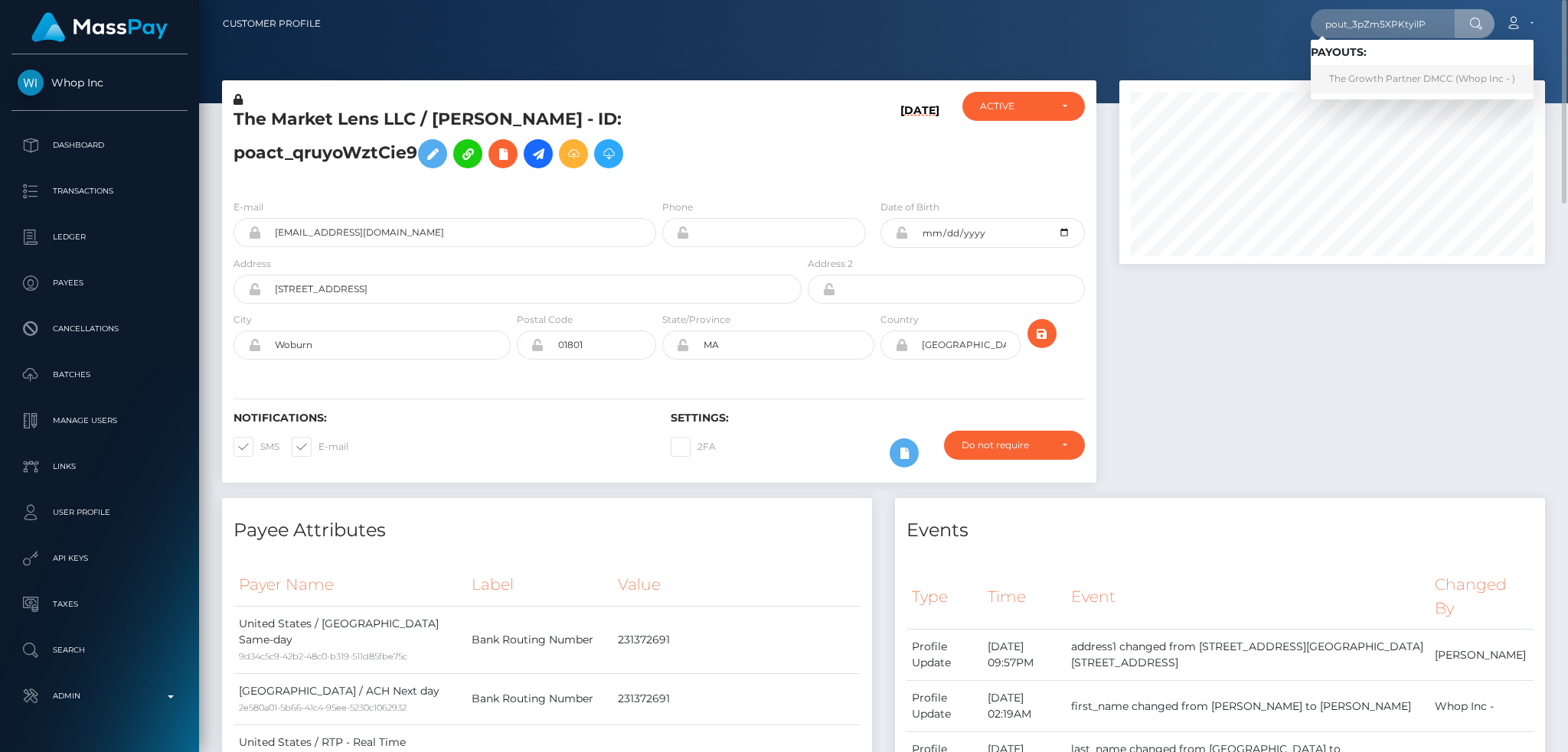
click at [1370, 81] on link "The Growth Partner DMCC (Whop Inc - )" at bounding box center [1422, 79] width 223 height 29
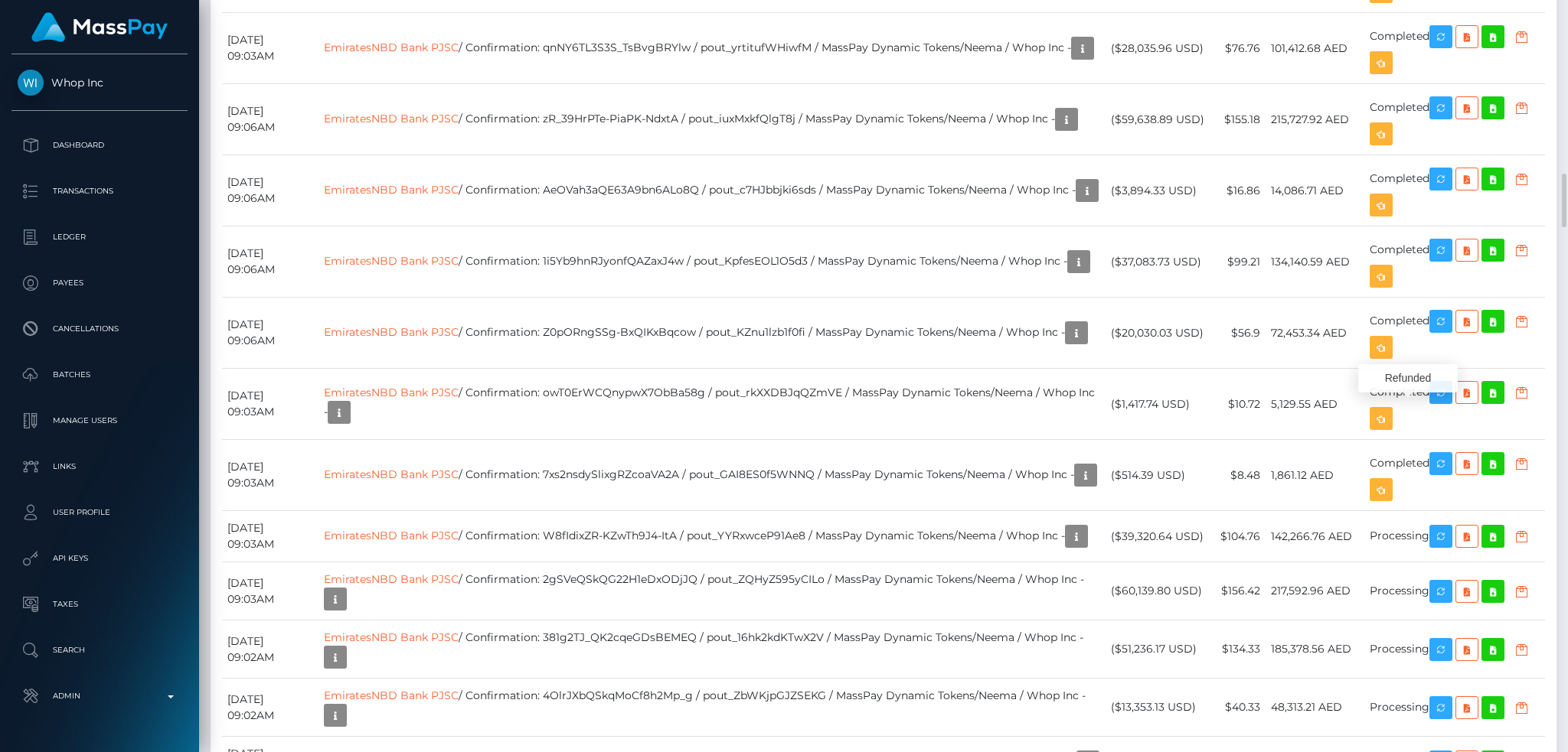
scroll to position [183, 425]
copy td "0ntpaXcMSSadc3xK26jmdw"
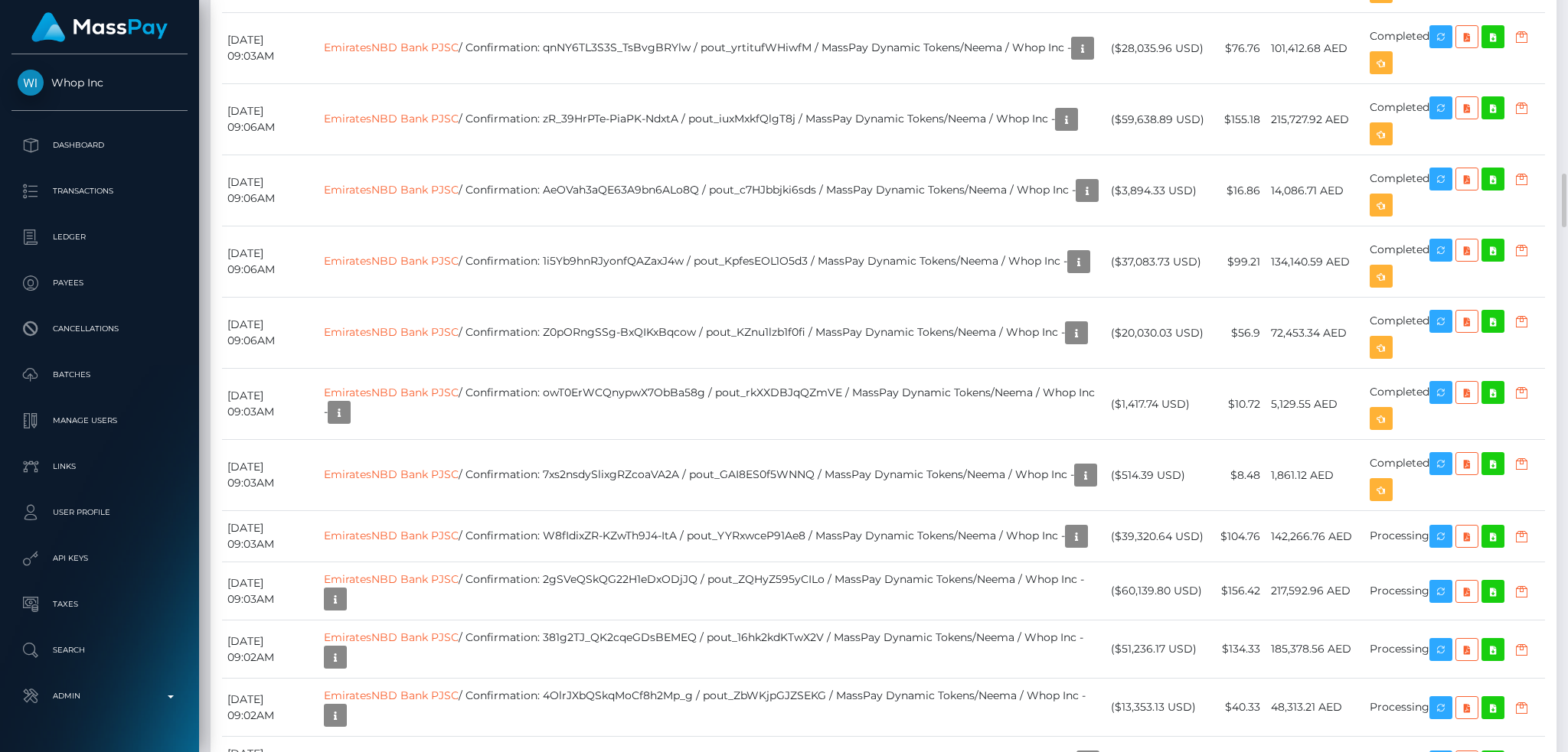
copy td "pout_3pZm5XPKtyilP"
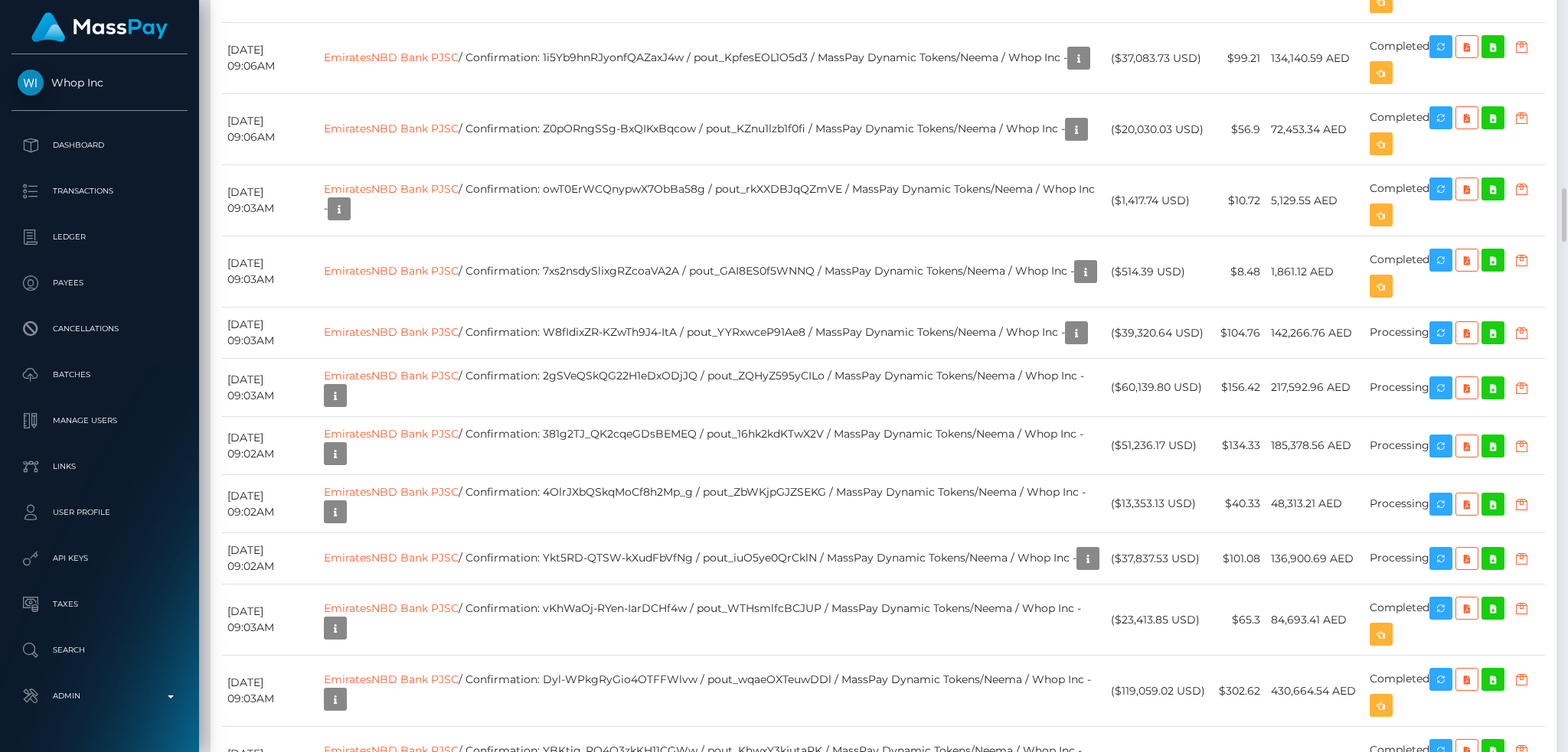
copy td "0ntpaXcMSSadc3xK26jmdw"
drag, startPoint x: 869, startPoint y: 188, endPoint x: 753, endPoint y: 191, distance: 116.0
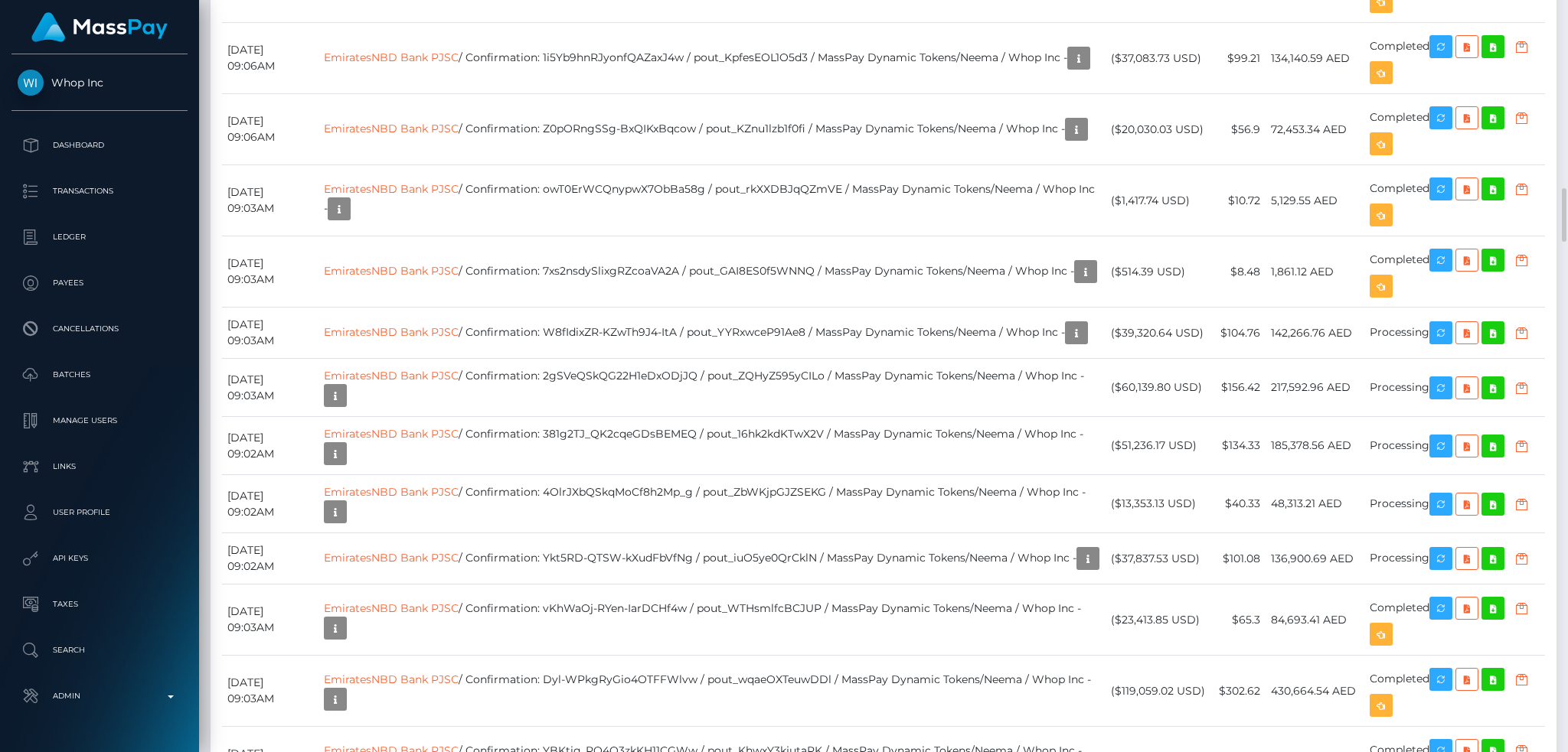
copy td "pout_3pZm5XPKtyilP"
copy td "0ntpaXcMSSadc3xK26jmdw"
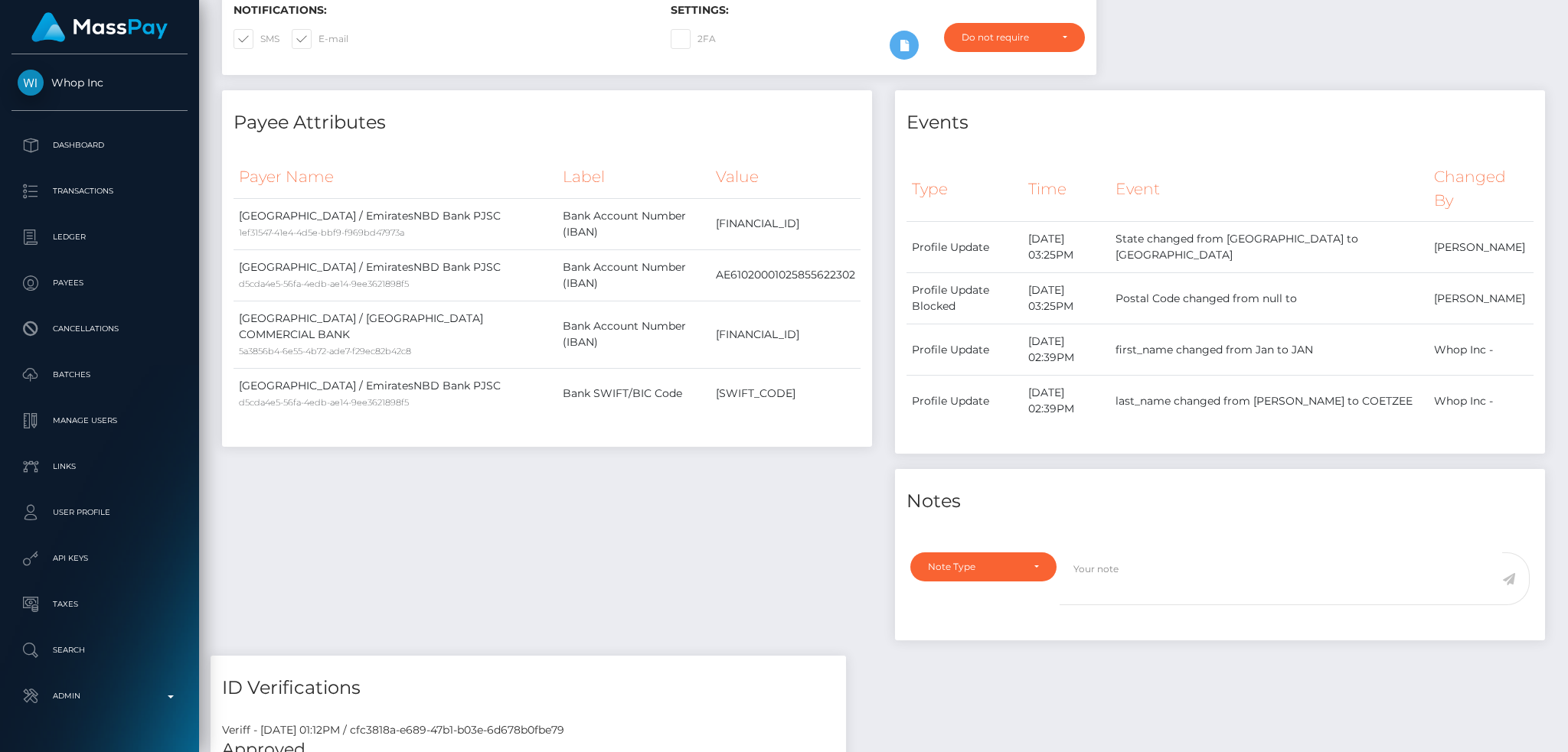
scroll to position [0, 0]
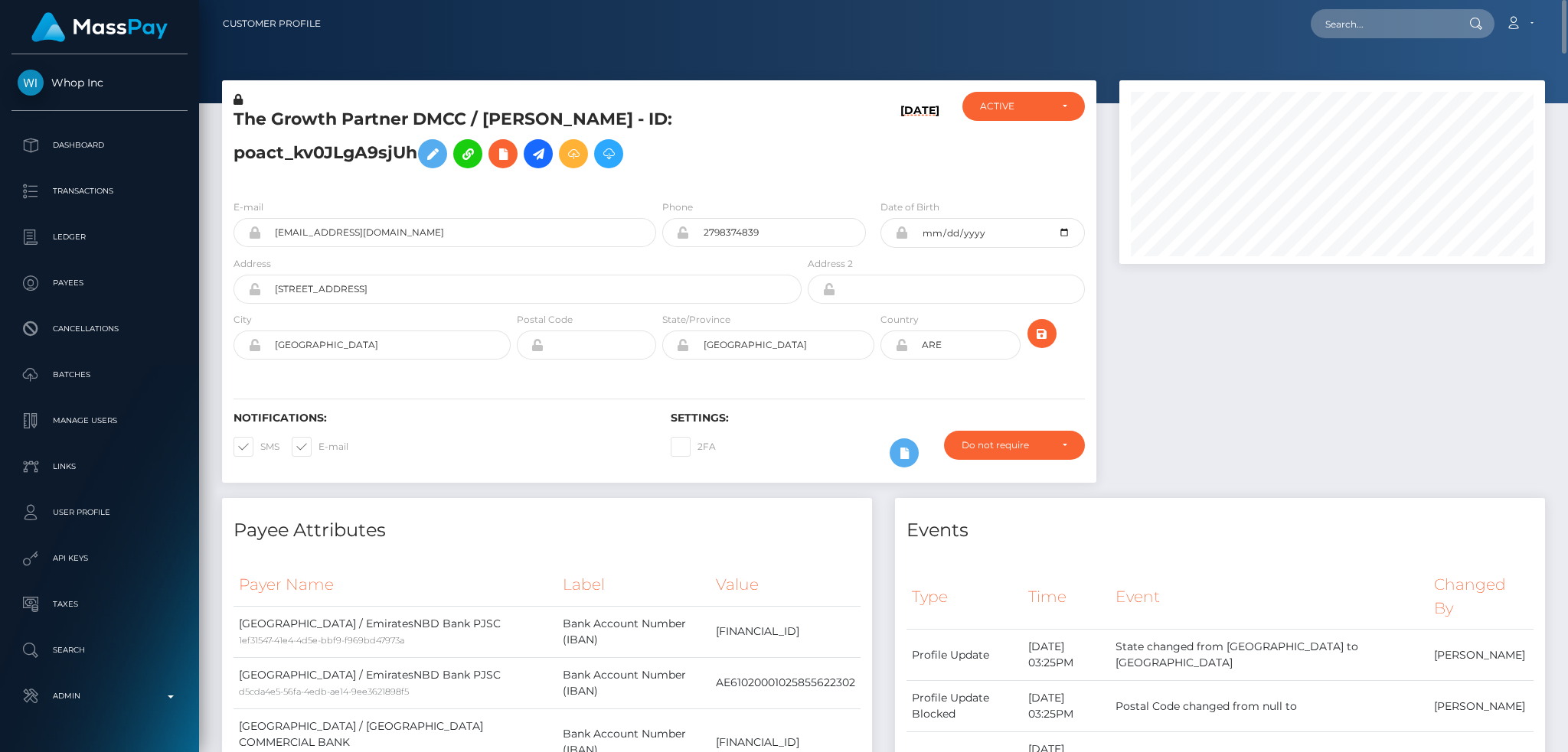
click at [545, 115] on h5 "The Growth Partner DMCC / [PERSON_NAME] - ID: poact_kv0JLgA9sjUh" at bounding box center [513, 141] width 560 height 68
click at [1397, 29] on input "text" at bounding box center [1383, 24] width 144 height 29
paste input "[EMAIL_ADDRESS][DOMAIN_NAME]"
type input "[EMAIL_ADDRESS][DOMAIN_NAME]"
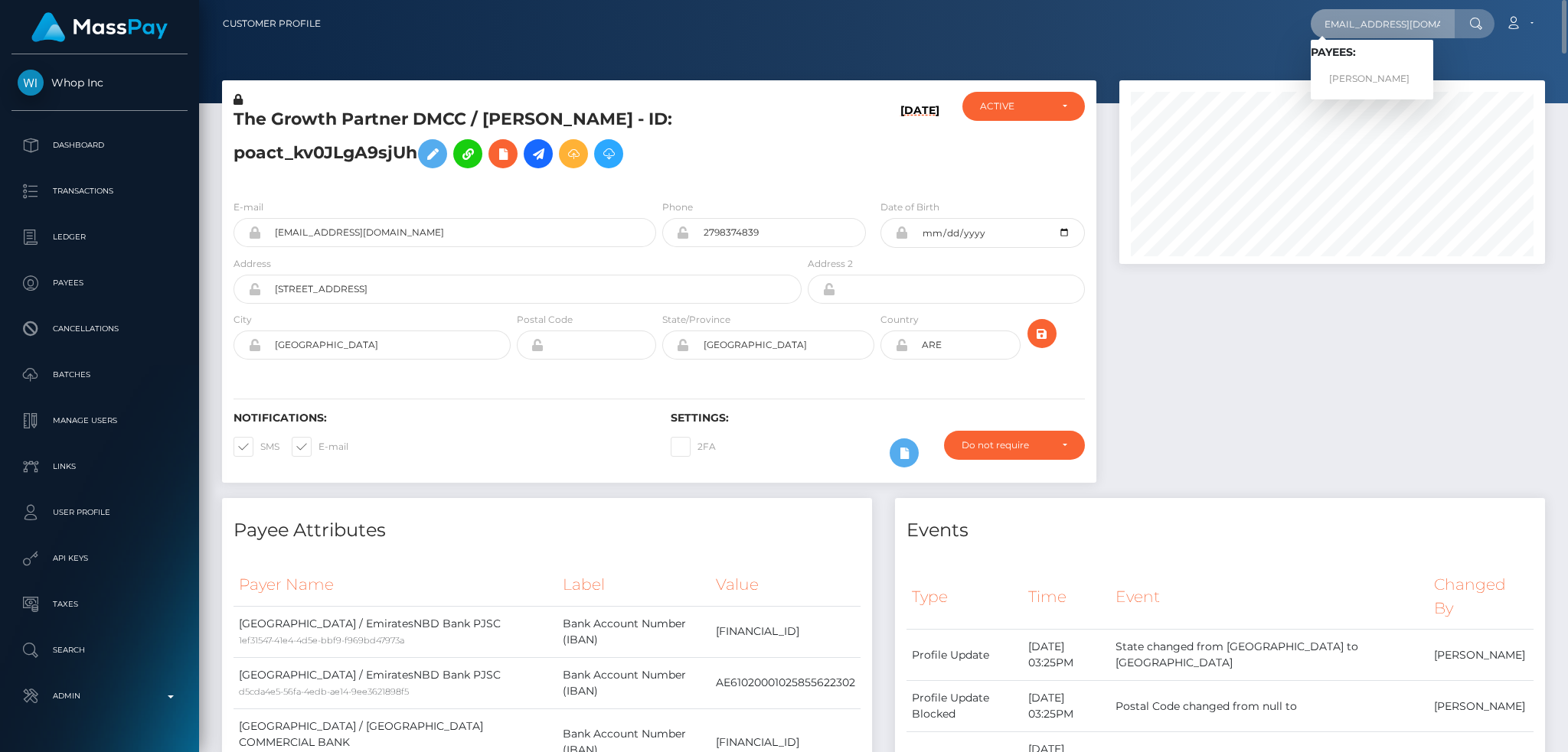
scroll to position [0, 0]
click at [1360, 78] on link "[PERSON_NAME]" at bounding box center [1373, 79] width 123 height 29
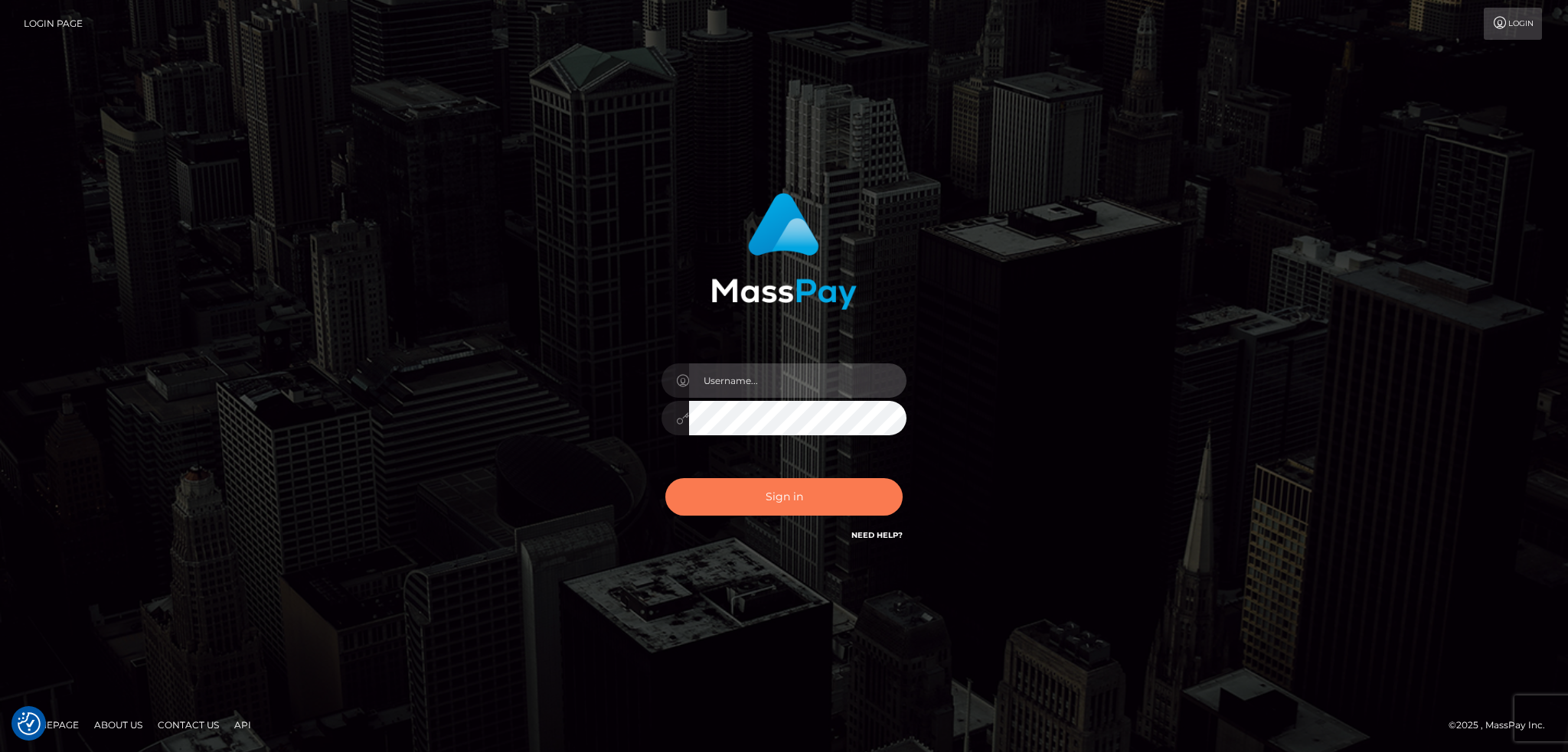
type input "alexstef"
click at [777, 489] on button "Sign in" at bounding box center [784, 497] width 237 height 38
type input "alexstef"
click at [777, 490] on button "Sign in" at bounding box center [784, 497] width 237 height 38
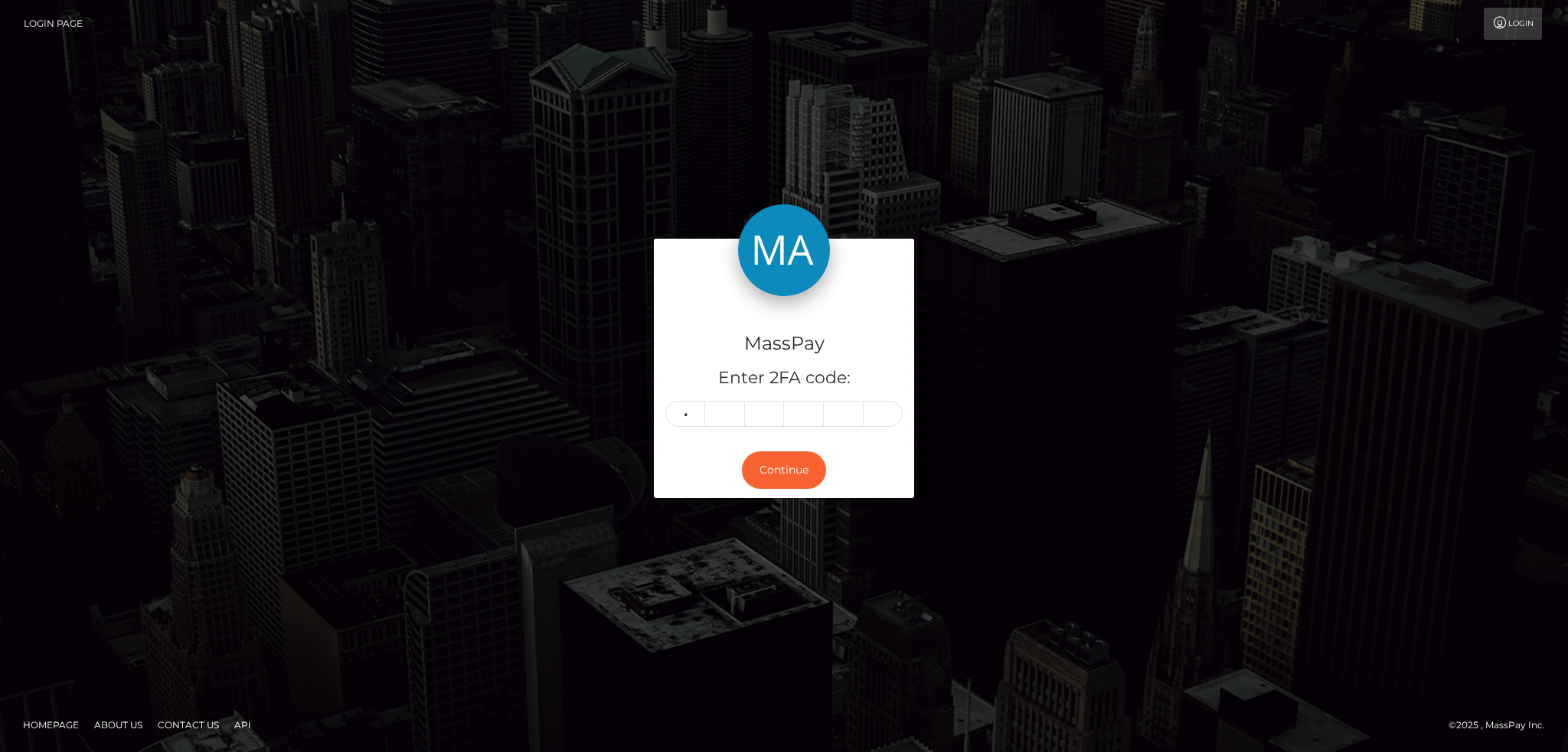
type input "1"
type input "3"
type input "1"
type input "5"
type input "0"
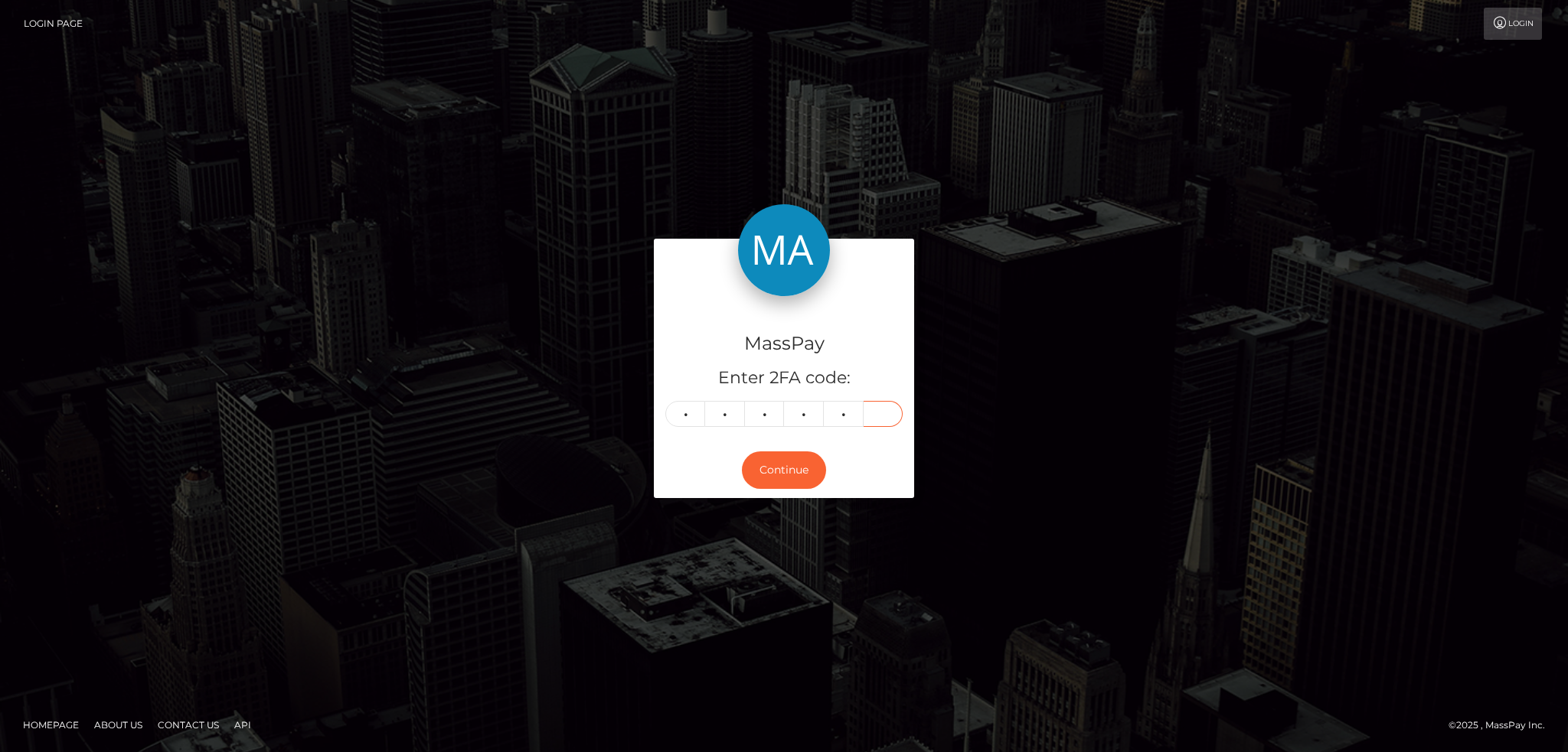
type input "6"
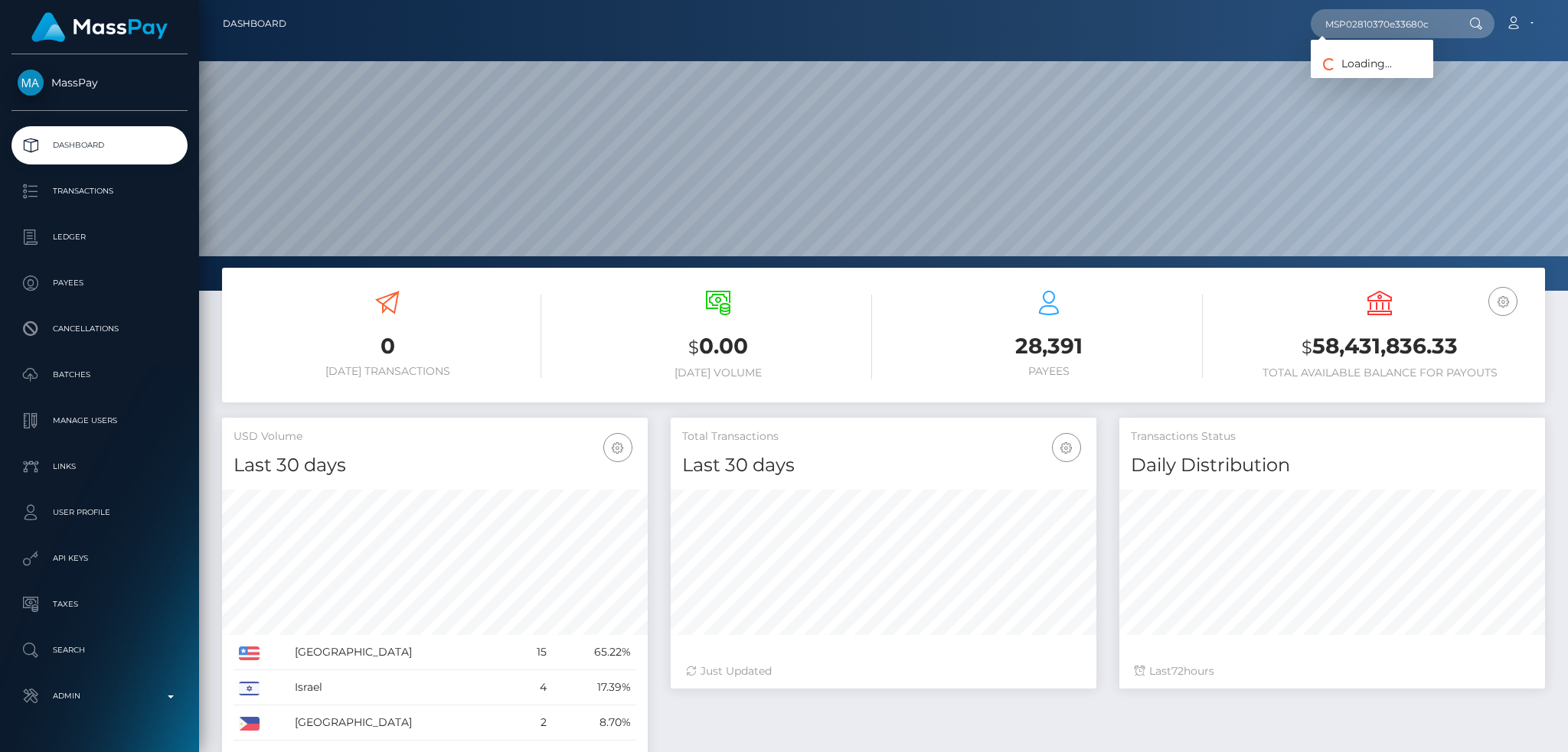
scroll to position [272, 425]
type input "MSP02810370e33680c"
click at [1380, 76] on link "MARIA JOSE PINEDA MURILLO (Global Gifting Technologies Inc - Throne)" at bounding box center [1507, 79] width 391 height 29
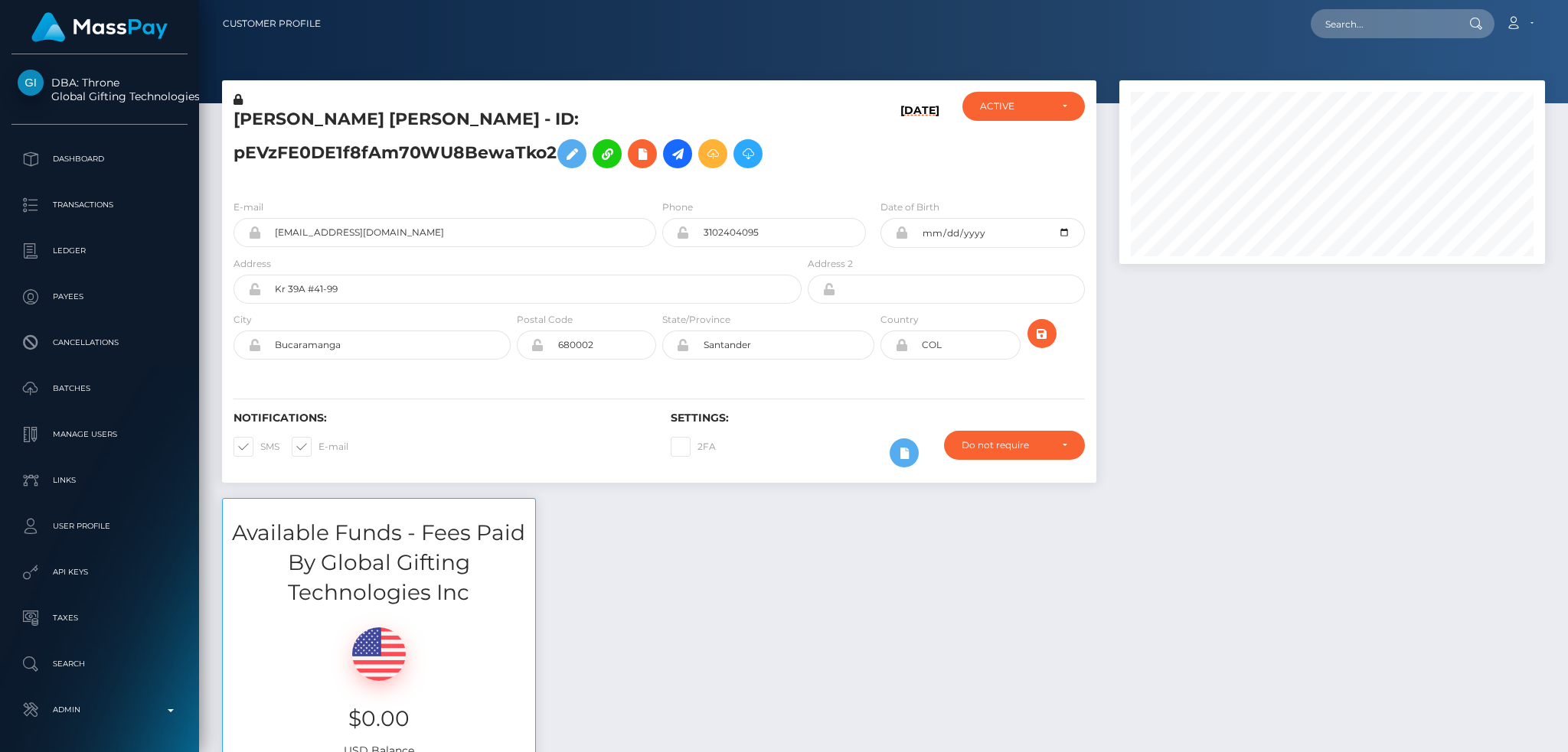
scroll to position [183, 425]
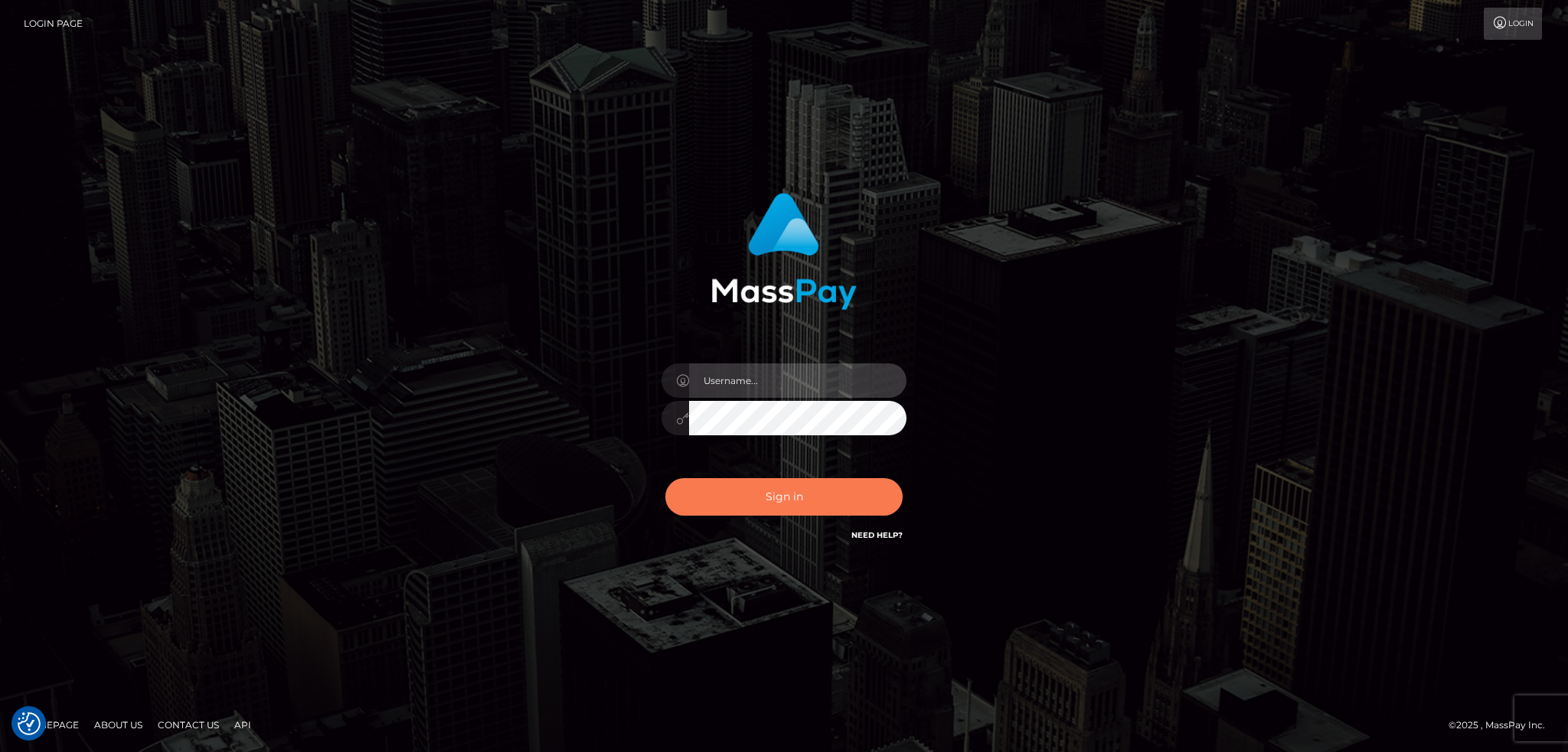
type input "alexstef"
click at [758, 490] on button "Sign in" at bounding box center [784, 497] width 237 height 38
type input "alexstef"
click at [773, 496] on button "Sign in" at bounding box center [784, 497] width 237 height 38
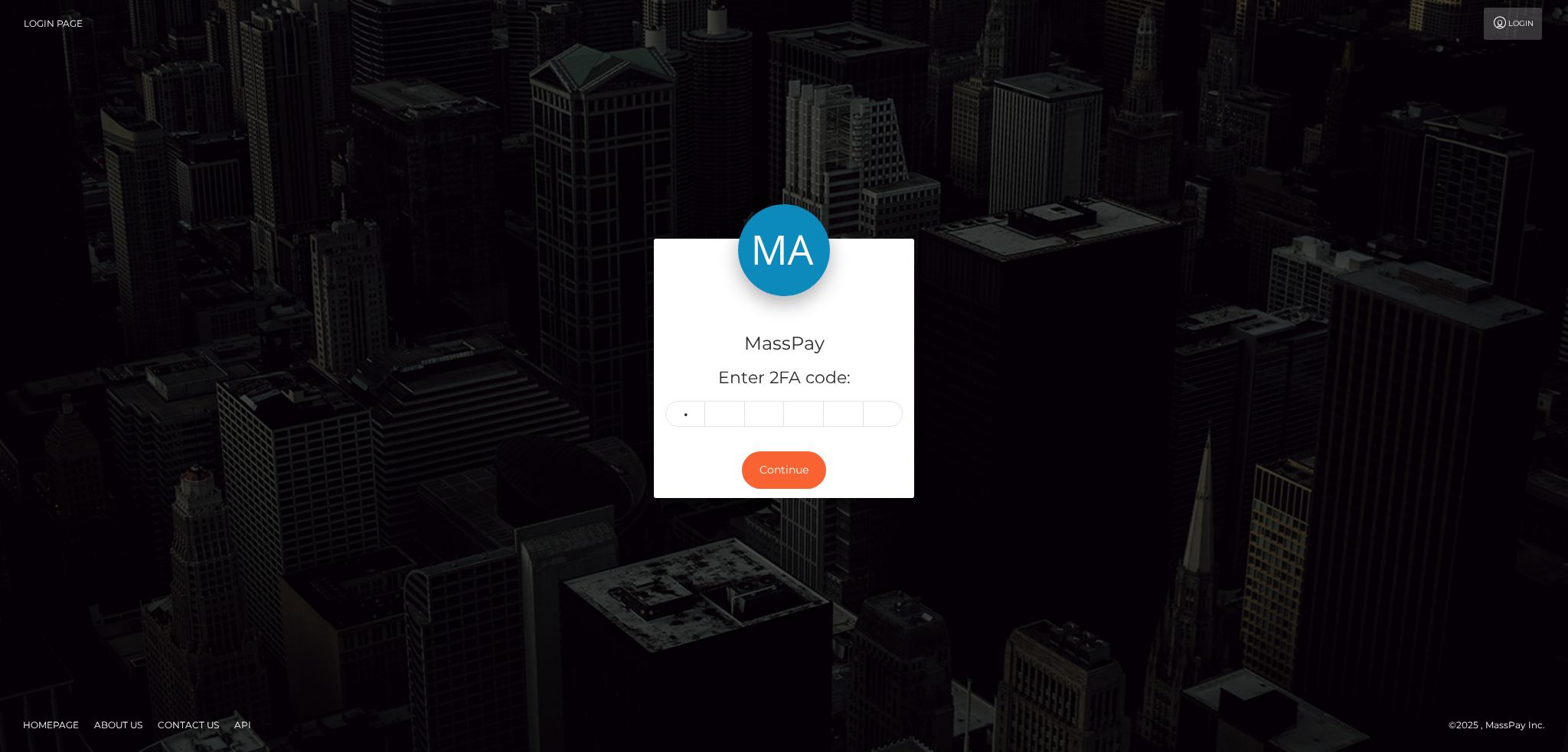
type input "1"
type input "9"
type input "1"
type input "6"
type input "2"
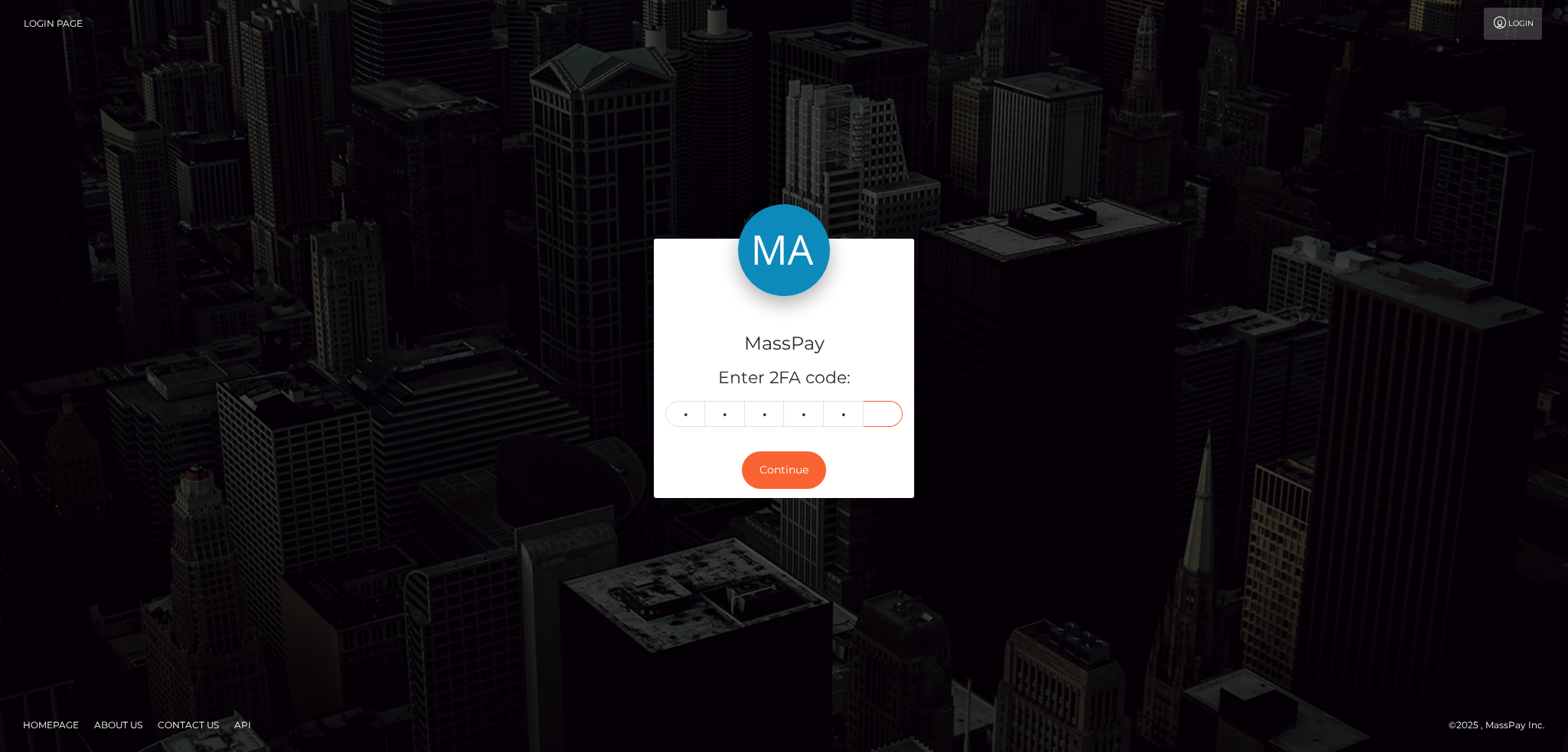
type input "4"
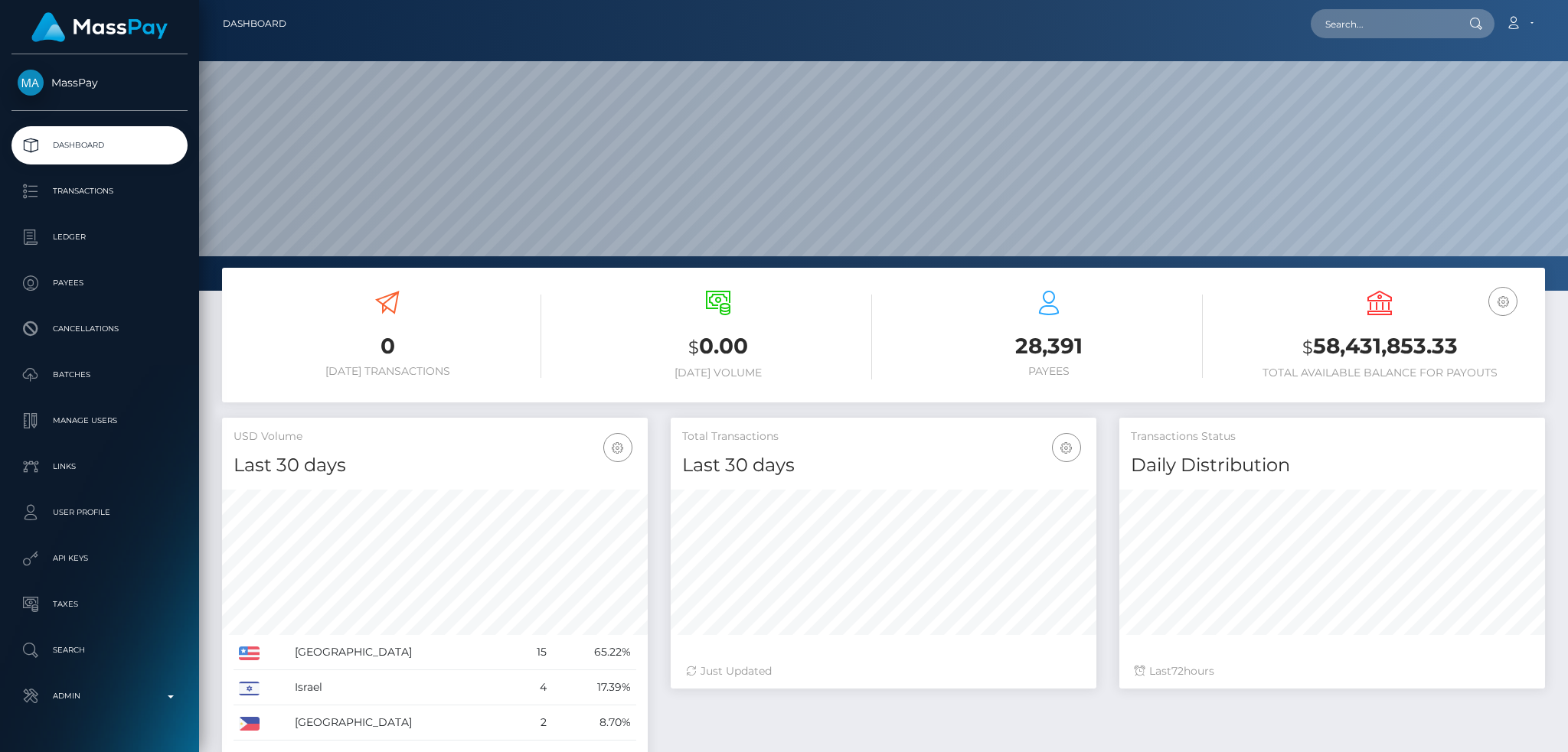
scroll to position [291, 1369]
click at [1345, 19] on input "text" at bounding box center [1383, 24] width 144 height 29
paste input "poact_ySXplVqNs7zM"
type input "poact_ySXplVqNs7zM"
click at [1361, 75] on link "yasmeen hamand" at bounding box center [1373, 79] width 123 height 29
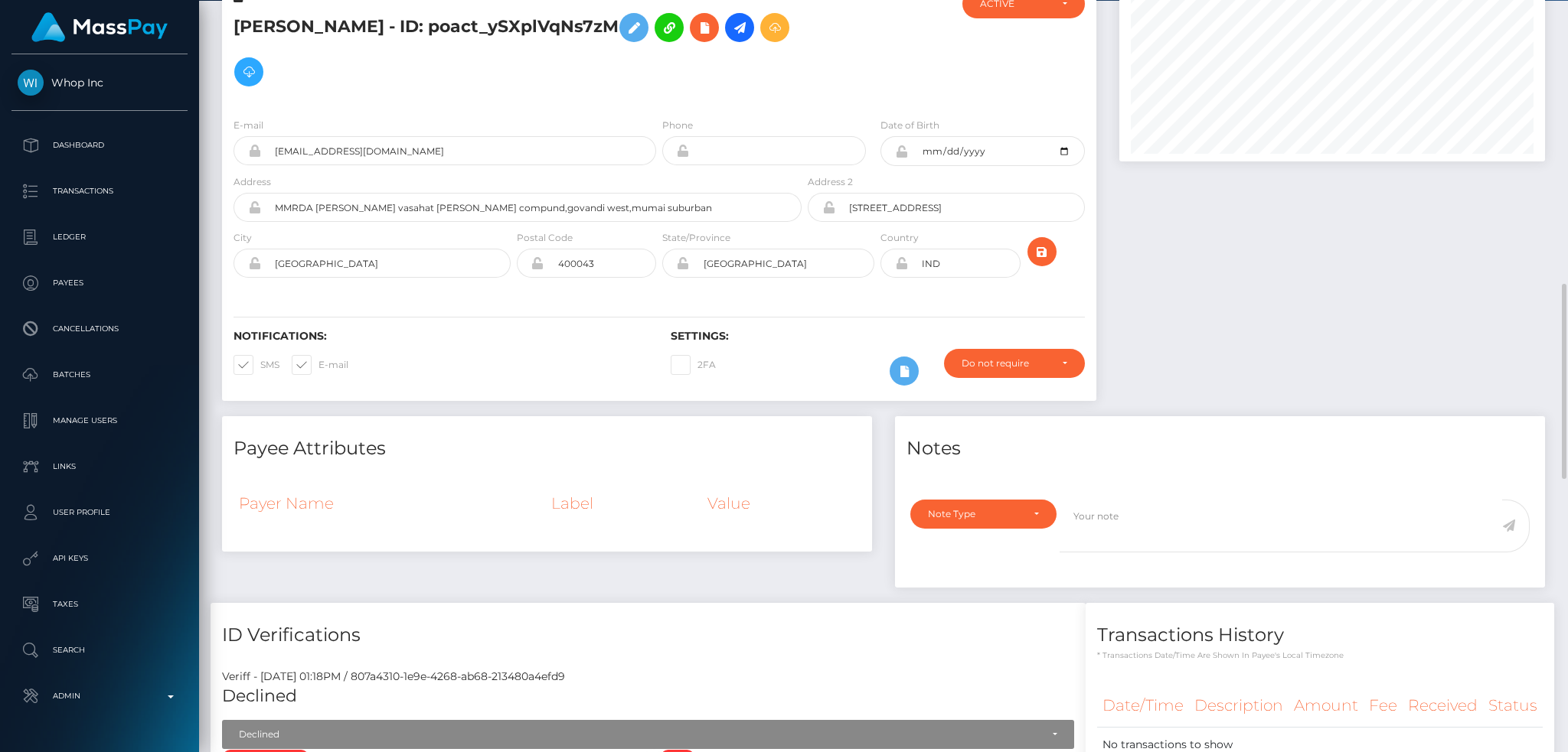
scroll to position [307, 0]
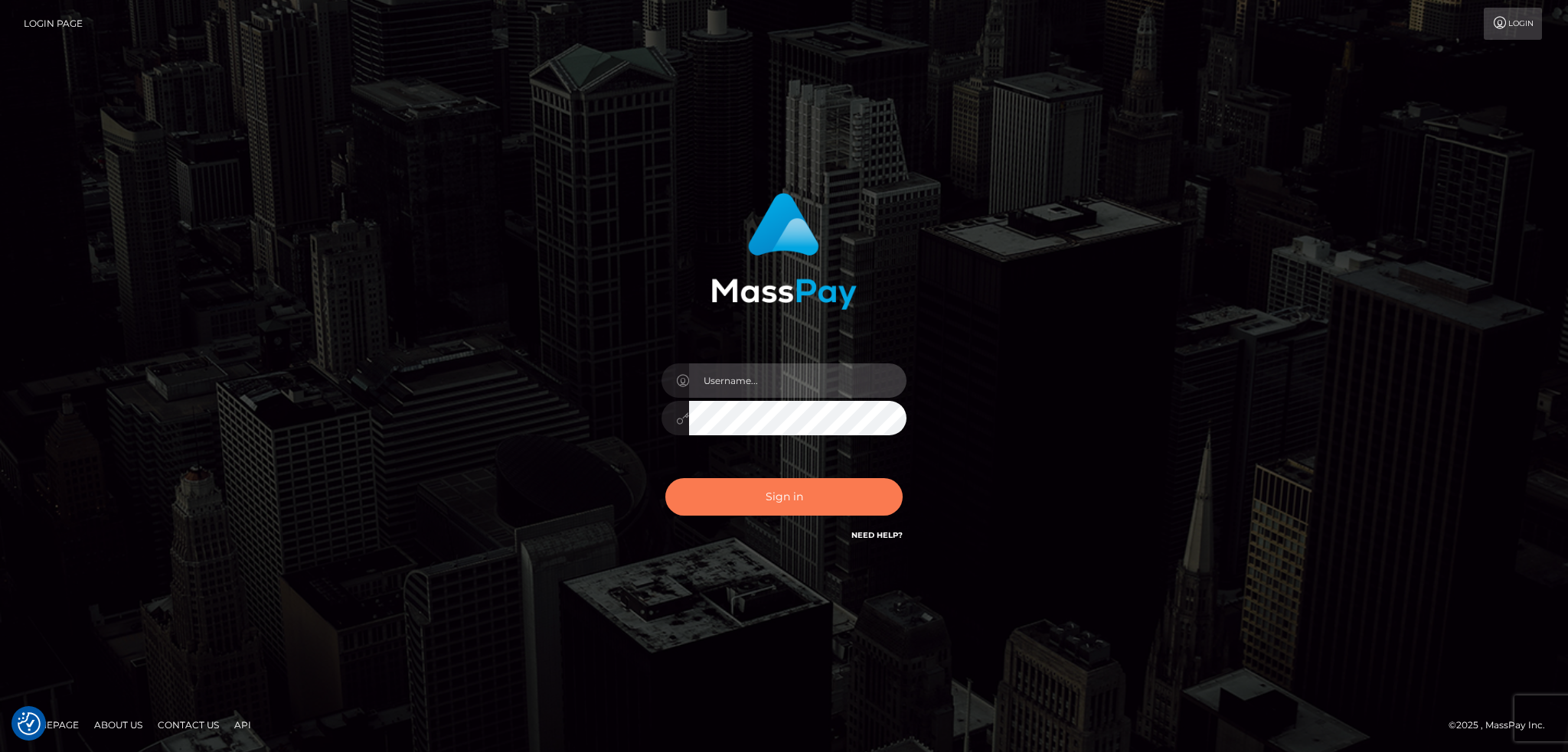
type input "alexstef"
click at [809, 488] on button "Sign in" at bounding box center [784, 497] width 237 height 38
type input "alexstef"
click at [842, 509] on button "Sign in" at bounding box center [784, 497] width 237 height 38
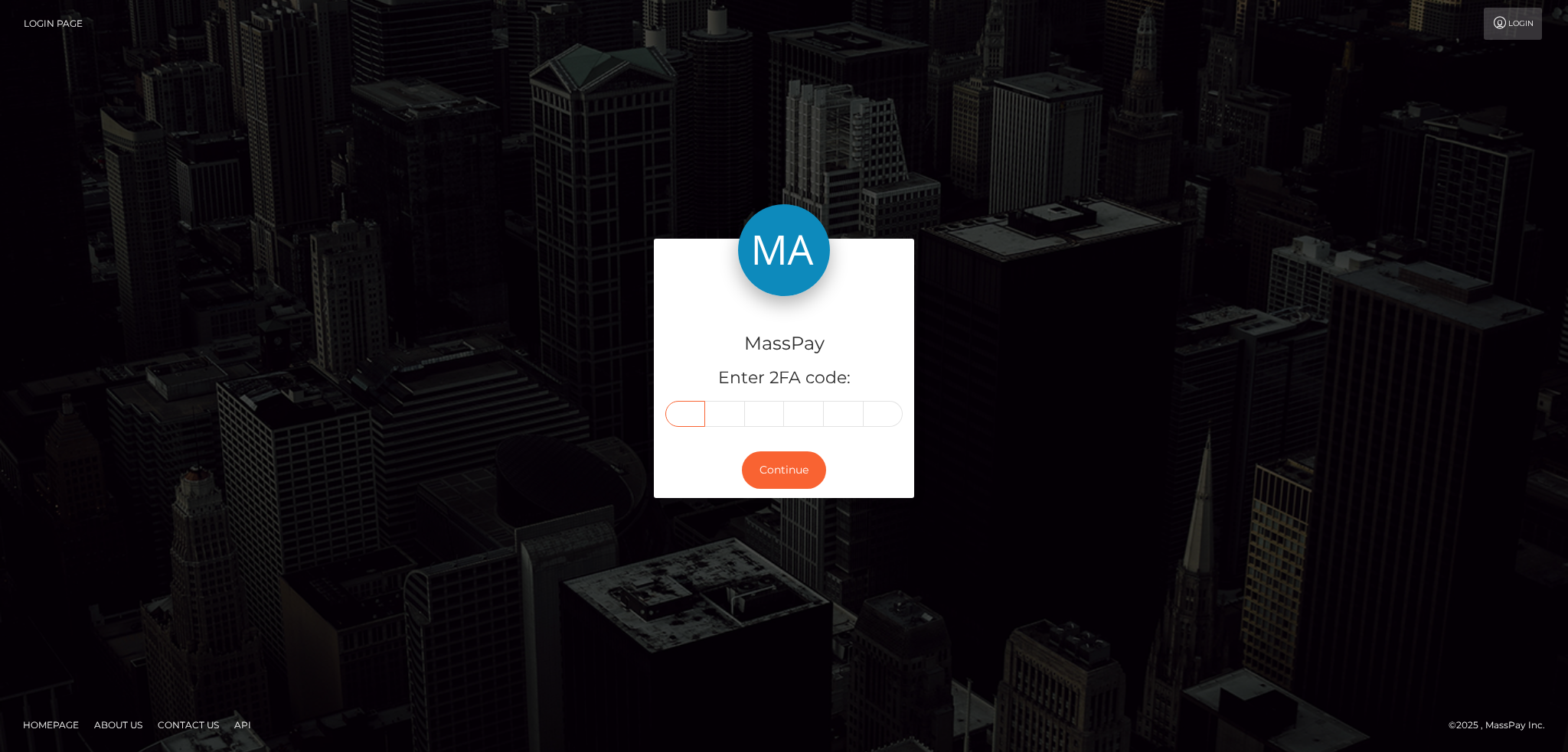
click at [692, 414] on input "text" at bounding box center [685, 414] width 40 height 26
type input "6"
type input "9"
type input "0"
type input "5"
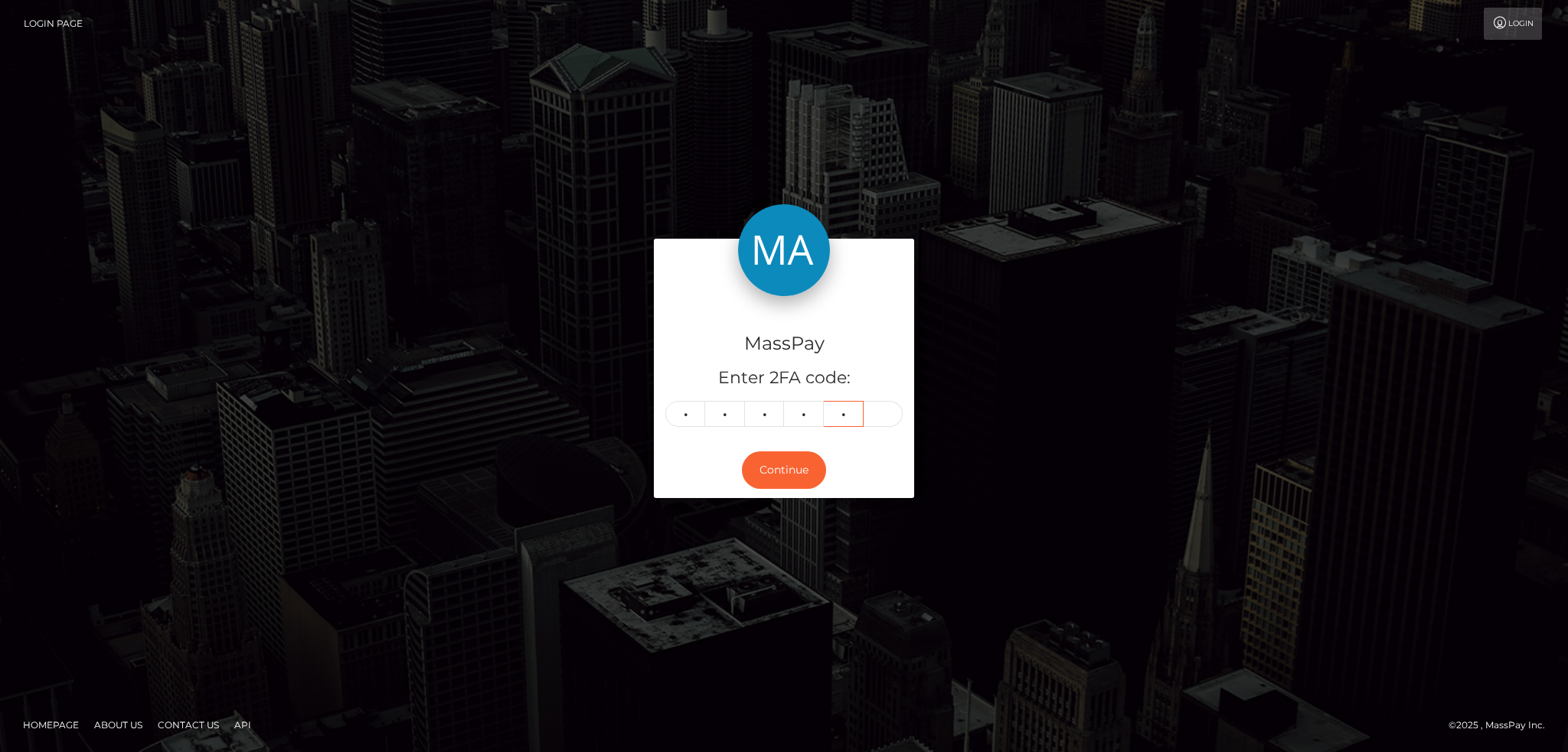
type input "3"
type input "8"
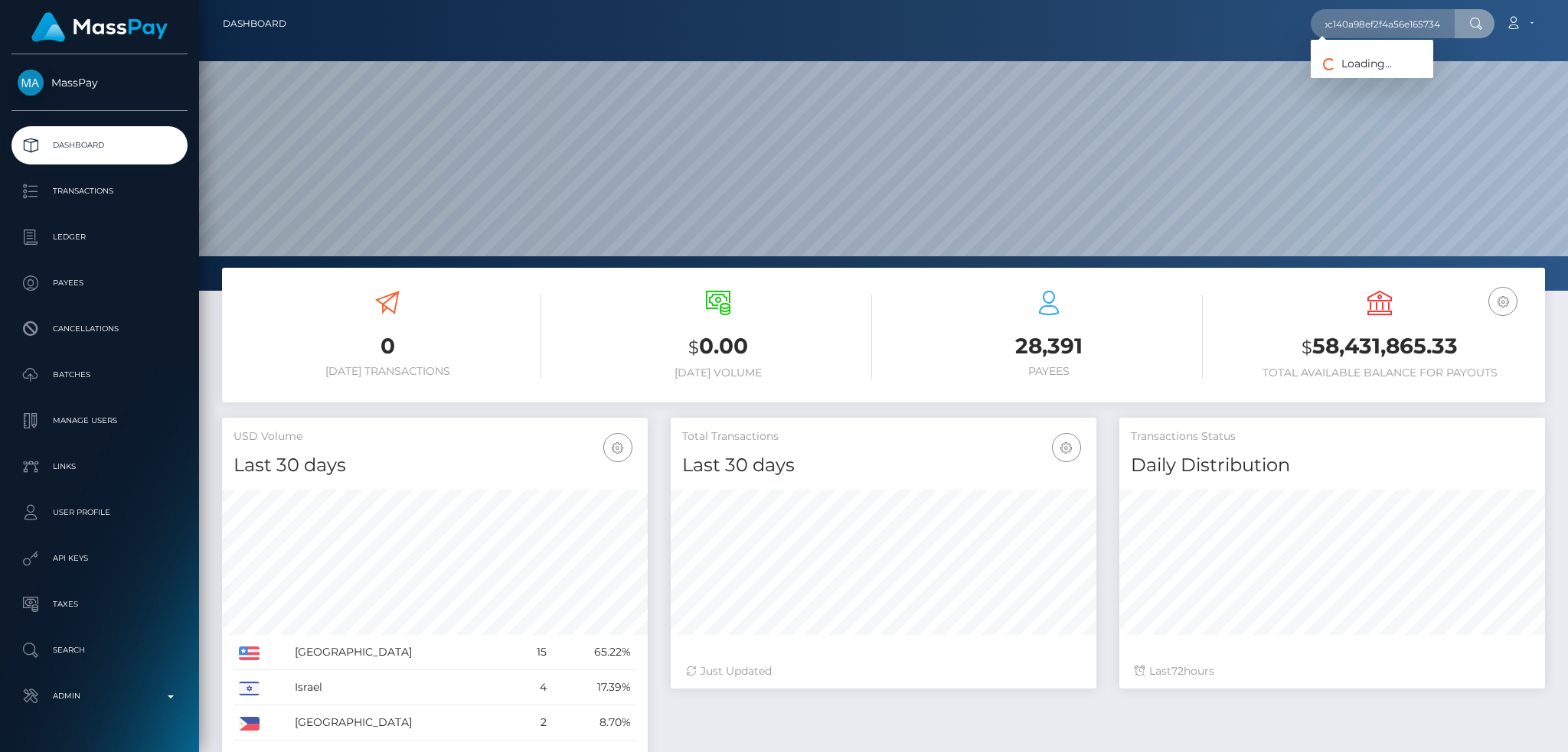
scroll to position [272, 425]
type input "bc0350f06bc140a98ef2f4a56e165734"
drag, startPoint x: 1386, startPoint y: 77, endPoint x: 1007, endPoint y: 53, distance: 379.8
click at [1385, 77] on link "GIA [PERSON_NAME] ([DOMAIN_NAME] - )" at bounding box center [1428, 79] width 234 height 29
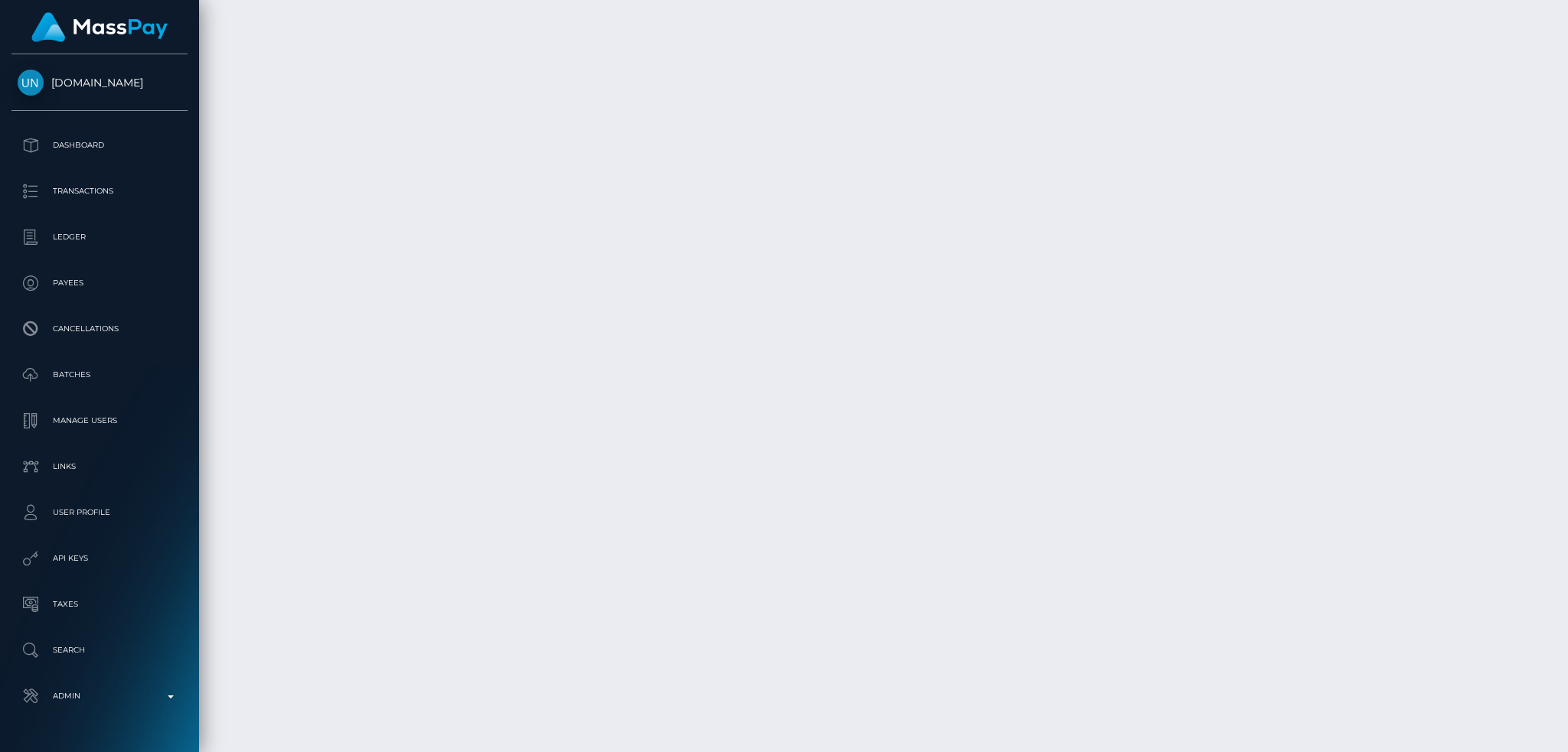
scroll to position [3644, 0]
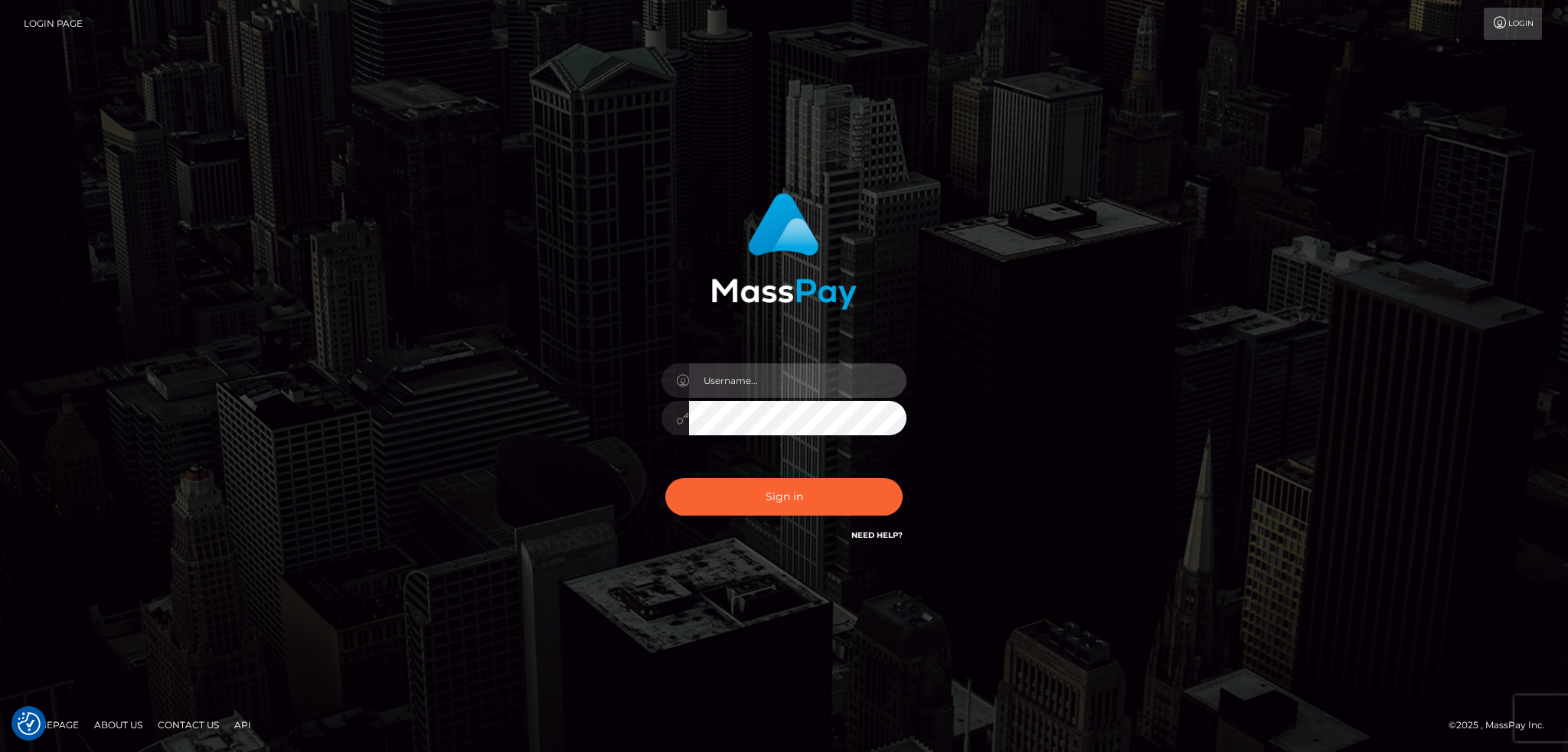
type input "alexstef"
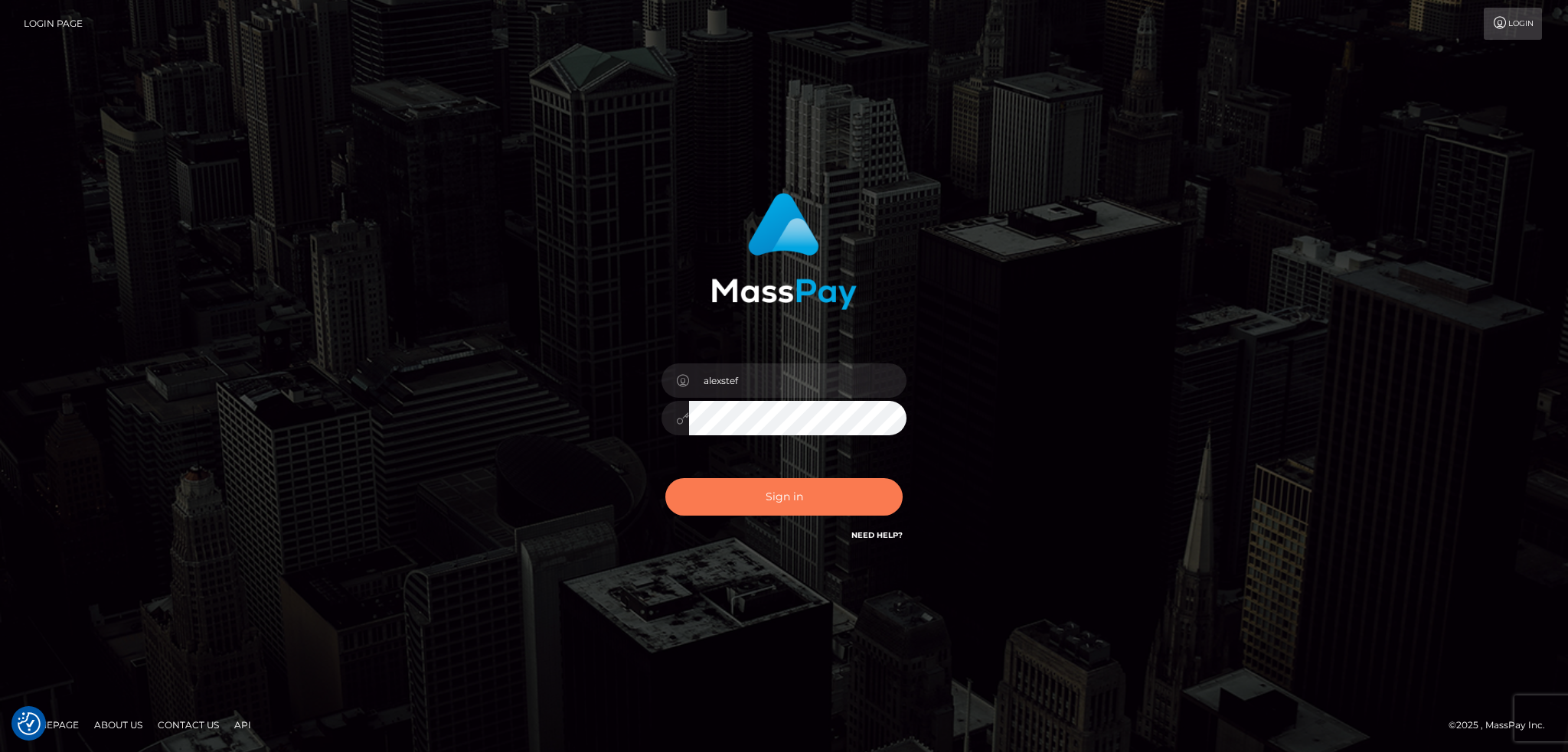
click at [760, 492] on button "Sign in" at bounding box center [784, 497] width 237 height 38
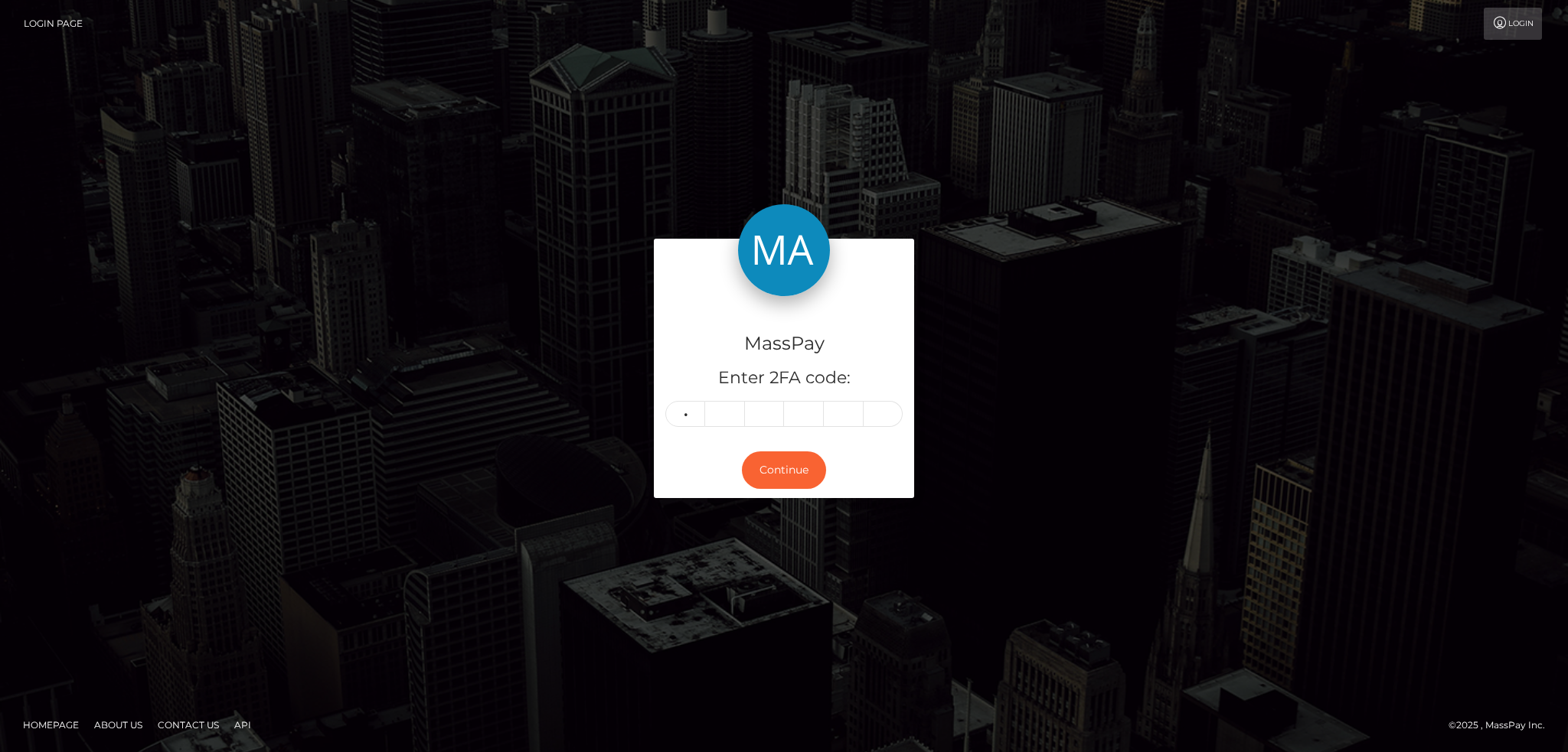
type input "2"
type input "7"
type input "8"
type input "0"
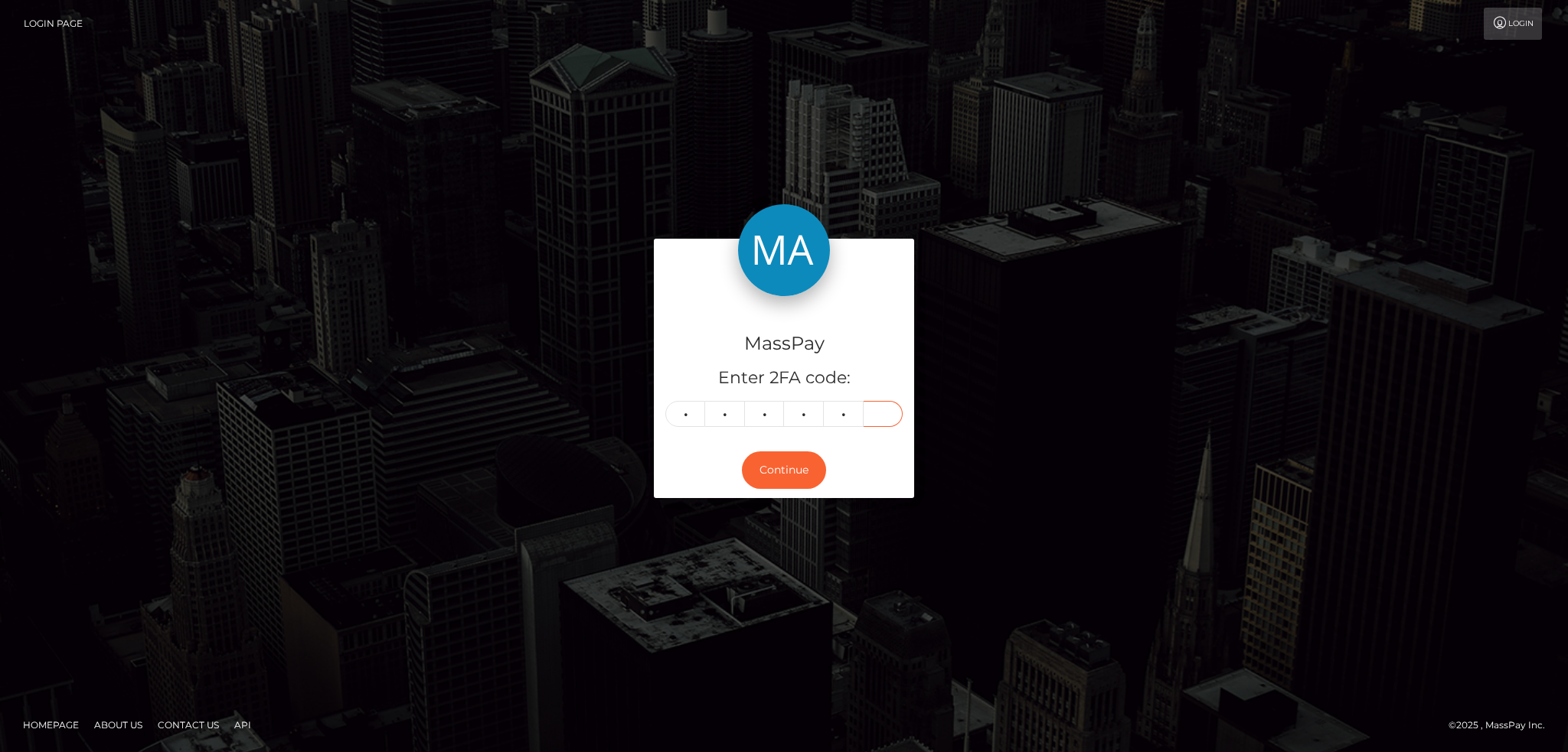
type input "4"
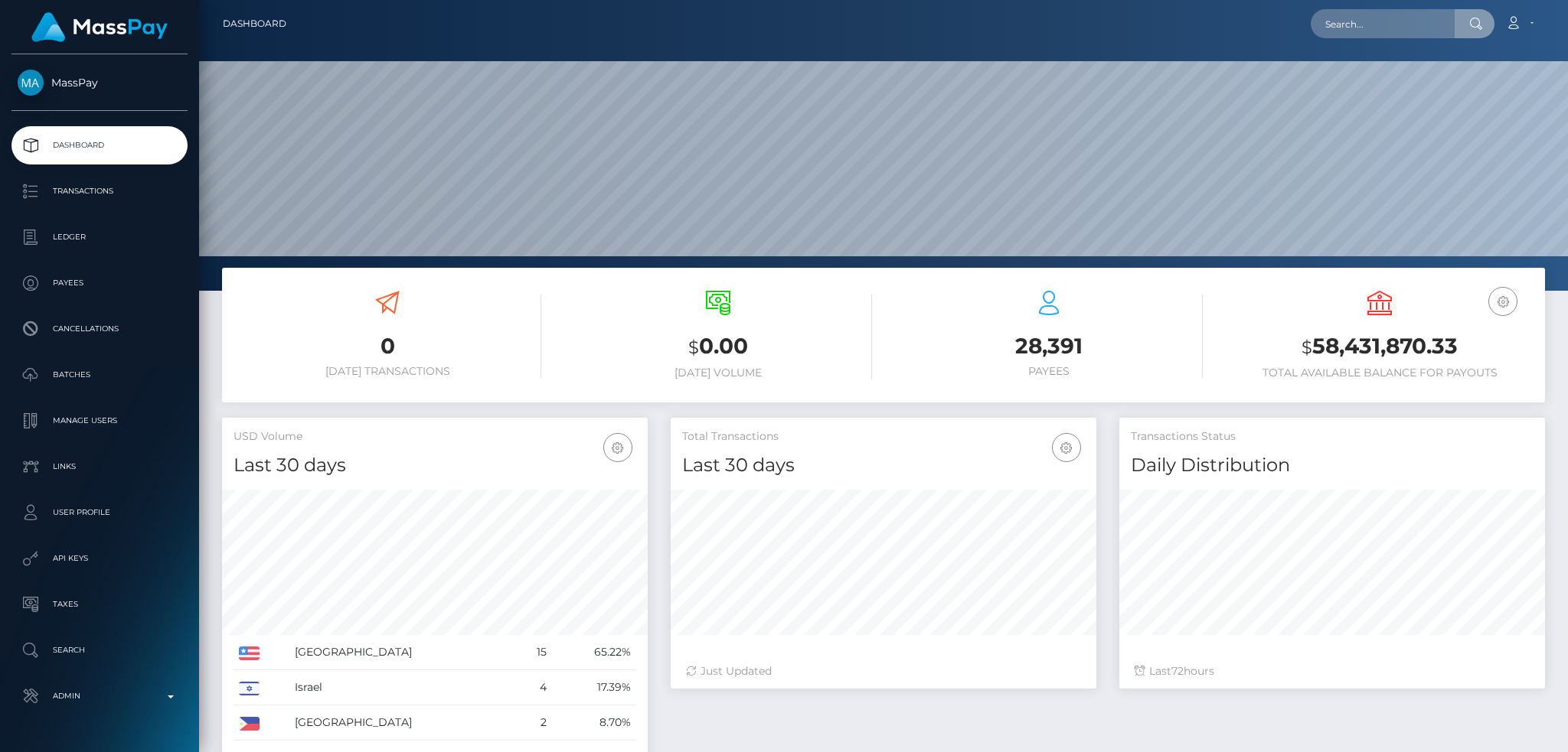
type input "127721"
click at [1382, 29] on input "text" at bounding box center [1383, 24] width 144 height 29
paste input "[EMAIL_ADDRESS][DOMAIN_NAME]"
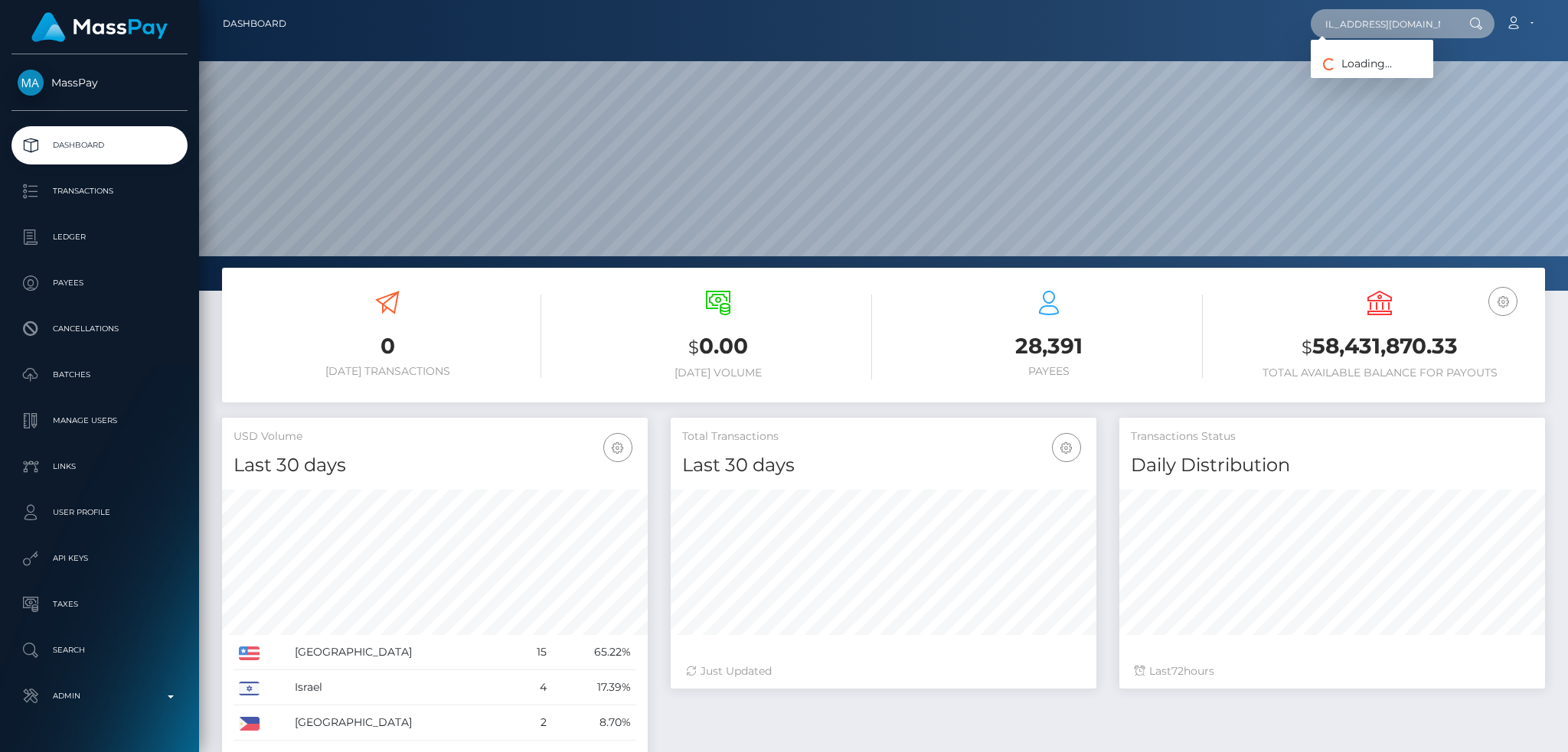
type input "[EMAIL_ADDRESS][DOMAIN_NAME]"
click at [1388, 76] on link "Summer louise Clarke" at bounding box center [1391, 79] width 160 height 29
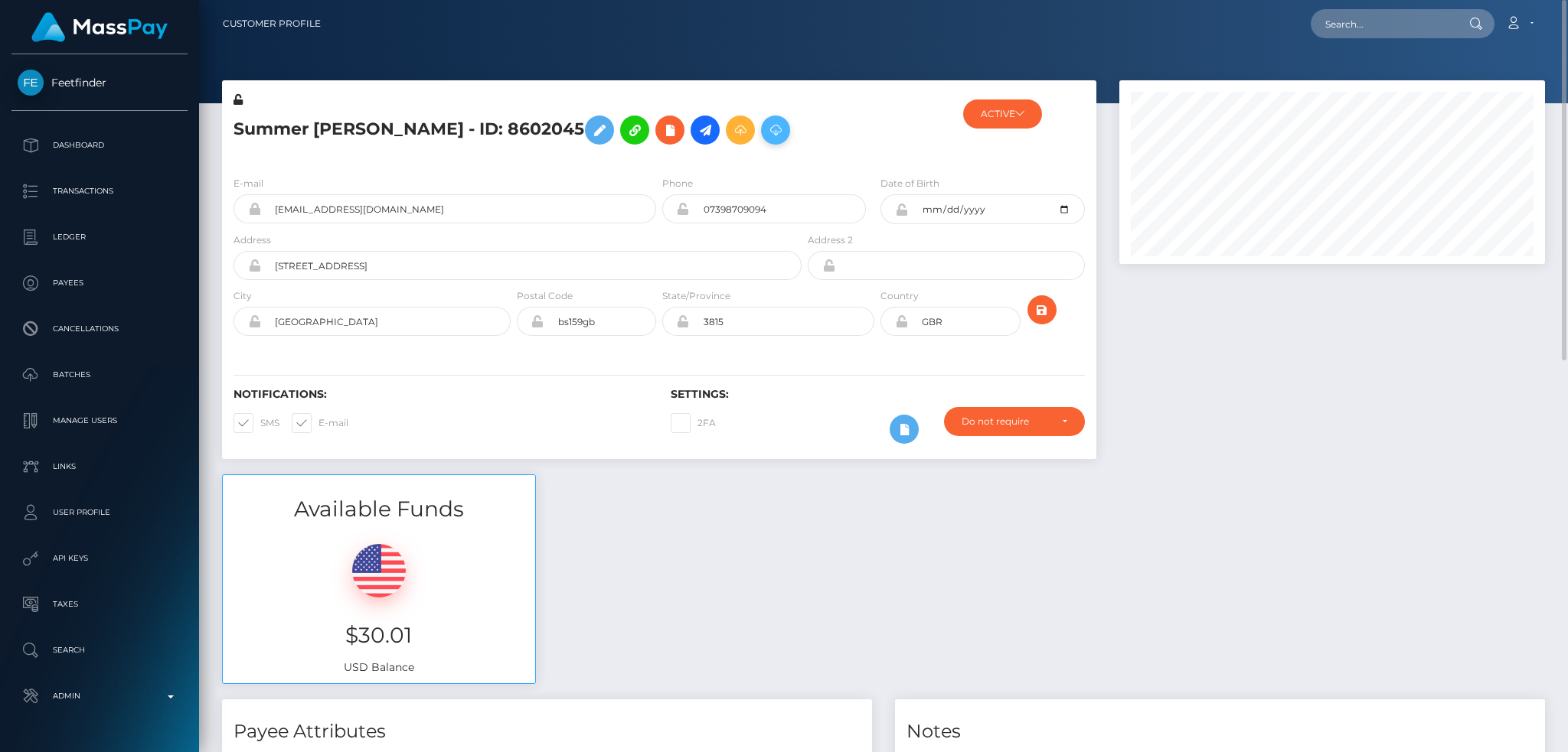
click at [767, 139] on icon at bounding box center [776, 130] width 19 height 19
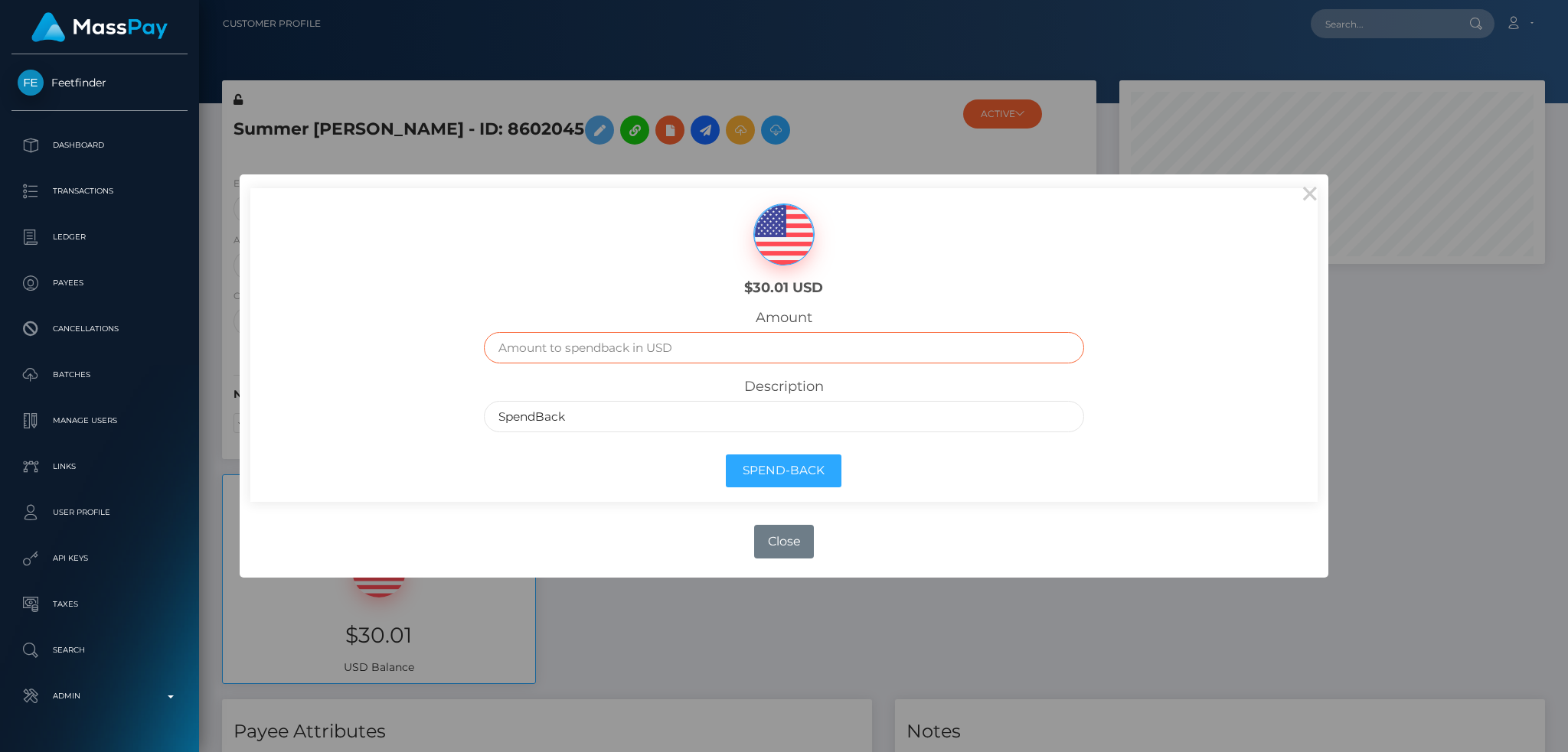
click at [754, 353] on input "text" at bounding box center [784, 347] width 599 height 31
type input "30.01"
click at [798, 467] on button "Spend-Back" at bounding box center [783, 470] width 115 height 33
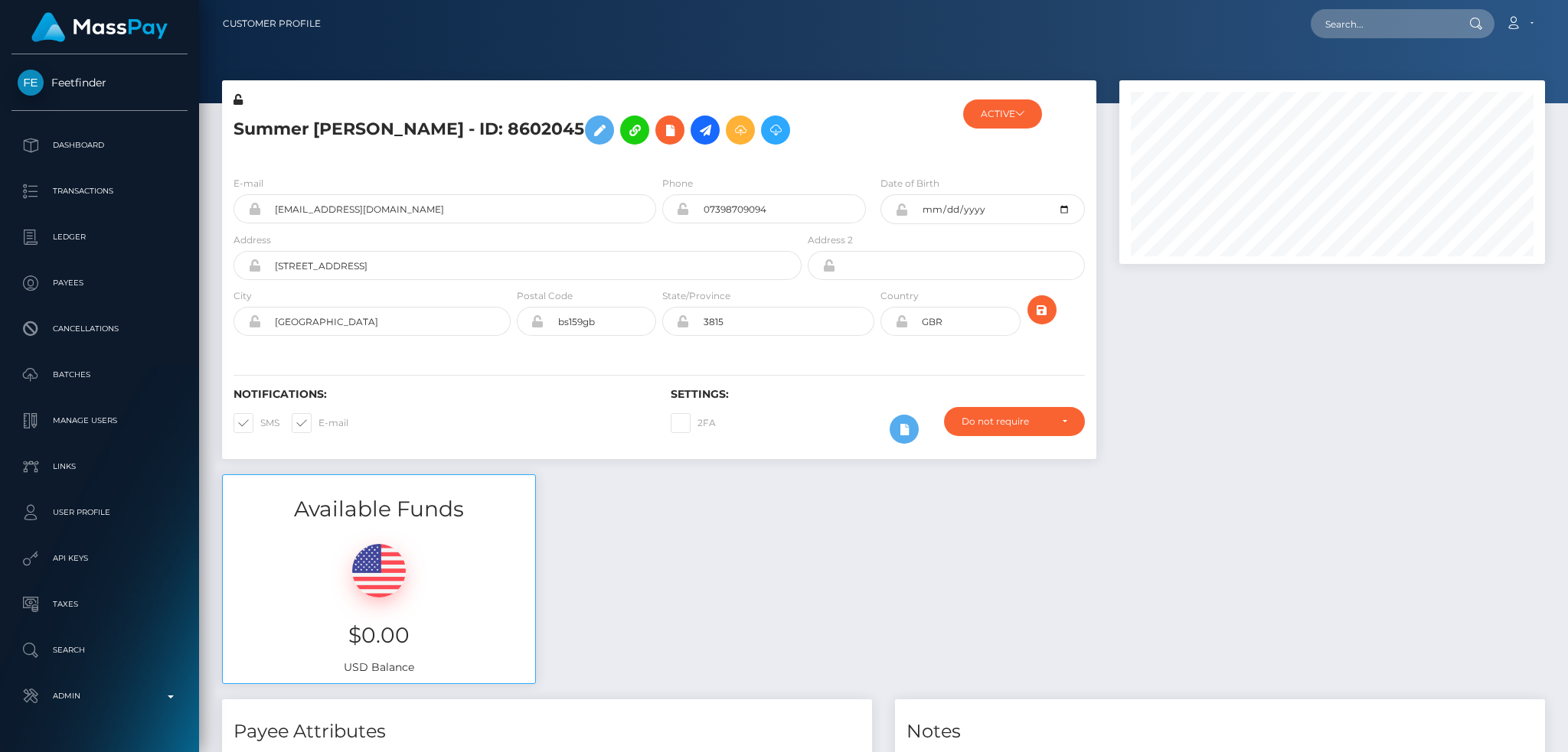
scroll to position [183, 425]
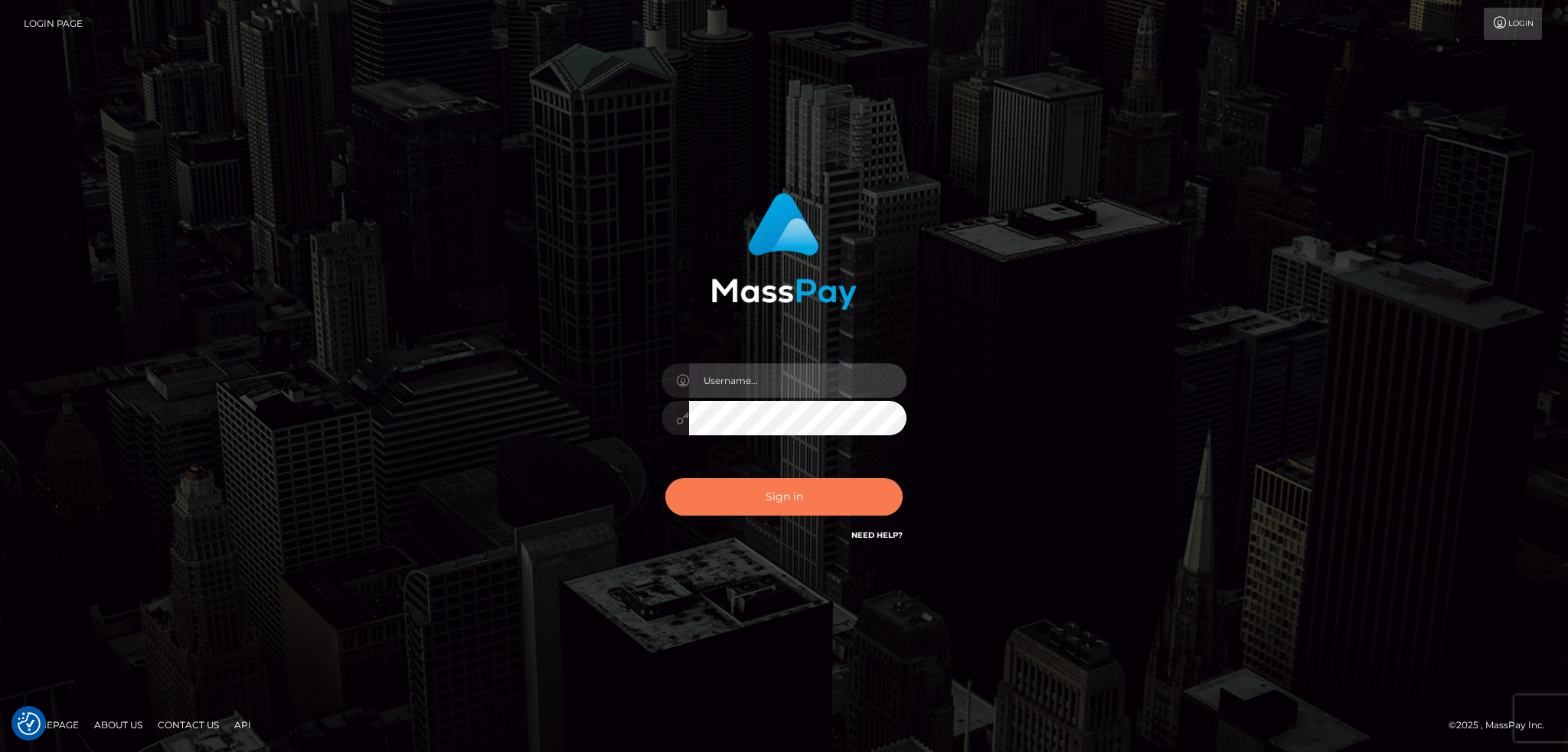
type input "alexstef"
click at [786, 479] on button "Sign in" at bounding box center [784, 497] width 237 height 38
type input "alexstef"
click at [795, 500] on button "Sign in" at bounding box center [784, 497] width 237 height 38
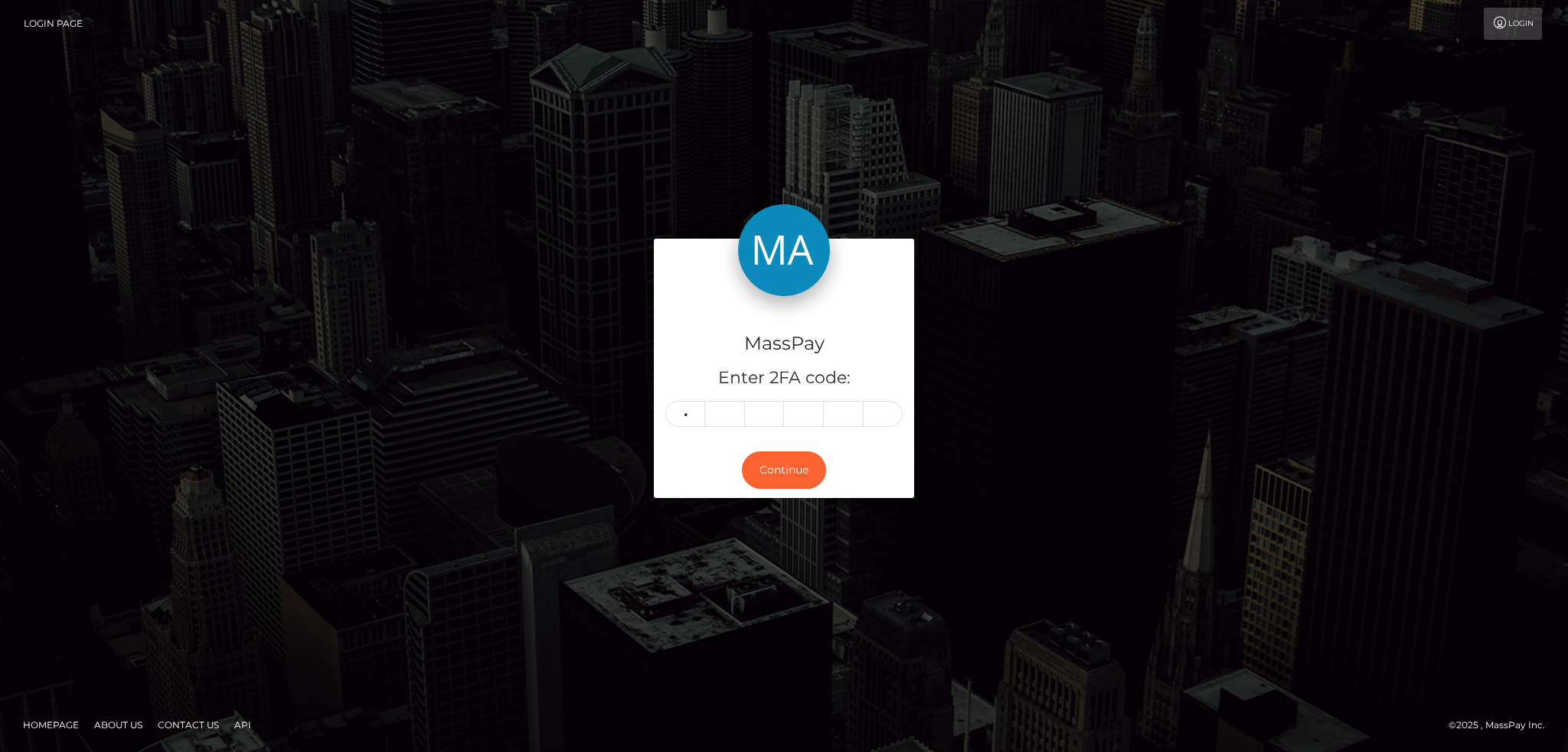
type input "0"
type input "1"
type input "8"
type input "4"
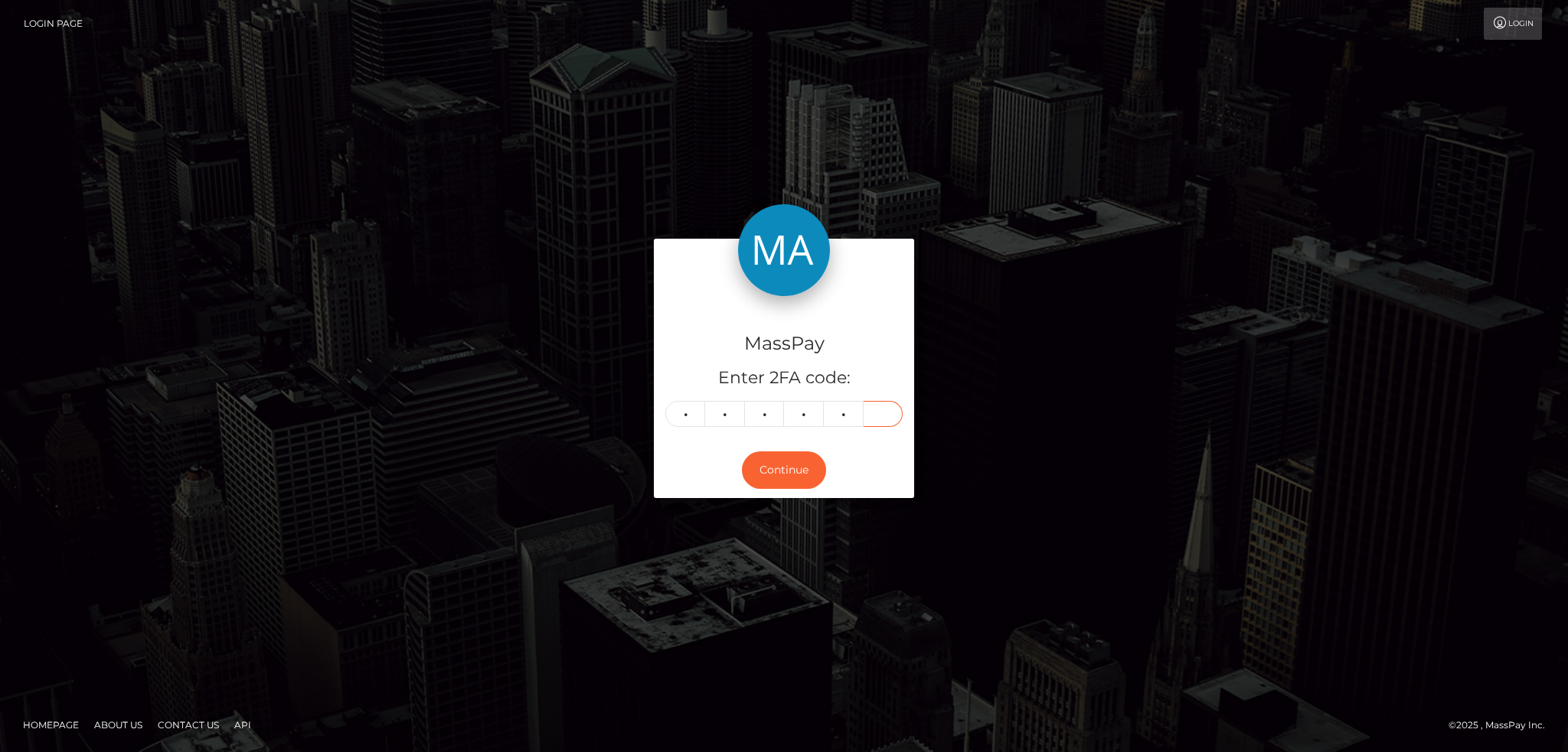
type input "7"
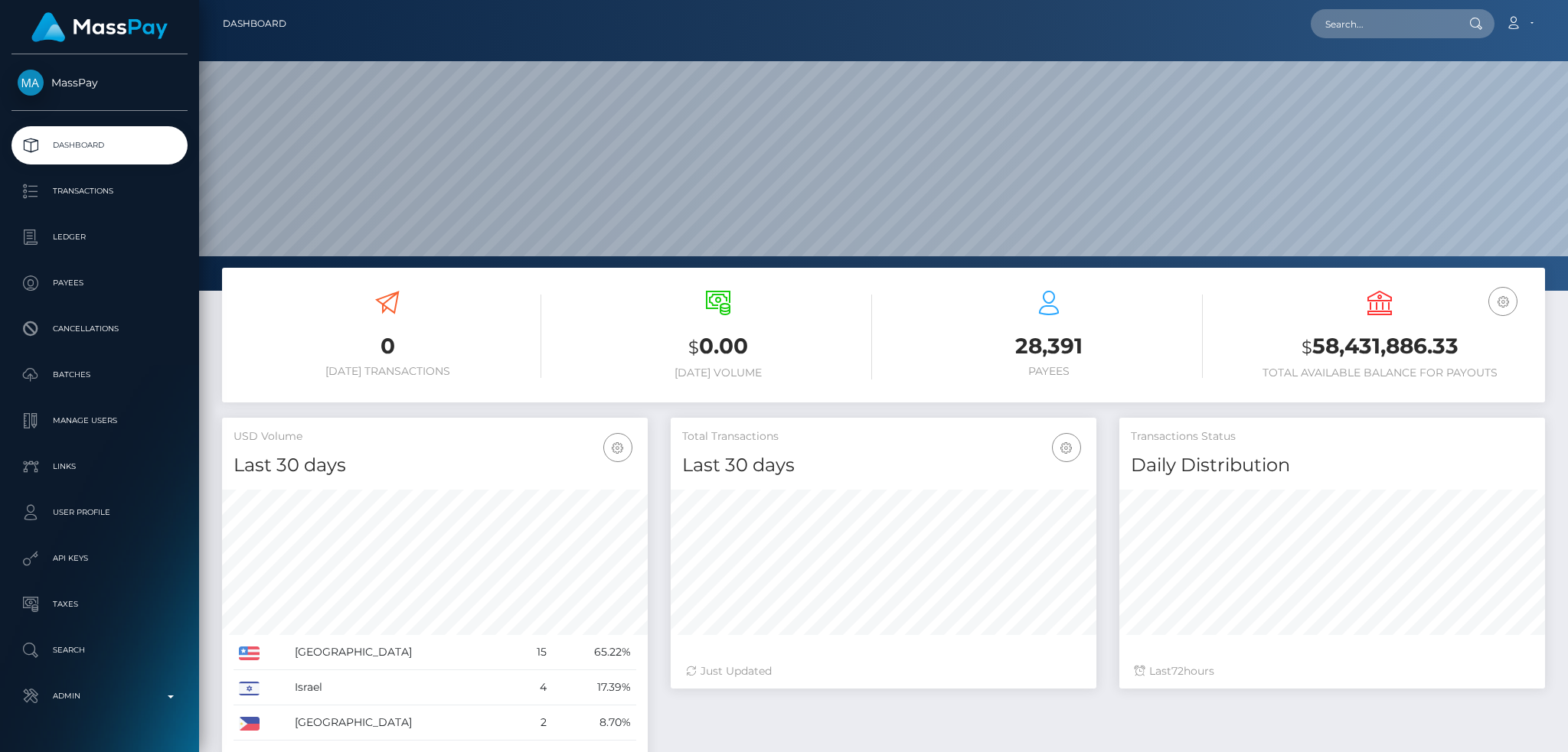
scroll to position [272, 425]
click at [1366, 20] on input "text" at bounding box center [1383, 24] width 144 height 29
paste input "66652b15-681a-11f0-a026-06178c1a380f"
type input "66652b15-681a-11f0-a026-06178c1a380f"
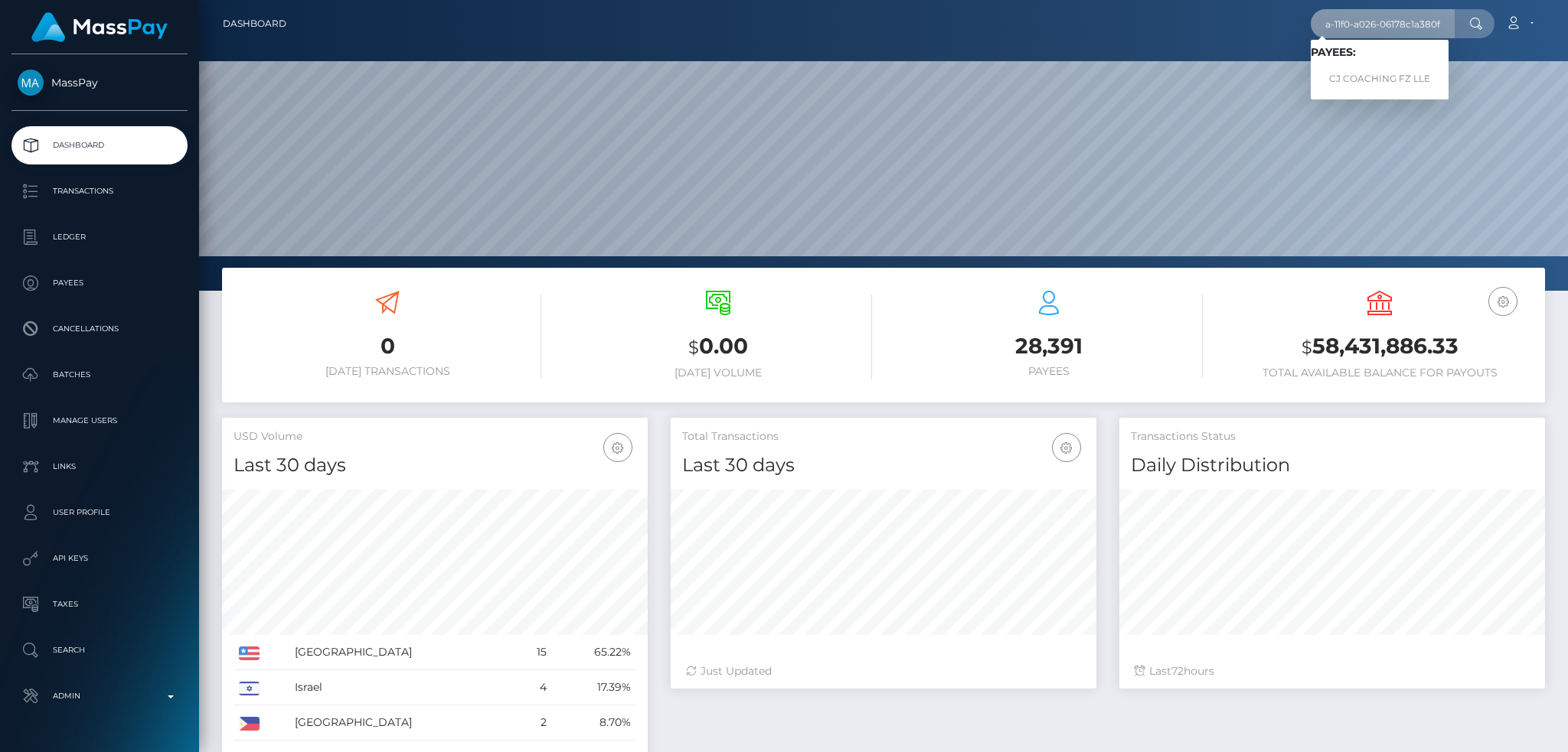
scroll to position [0, 0]
click at [1370, 78] on link "CJ COACHING FZ LLE" at bounding box center [1380, 79] width 138 height 29
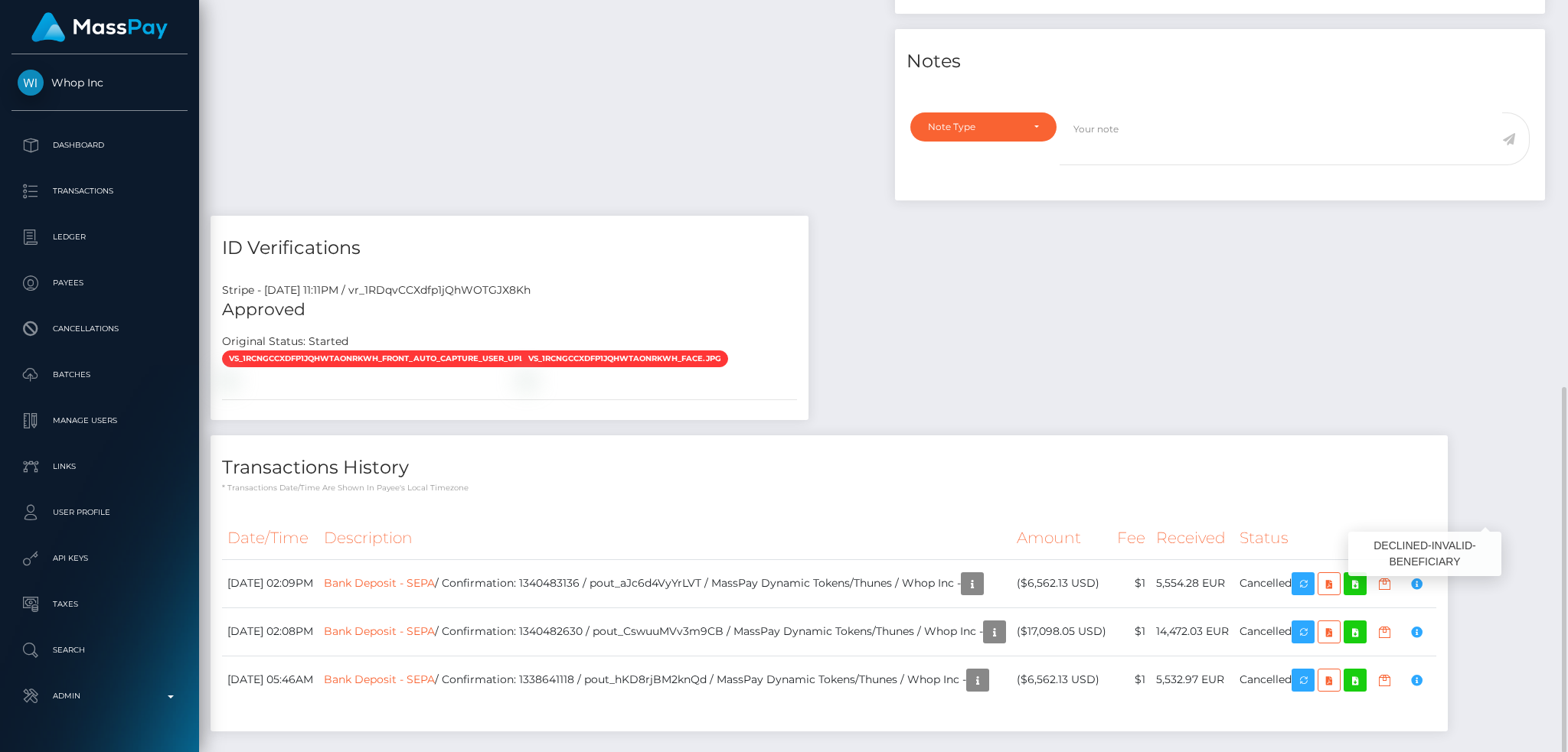
scroll to position [183, 425]
click at [435, 575] on link "Bank Deposit - SEPA" at bounding box center [380, 582] width 111 height 13
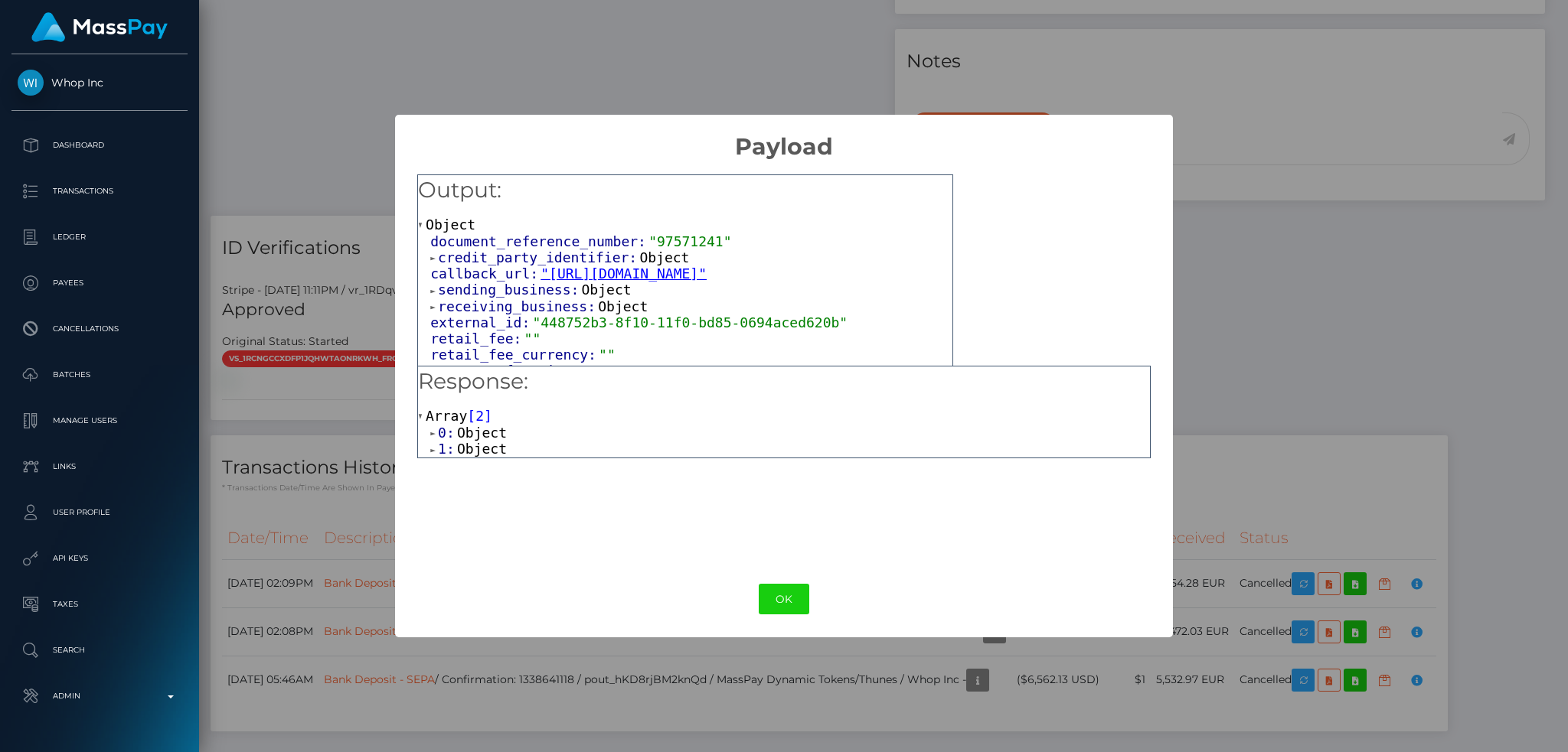
click at [497, 455] on span "Object" at bounding box center [481, 448] width 50 height 16
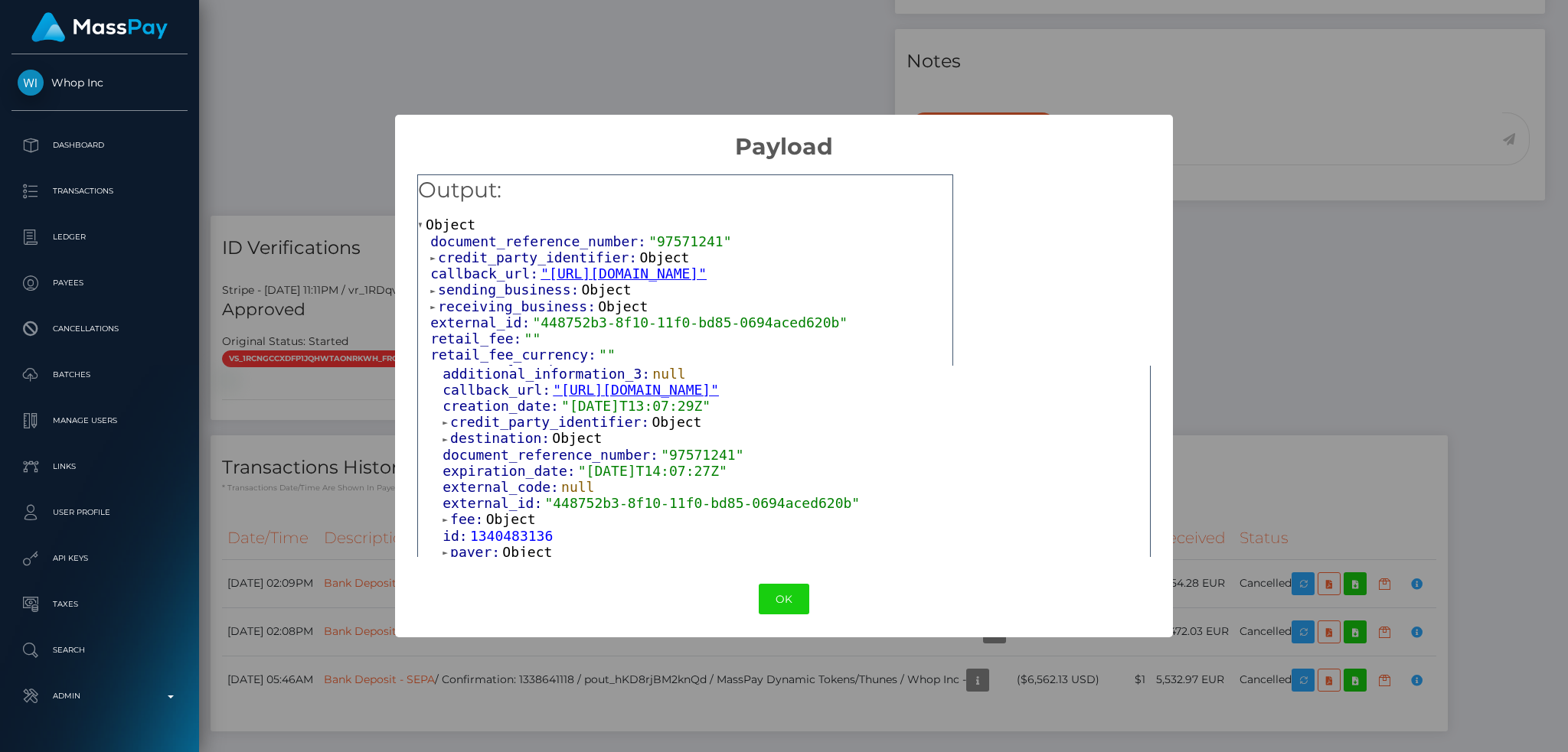
scroll to position [109, 0]
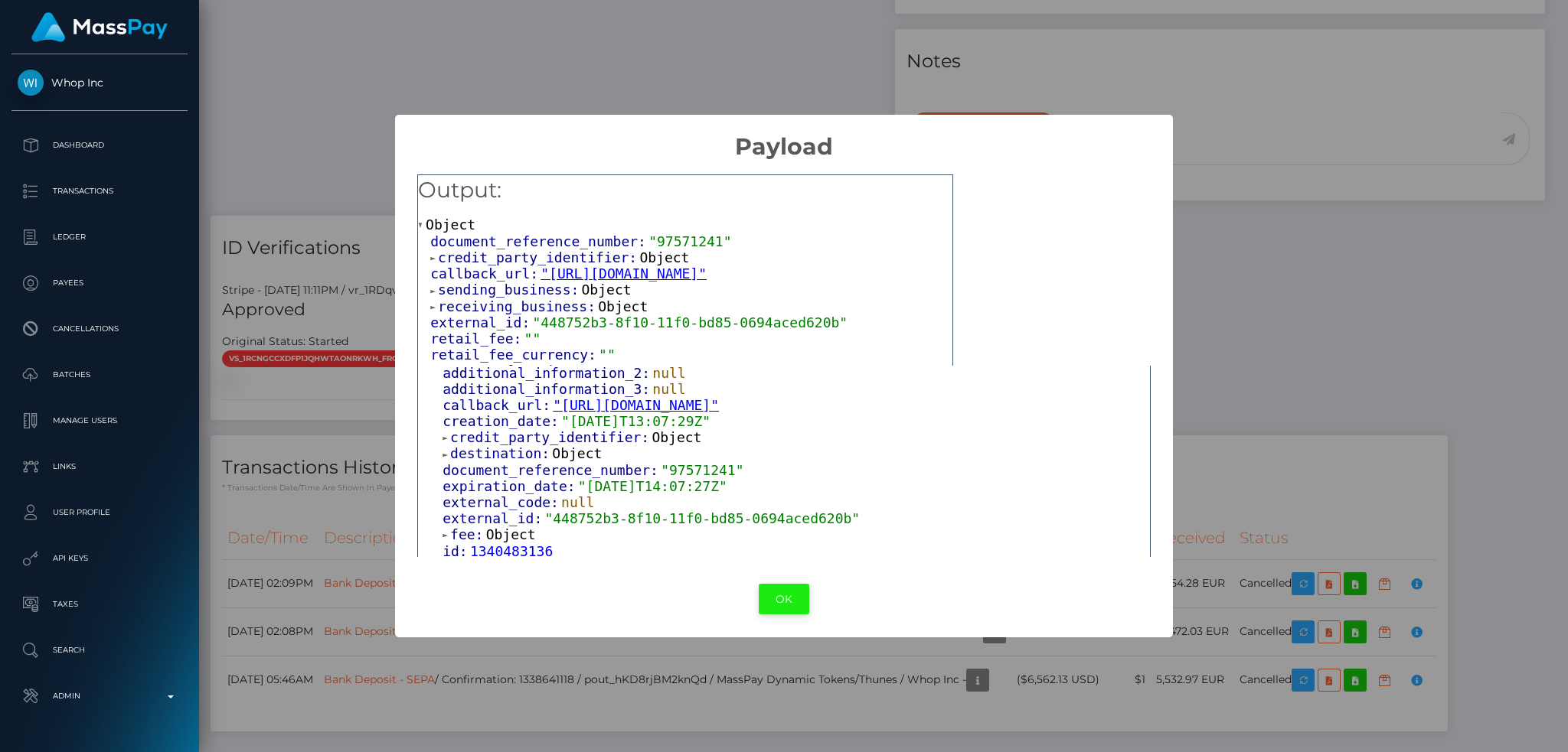
click at [784, 606] on button "OK" at bounding box center [784, 599] width 50 height 31
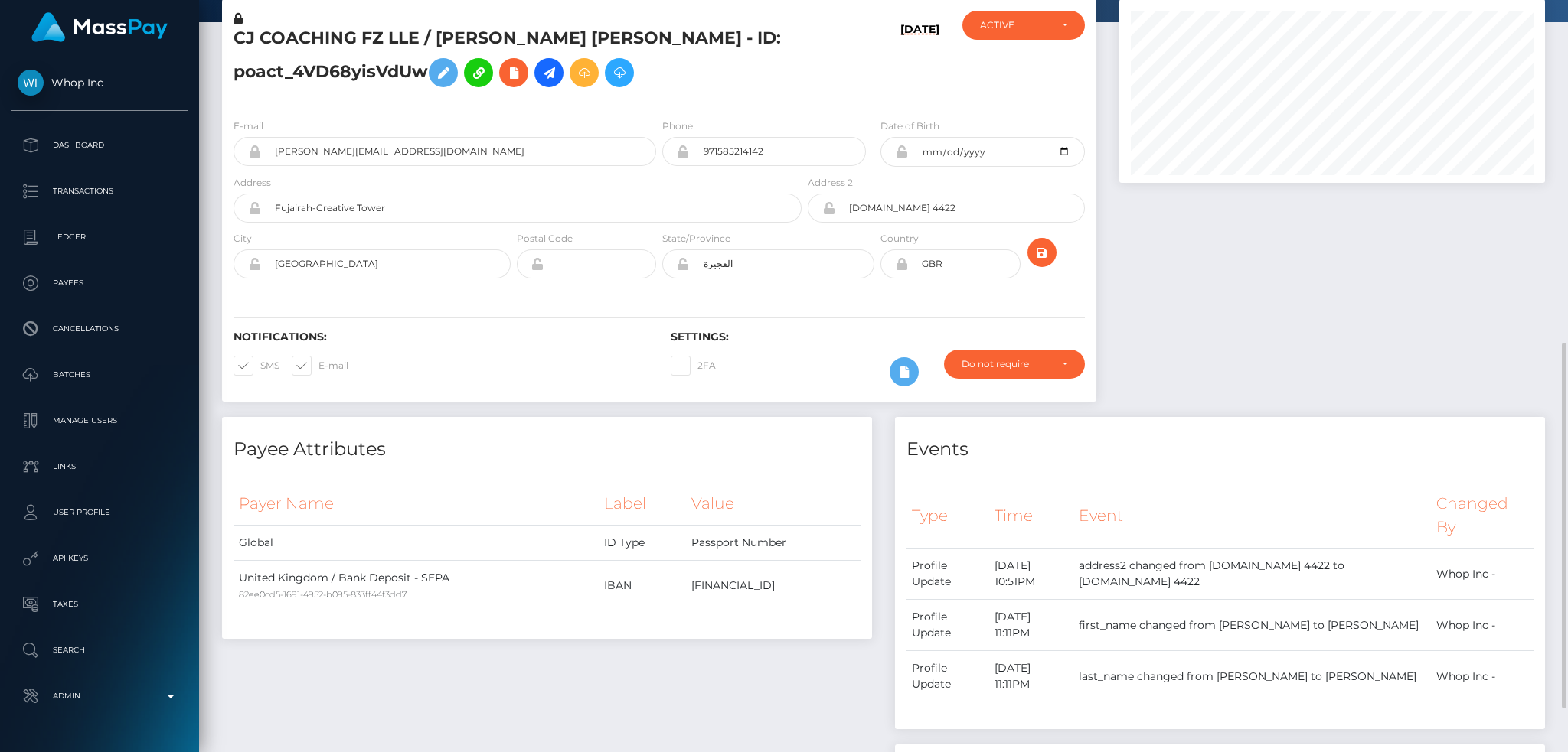
scroll to position [0, 0]
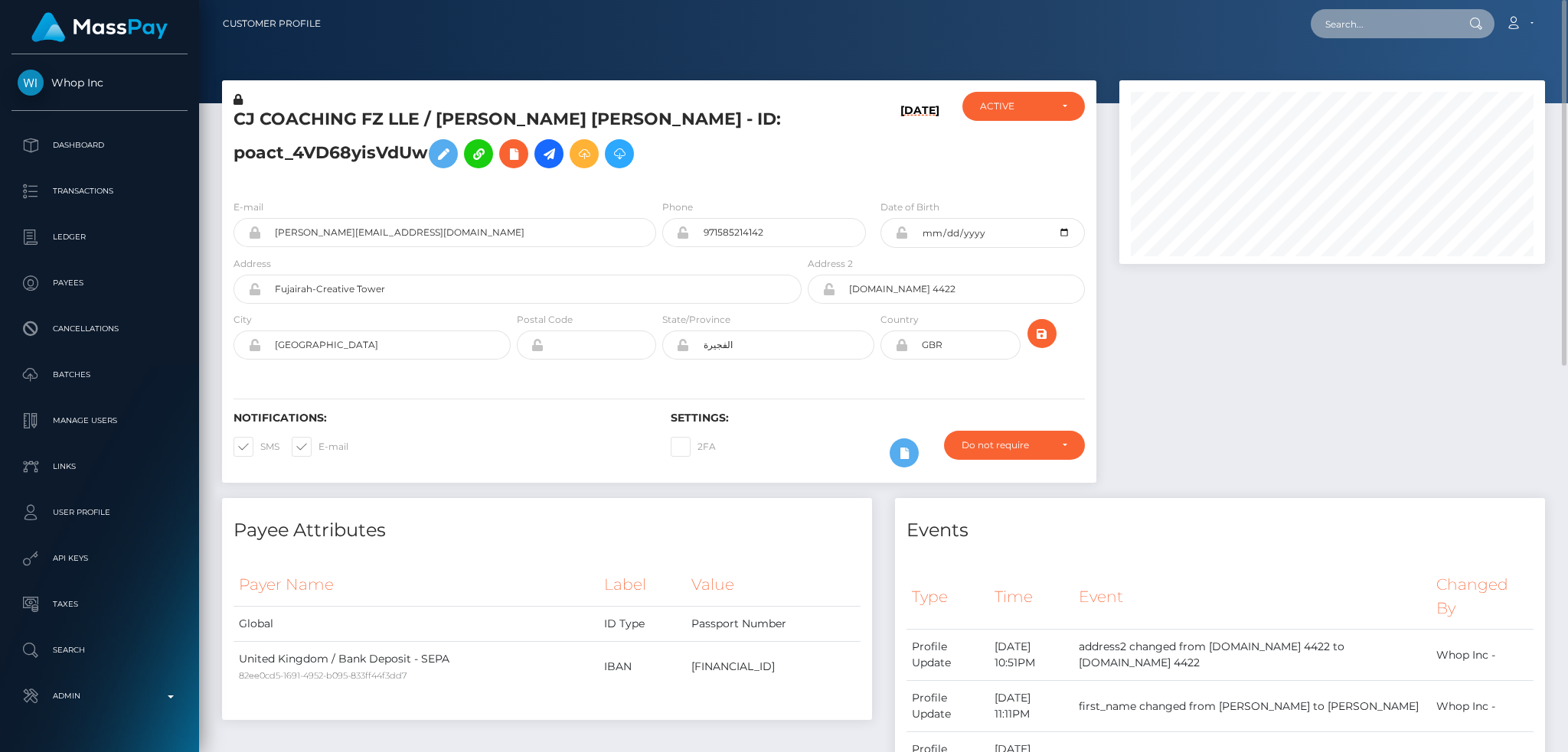
click at [1448, 24] on input "text" at bounding box center [1383, 24] width 144 height 29
paste input "pout_CswuuMVv3m9CB"
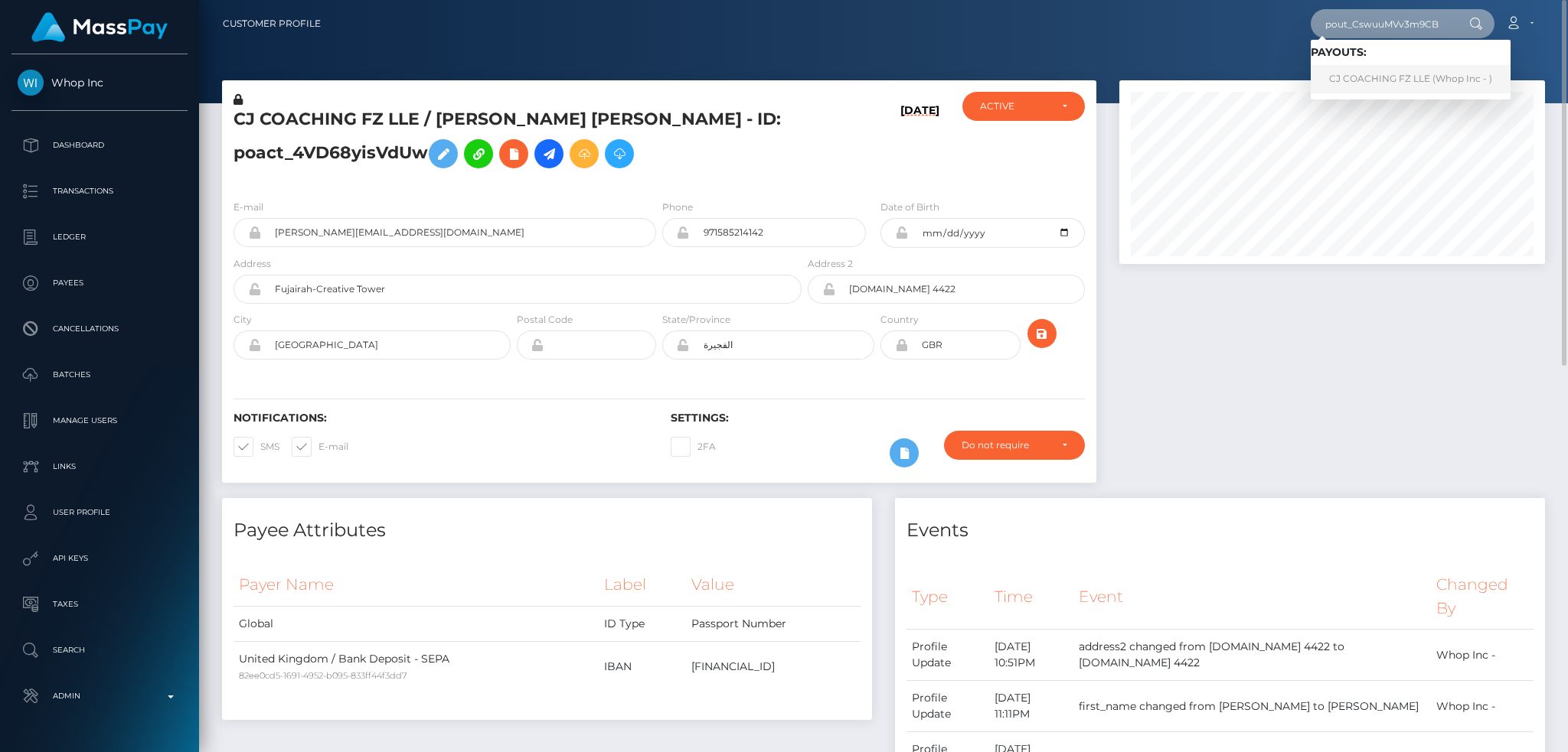
type input "pout_CswuuMVv3m9CB"
click at [1390, 72] on link "CJ COACHING FZ LLE (Whop Inc - )" at bounding box center [1411, 79] width 199 height 29
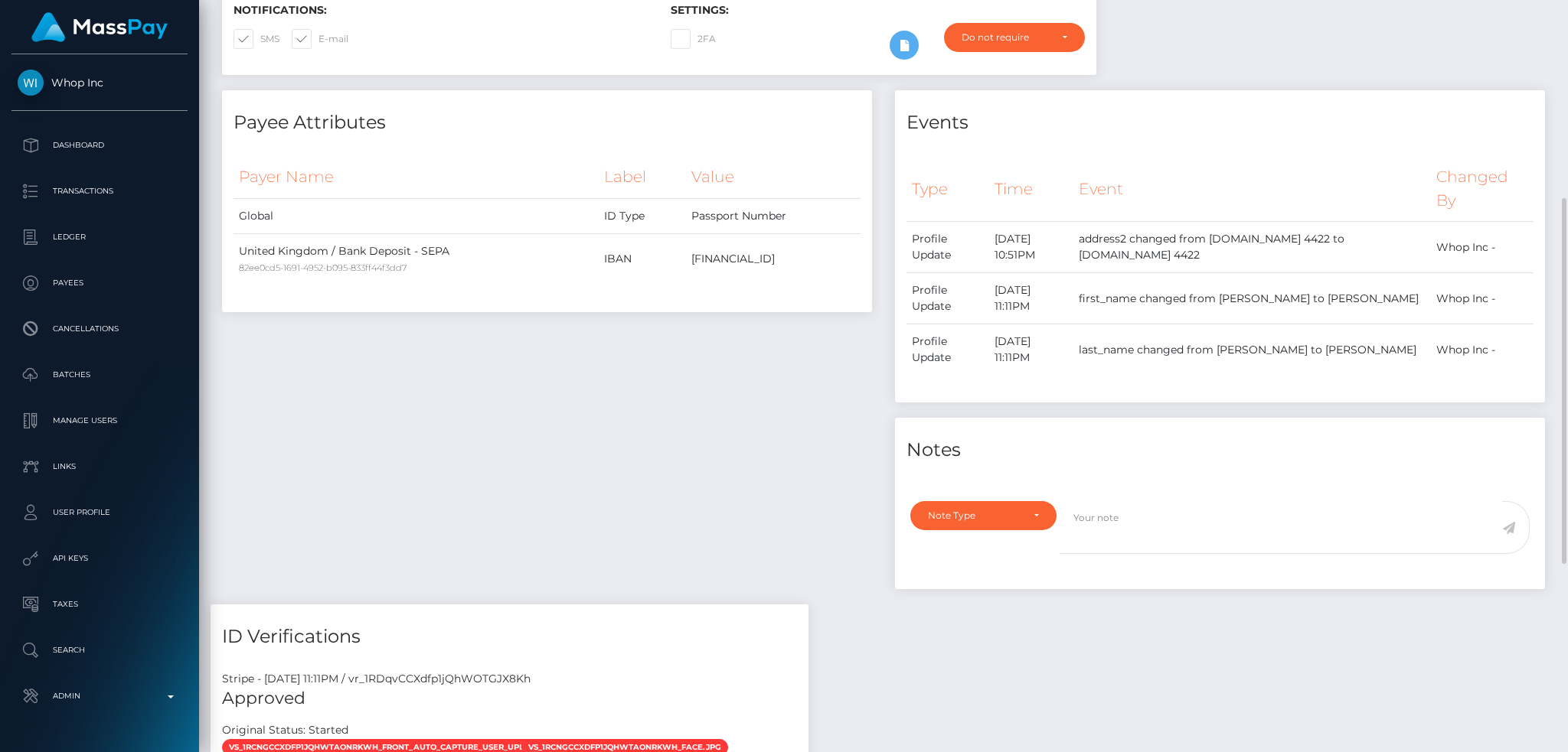
scroll to position [797, 0]
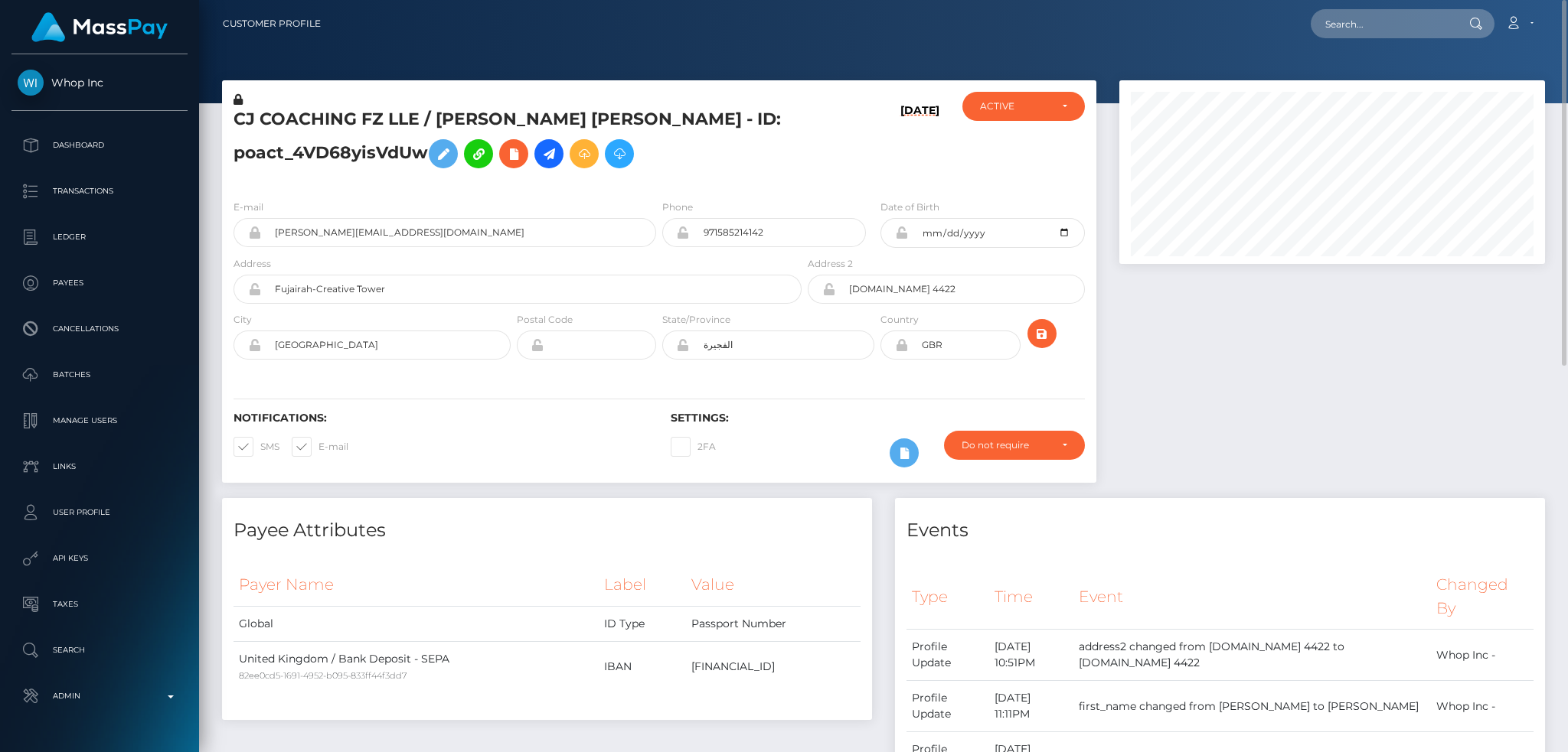
click at [560, 118] on h5 "CJ COACHING FZ LLE / [PERSON_NAME] [PERSON_NAME] - ID: poact_4VD68yisVdUw" at bounding box center [513, 141] width 560 height 68
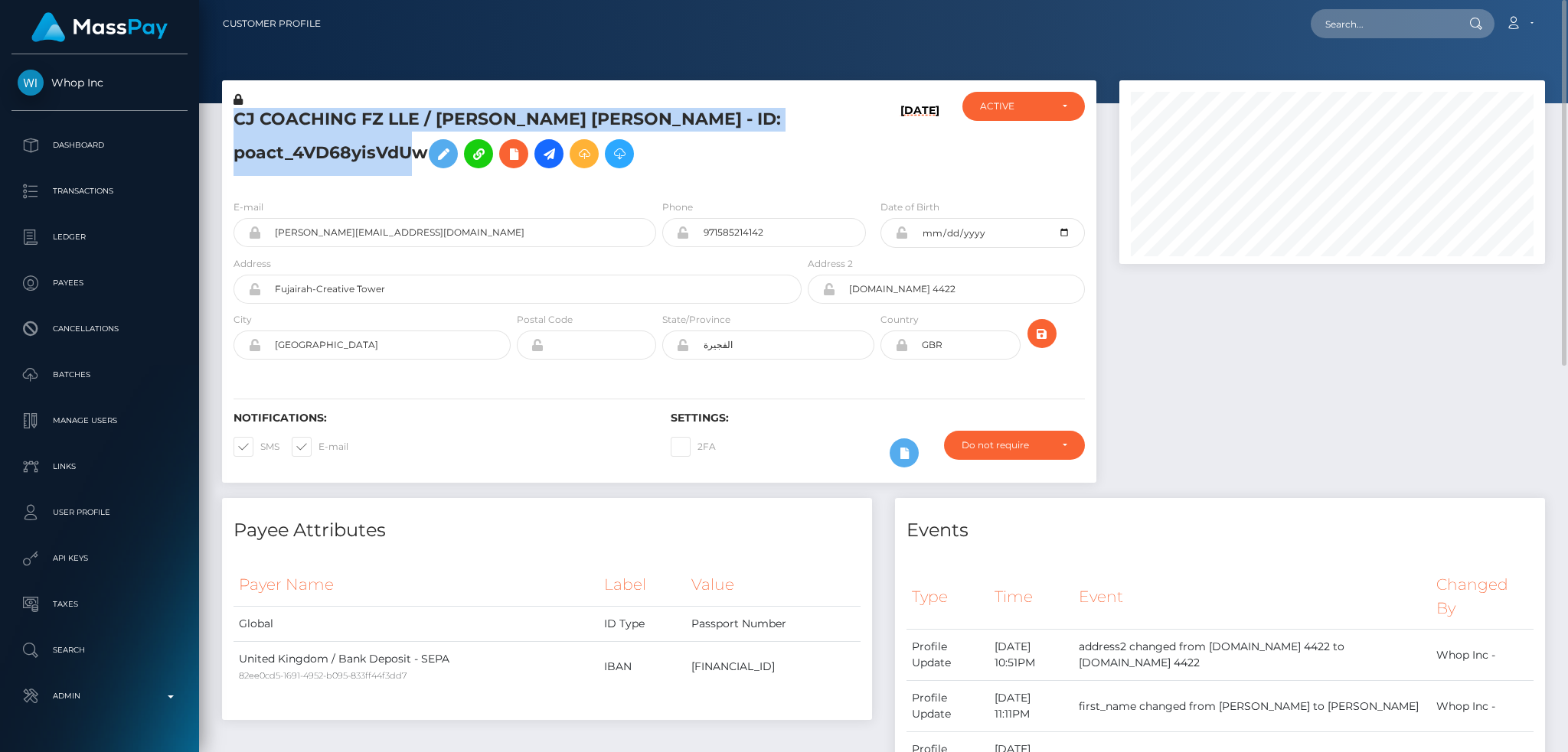
click at [560, 118] on h5 "CJ COACHING FZ LLE / [PERSON_NAME] [PERSON_NAME] - ID: poact_4VD68yisVdUw" at bounding box center [513, 141] width 560 height 68
copy h5 "CJ COACHING FZ LLE / [PERSON_NAME] [PERSON_NAME] - ID: poact_4VD68yisVdUw"
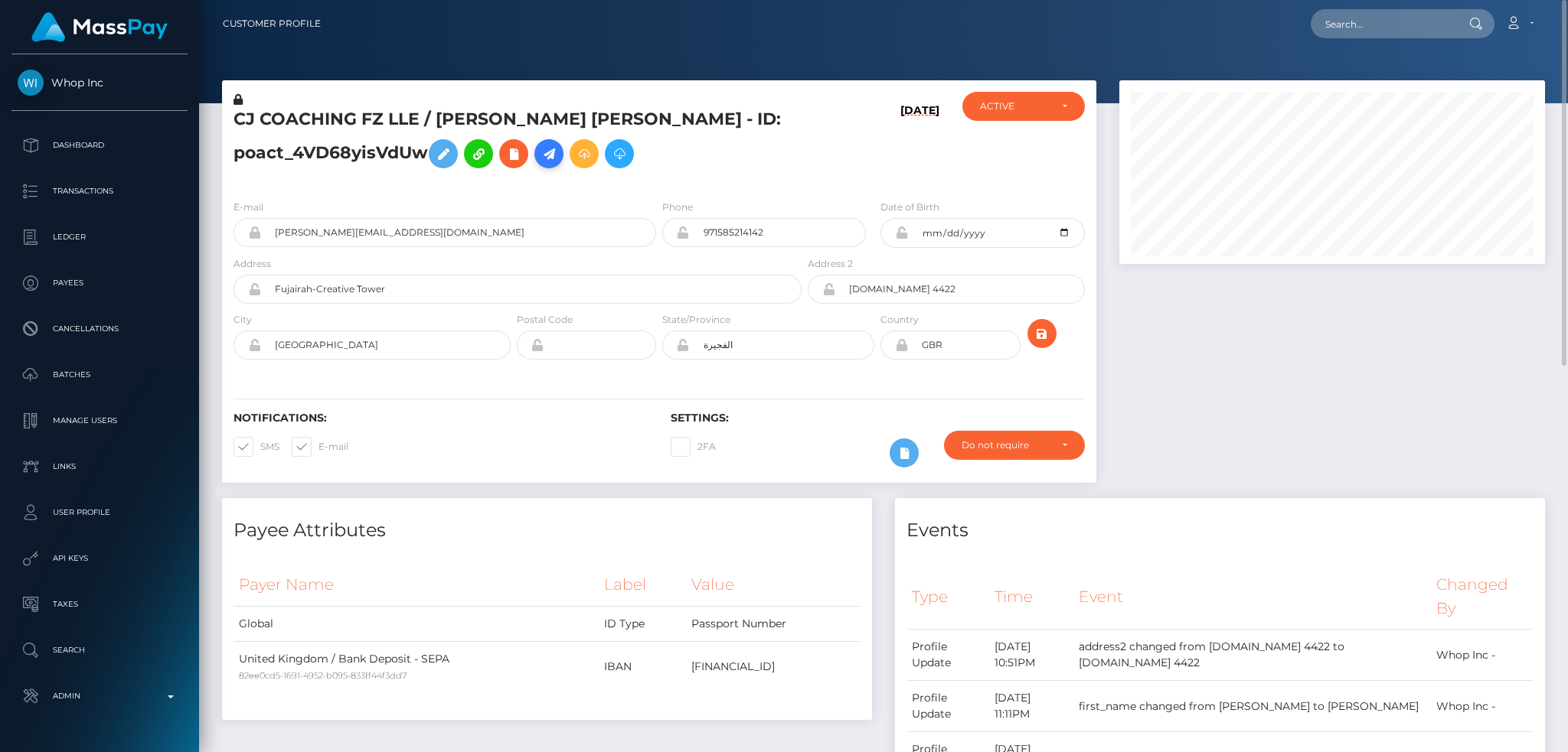
click at [552, 163] on icon at bounding box center [549, 154] width 19 height 19
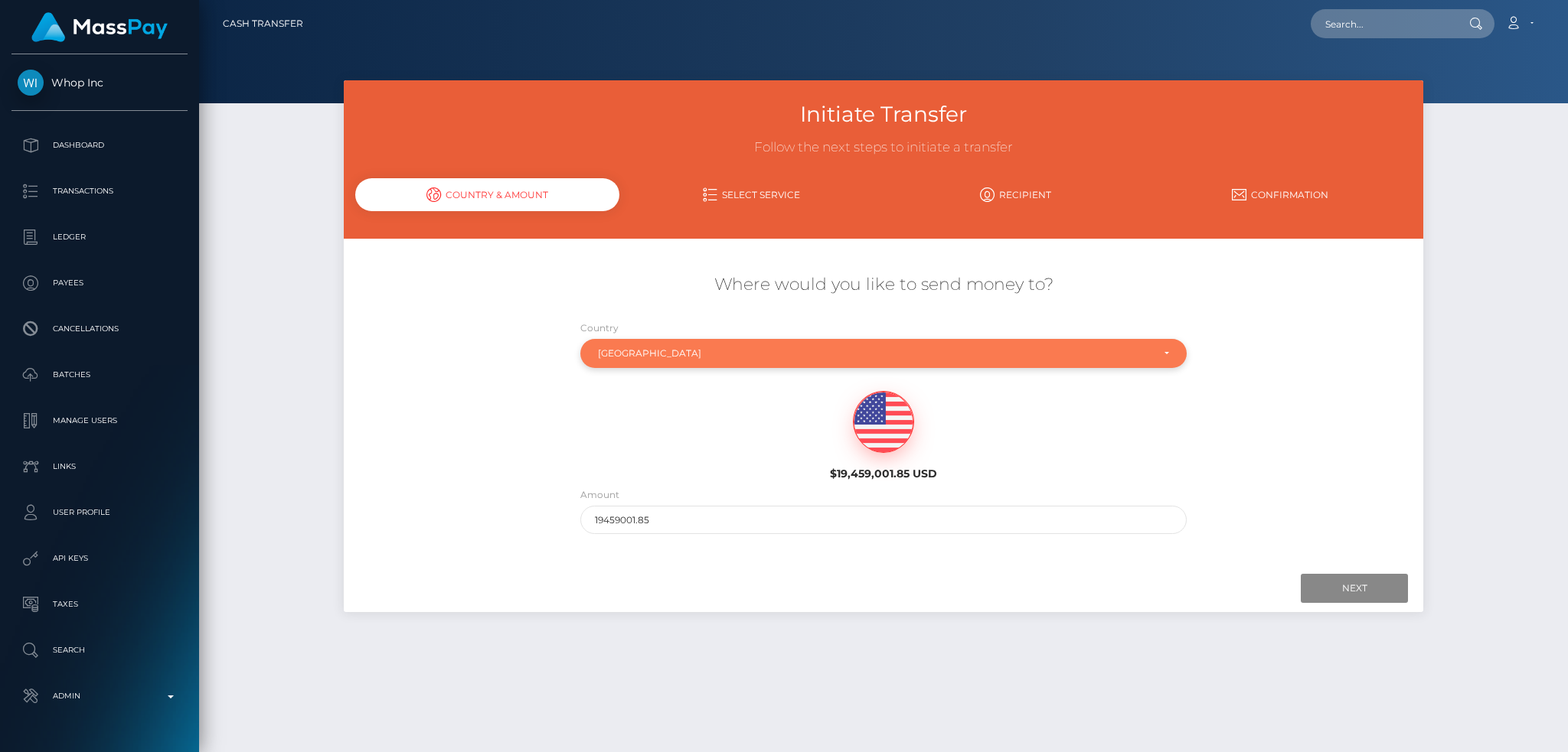
click at [683, 355] on div "[GEOGRAPHIC_DATA]" at bounding box center [875, 353] width 555 height 13
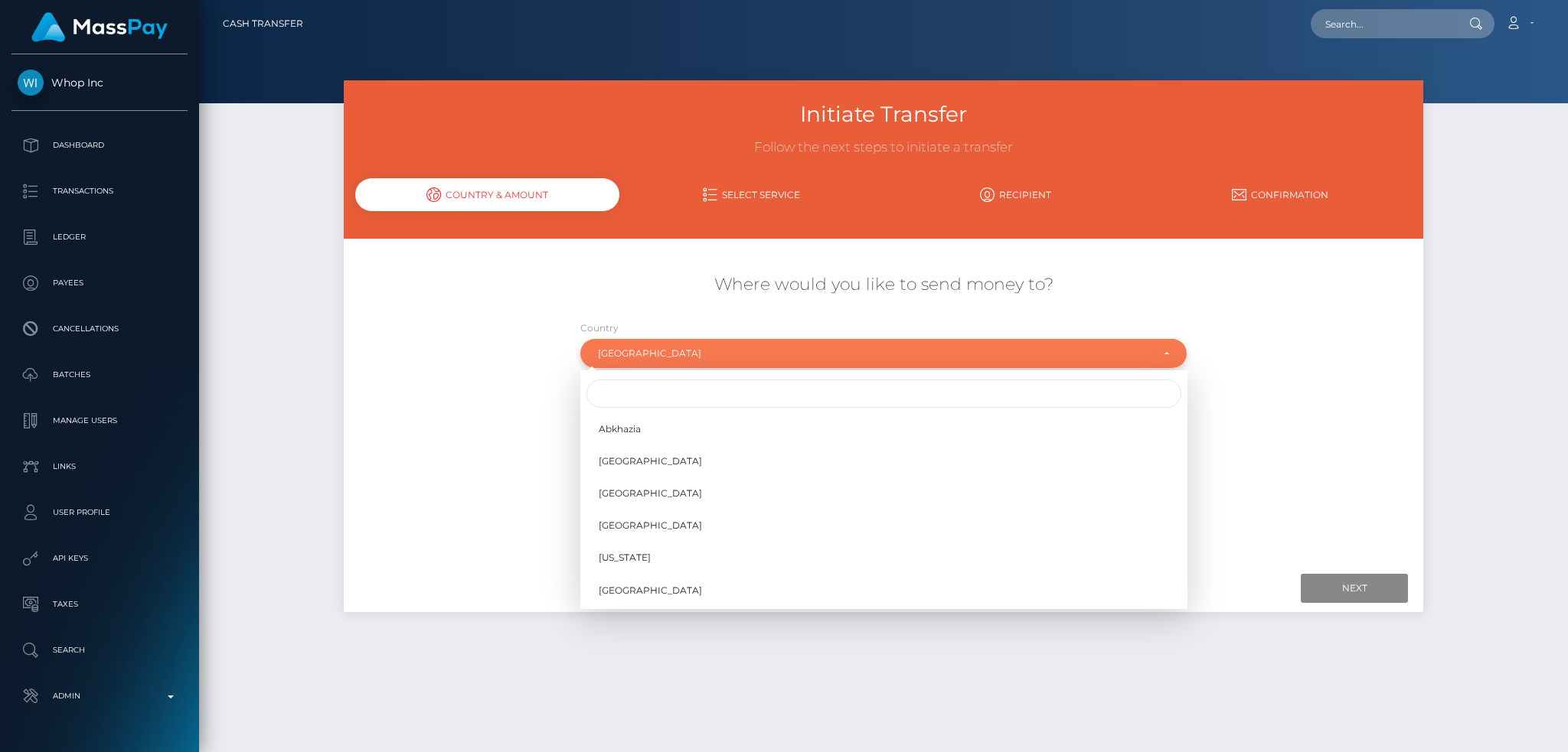
scroll to position [6342, 0]
click at [745, 394] on input "Search" at bounding box center [884, 394] width 595 height 29
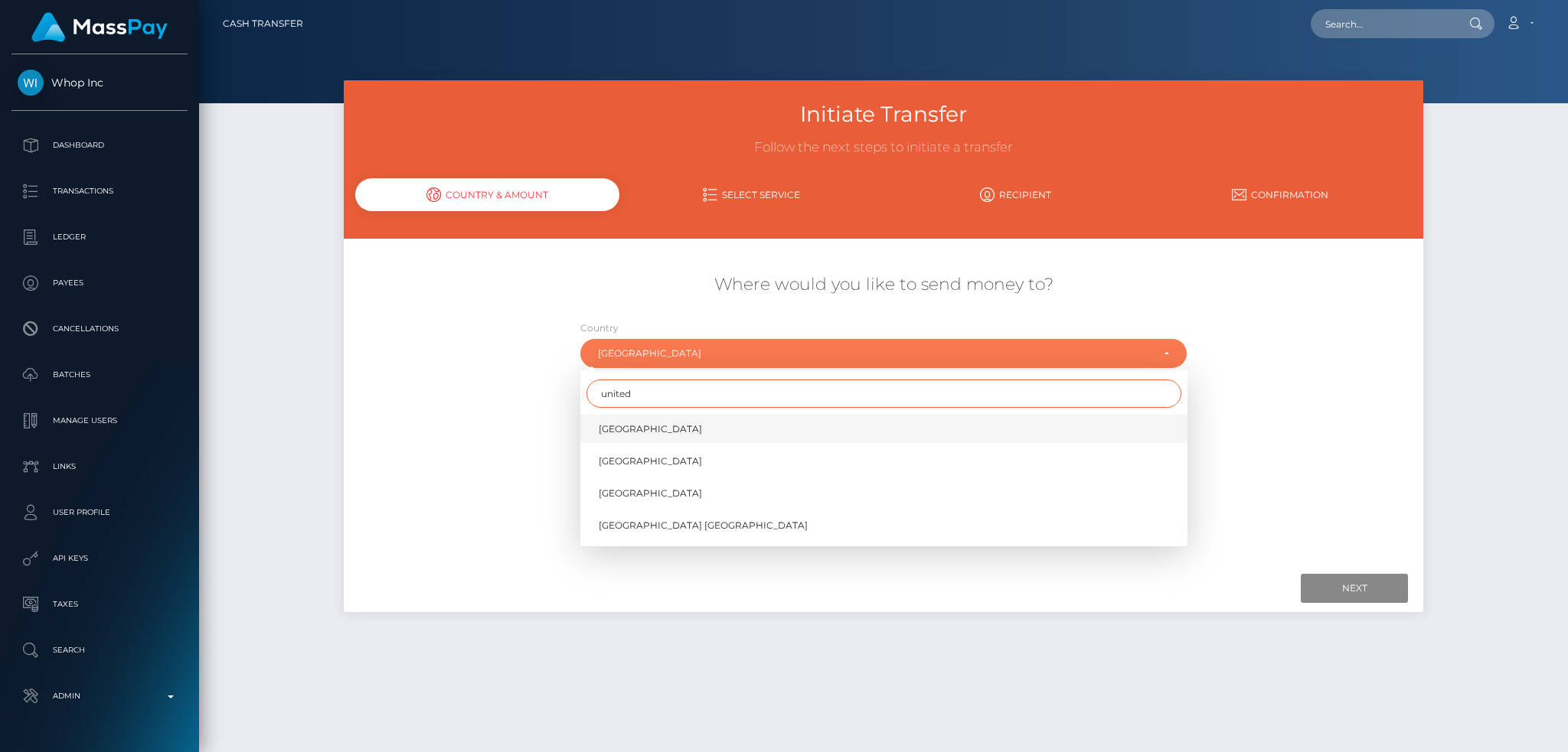
type input "united"
click at [699, 426] on link "[GEOGRAPHIC_DATA]" at bounding box center [884, 429] width 607 height 29
select select "ARE"
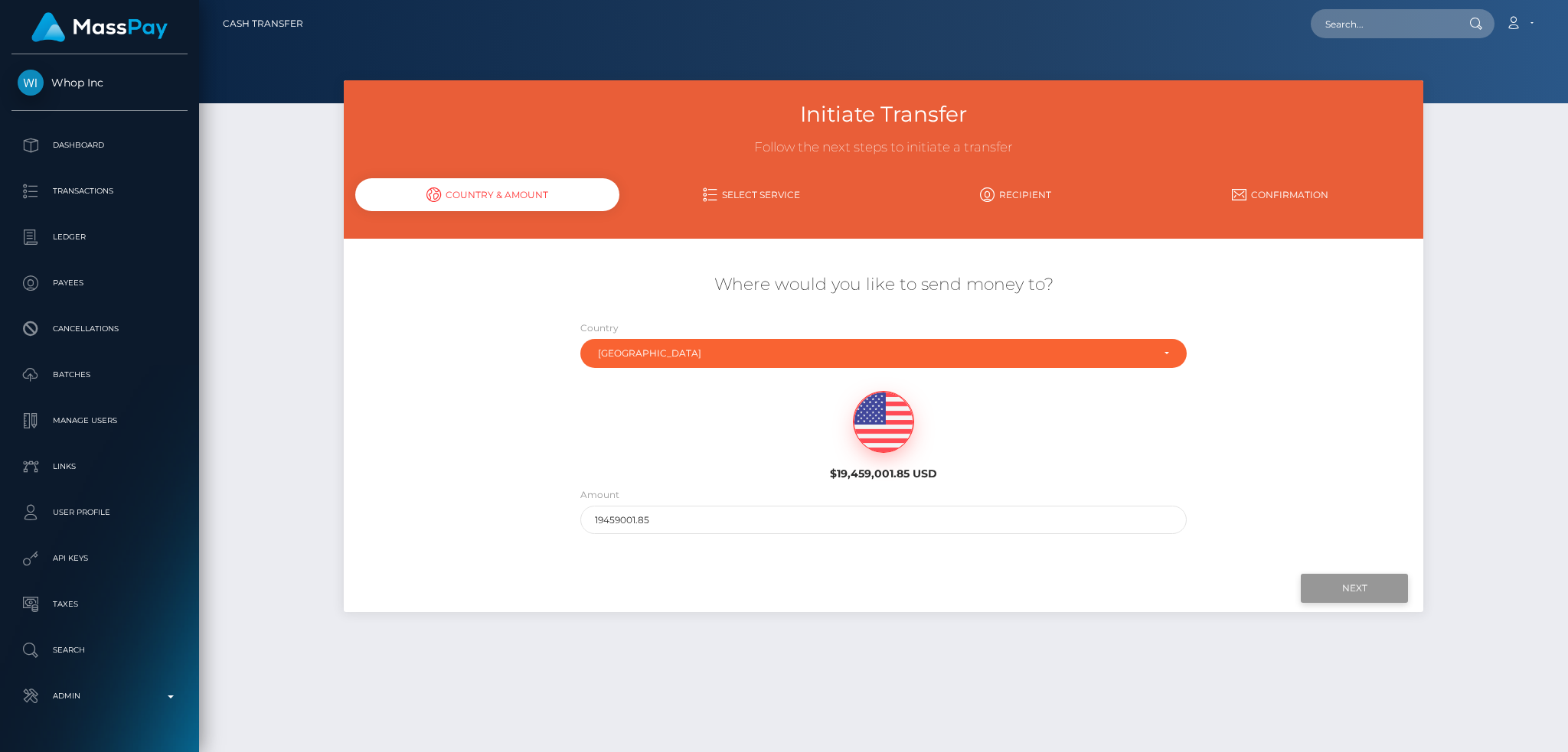
click at [1342, 581] on input "Next" at bounding box center [1354, 588] width 107 height 29
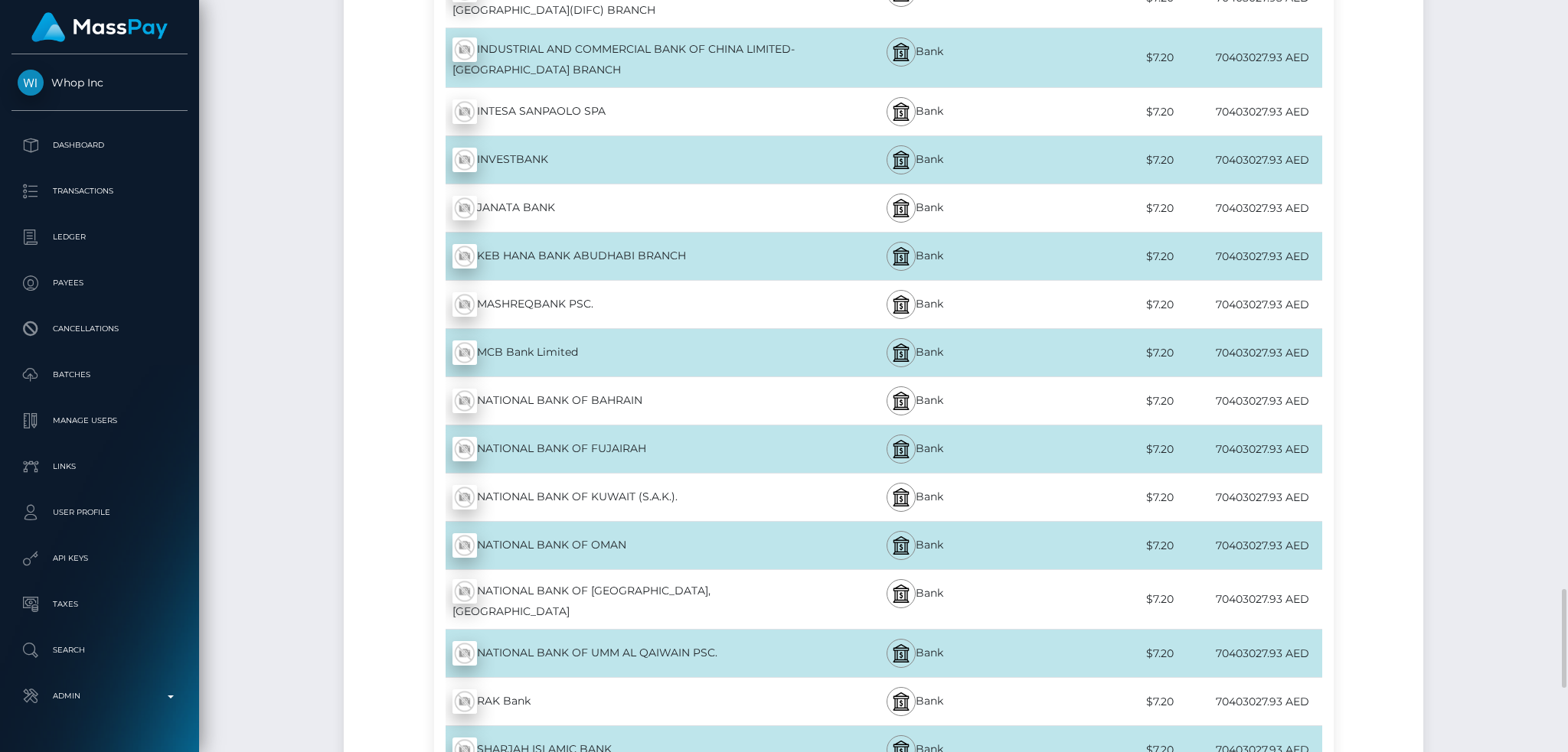
scroll to position [4982, 0]
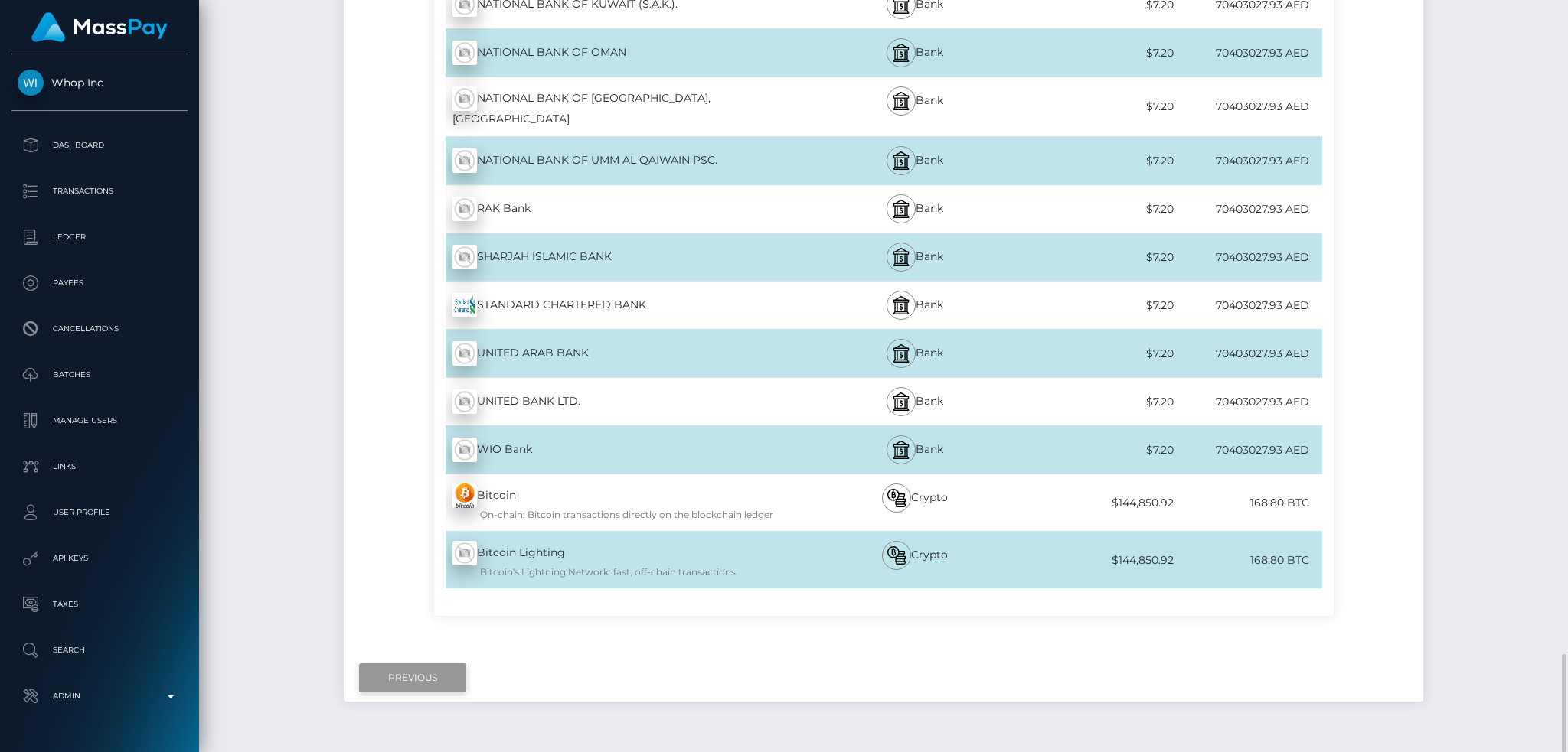
click at [402, 664] on input "Previous" at bounding box center [412, 678] width 107 height 29
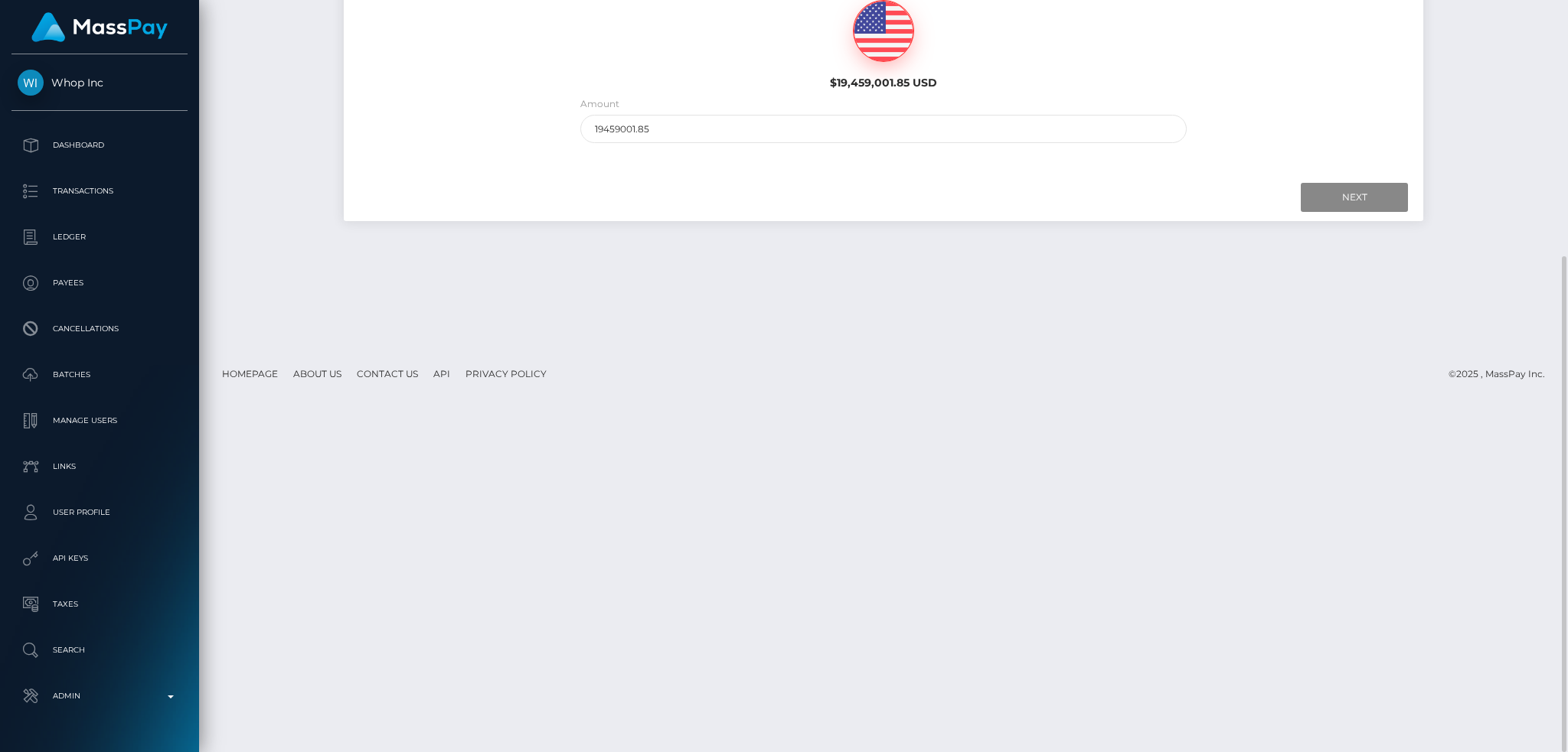
scroll to position [0, 0]
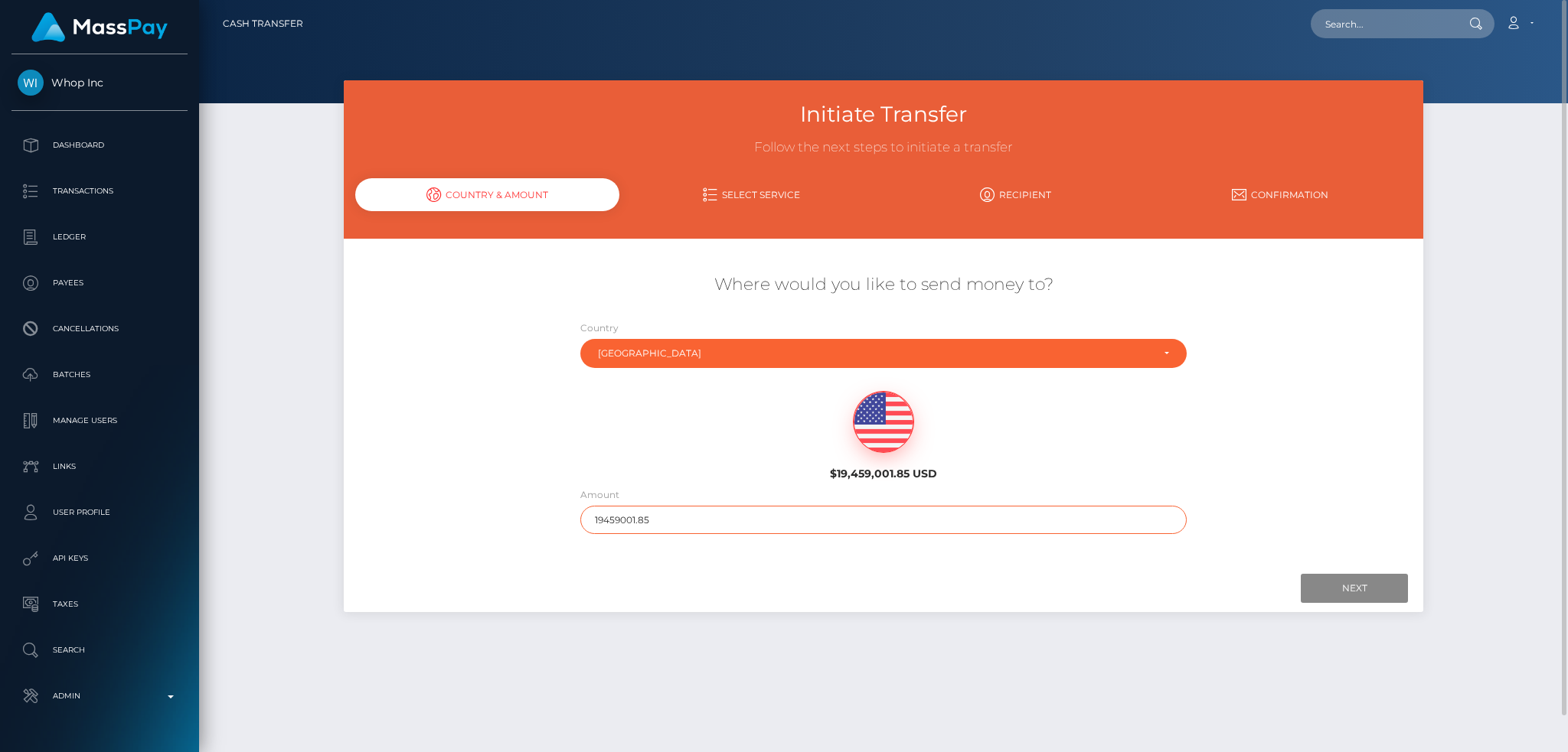
click at [505, 503] on div "Where would you like to send money to? Country Abkhazia [GEOGRAPHIC_DATA] [GEOG…" at bounding box center [883, 404] width 1080 height 276
type input "200"
click at [469, 483] on div "$19,459,001.85 USD" at bounding box center [884, 432] width 900 height 111
click at [1374, 29] on input "text" at bounding box center [1383, 24] width 144 height 29
paste input "poact_JmngepGZMBNG"
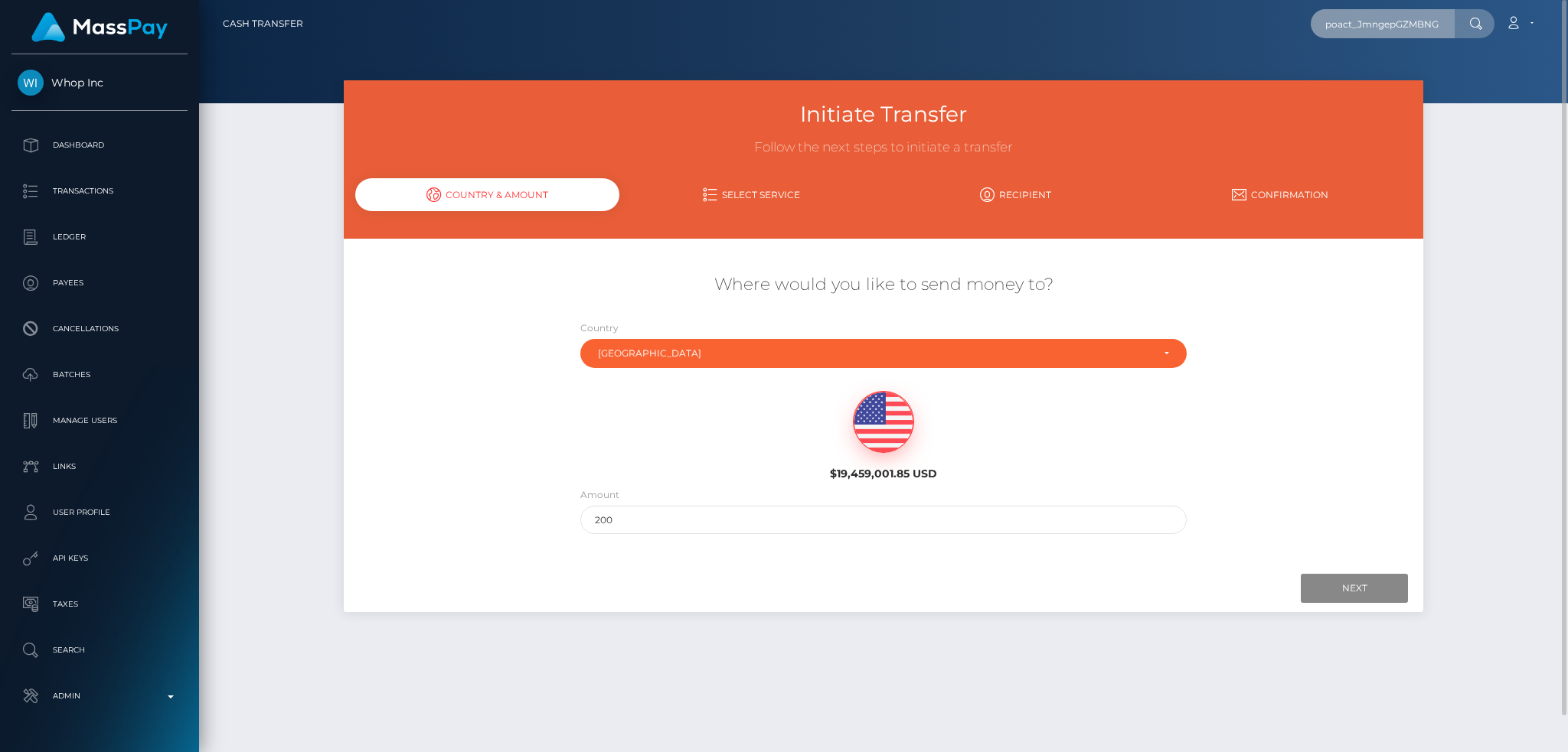
scroll to position [0, 2]
type input "poact_JmngepGZMBNG"
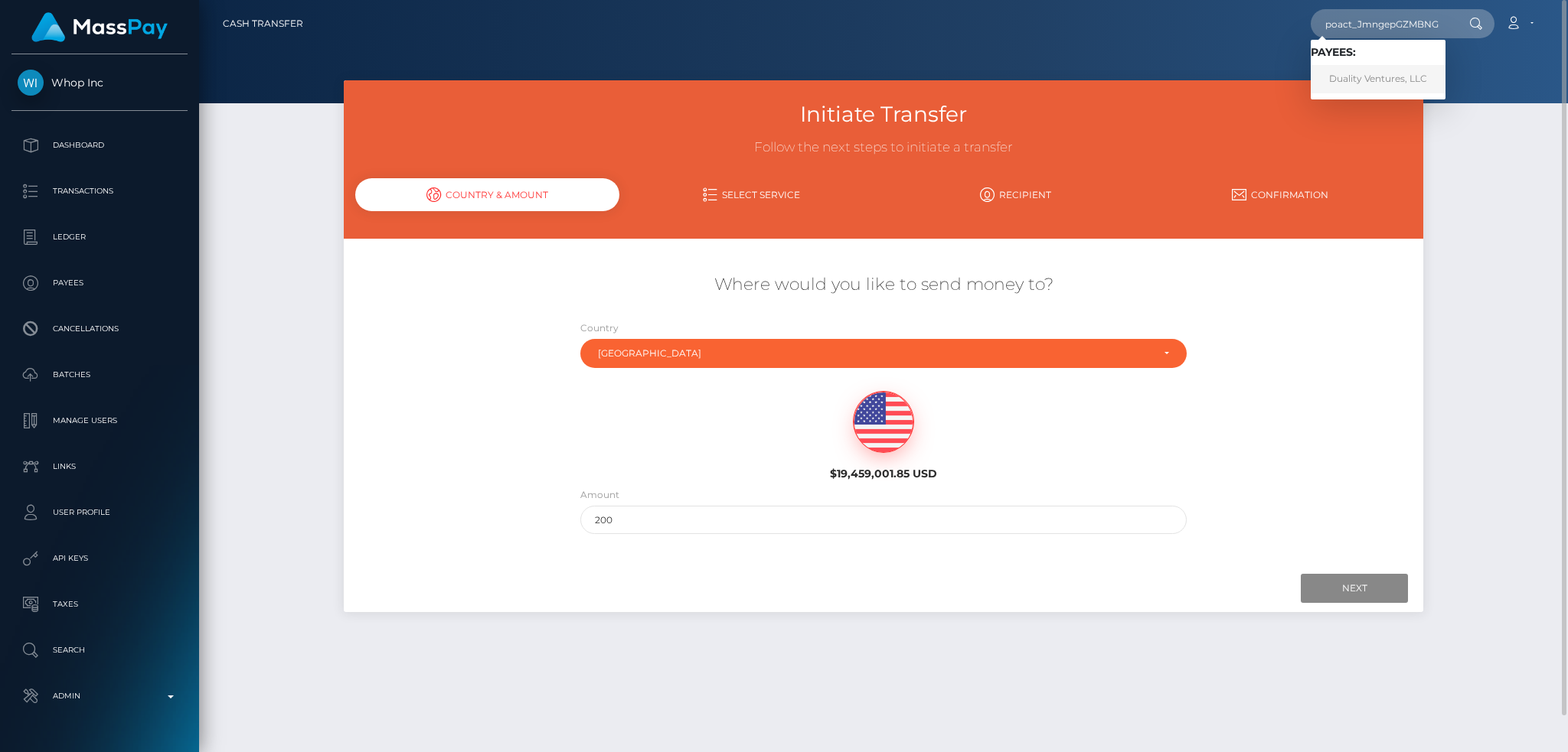
drag, startPoint x: 1370, startPoint y: 75, endPoint x: 1342, endPoint y: 98, distance: 36.2
click at [1371, 75] on link "Duality Ventures, LLC" at bounding box center [1379, 79] width 135 height 29
